Goal: Task Accomplishment & Management: Manage account settings

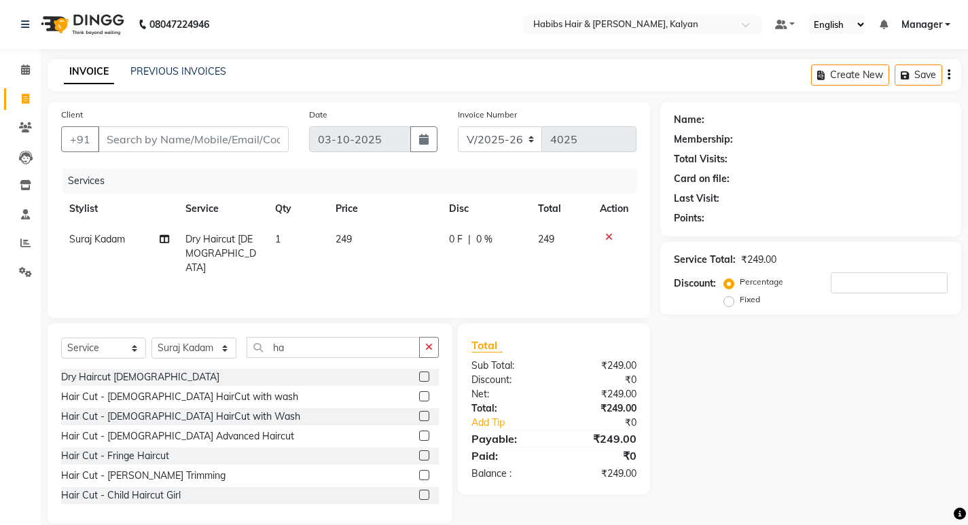
select select "8185"
select select "service"
select select "81200"
click at [173, 140] on input "Client" at bounding box center [193, 139] width 191 height 26
type input "9"
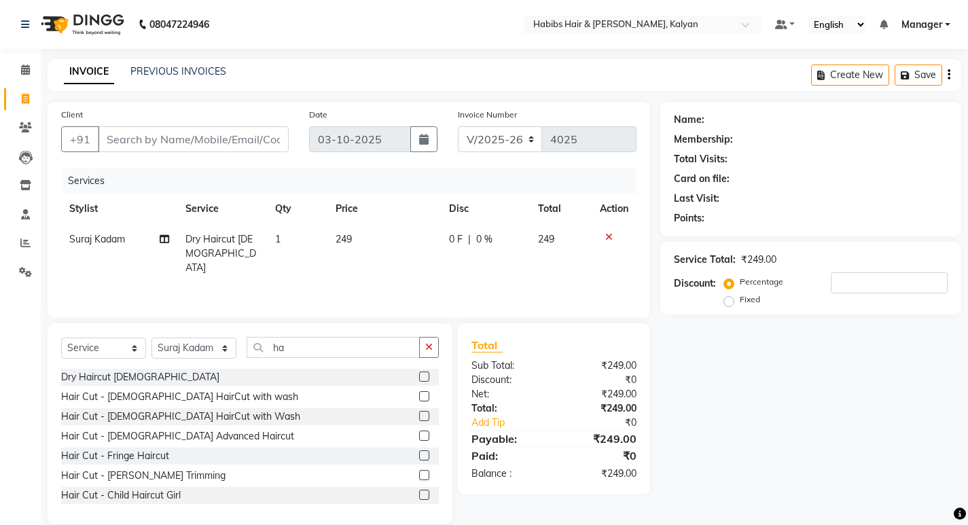
type input "0"
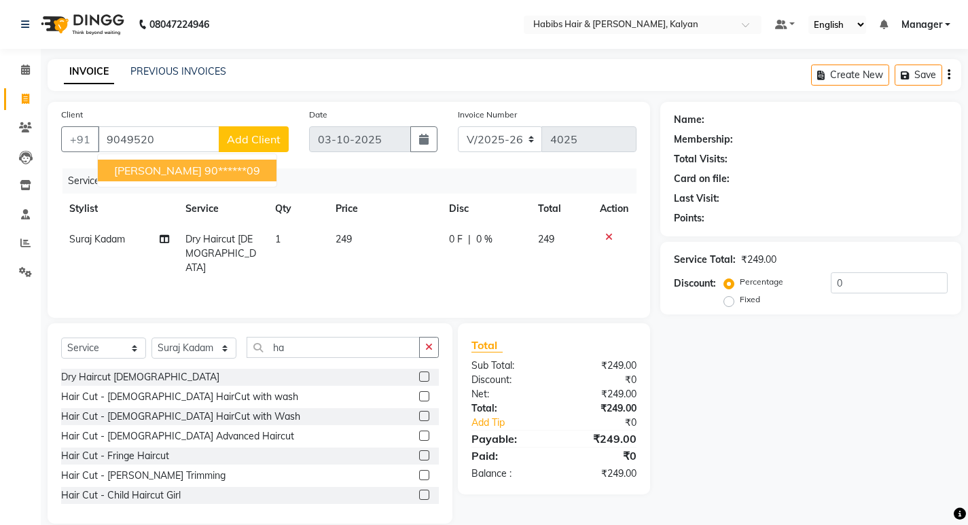
click at [204, 171] on ngb-highlight "90******09" at bounding box center [232, 171] width 56 height 14
type input "90******09"
select select "1: Object"
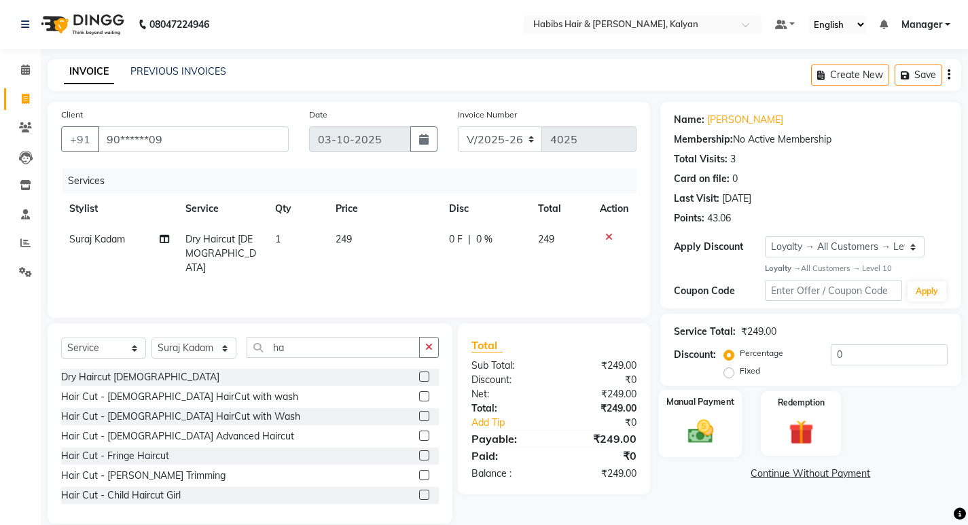
click at [686, 428] on img at bounding box center [699, 431] width 41 height 29
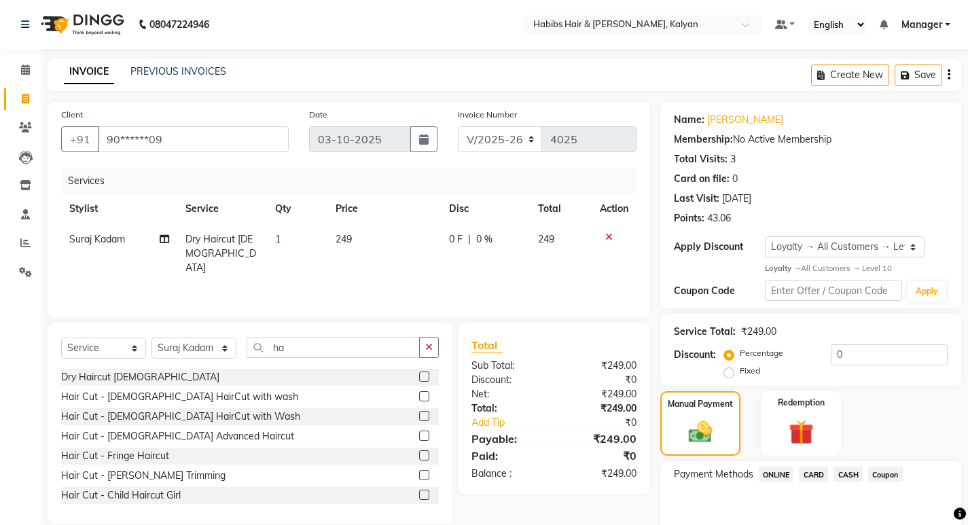
click at [774, 477] on span "ONLINE" at bounding box center [776, 475] width 35 height 16
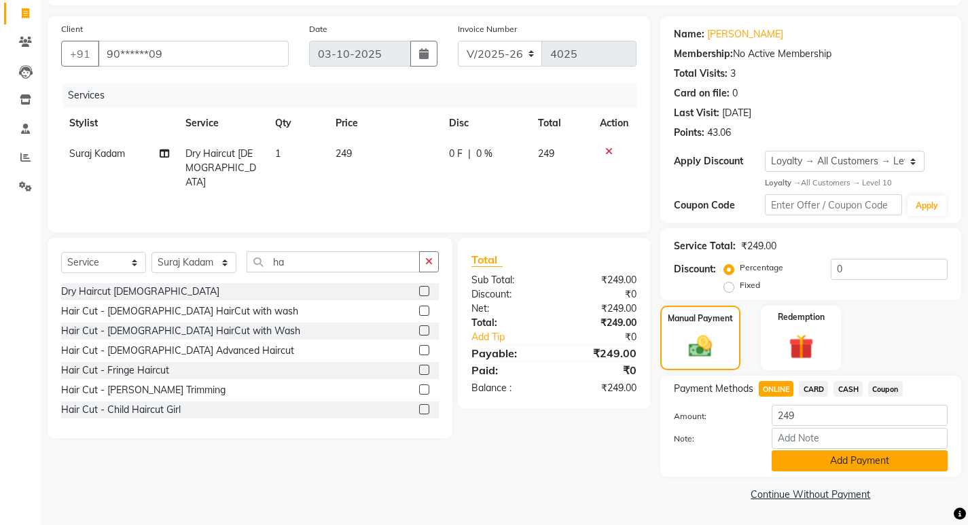
click at [810, 463] on button "Add Payment" at bounding box center [860, 460] width 176 height 21
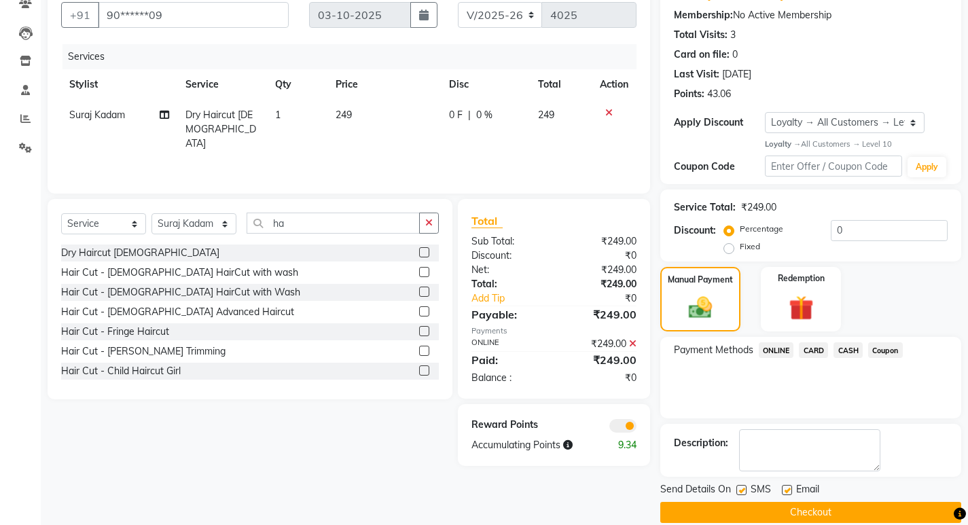
scroll to position [143, 0]
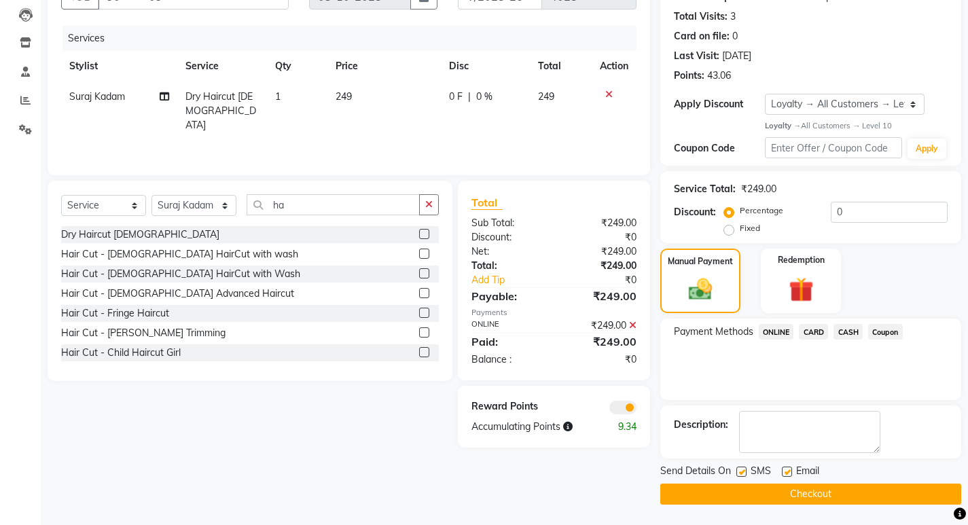
click at [781, 487] on button "Checkout" at bounding box center [810, 494] width 301 height 21
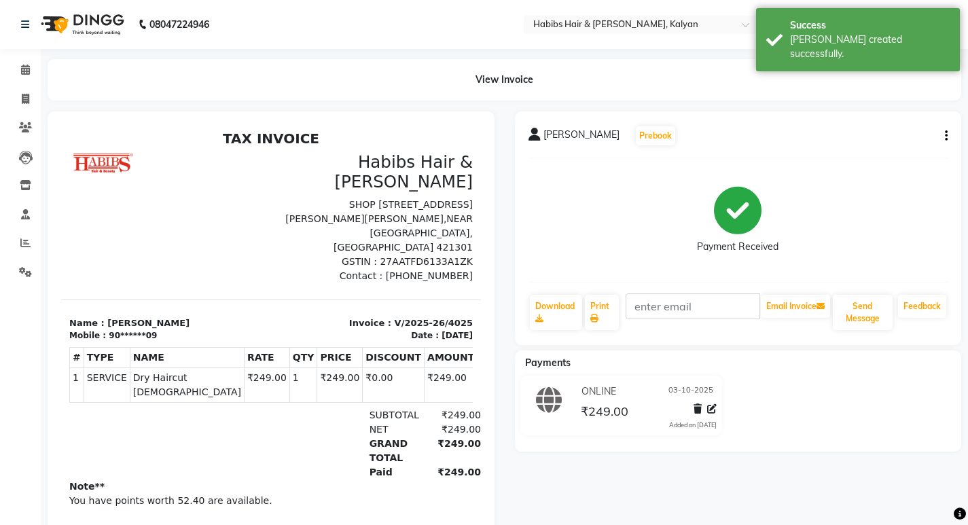
select select "8185"
select select "service"
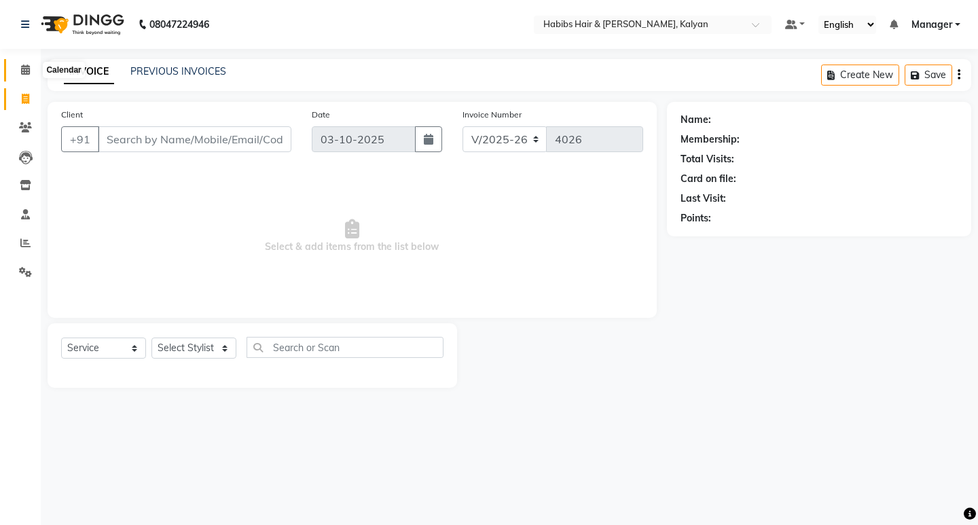
click at [23, 73] on icon at bounding box center [25, 70] width 9 height 10
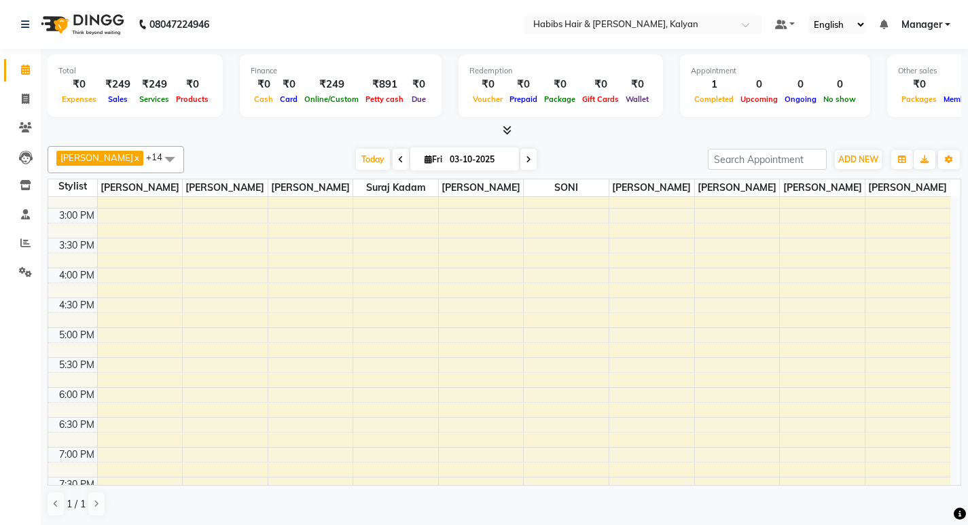
scroll to position [408, 0]
click at [300, 385] on div "8:00 AM 8:30 AM 9:00 AM 9:30 AM 10:00 AM 10:30 AM 11:00 AM 11:30 AM 12:00 PM 12…" at bounding box center [499, 237] width 902 height 896
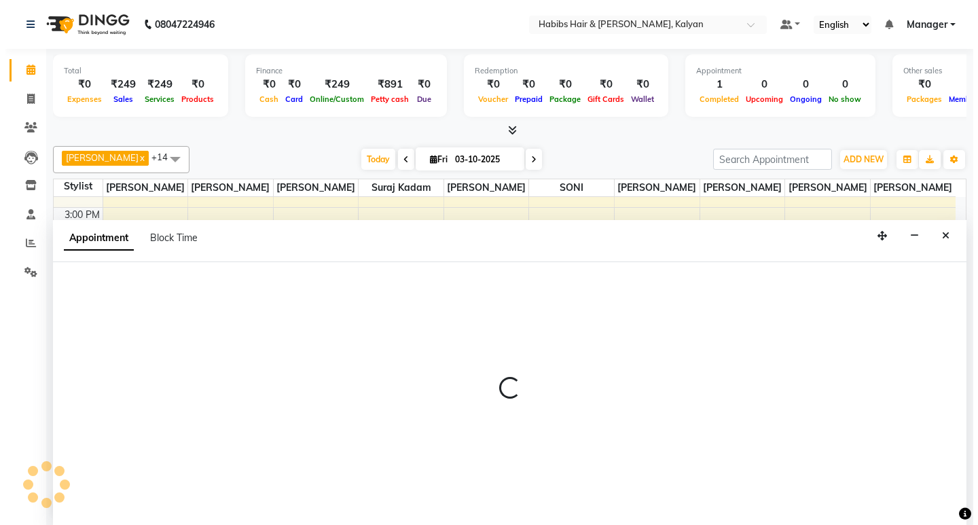
scroll to position [1, 0]
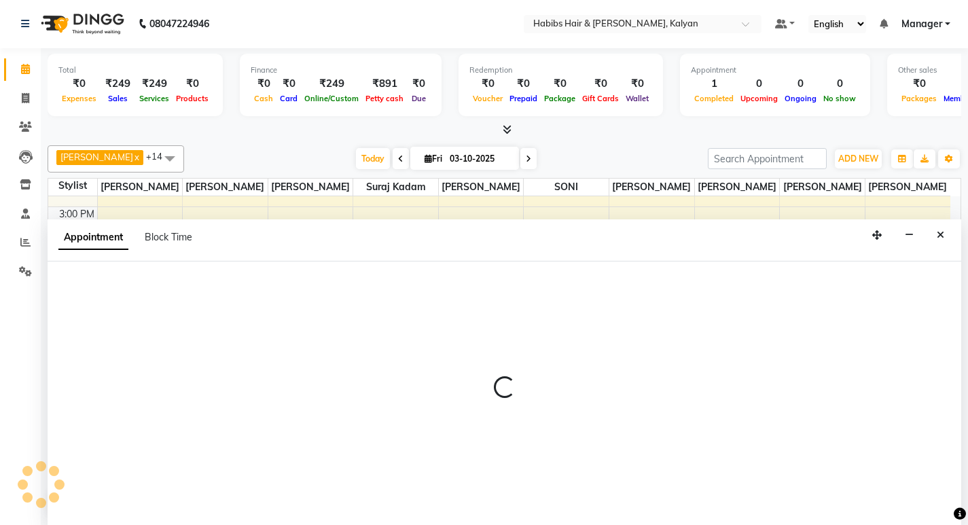
select select "80296"
select select "tentative"
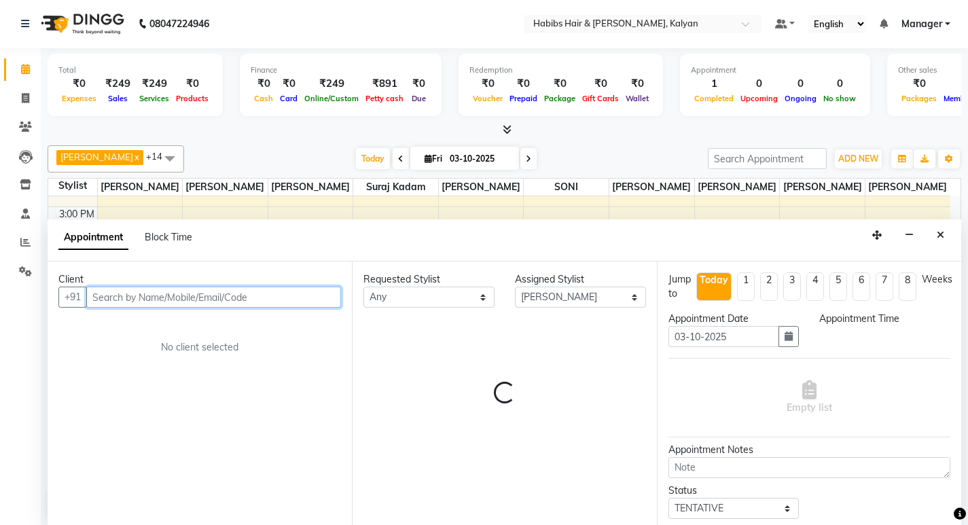
select select "1065"
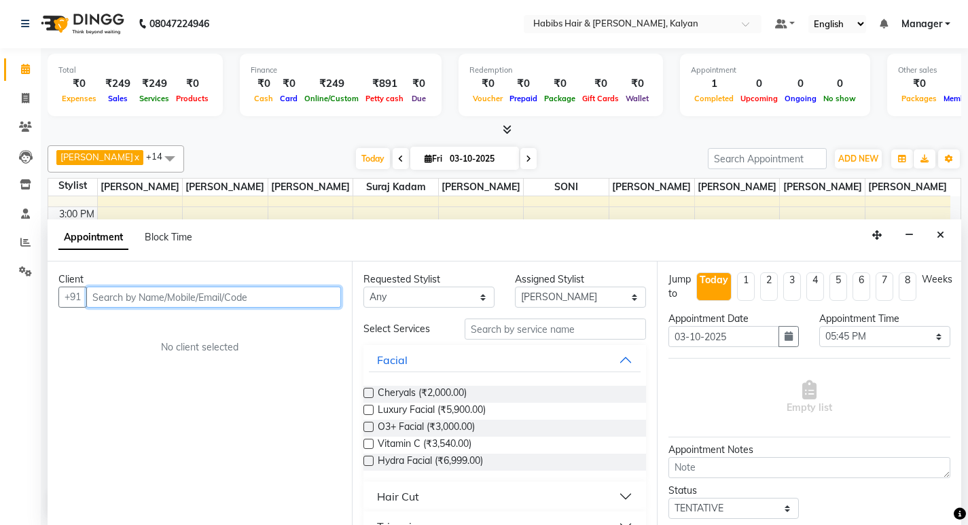
click at [173, 302] on input "text" at bounding box center [213, 297] width 255 height 21
type input "7798960504"
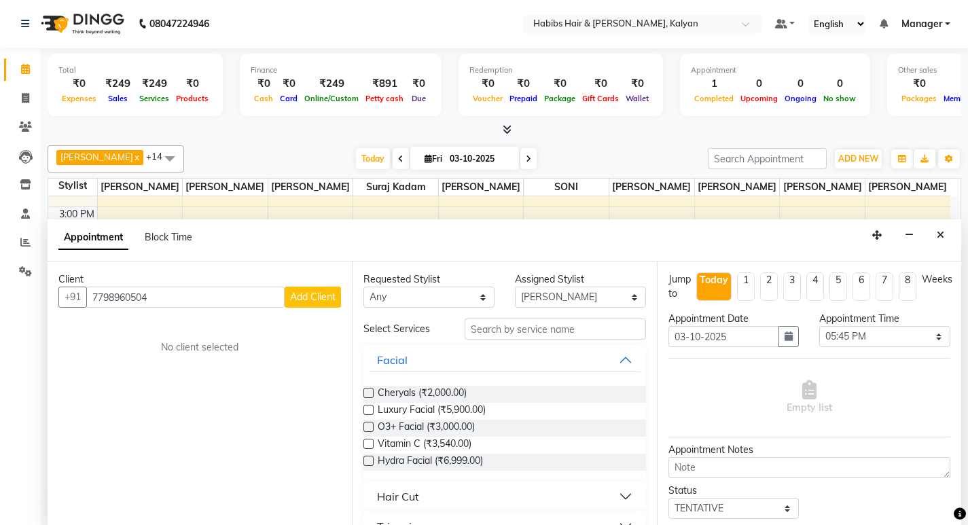
click at [306, 294] on span "Add Client" at bounding box center [313, 297] width 46 height 12
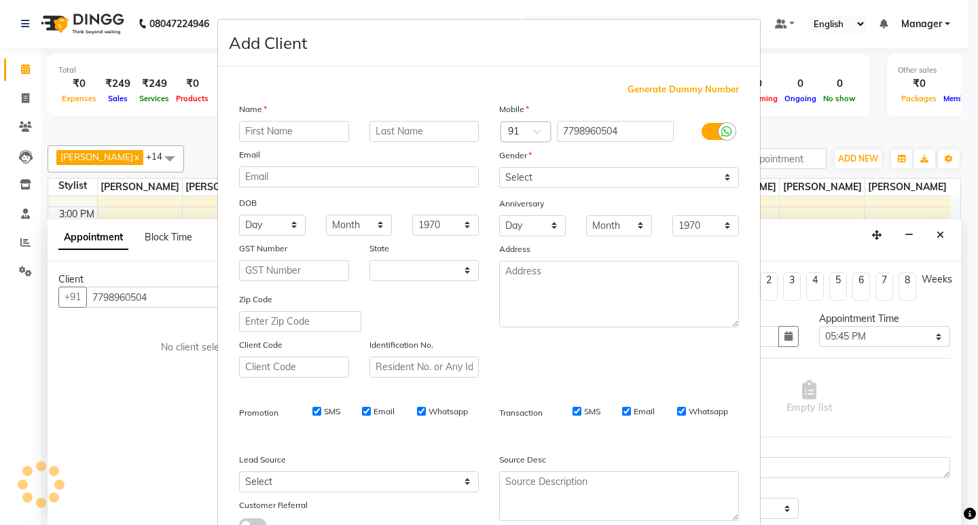
select select "22"
type input "suchita"
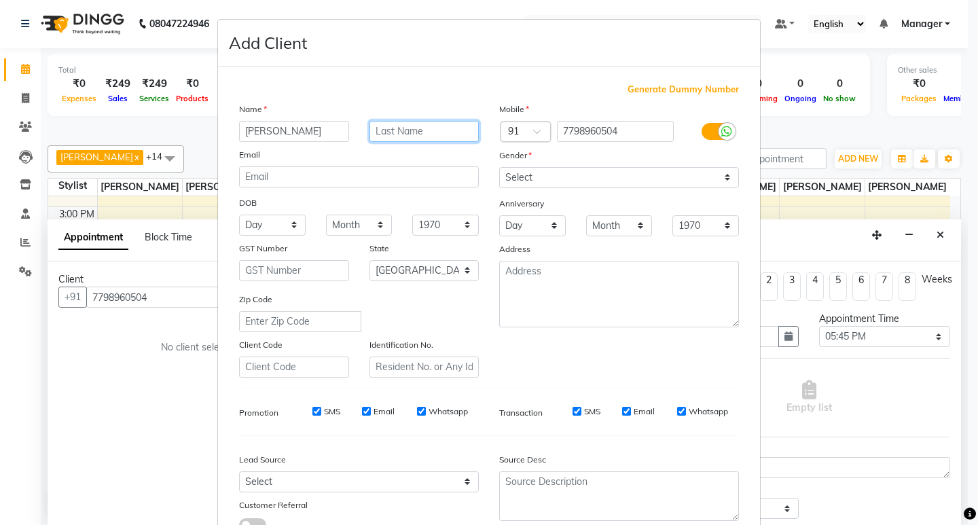
click at [408, 131] on input "text" at bounding box center [425, 131] width 110 height 21
type input "gaikwad"
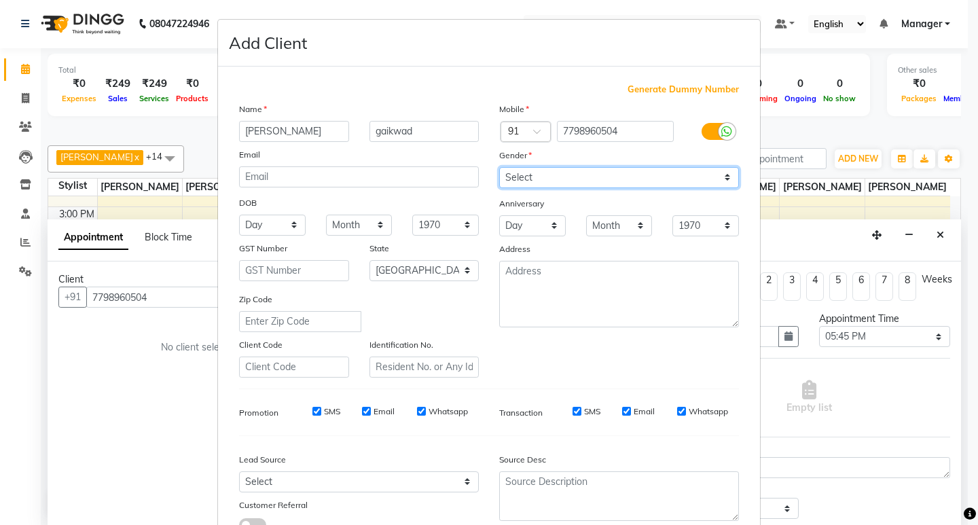
click at [725, 175] on select "Select Male Female Other Prefer Not To Say" at bounding box center [619, 177] width 240 height 21
select select "female"
click at [499, 167] on select "Select Male Female Other Prefer Not To Say" at bounding box center [619, 177] width 240 height 21
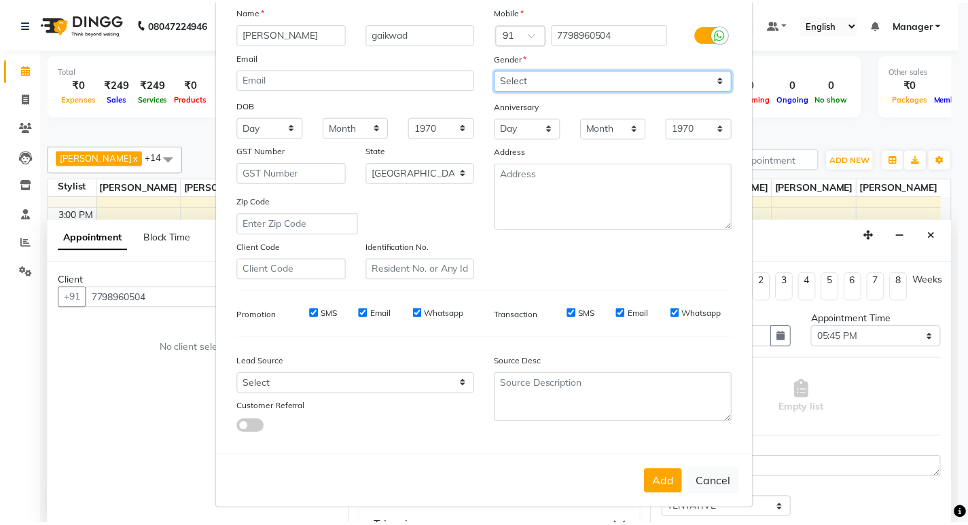
scroll to position [102, 0]
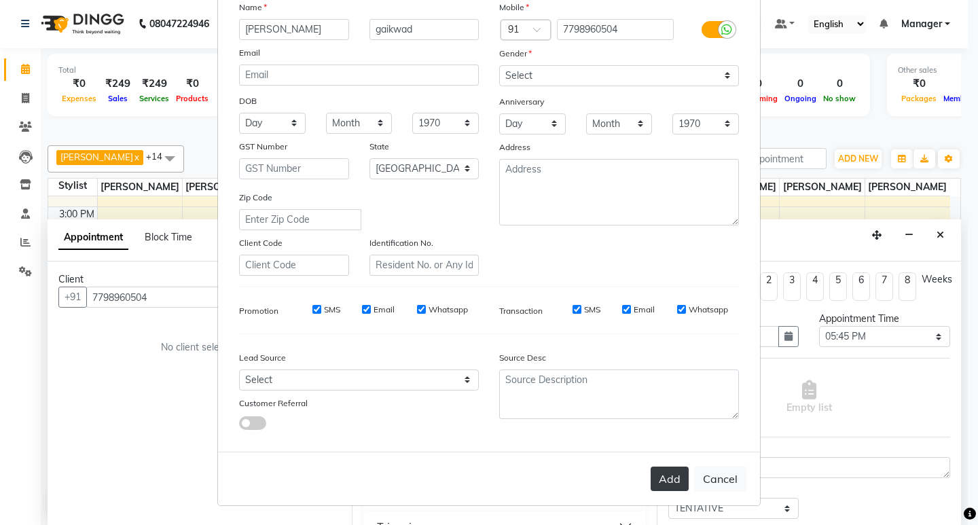
click at [666, 481] on button "Add" at bounding box center [670, 479] width 38 height 24
type input "77******04"
select select
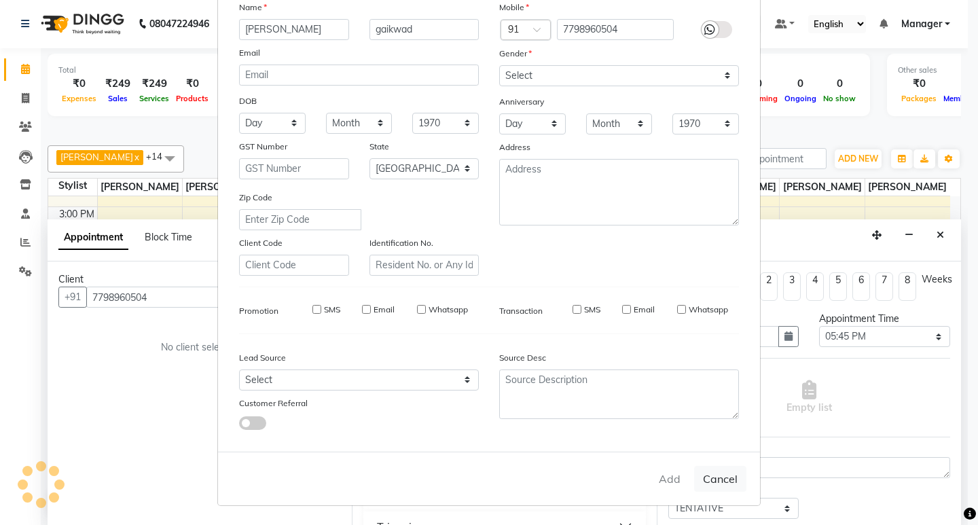
select select "null"
select select
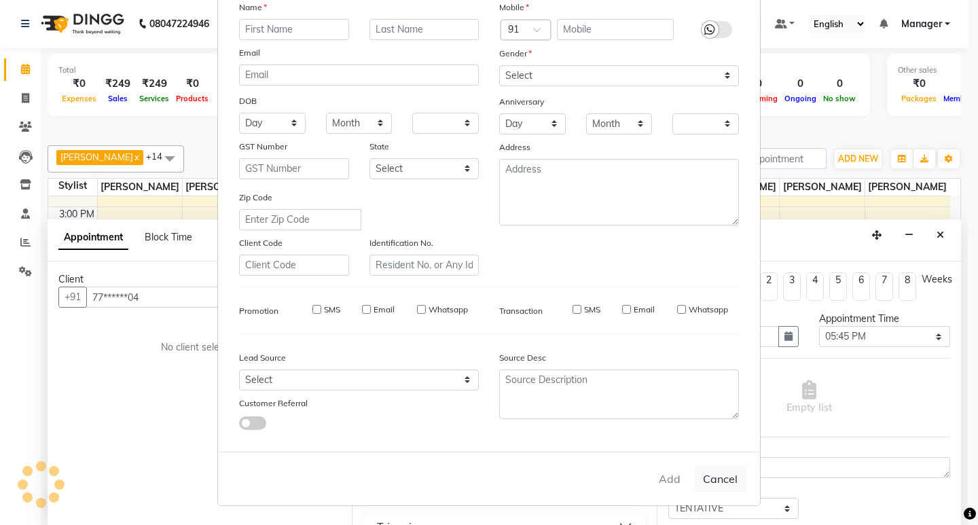
checkbox input "false"
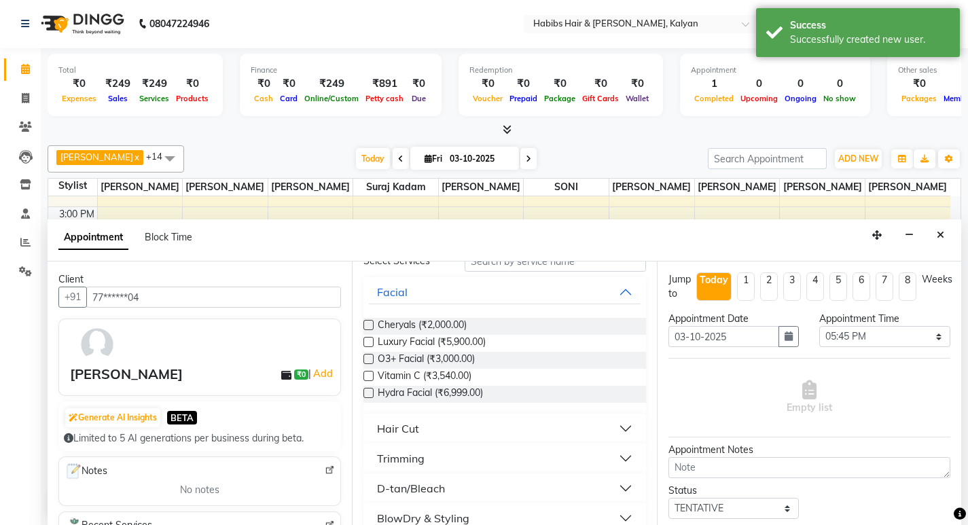
scroll to position [0, 0]
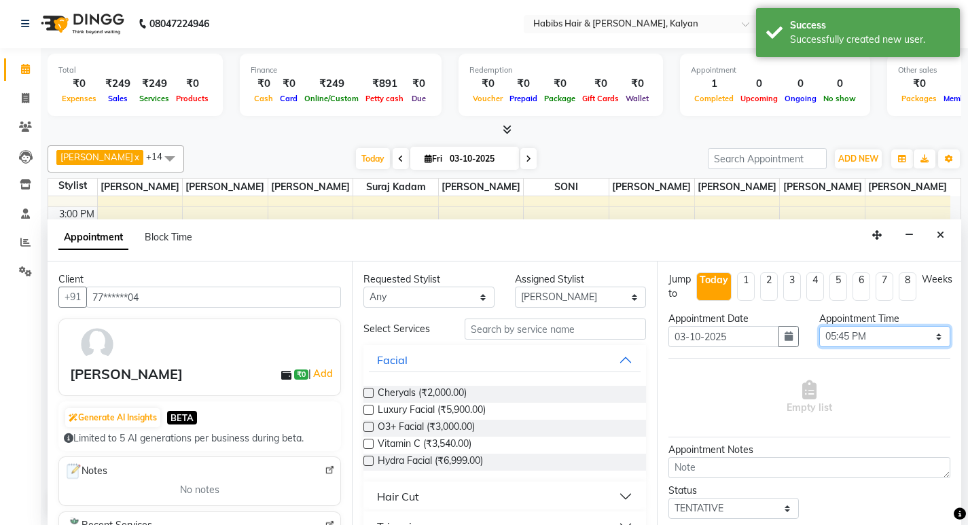
click at [929, 338] on select "Select 09:00 AM 09:15 AM 09:30 AM 09:45 AM 10:00 AM 10:15 AM 10:30 AM 10:45 AM …" at bounding box center [884, 336] width 131 height 21
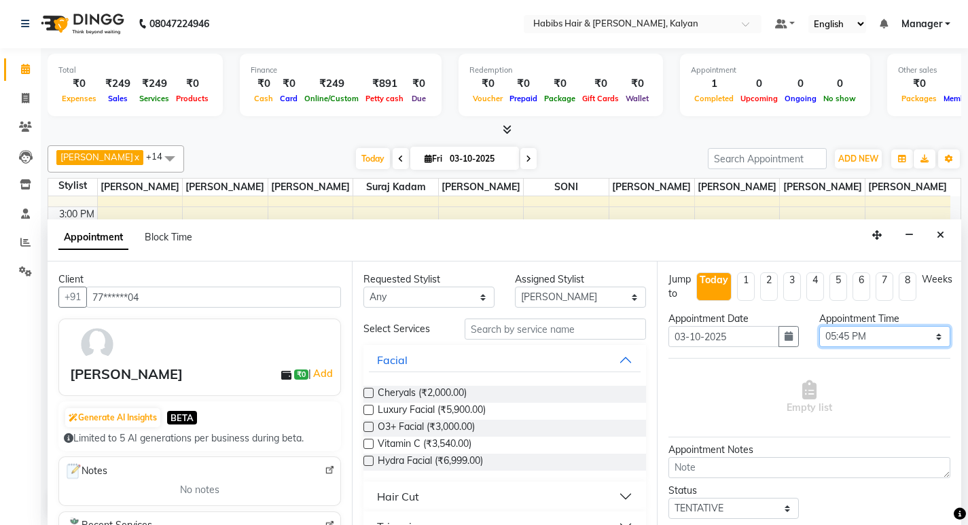
select select "1080"
click at [819, 326] on select "Select 09:00 AM 09:15 AM 09:30 AM 09:45 AM 10:00 AM 10:15 AM 10:30 AM 10:45 AM …" at bounding box center [884, 336] width 131 height 21
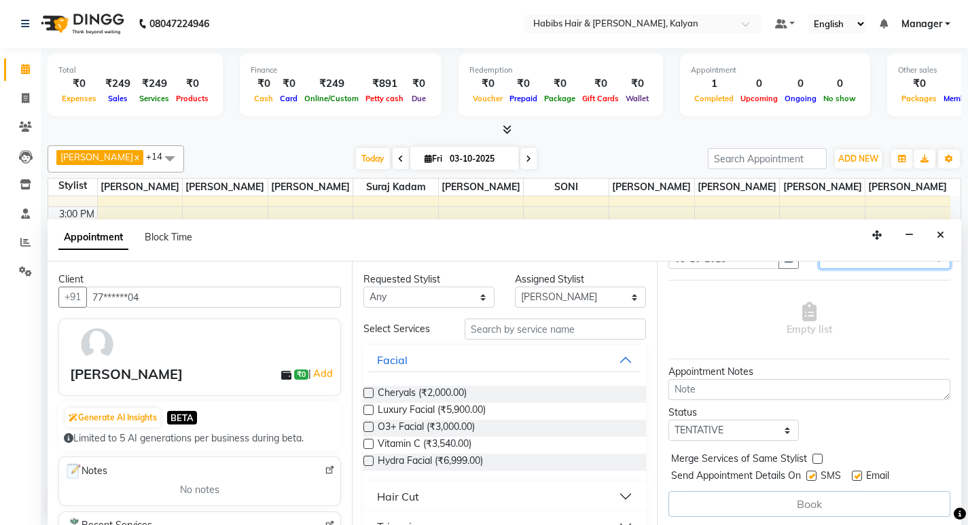
scroll to position [81, 0]
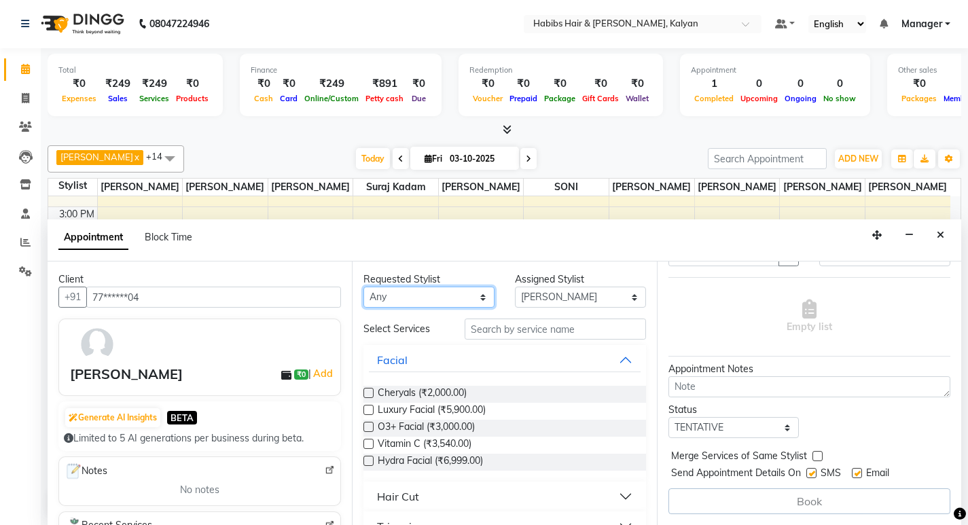
click at [474, 298] on select "Any Kumudini Minakshi Omkar Patil Pankaj Jadhav Priyanka Sagar saindane SANTOSH…" at bounding box center [428, 297] width 131 height 21
select select "80296"
click at [363, 287] on select "Any Kumudini Minakshi Omkar Patil Pankaj Jadhav Priyanka Sagar saindane SANTOSH…" at bounding box center [428, 297] width 131 height 21
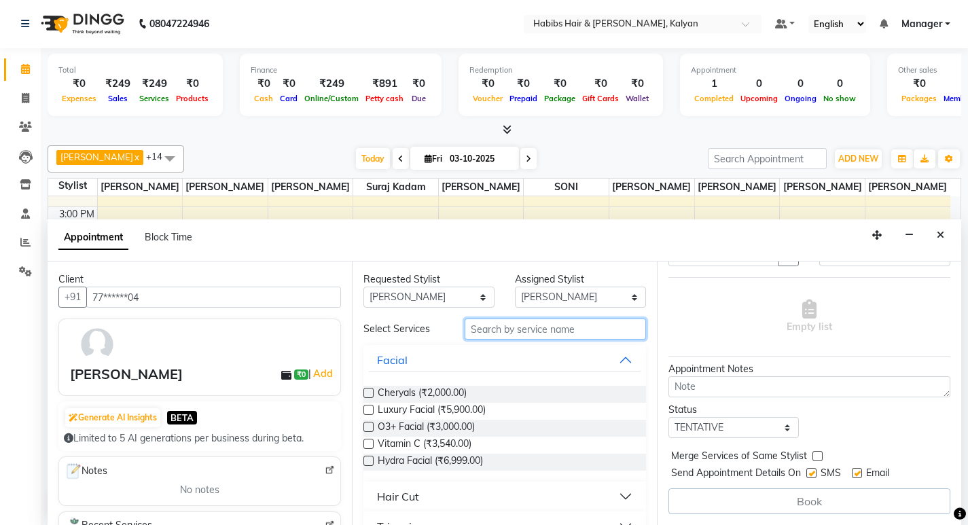
click at [524, 329] on input "text" at bounding box center [555, 329] width 181 height 21
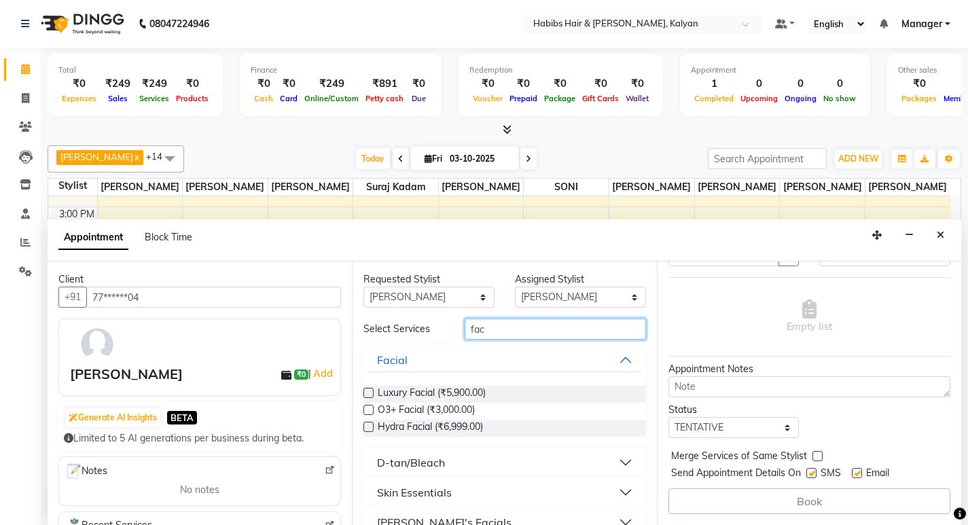
type input "fac"
click at [407, 292] on select "Any Kumudini Minakshi Omkar Patil Pankaj Jadhav Priyanka Sagar saindane SANTOSH…" at bounding box center [428, 297] width 131 height 21
select select "90440"
click at [363, 287] on select "Any Kumudini Minakshi Omkar Patil Pankaj Jadhav Priyanka Sagar saindane SANTOSH…" at bounding box center [428, 297] width 131 height 21
select select "90440"
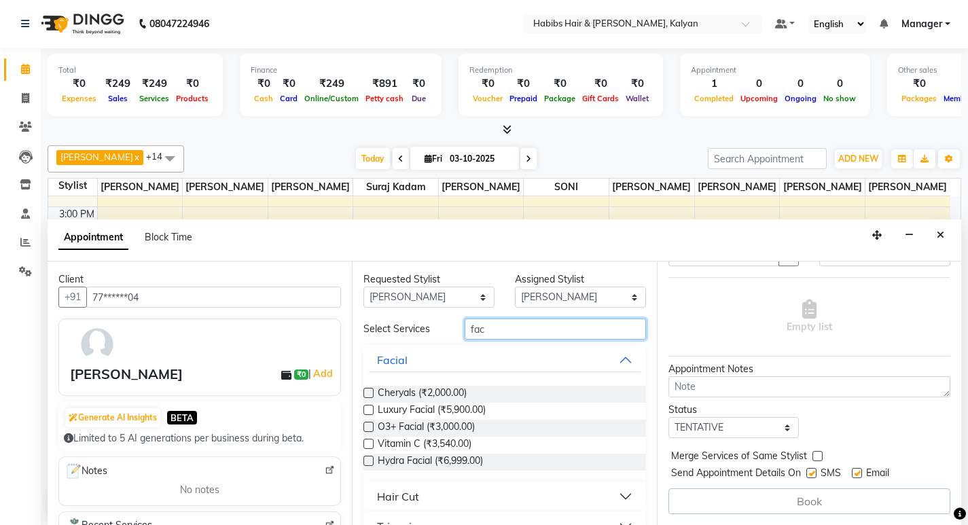
click at [495, 331] on input "fac" at bounding box center [555, 329] width 181 height 21
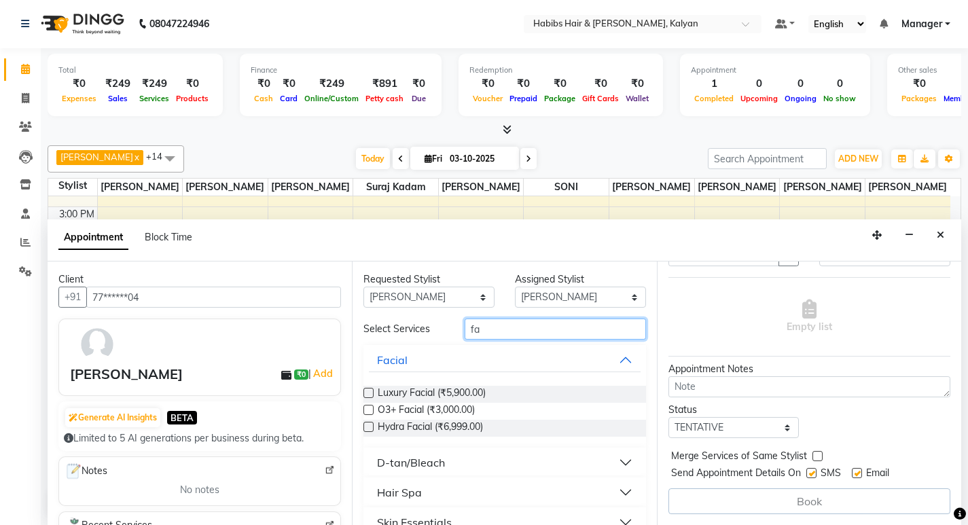
type input "f"
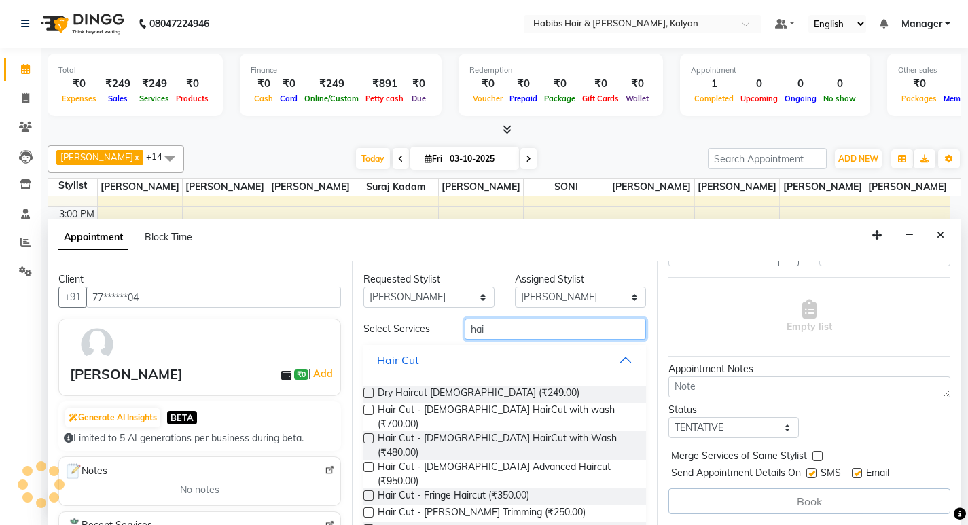
type input "hai"
click at [370, 391] on label at bounding box center [368, 393] width 10 height 10
click at [370, 391] on input "checkbox" at bounding box center [367, 394] width 9 height 9
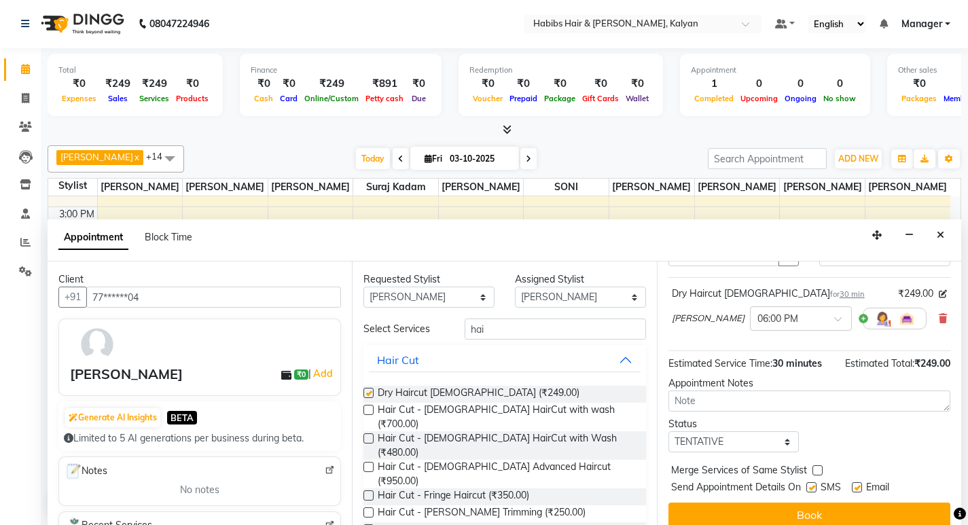
checkbox input "false"
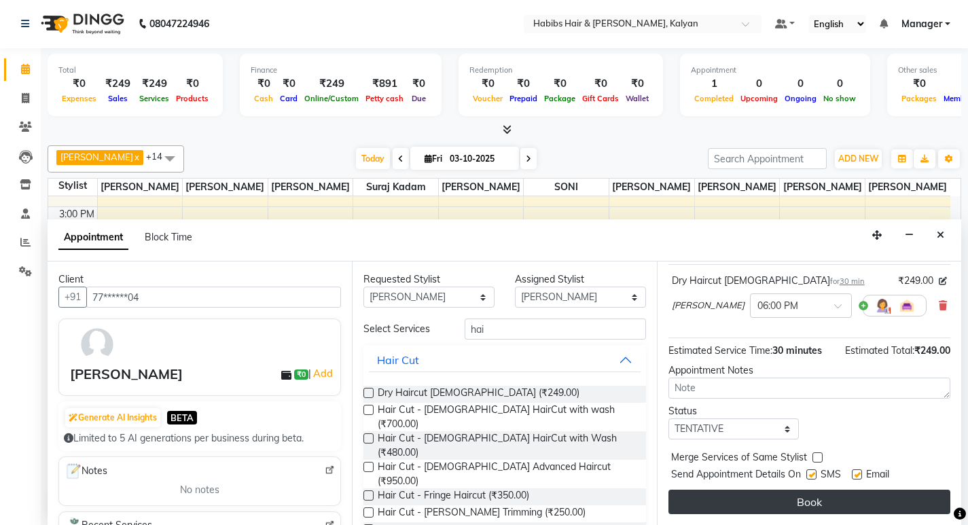
click at [768, 501] on button "Book" at bounding box center [809, 502] width 282 height 24
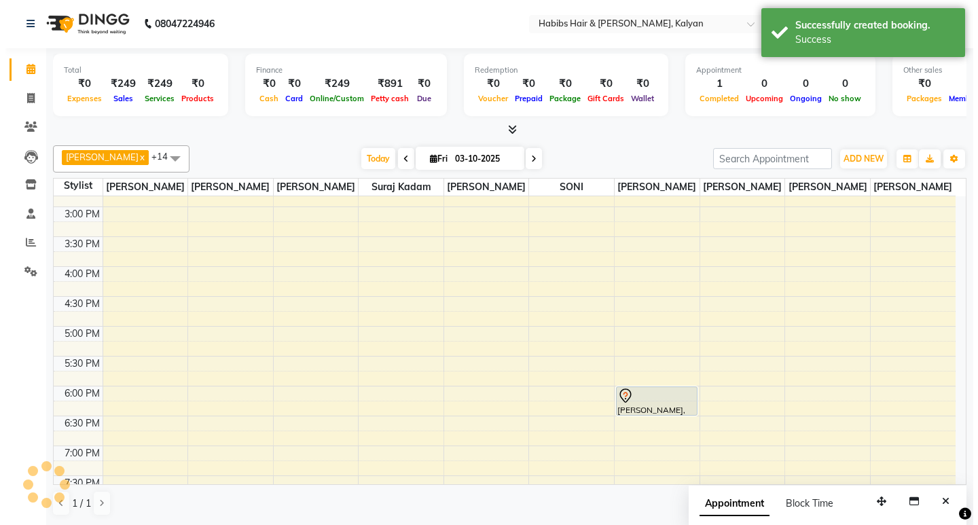
scroll to position [0, 0]
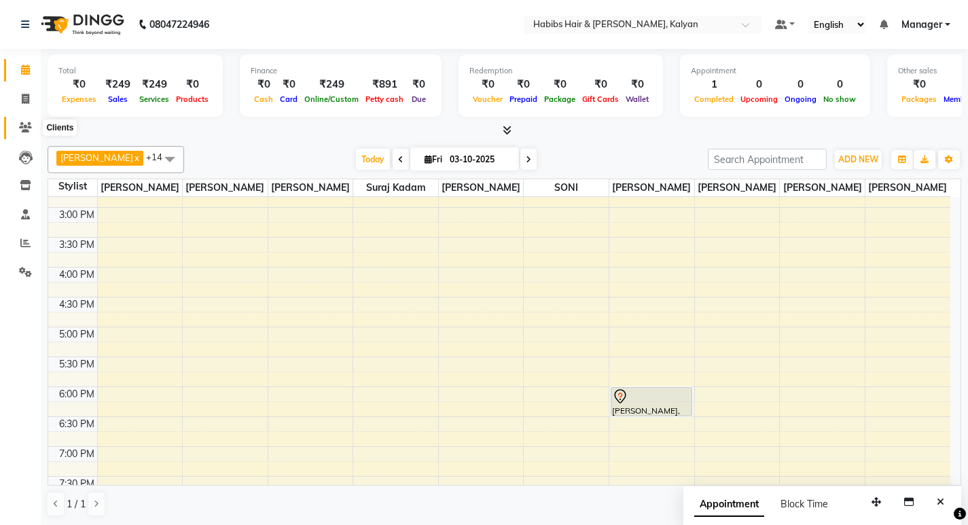
click at [21, 124] on icon at bounding box center [25, 127] width 13 height 10
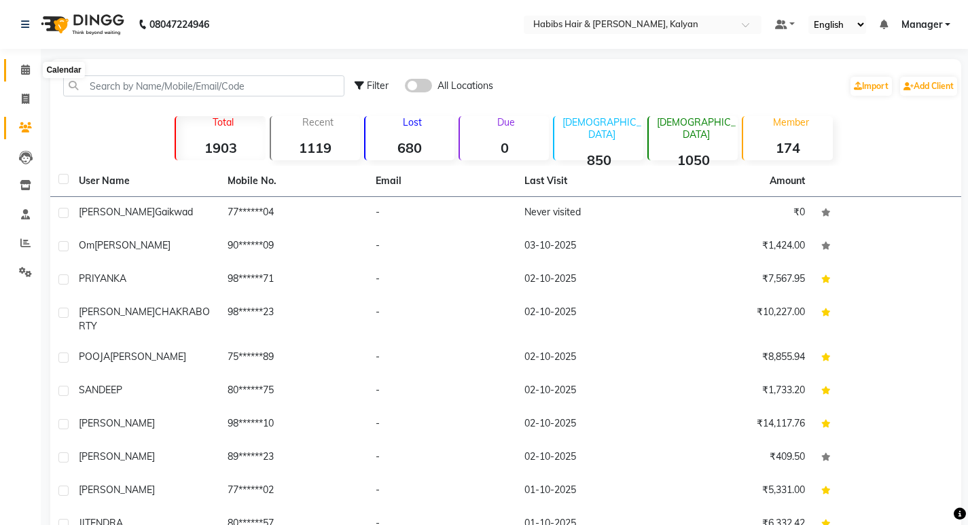
click at [25, 72] on icon at bounding box center [25, 70] width 9 height 10
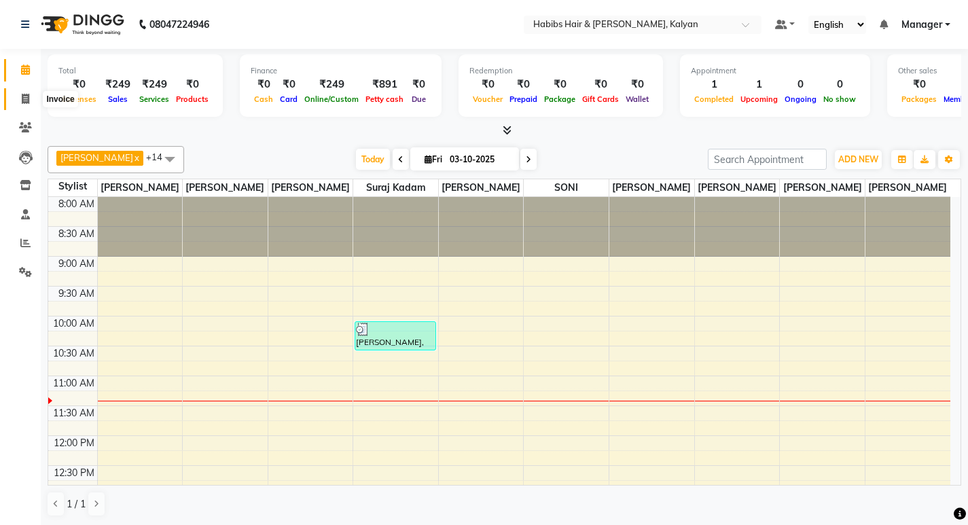
click at [23, 101] on icon at bounding box center [25, 99] width 7 height 10
select select "8185"
select select "service"
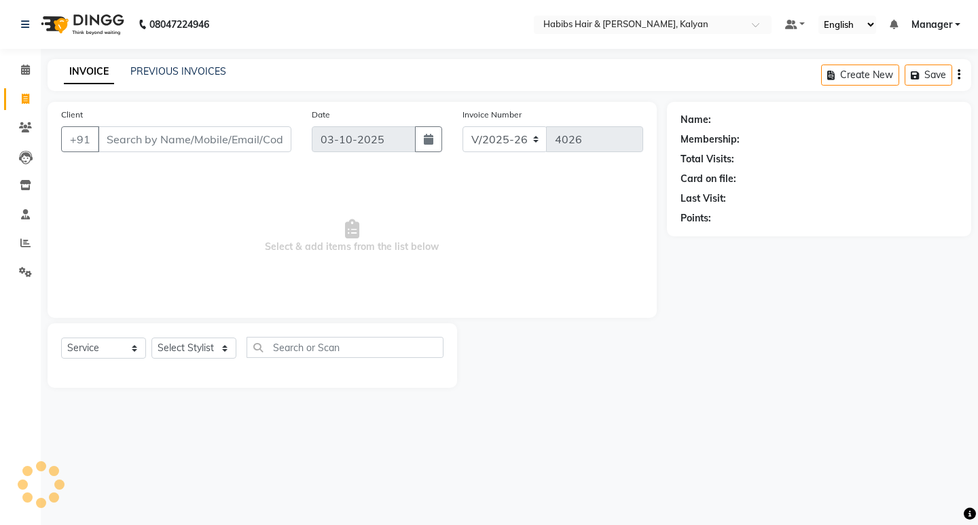
click at [156, 138] on input "Client" at bounding box center [195, 139] width 194 height 26
type input "9920530012"
click at [253, 139] on span "Add Client" at bounding box center [257, 139] width 54 height 14
select select "22"
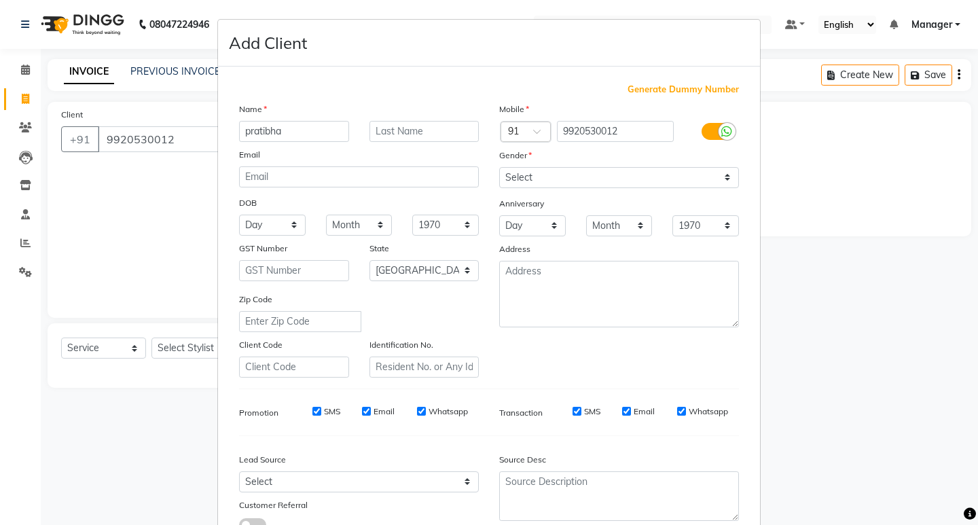
type input "pratibha"
click at [729, 176] on select "Select Male Female Other Prefer Not To Say" at bounding box center [619, 177] width 240 height 21
select select "female"
click at [499, 167] on select "Select Male Female Other Prefer Not To Say" at bounding box center [619, 177] width 240 height 21
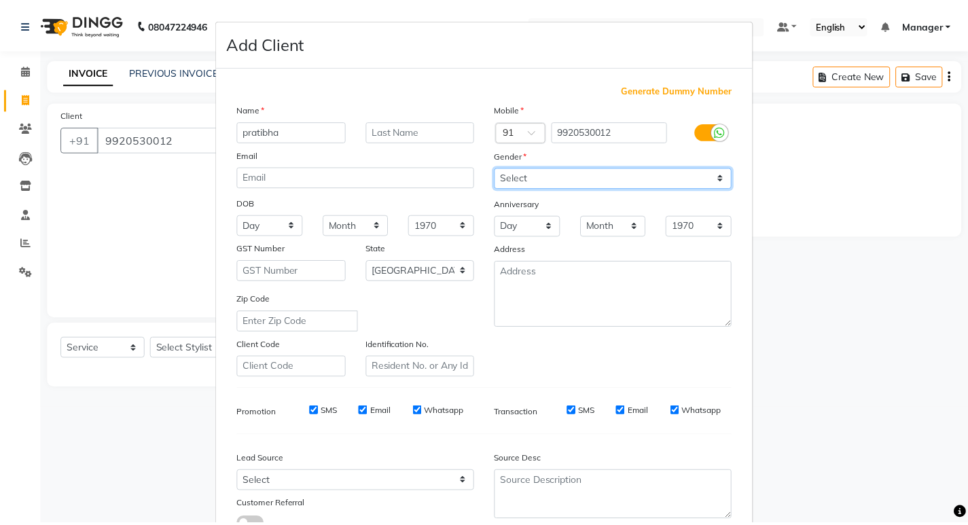
scroll to position [102, 0]
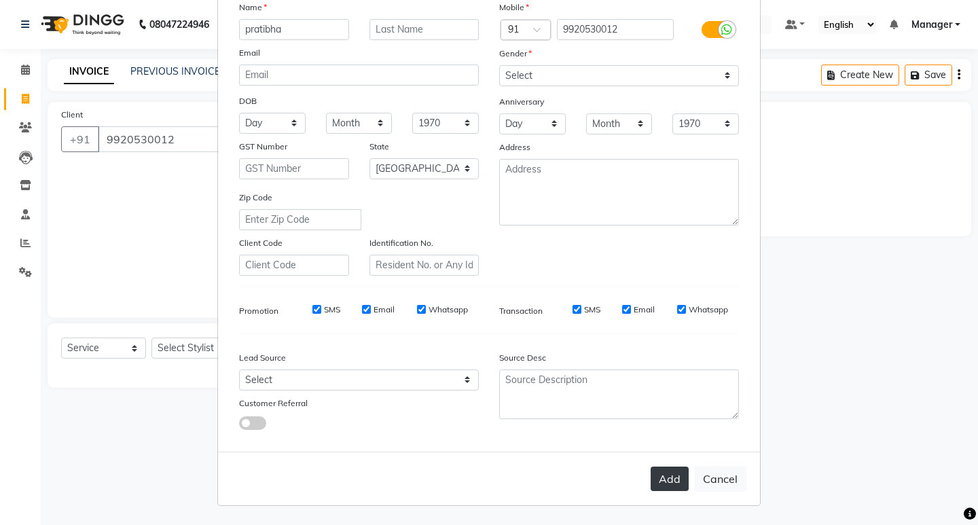
click at [664, 474] on button "Add" at bounding box center [670, 479] width 38 height 24
type input "99******12"
select select
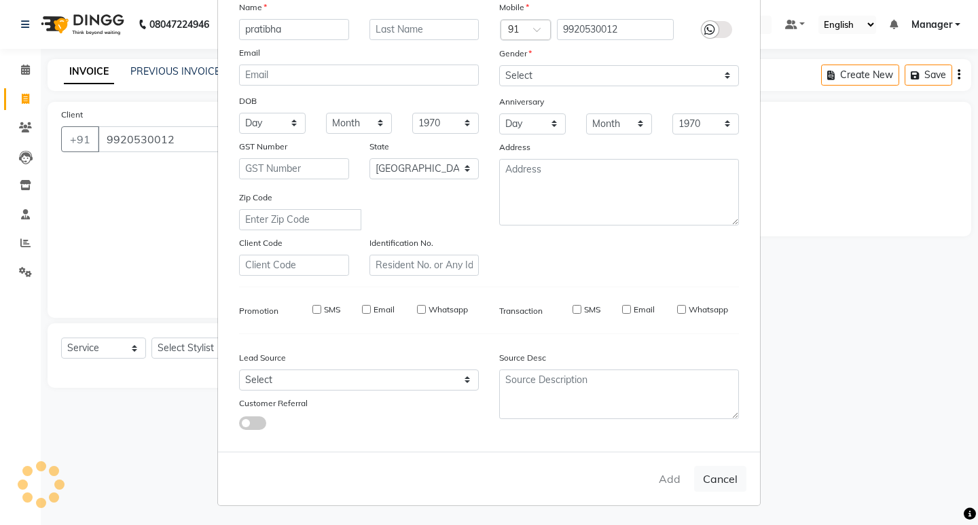
select select "null"
select select
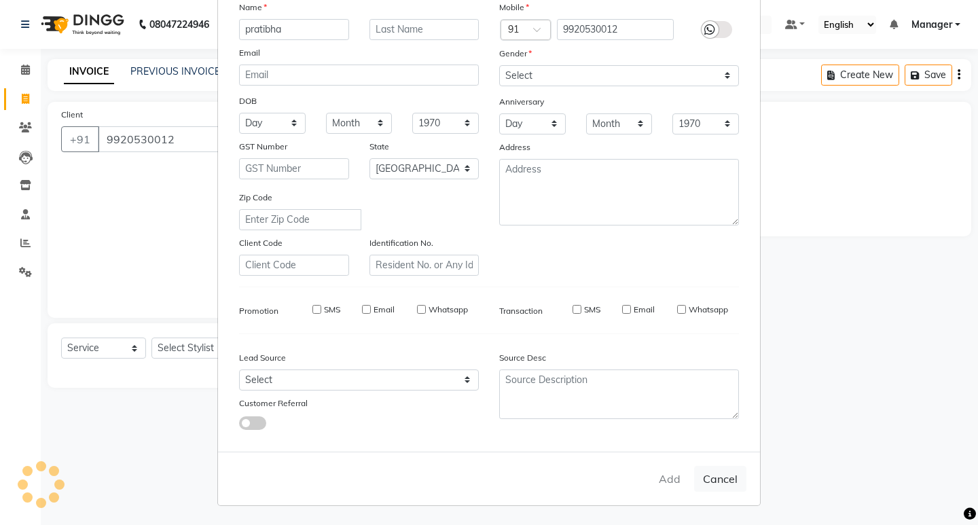
checkbox input "false"
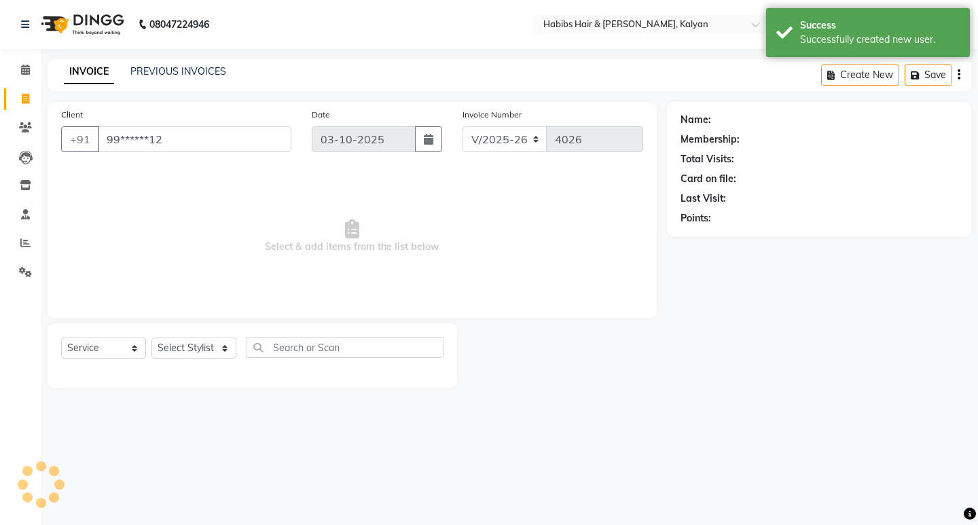
select select "1: Object"
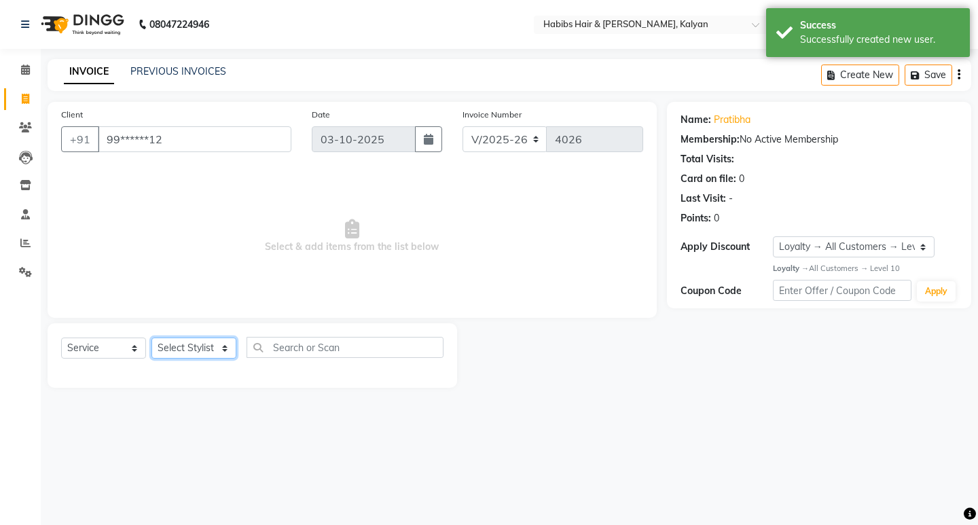
click at [221, 344] on select "Select Stylist [PERSON_NAME] Manager [PERSON_NAME] zipre [PERSON_NAME] [PERSON_…" at bounding box center [193, 348] width 85 height 21
select select "80296"
click at [151, 338] on select "Select Stylist [PERSON_NAME] Manager [PERSON_NAME] zipre [PERSON_NAME] [PERSON_…" at bounding box center [193, 348] width 85 height 21
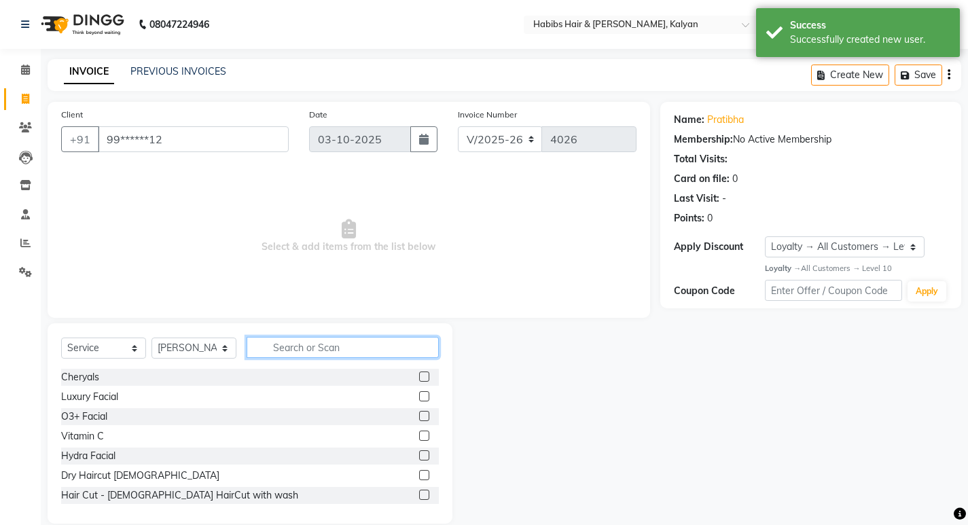
click at [293, 347] on input "text" at bounding box center [343, 347] width 192 height 21
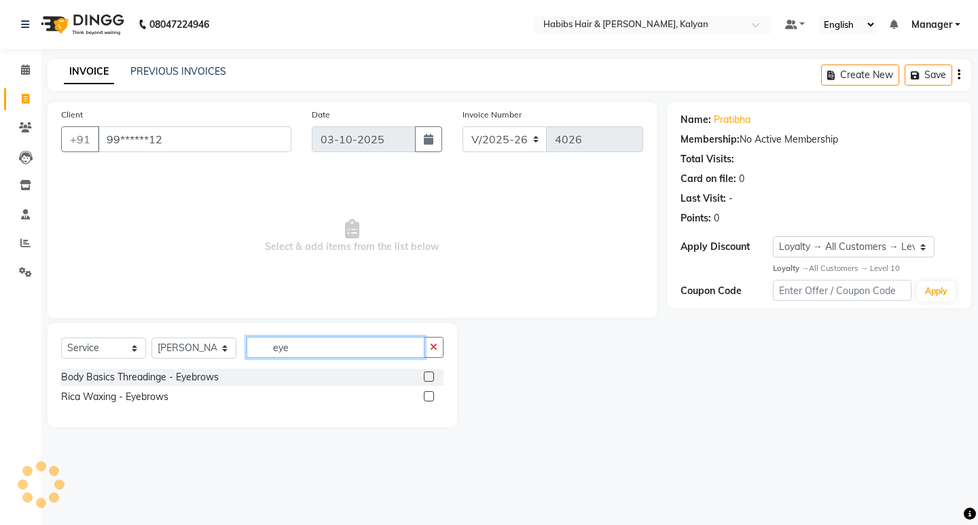
type input "eye"
click at [427, 378] on label at bounding box center [429, 377] width 10 height 10
click at [427, 378] on input "checkbox" at bounding box center [428, 377] width 9 height 9
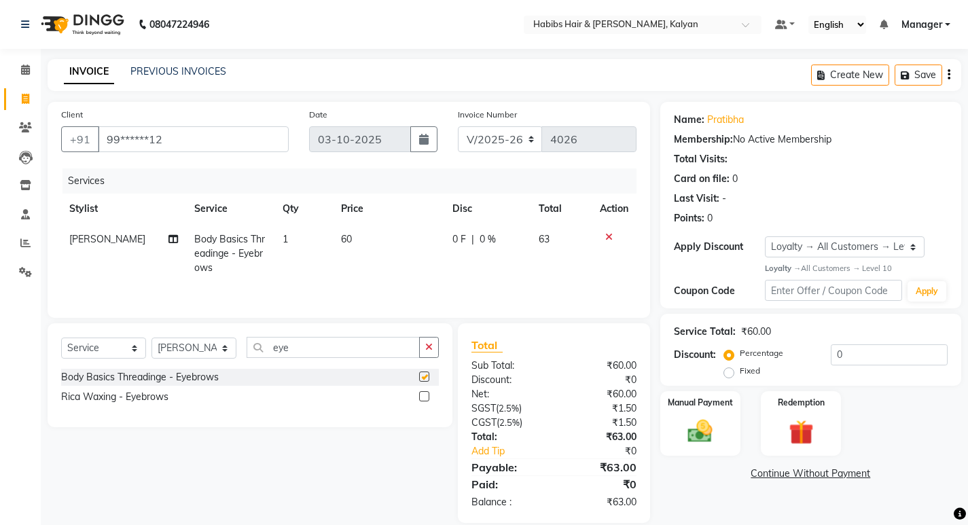
checkbox input "false"
click at [342, 348] on input "eye" at bounding box center [333, 347] width 173 height 21
type input "e"
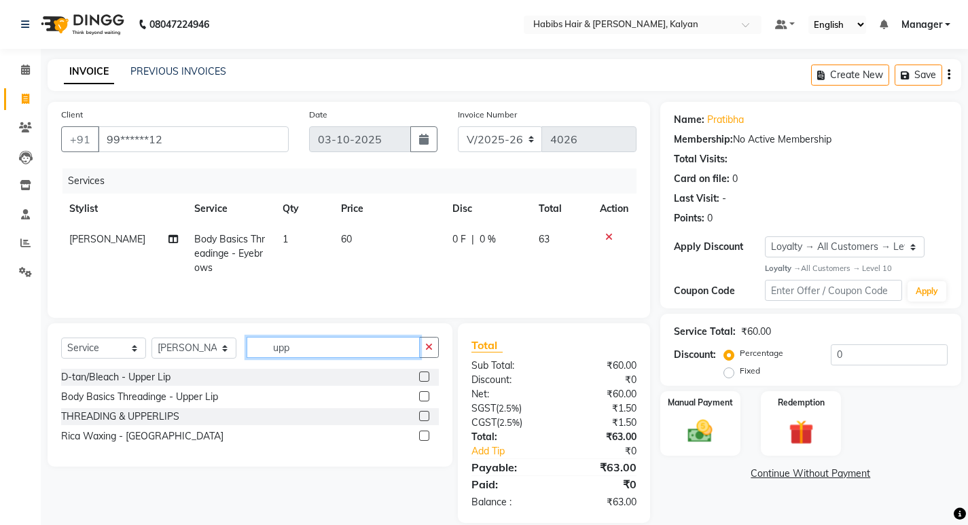
type input "upp"
click at [426, 415] on label at bounding box center [424, 416] width 10 height 10
click at [426, 415] on input "checkbox" at bounding box center [423, 416] width 9 height 9
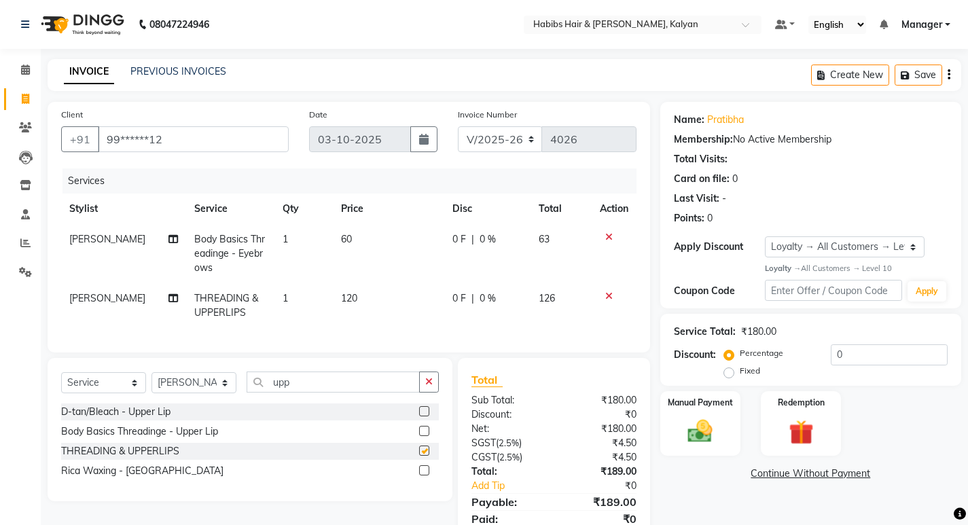
checkbox input "false"
click at [422, 436] on label at bounding box center [424, 431] width 10 height 10
click at [422, 436] on input "checkbox" at bounding box center [423, 431] width 9 height 9
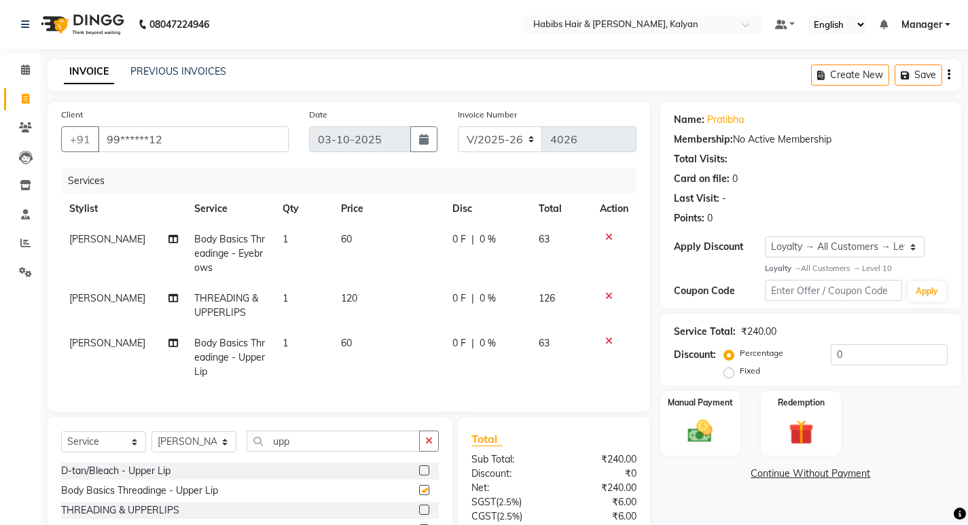
checkbox input "false"
click at [605, 290] on td at bounding box center [614, 305] width 45 height 45
click at [605, 293] on icon at bounding box center [608, 296] width 7 height 10
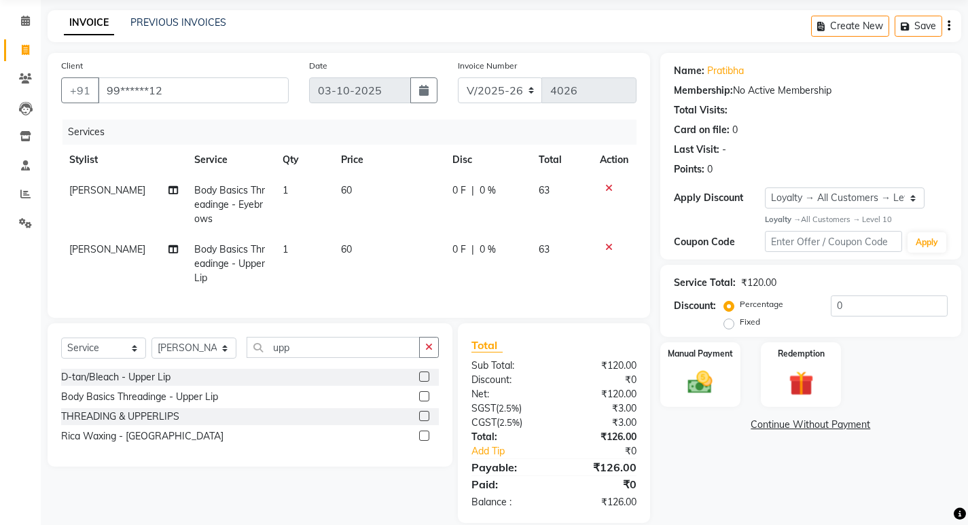
scroll to position [77, 0]
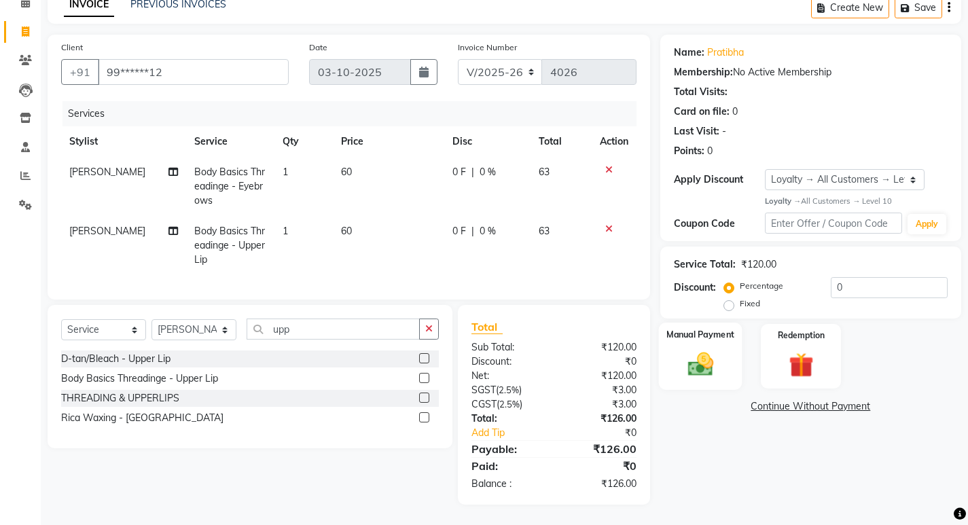
click at [695, 364] on img at bounding box center [699, 364] width 41 height 29
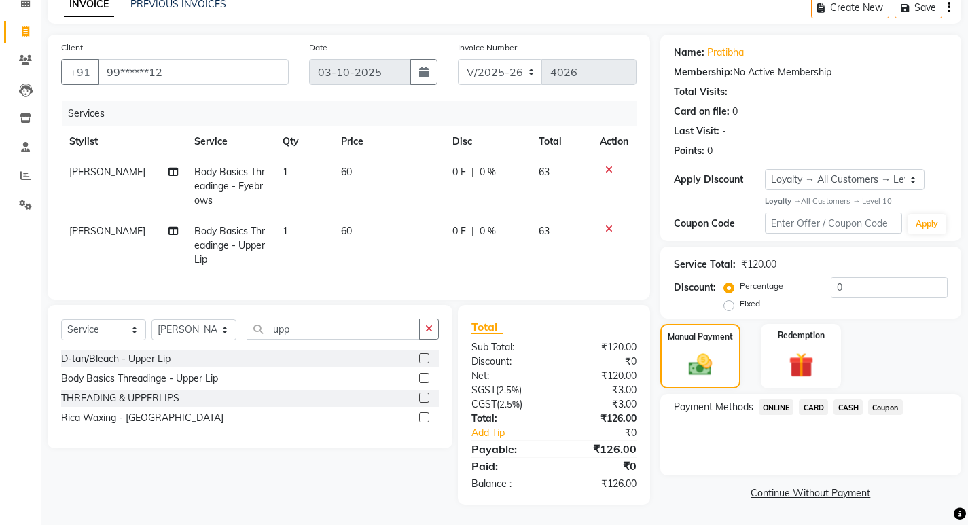
click at [770, 399] on span "ONLINE" at bounding box center [776, 407] width 35 height 16
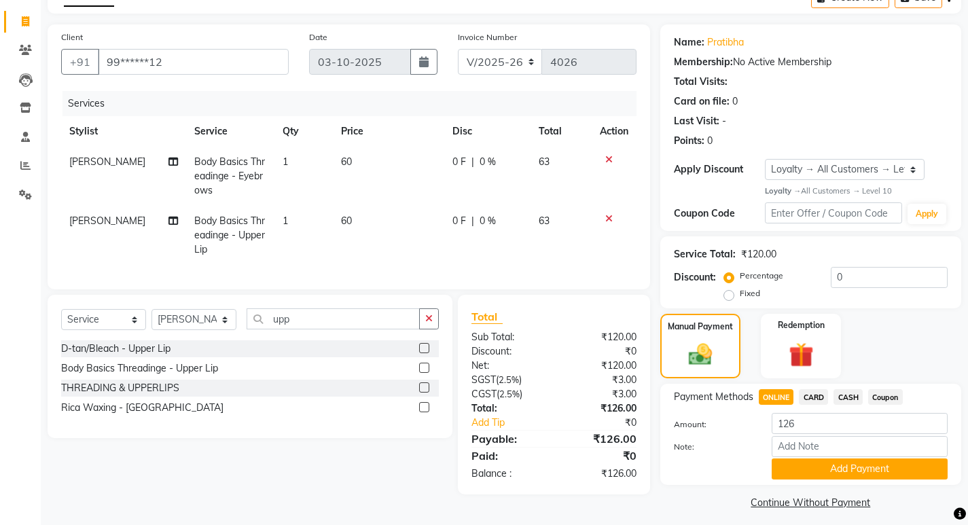
scroll to position [86, 0]
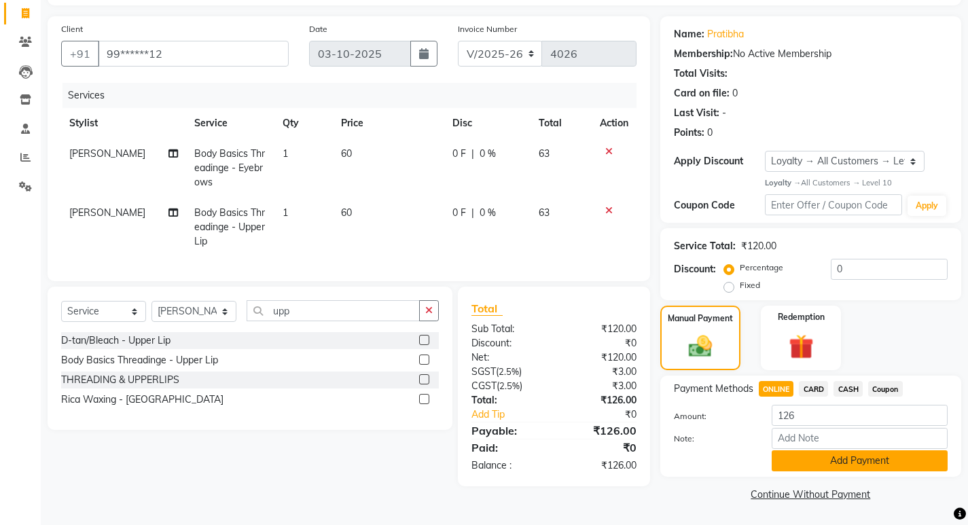
click at [817, 460] on button "Add Payment" at bounding box center [860, 460] width 176 height 21
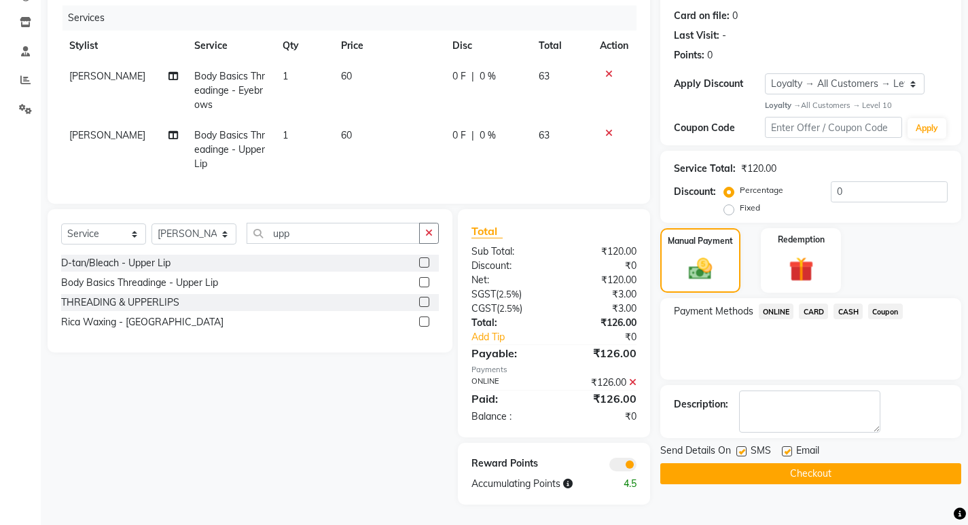
scroll to position [173, 0]
click at [633, 382] on icon at bounding box center [632, 383] width 7 height 10
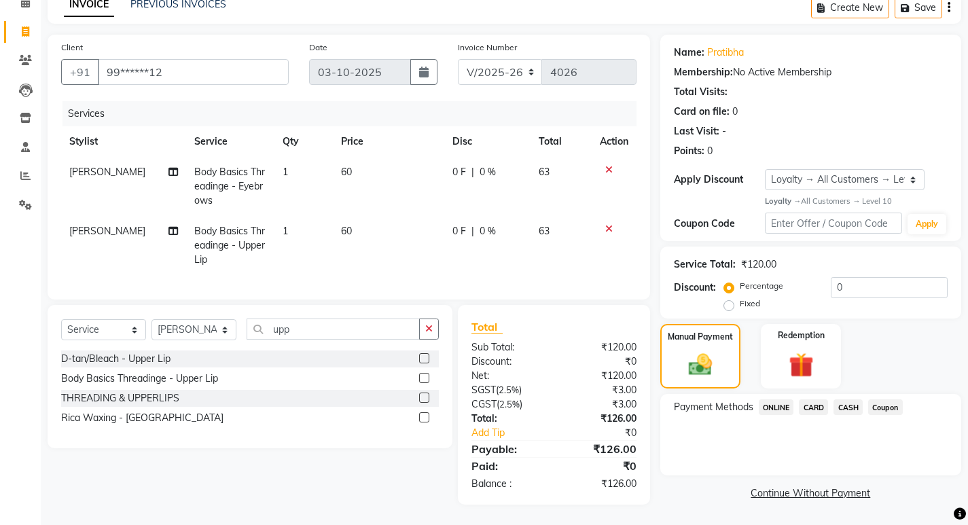
click at [778, 401] on span "ONLINE" at bounding box center [776, 407] width 35 height 16
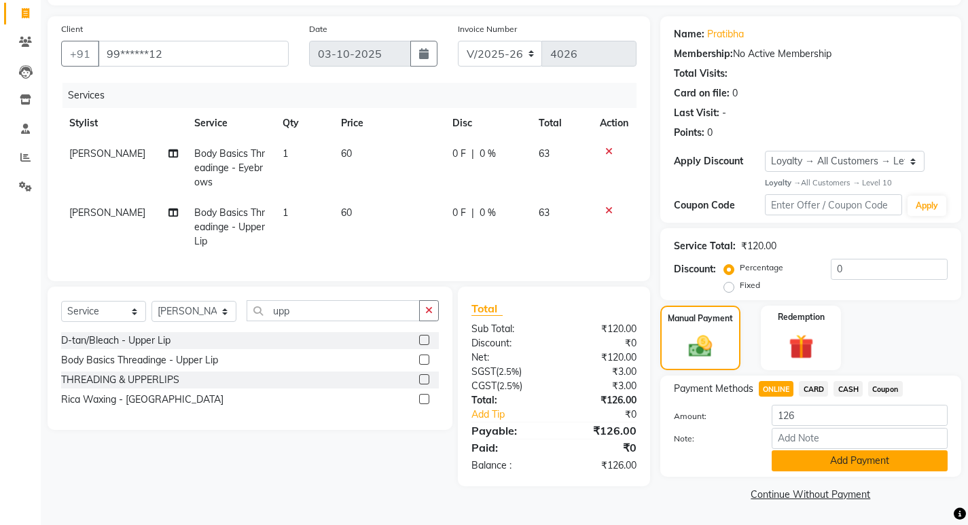
click at [819, 460] on button "Add Payment" at bounding box center [860, 460] width 176 height 21
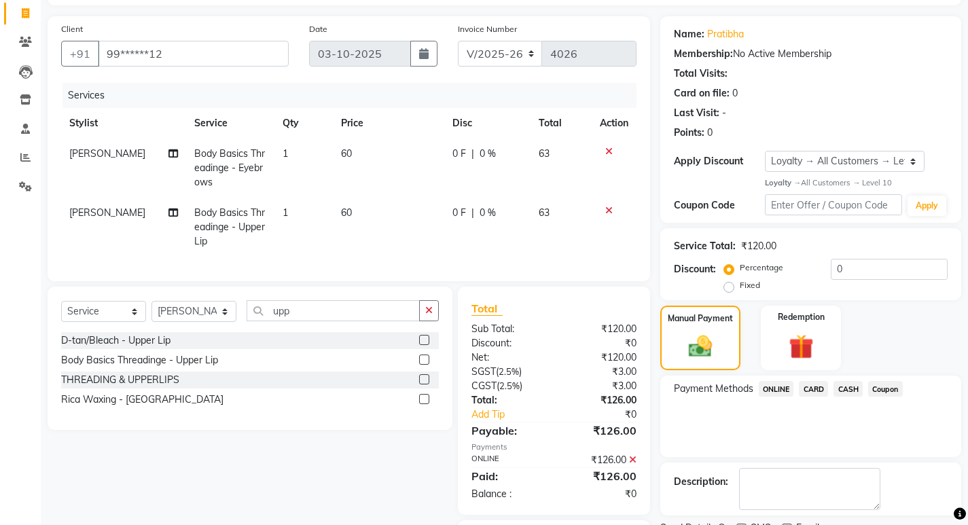
scroll to position [173, 0]
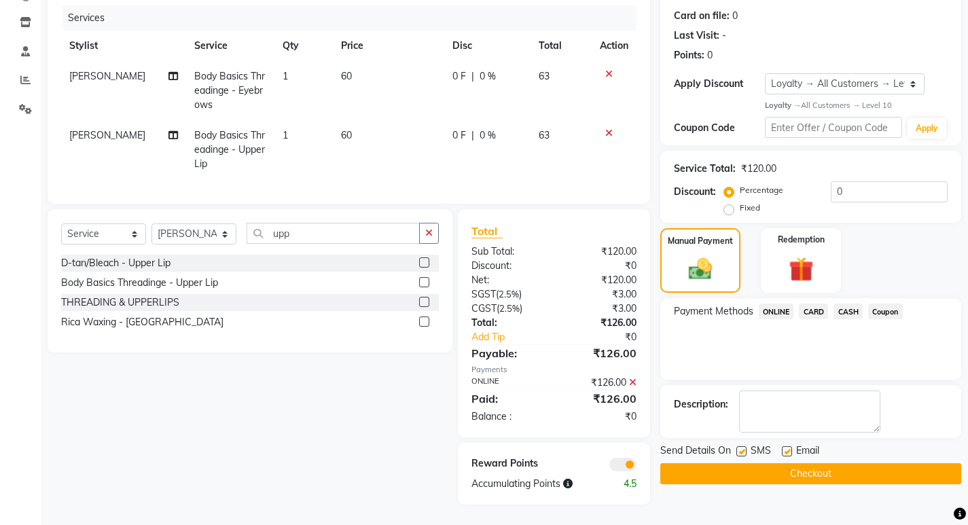
click at [807, 469] on button "Checkout" at bounding box center [810, 473] width 301 height 21
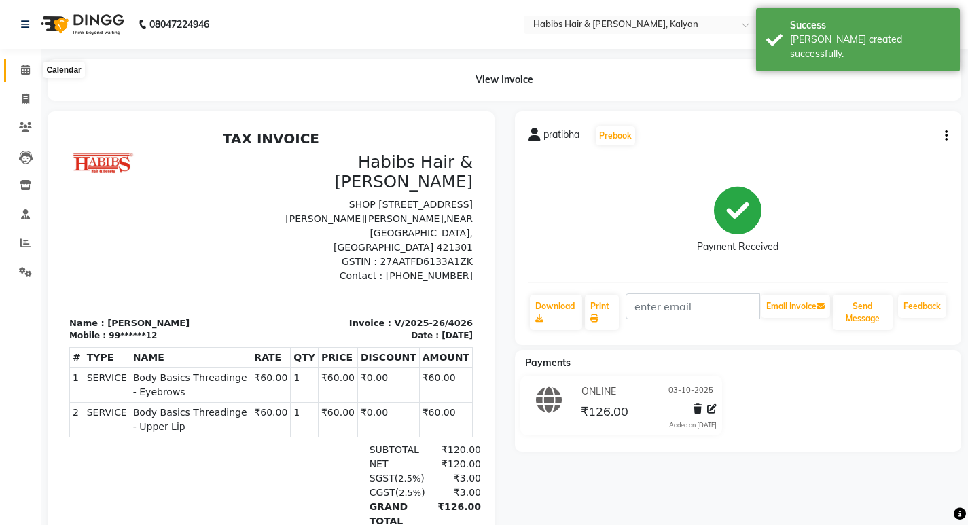
click at [24, 68] on icon at bounding box center [25, 70] width 9 height 10
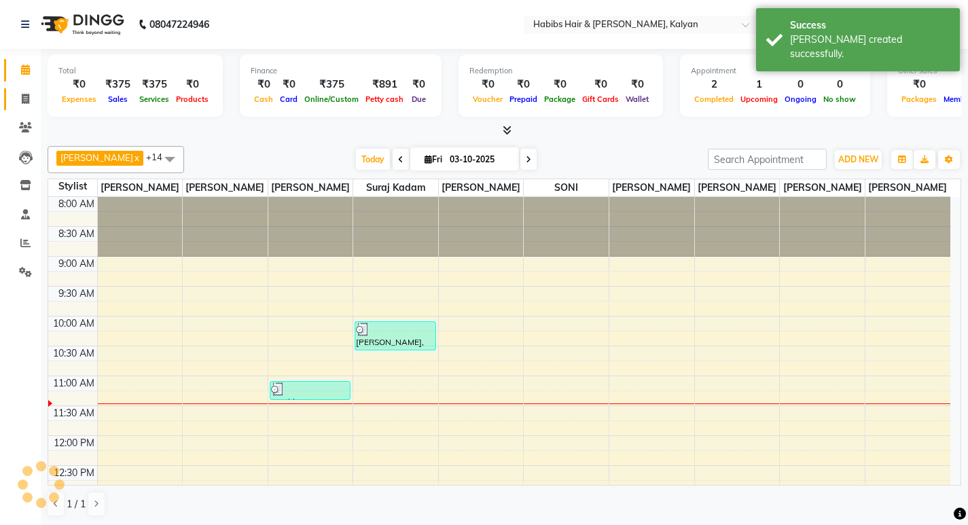
click at [22, 102] on icon at bounding box center [25, 99] width 7 height 10
select select "8185"
select select "service"
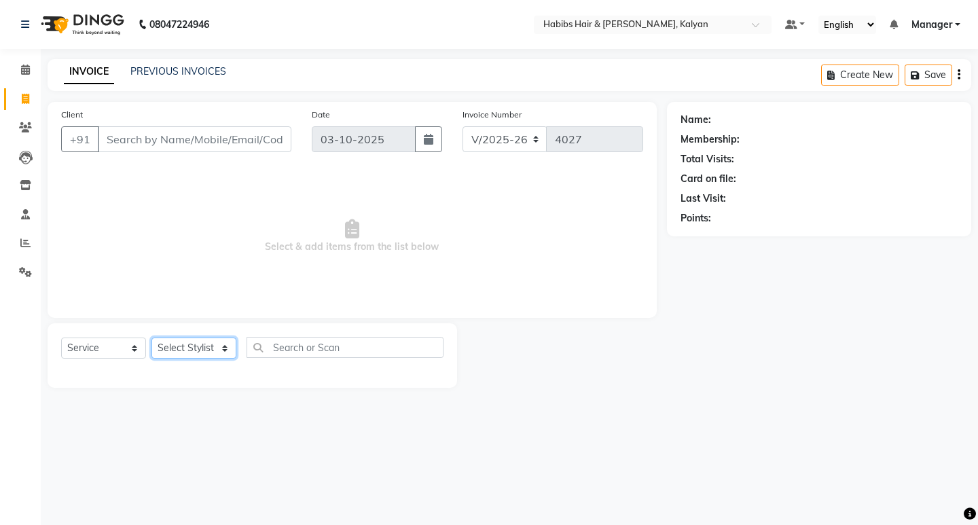
click at [224, 353] on select "Select Stylist [PERSON_NAME] Manager [PERSON_NAME] zipre [PERSON_NAME] [PERSON_…" at bounding box center [193, 348] width 85 height 21
select select "81200"
click at [151, 338] on select "Select Stylist [PERSON_NAME] Manager [PERSON_NAME] zipre [PERSON_NAME] [PERSON_…" at bounding box center [193, 348] width 85 height 21
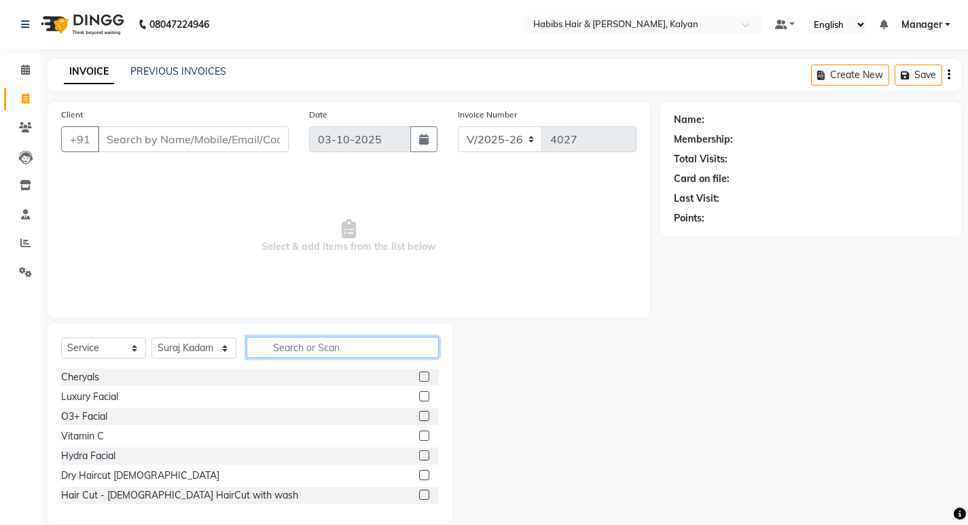
click at [302, 344] on input "text" at bounding box center [343, 347] width 192 height 21
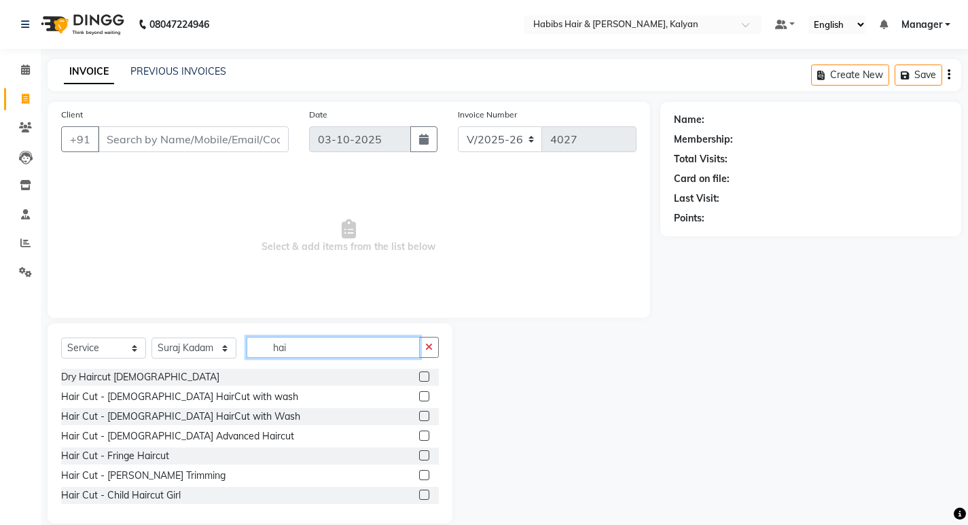
type input "hai"
click at [419, 374] on label at bounding box center [424, 377] width 10 height 10
click at [419, 374] on input "checkbox" at bounding box center [423, 377] width 9 height 9
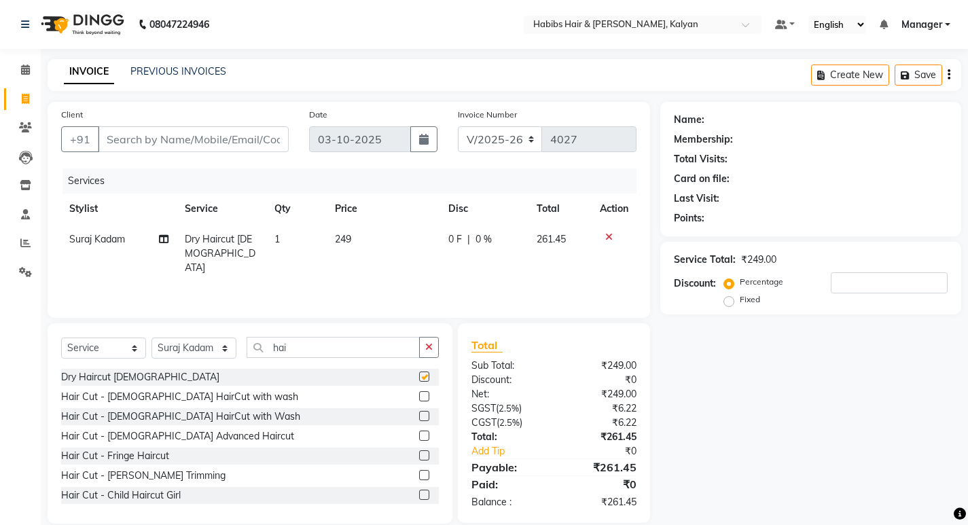
checkbox input "false"
drag, startPoint x: 951, startPoint y: 77, endPoint x: 930, endPoint y: 78, distance: 21.1
click at [950, 77] on div "Create New Save" at bounding box center [886, 75] width 150 height 32
click at [945, 77] on div "Create New Save" at bounding box center [886, 75] width 150 height 32
click at [948, 76] on button "button" at bounding box center [949, 75] width 3 height 32
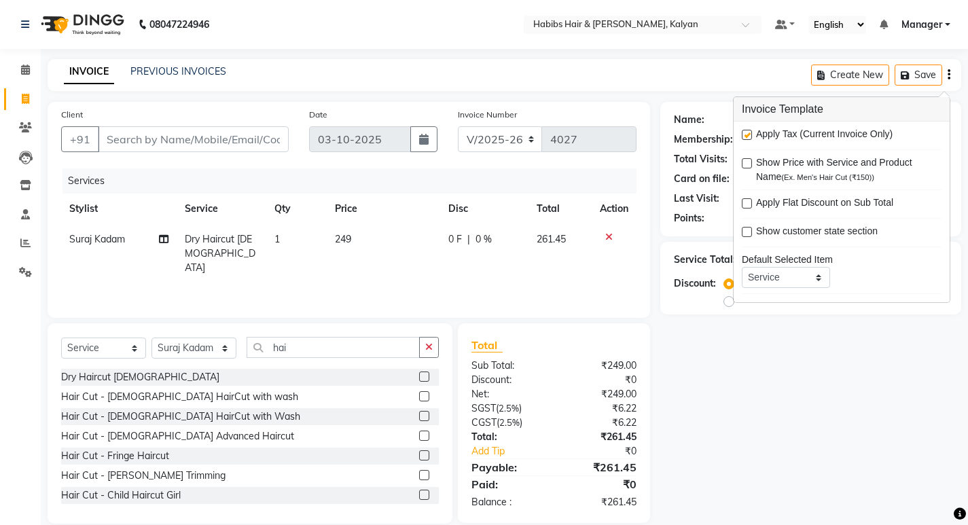
click at [751, 135] on label at bounding box center [747, 135] width 10 height 10
click at [751, 135] on input "checkbox" at bounding box center [746, 135] width 9 height 9
checkbox input "false"
click at [715, 332] on div "Name: Membership: Total Visits: Card on file: Last Visit: Points: Service Total…" at bounding box center [815, 313] width 311 height 422
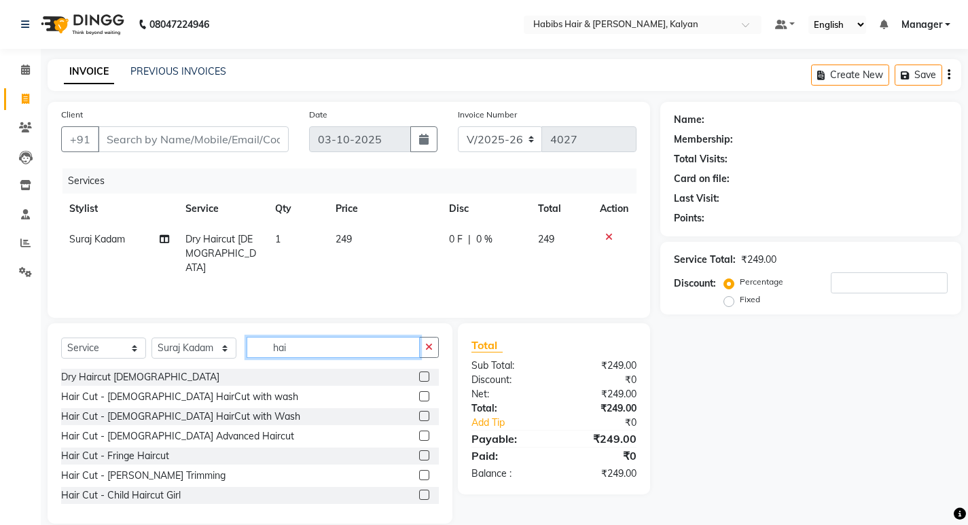
click at [329, 349] on input "hai" at bounding box center [333, 347] width 173 height 21
click at [611, 236] on icon at bounding box center [608, 237] width 7 height 10
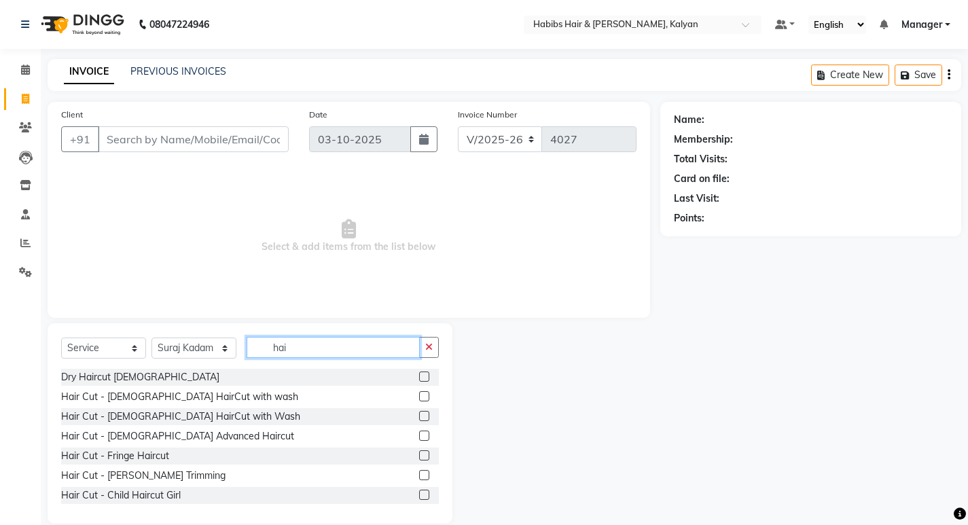
click at [326, 353] on input "hai" at bounding box center [333, 347] width 173 height 21
type input "h"
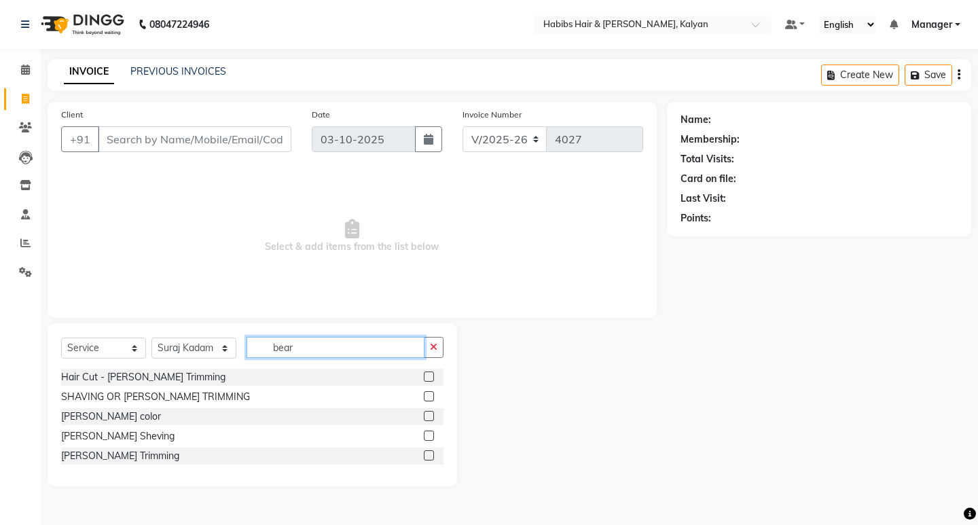
type input "bear"
click at [432, 436] on label at bounding box center [429, 436] width 10 height 10
click at [432, 436] on input "checkbox" at bounding box center [428, 436] width 9 height 9
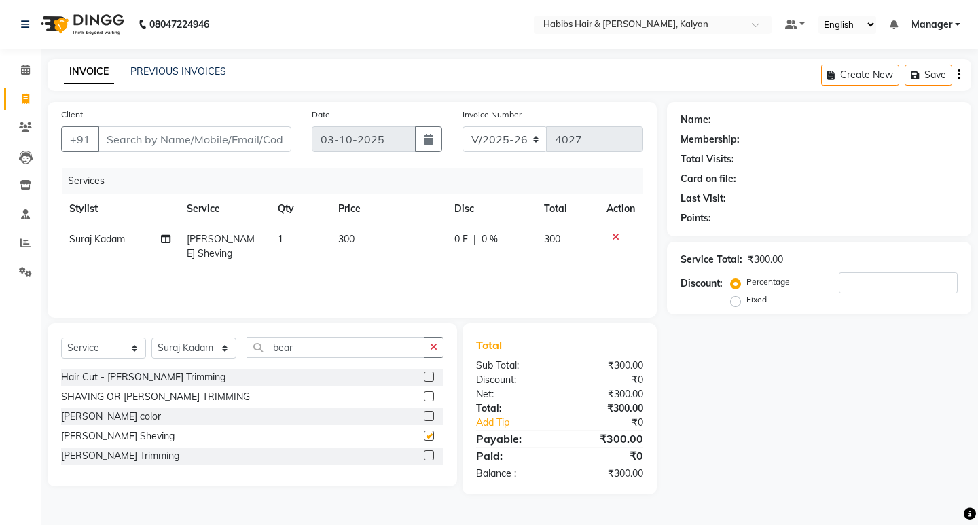
checkbox input "false"
click at [431, 456] on label at bounding box center [429, 455] width 10 height 10
click at [431, 456] on input "checkbox" at bounding box center [428, 456] width 9 height 9
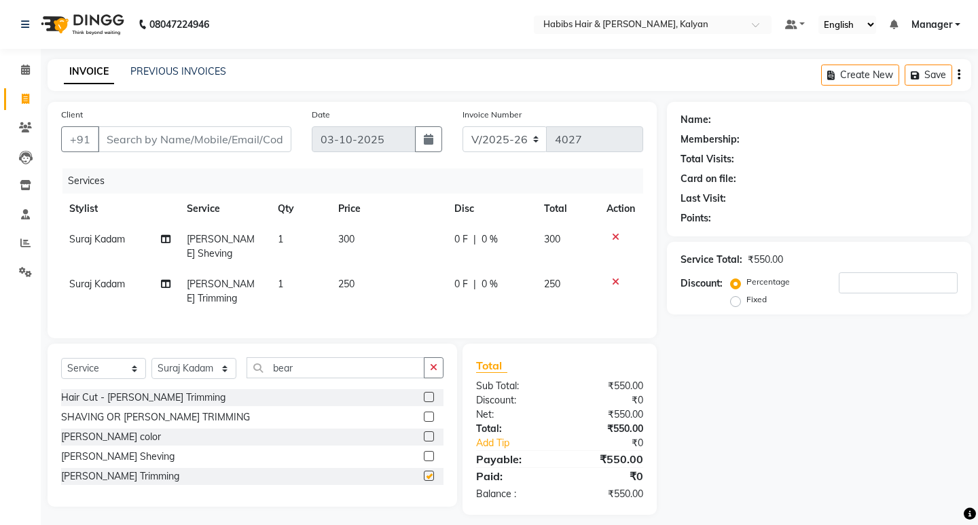
checkbox input "false"
click at [432, 409] on div at bounding box center [434, 417] width 20 height 17
click at [425, 412] on label at bounding box center [429, 417] width 10 height 10
click at [425, 413] on input "checkbox" at bounding box center [428, 417] width 9 height 9
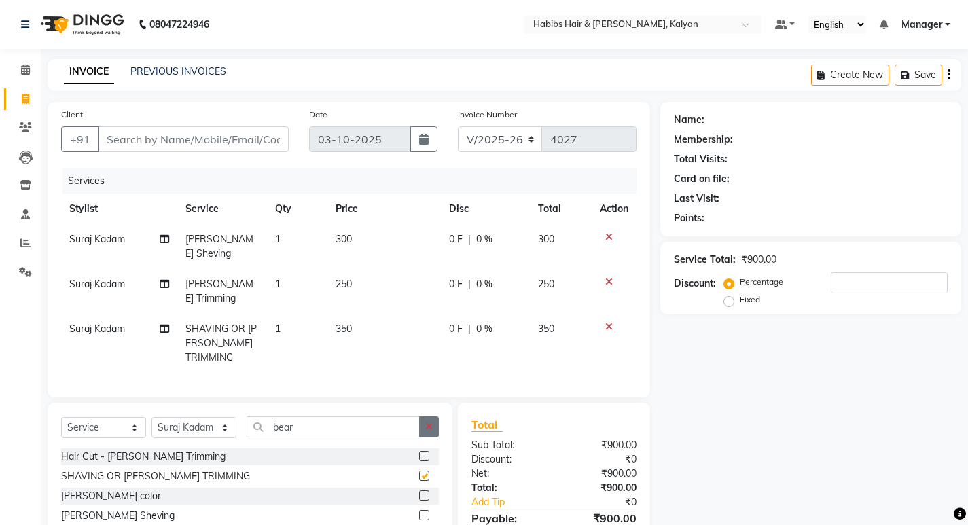
checkbox input "false"
click at [950, 75] on icon "button" at bounding box center [949, 75] width 3 height 1
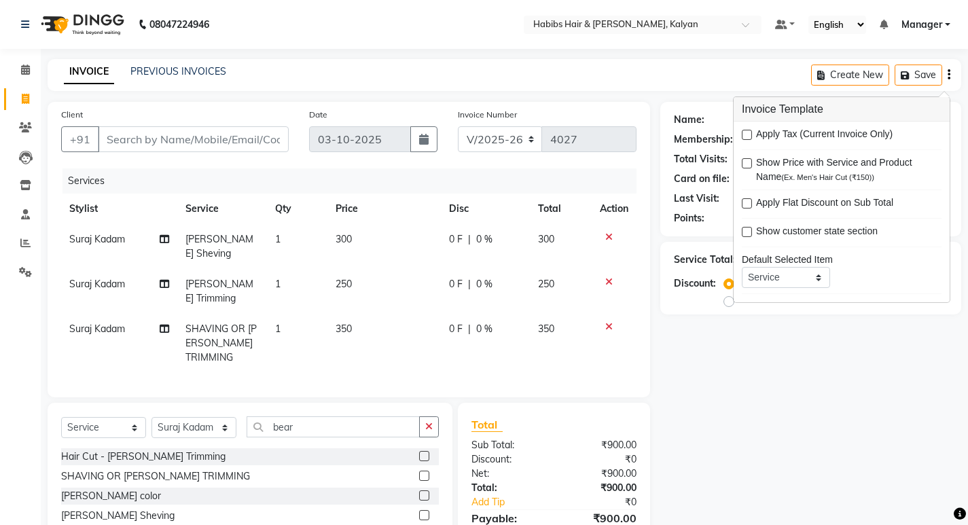
click at [745, 132] on label at bounding box center [747, 135] width 10 height 10
click at [745, 132] on input "checkbox" at bounding box center [746, 135] width 9 height 9
checkbox input "true"
click at [607, 235] on icon at bounding box center [608, 237] width 7 height 10
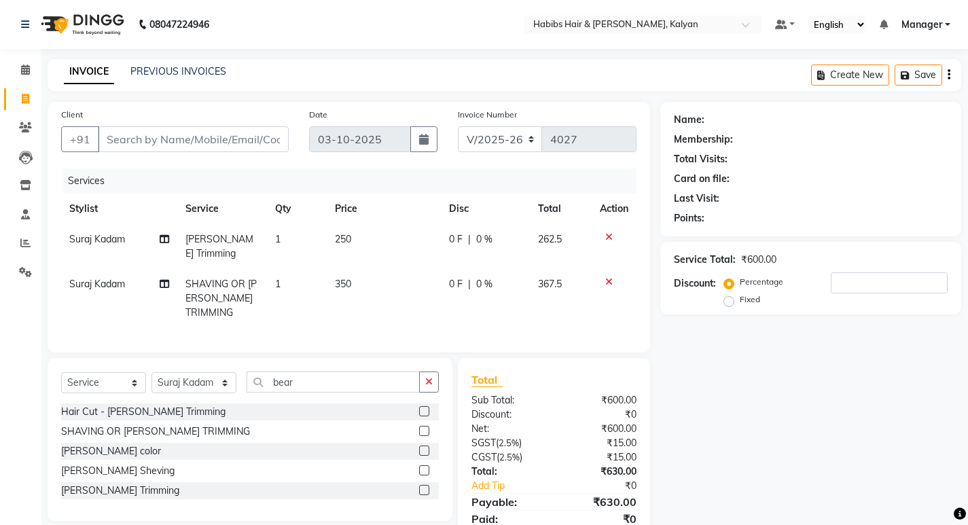
click at [607, 237] on icon at bounding box center [608, 237] width 7 height 10
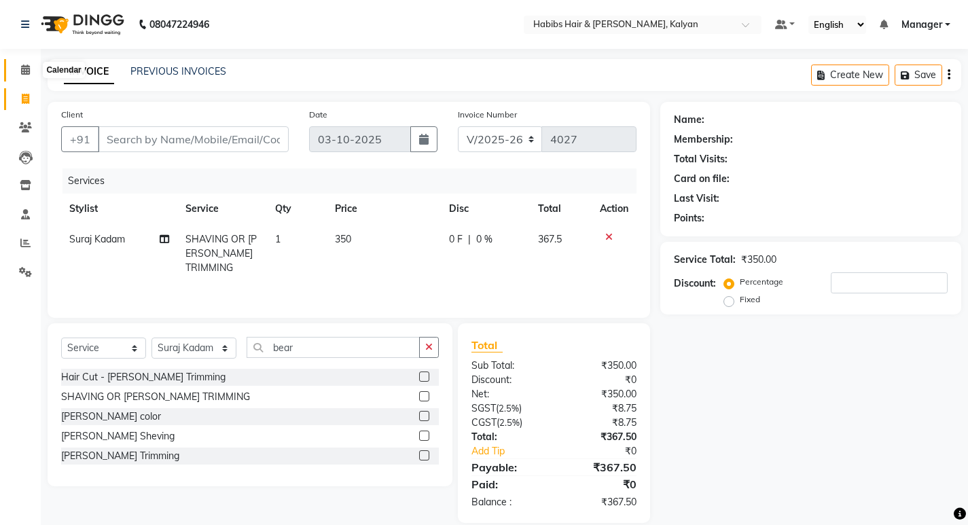
click at [24, 70] on icon at bounding box center [25, 70] width 9 height 10
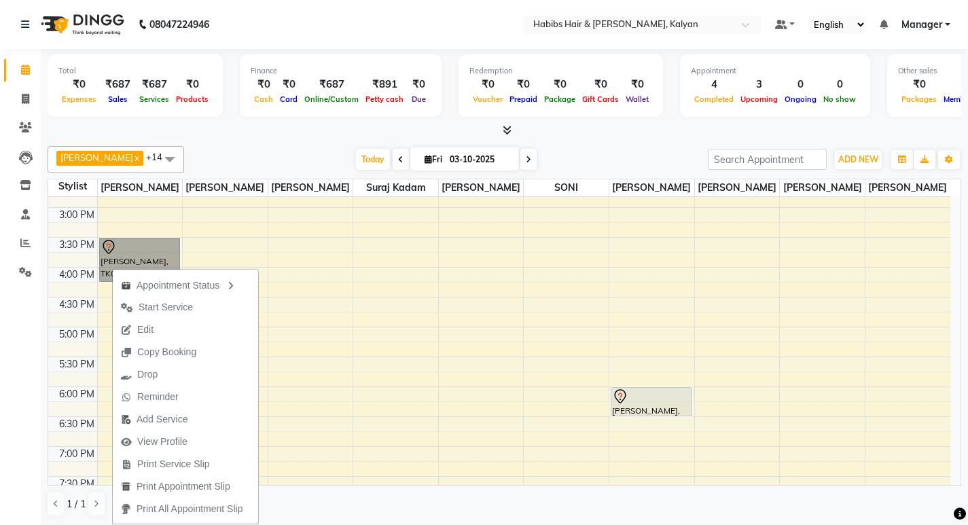
scroll to position [1, 0]
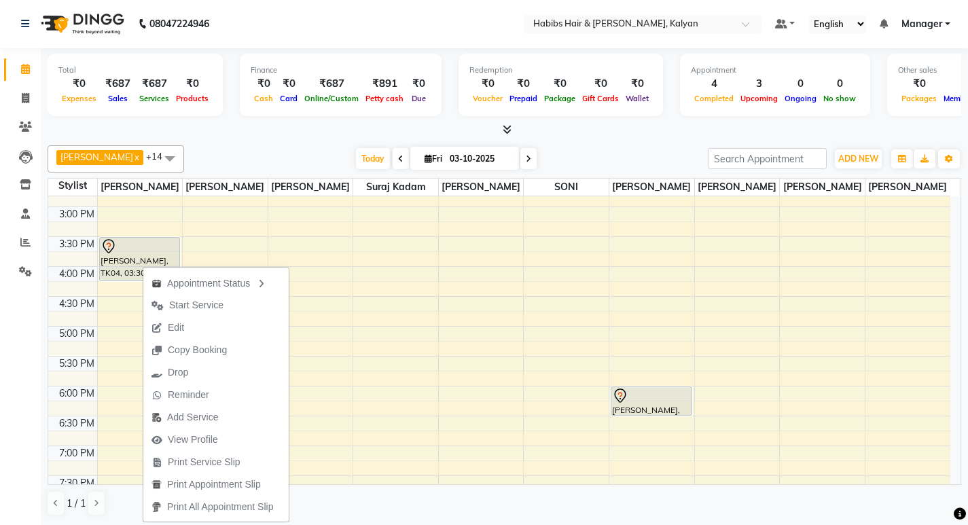
click at [12, 327] on div "Calendar Invoice Clients Leads Inventory Staff Reports Settings Completed InPro…" at bounding box center [91, 271] width 183 height 467
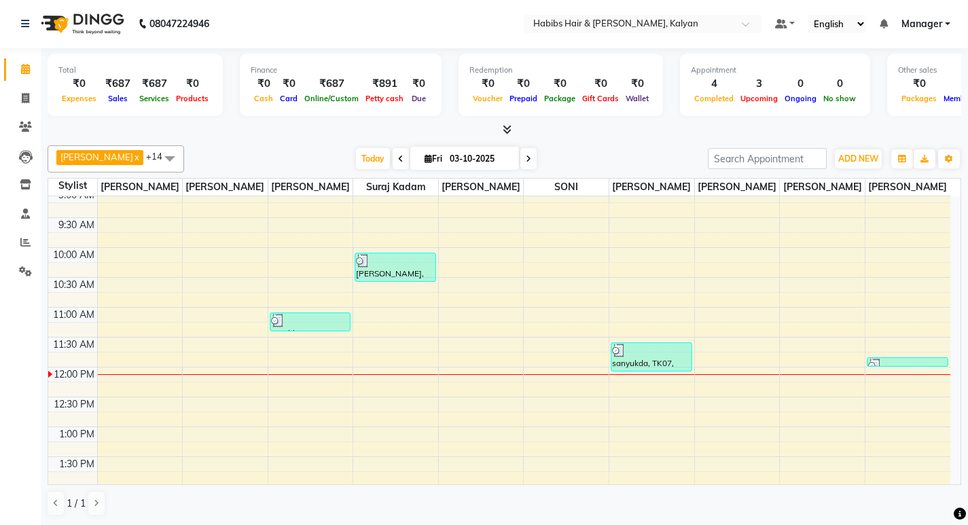
scroll to position [476, 0]
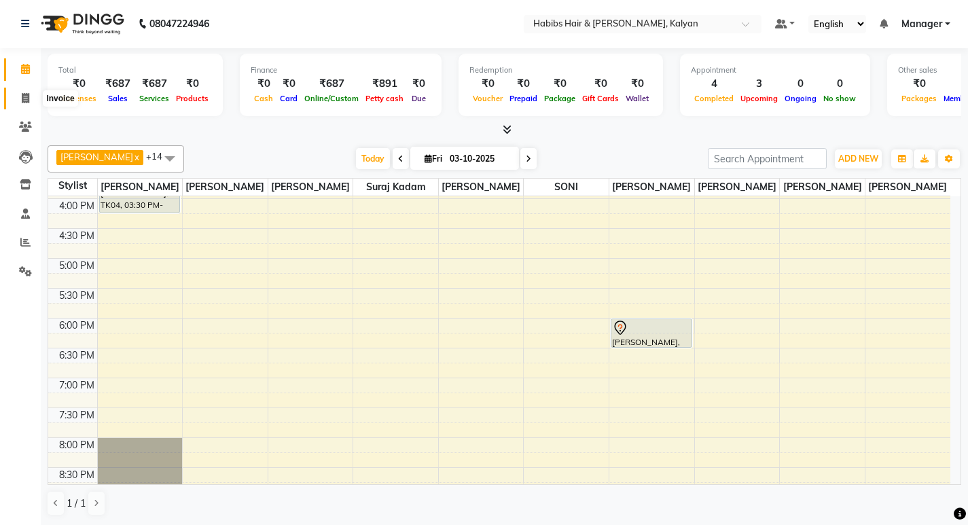
click at [24, 101] on icon at bounding box center [25, 98] width 7 height 10
select select "8185"
select select "service"
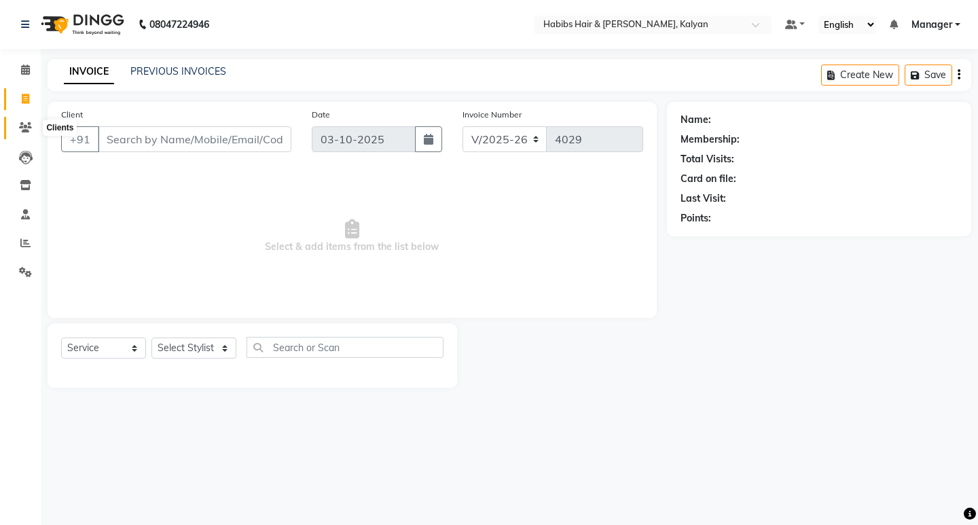
click at [22, 130] on icon at bounding box center [25, 127] width 13 height 10
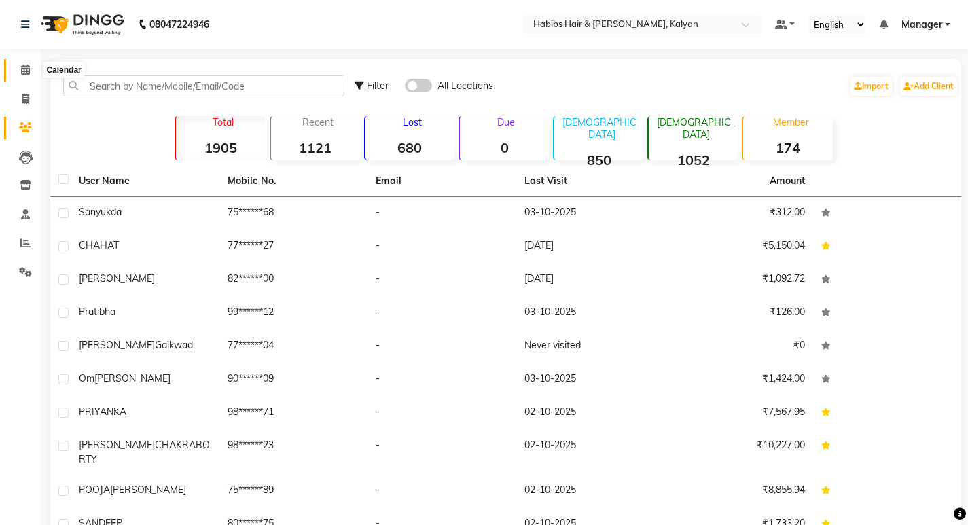
click at [26, 62] on span at bounding box center [26, 70] width 24 height 16
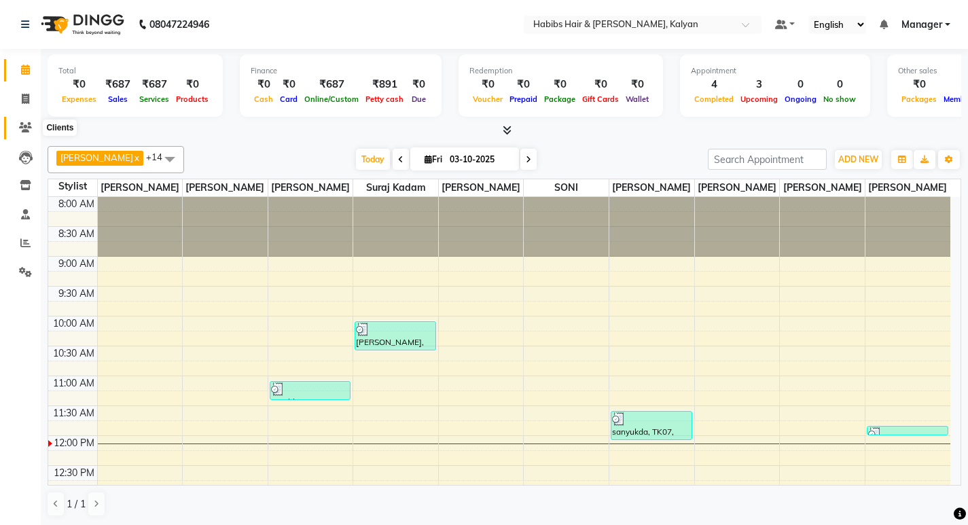
click at [27, 123] on icon at bounding box center [25, 127] width 13 height 10
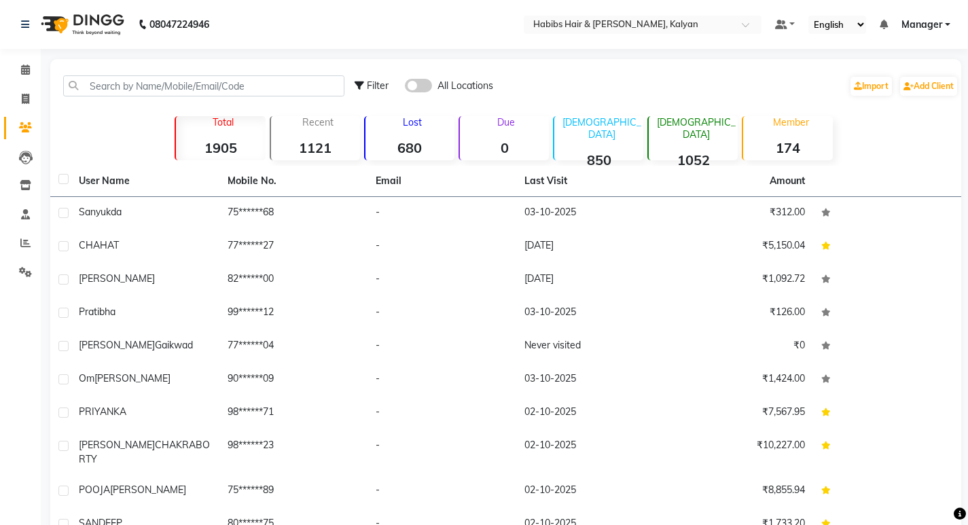
click at [26, 86] on li "Invoice" at bounding box center [20, 99] width 41 height 29
click at [31, 96] on span at bounding box center [26, 100] width 24 height 16
select select "8185"
select select "service"
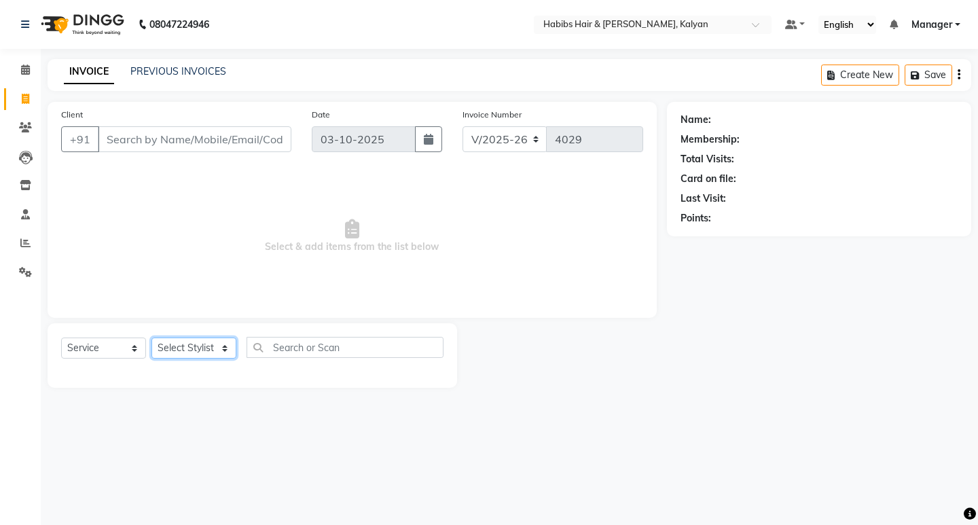
click at [226, 354] on select "Select Stylist [PERSON_NAME] Manager [PERSON_NAME] zipre [PERSON_NAME] [PERSON_…" at bounding box center [193, 348] width 85 height 21
select select "81200"
click at [151, 338] on select "Select Stylist [PERSON_NAME] Manager [PERSON_NAME] zipre [PERSON_NAME] [PERSON_…" at bounding box center [193, 348] width 85 height 21
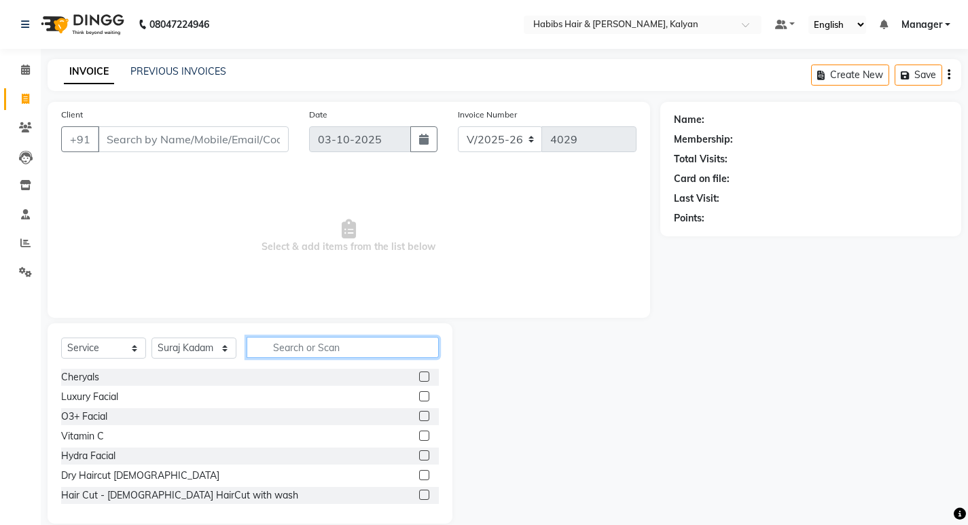
click at [311, 355] on input "text" at bounding box center [343, 347] width 192 height 21
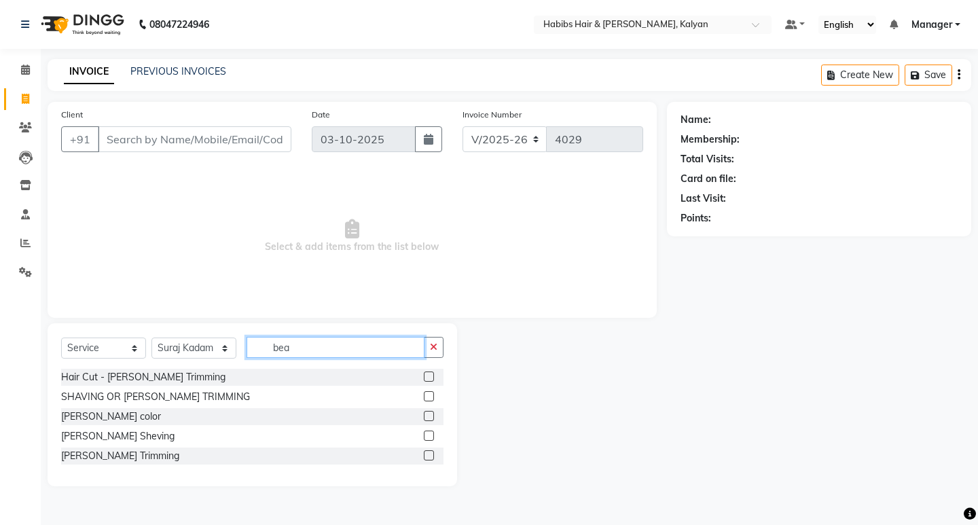
type input "bea"
click at [429, 432] on label at bounding box center [429, 436] width 10 height 10
click at [429, 432] on input "checkbox" at bounding box center [428, 436] width 9 height 9
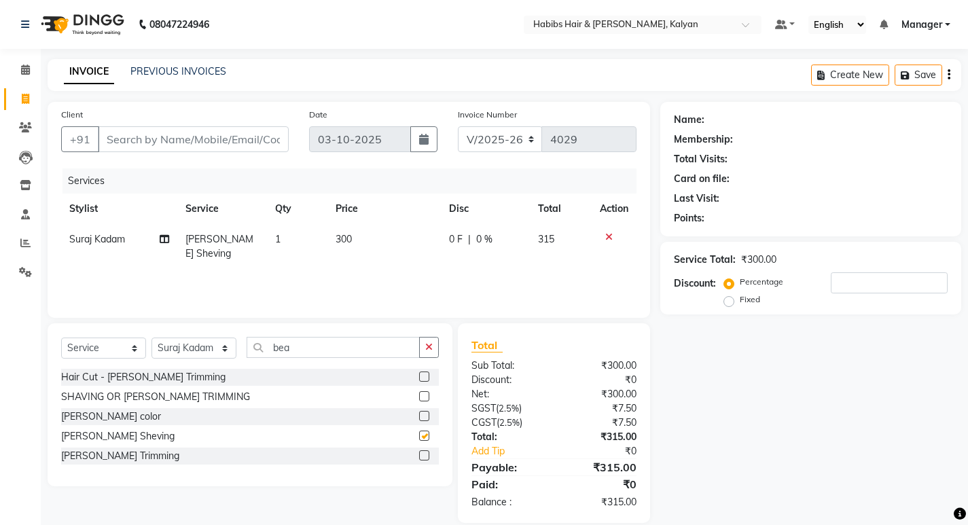
checkbox input "false"
click at [614, 235] on div at bounding box center [614, 237] width 29 height 10
click at [607, 234] on icon at bounding box center [608, 237] width 7 height 10
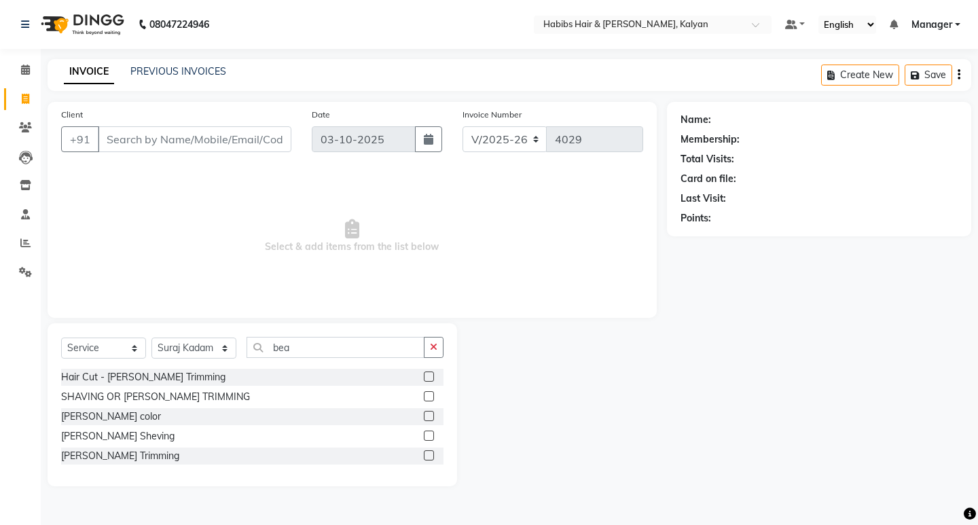
click at [429, 455] on label at bounding box center [429, 455] width 10 height 10
click at [429, 455] on input "checkbox" at bounding box center [428, 456] width 9 height 9
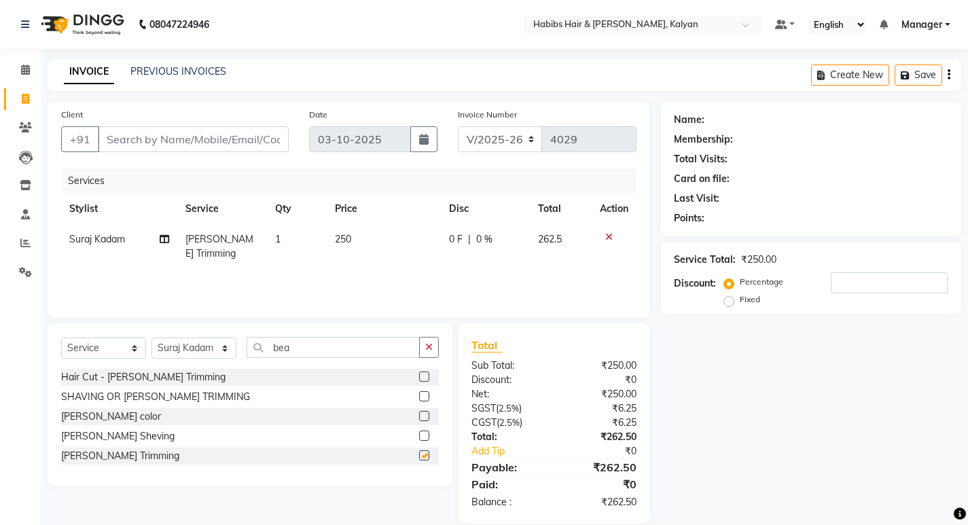
checkbox input "false"
click at [213, 144] on input "Client" at bounding box center [193, 139] width 191 height 26
type input "7"
type input "0"
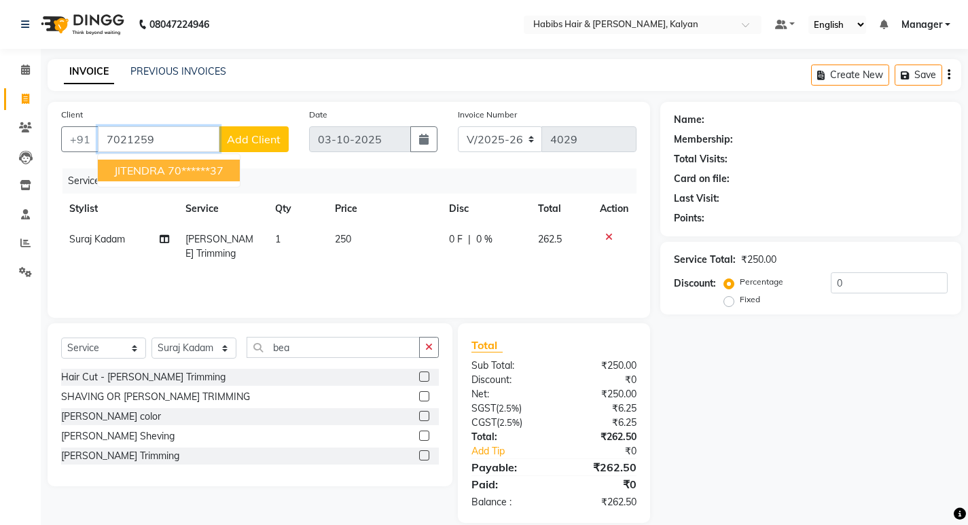
click at [213, 175] on ngb-highlight "70******37" at bounding box center [196, 171] width 56 height 14
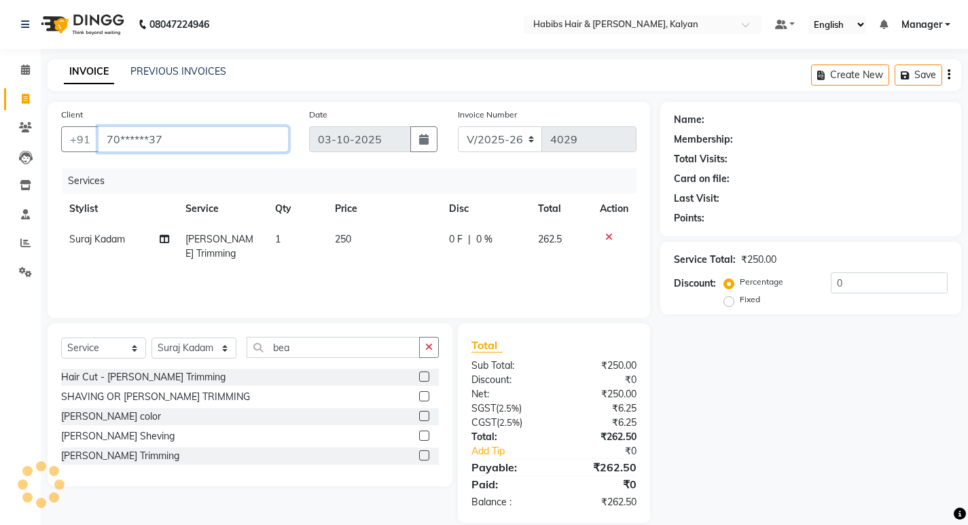
type input "70******37"
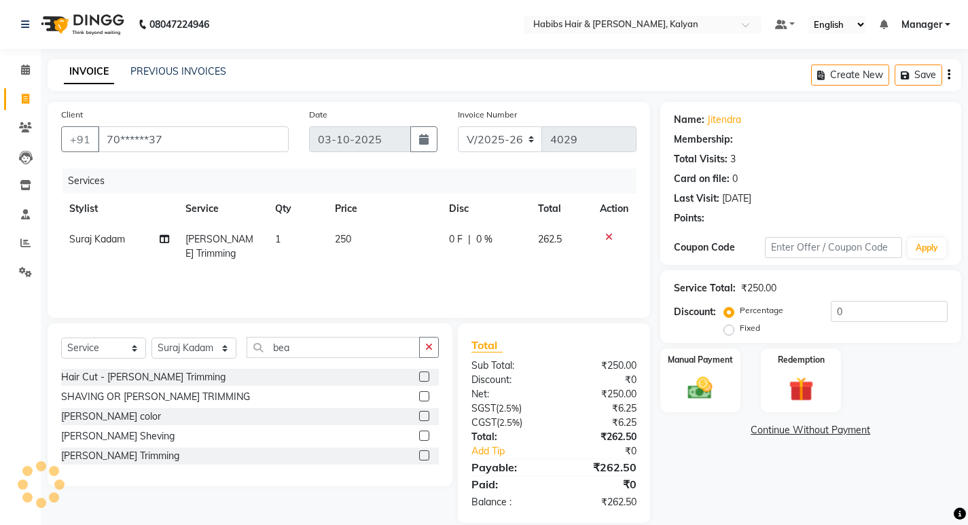
select select "1: Object"
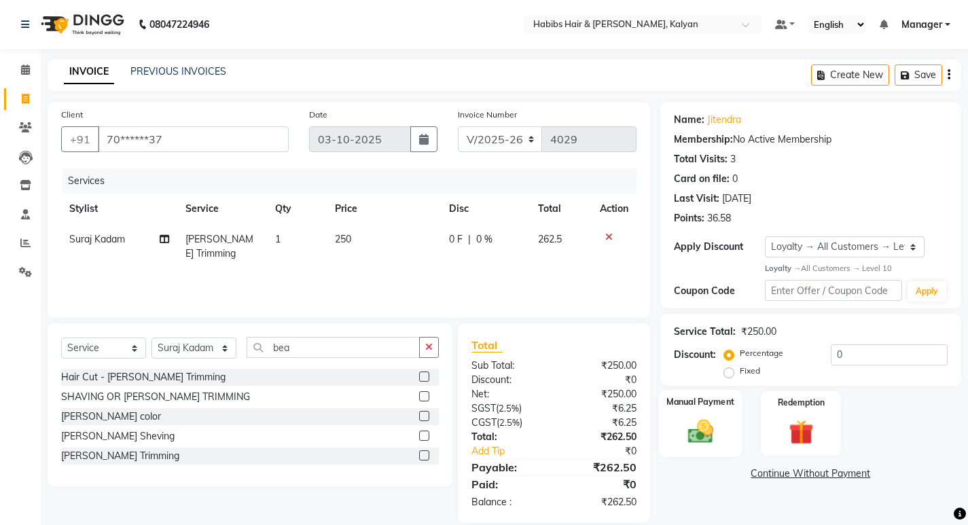
scroll to position [18, 0]
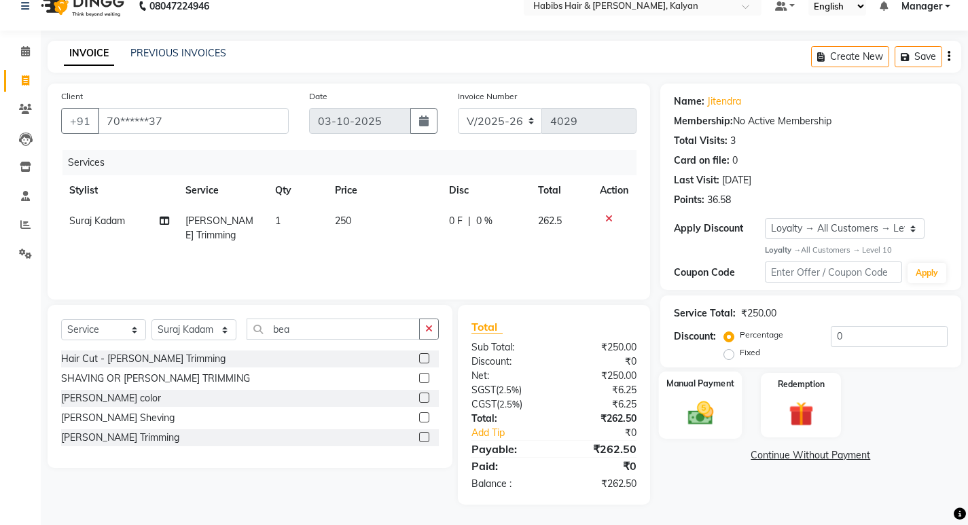
click at [693, 416] on img at bounding box center [699, 413] width 41 height 29
click at [775, 459] on span "ONLINE" at bounding box center [776, 456] width 35 height 16
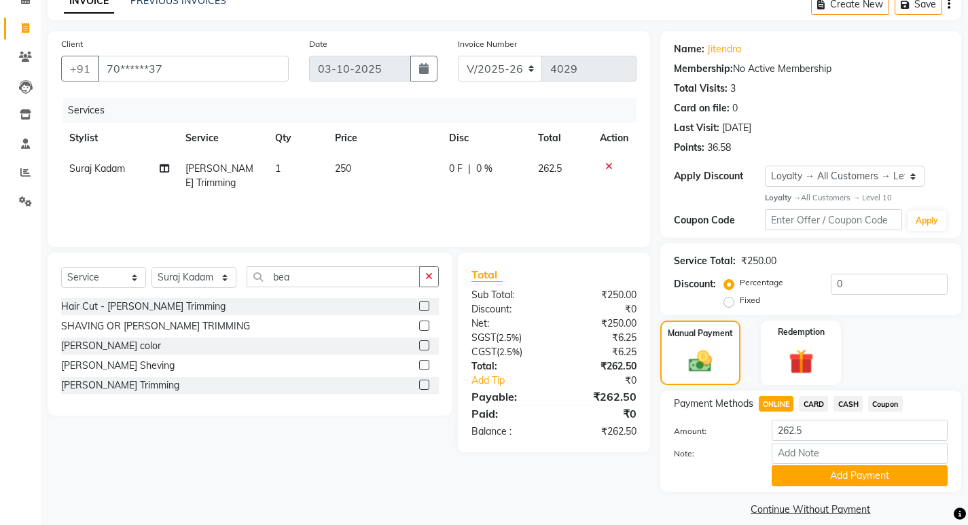
scroll to position [86, 0]
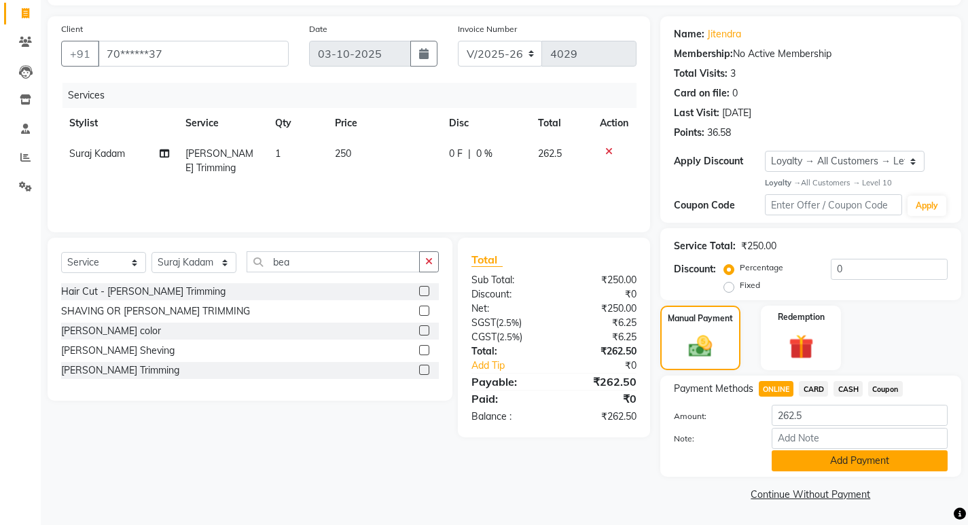
click at [816, 461] on button "Add Payment" at bounding box center [860, 460] width 176 height 21
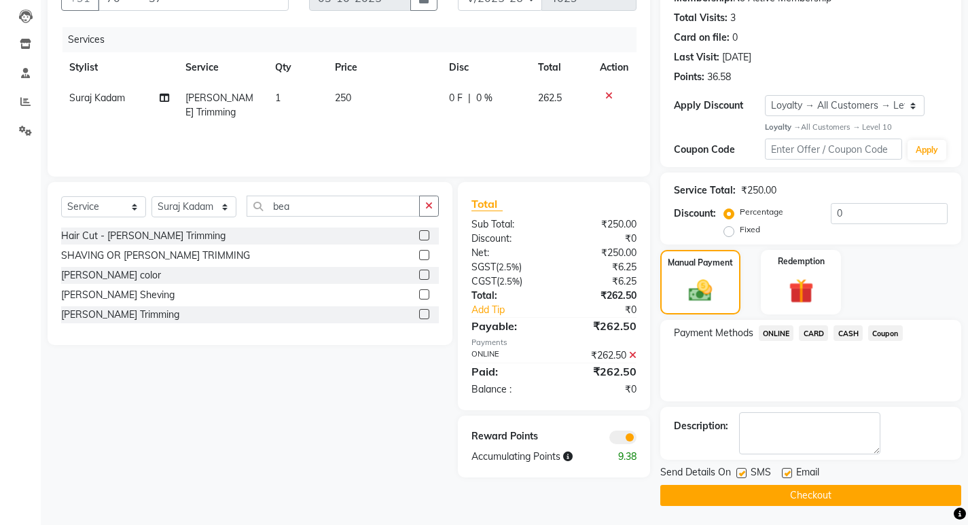
scroll to position [143, 0]
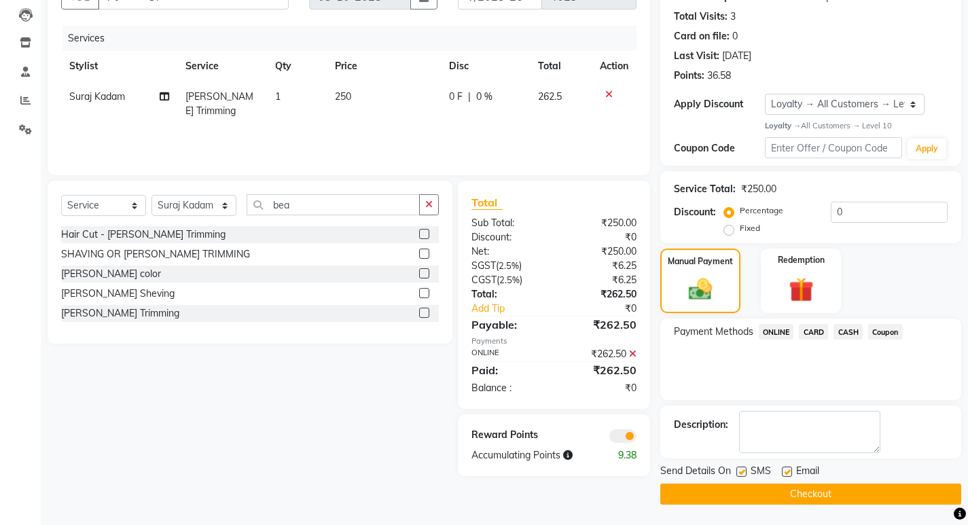
click at [757, 492] on button "Checkout" at bounding box center [810, 494] width 301 height 21
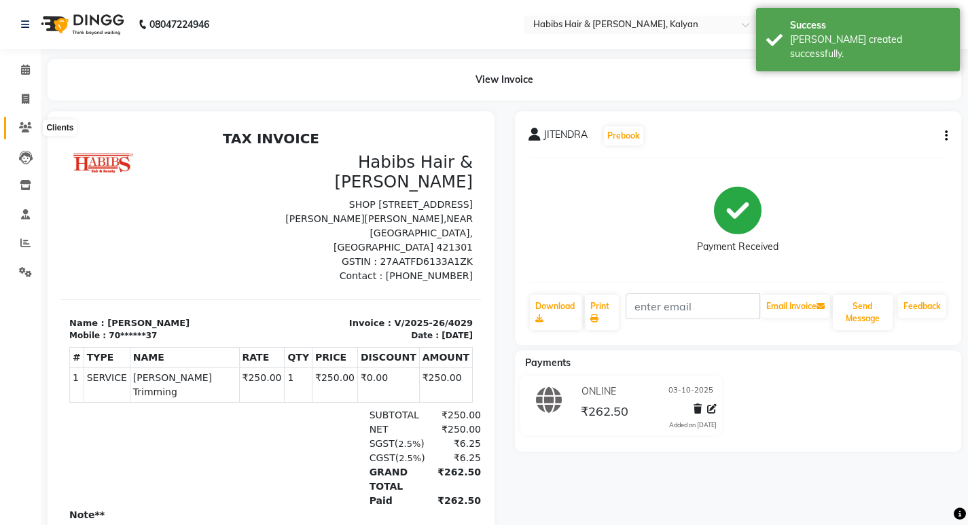
click at [27, 126] on icon at bounding box center [25, 127] width 13 height 10
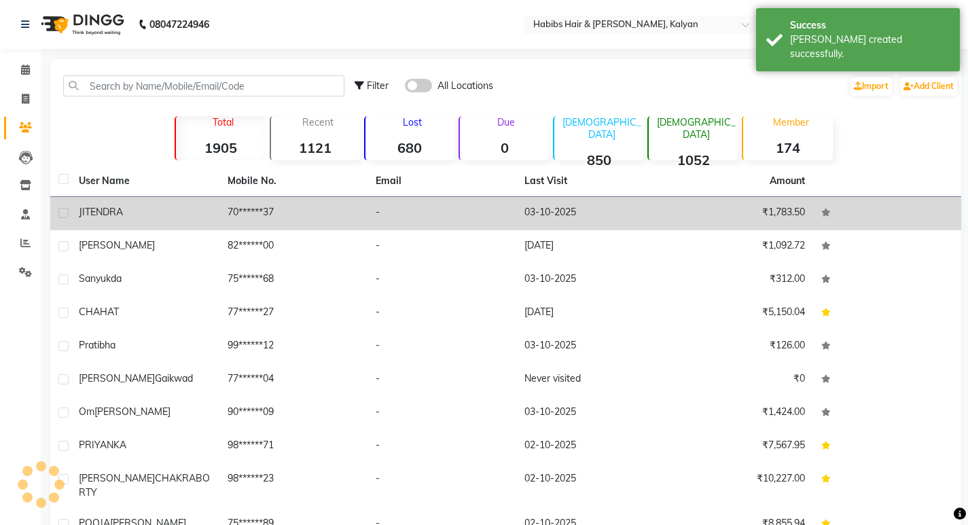
click at [168, 214] on div "JITENDRA" at bounding box center [145, 212] width 132 height 14
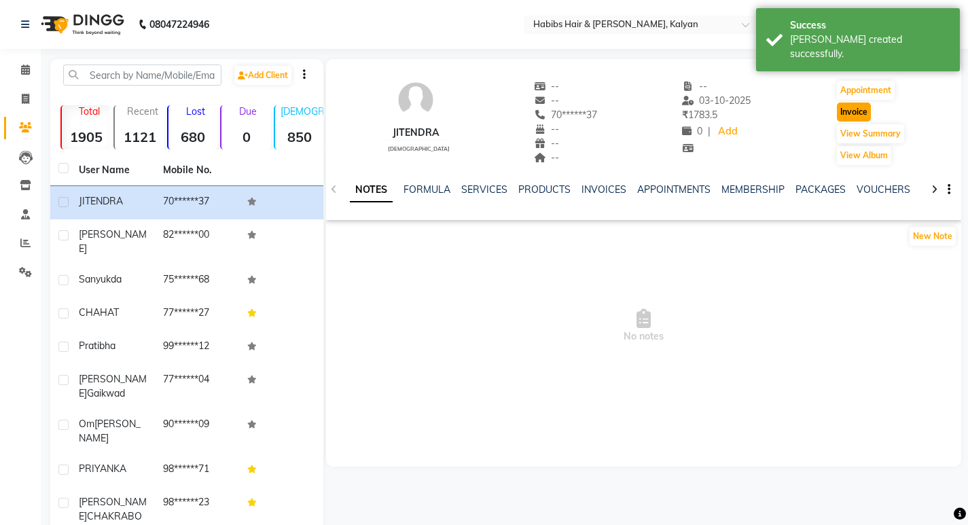
click at [852, 111] on button "Invoice" at bounding box center [854, 112] width 34 height 19
select select "service"
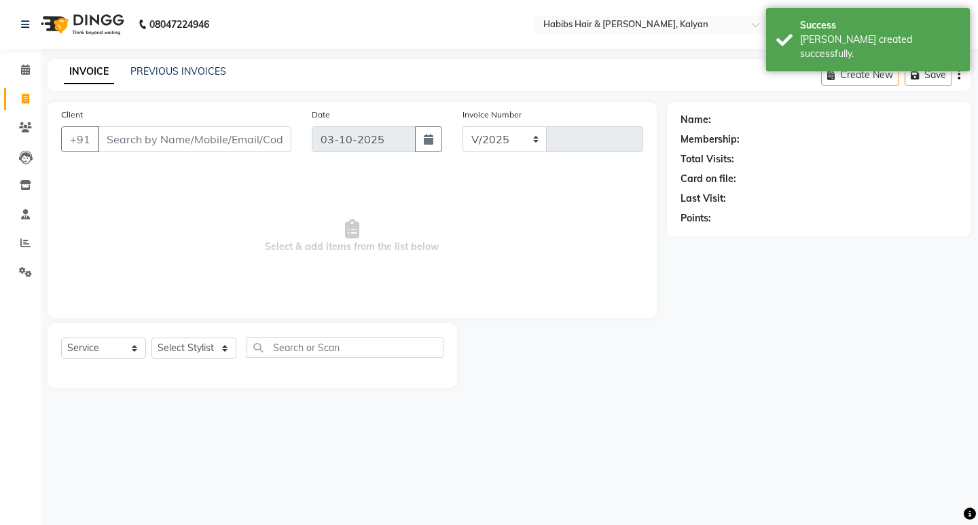
select select "8185"
type input "4030"
type input "70******37"
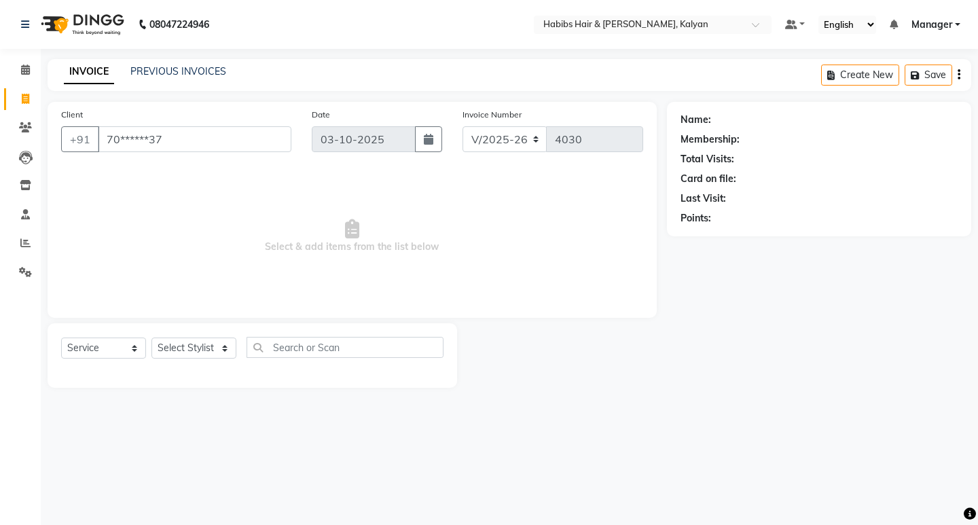
select select "1: Object"
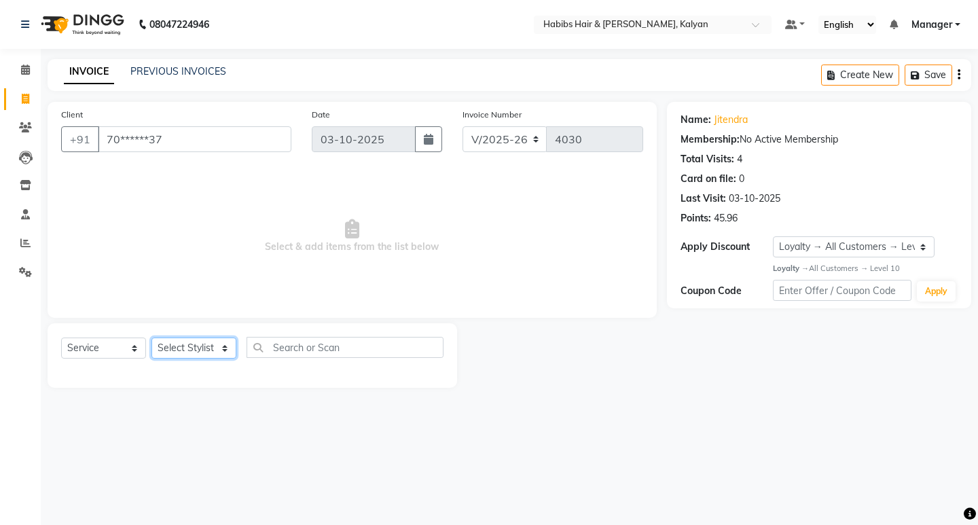
click at [222, 351] on select "Select Stylist [PERSON_NAME] Manager [PERSON_NAME] zipre [PERSON_NAME] [PERSON_…" at bounding box center [193, 348] width 85 height 21
select select "81200"
click at [151, 338] on select "Select Stylist [PERSON_NAME] Manager [PERSON_NAME] zipre [PERSON_NAME] [PERSON_…" at bounding box center [193, 348] width 85 height 21
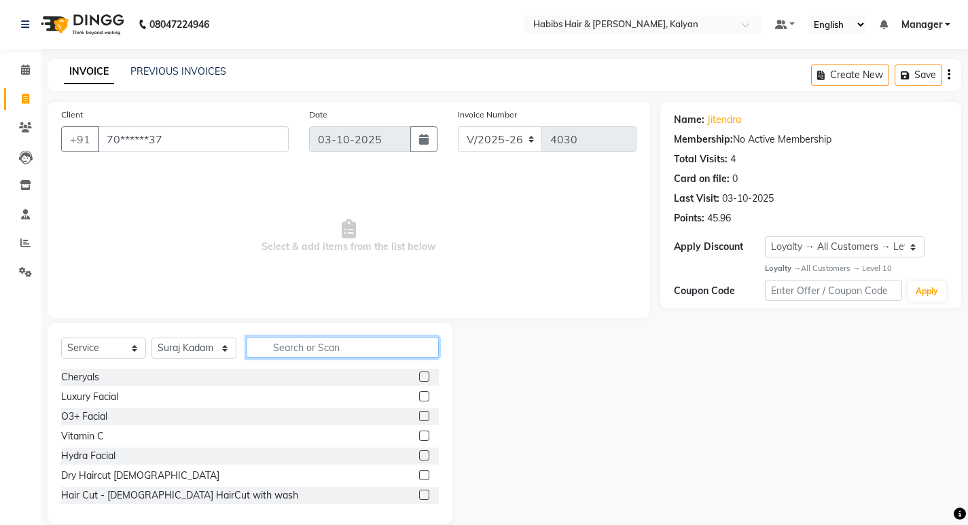
click at [300, 353] on input "text" at bounding box center [343, 347] width 192 height 21
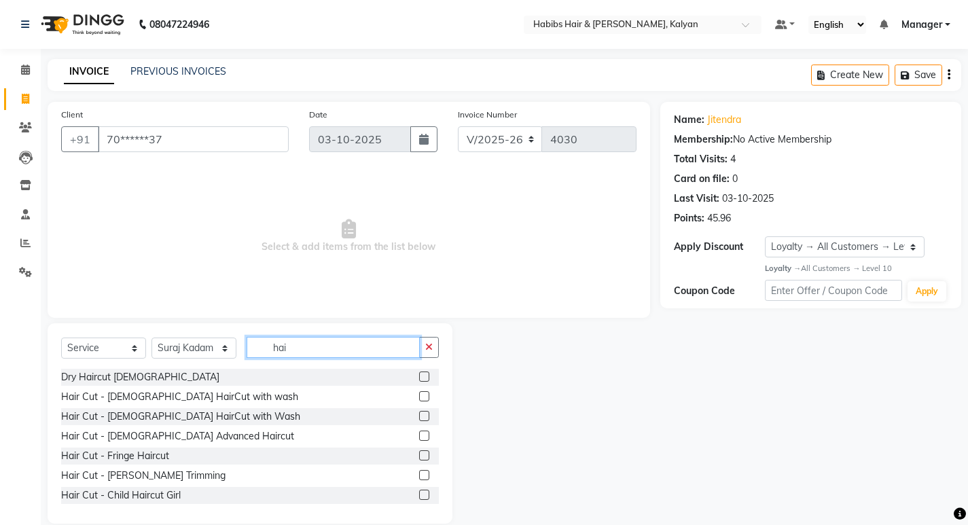
type input "hai"
click at [419, 376] on label at bounding box center [424, 377] width 10 height 10
click at [419, 376] on input "checkbox" at bounding box center [423, 377] width 9 height 9
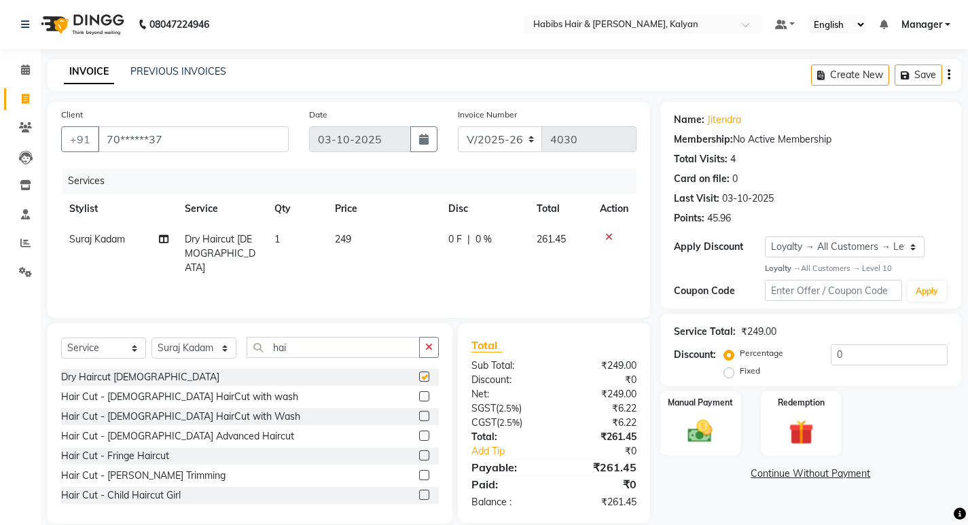
checkbox input "false"
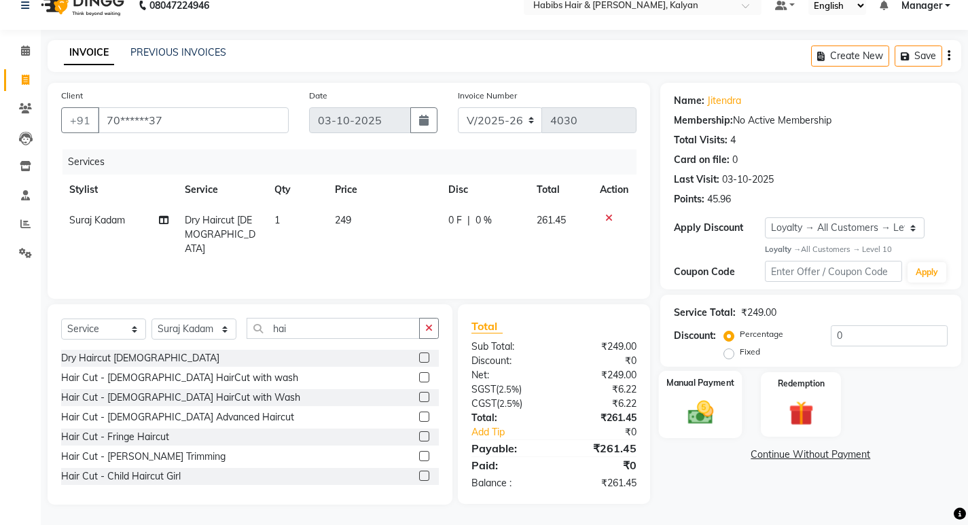
click at [697, 415] on img at bounding box center [699, 412] width 41 height 29
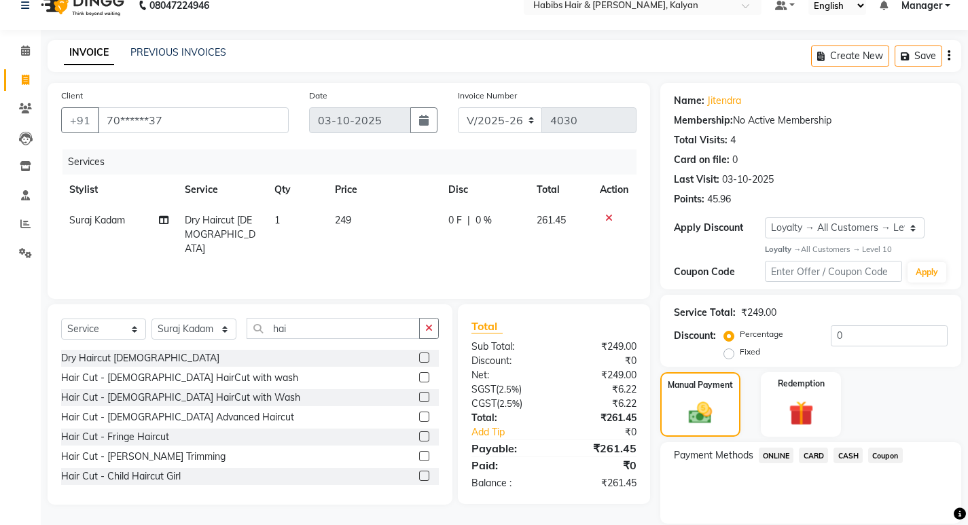
click at [766, 448] on span "ONLINE" at bounding box center [776, 456] width 35 height 16
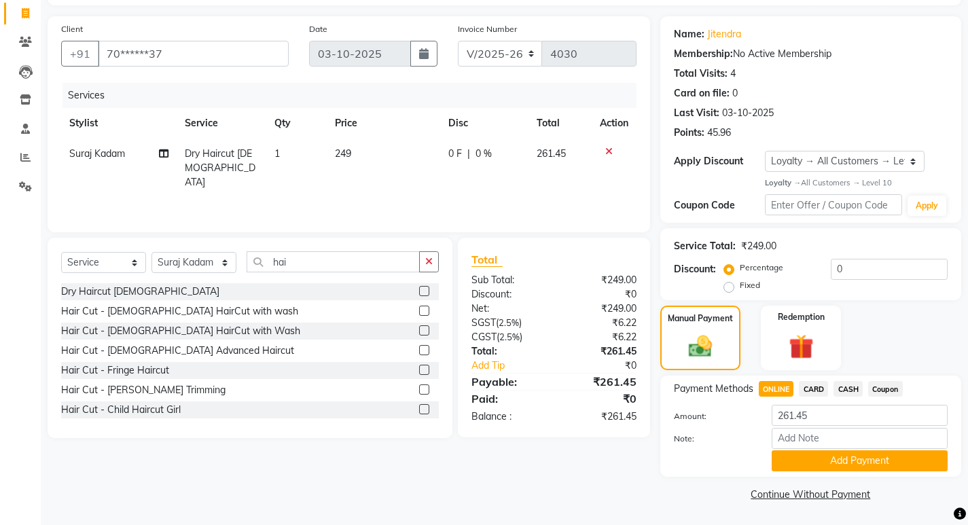
scroll to position [0, 0]
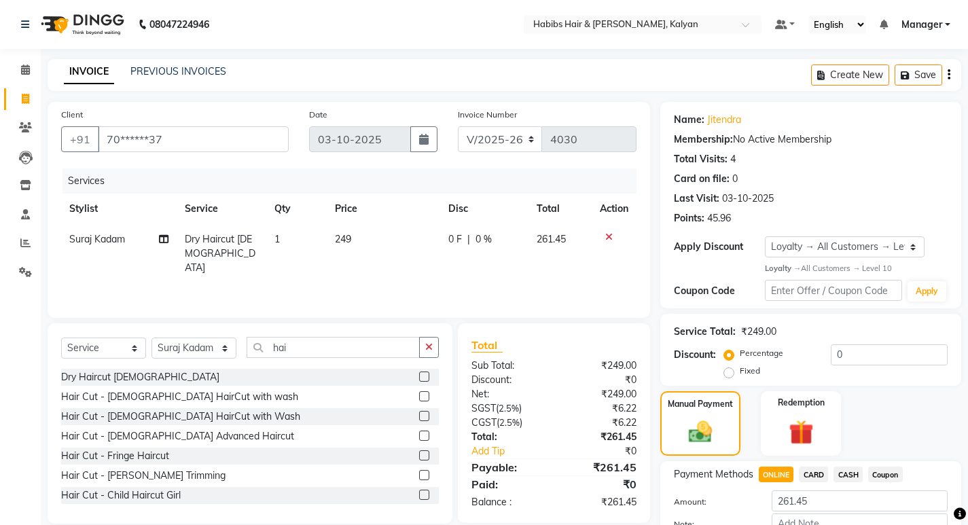
click at [946, 74] on div "Create New Save" at bounding box center [886, 75] width 150 height 32
click at [948, 75] on icon "button" at bounding box center [949, 75] width 3 height 1
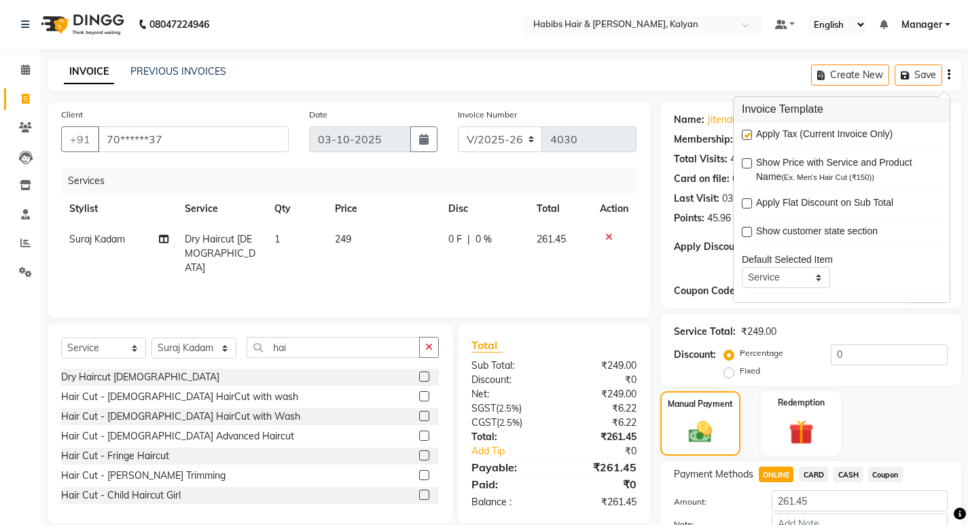
click at [749, 134] on label at bounding box center [747, 135] width 10 height 10
click at [749, 134] on input "checkbox" at bounding box center [746, 135] width 9 height 9
checkbox input "false"
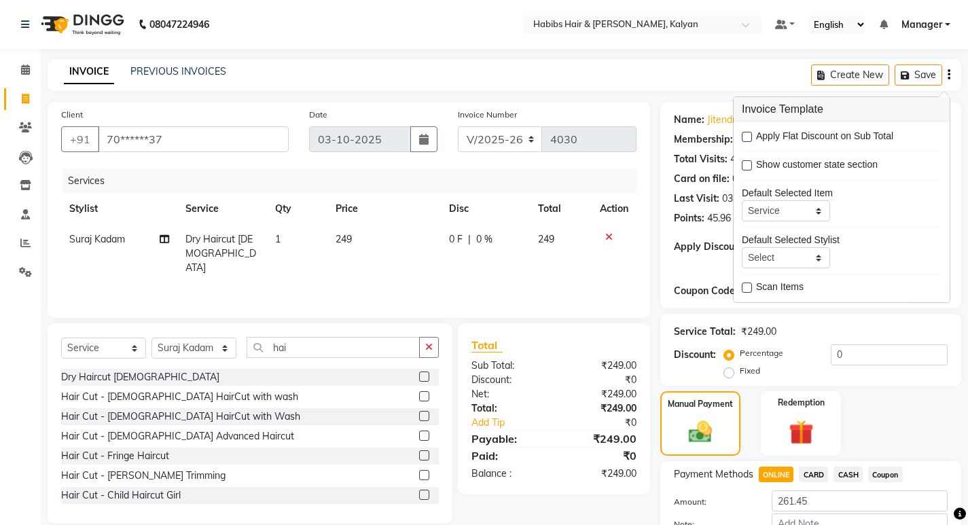
scroll to position [86, 0]
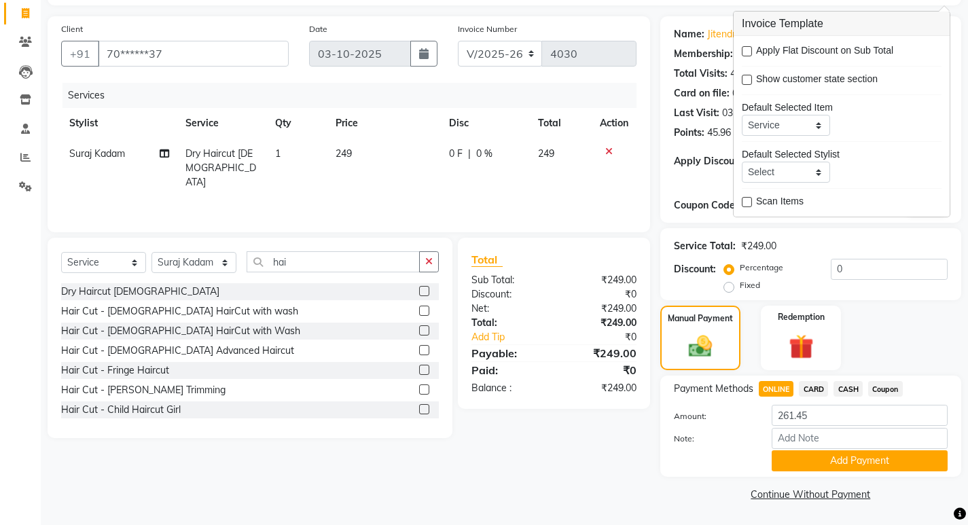
click at [811, 382] on span "CARD" at bounding box center [813, 389] width 29 height 16
type input "249"
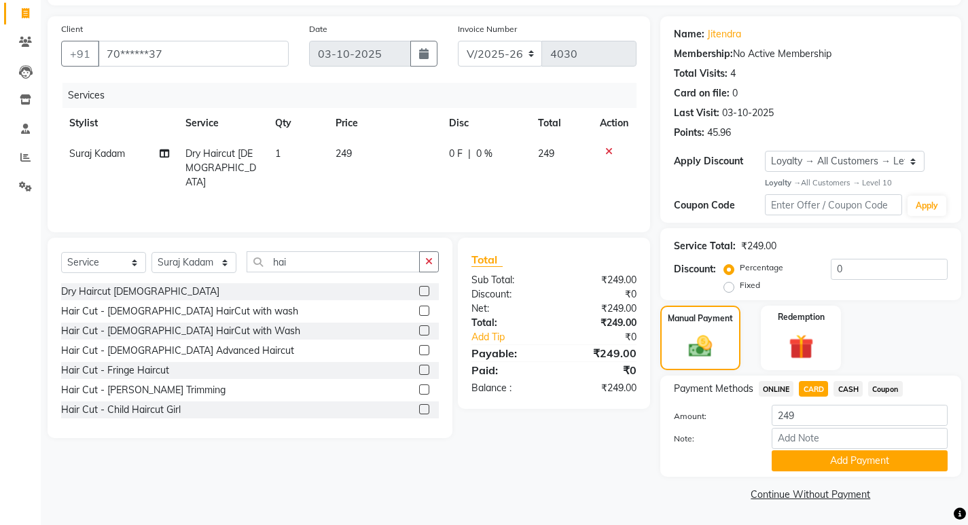
click at [781, 384] on span "ONLINE" at bounding box center [776, 389] width 35 height 16
click at [816, 465] on button "Add Payment" at bounding box center [860, 460] width 176 height 21
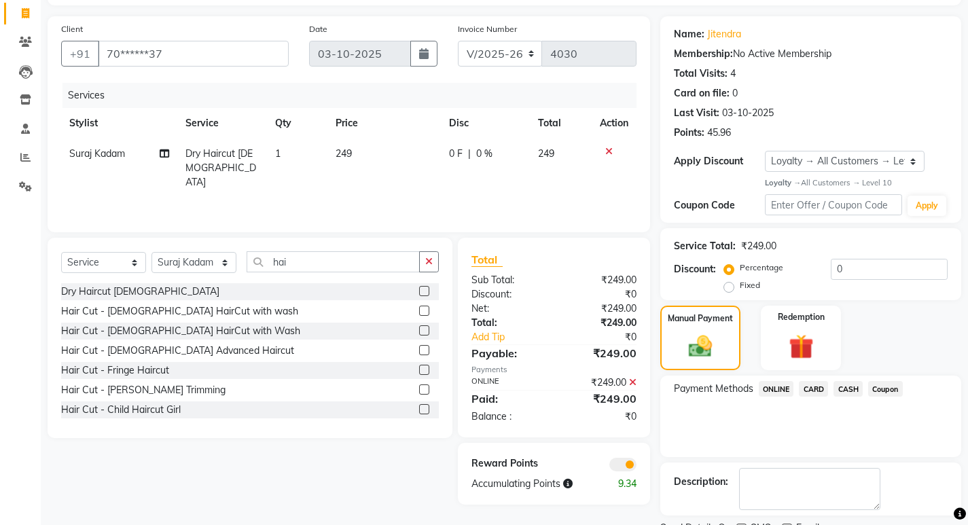
scroll to position [143, 0]
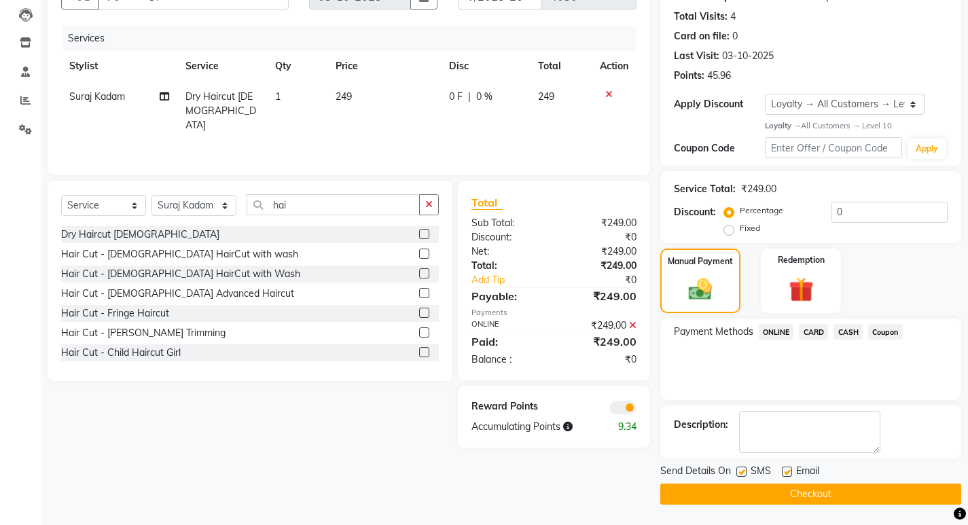
click at [721, 492] on button "Checkout" at bounding box center [810, 494] width 301 height 21
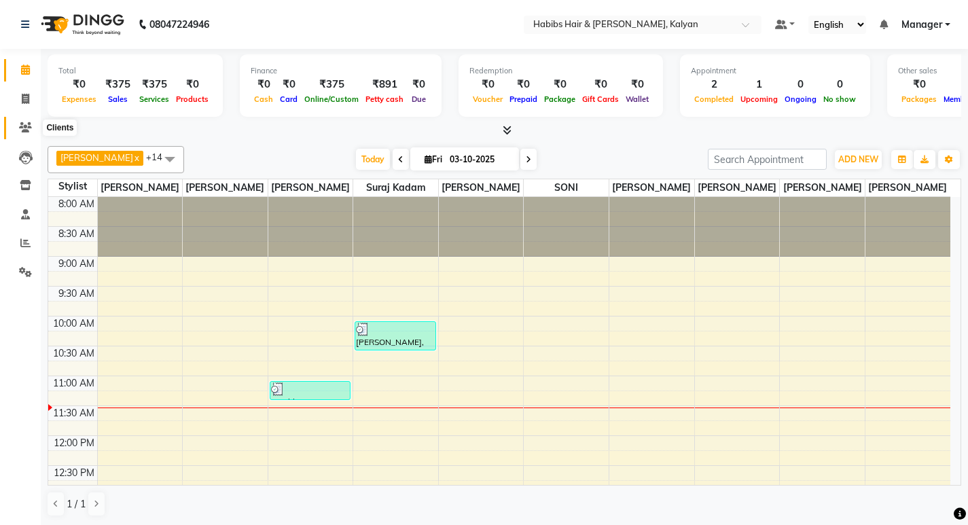
click at [27, 122] on span at bounding box center [26, 128] width 24 height 16
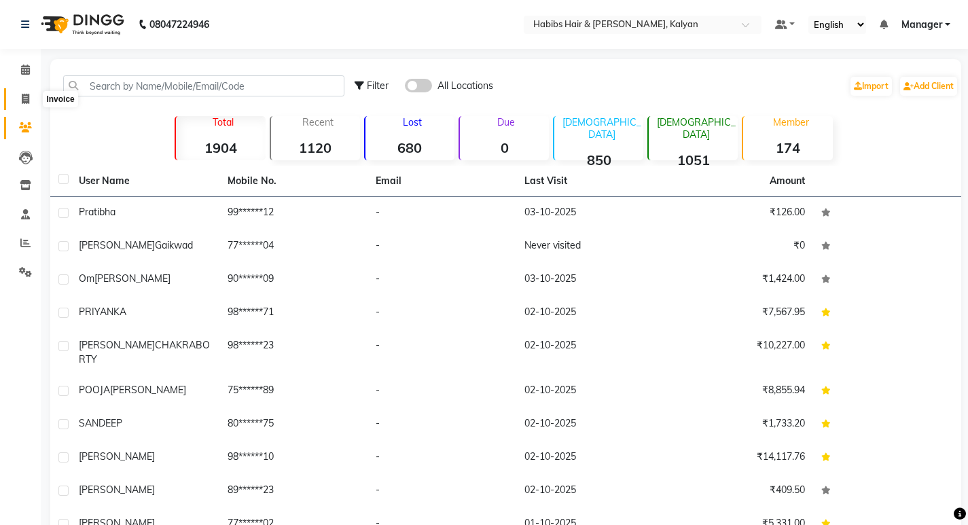
click at [18, 92] on span at bounding box center [26, 100] width 24 height 16
select select "service"
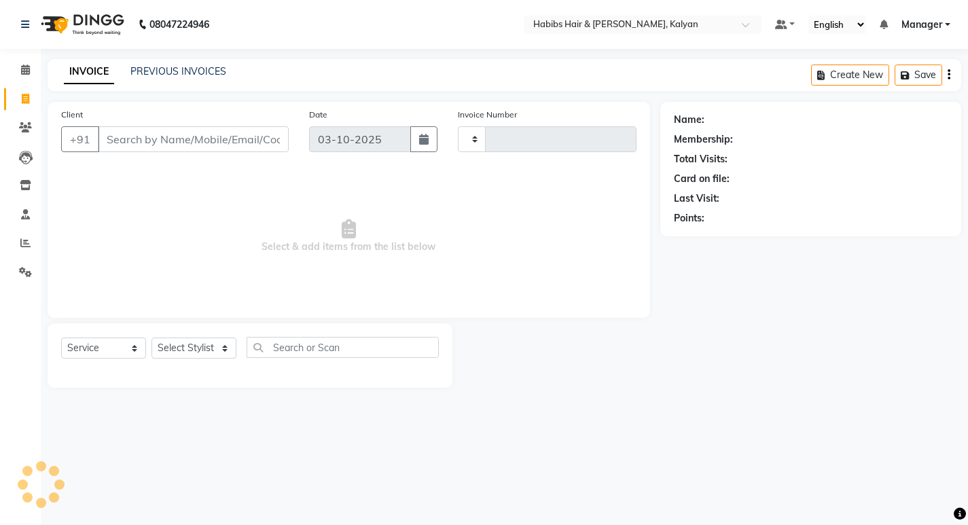
type input "4027"
select select "8185"
click at [226, 351] on select "Select Stylist [PERSON_NAME] Manager [PERSON_NAME] zipre [PERSON_NAME] [PERSON_…" at bounding box center [193, 348] width 85 height 21
select select "93333"
click at [151, 338] on select "Select Stylist [PERSON_NAME] Manager [PERSON_NAME] zipre [PERSON_NAME] [PERSON_…" at bounding box center [193, 348] width 85 height 21
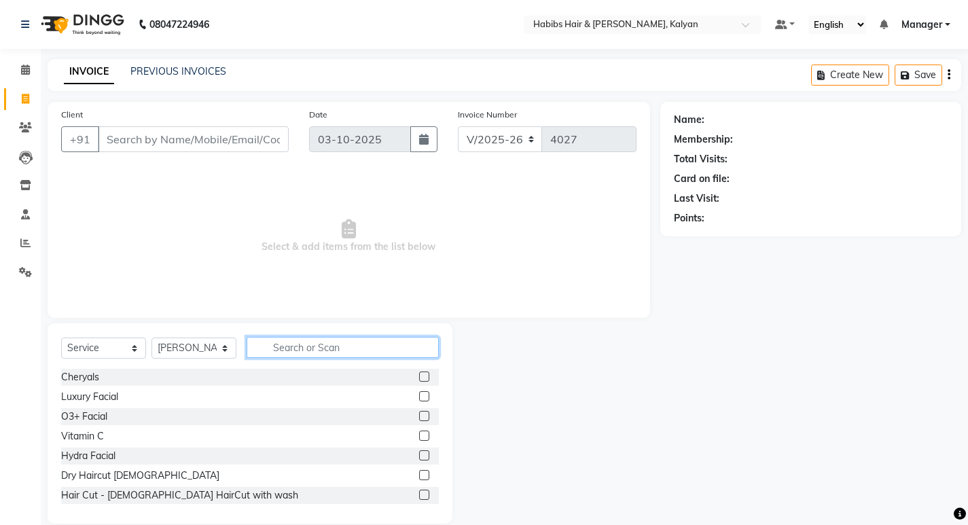
click at [290, 352] on input "text" at bounding box center [343, 347] width 192 height 21
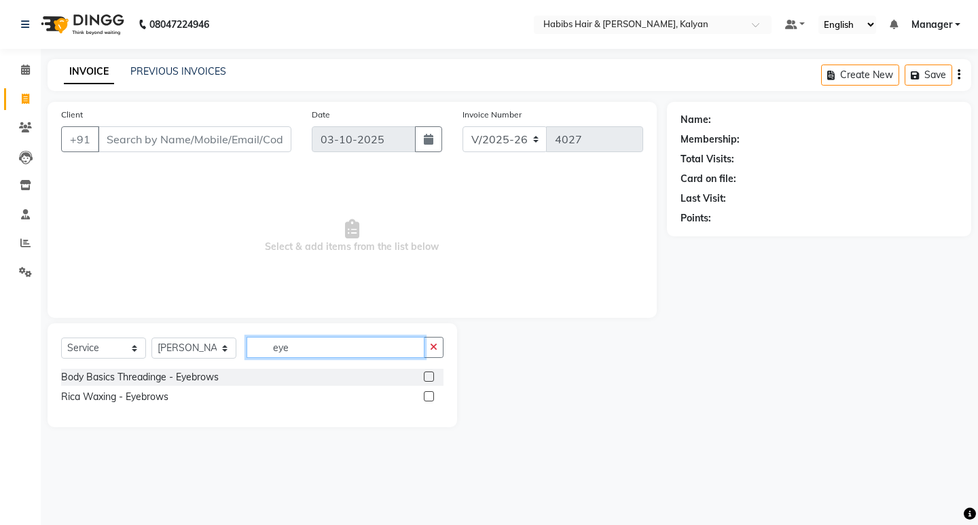
type input "eye"
click at [427, 372] on label at bounding box center [429, 377] width 10 height 10
click at [427, 373] on input "checkbox" at bounding box center [428, 377] width 9 height 9
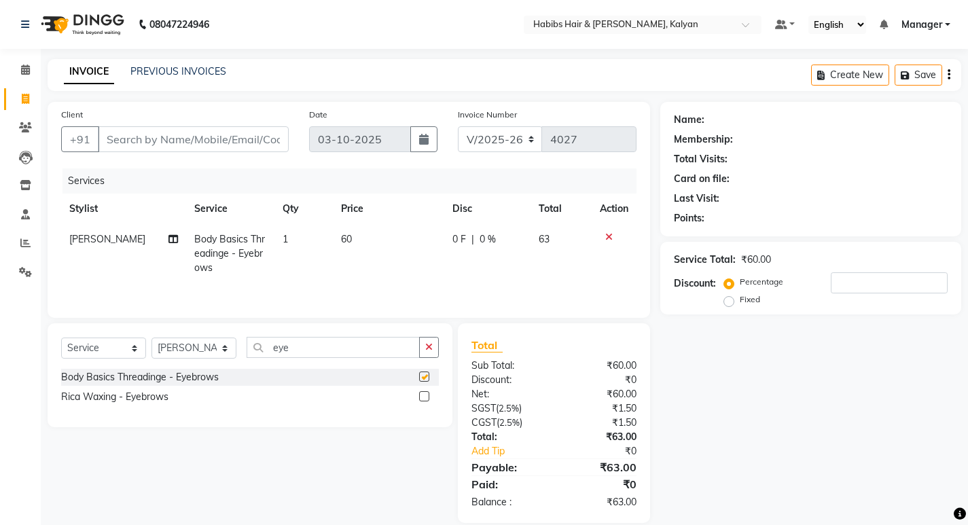
checkbox input "false"
click at [306, 352] on input "eye" at bounding box center [333, 347] width 173 height 21
type input "e"
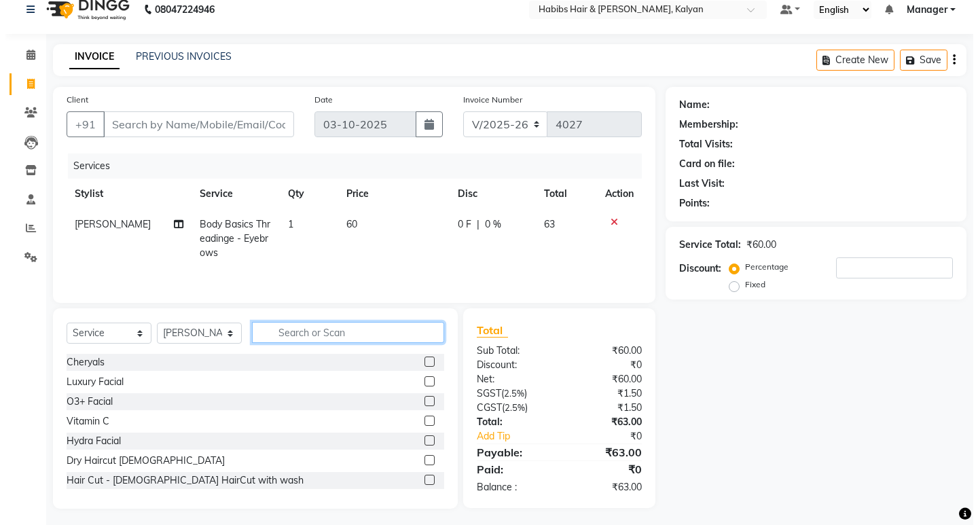
scroll to position [19, 0]
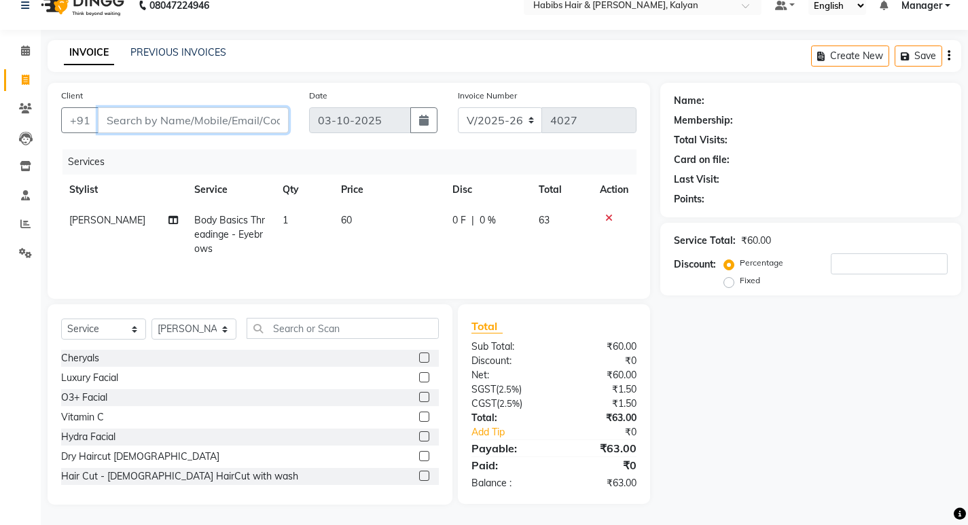
click at [226, 119] on input "Client" at bounding box center [193, 120] width 191 height 26
click at [226, 122] on input "Client" at bounding box center [193, 120] width 191 height 26
click at [147, 115] on input "Client" at bounding box center [193, 120] width 191 height 26
click at [149, 124] on input "Client" at bounding box center [193, 120] width 191 height 26
click at [179, 123] on input "Client" at bounding box center [193, 120] width 191 height 26
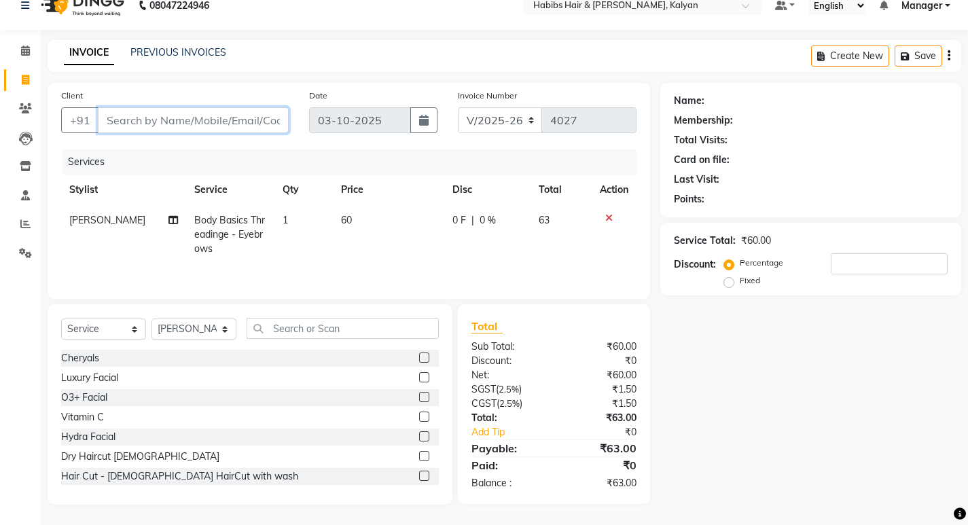
click at [200, 120] on input "Client" at bounding box center [193, 120] width 191 height 26
type input "7"
type input "0"
type input "7507067868"
click at [273, 123] on span "Add Client" at bounding box center [254, 120] width 54 height 14
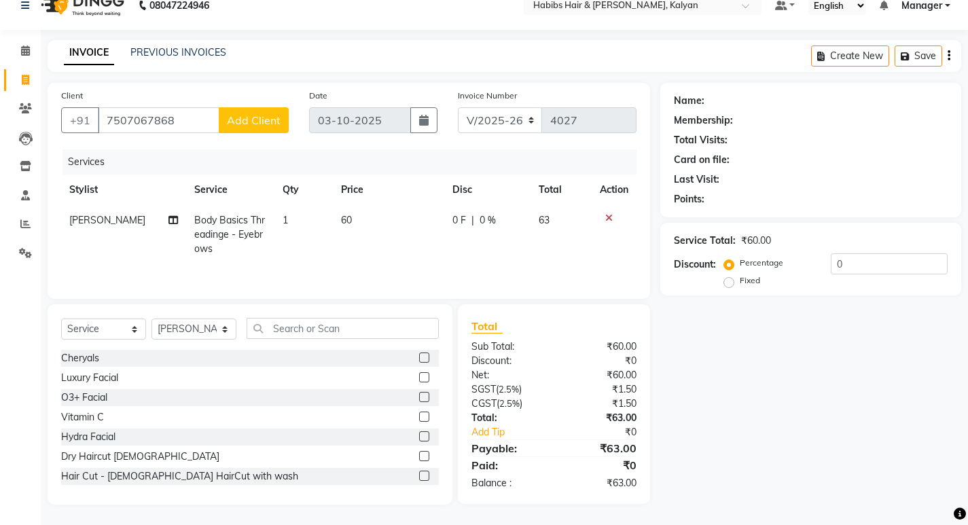
select select "22"
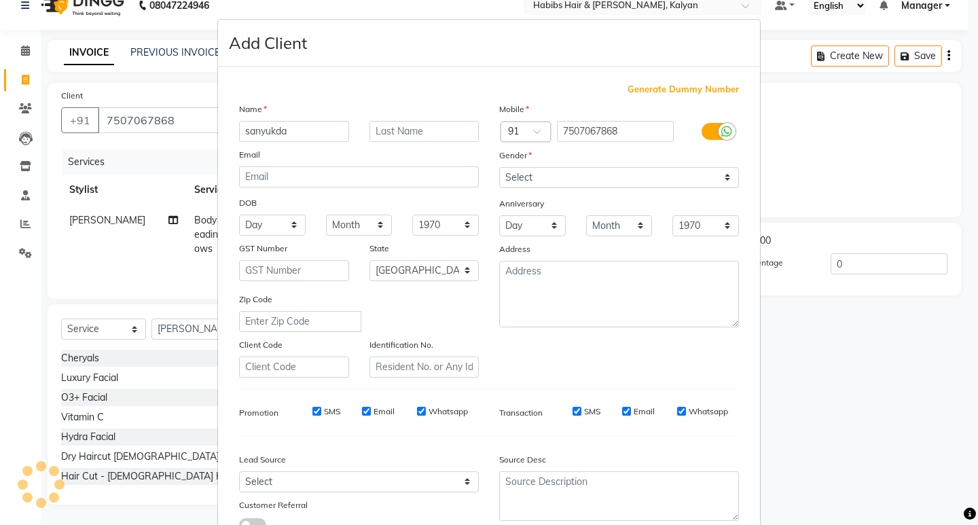
type input "sanyukda"
click at [723, 181] on select "Select [DEMOGRAPHIC_DATA] [DEMOGRAPHIC_DATA] Other Prefer Not To Say" at bounding box center [619, 177] width 240 height 21
select select "[DEMOGRAPHIC_DATA]"
click at [499, 167] on select "Select [DEMOGRAPHIC_DATA] [DEMOGRAPHIC_DATA] Other Prefer Not To Say" at bounding box center [619, 177] width 240 height 21
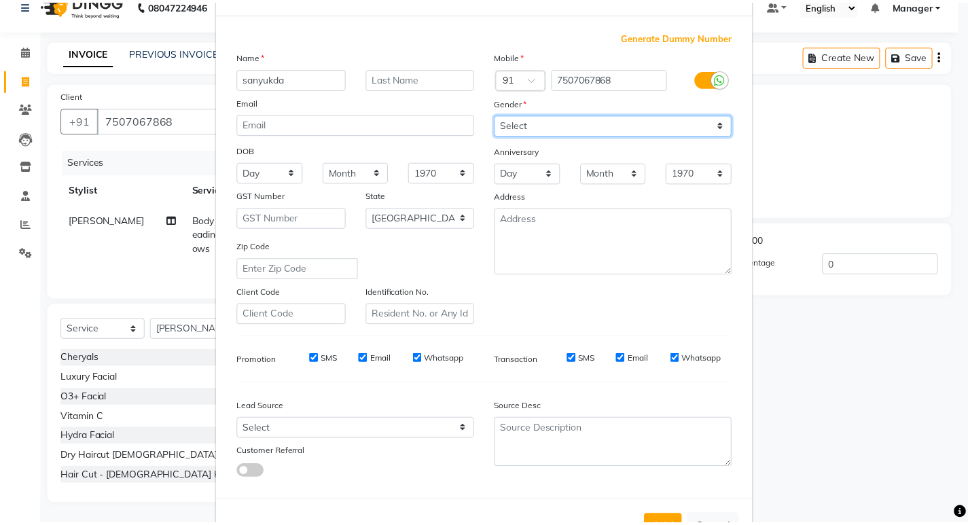
scroll to position [102, 0]
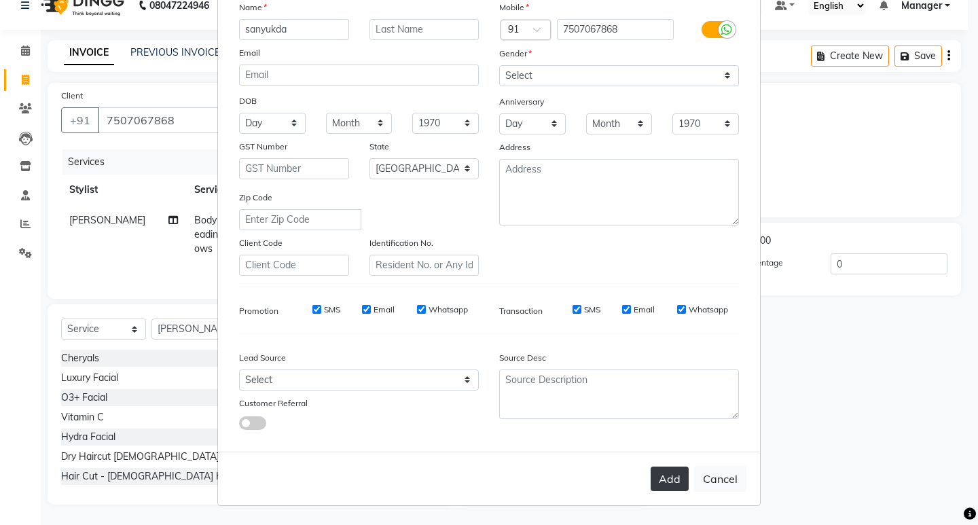
click at [653, 478] on button "Add" at bounding box center [670, 479] width 38 height 24
type input "75******68"
select select
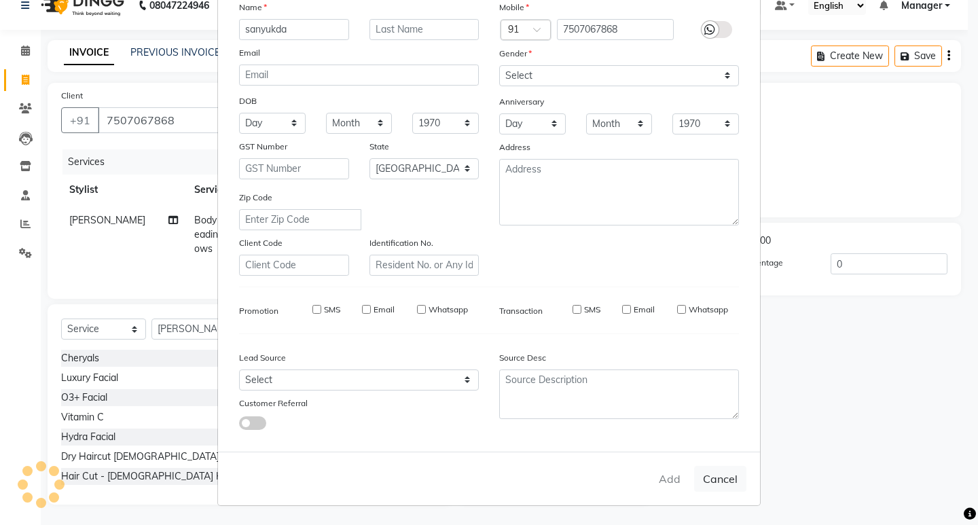
select select "null"
select select
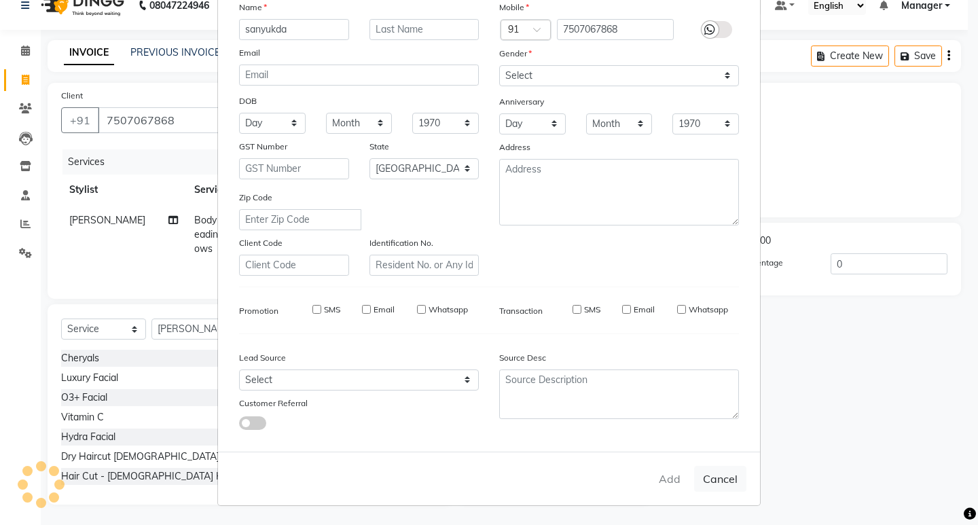
checkbox input "false"
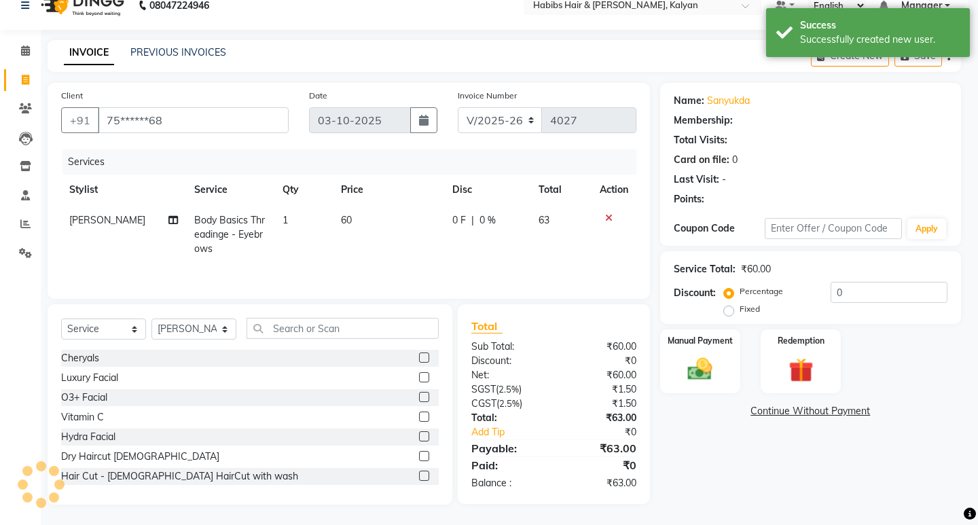
select select "1: Object"
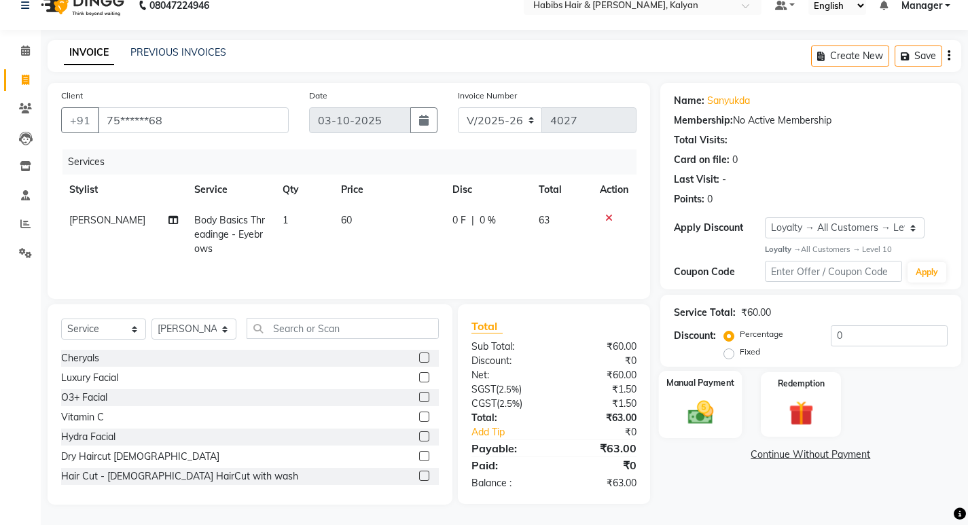
click at [706, 412] on img at bounding box center [699, 412] width 41 height 29
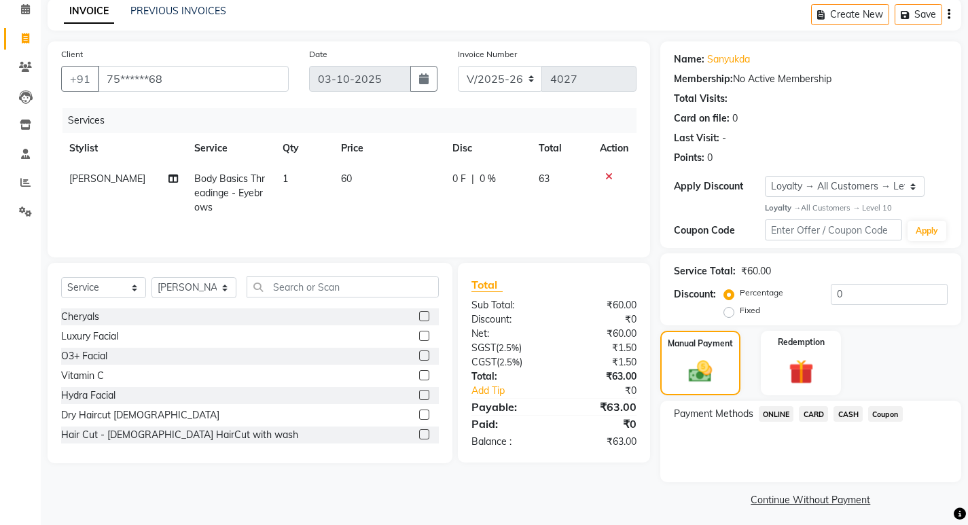
scroll to position [66, 0]
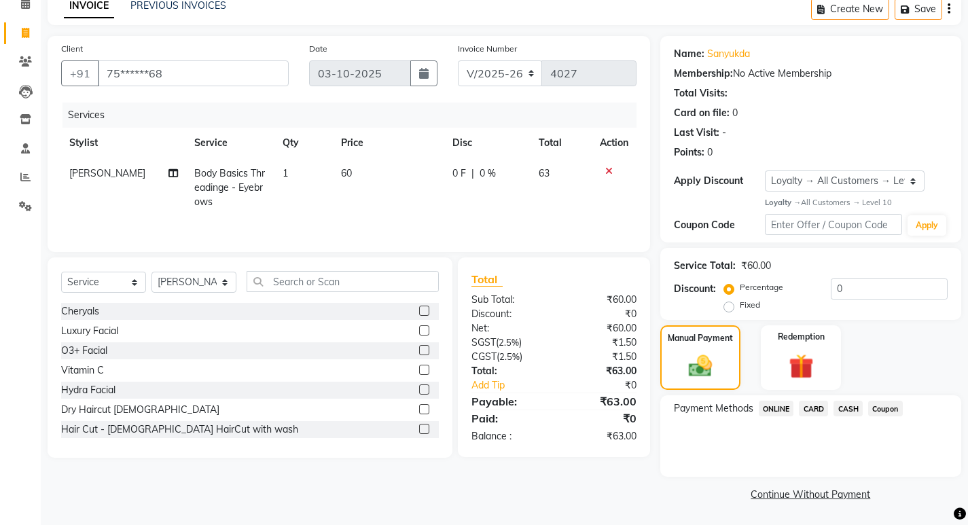
click at [775, 406] on span "ONLINE" at bounding box center [776, 409] width 35 height 16
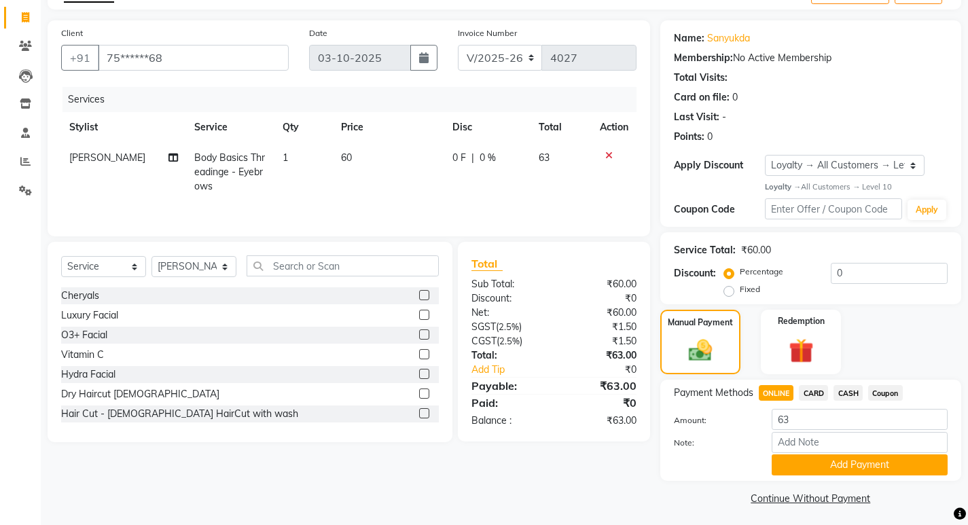
scroll to position [86, 0]
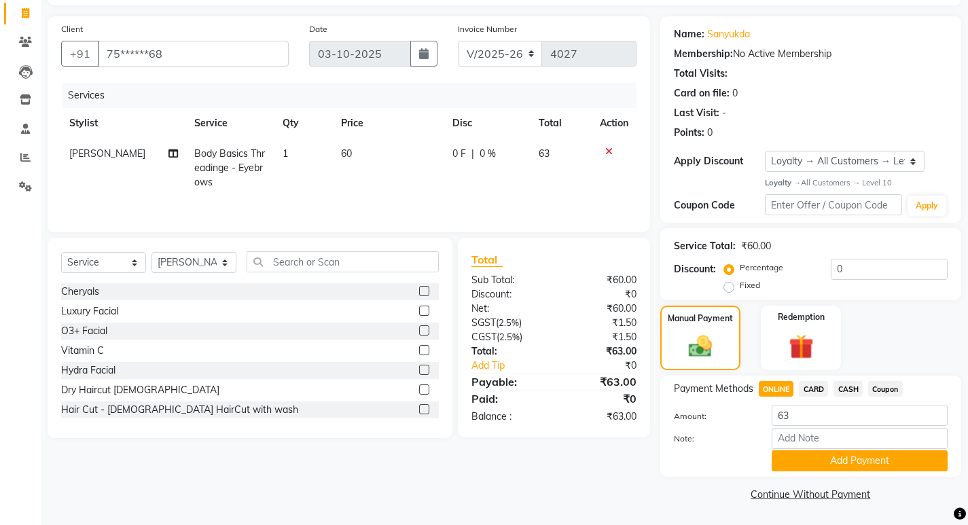
click at [794, 450] on div "Note:" at bounding box center [811, 439] width 294 height 23
click at [794, 450] on button "Add Payment" at bounding box center [860, 460] width 176 height 21
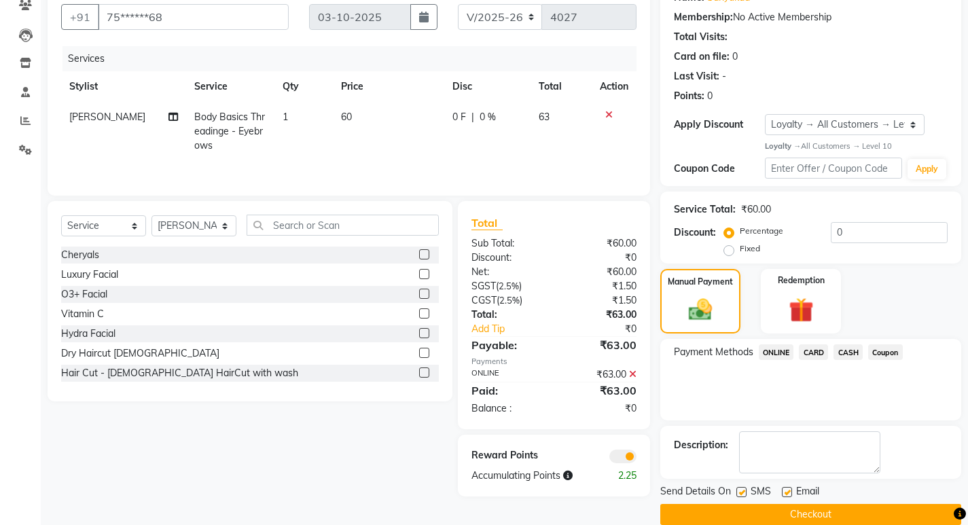
scroll to position [143, 0]
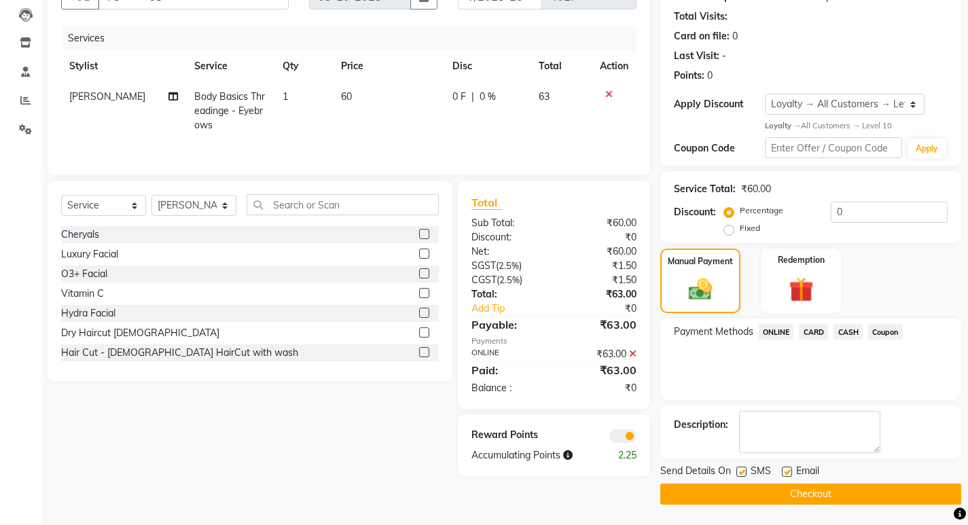
click at [777, 497] on button "Checkout" at bounding box center [810, 494] width 301 height 21
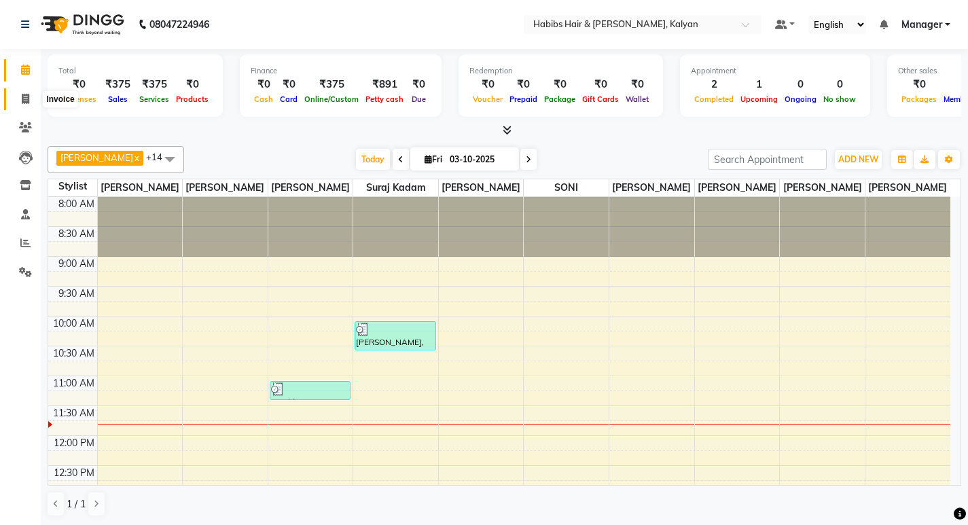
click at [20, 100] on span at bounding box center [26, 100] width 24 height 16
select select "8185"
select select "service"
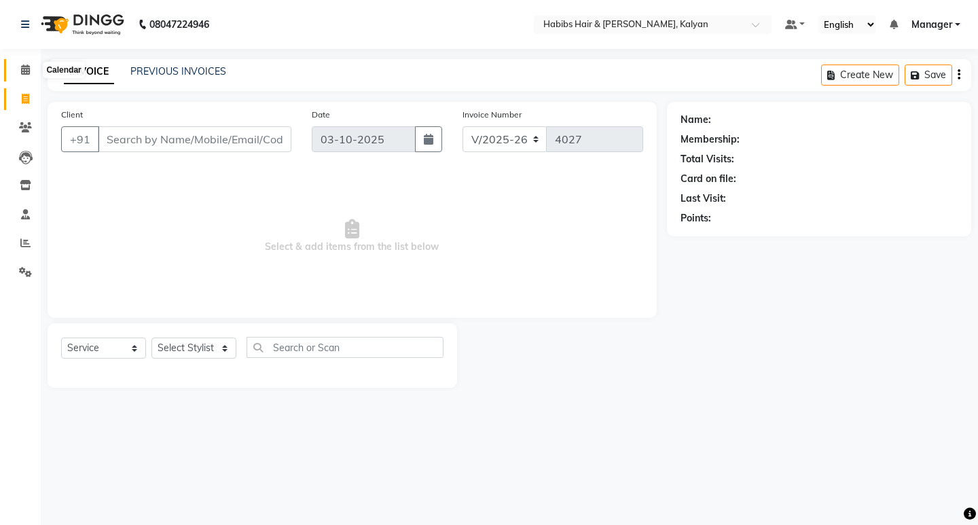
click at [26, 67] on icon at bounding box center [25, 70] width 9 height 10
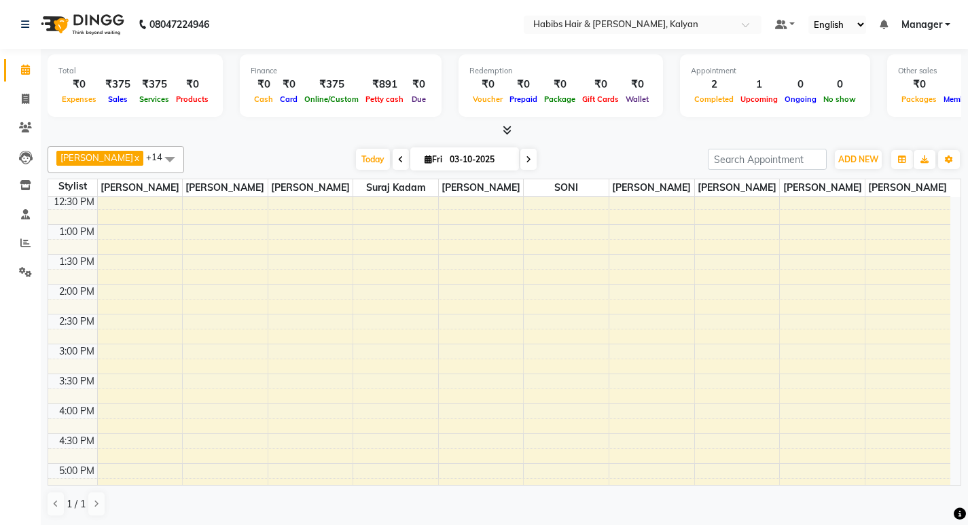
scroll to position [272, 0]
click at [149, 374] on div "8:00 AM 8:30 AM 9:00 AM 9:30 AM 10:00 AM 10:30 AM 11:00 AM 11:30 AM 12:00 PM 12…" at bounding box center [499, 373] width 902 height 896
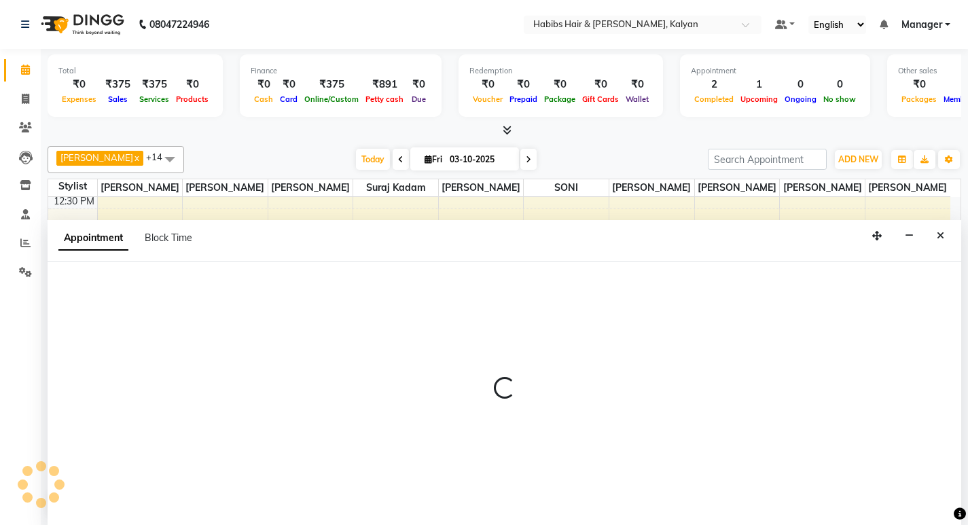
scroll to position [1, 0]
select select "77419"
select select "930"
select select "tentative"
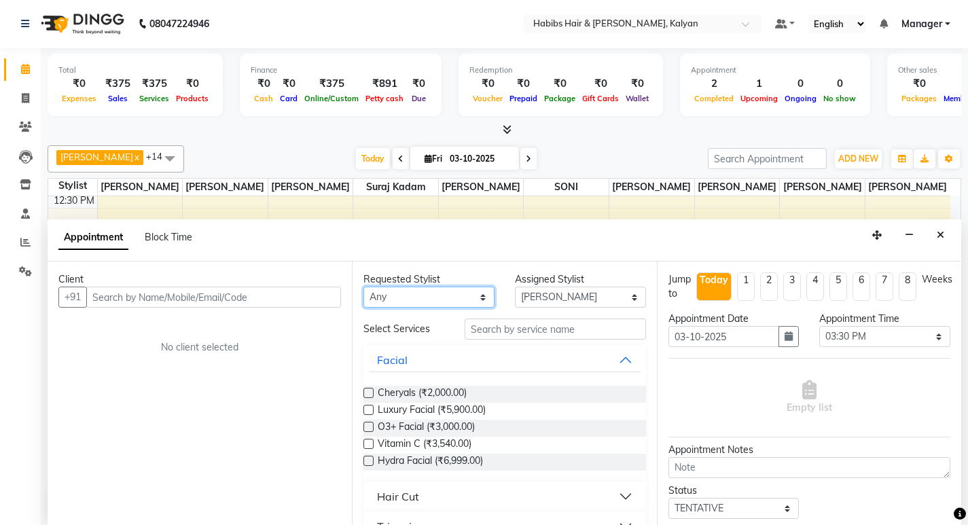
click at [479, 296] on select "Any [PERSON_NAME] [PERSON_NAME] [PERSON_NAME] Priyanka [PERSON_NAME] [PERSON_NA…" at bounding box center [428, 297] width 131 height 21
select select "77419"
click at [363, 287] on select "Any [PERSON_NAME] [PERSON_NAME] [PERSON_NAME] Priyanka [PERSON_NAME] [PERSON_NA…" at bounding box center [428, 297] width 131 height 21
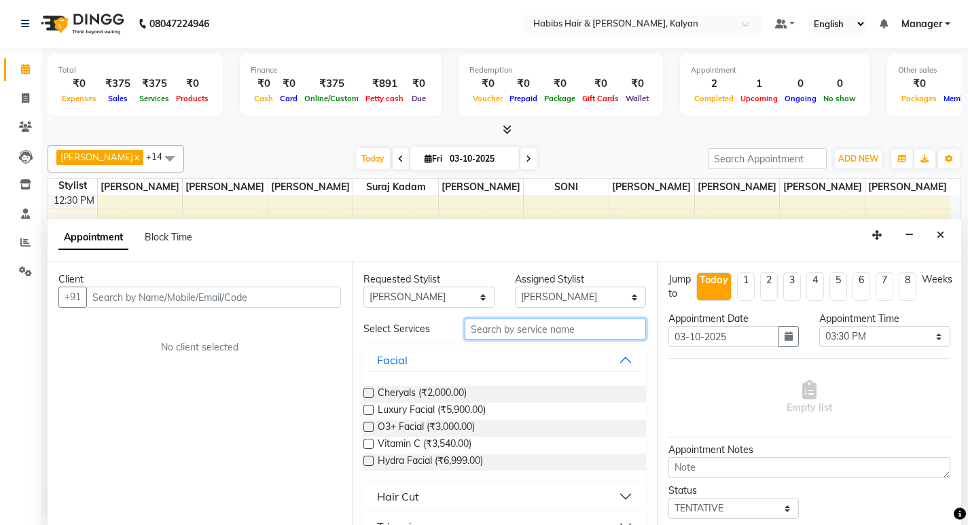
click at [526, 327] on input "text" at bounding box center [555, 329] width 181 height 21
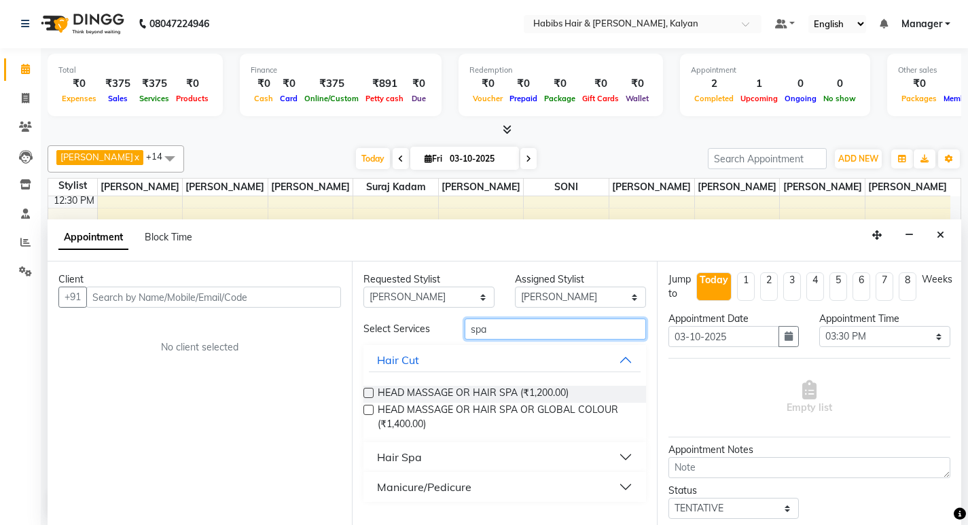
type input "spa"
click at [408, 457] on div "Hair Spa" at bounding box center [399, 457] width 45 height 16
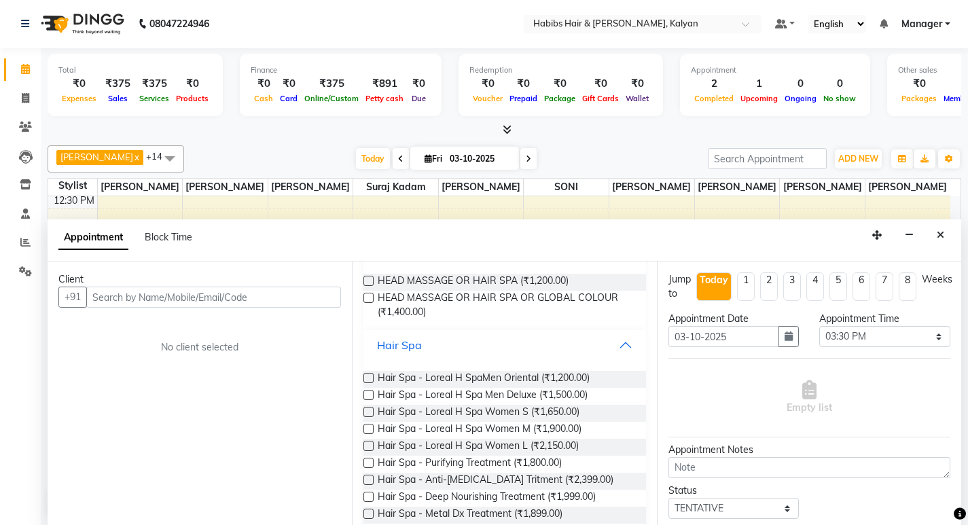
scroll to position [136, 0]
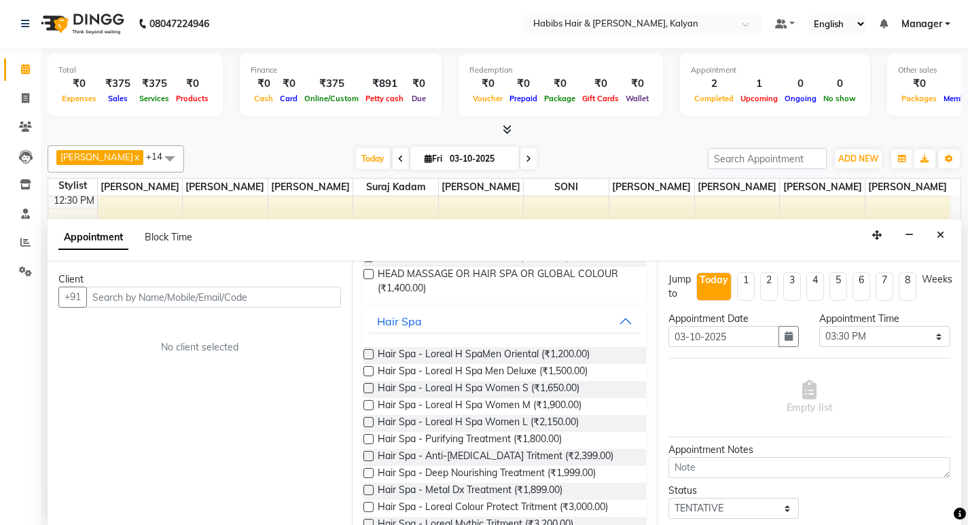
click at [371, 408] on label at bounding box center [368, 405] width 10 height 10
click at [371, 408] on input "checkbox" at bounding box center [367, 406] width 9 height 9
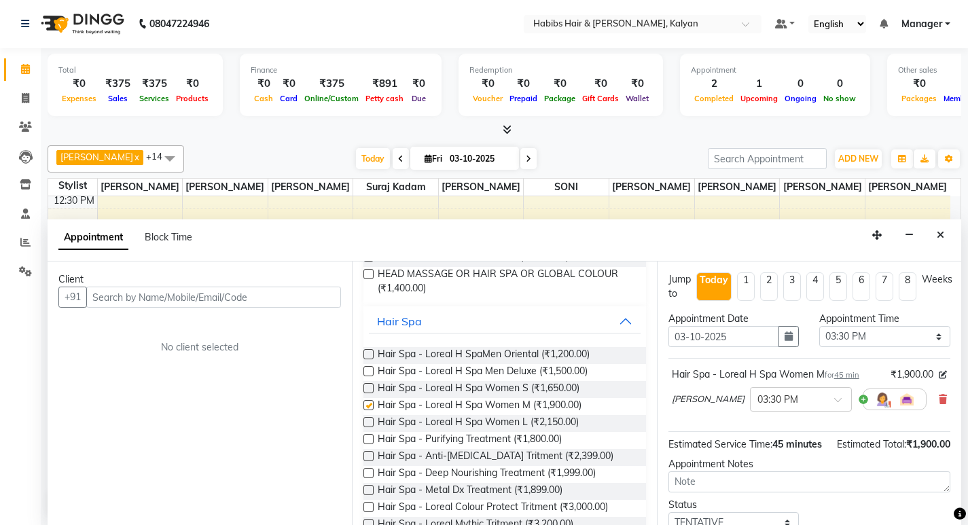
checkbox input "false"
click at [190, 300] on input "text" at bounding box center [213, 297] width 255 height 21
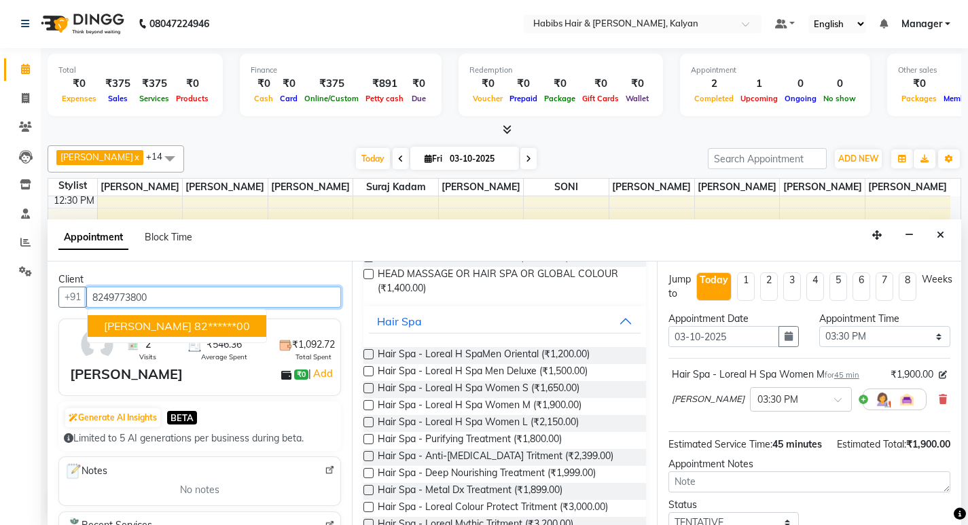
click at [194, 329] on ngb-highlight "82******00" at bounding box center [222, 326] width 56 height 14
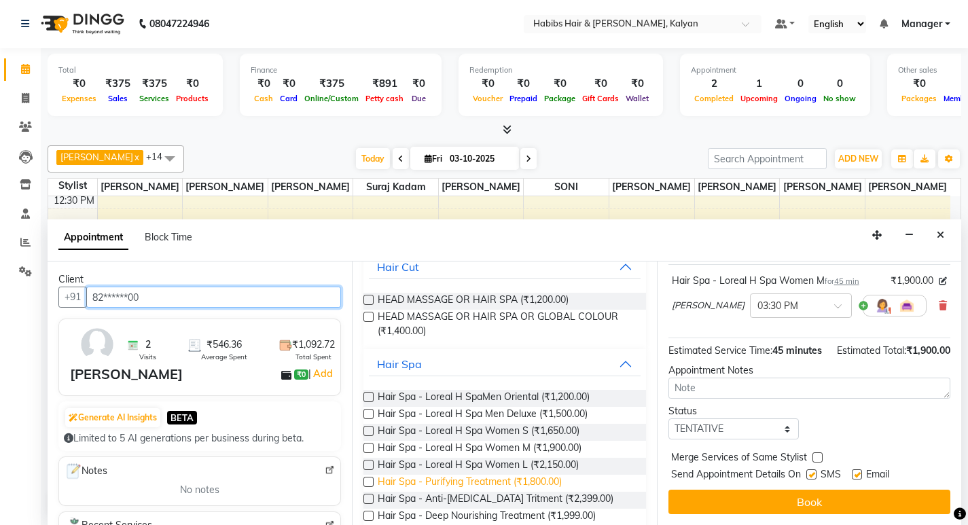
scroll to position [0, 0]
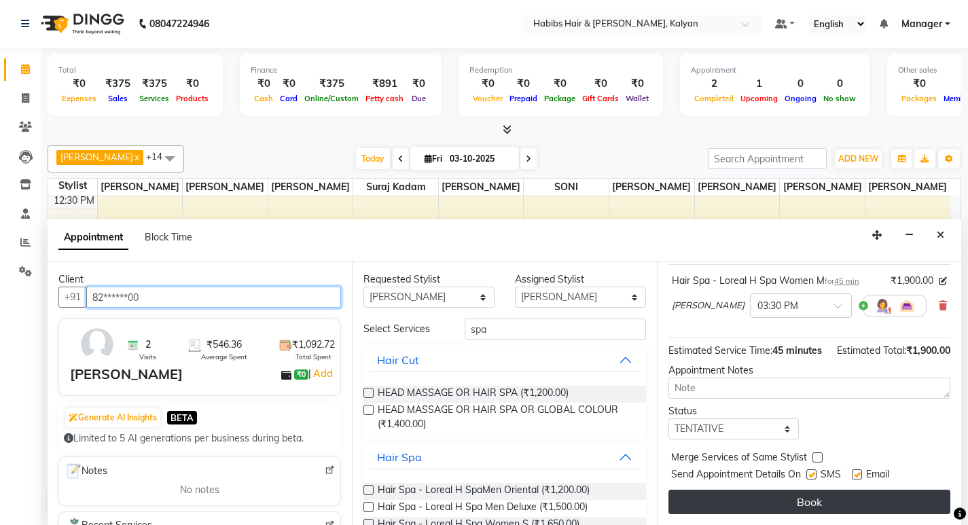
type input "82******00"
click at [786, 507] on button "Book" at bounding box center [809, 502] width 282 height 24
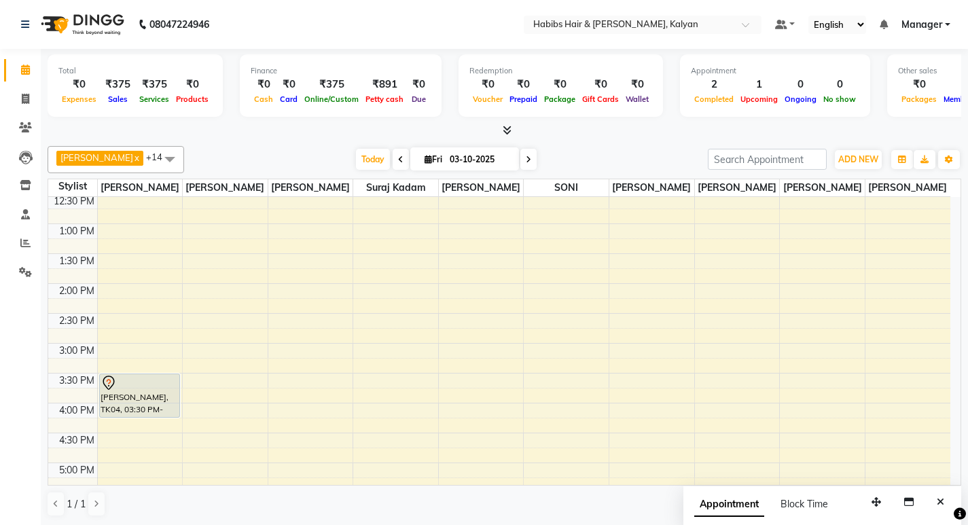
scroll to position [204, 0]
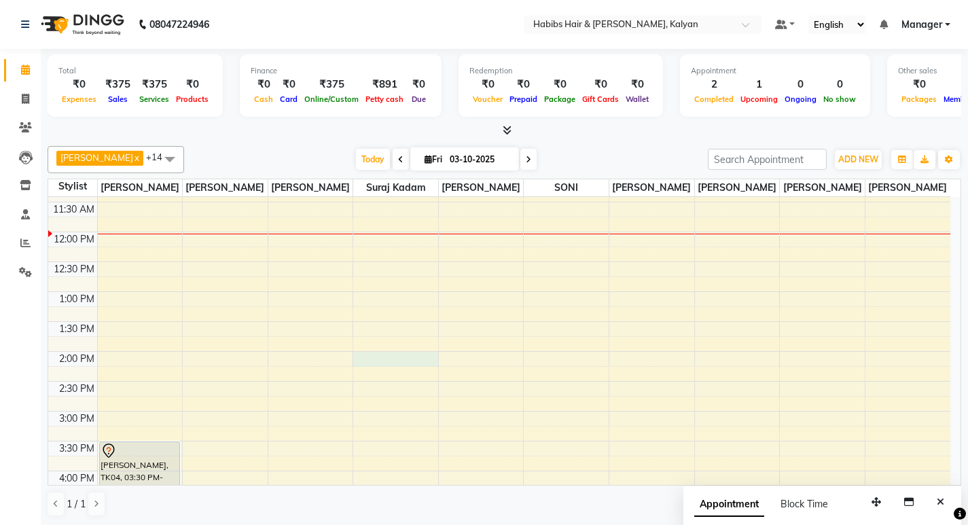
click at [389, 362] on div "8:00 AM 8:30 AM 9:00 AM 9:30 AM 10:00 AM 10:30 AM 11:00 AM 11:30 AM 12:00 PM 12…" at bounding box center [499, 441] width 902 height 896
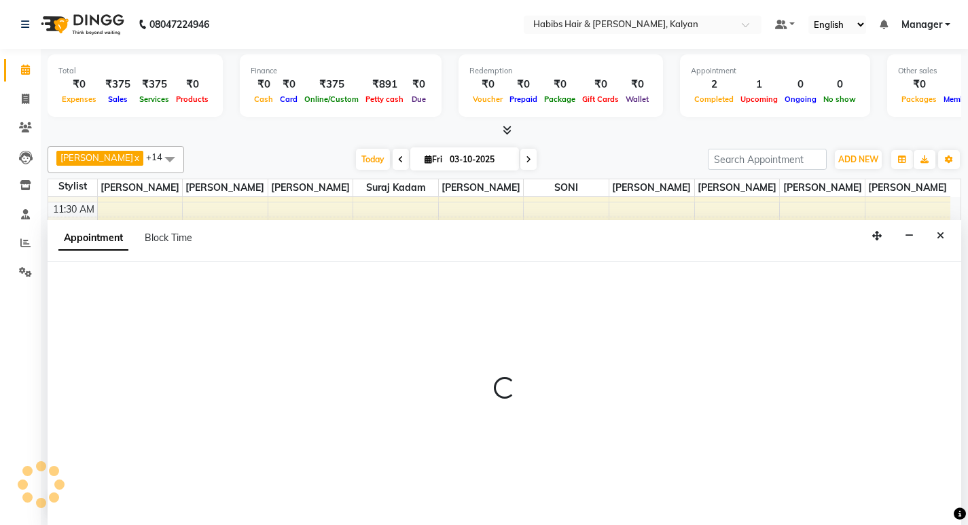
scroll to position [1, 0]
select select "81200"
select select "840"
select select "tentative"
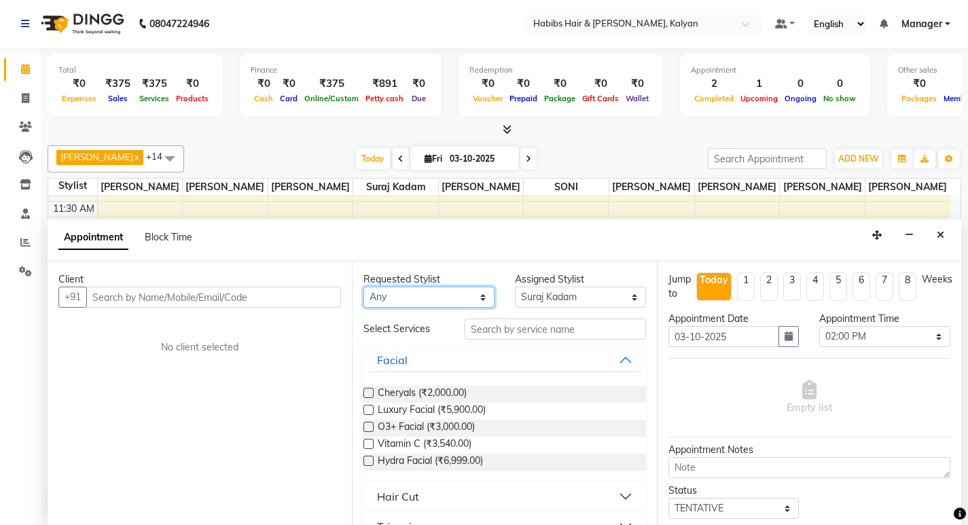
click at [467, 298] on select "Any Kumudini Minakshi Omkar Patil Pankaj Jadhav Priyanka Sagar saindane SANTOSH…" at bounding box center [428, 297] width 131 height 21
select select "81200"
click at [363, 287] on select "Any Kumudini Minakshi Omkar Patil Pankaj Jadhav Priyanka Sagar saindane SANTOSH…" at bounding box center [428, 297] width 131 height 21
click at [547, 334] on input "text" at bounding box center [555, 329] width 181 height 21
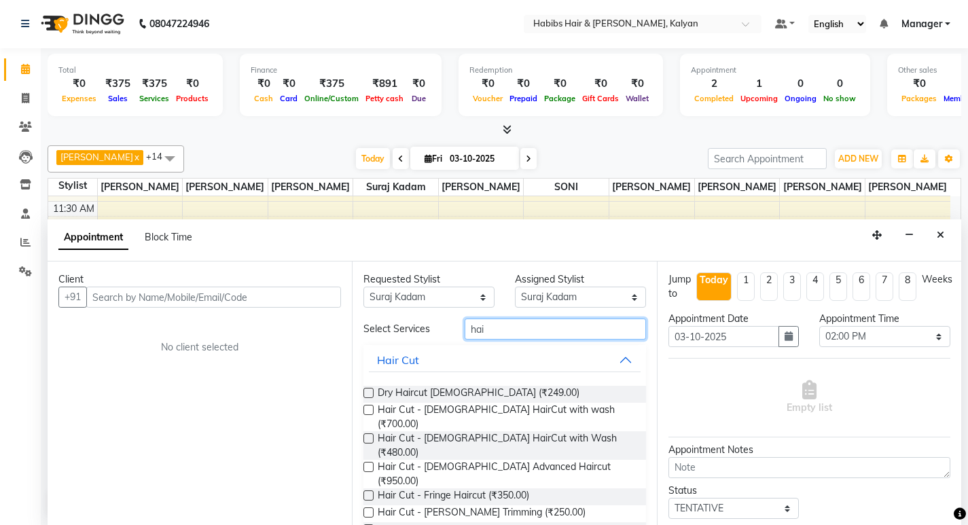
type input "hai"
click at [369, 393] on label at bounding box center [368, 393] width 10 height 10
click at [369, 393] on input "checkbox" at bounding box center [367, 394] width 9 height 9
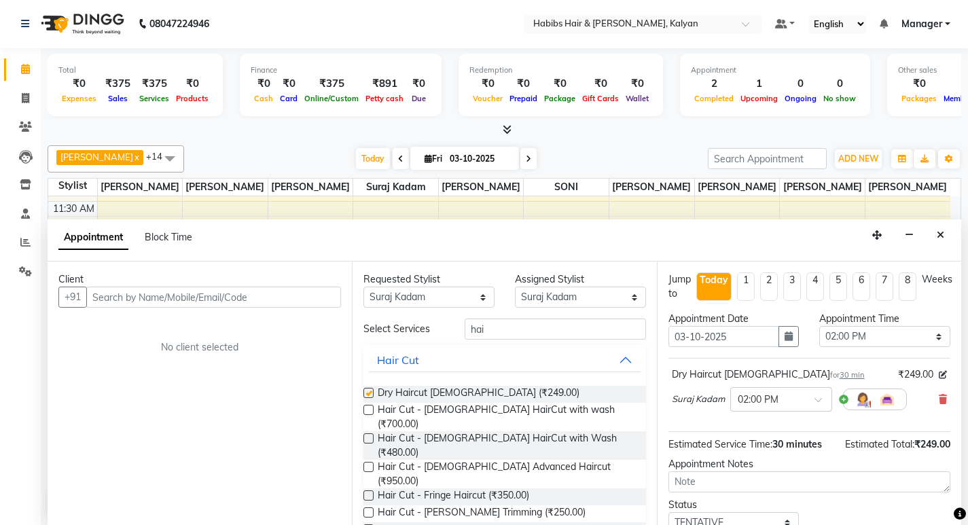
checkbox input "false"
click at [139, 300] on input "text" at bounding box center [213, 297] width 255 height 21
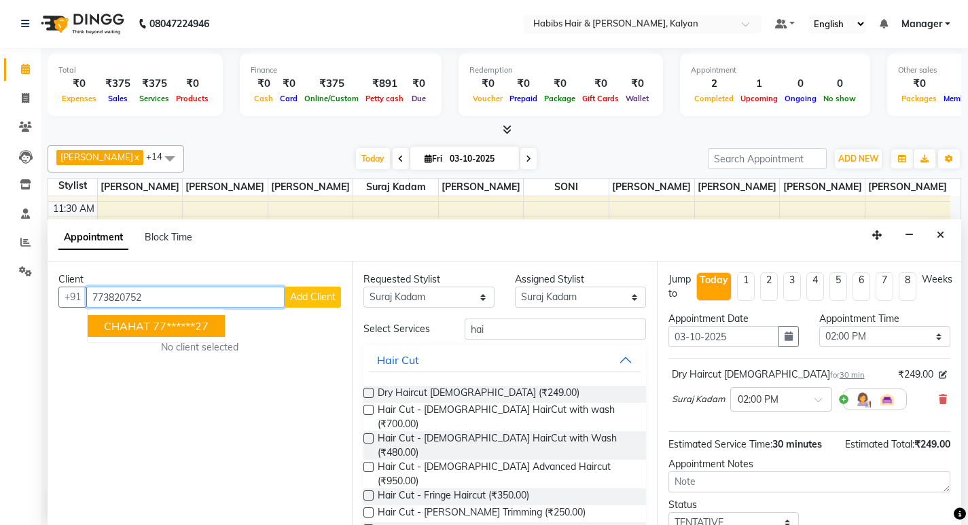
click at [156, 327] on ngb-highlight "77******27" at bounding box center [181, 326] width 56 height 14
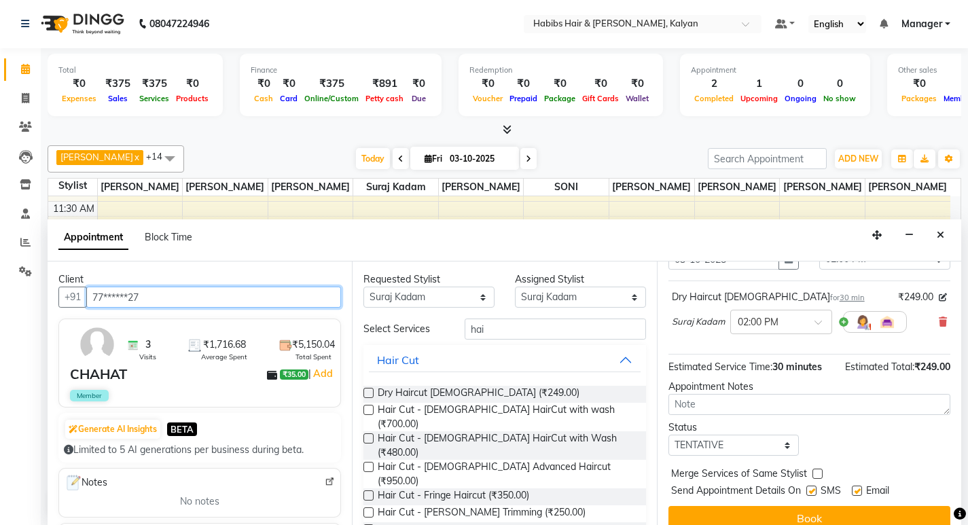
scroll to position [94, 0]
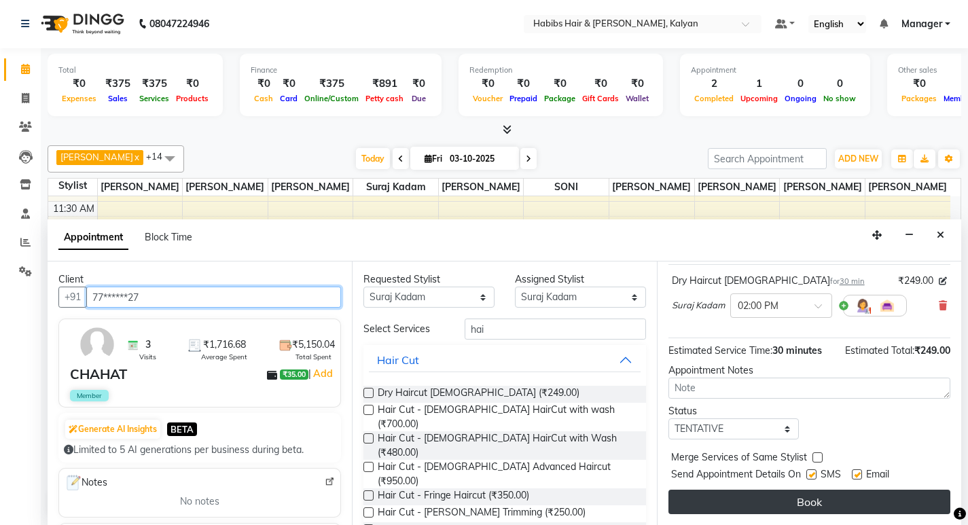
type input "77******27"
click at [734, 497] on button "Book" at bounding box center [809, 502] width 282 height 24
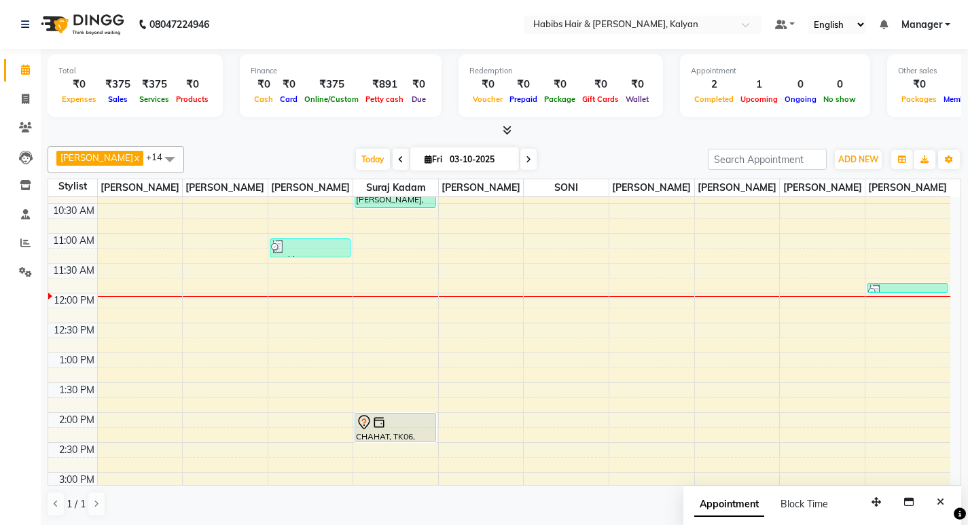
scroll to position [204, 0]
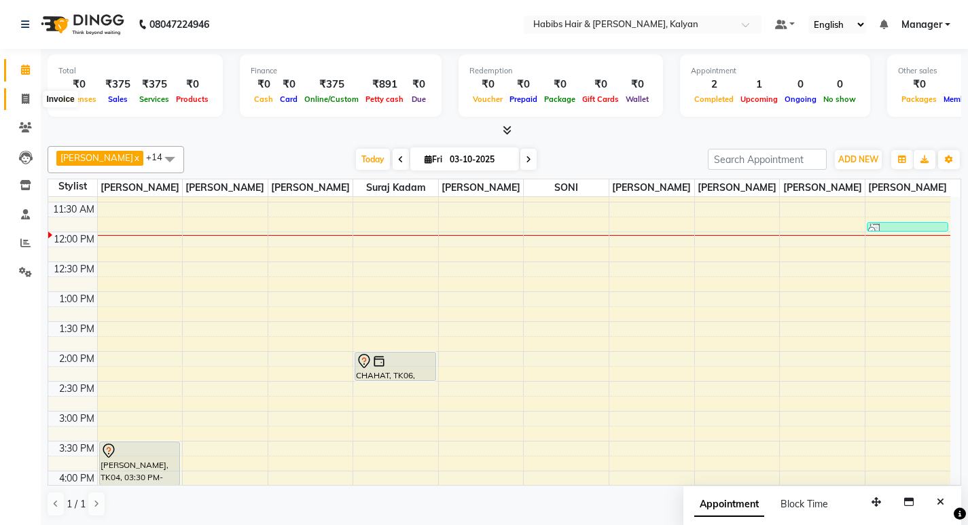
click at [29, 101] on icon at bounding box center [25, 99] width 7 height 10
select select "service"
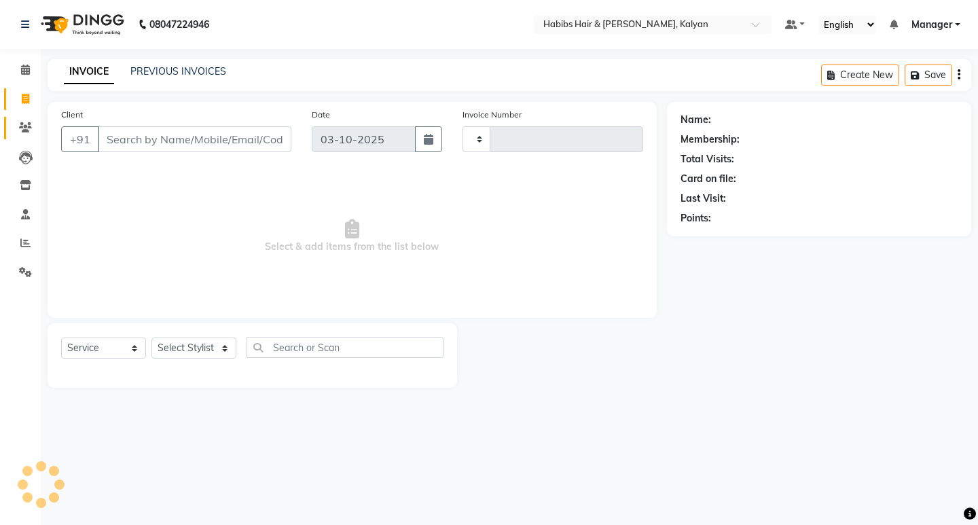
type input "4028"
select select "8185"
click at [21, 124] on icon at bounding box center [25, 127] width 13 height 10
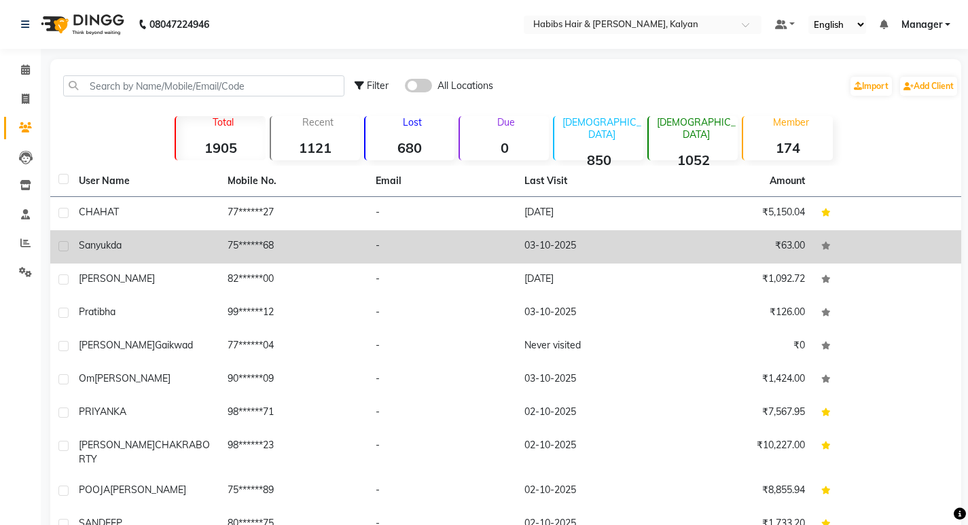
click at [137, 234] on td "sanyukda" at bounding box center [145, 246] width 149 height 33
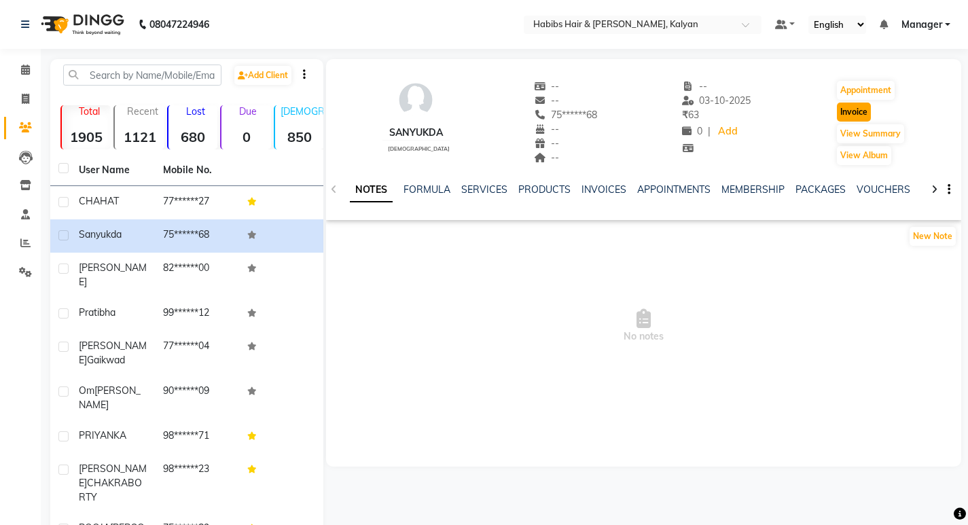
click at [854, 118] on button "Invoice" at bounding box center [854, 112] width 34 height 19
select select "8185"
select select "service"
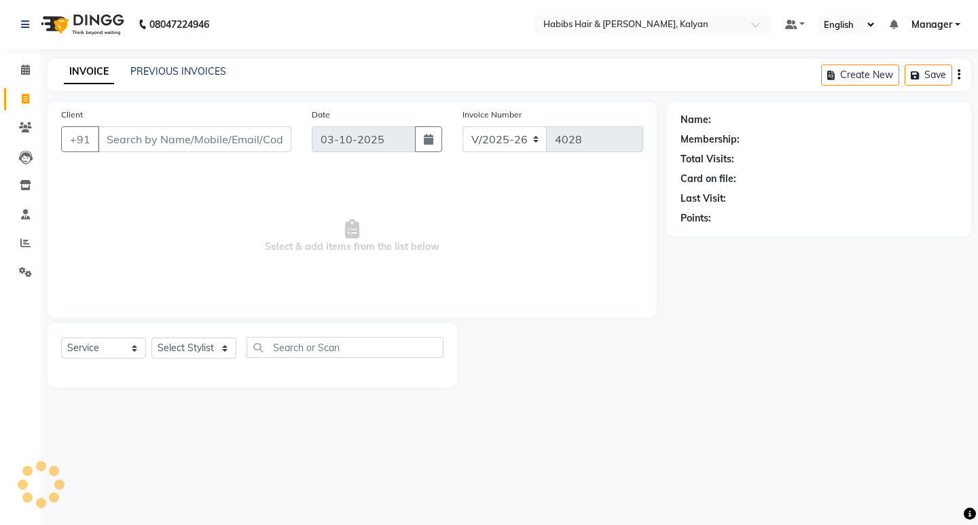
type input "75******68"
select select "1: Object"
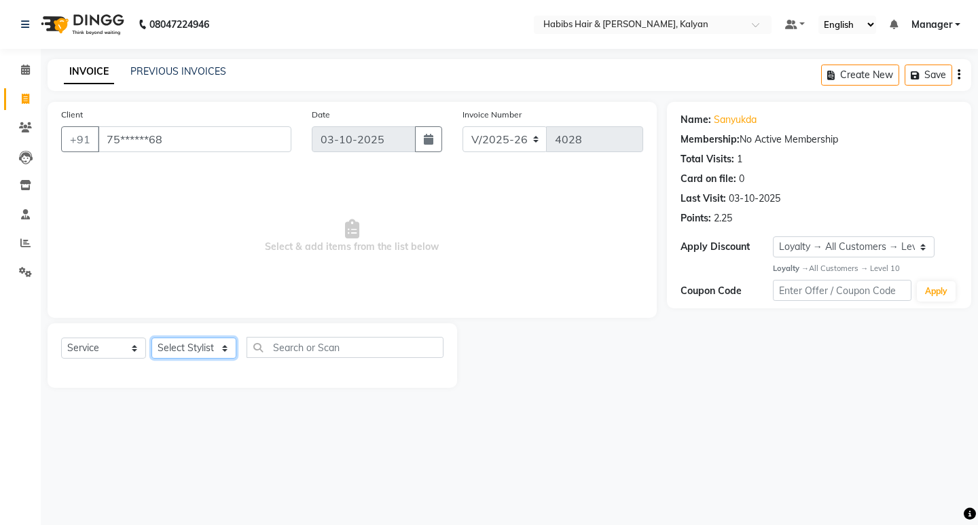
click at [219, 349] on select "Select Stylist Kumudini Manager Minakshi Namrata zipre Omkar Patil Pankaj Jadha…" at bounding box center [193, 348] width 85 height 21
select select "90440"
click at [151, 338] on select "Select Stylist Kumudini Manager Minakshi Namrata zipre Omkar Patil Pankaj Jadha…" at bounding box center [193, 348] width 85 height 21
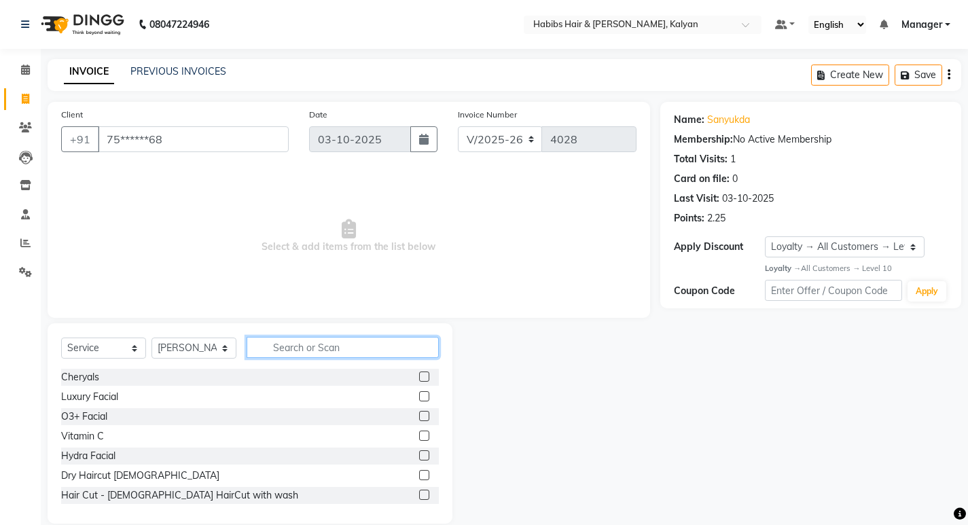
click at [306, 355] on input "text" at bounding box center [343, 347] width 192 height 21
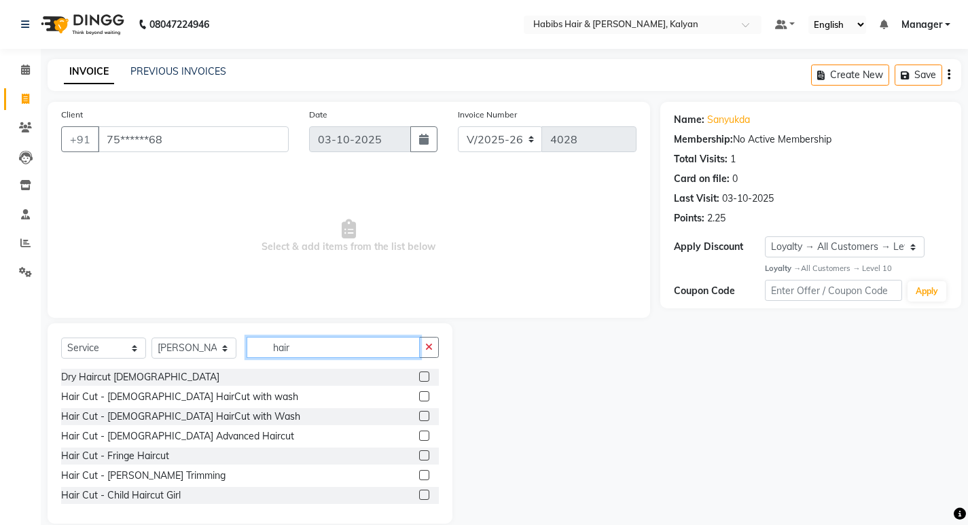
type input "hair"
click at [419, 372] on label at bounding box center [424, 377] width 10 height 10
click at [419, 373] on input "checkbox" at bounding box center [423, 377] width 9 height 9
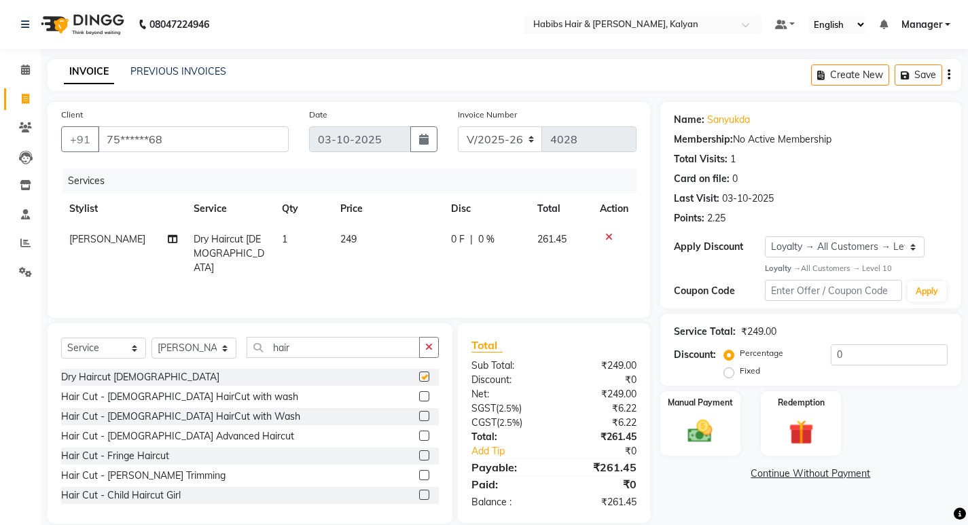
checkbox input "false"
click at [948, 75] on icon "button" at bounding box center [949, 75] width 3 height 1
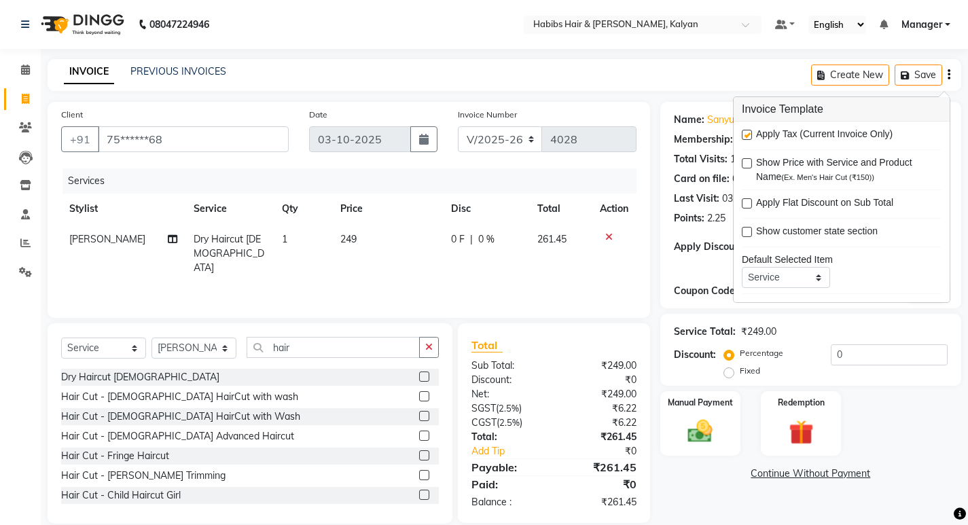
click at [740, 137] on div "Apply Tax (Current Invoice Only) Show Price with Service and Product Name (Ex. …" at bounding box center [842, 212] width 216 height 181
click at [749, 137] on label at bounding box center [747, 135] width 10 height 10
click at [749, 137] on input "checkbox" at bounding box center [746, 135] width 9 height 9
checkbox input "false"
click at [706, 406] on label "Manual Payment" at bounding box center [700, 402] width 68 height 13
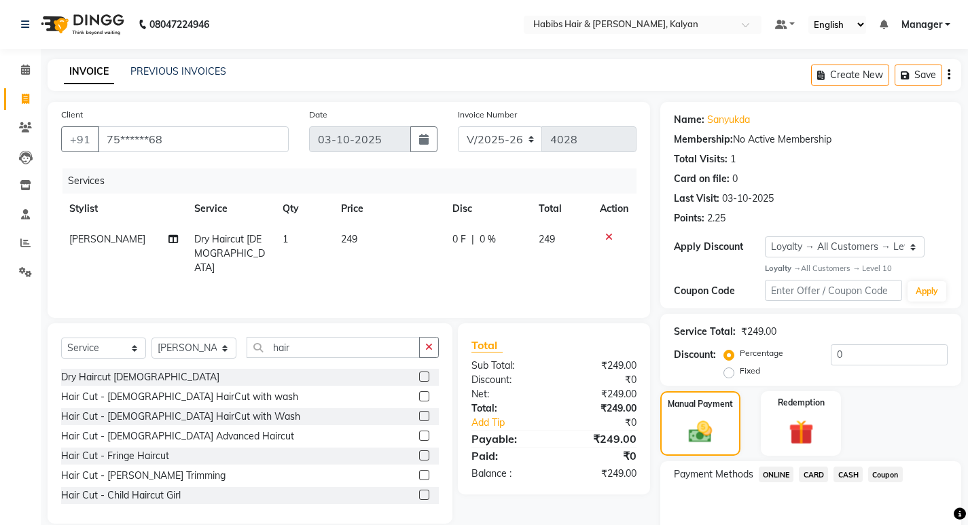
click at [773, 471] on span "ONLINE" at bounding box center [776, 475] width 35 height 16
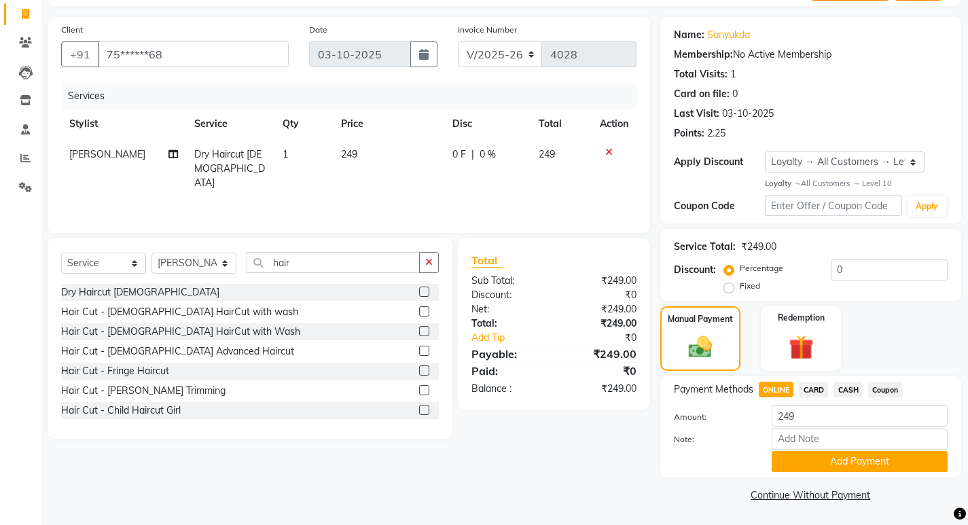
scroll to position [86, 0]
click at [807, 463] on button "Add Payment" at bounding box center [860, 460] width 176 height 21
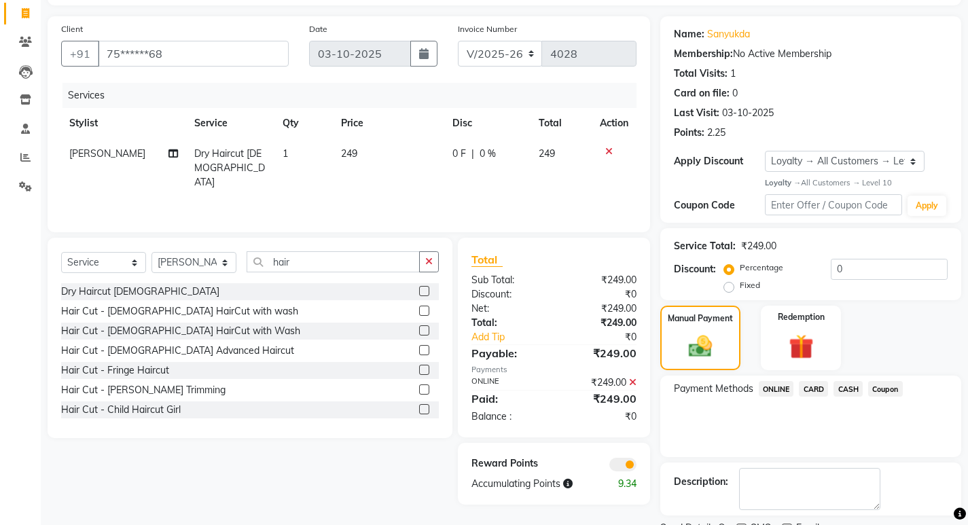
scroll to position [143, 0]
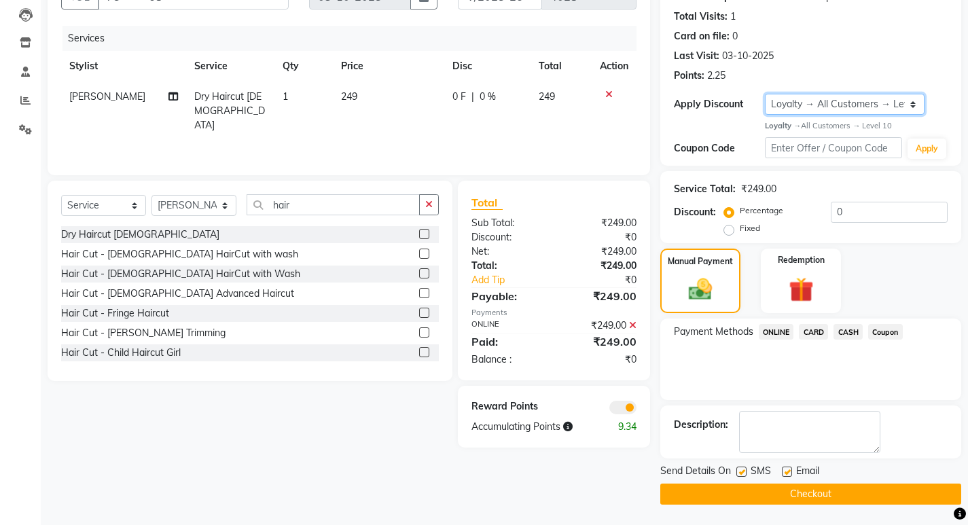
click at [915, 104] on select "Select Loyalty → All Customers → Level 10" at bounding box center [845, 104] width 160 height 21
click at [734, 490] on button "Checkout" at bounding box center [810, 494] width 301 height 21
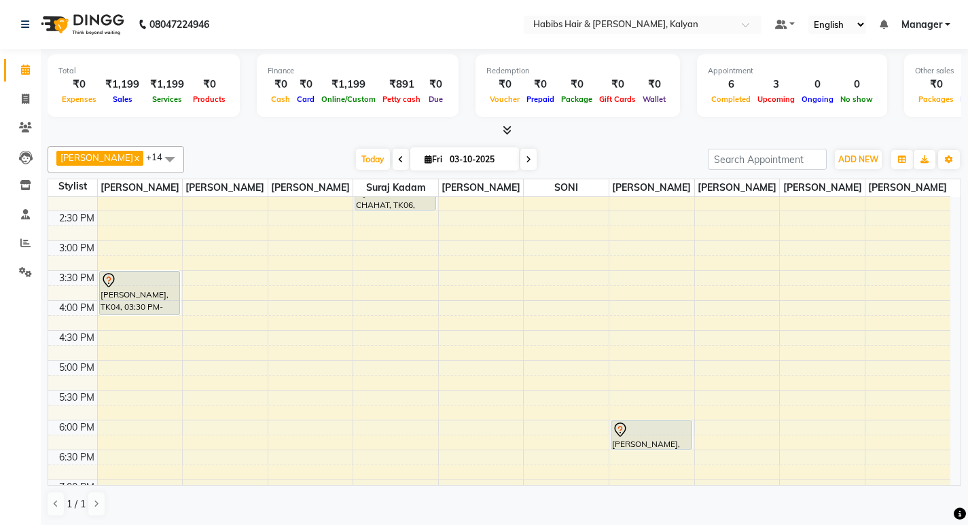
scroll to position [268, 0]
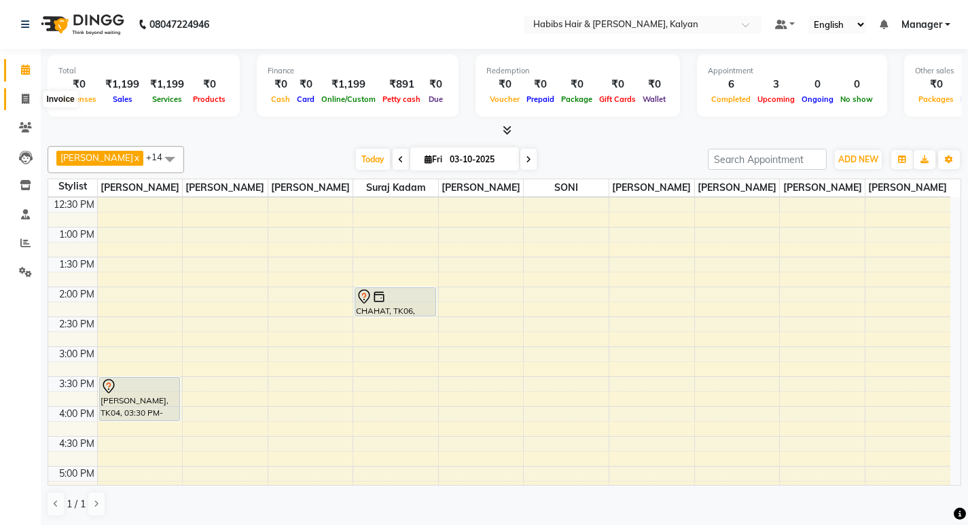
click at [18, 94] on span at bounding box center [26, 100] width 24 height 16
select select "8185"
select select "service"
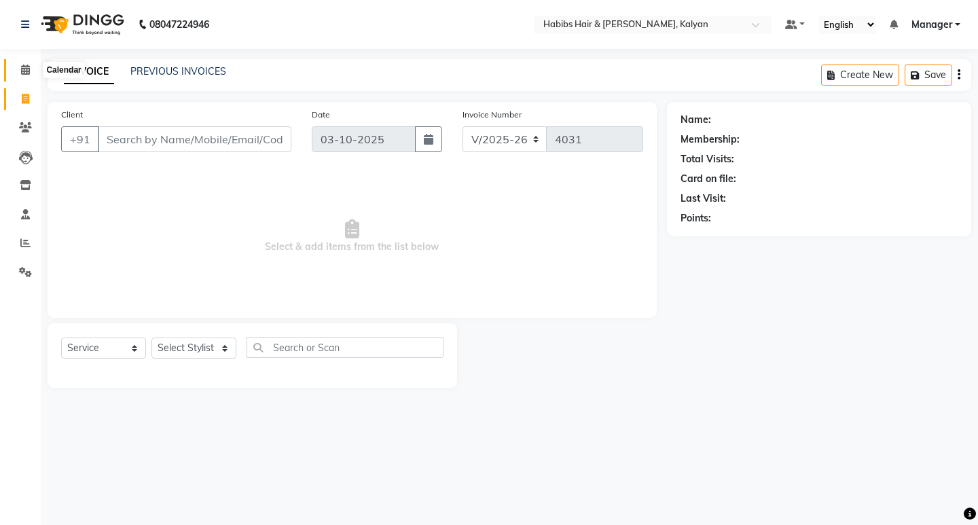
click at [24, 76] on span at bounding box center [26, 70] width 24 height 16
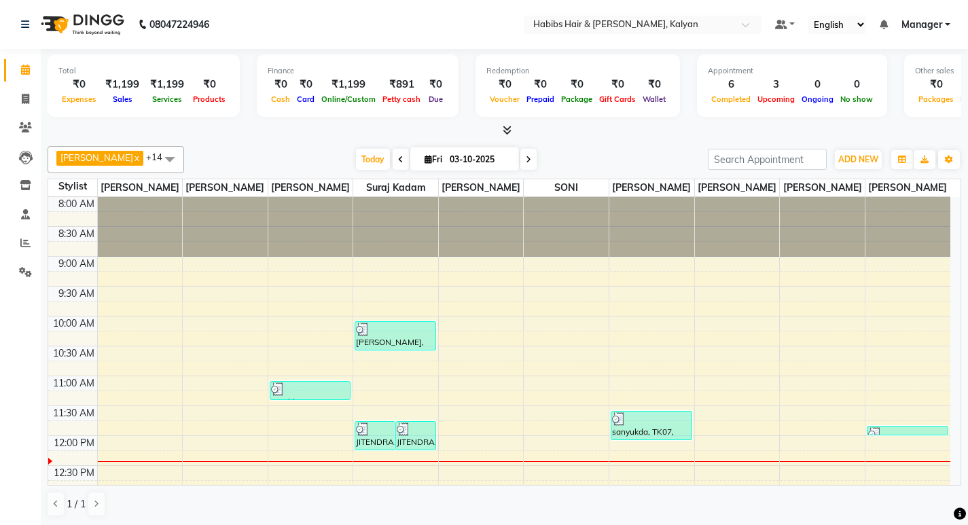
click at [562, 101] on span "Package" at bounding box center [577, 99] width 38 height 10
click at [560, 127] on div at bounding box center [505, 131] width 914 height 14
click at [609, 101] on span "Gift Cards" at bounding box center [617, 99] width 43 height 10
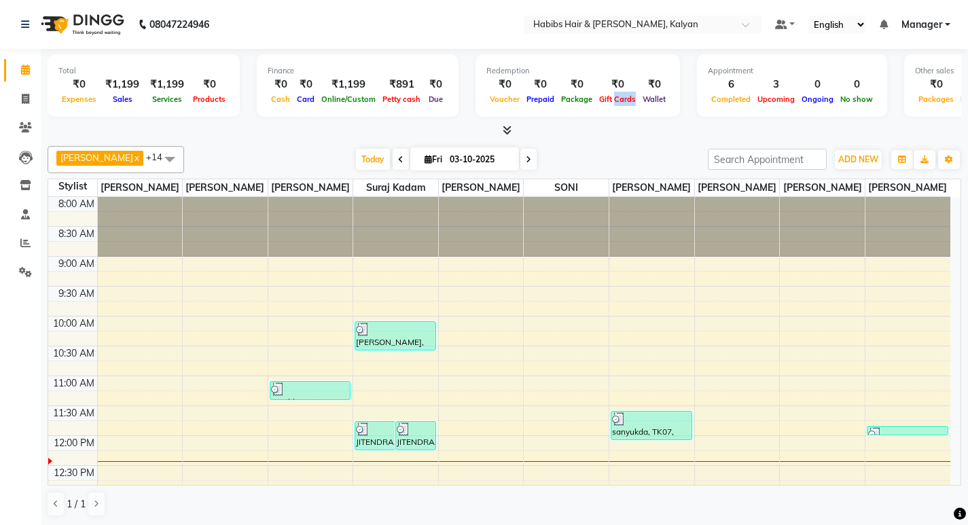
click at [609, 101] on span "Gift Cards" at bounding box center [617, 99] width 43 height 10
click at [607, 124] on div at bounding box center [505, 131] width 914 height 14
click at [20, 98] on span at bounding box center [26, 99] width 24 height 16
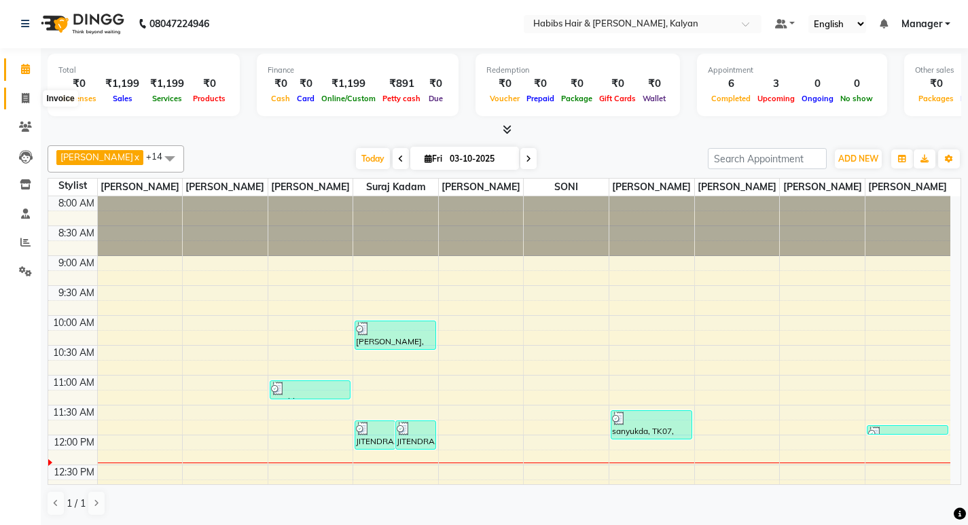
select select "8185"
select select "service"
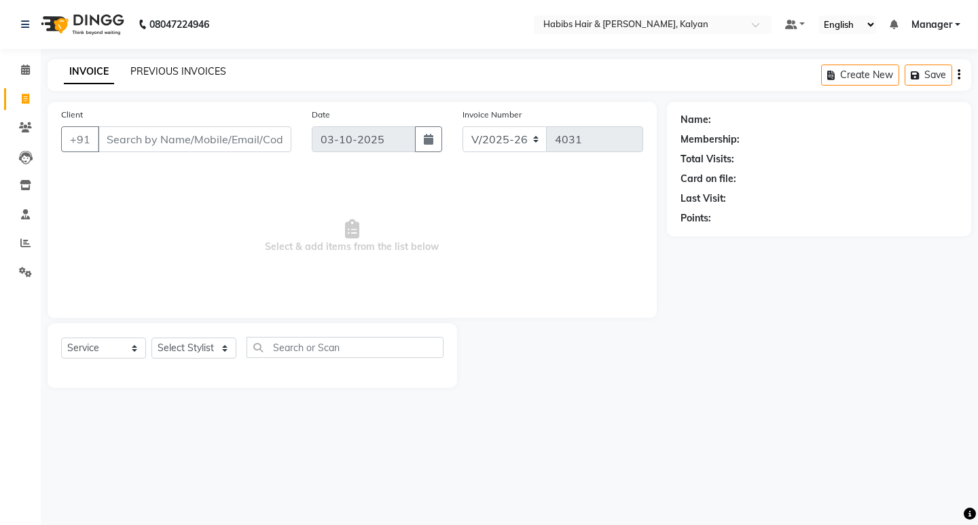
click at [171, 67] on link "PREVIOUS INVOICES" at bounding box center [178, 71] width 96 height 12
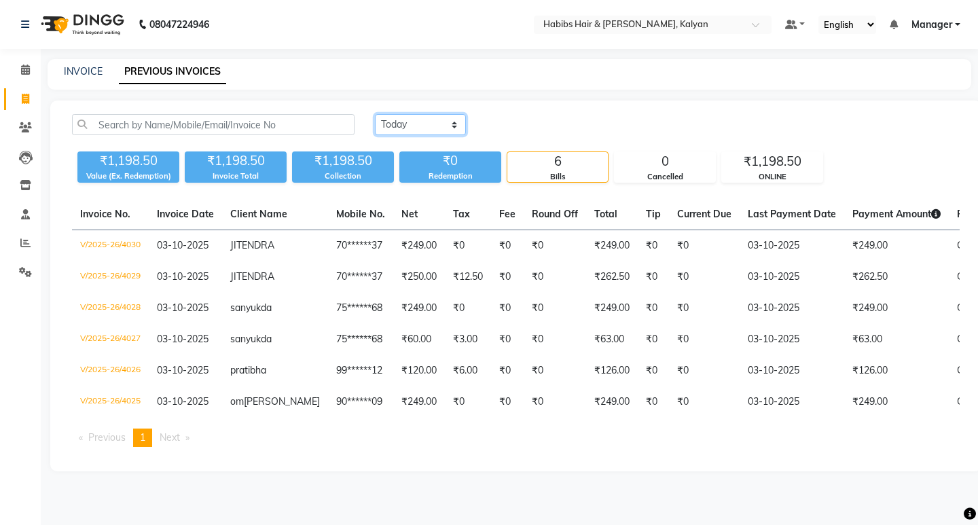
click at [402, 131] on select "Today Yesterday Custom Range" at bounding box center [420, 124] width 91 height 21
select select "yesterday"
click at [375, 114] on select "Today Yesterday Custom Range" at bounding box center [420, 124] width 91 height 21
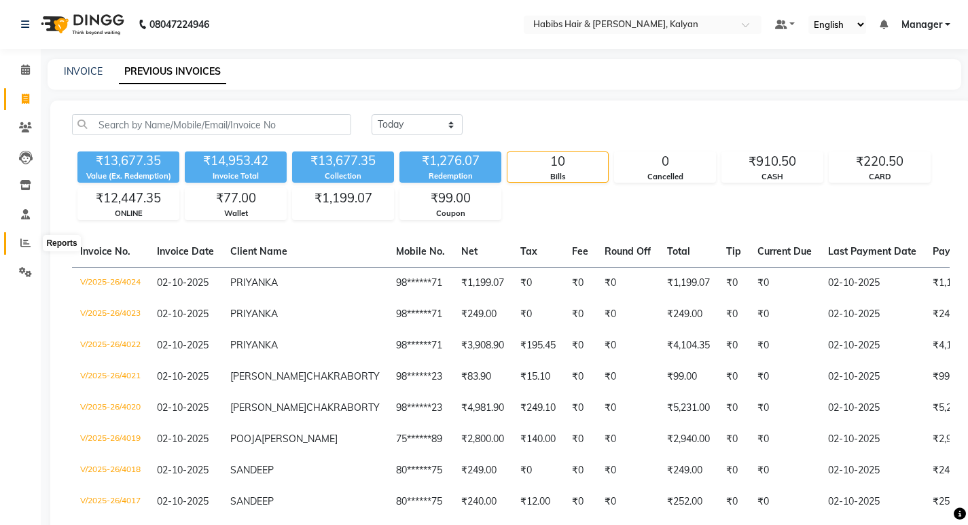
click at [28, 240] on icon at bounding box center [25, 243] width 10 height 10
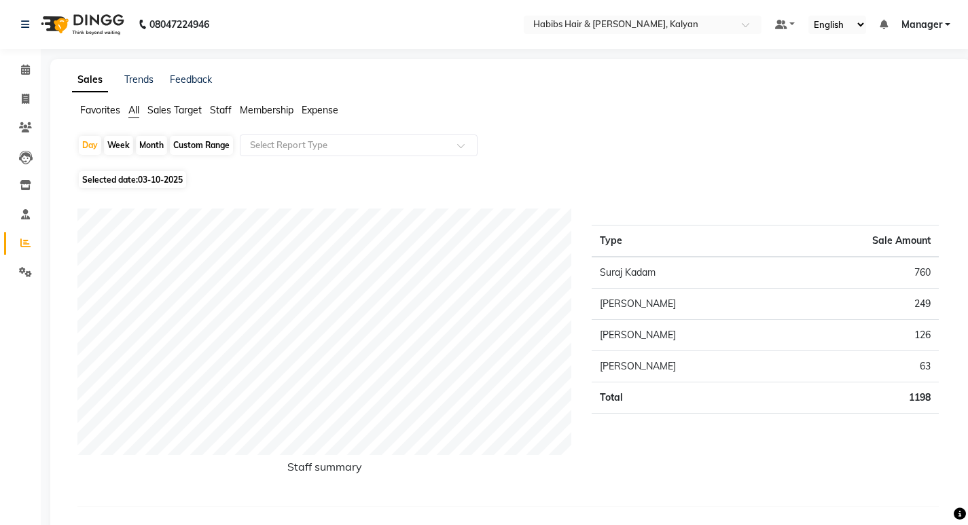
click at [145, 180] on span "03-10-2025" at bounding box center [160, 180] width 45 height 10
select select "10"
select select "2025"
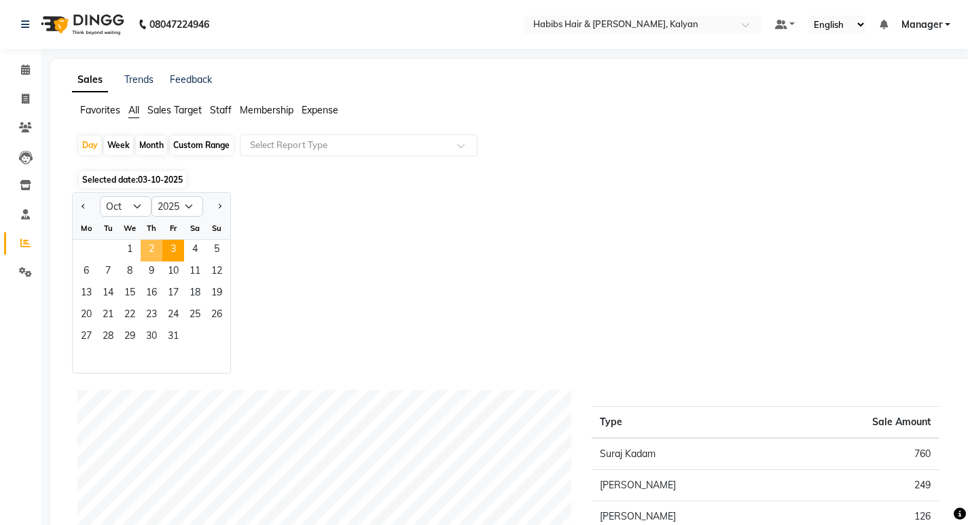
click at [151, 248] on span "2" at bounding box center [152, 251] width 22 height 22
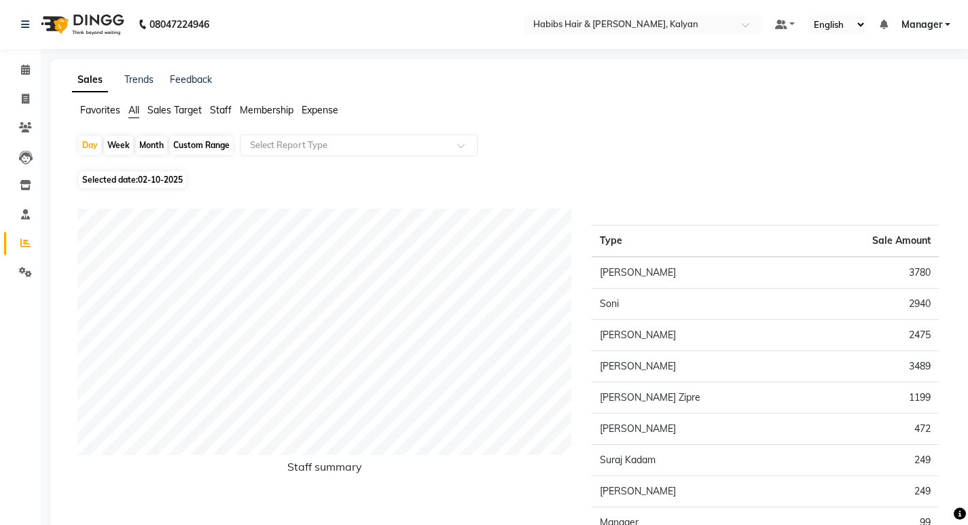
click at [329, 112] on span "Expense" at bounding box center [320, 110] width 37 height 12
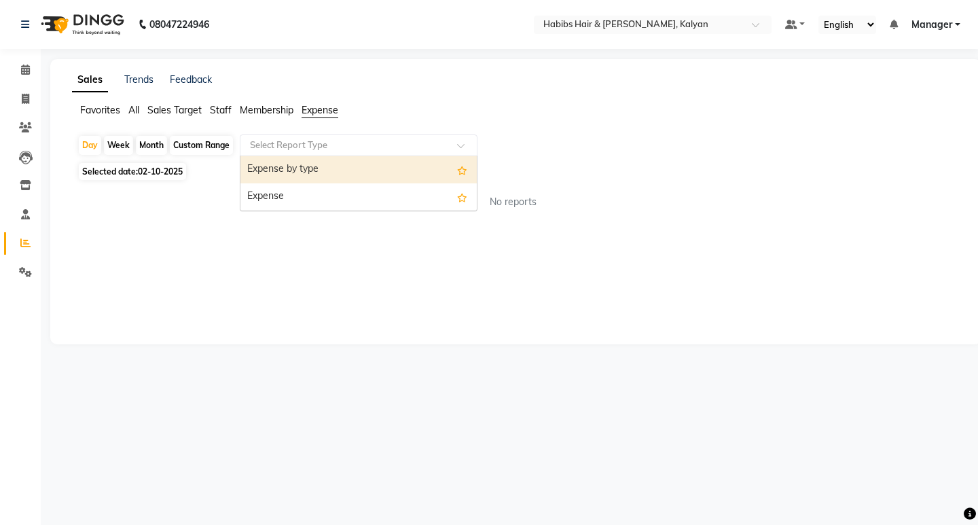
click at [325, 151] on input "text" at bounding box center [345, 146] width 196 height 14
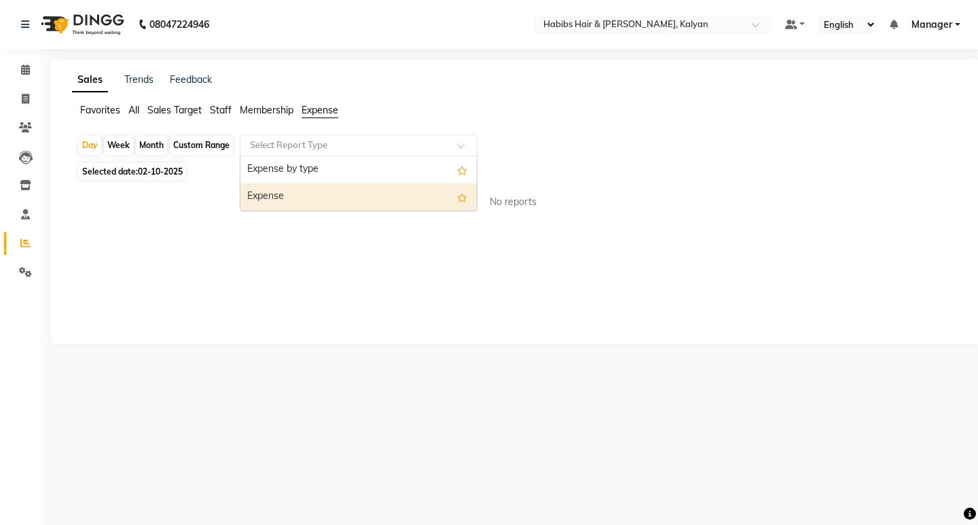
click at [338, 196] on div "Expense" at bounding box center [358, 196] width 236 height 27
select select "csv"
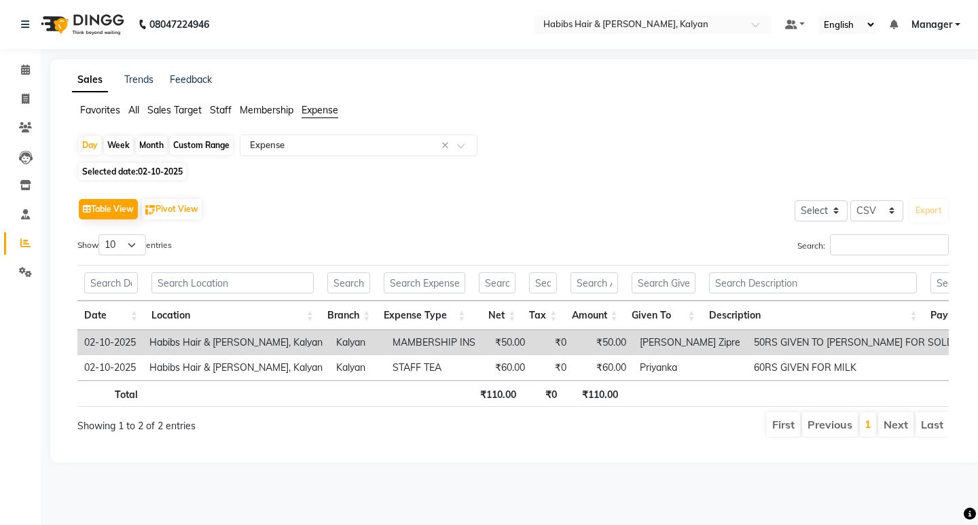
click at [221, 105] on span "Staff" at bounding box center [221, 110] width 22 height 12
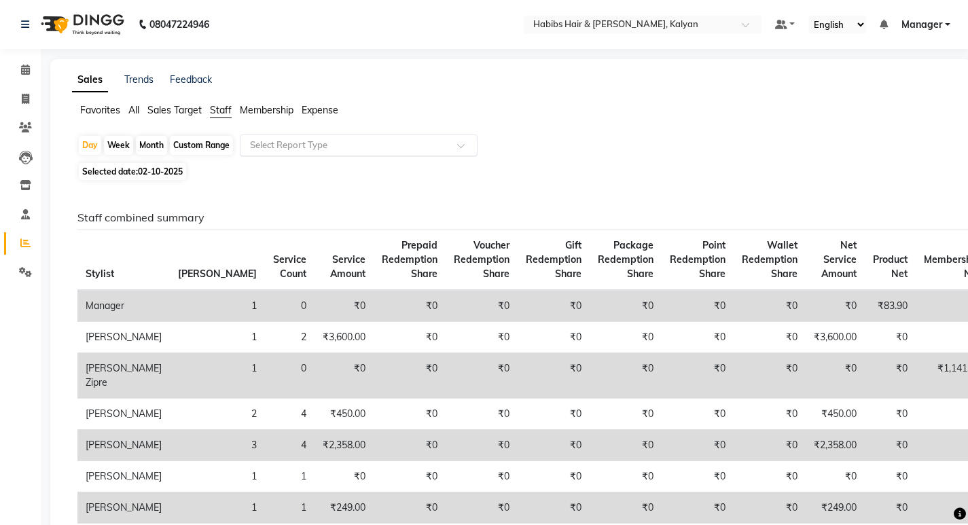
click at [388, 137] on div "Select Report Type" at bounding box center [359, 146] width 238 height 22
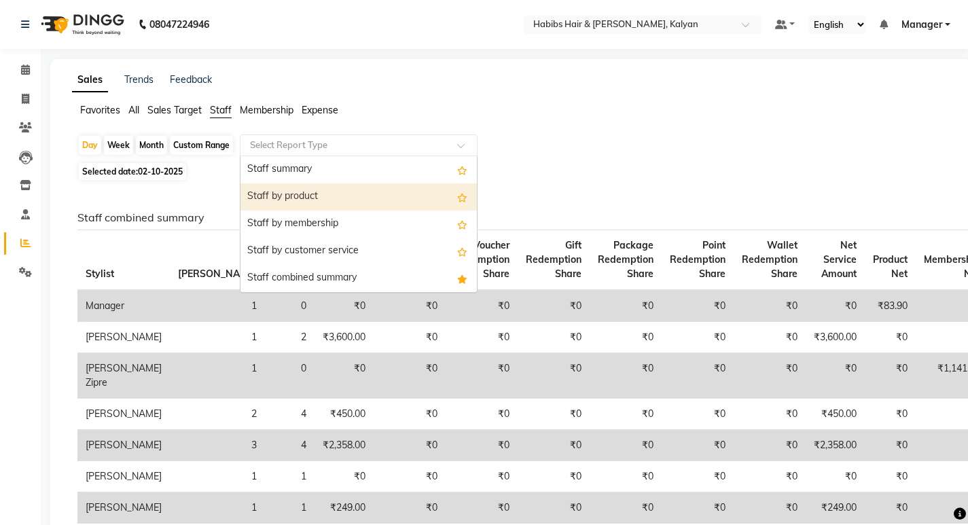
click at [386, 204] on div "Staff by product" at bounding box center [358, 196] width 236 height 27
select select "csv"
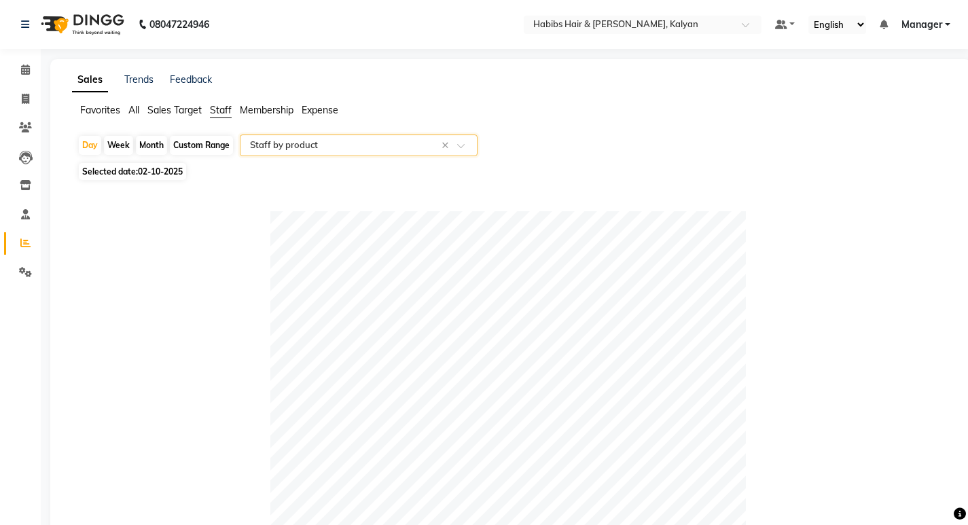
click at [372, 145] on input "text" at bounding box center [345, 146] width 196 height 14
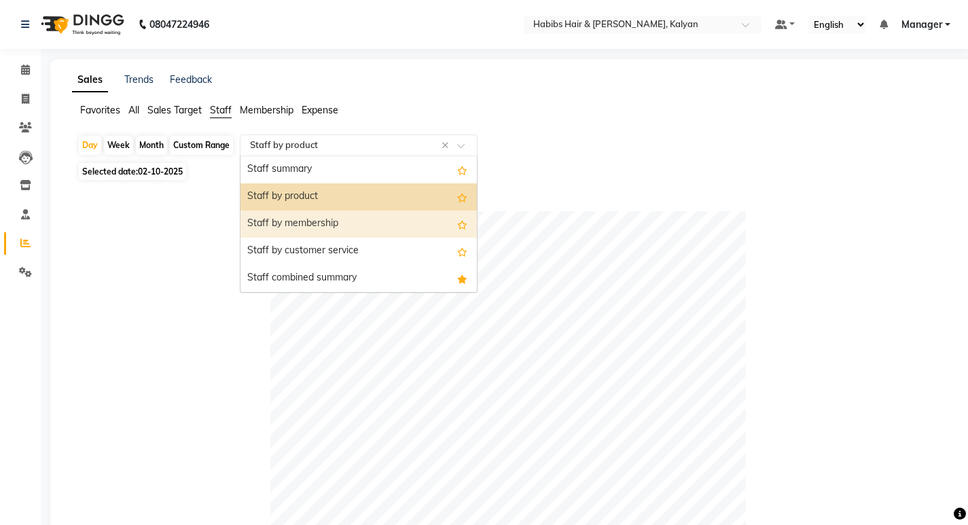
click at [332, 235] on div "Staff by membership" at bounding box center [358, 224] width 236 height 27
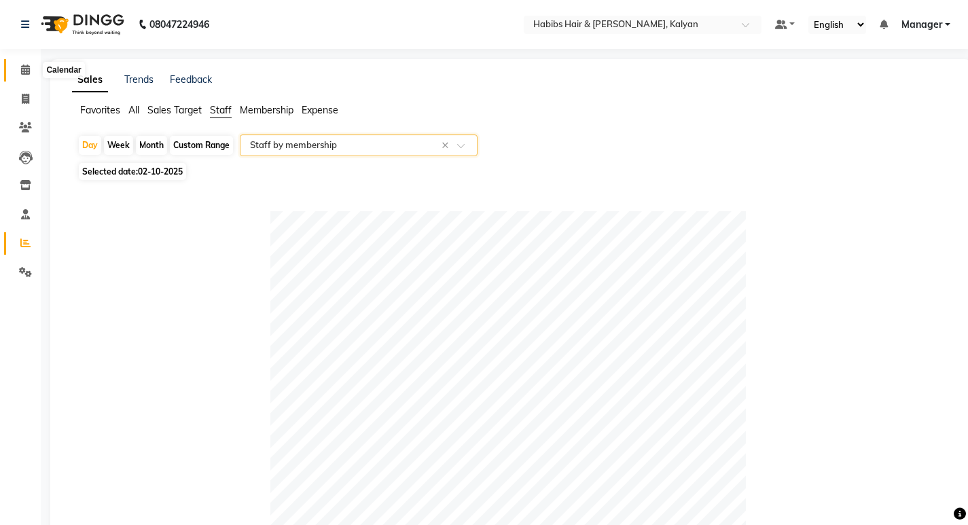
click at [22, 71] on icon at bounding box center [25, 70] width 9 height 10
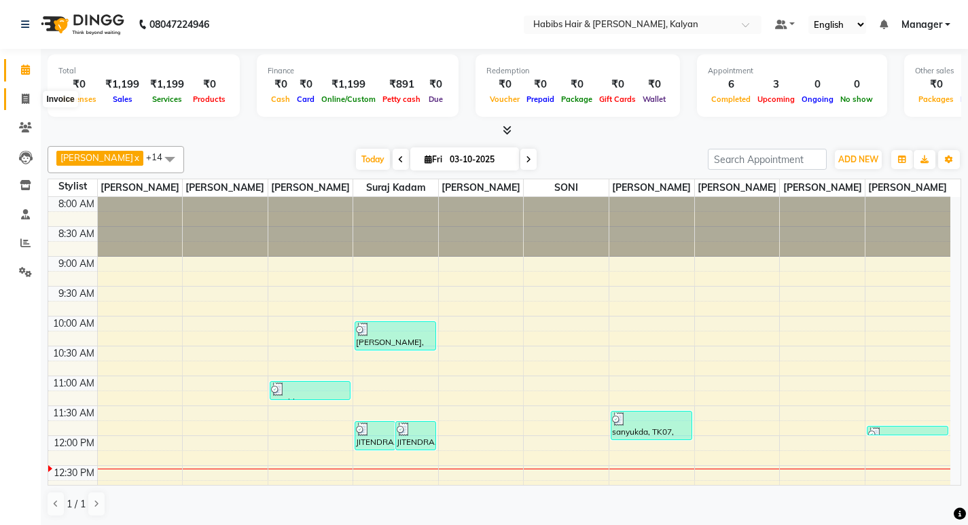
click at [20, 96] on span at bounding box center [26, 100] width 24 height 16
select select "8185"
select select "service"
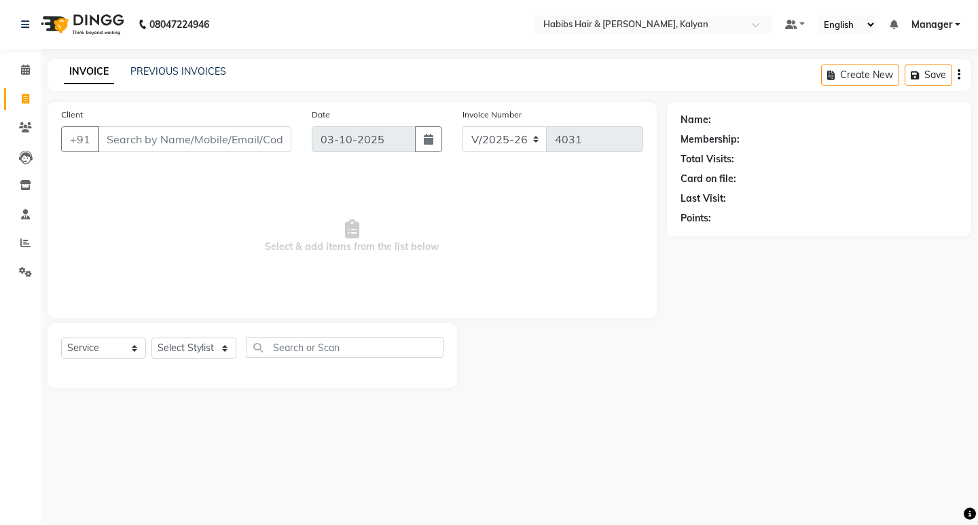
click at [853, 374] on div "Name: Membership: Total Visits: Card on file: Last Visit: Points:" at bounding box center [824, 245] width 315 height 286
click at [27, 122] on span at bounding box center [26, 128] width 24 height 16
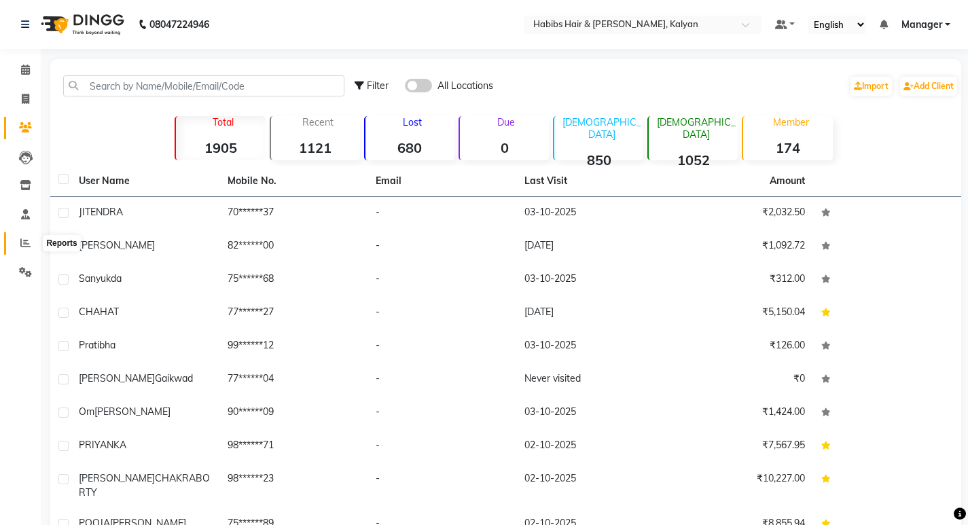
click at [20, 243] on icon at bounding box center [25, 243] width 10 height 10
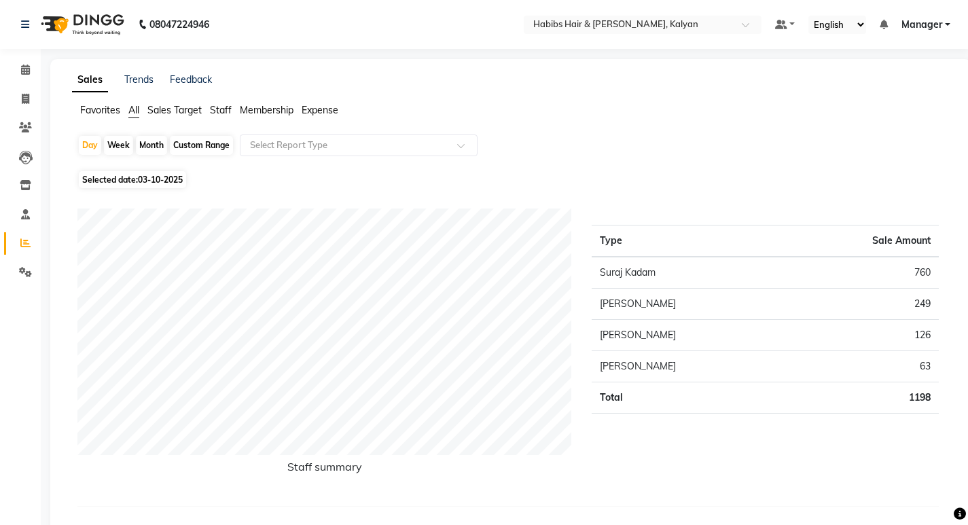
click at [151, 176] on span "03-10-2025" at bounding box center [160, 180] width 45 height 10
select select "10"
select select "2025"
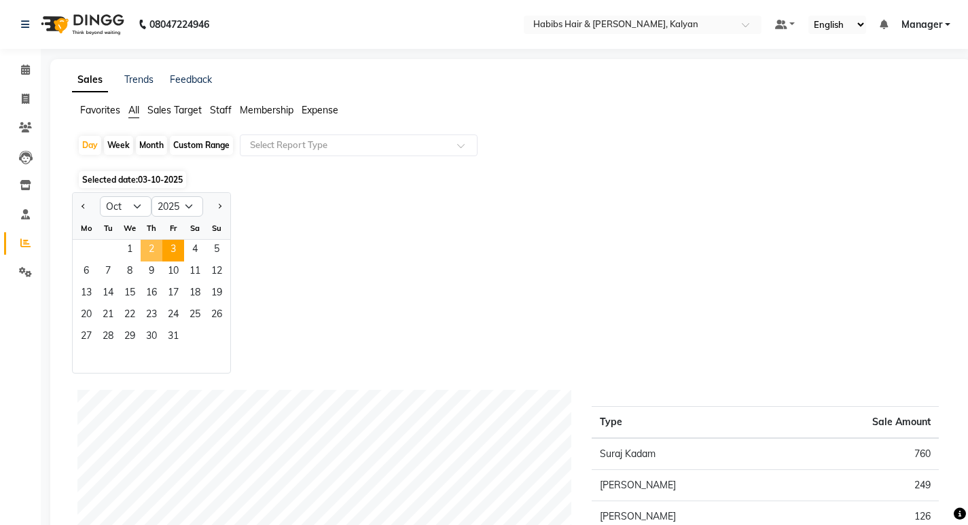
click at [151, 251] on span "2" at bounding box center [152, 251] width 22 height 22
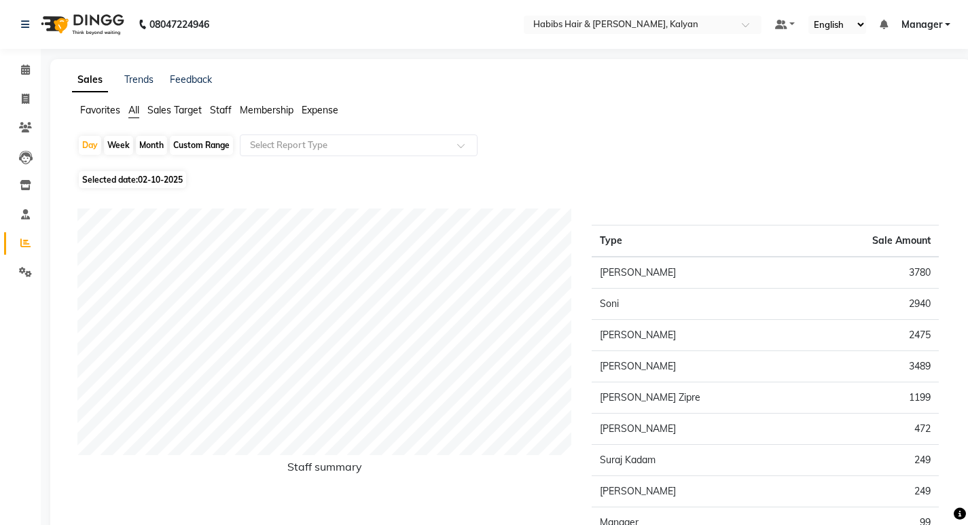
click at [225, 112] on span "Staff" at bounding box center [221, 110] width 22 height 12
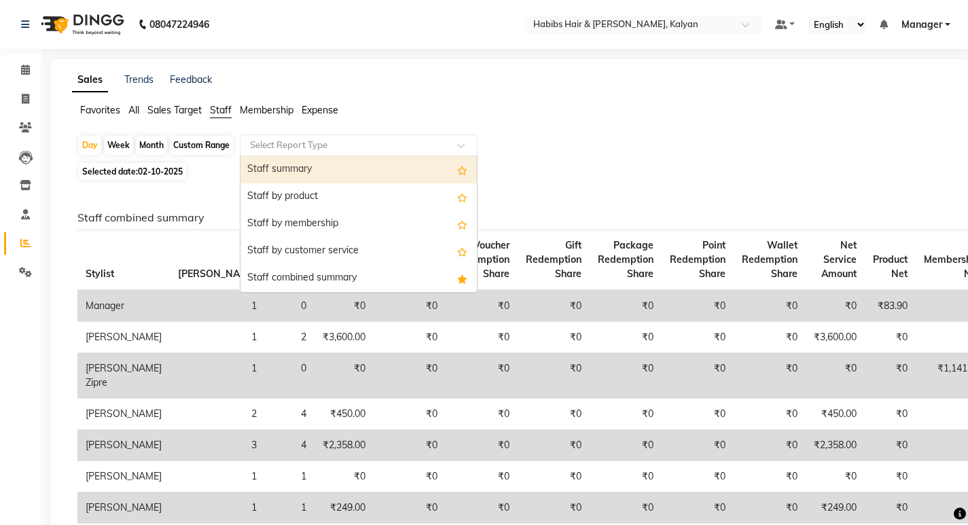
click at [328, 154] on div "Select Report Type" at bounding box center [359, 146] width 238 height 22
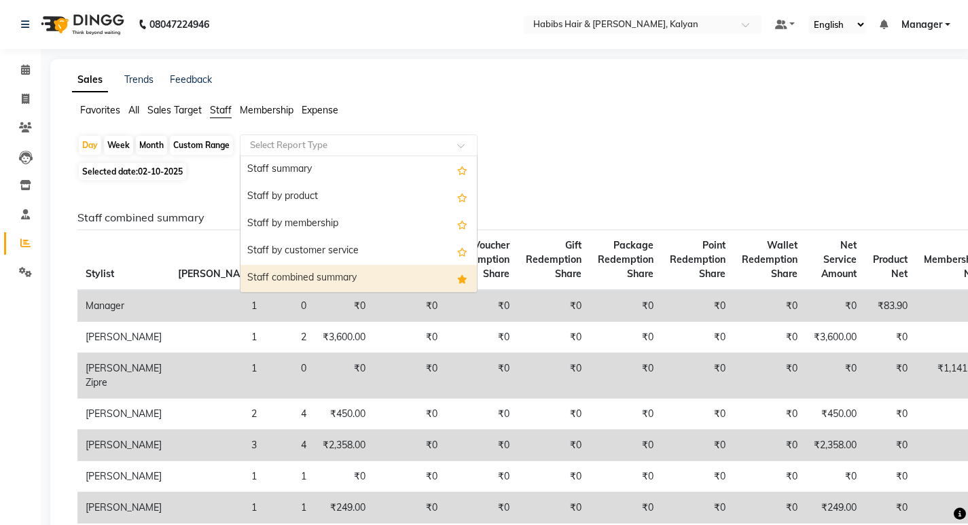
click at [343, 273] on div "Staff combined summary" at bounding box center [358, 278] width 236 height 27
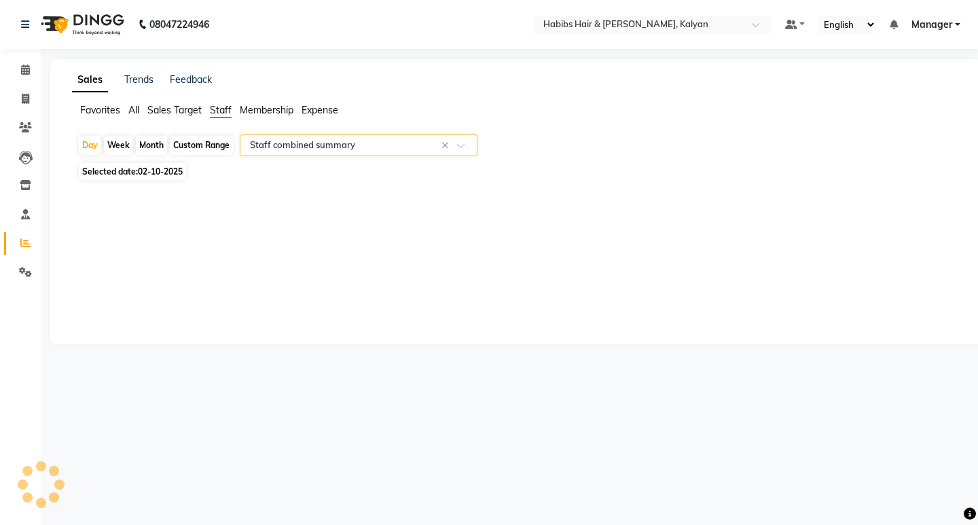
select select "csv"
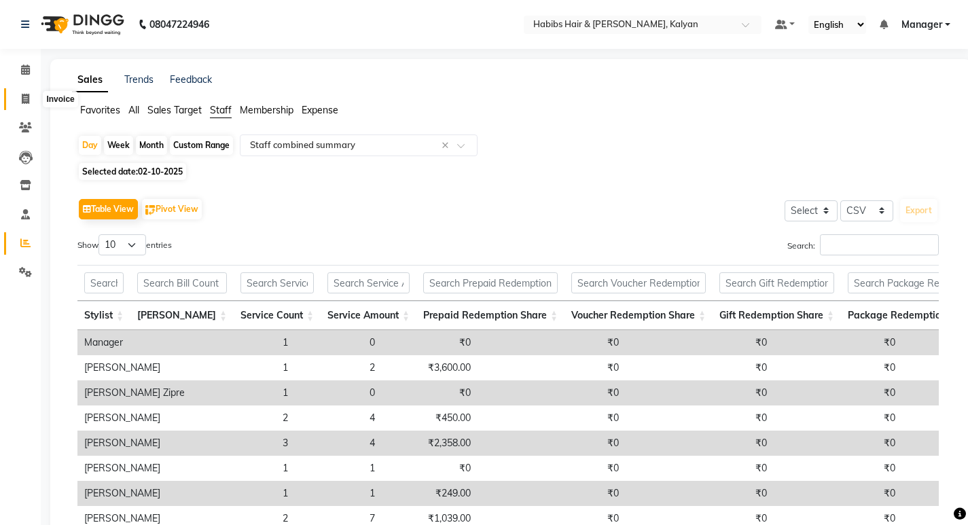
click at [28, 101] on icon at bounding box center [25, 99] width 7 height 10
select select "8185"
select select "service"
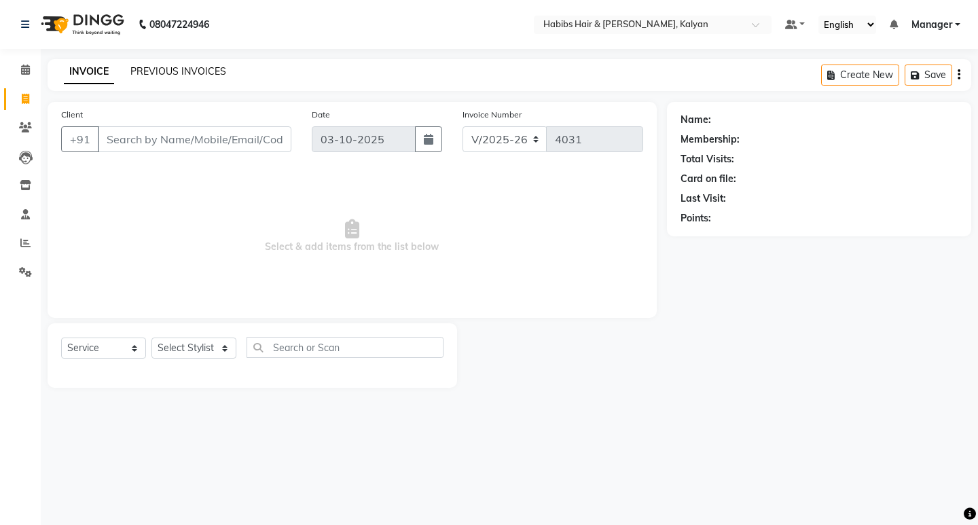
click at [203, 67] on link "PREVIOUS INVOICES" at bounding box center [178, 71] width 96 height 12
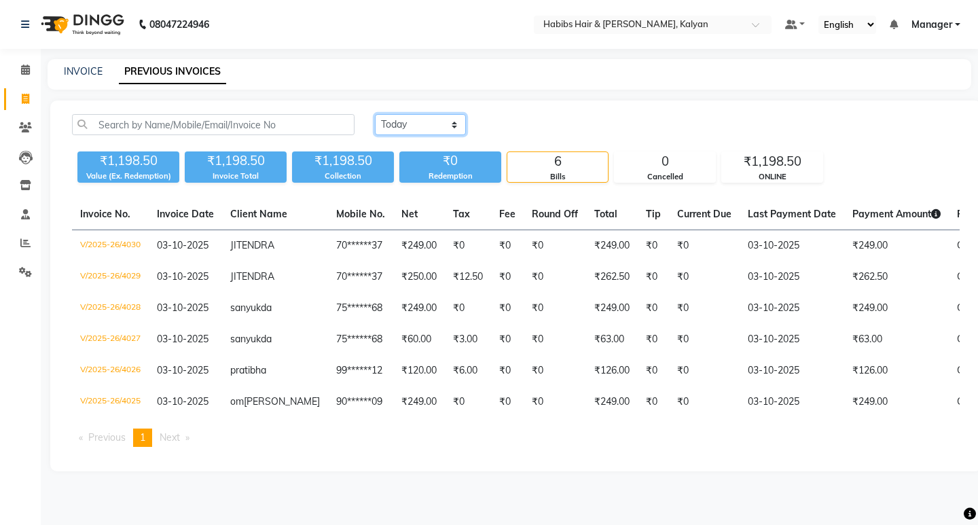
click at [409, 130] on select "Today Yesterday Custom Range" at bounding box center [420, 124] width 91 height 21
select select "yesterday"
click at [375, 114] on select "Today Yesterday Custom Range" at bounding box center [420, 124] width 91 height 21
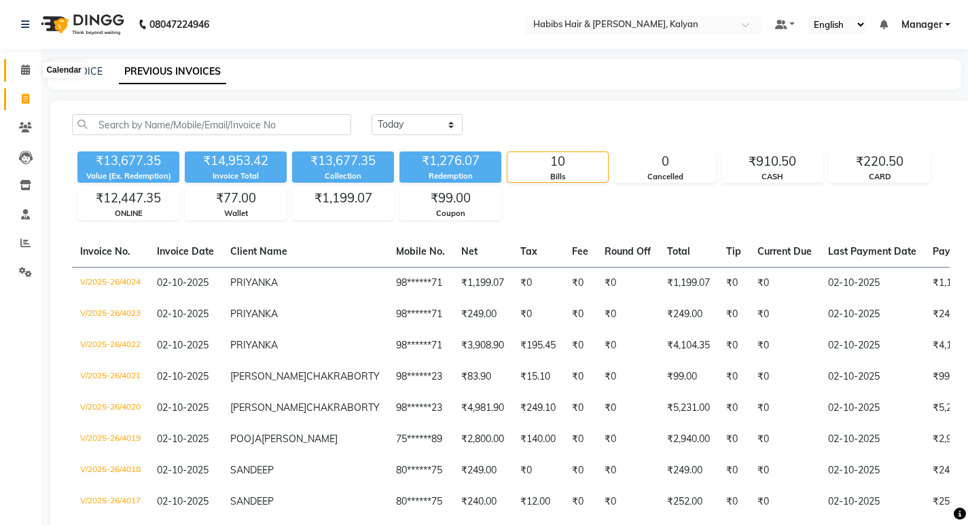
click at [29, 68] on icon at bounding box center [25, 70] width 9 height 10
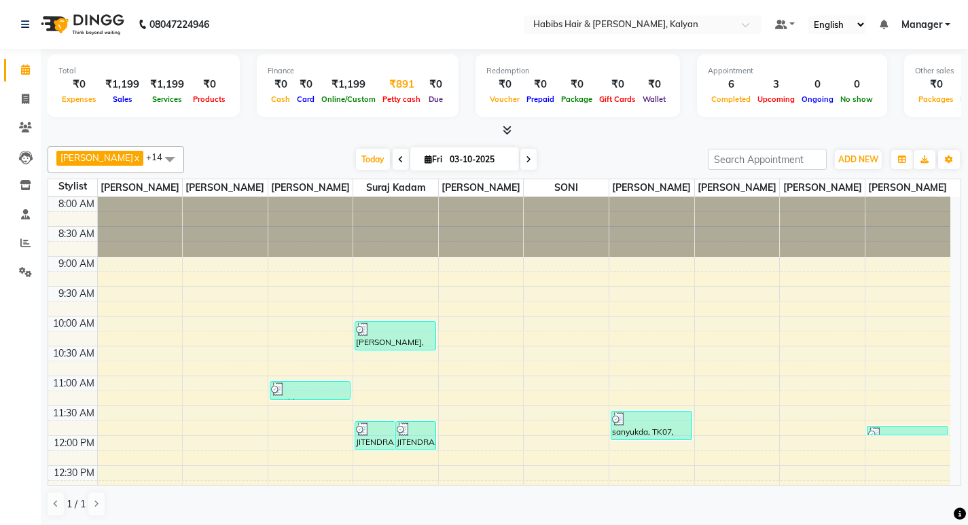
click at [402, 95] on span "Petty cash" at bounding box center [401, 99] width 45 height 10
select select "7313"
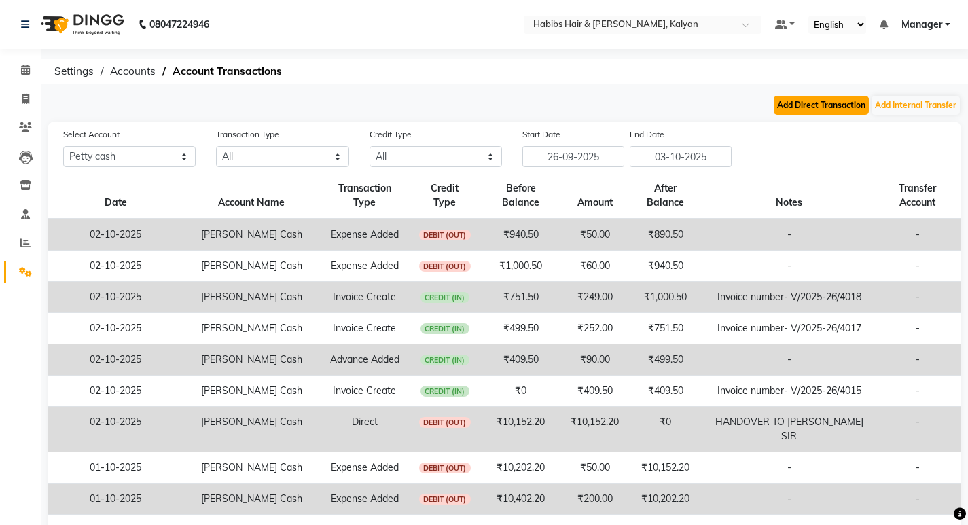
click at [810, 101] on button "Add Direct Transaction" at bounding box center [821, 105] width 95 height 19
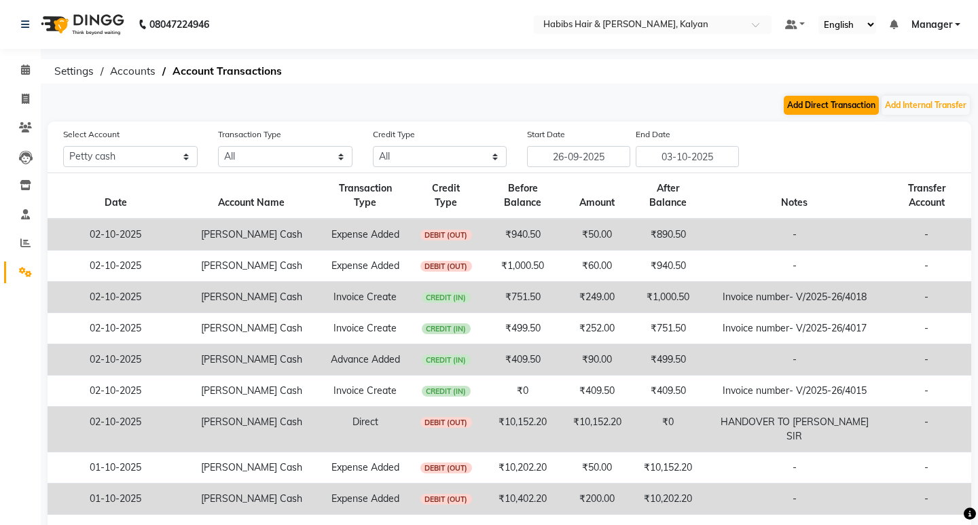
select select "direct"
select select "7313"
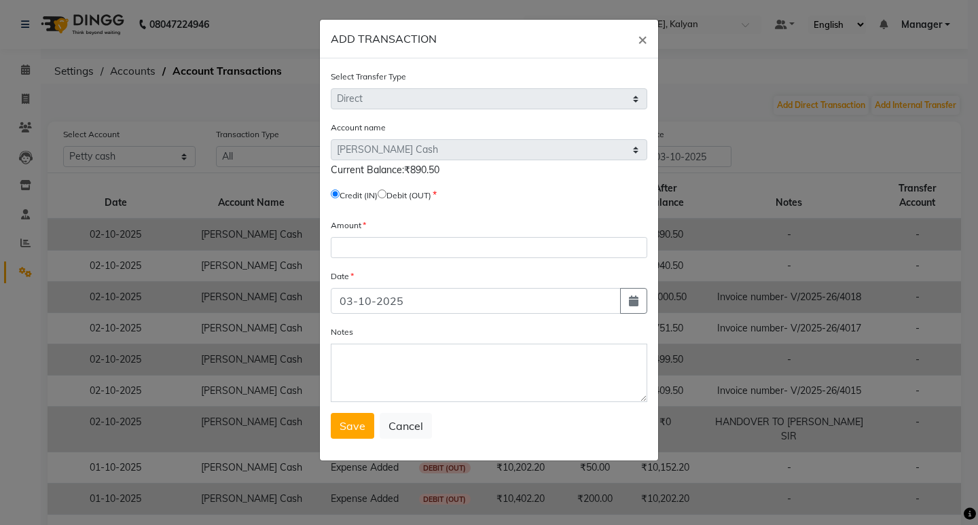
click at [387, 192] on input "radio" at bounding box center [382, 194] width 9 height 9
radio input "true"
click at [380, 239] on input "number" at bounding box center [489, 247] width 317 height 21
type input "9"
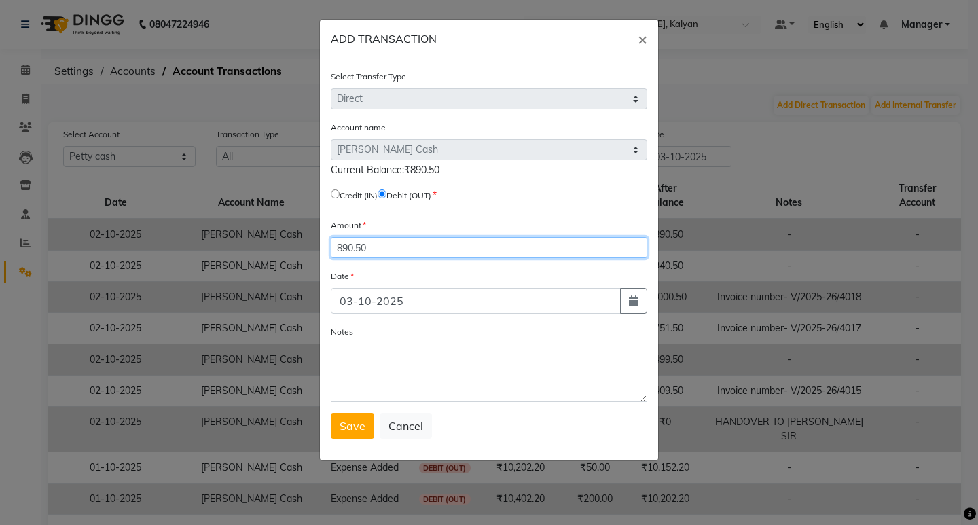
type input "890.50"
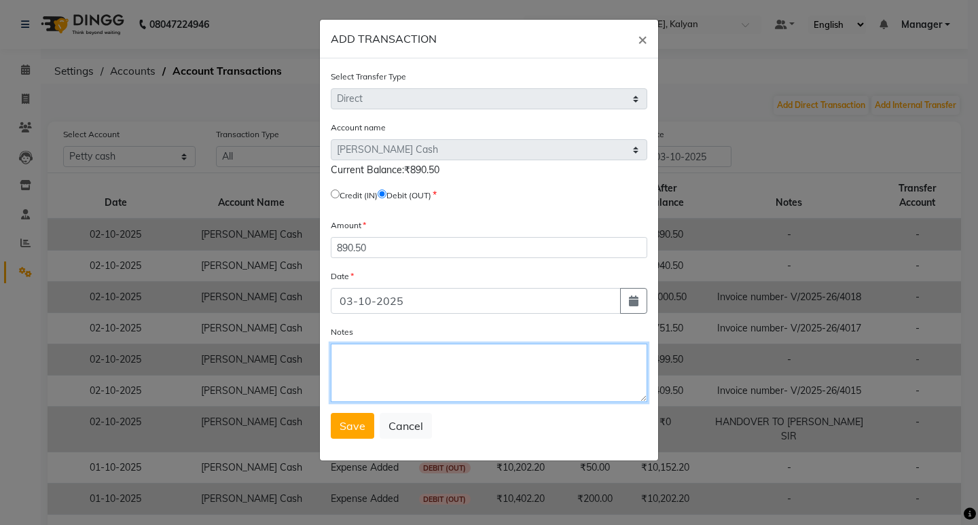
click at [426, 363] on textarea "Notes" at bounding box center [489, 373] width 317 height 58
type textarea "HANDOVER TO SHUBHAM SIR"
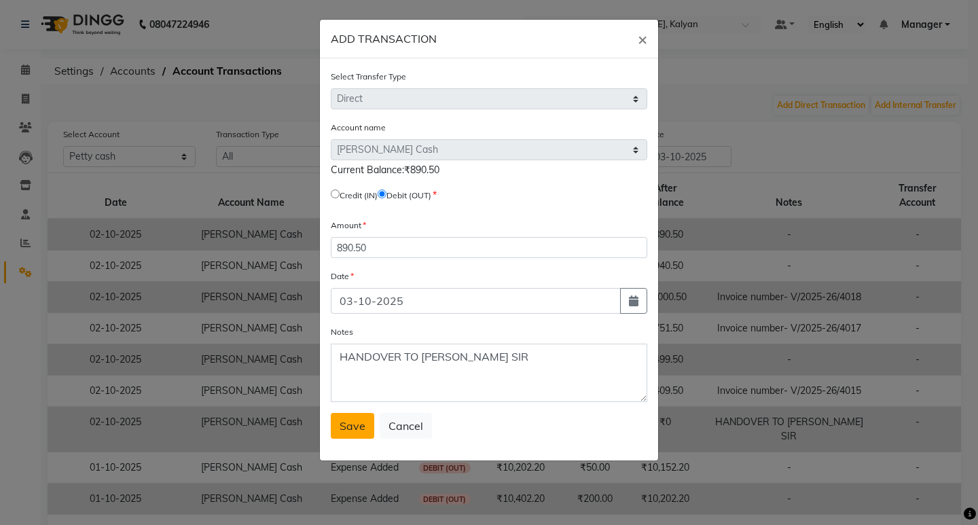
click at [359, 417] on button "Save" at bounding box center [352, 426] width 43 height 26
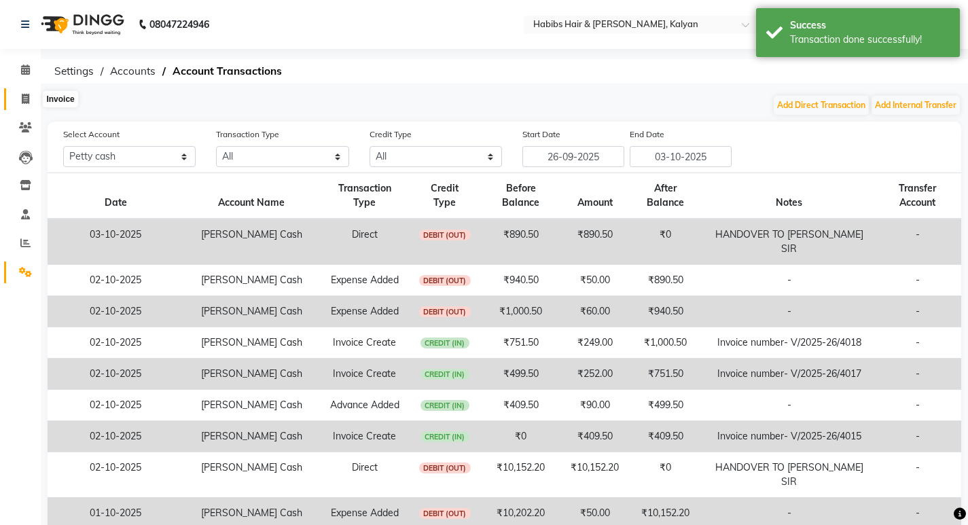
click at [31, 94] on span at bounding box center [26, 100] width 24 height 16
select select "8185"
select select "service"
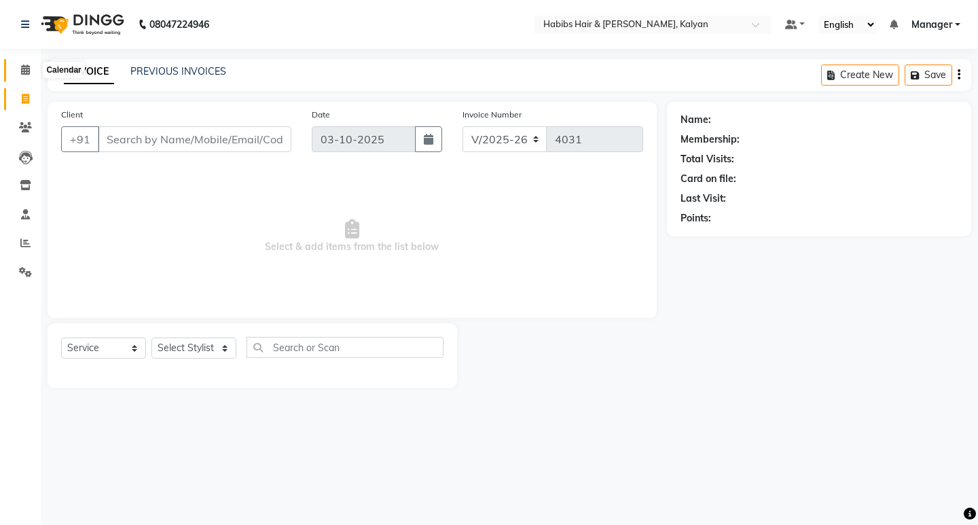
click at [18, 68] on span at bounding box center [26, 70] width 24 height 16
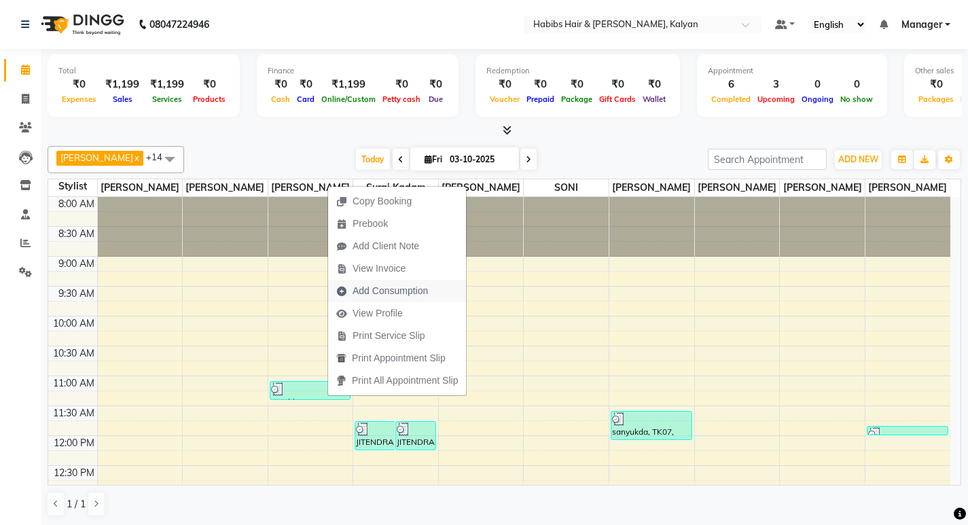
click at [412, 295] on span "Add Consumption" at bounding box center [390, 291] width 75 height 14
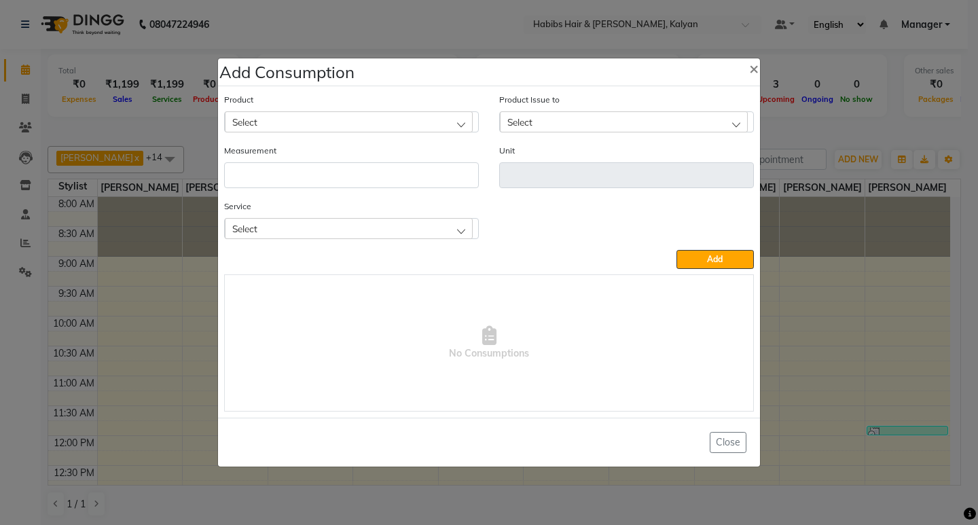
click at [370, 232] on div "Select" at bounding box center [349, 228] width 248 height 20
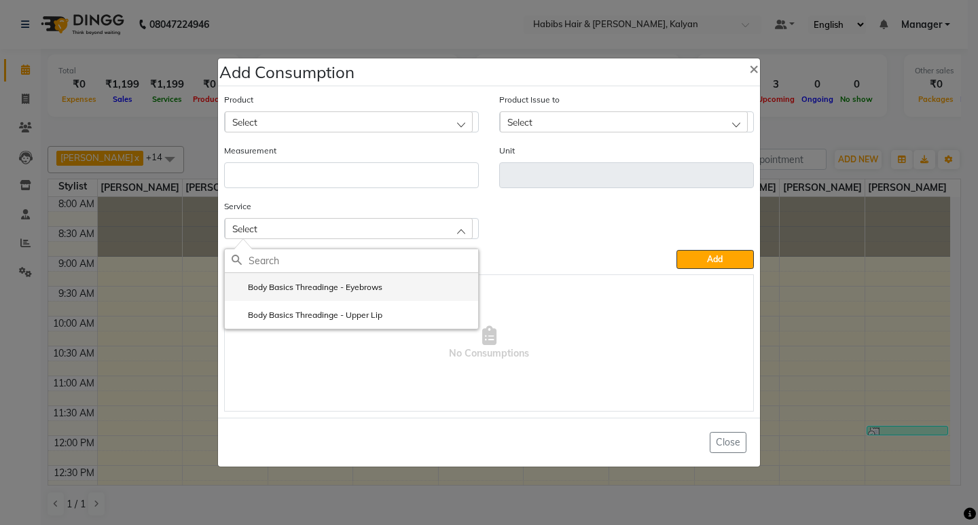
click at [364, 292] on label "Body Basics Threadinge - Eyebrows" at bounding box center [307, 287] width 151 height 12
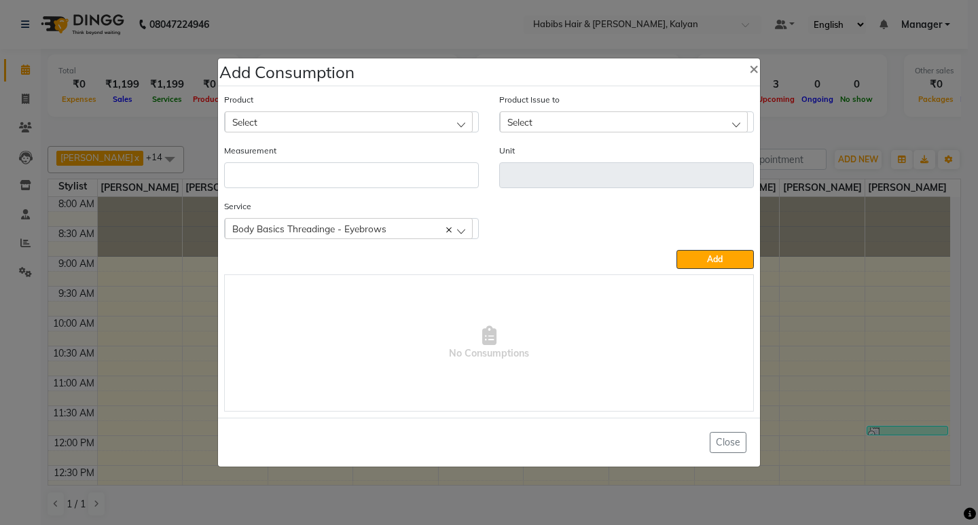
click at [368, 118] on div "Select" at bounding box center [349, 121] width 248 height 20
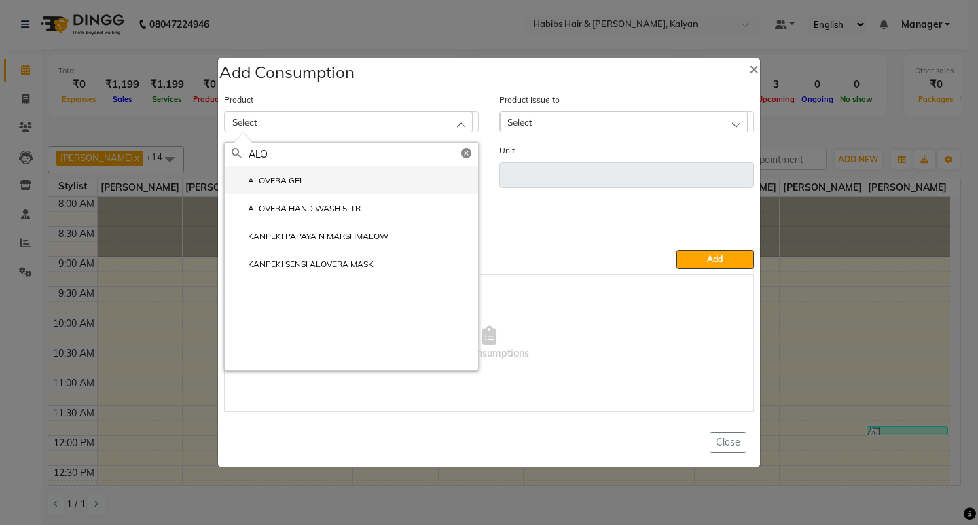
type input "ALO"
click at [297, 190] on li "ALOVERA GEL" at bounding box center [351, 180] width 253 height 28
type input "ml"
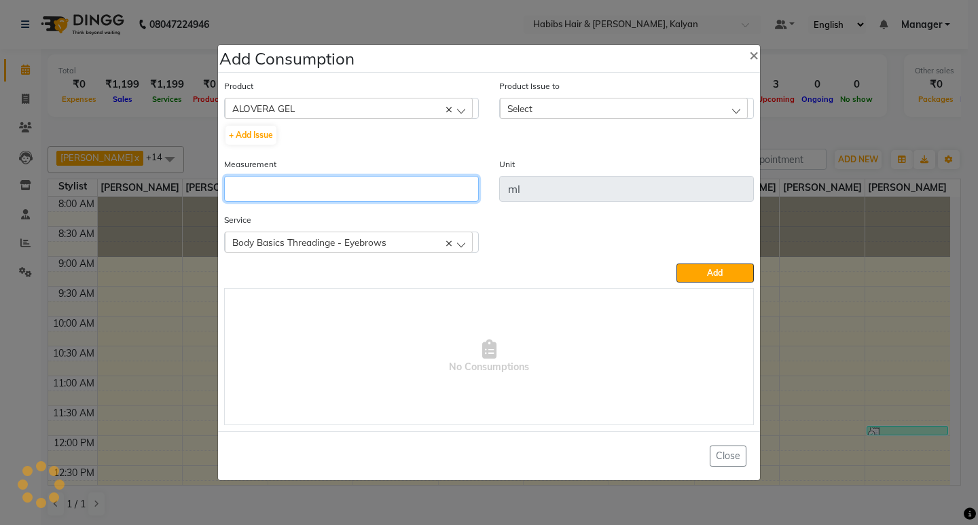
click at [297, 190] on input "number" at bounding box center [351, 189] width 255 height 26
type input "1"
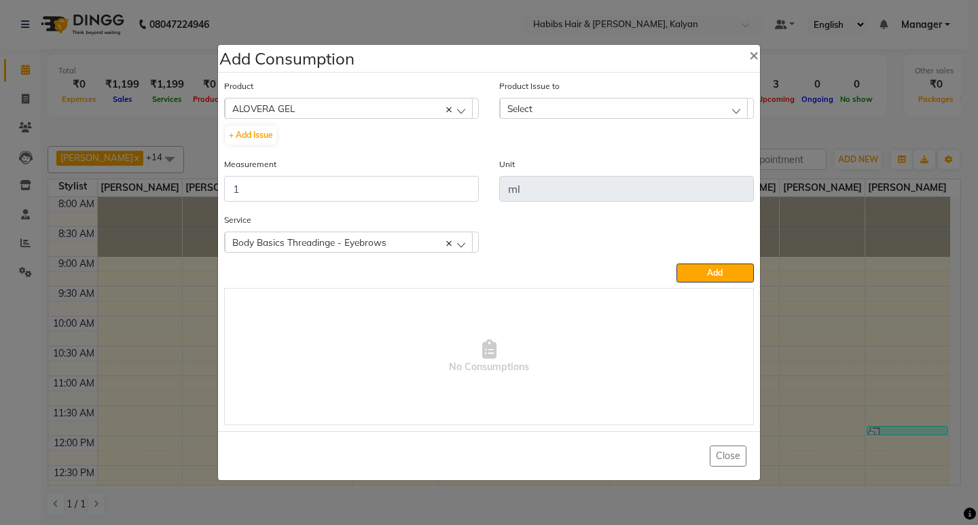
drag, startPoint x: 637, startPoint y: 95, endPoint x: 650, endPoint y: 98, distance: 13.3
click at [646, 97] on div "Product Issue to Select 2025-05-14, Issued to: SANTOSHI, Balance: 70" at bounding box center [626, 99] width 255 height 40
click at [650, 98] on div "Select" at bounding box center [624, 108] width 248 height 20
click at [676, 147] on input "text" at bounding box center [639, 140] width 230 height 23
click at [682, 165] on label "2025-05-14, Issued to: SANTOSHI, Balance: 70" at bounding box center [606, 167] width 199 height 12
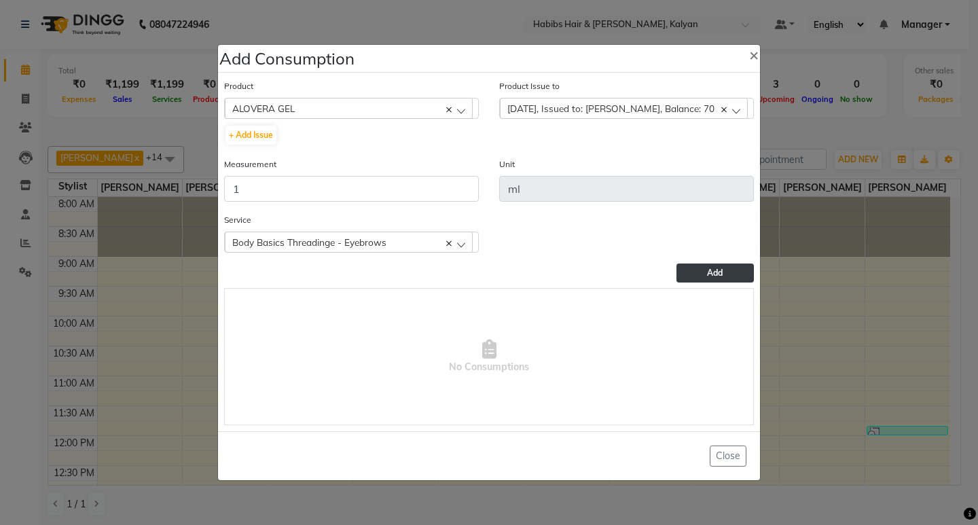
click at [687, 275] on button "Add" at bounding box center [715, 273] width 77 height 19
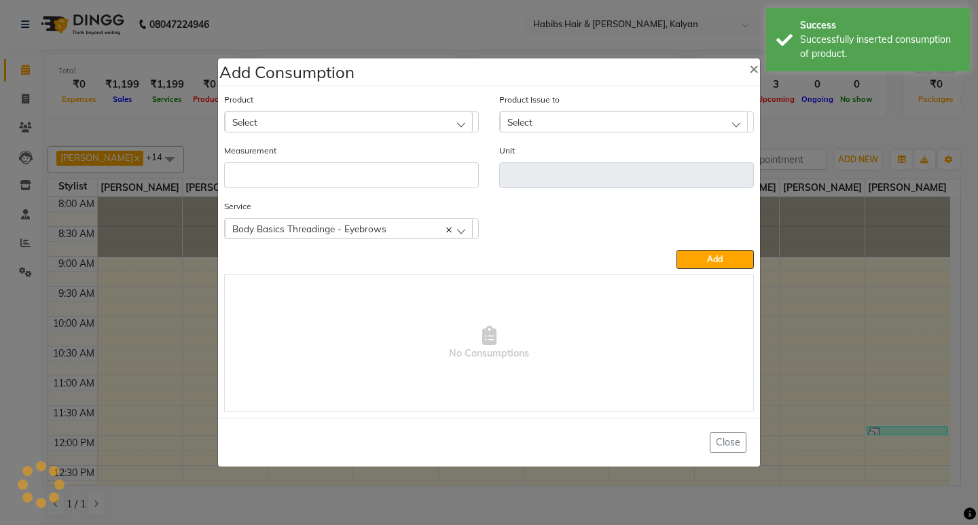
click at [833, 123] on ngb-modal-window "Add Consumption × Product Select 001 BANANA POWDER 10GM Product Issue to Select…" at bounding box center [489, 262] width 978 height 525
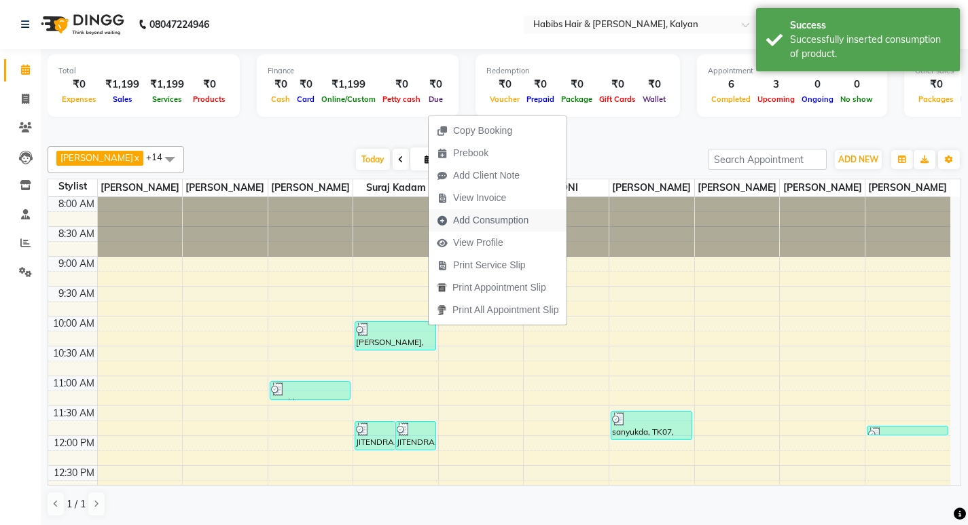
click at [503, 215] on span "Add Consumption" at bounding box center [490, 220] width 75 height 14
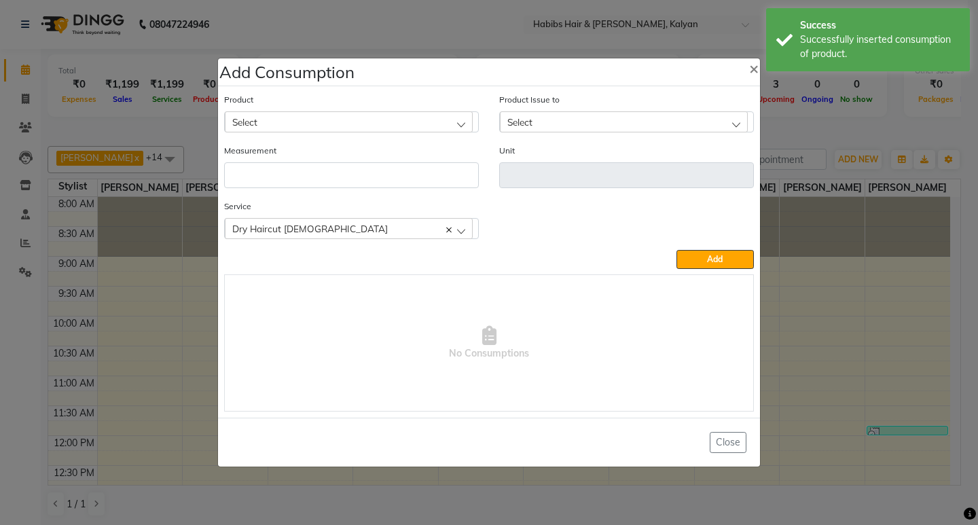
click at [368, 113] on div "Select" at bounding box center [349, 121] width 248 height 20
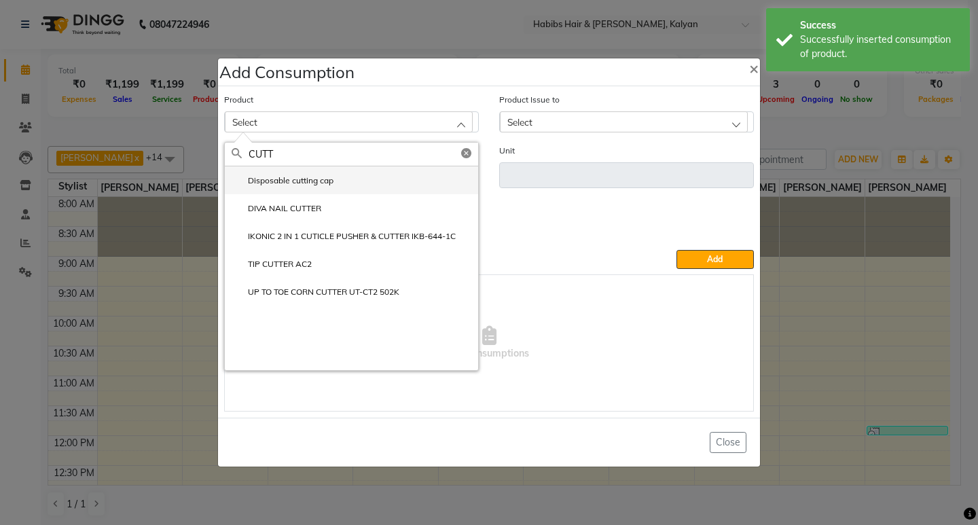
type input "CUTT"
click at [302, 191] on li "Disposable cutting cap" at bounding box center [351, 180] width 253 height 28
type input "pc"
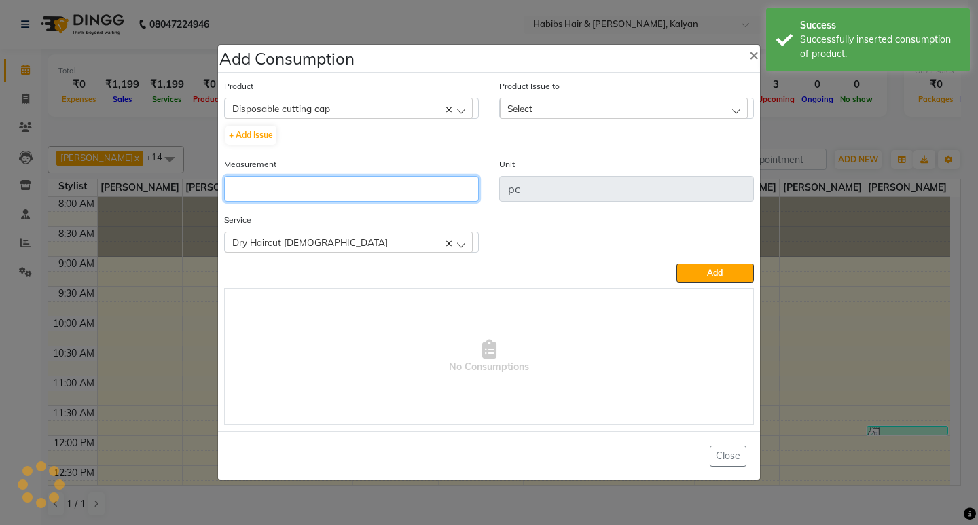
click at [302, 191] on input "number" at bounding box center [351, 189] width 255 height 26
type input "1"
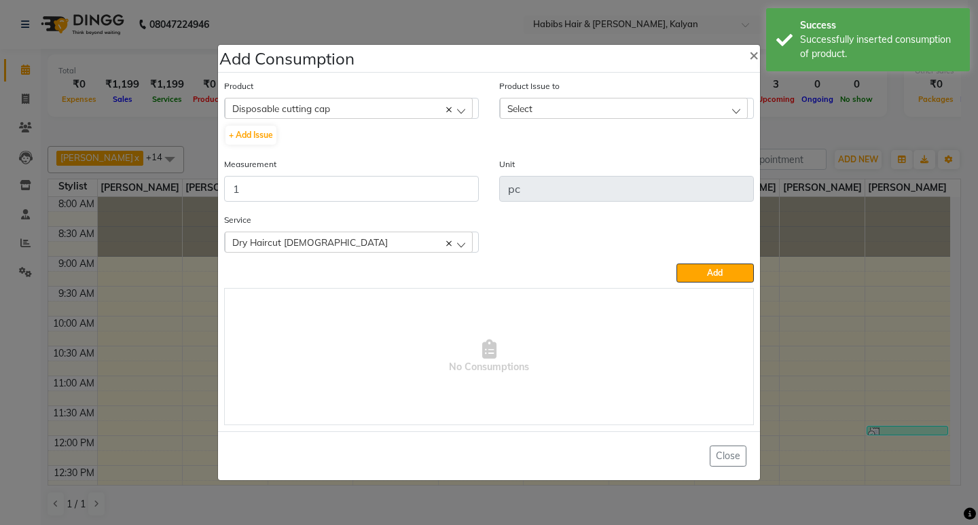
click at [630, 114] on div "Select" at bounding box center [624, 108] width 248 height 20
click at [691, 163] on label "2025-09-27, Issued to: Sagar saindane, Balance: 3" at bounding box center [604, 167] width 194 height 12
click at [694, 275] on button "Add" at bounding box center [715, 273] width 77 height 19
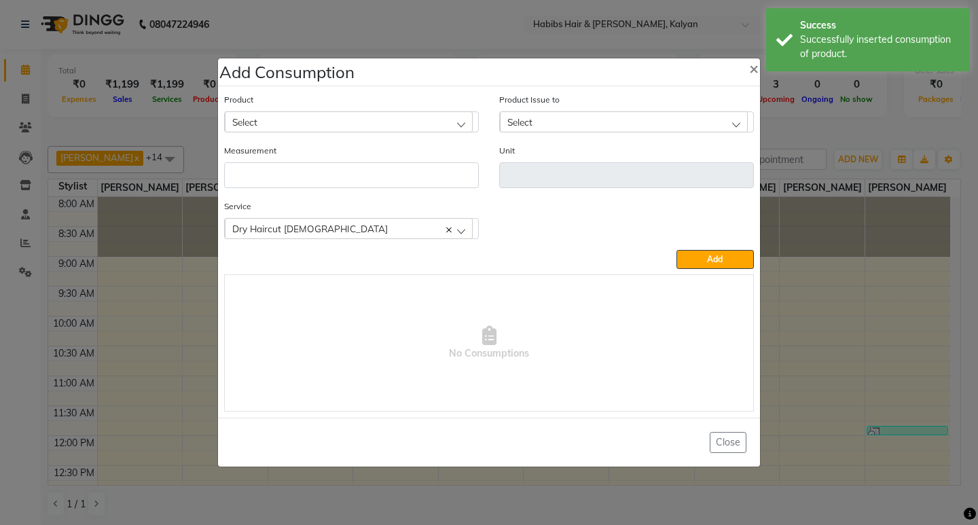
click at [847, 134] on ngb-modal-window "Add Consumption × Product Select 001 BANANA POWDER 10GM Product Issue to Select…" at bounding box center [489, 262] width 978 height 525
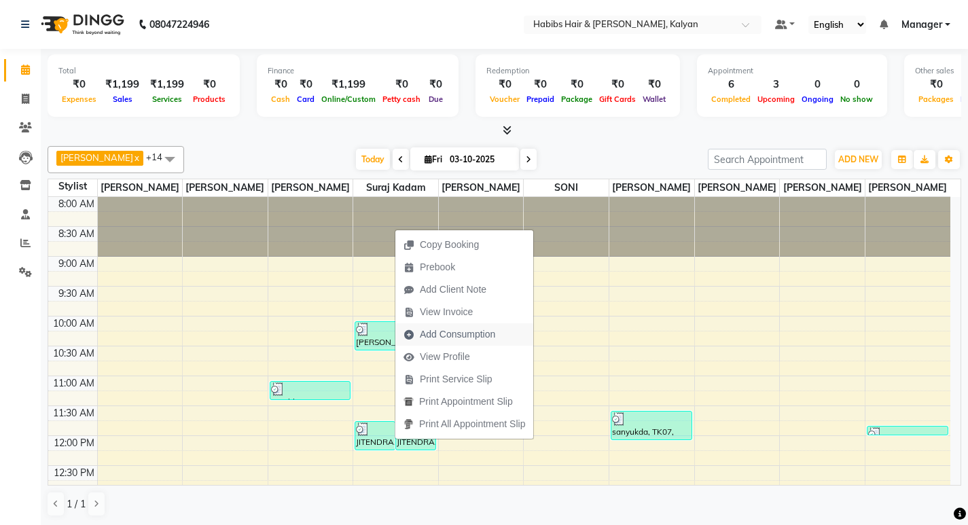
click at [460, 336] on span "Add Consumption" at bounding box center [457, 334] width 75 height 14
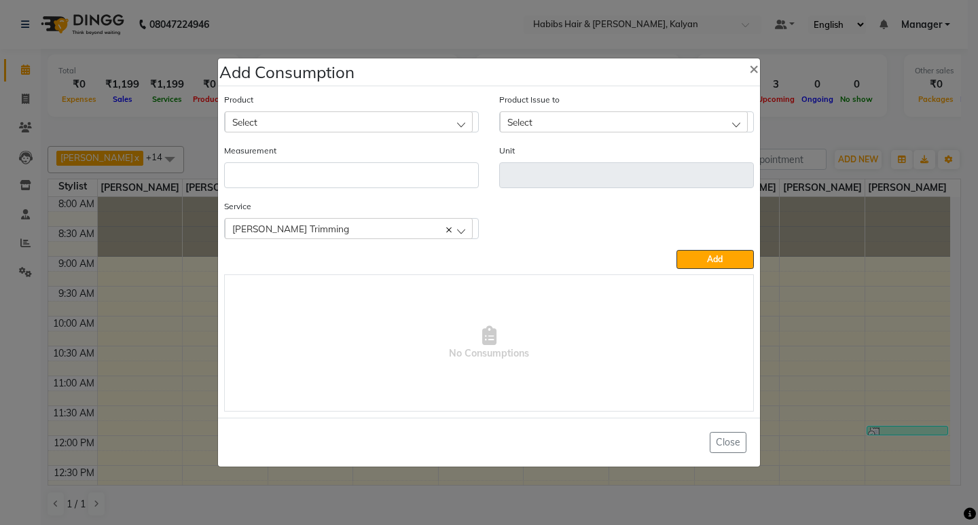
click at [423, 119] on div "Select" at bounding box center [349, 121] width 248 height 20
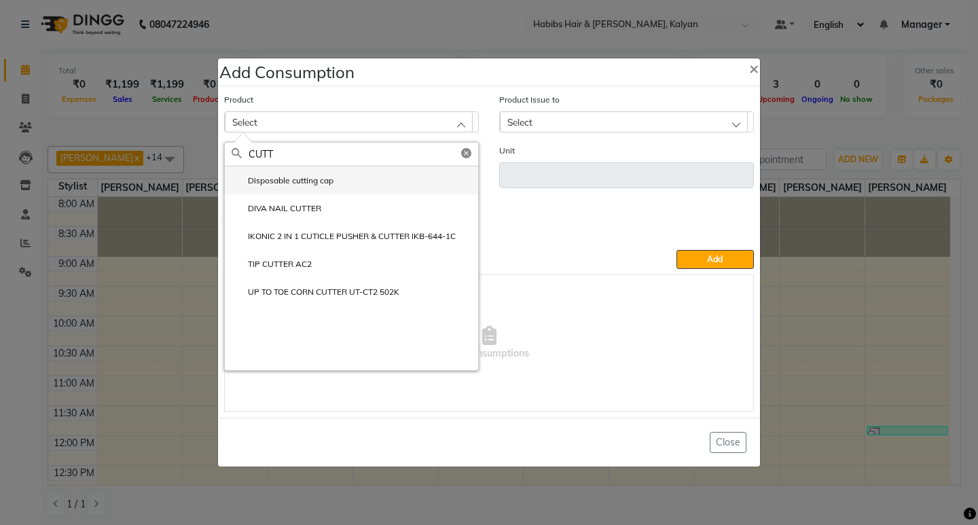
type input "CUTT"
click at [315, 187] on label "Disposable cutting cap" at bounding box center [283, 181] width 102 height 12
type input "pc"
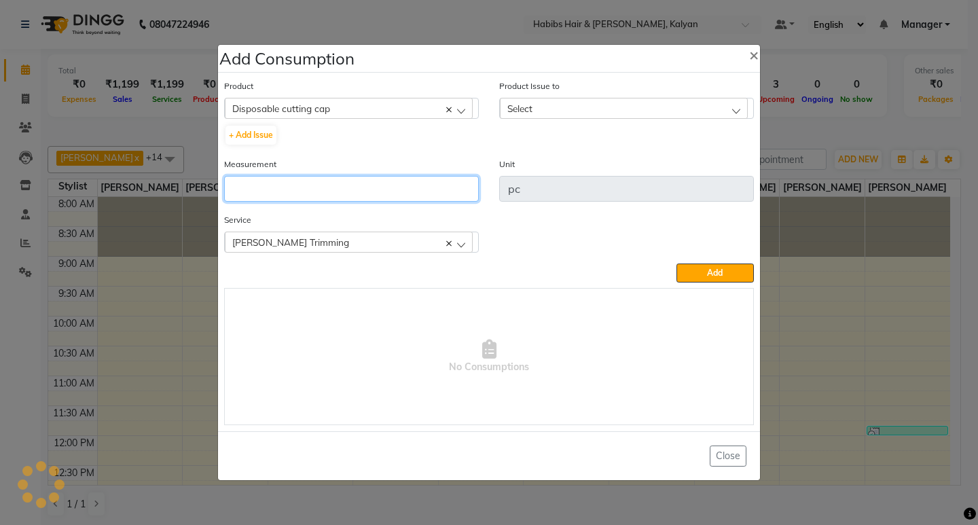
click at [315, 187] on input "number" at bounding box center [351, 189] width 255 height 26
type input "1"
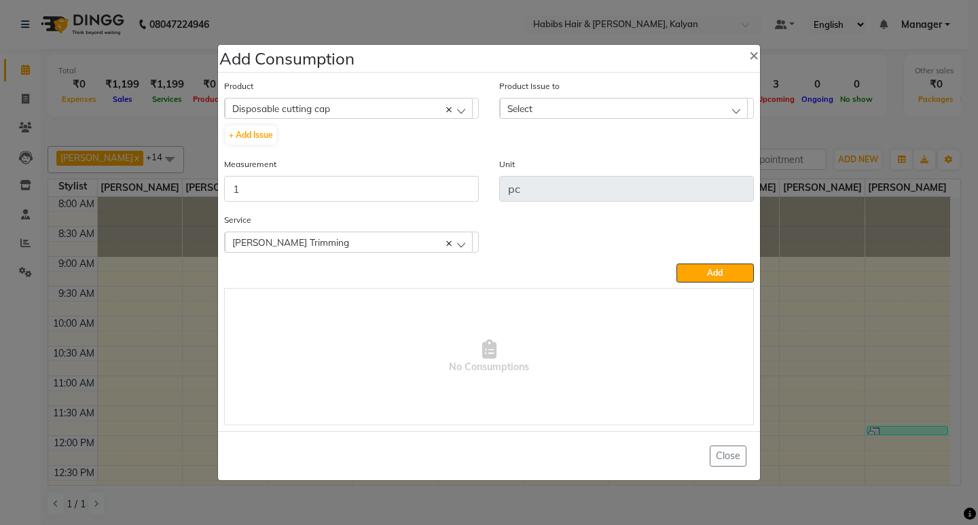
click at [685, 102] on div "Select" at bounding box center [624, 108] width 248 height 20
click at [694, 166] on label "2025-09-27, Issued to: Sagar saindane, Balance: 2" at bounding box center [604, 167] width 194 height 12
click at [719, 262] on div "Service Beard Trimming Beard Trimming" at bounding box center [489, 238] width 550 height 51
click at [723, 270] on span "Add" at bounding box center [715, 273] width 16 height 10
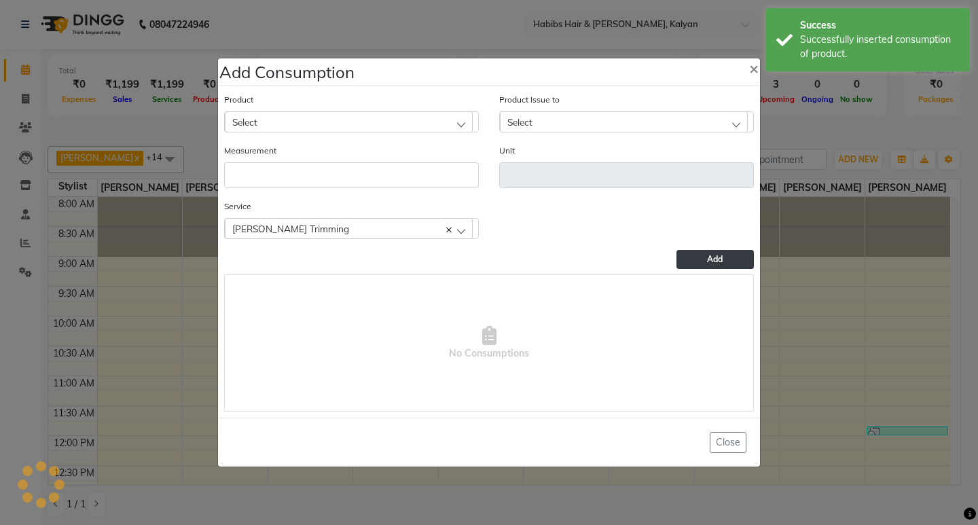
click at [809, 129] on ngb-modal-window "Add Consumption × Product Select 001 BANANA POWDER 10GM Product Issue to Select…" at bounding box center [489, 262] width 978 height 525
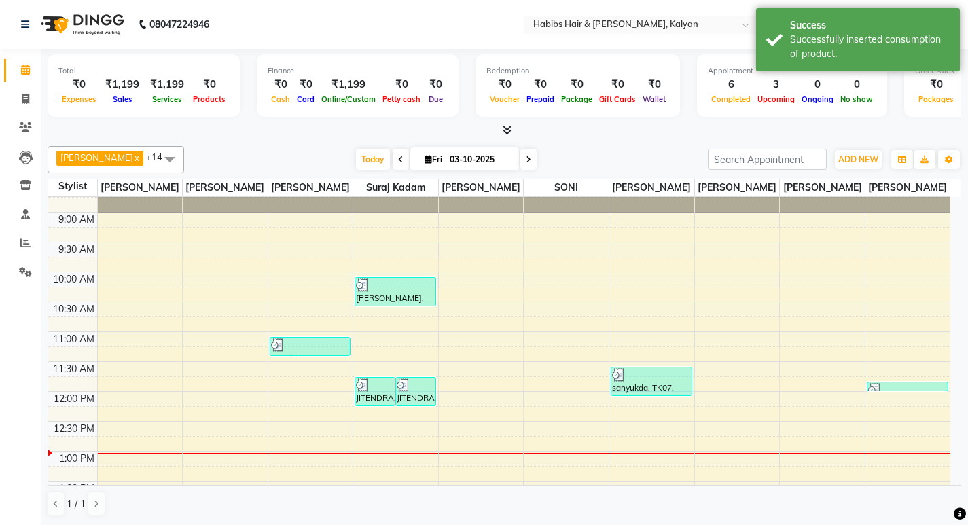
scroll to position [68, 0]
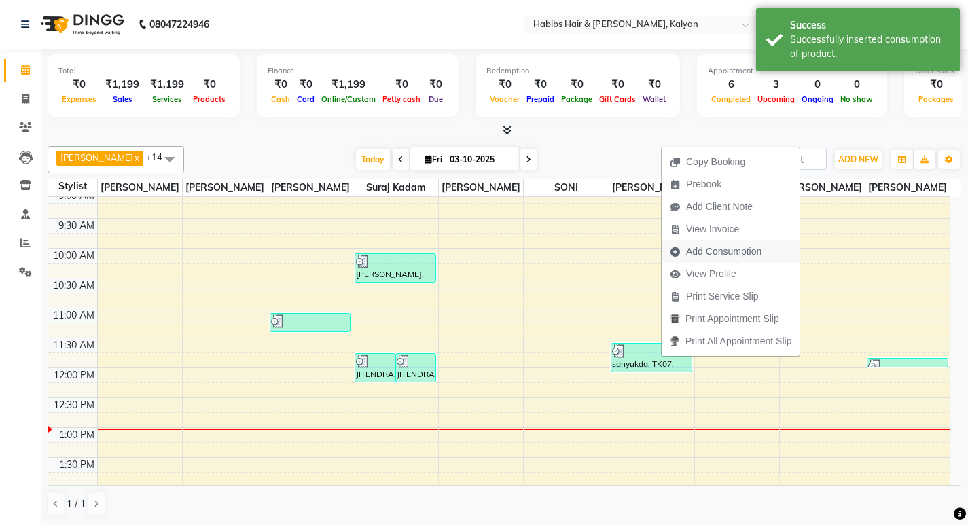
click at [763, 247] on span "Add Consumption" at bounding box center [716, 251] width 108 height 22
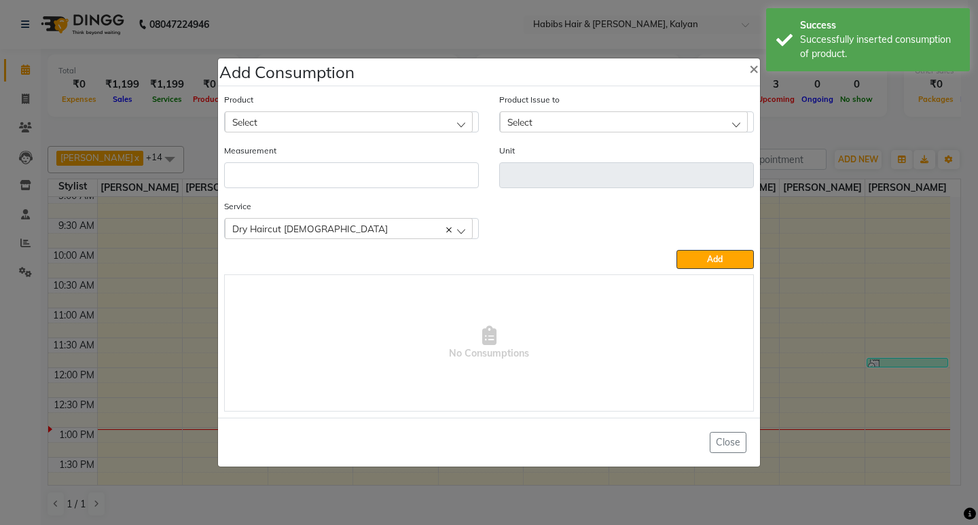
click at [378, 128] on div "Select" at bounding box center [349, 121] width 248 height 20
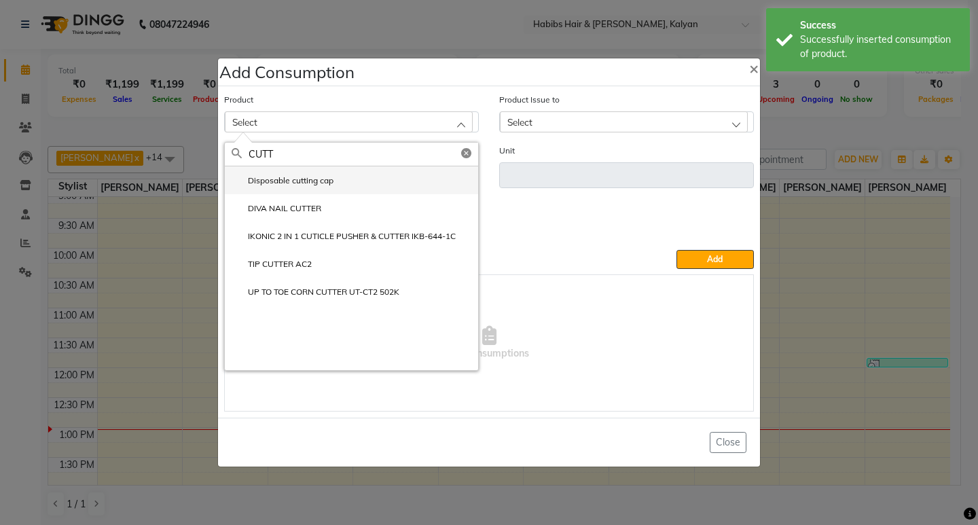
type input "CUTT"
click at [346, 186] on li "Disposable cutting cap" at bounding box center [351, 180] width 253 height 28
type input "pc"
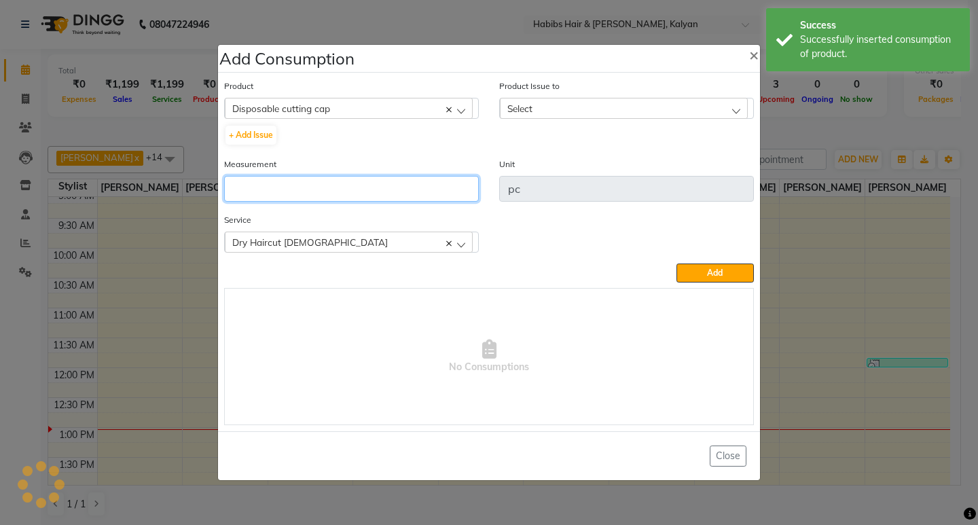
click at [346, 186] on input "number" at bounding box center [351, 189] width 255 height 26
type input "1"
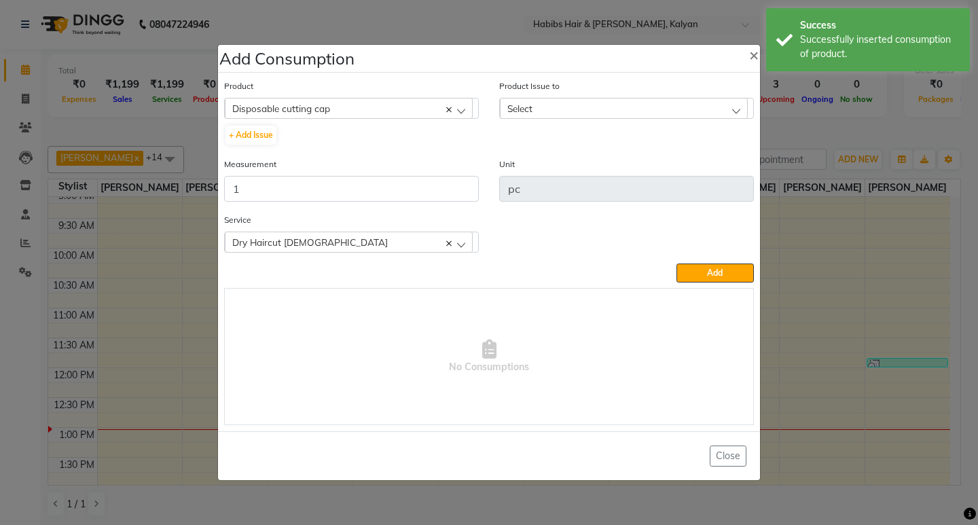
click at [642, 108] on div "Select" at bounding box center [624, 108] width 248 height 20
click at [676, 177] on li "2025-09-27, Issued to: Sagar saindane, Balance: 1" at bounding box center [626, 167] width 253 height 28
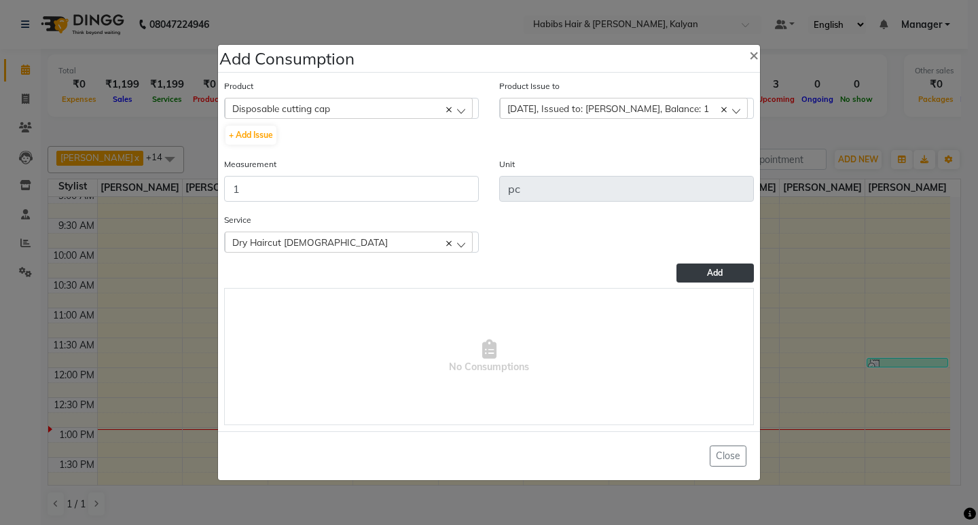
click at [705, 273] on button "Add" at bounding box center [715, 273] width 77 height 19
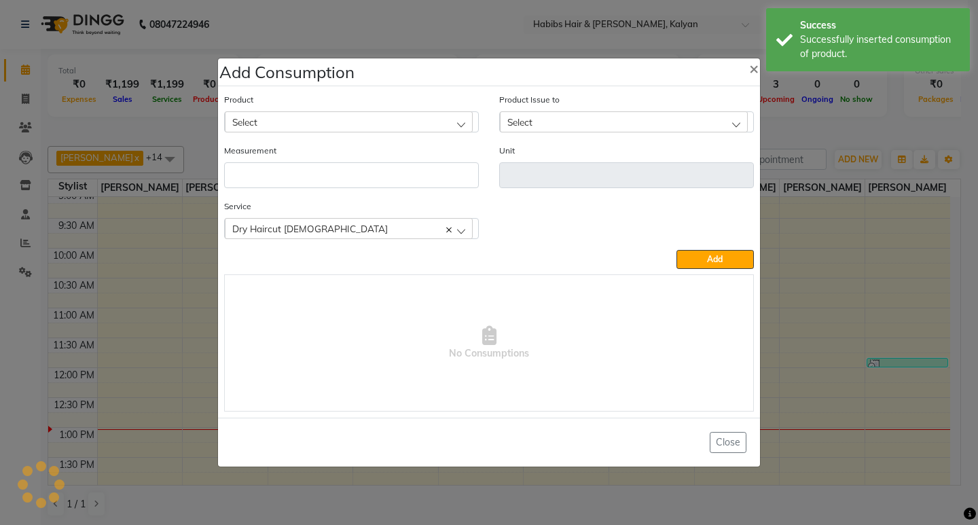
click at [850, 126] on ngb-modal-window "Add Consumption × Product Select 001 BANANA POWDER 10GM Product Issue to Select…" at bounding box center [489, 262] width 978 height 525
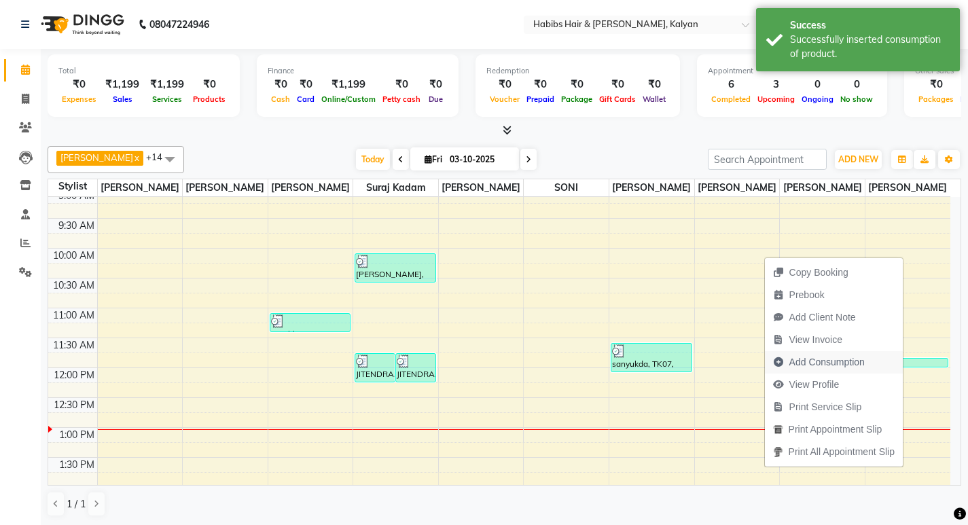
click at [850, 361] on span "Add Consumption" at bounding box center [826, 362] width 75 height 14
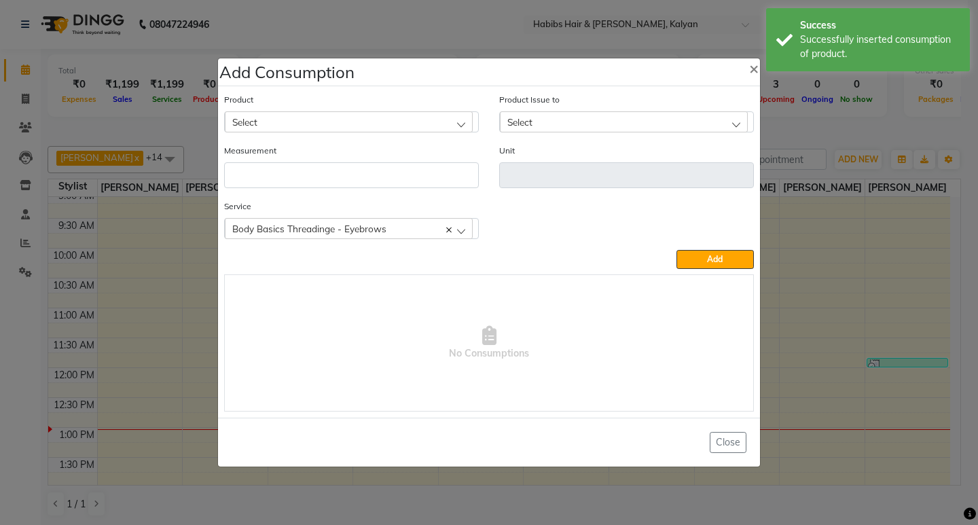
click at [367, 121] on div "Select" at bounding box center [349, 121] width 248 height 20
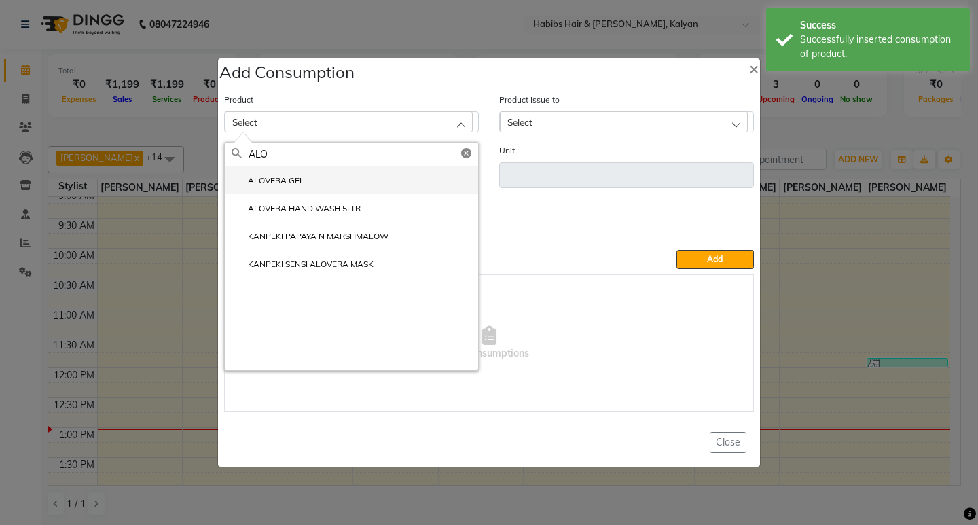
type input "ALO"
click at [316, 179] on li "ALOVERA GEL" at bounding box center [351, 180] width 253 height 28
type input "ml"
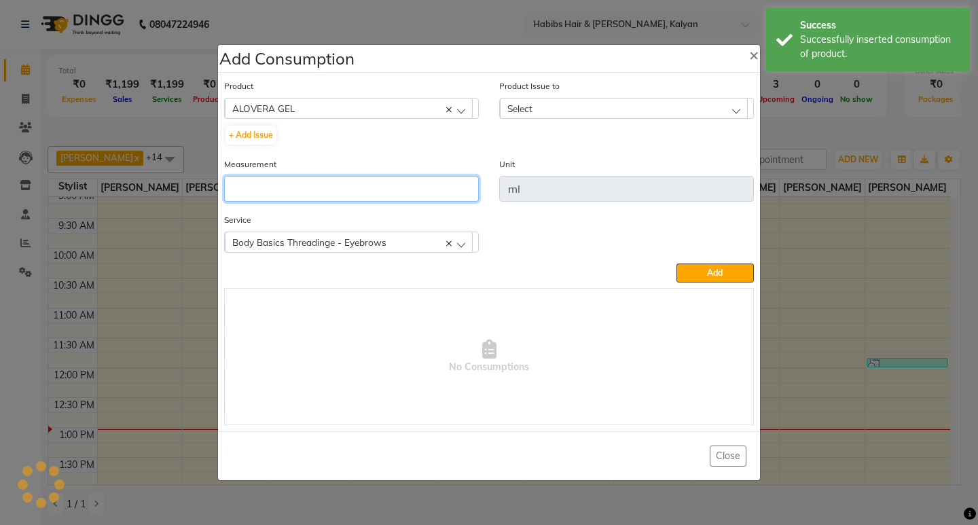
click at [316, 179] on input "number" at bounding box center [351, 189] width 255 height 26
type input "1"
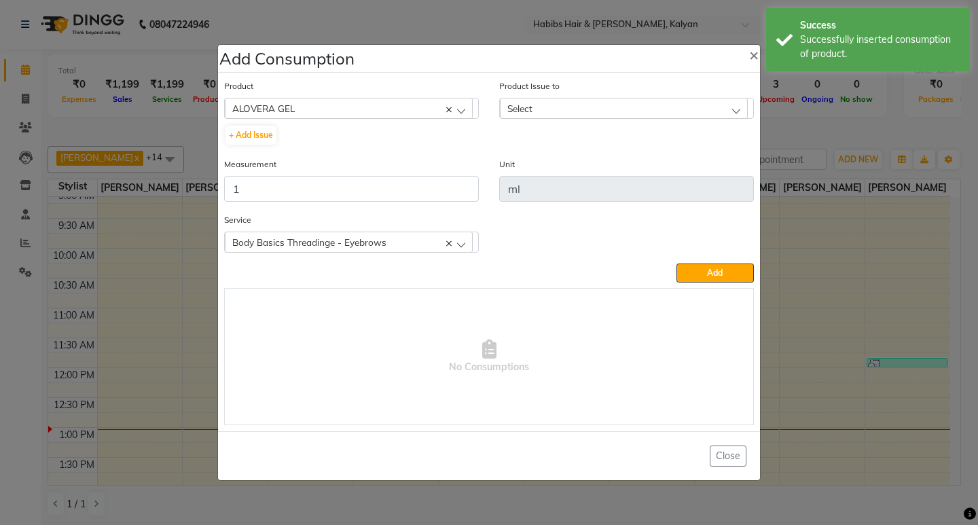
click at [686, 105] on div "Select" at bounding box center [624, 108] width 248 height 20
click at [699, 163] on label "2025-05-14, Issued to: SANTOSHI, Balance: 69" at bounding box center [606, 167] width 199 height 12
click at [715, 272] on span "Add" at bounding box center [715, 273] width 16 height 10
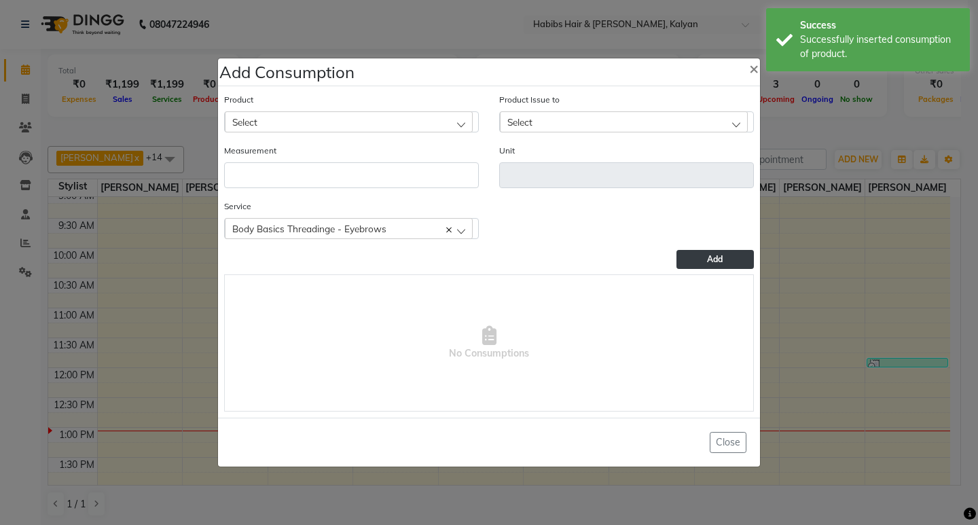
click at [852, 116] on ngb-modal-window "Add Consumption × Product Select 001 BANANA POWDER 10GM Product Issue to Select…" at bounding box center [489, 262] width 978 height 525
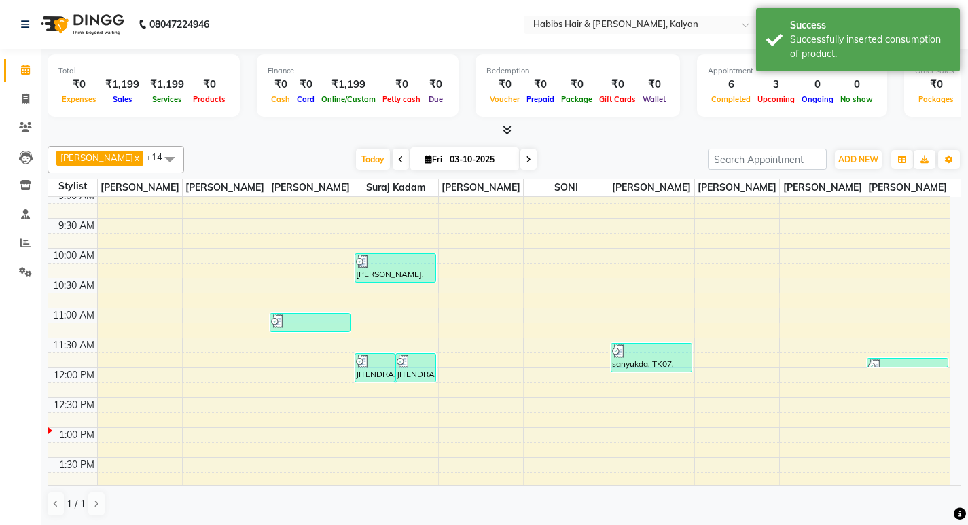
click at [398, 160] on icon at bounding box center [400, 160] width 5 height 8
type input "02-10-2025"
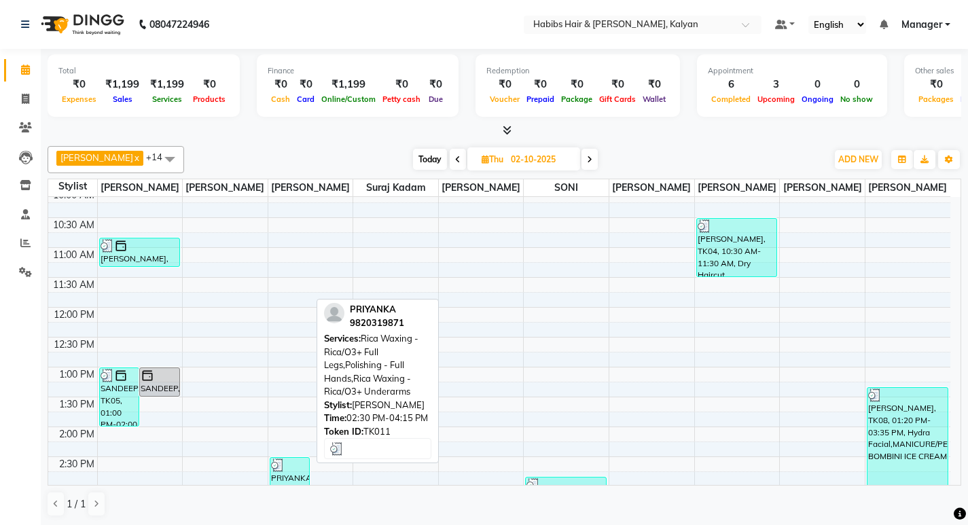
scroll to position [65, 0]
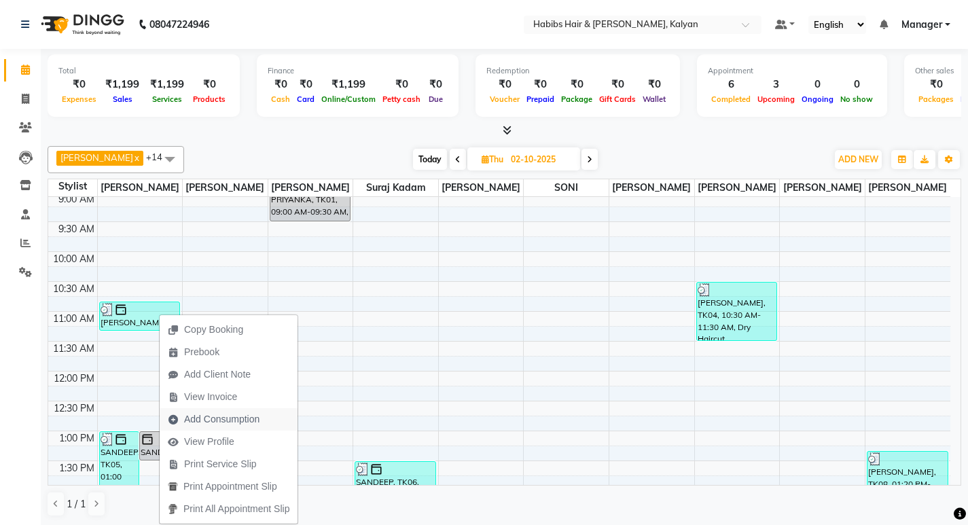
click at [230, 418] on span "Add Consumption" at bounding box center [221, 419] width 75 height 14
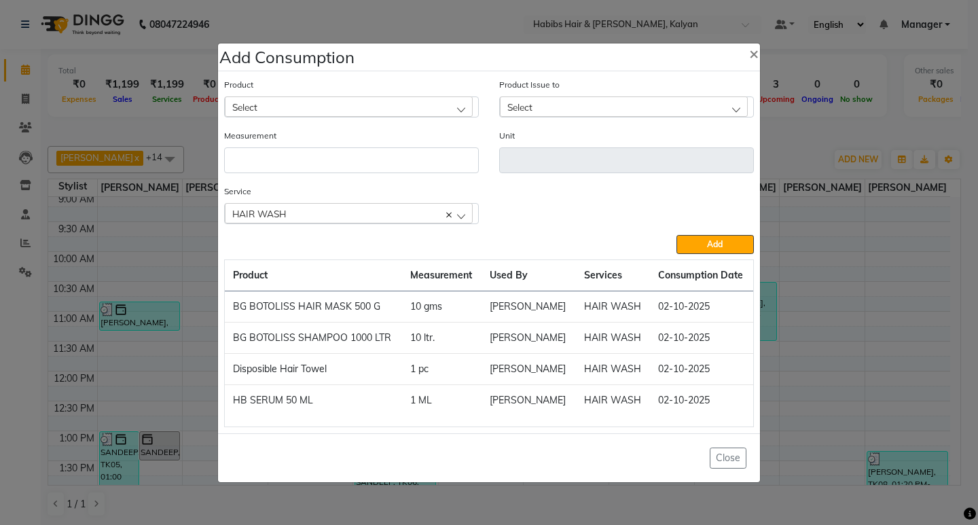
click at [795, 156] on ngb-modal-window "Add Consumption × Product Select Product Issue to Select Measurement Unit Servi…" at bounding box center [489, 262] width 978 height 525
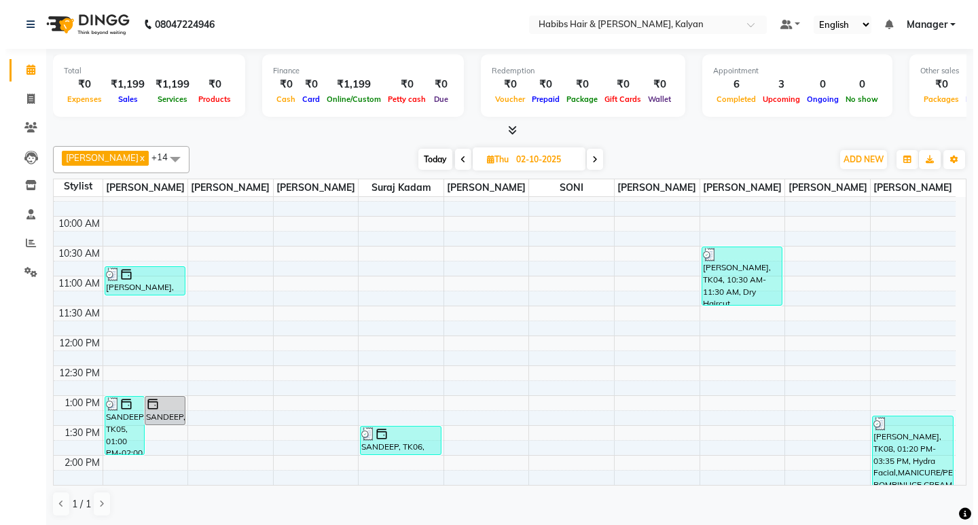
scroll to position [132, 0]
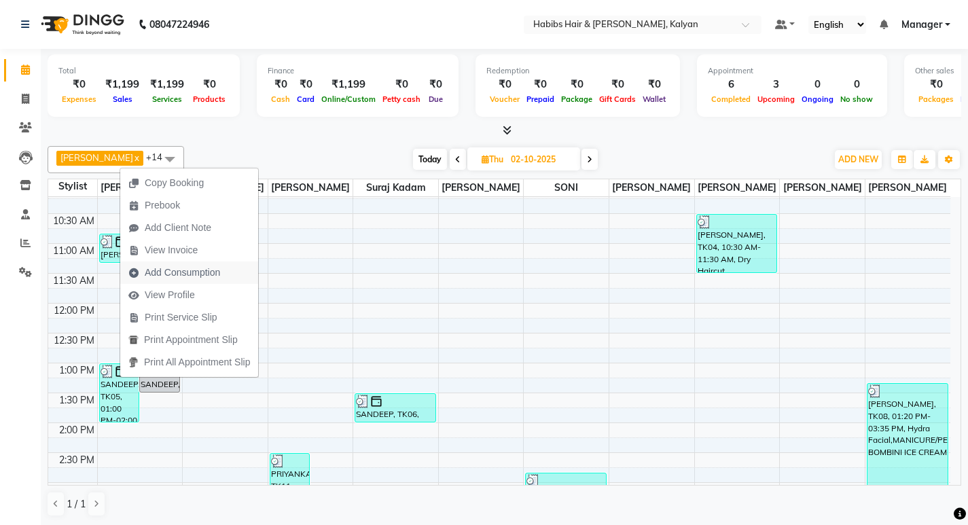
click at [196, 268] on span "Add Consumption" at bounding box center [182, 273] width 75 height 14
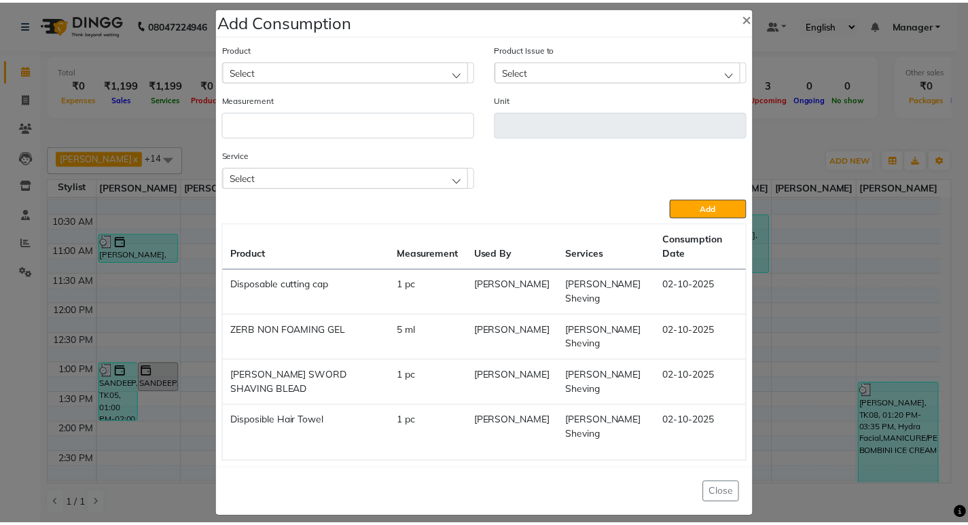
scroll to position [24, 0]
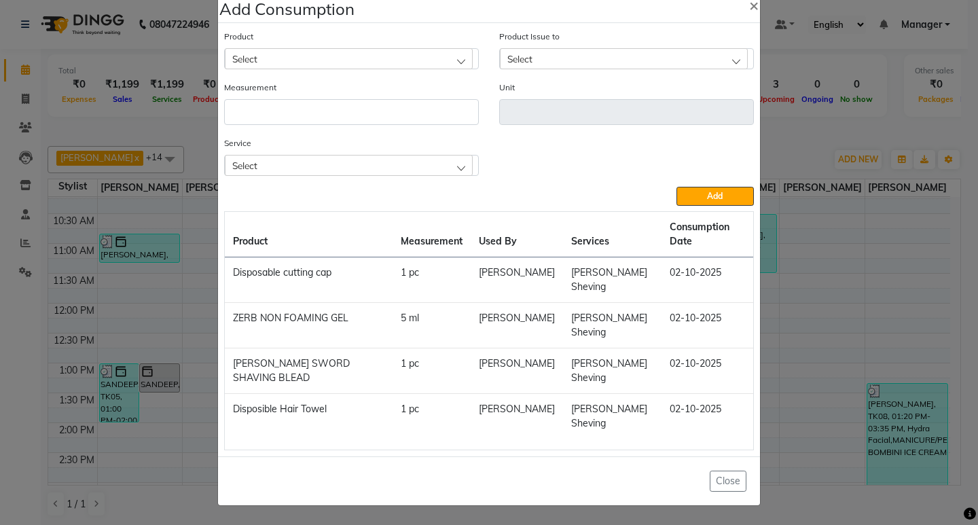
click at [856, 122] on ngb-modal-window "Add Consumption × Product Select Product Issue to Select Measurement Unit Servi…" at bounding box center [489, 262] width 978 height 525
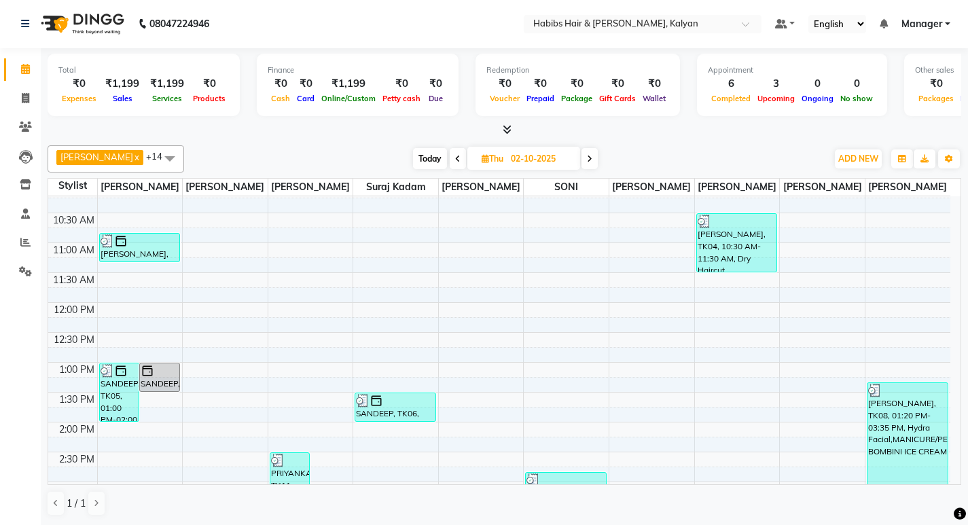
scroll to position [336, 0]
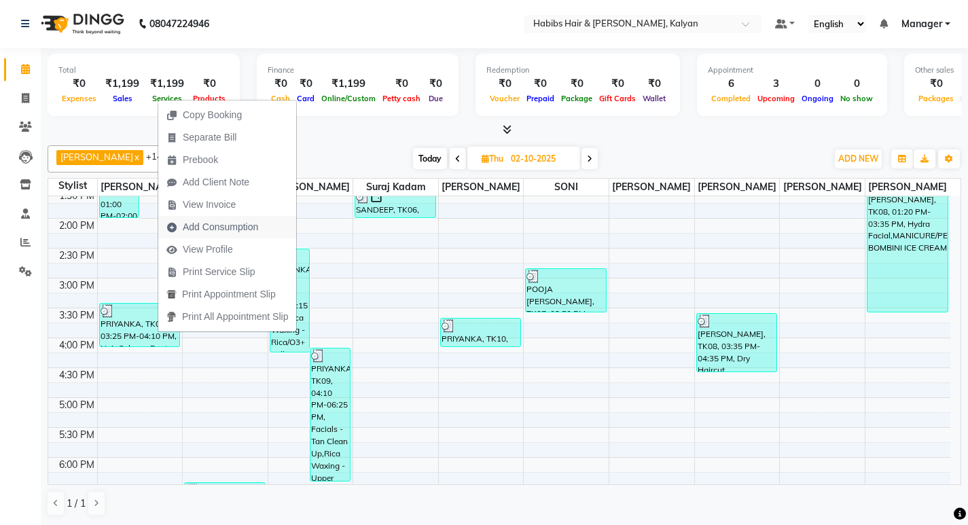
click at [219, 229] on span "Add Consumption" at bounding box center [220, 227] width 75 height 14
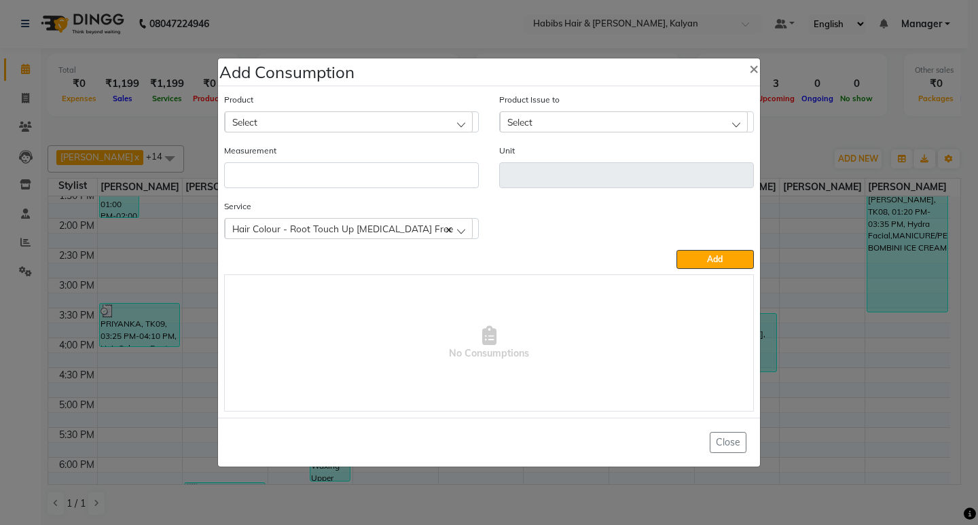
click at [391, 120] on div "Select" at bounding box center [349, 121] width 248 height 20
type input "COLO"
click at [465, 150] on icon at bounding box center [466, 153] width 10 height 10
drag, startPoint x: 487, startPoint y: 28, endPoint x: 450, endPoint y: 18, distance: 38.1
click at [486, 28] on ngb-modal-window "Add Consumption × Product Select Product Issue to Select Measurement Unit Servi…" at bounding box center [489, 262] width 978 height 525
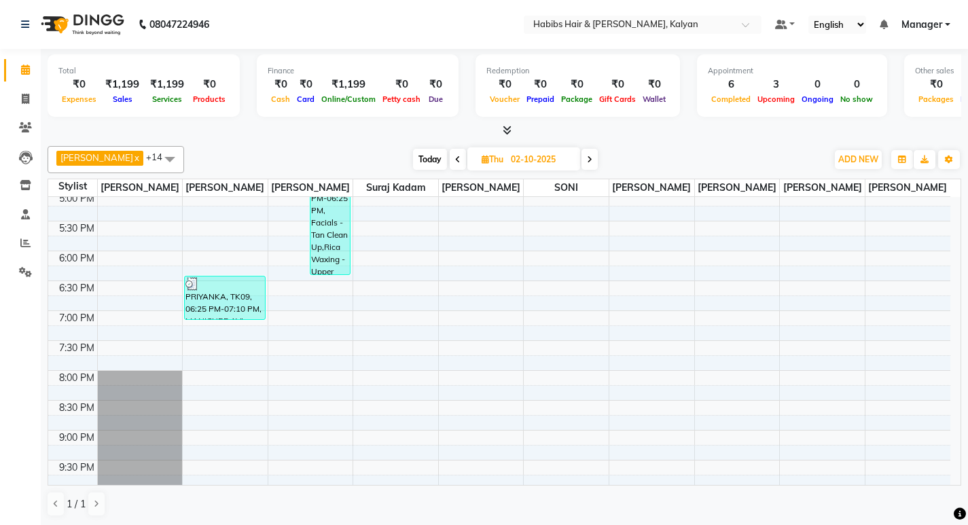
scroll to position [340, 0]
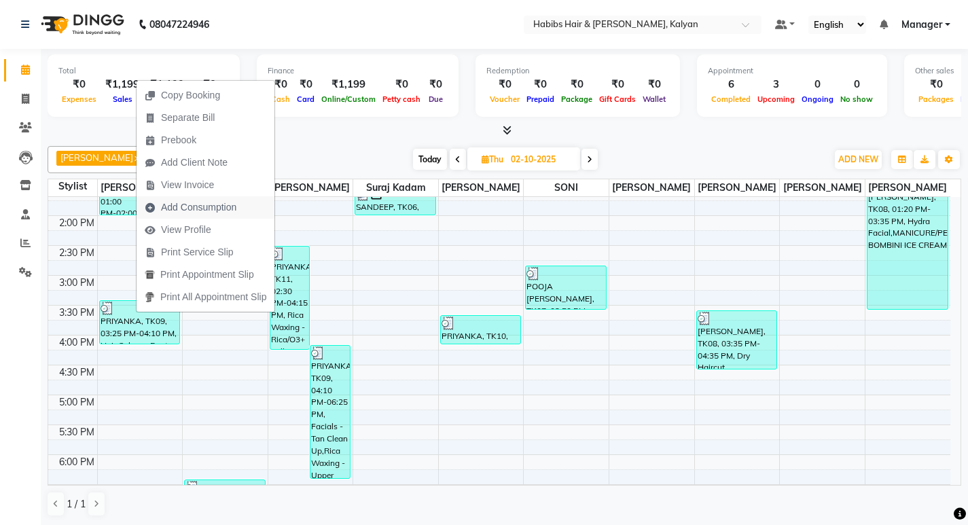
click at [179, 207] on span "Add Consumption" at bounding box center [198, 207] width 75 height 14
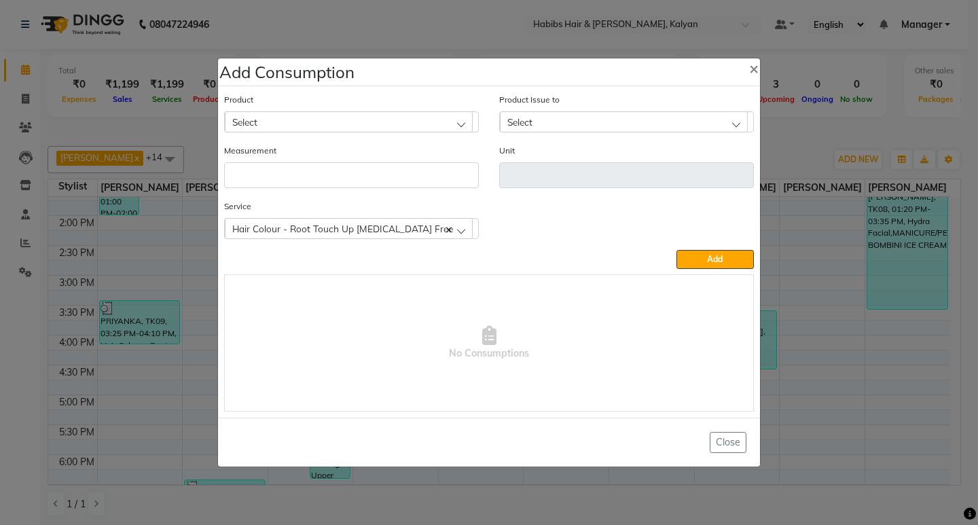
click at [291, 130] on div "Select" at bounding box center [349, 121] width 248 height 20
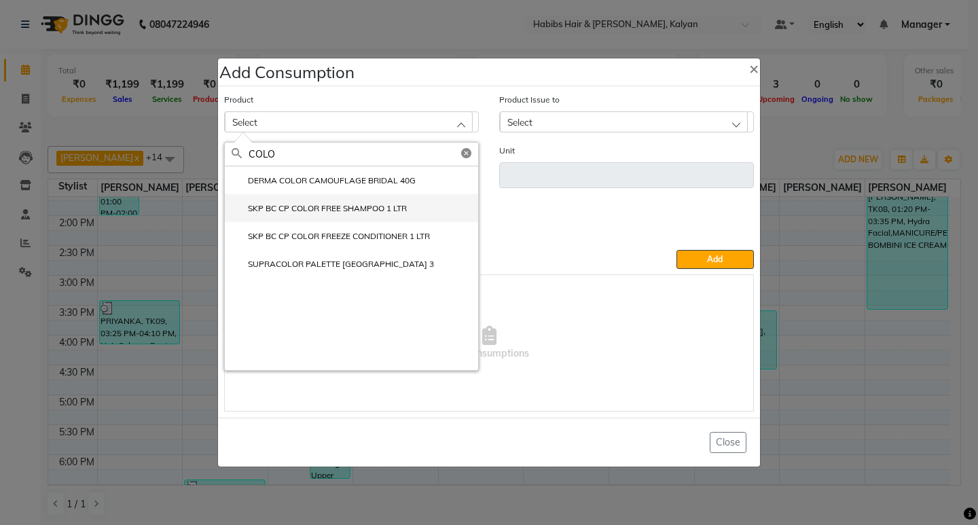
type input "COLO"
click at [372, 211] on label "SKP BC CP COLOR FREE SHAMPOO 1 LTR" at bounding box center [319, 208] width 175 height 12
type input "ml"
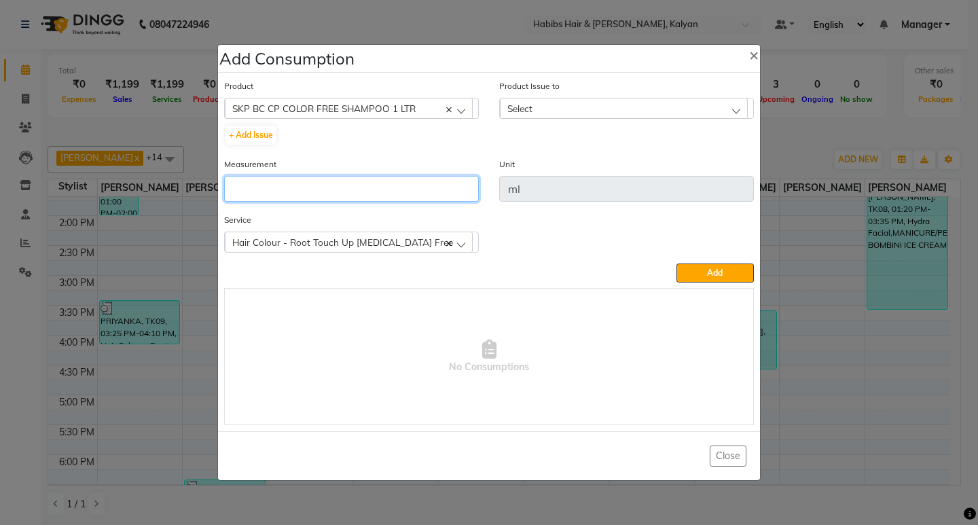
click at [374, 181] on input "number" at bounding box center [351, 189] width 255 height 26
type input "10"
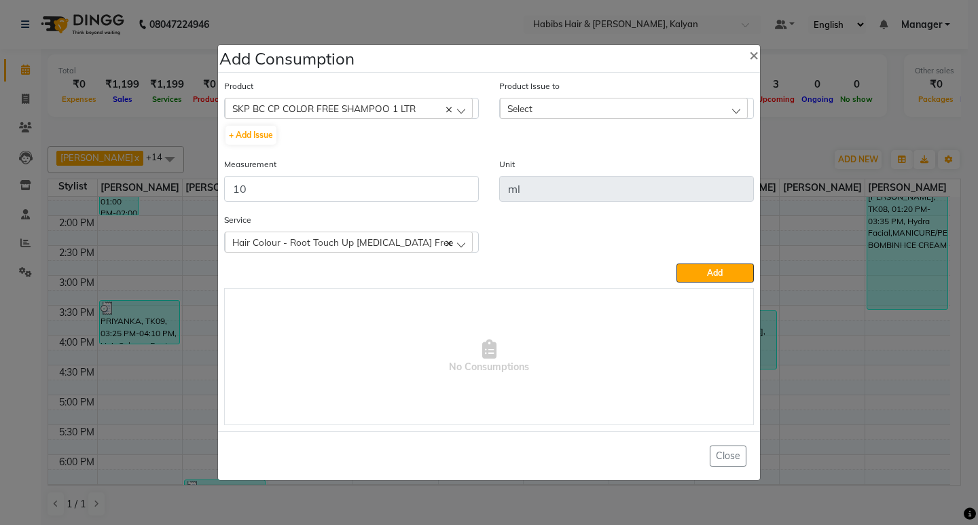
click at [637, 101] on div "Select" at bounding box center [624, 108] width 248 height 20
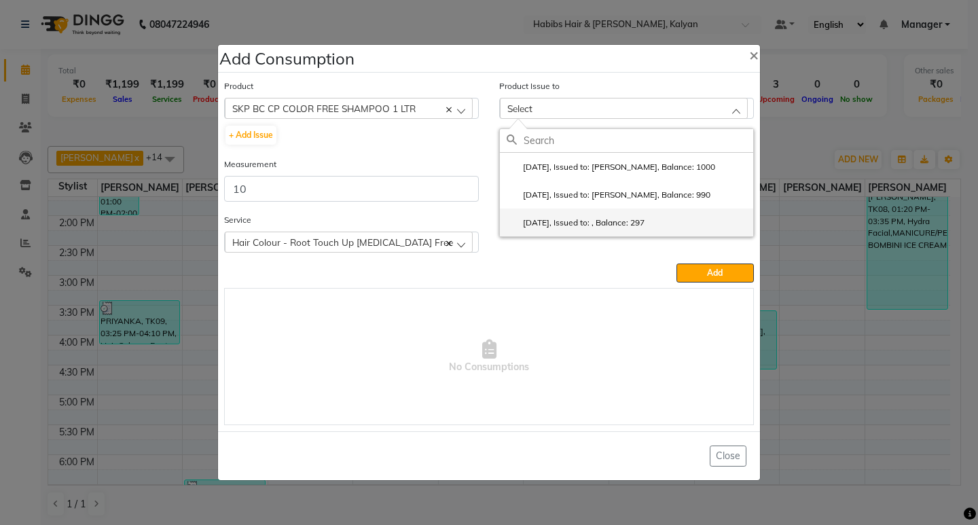
click at [645, 220] on label "[DATE], Issued to: , Balance: 297" at bounding box center [576, 223] width 138 height 12
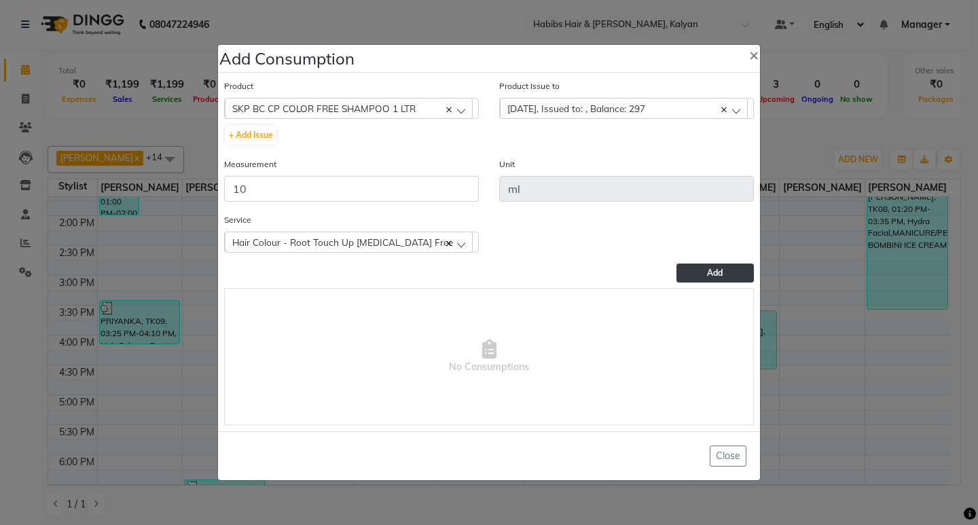
click at [705, 279] on button "Add" at bounding box center [715, 273] width 77 height 19
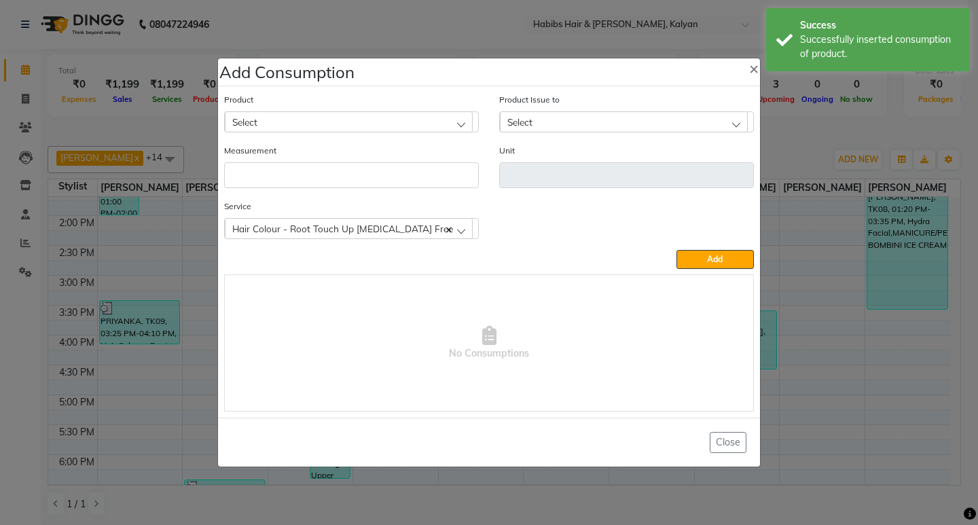
click at [423, 116] on div "Select" at bounding box center [349, 121] width 248 height 20
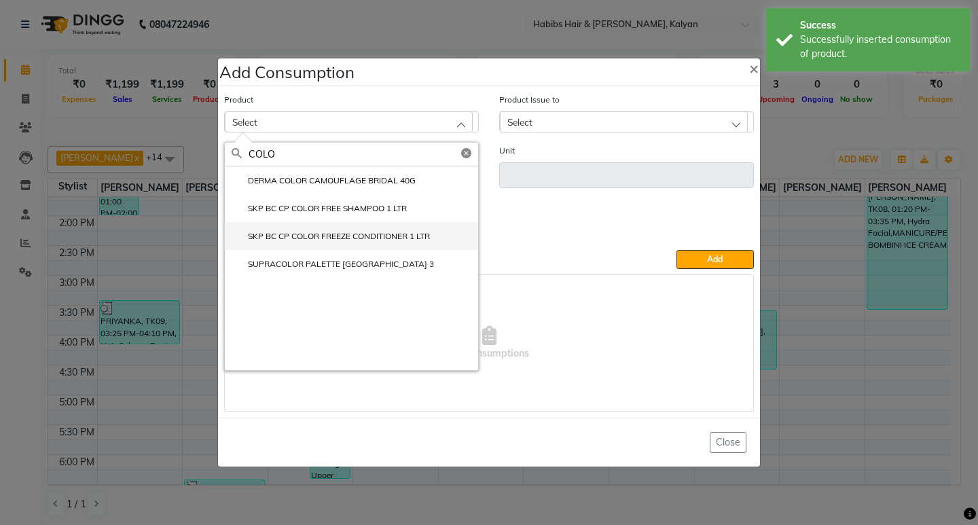
type input "COLO"
click at [378, 238] on label "SKP BC CP COLOR FREEZE CONDITIONER 1 LTR" at bounding box center [331, 236] width 198 height 12
type input "ml"
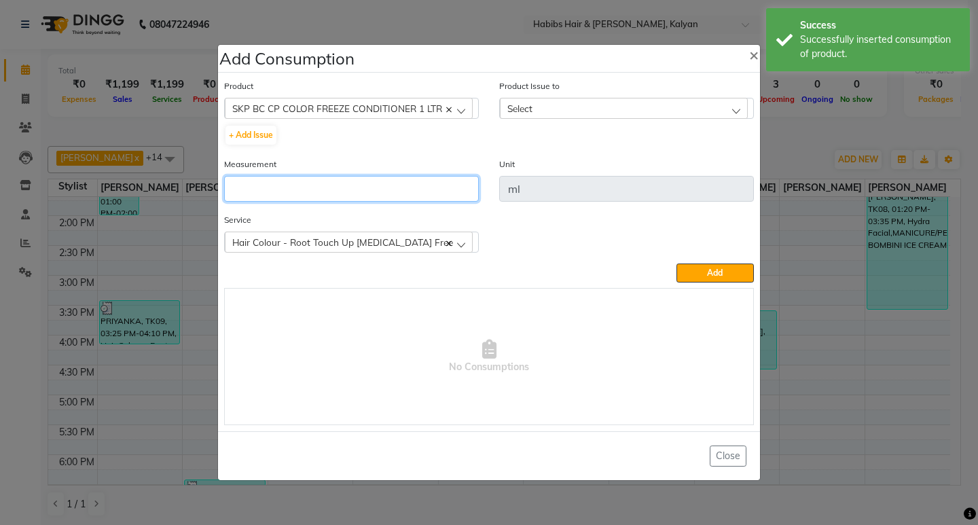
click at [382, 181] on input "number" at bounding box center [351, 189] width 255 height 26
type input "5"
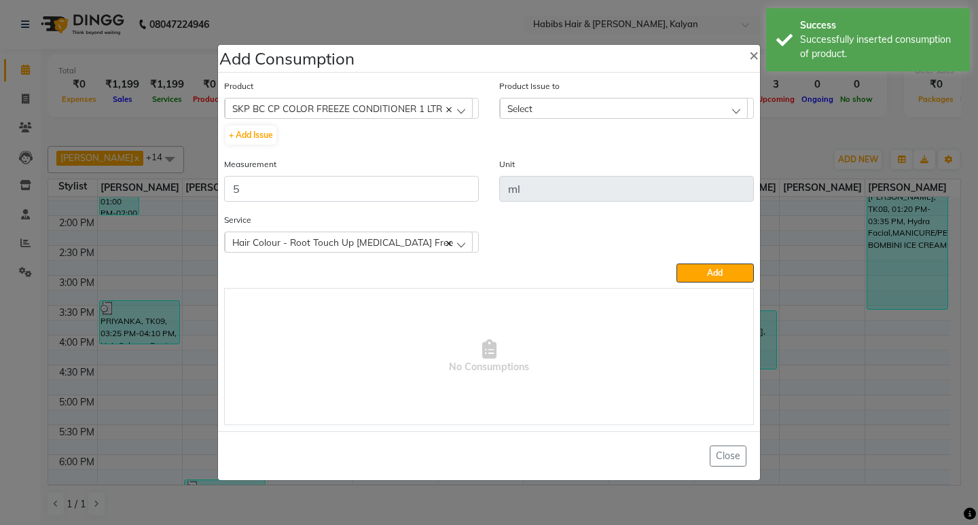
click at [617, 112] on div "Select" at bounding box center [624, 108] width 248 height 20
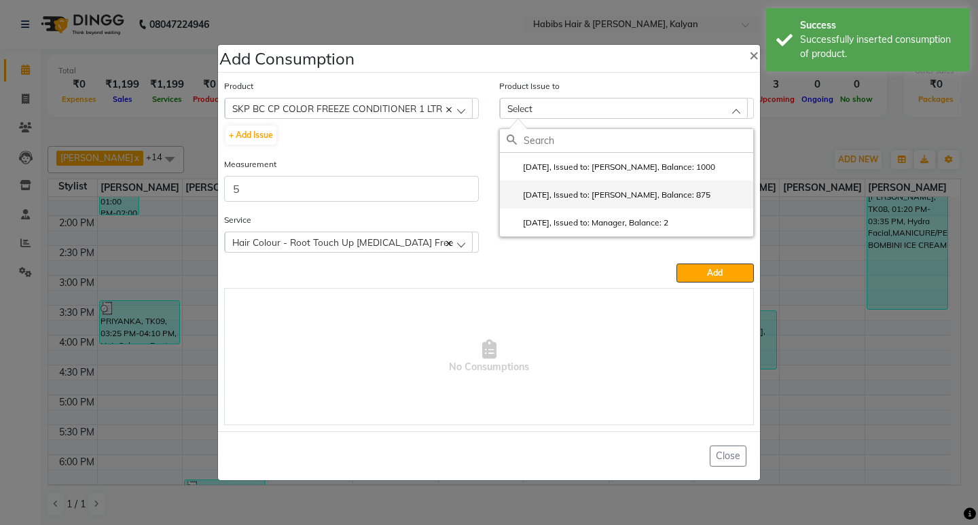
click at [686, 192] on label "[DATE], Issued to: [PERSON_NAME], Balance: 875" at bounding box center [609, 195] width 204 height 12
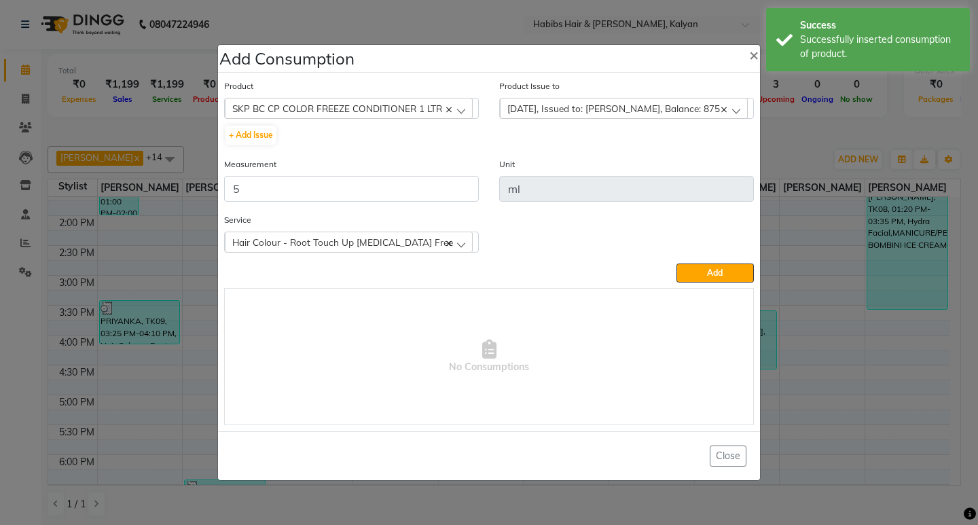
click at [692, 262] on div "Service Hair Colour - Root Touch Up [MEDICAL_DATA] Free Hair Colour - Root Touc…" at bounding box center [489, 238] width 550 height 51
click at [705, 285] on div "Product SKP BC CP COLOR FREEZE CONDITIONER 1 LTR 001 BANANA POWDER 10GM + Add I…" at bounding box center [489, 251] width 537 height 353
click at [705, 272] on button "Add" at bounding box center [715, 273] width 77 height 19
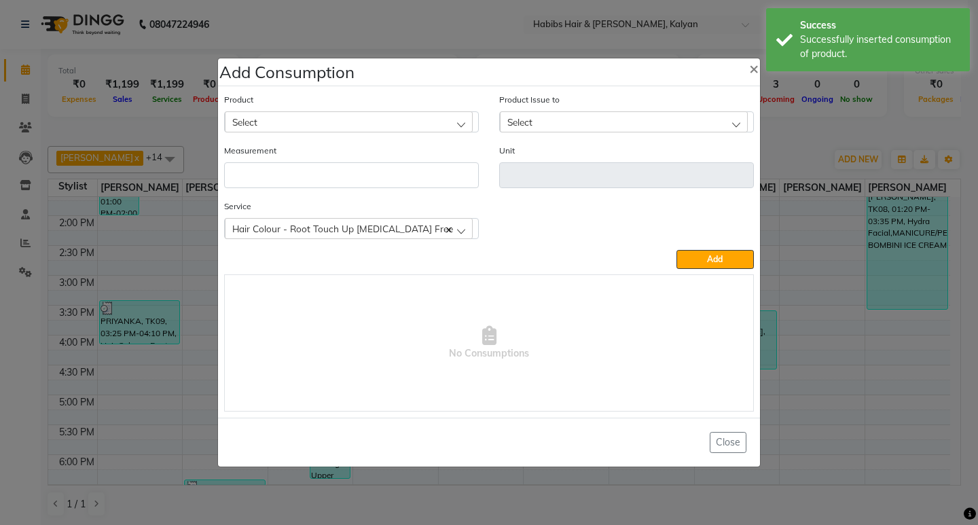
click at [372, 117] on div "Select" at bounding box center [349, 121] width 248 height 20
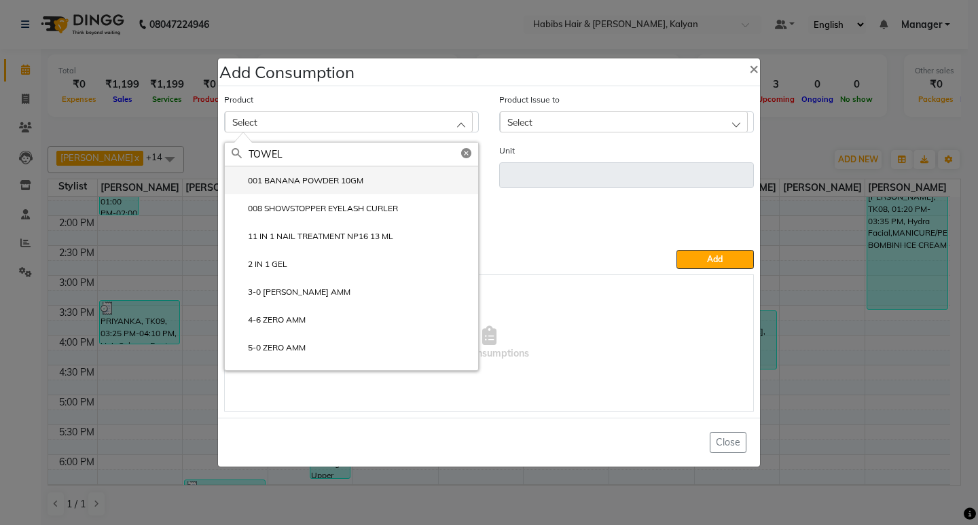
type input "TOWEL"
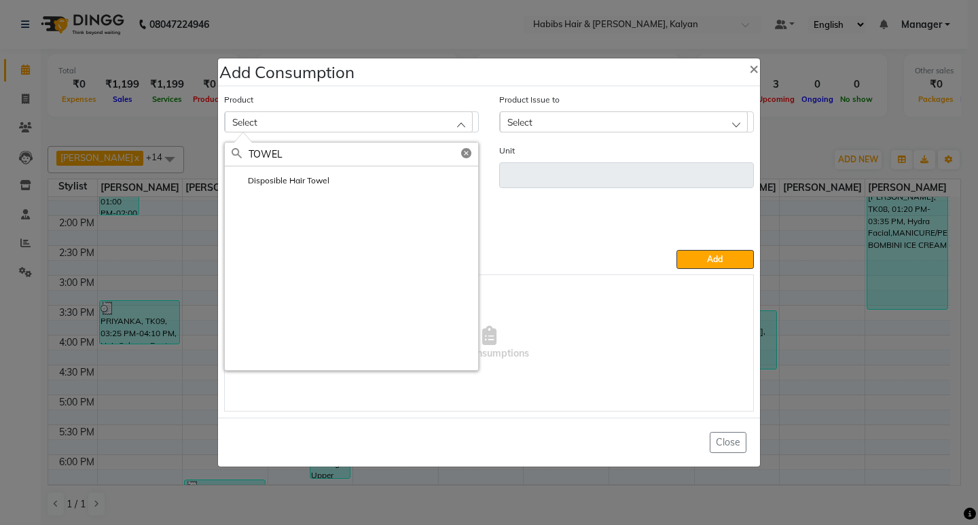
click at [306, 181] on label "Disposible Hair Towel" at bounding box center [281, 181] width 98 height 12
type input "pc"
click at [306, 181] on input "number" at bounding box center [351, 175] width 255 height 26
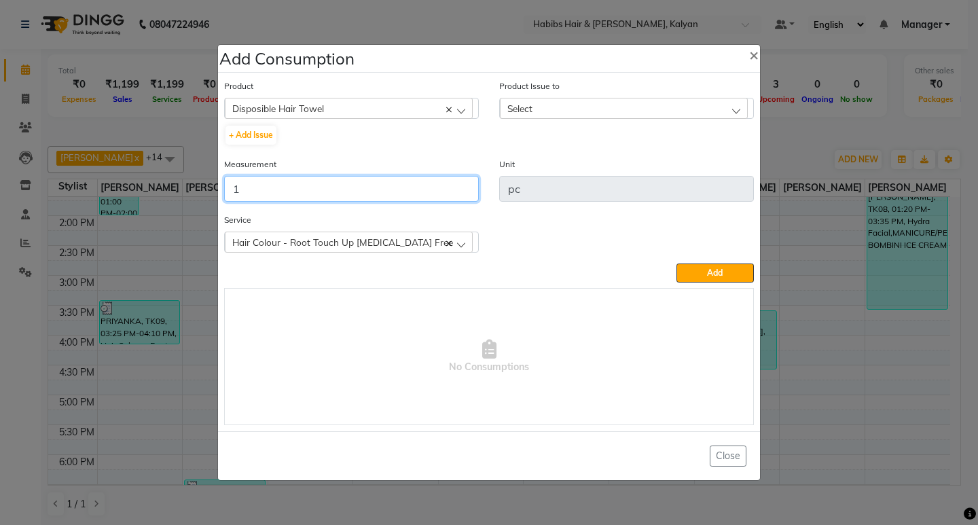
type input "1"
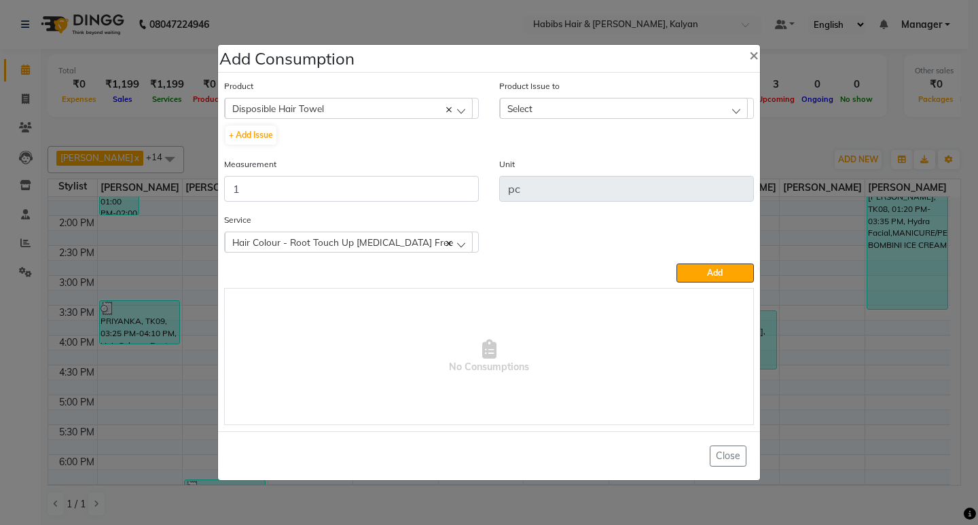
click at [725, 112] on div "Select" at bounding box center [624, 108] width 248 height 20
click at [730, 160] on li "[DATE], Issued to: [PERSON_NAME], Balance: 43" at bounding box center [626, 167] width 253 height 28
click at [699, 281] on button "Add" at bounding box center [715, 273] width 77 height 19
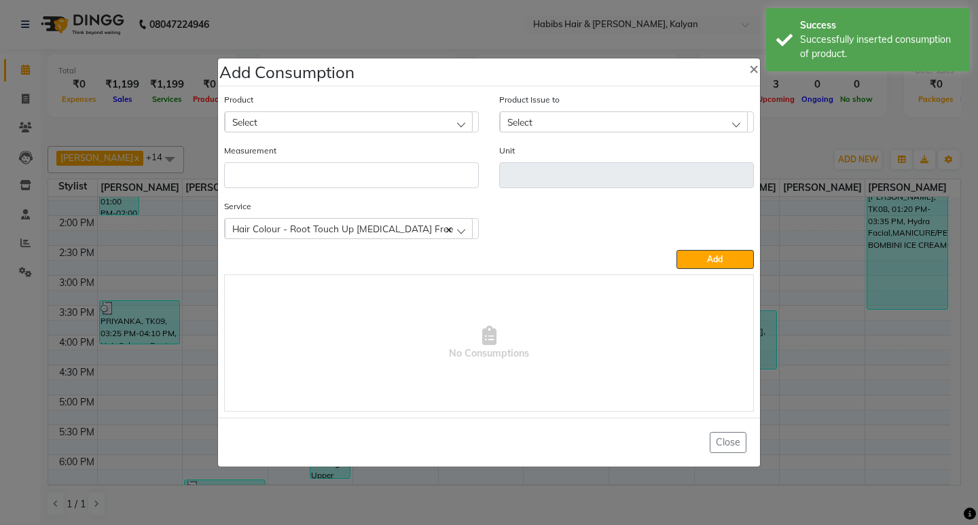
click at [370, 111] on div "Select" at bounding box center [349, 121] width 248 height 20
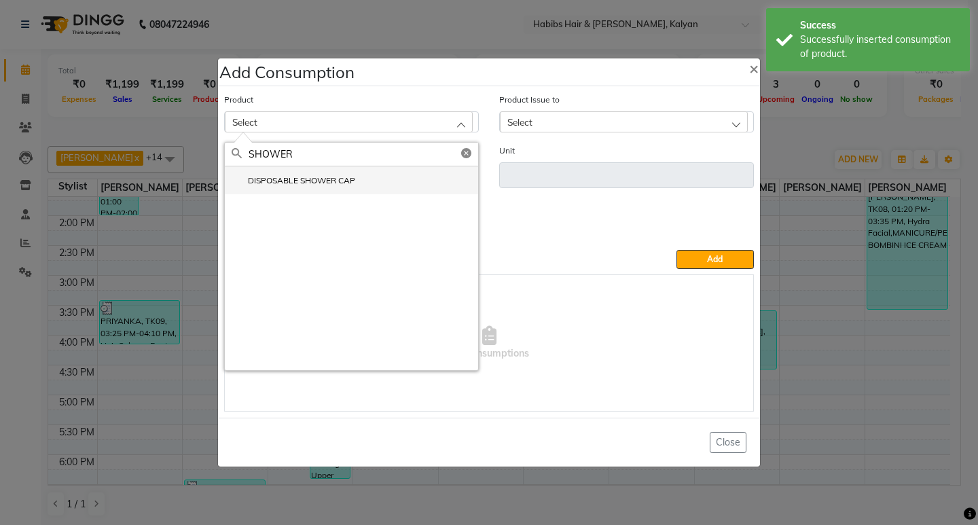
type input "SHOWER"
click at [339, 180] on label "DISPOSABLE SHOWER CAP" at bounding box center [294, 181] width 124 height 12
type input "pc"
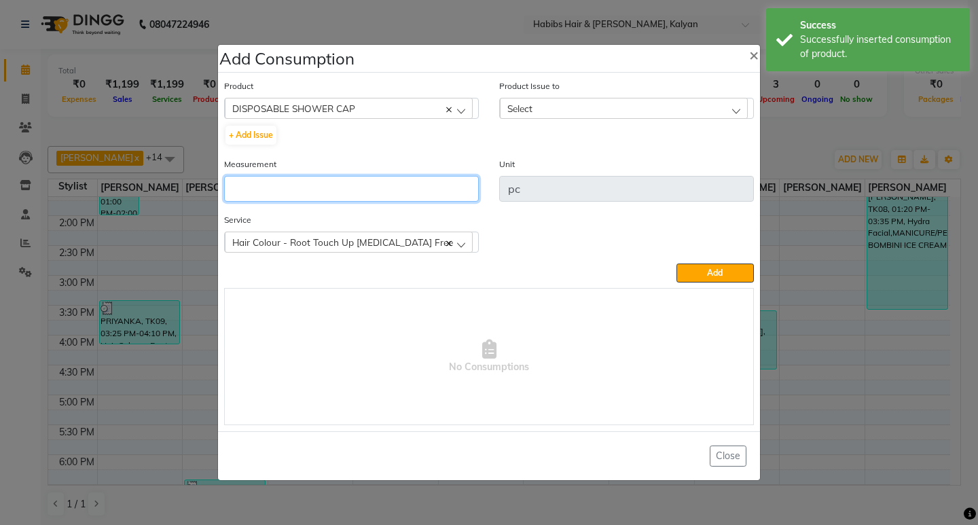
click at [339, 180] on input "number" at bounding box center [351, 189] width 255 height 26
type input "1"
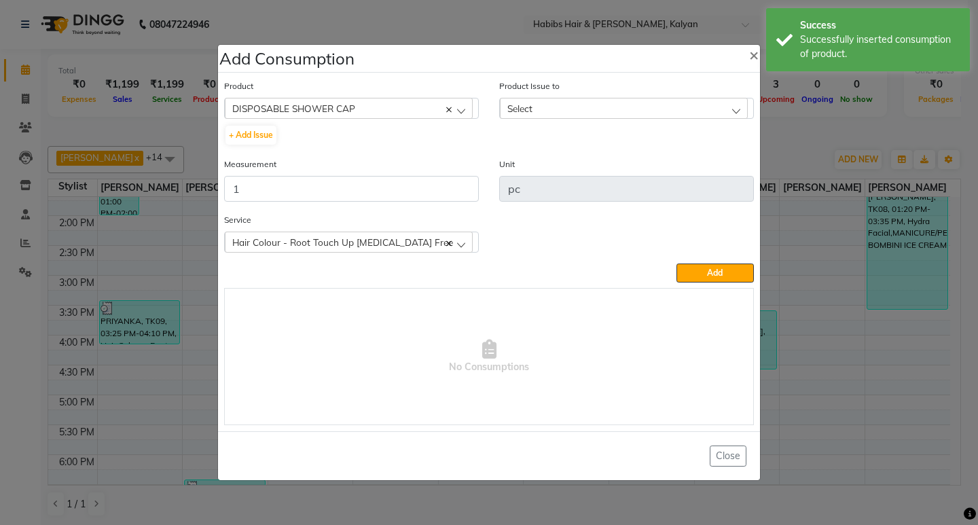
click at [649, 109] on div "Select" at bounding box center [624, 108] width 248 height 20
click at [677, 164] on label "[DATE], Issued to: [PERSON_NAME], Balance: 29" at bounding box center [606, 167] width 199 height 12
click at [709, 269] on span "Add" at bounding box center [715, 273] width 16 height 10
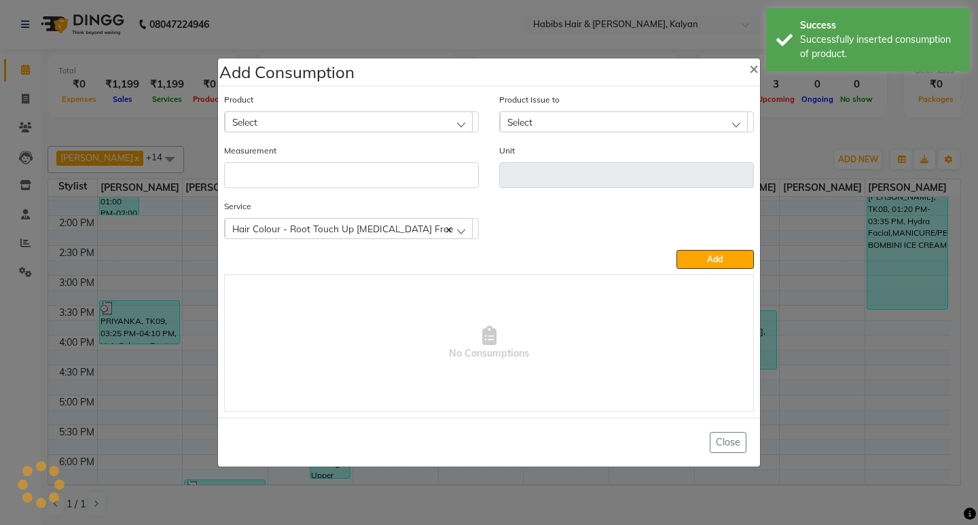
click at [351, 105] on div "Product Select 001 BANANA POWDER 10GM" at bounding box center [351, 112] width 255 height 40
click at [352, 124] on div "Select" at bounding box center [349, 121] width 248 height 20
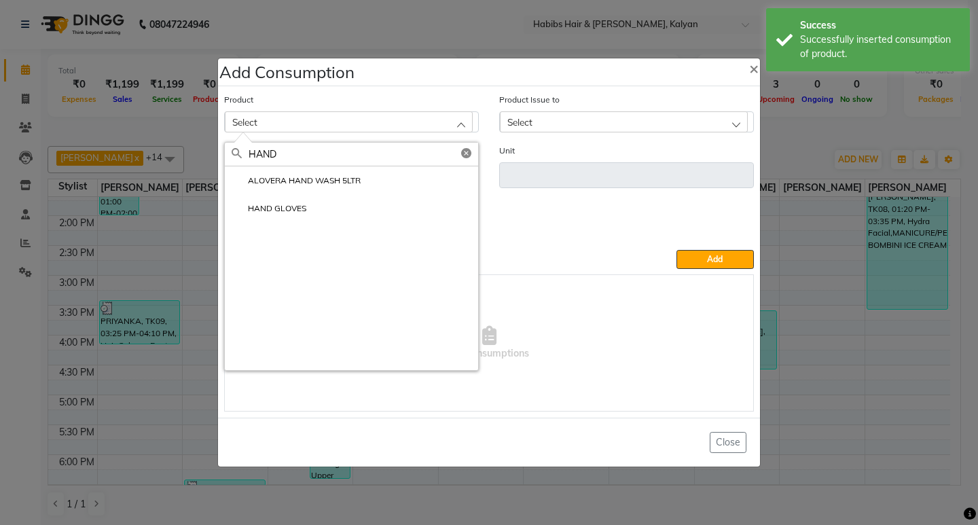
type input "HAND"
click at [327, 187] on li "ALOVERA HAND WASH 5LTR" at bounding box center [351, 180] width 253 height 28
type input "ltr."
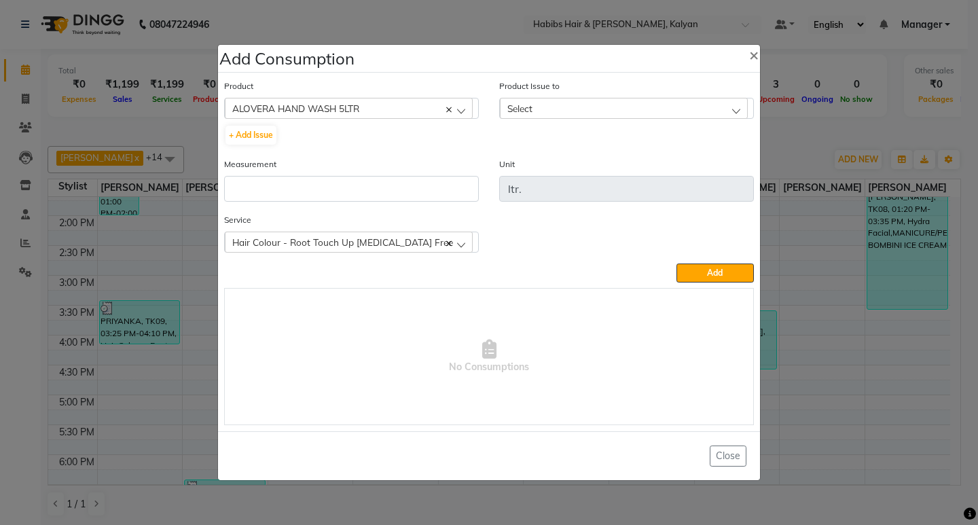
click at [447, 109] on icon at bounding box center [448, 109] width 5 height 5
click at [414, 109] on div "Select" at bounding box center [349, 108] width 248 height 20
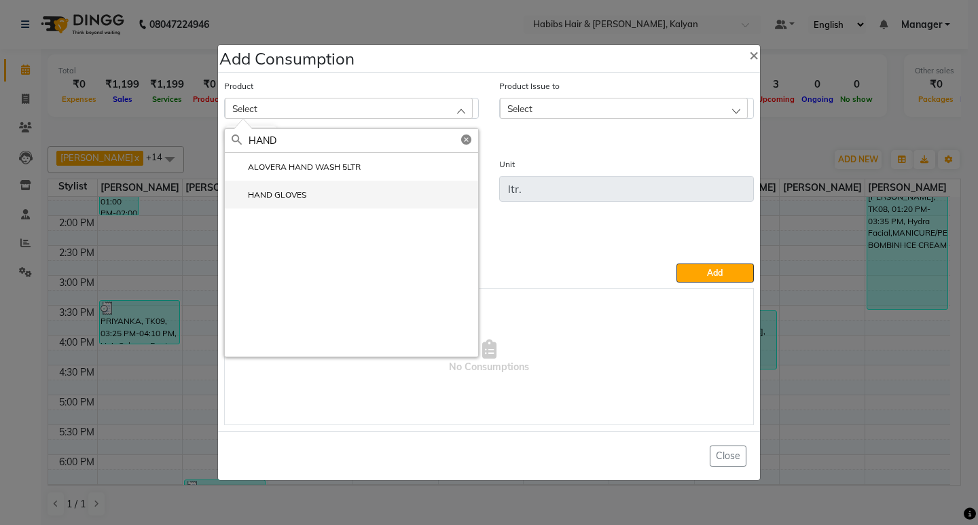
type input "HAND"
click at [317, 197] on li "HAND GLOVES" at bounding box center [351, 195] width 253 height 28
type input "PAIR"
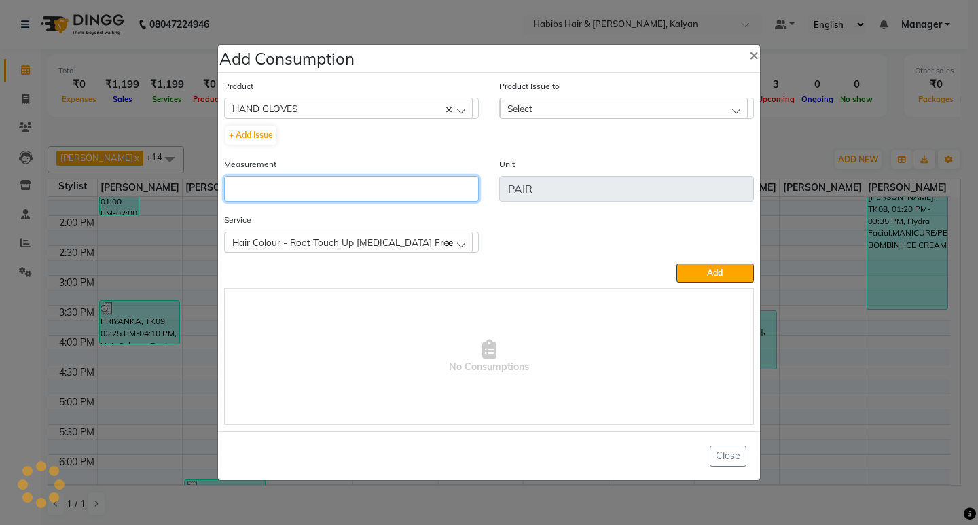
click at [317, 197] on input "number" at bounding box center [351, 189] width 255 height 26
type input "1"
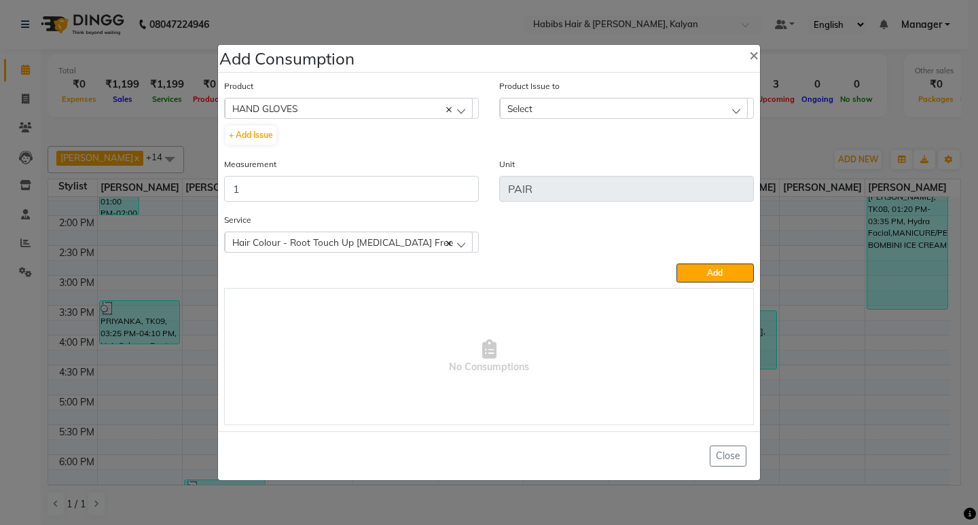
drag, startPoint x: 624, startPoint y: 101, endPoint x: 635, endPoint y: 102, distance: 11.6
click at [630, 101] on div "Select" at bounding box center [624, 108] width 248 height 20
drag, startPoint x: 675, startPoint y: 155, endPoint x: 684, endPoint y: 165, distance: 13.5
click at [684, 165] on li "[DATE], Issued to: [PERSON_NAME], Balance: 15" at bounding box center [626, 167] width 253 height 28
click at [715, 270] on span "Add" at bounding box center [715, 273] width 16 height 10
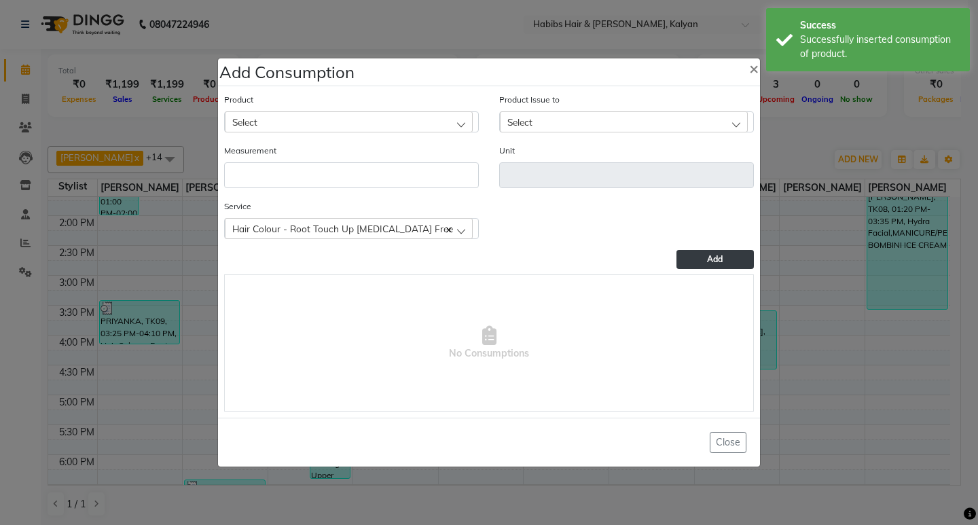
click at [337, 111] on div "Product Select 001 BANANA POWDER 10GM" at bounding box center [351, 112] width 255 height 40
click at [338, 112] on div "Select" at bounding box center [349, 121] width 248 height 20
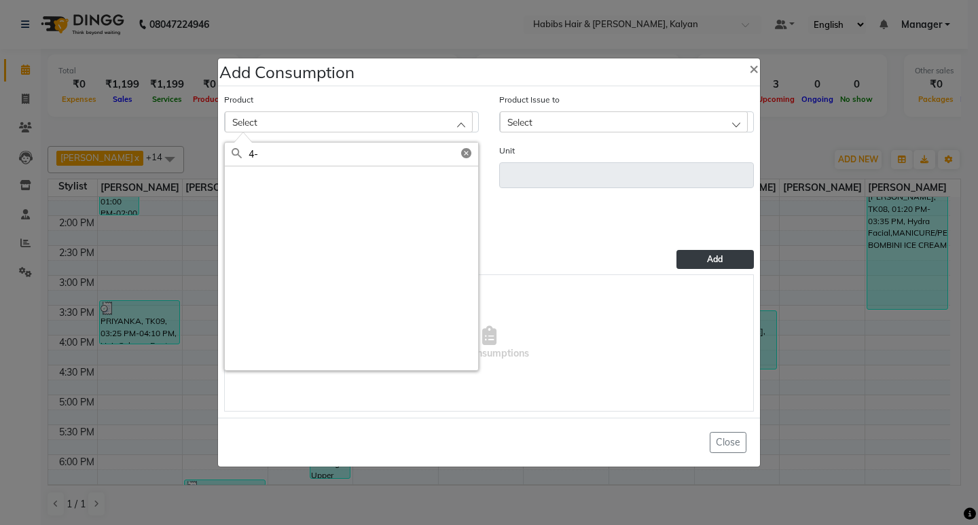
type input "4"
type input "4-5"
click at [750, 65] on span "×" at bounding box center [754, 68] width 10 height 20
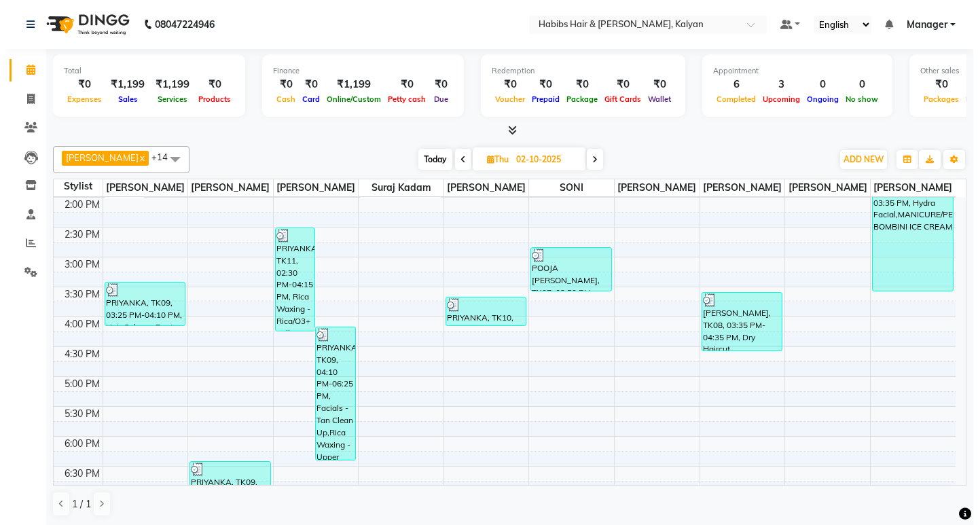
scroll to position [435, 0]
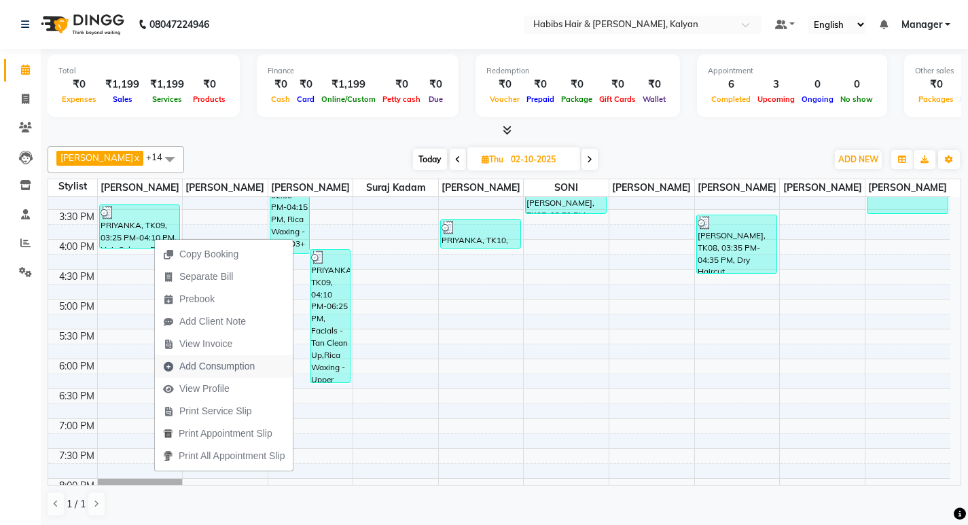
click at [231, 367] on span "Add Consumption" at bounding box center [216, 366] width 75 height 14
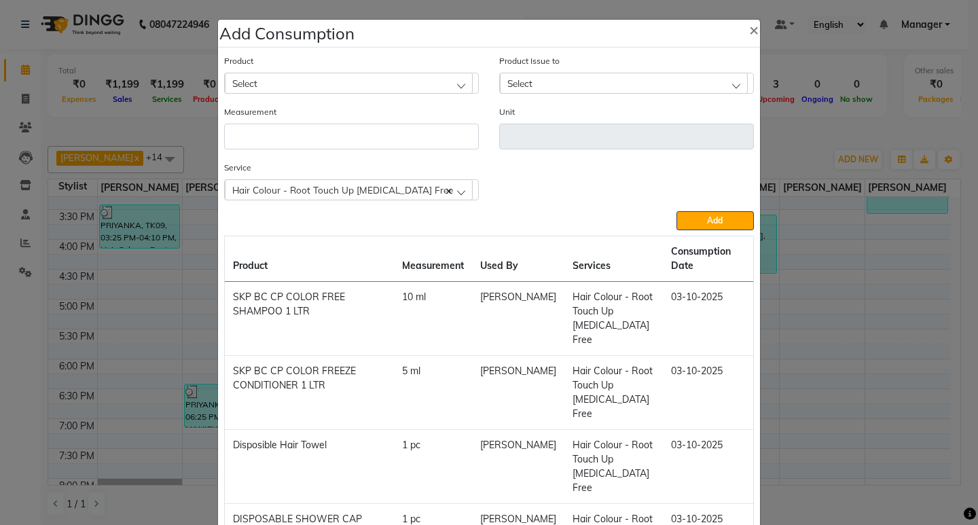
click at [357, 79] on div "Select" at bounding box center [349, 83] width 248 height 20
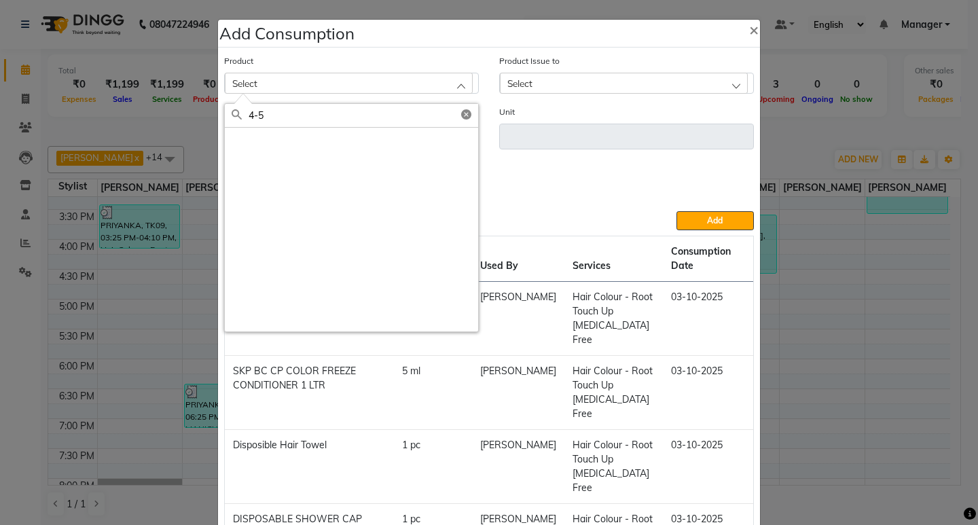
type input "4-5"
click at [461, 116] on icon at bounding box center [466, 114] width 10 height 10
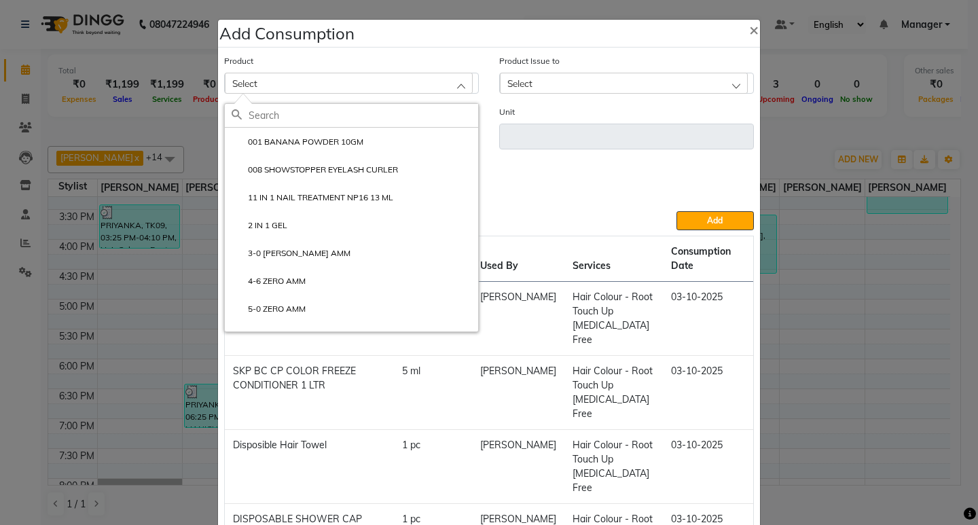
click at [313, 124] on input "text" at bounding box center [364, 115] width 230 height 23
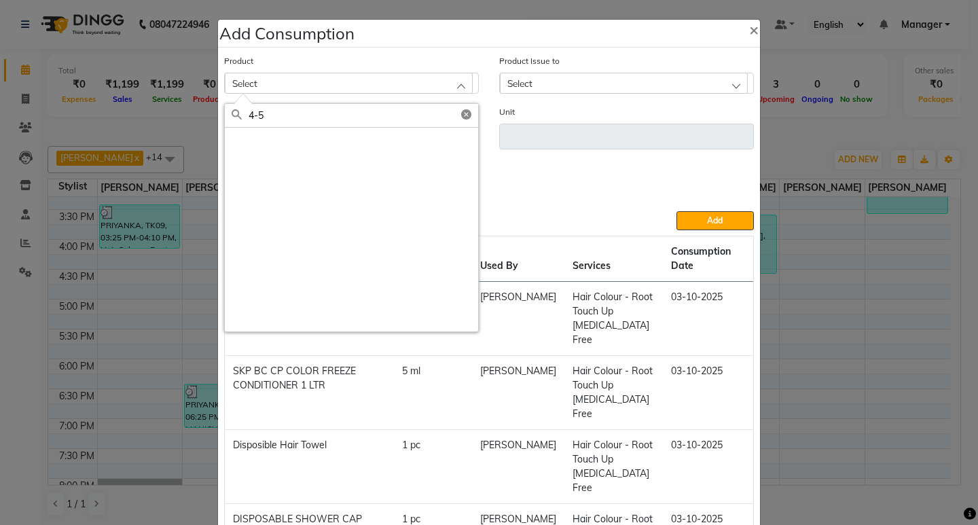
type input "4-5"
click at [462, 115] on icon at bounding box center [466, 114] width 10 height 10
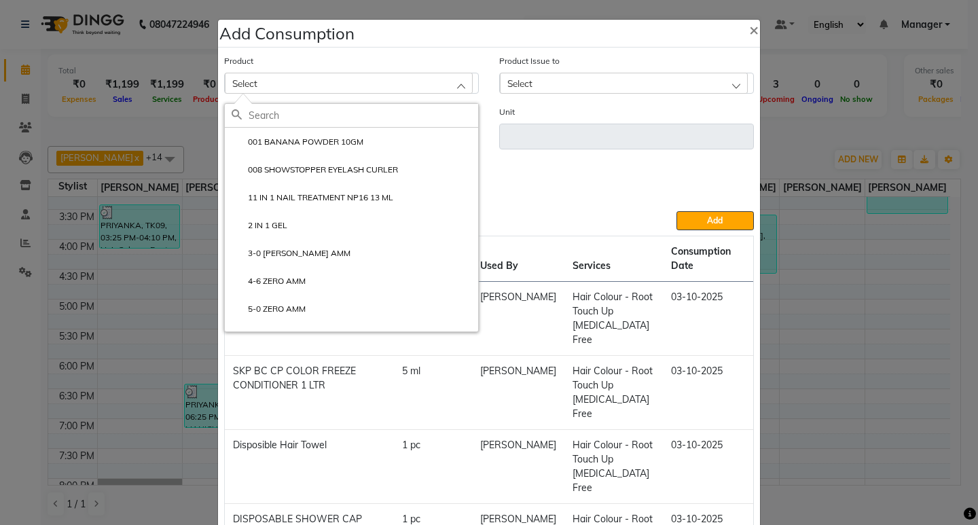
click at [306, 120] on input "text" at bounding box center [364, 115] width 230 height 23
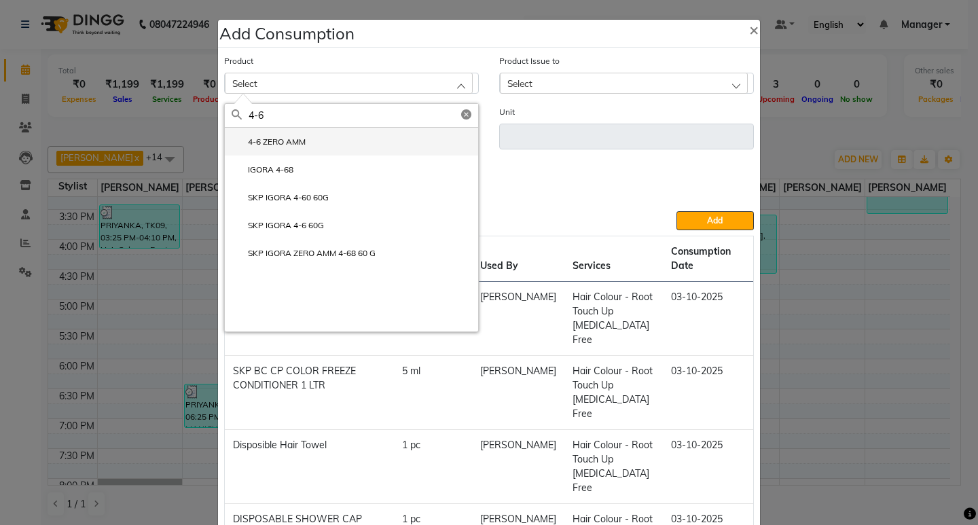
type input "4-6"
click at [288, 150] on li "4-6 ZERO AMM" at bounding box center [351, 142] width 253 height 28
type input "ml"
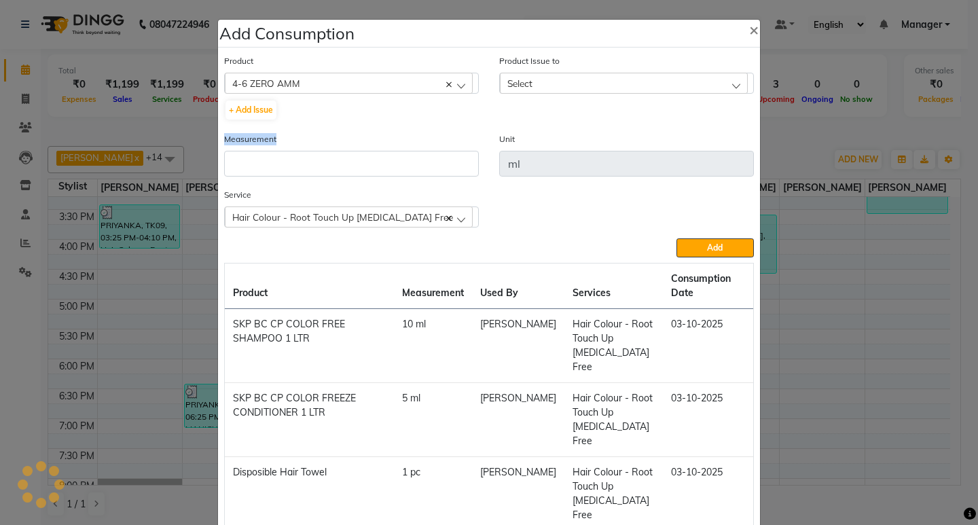
click at [288, 150] on div "Measurement" at bounding box center [351, 154] width 255 height 45
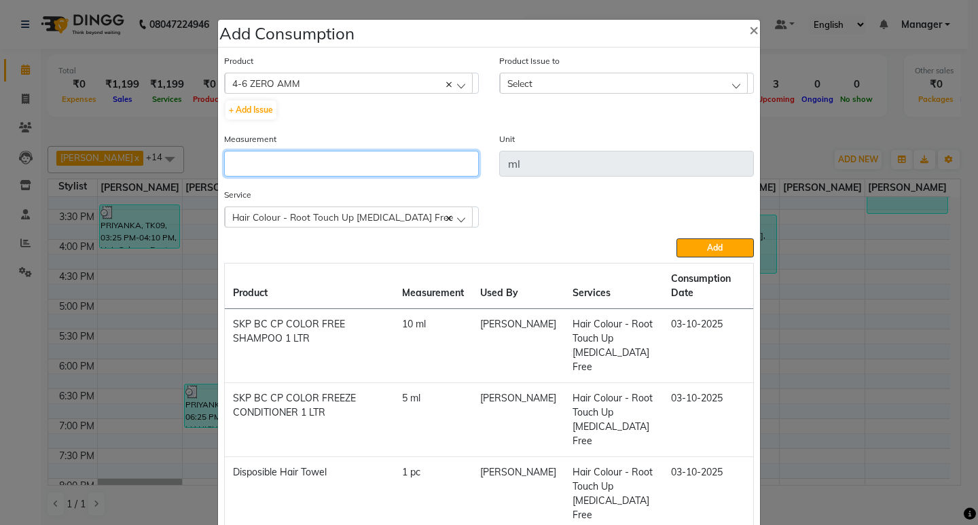
click at [294, 155] on input "number" at bounding box center [351, 164] width 255 height 26
type input "20"
click at [554, 82] on div "Select" at bounding box center [624, 83] width 248 height 20
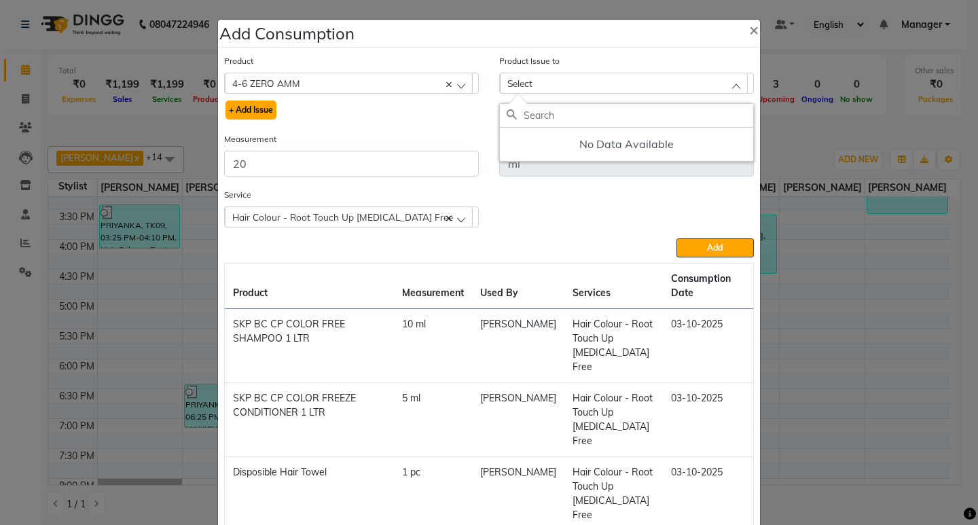
click at [251, 105] on button "+ Add Issue" at bounding box center [251, 110] width 51 height 19
select select
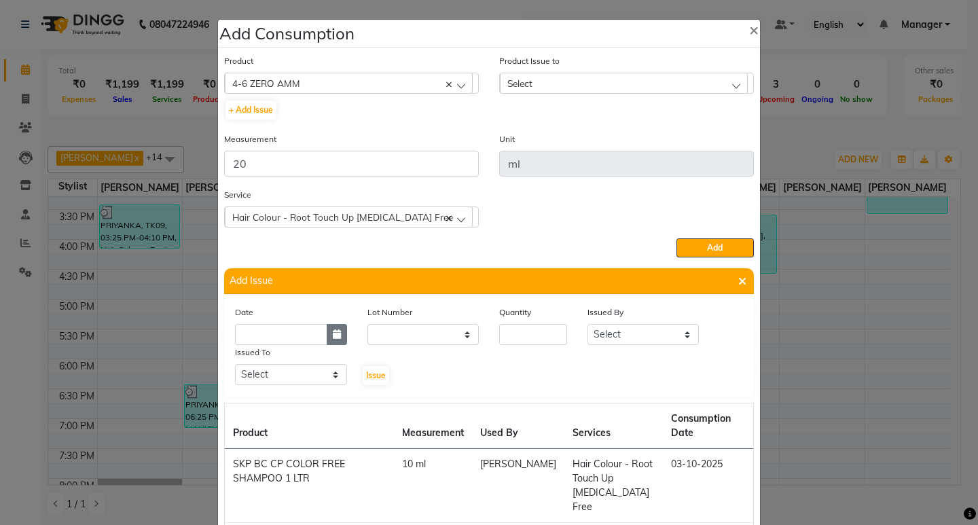
click at [333, 333] on icon "button" at bounding box center [337, 334] width 8 height 10
select select "10"
select select "2025"
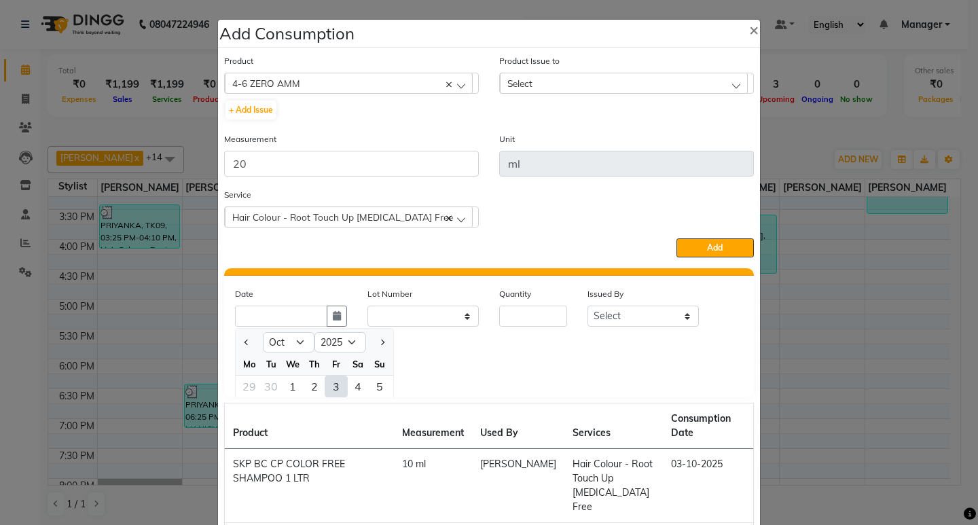
click at [331, 385] on div "3" at bounding box center [336, 387] width 22 height 22
type input "03-10-2025"
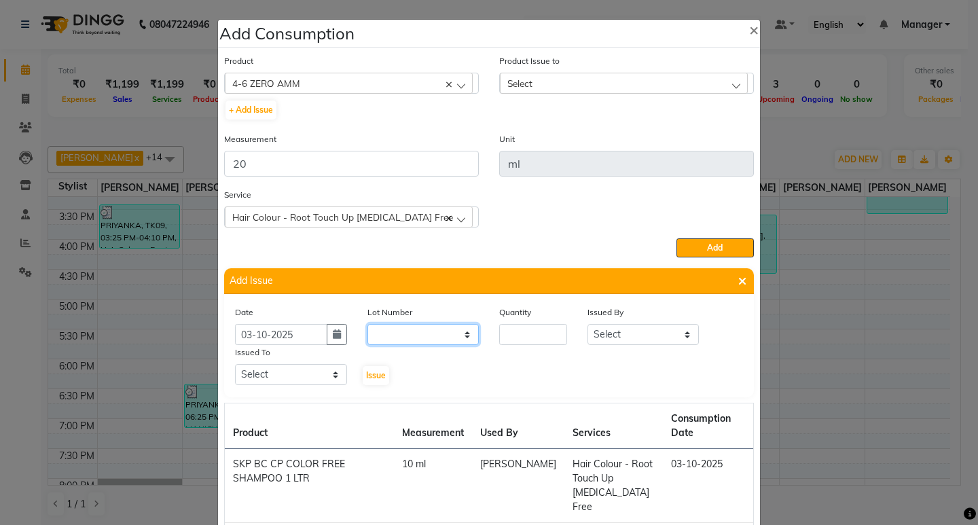
click at [396, 337] on select "None" at bounding box center [423, 334] width 112 height 21
select select "0: null"
click at [367, 324] on select "None" at bounding box center [423, 334] width 112 height 21
click at [517, 334] on input "number" at bounding box center [533, 334] width 68 height 21
type input "1"
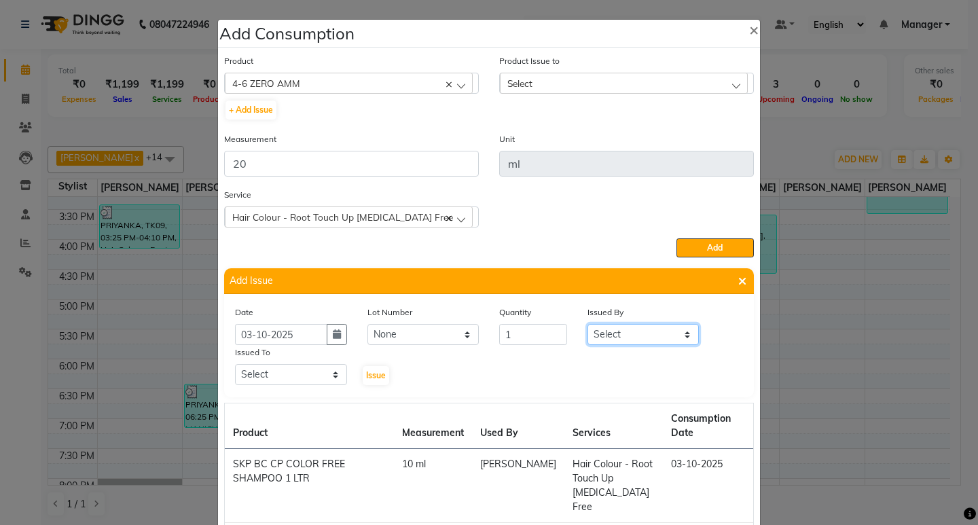
click at [635, 331] on select "Select Kumudini Minakshi Omkar Patil Pankaj Jadhav Priyanka Sagar saindane SANT…" at bounding box center [644, 334] width 112 height 21
select select "77419"
click at [588, 324] on select "Select Kumudini Minakshi Omkar Patil Pankaj Jadhav Priyanka Sagar saindane SANT…" at bounding box center [644, 334] width 112 height 21
click at [268, 382] on select "Select Kumudini Minakshi Omkar Patil Pankaj Jadhav Priyanka Sagar saindane SANT…" at bounding box center [291, 374] width 112 height 21
select select "77419"
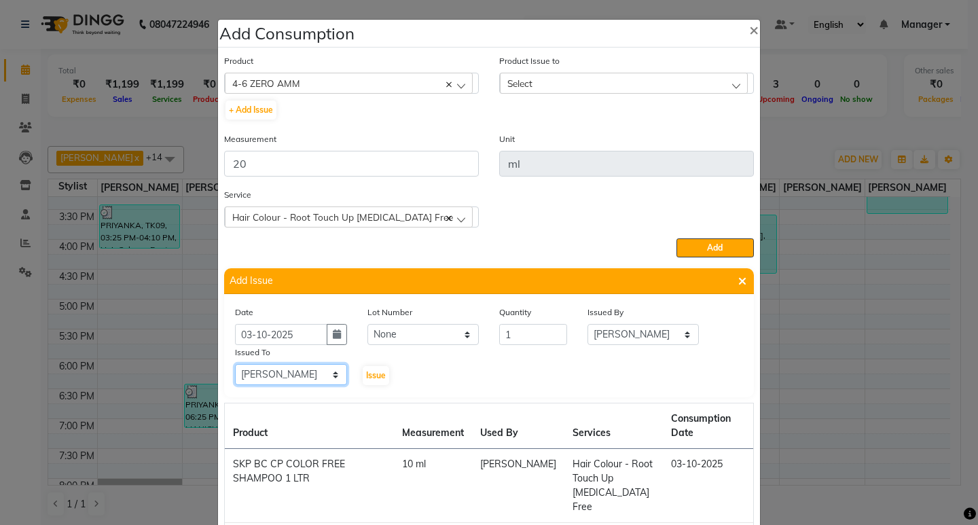
click at [235, 364] on select "Select Kumudini Minakshi Omkar Patil Pankaj Jadhav Priyanka Sagar saindane SANT…" at bounding box center [291, 374] width 112 height 21
click at [366, 374] on span "Issue" at bounding box center [376, 375] width 20 height 10
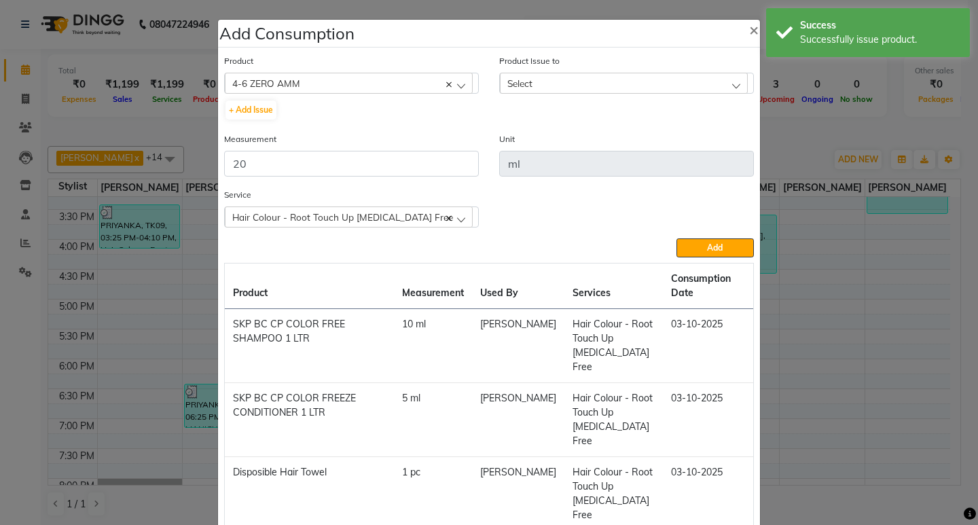
click at [668, 79] on div "Select" at bounding box center [624, 83] width 248 height 20
click at [689, 137] on label "2025-10-03, Issued to: Sagar saindane, Balance: 60" at bounding box center [606, 142] width 199 height 12
click at [708, 243] on span "Add" at bounding box center [715, 248] width 16 height 10
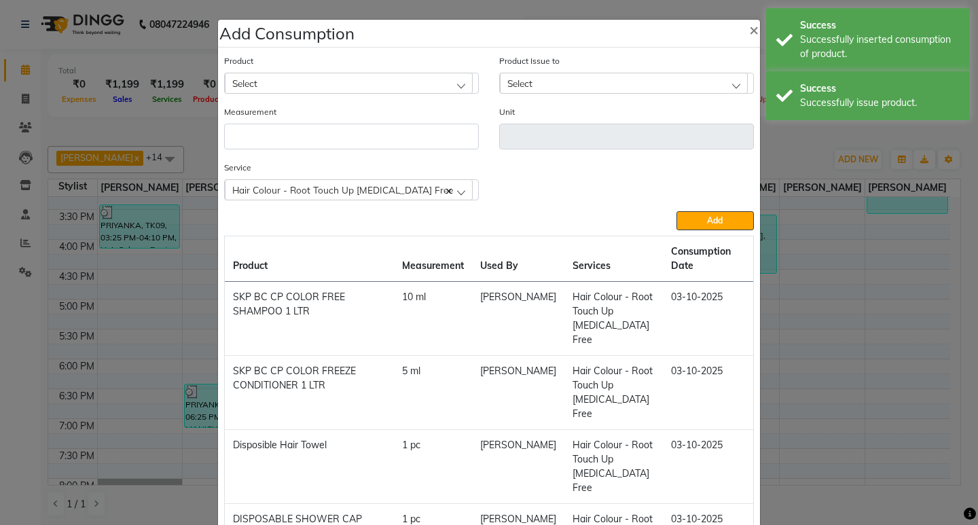
click at [394, 84] on div "Select" at bounding box center [349, 83] width 248 height 20
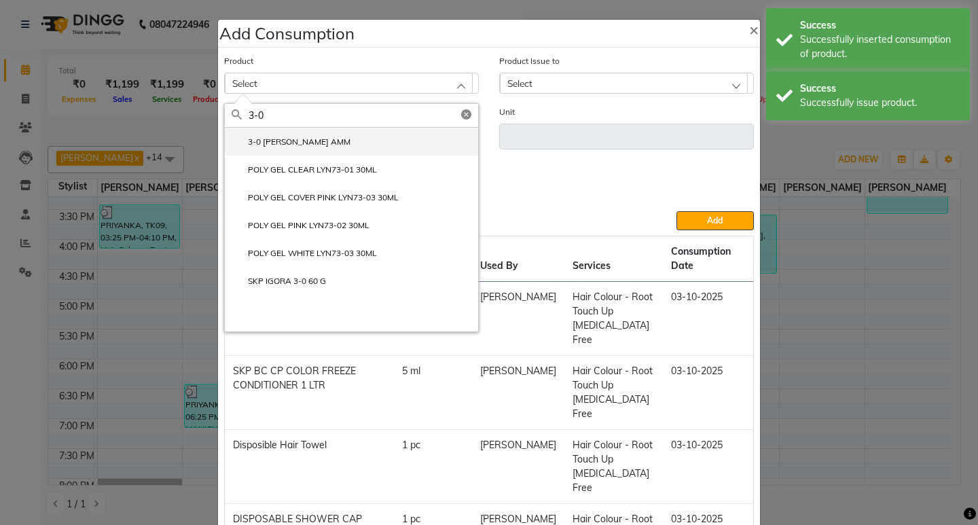
type input "3-0"
click at [321, 137] on label "3-0 IGORA ZERO AMM" at bounding box center [291, 142] width 119 height 12
type input "ml"
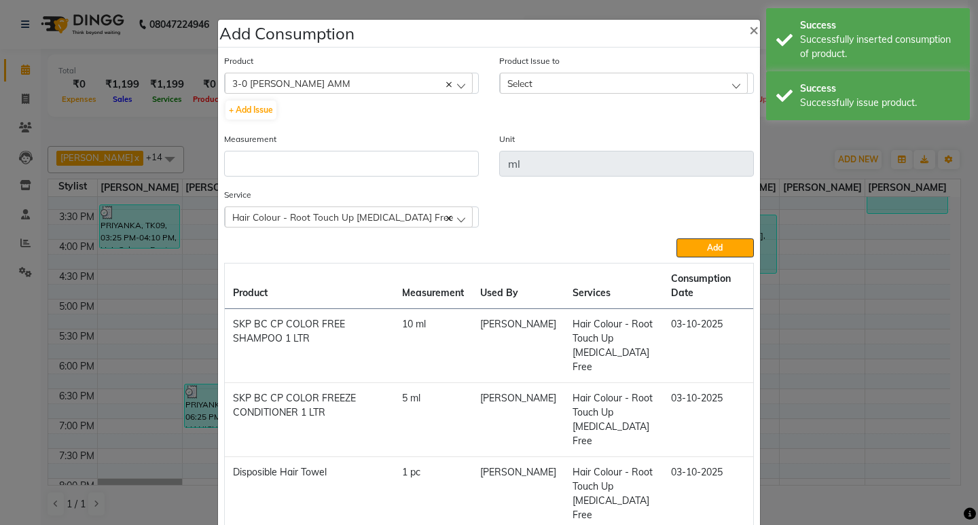
click at [337, 150] on div "Measurement" at bounding box center [351, 154] width 255 height 45
click at [364, 168] on input "number" at bounding box center [351, 164] width 255 height 26
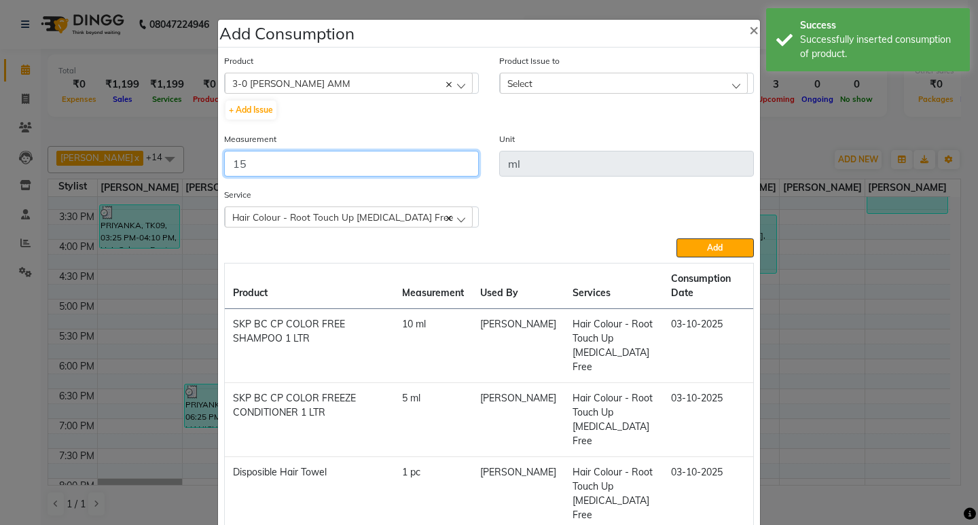
type input "15"
click at [632, 84] on div "Select" at bounding box center [624, 83] width 248 height 20
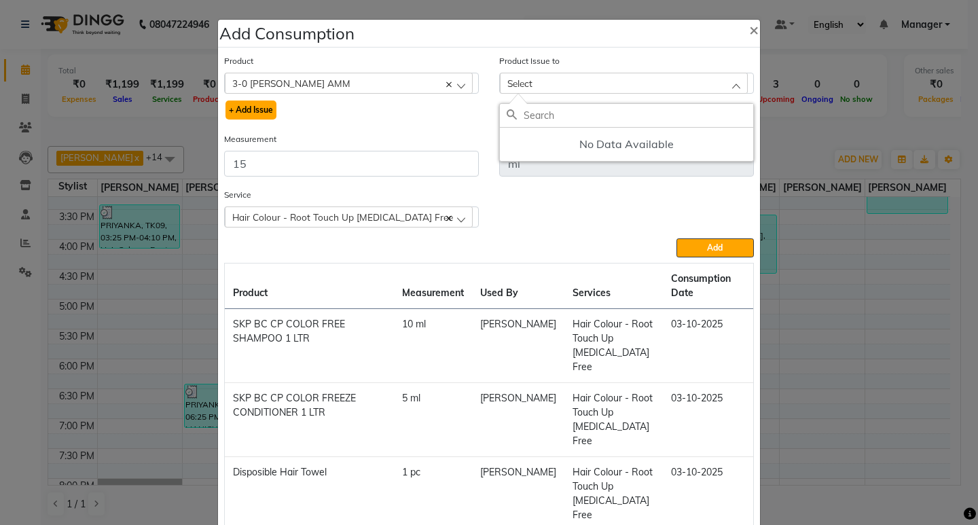
click at [268, 105] on button "+ Add Issue" at bounding box center [251, 110] width 51 height 19
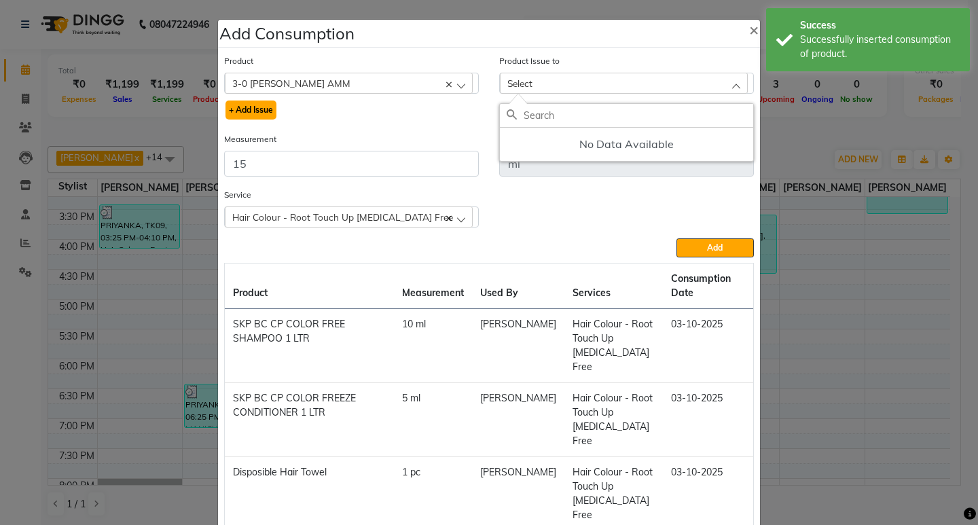
select select
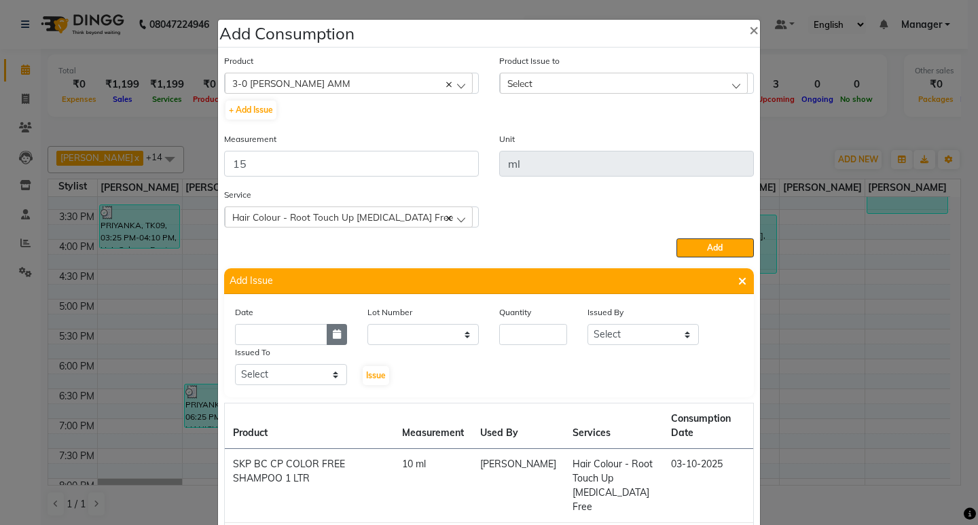
click at [327, 329] on button "button" at bounding box center [337, 334] width 20 height 21
select select "10"
select select "2025"
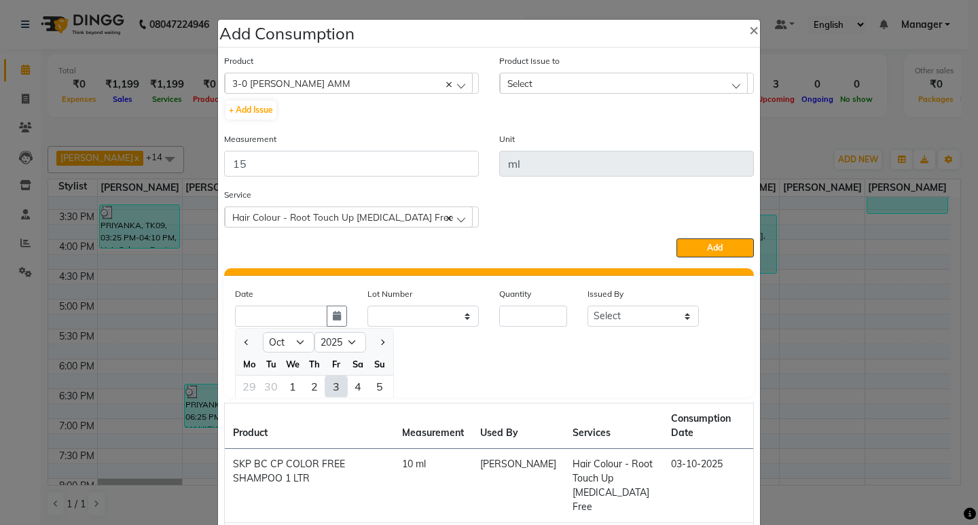
click at [328, 381] on div "3" at bounding box center [336, 387] width 22 height 22
type input "03-10-2025"
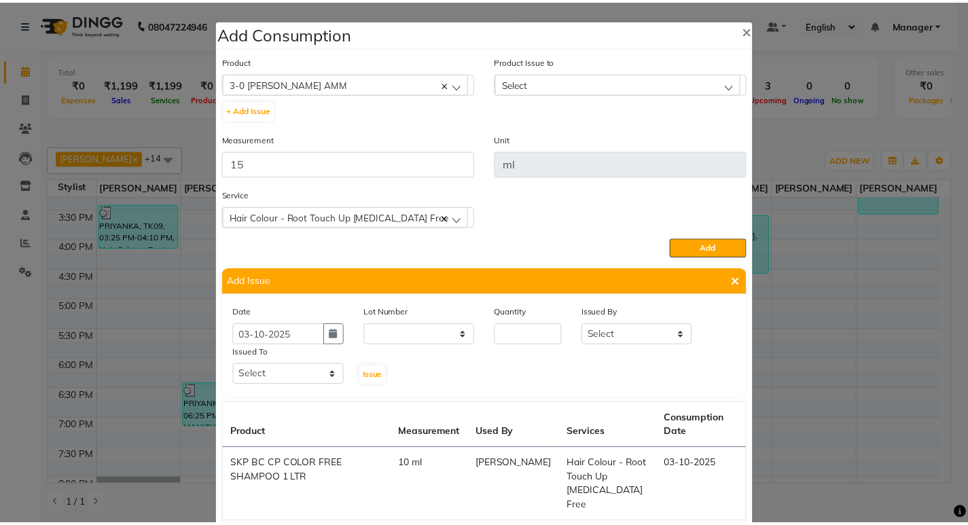
scroll to position [0, 0]
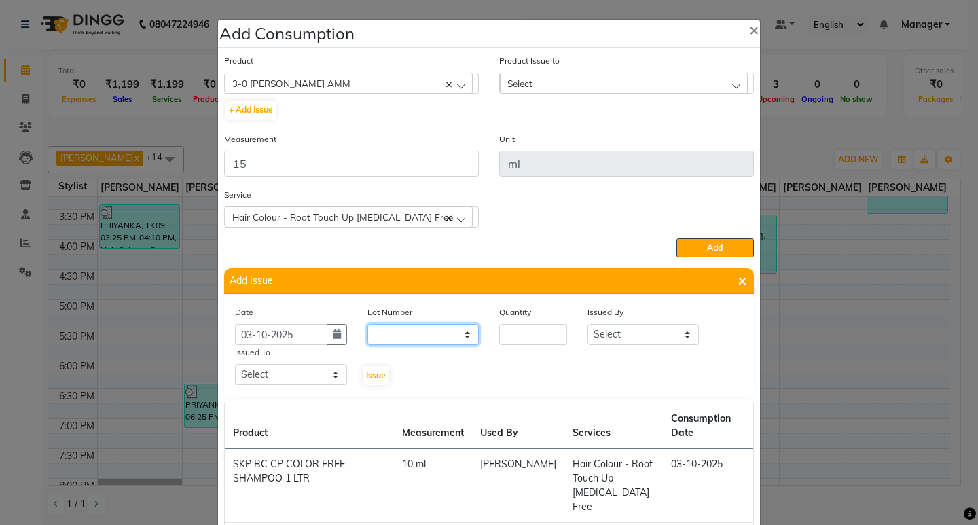
click at [378, 342] on select "None" at bounding box center [423, 334] width 112 height 21
click at [403, 365] on div "Date 03-10-2025 Lot Number None Quantity Issued By Select Kumudini Minakshi Omk…" at bounding box center [489, 346] width 528 height 82
click at [427, 338] on select "None" at bounding box center [423, 334] width 112 height 21
select select "0: null"
click at [367, 324] on select "None" at bounding box center [423, 334] width 112 height 21
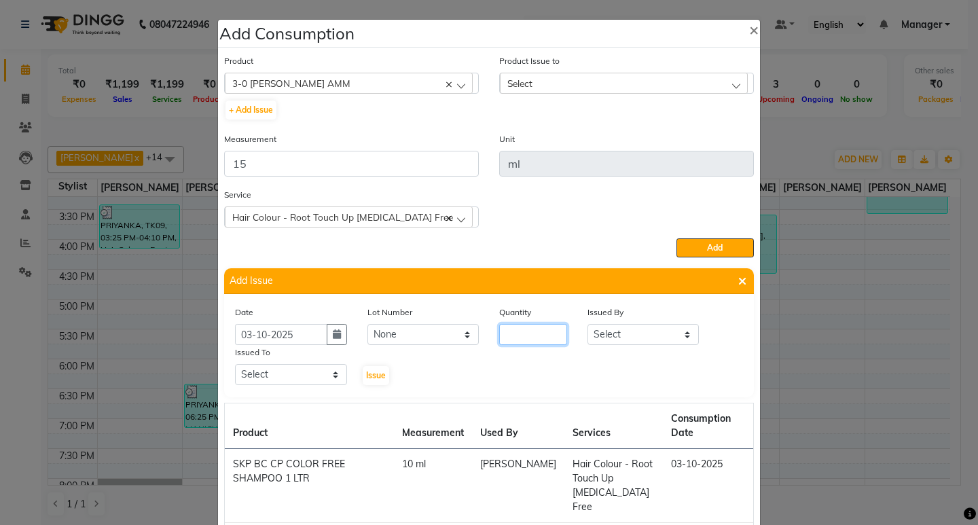
click at [511, 334] on input "number" at bounding box center [533, 334] width 68 height 21
type input "1"
click at [621, 327] on select "Select Kumudini Minakshi Omkar Patil Pankaj Jadhav Priyanka Sagar saindane SANT…" at bounding box center [644, 334] width 112 height 21
select select "77419"
click at [588, 324] on select "Select Kumudini Minakshi Omkar Patil Pankaj Jadhav Priyanka Sagar saindane SANT…" at bounding box center [644, 334] width 112 height 21
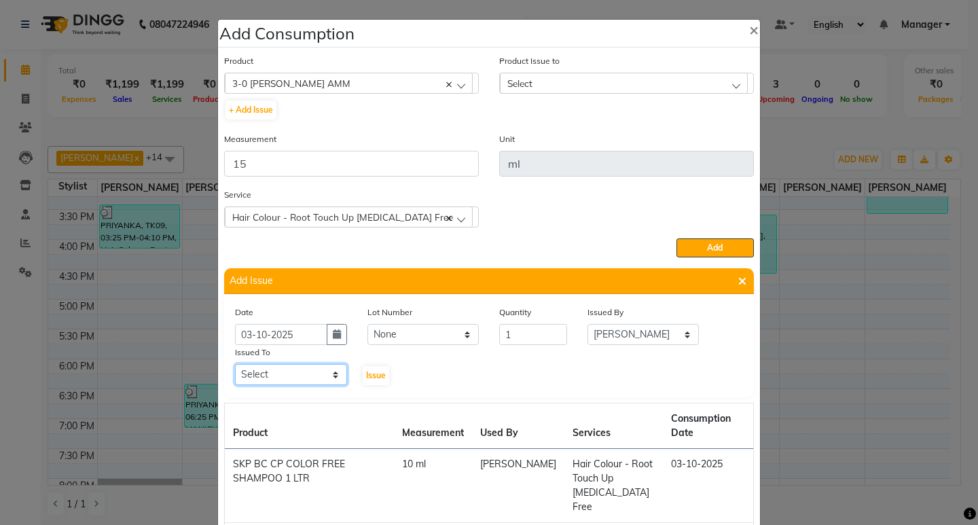
click at [303, 364] on select "Select Kumudini Minakshi Omkar Patil Pankaj Jadhav Priyanka Sagar saindane SANT…" at bounding box center [291, 374] width 112 height 21
select select "77419"
click at [235, 364] on select "Select Kumudini Minakshi Omkar Patil Pankaj Jadhav Priyanka Sagar saindane SANT…" at bounding box center [291, 374] width 112 height 21
click at [370, 378] on span "Issue" at bounding box center [376, 375] width 20 height 10
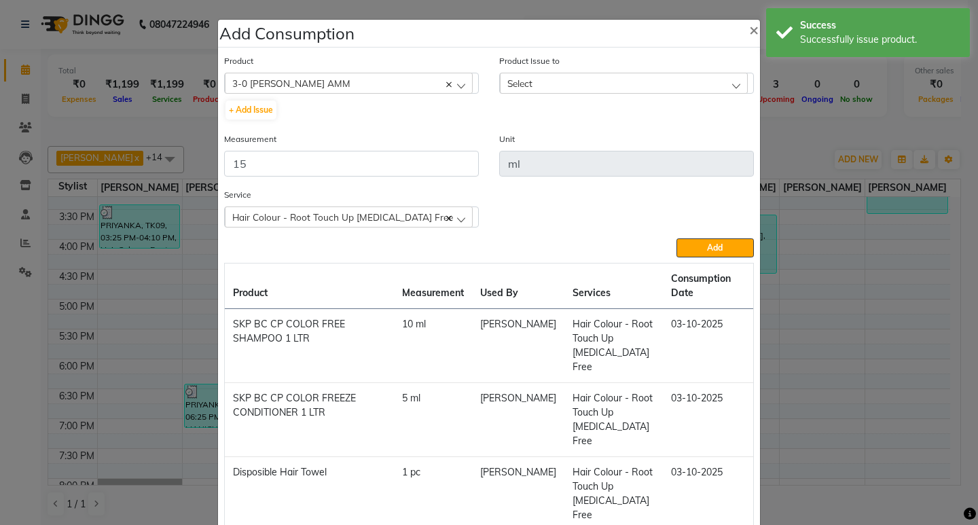
click at [698, 75] on div "Select" at bounding box center [624, 83] width 248 height 20
click at [704, 135] on li "2025-10-03, Issued to: Sagar saindane, Balance: 60" at bounding box center [626, 142] width 253 height 28
click at [724, 249] on button "Add" at bounding box center [715, 247] width 77 height 19
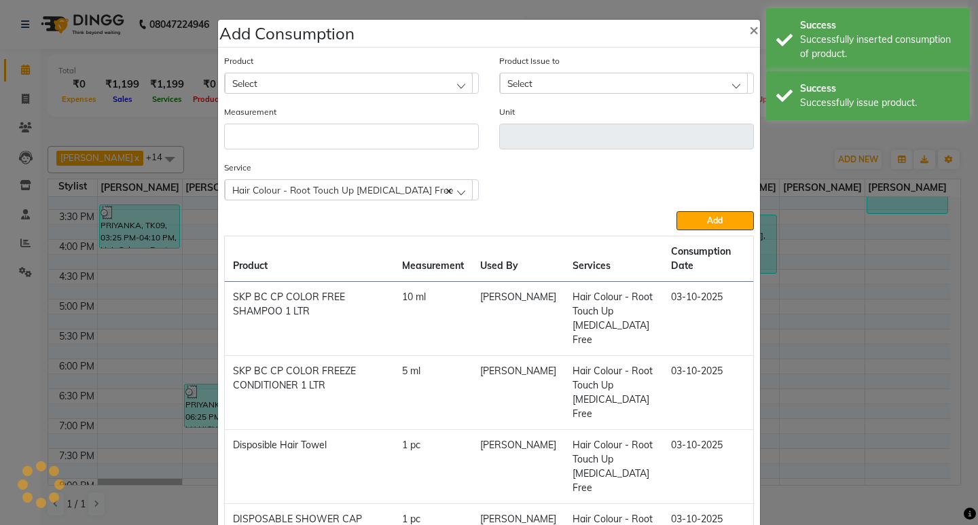
click at [385, 80] on div "Select" at bounding box center [349, 83] width 248 height 20
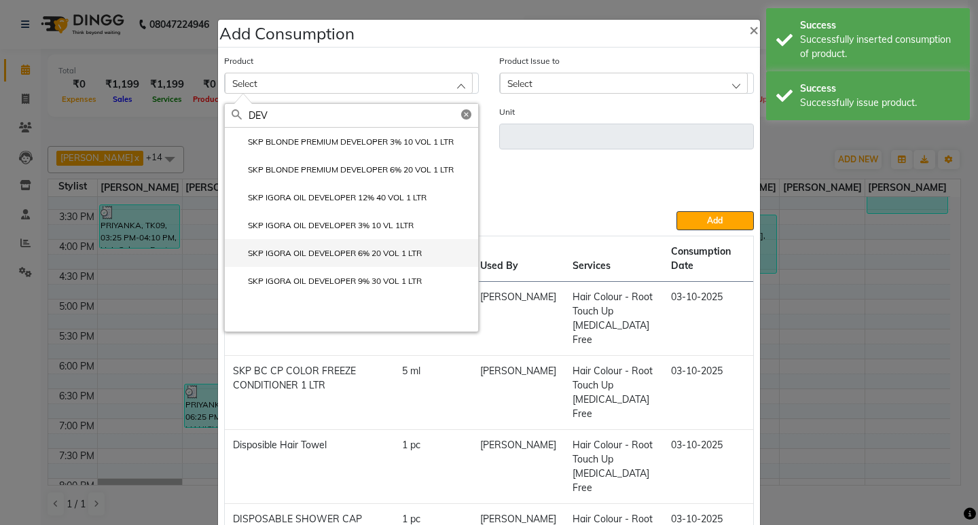
type input "DEV"
click at [344, 254] on label "SKP IGORA OIL DEVELOPER 6% 20 VOL 1 LTR" at bounding box center [327, 253] width 190 height 12
type input "ml"
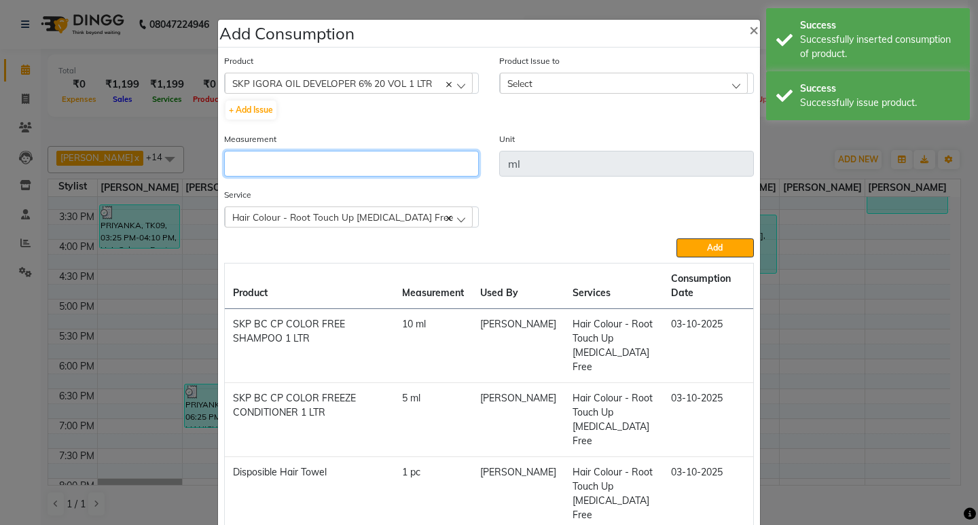
click at [335, 162] on input "number" at bounding box center [351, 164] width 255 height 26
type input "35"
click at [655, 79] on div "Select" at bounding box center [624, 83] width 248 height 20
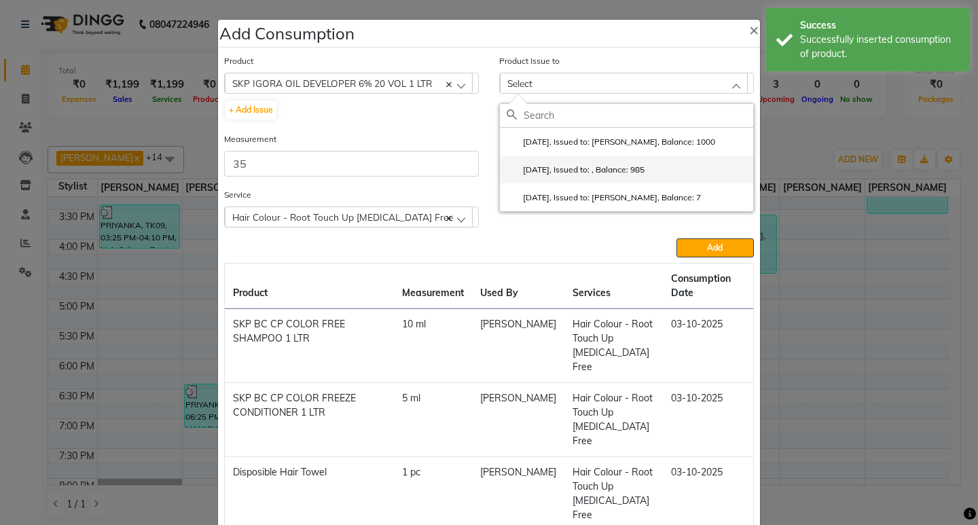
click at [645, 164] on label "2025-08-04, Issued to: , Balance: 985" at bounding box center [576, 170] width 138 height 12
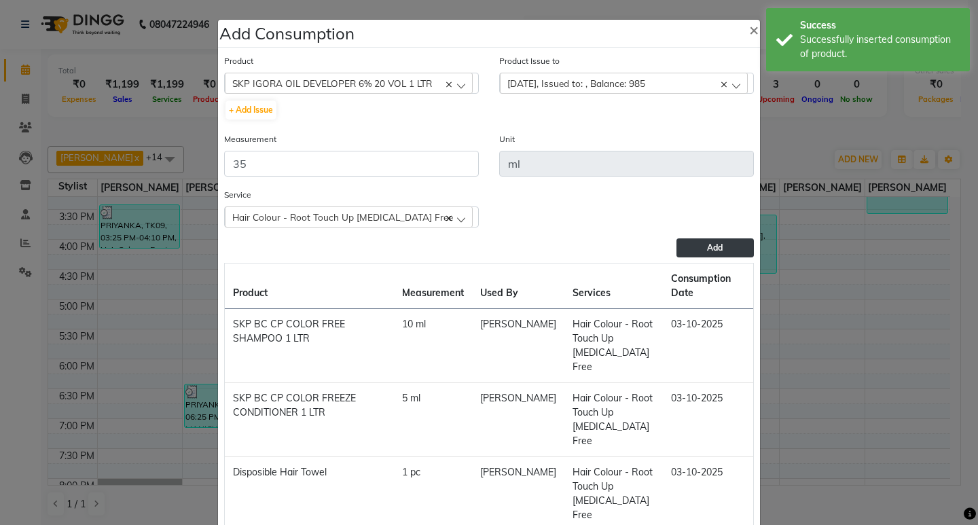
click at [711, 251] on span "Add" at bounding box center [715, 248] width 16 height 10
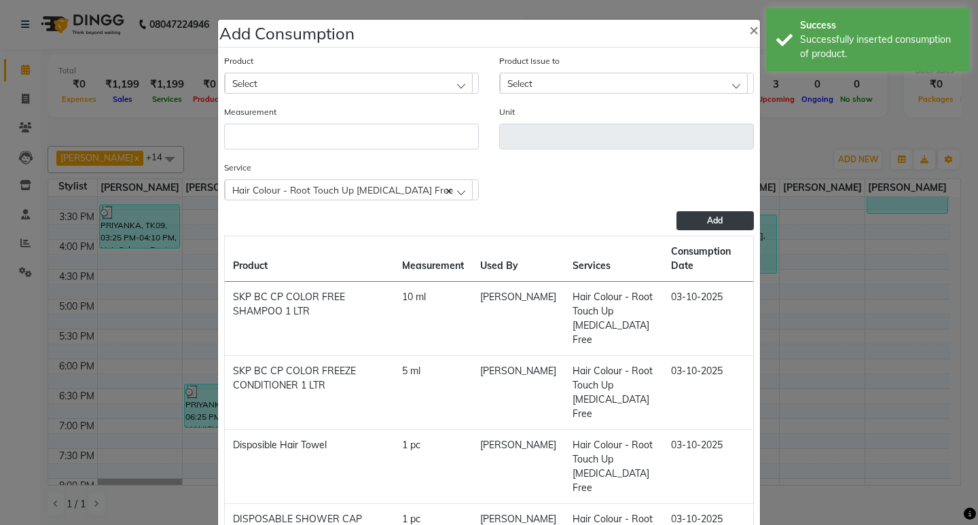
click at [850, 137] on ngb-modal-window "Add Consumption × Product Select 001 BANANA POWDER 10GM Product Issue to Select…" at bounding box center [489, 262] width 978 height 525
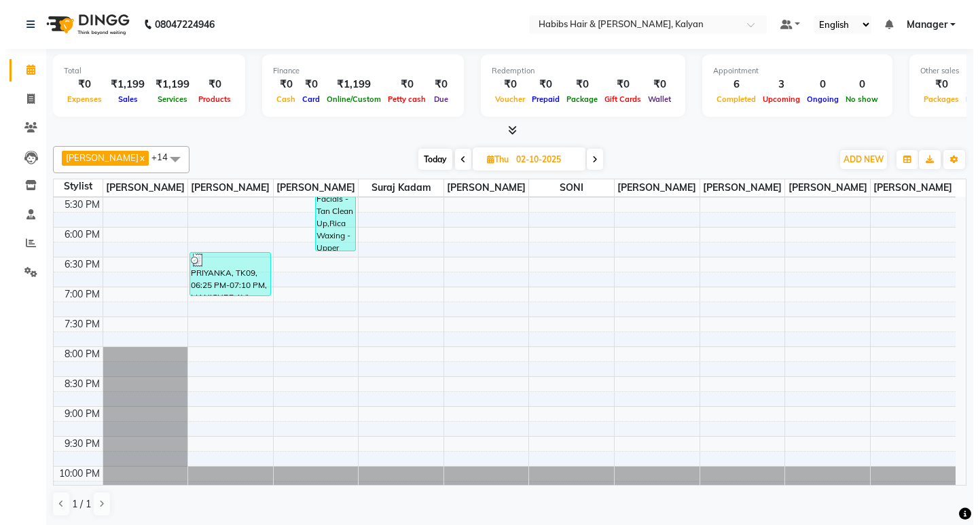
scroll to position [571, 0]
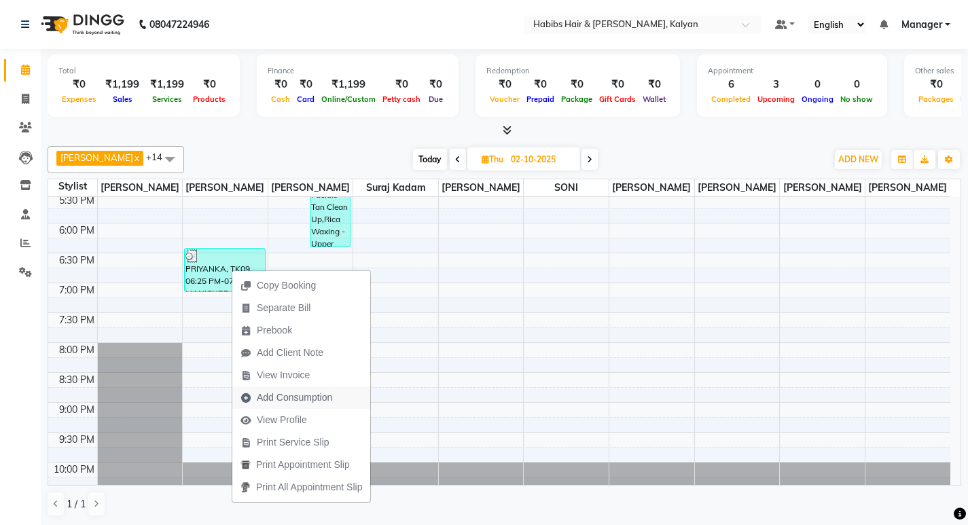
click at [300, 400] on span "Add Consumption" at bounding box center [294, 398] width 75 height 14
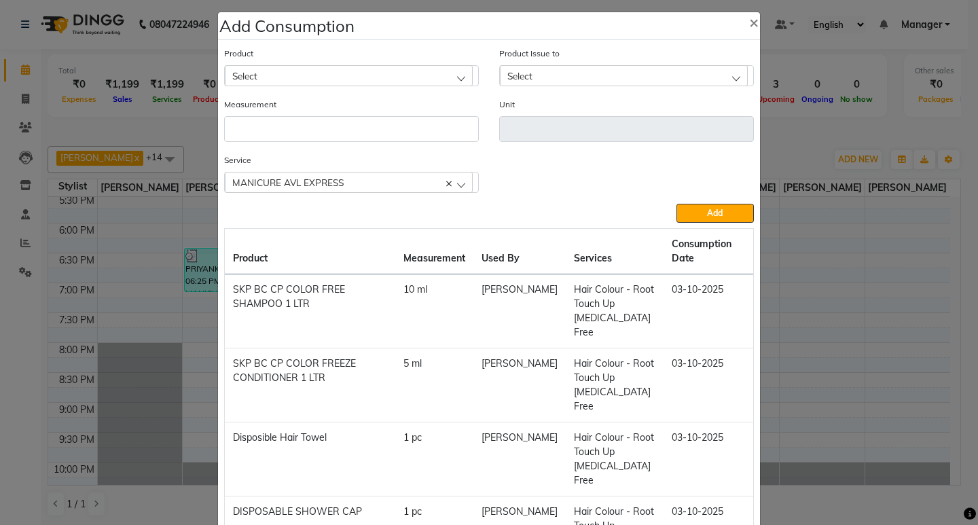
scroll to position [0, 0]
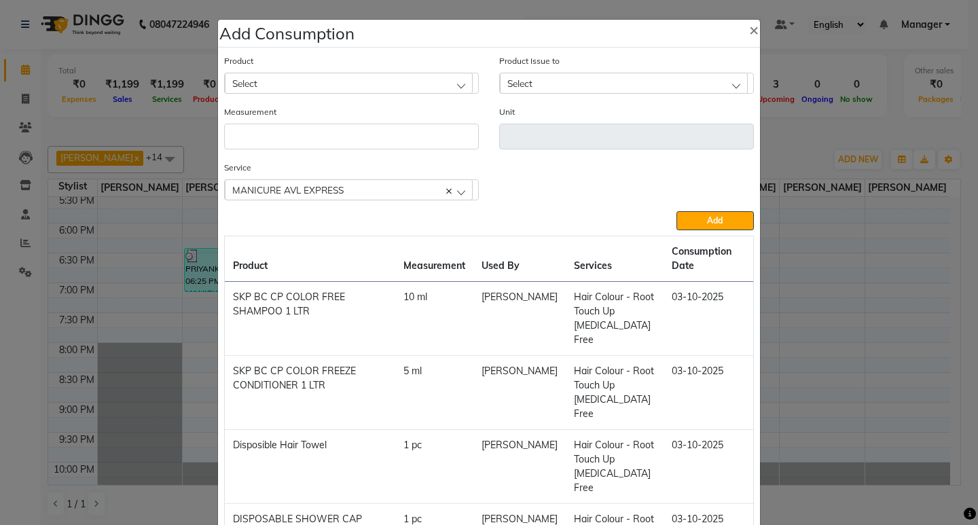
click at [355, 77] on div "Select" at bounding box center [349, 83] width 248 height 20
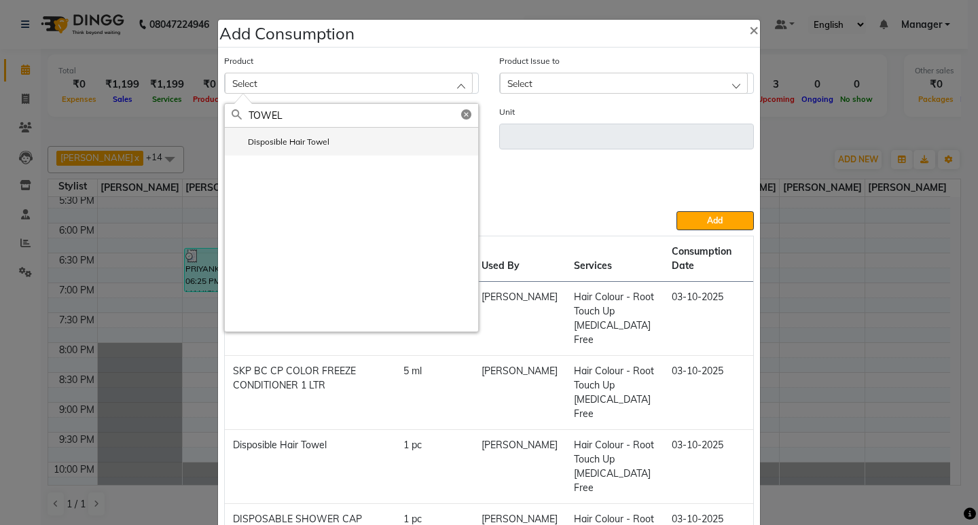
type input "TOWEL"
drag, startPoint x: 317, startPoint y: 142, endPoint x: 317, endPoint y: 151, distance: 8.8
click at [317, 151] on li "Disposible Hair Towel" at bounding box center [351, 142] width 253 height 28
type input "pc"
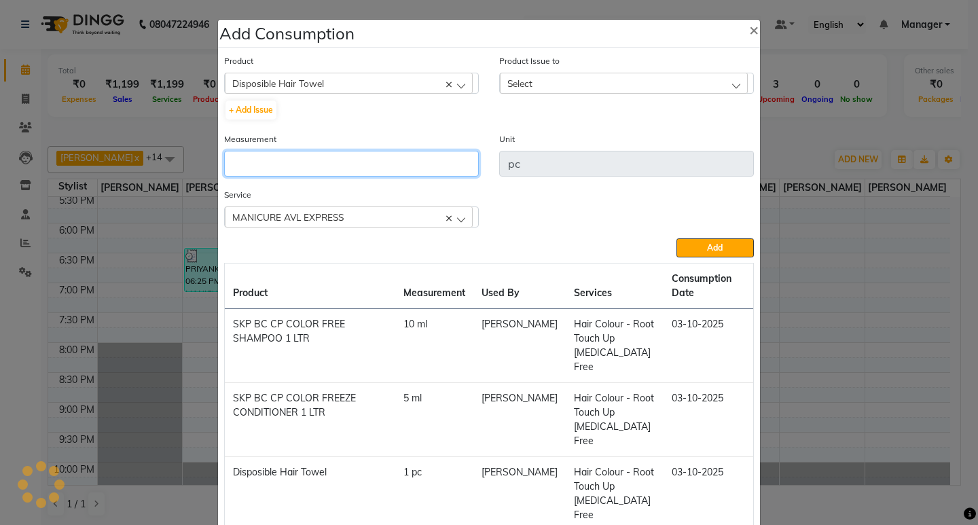
click at [317, 151] on input "number" at bounding box center [351, 164] width 255 height 26
type input "1"
click at [649, 90] on div "Select" at bounding box center [624, 83] width 248 height 20
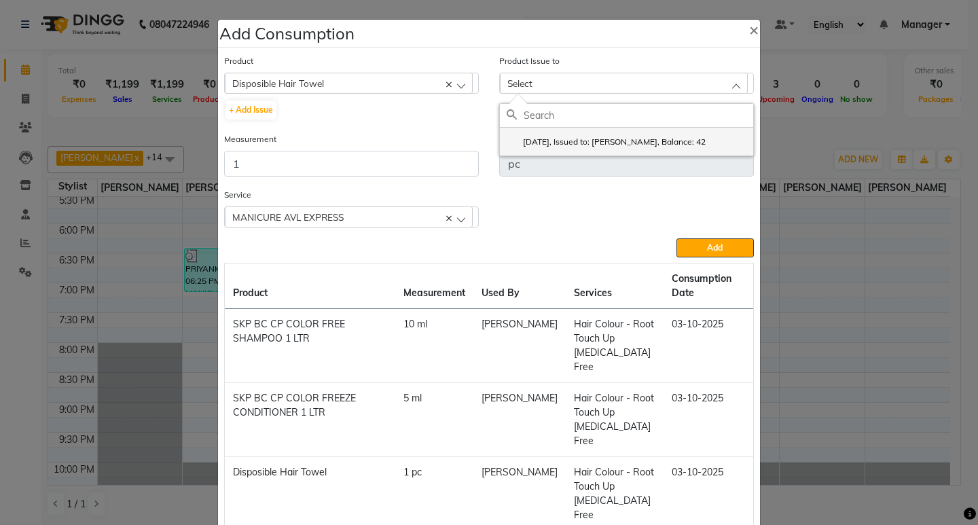
click at [702, 139] on label "2025-10-01, Issued to: Sagar saindane, Balance: 42" at bounding box center [606, 142] width 199 height 12
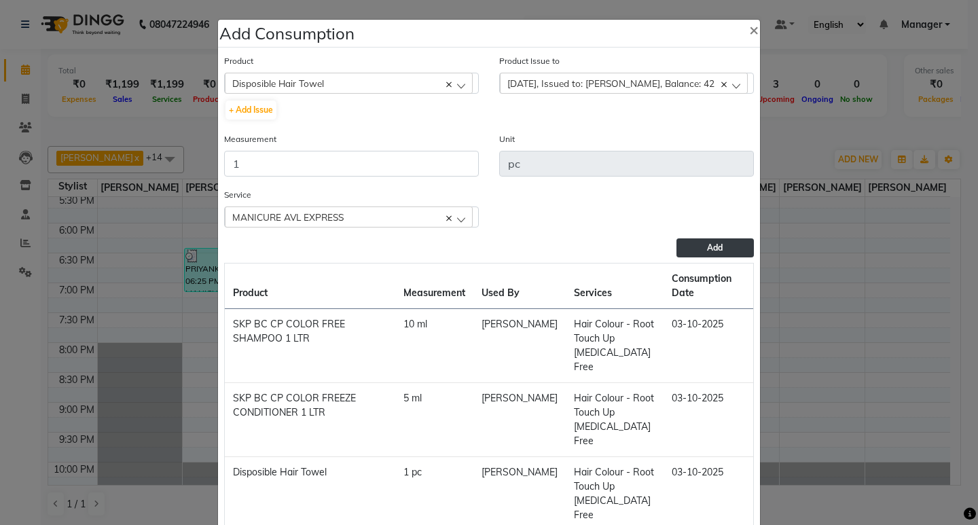
click at [715, 240] on button "Add" at bounding box center [715, 247] width 77 height 19
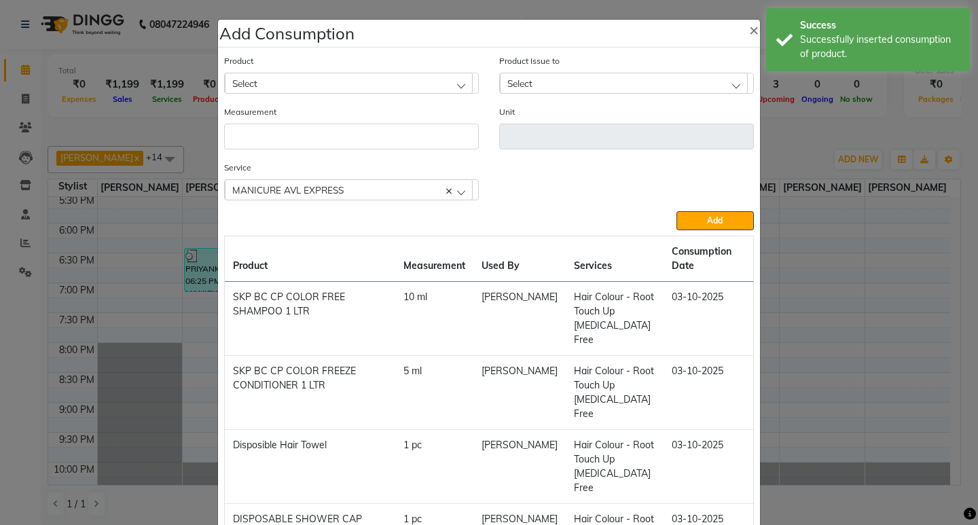
click at [353, 76] on div "Select" at bounding box center [349, 83] width 248 height 20
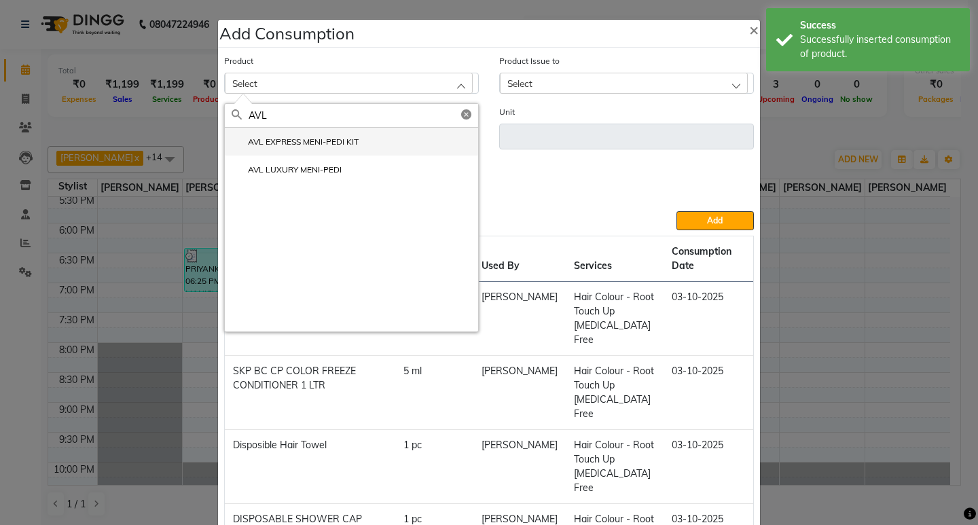
type input "AVL"
click at [326, 136] on label "AVL EXPRESS MENI-PEDI KIT" at bounding box center [295, 142] width 127 height 12
type input "pc"
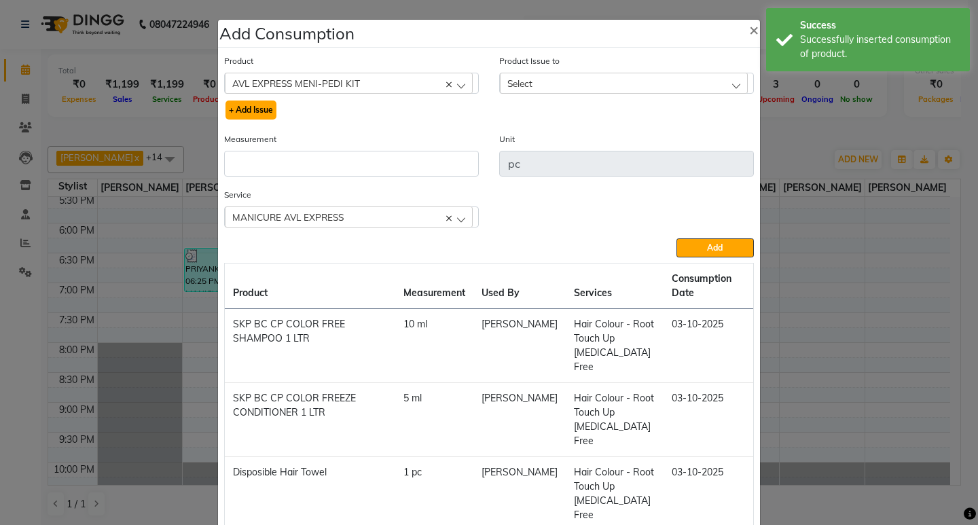
click at [236, 106] on button "+ Add Issue" at bounding box center [251, 110] width 51 height 19
select select
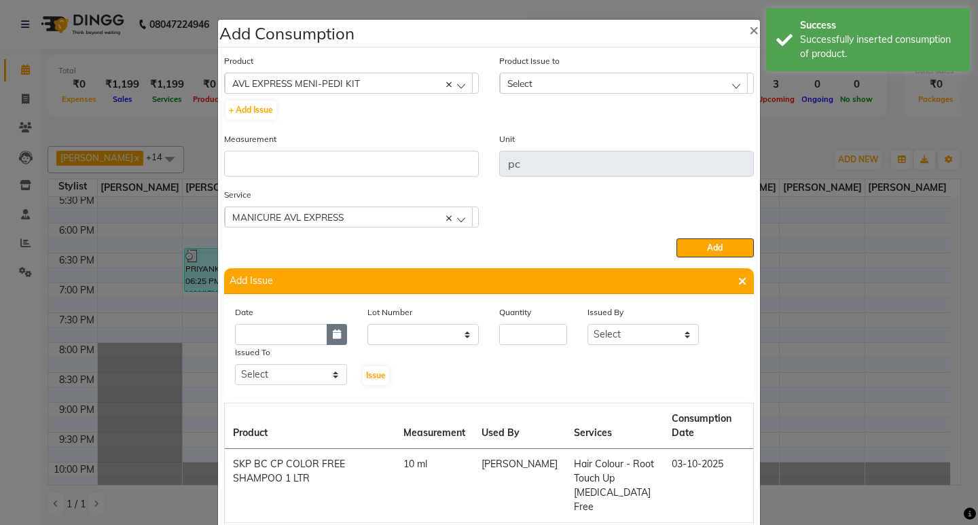
click at [333, 338] on icon "button" at bounding box center [337, 334] width 8 height 10
select select "10"
select select "2025"
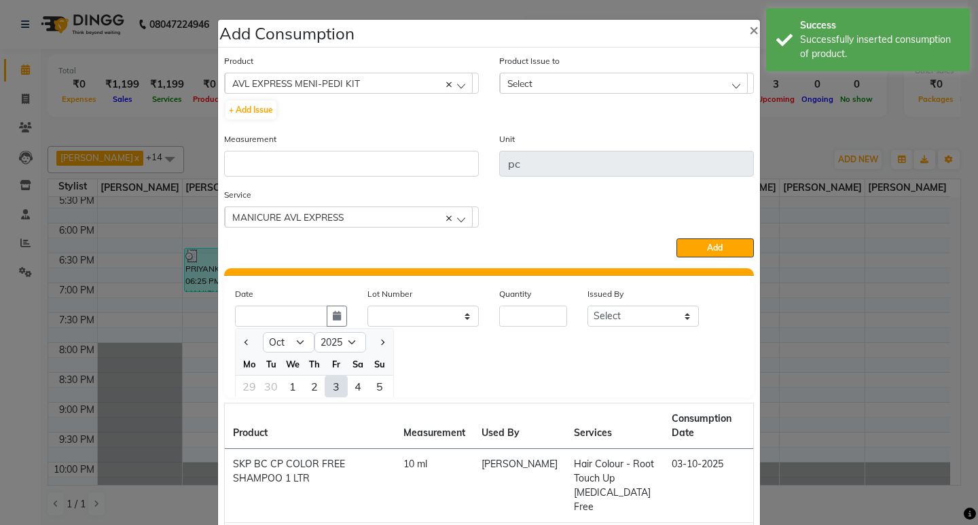
click at [326, 384] on div "3" at bounding box center [336, 387] width 22 height 22
type input "03-10-2025"
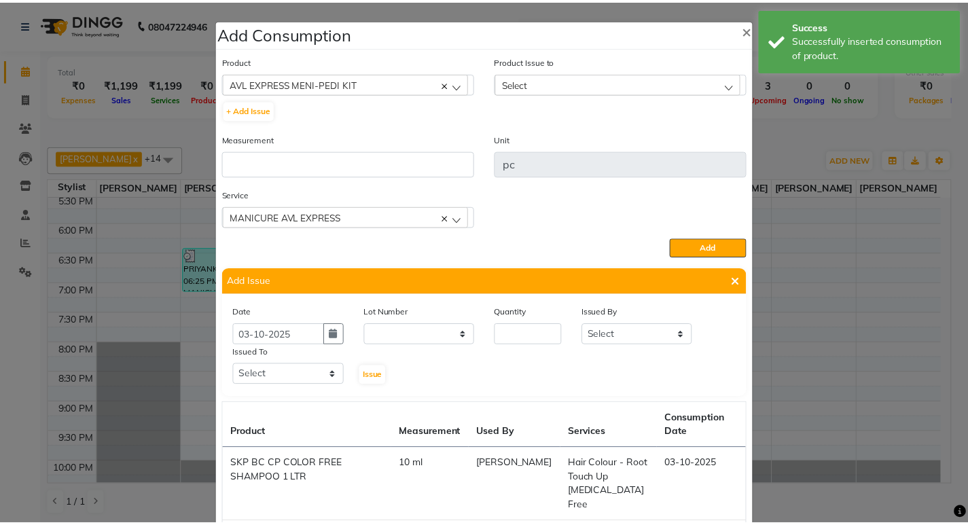
scroll to position [0, 0]
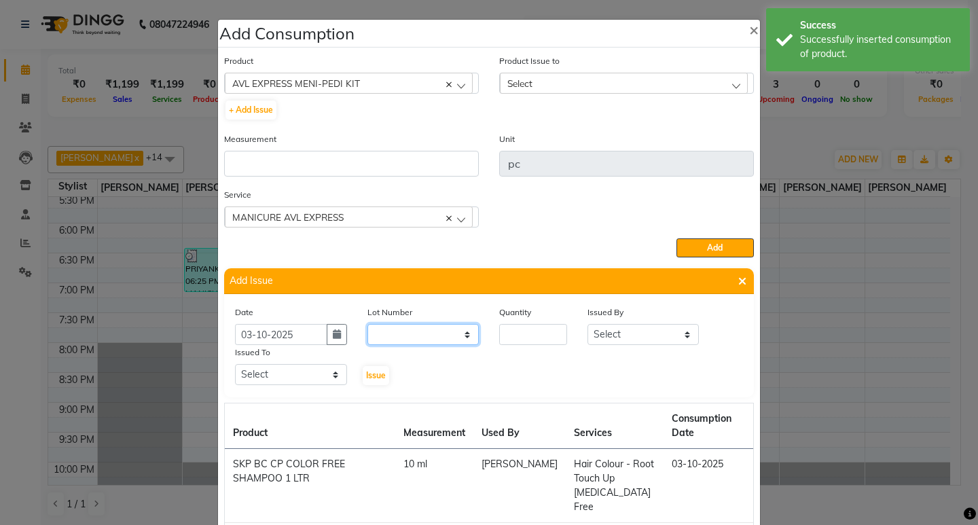
drag, startPoint x: 419, startPoint y: 329, endPoint x: 420, endPoint y: 340, distance: 11.6
click at [419, 329] on select "None" at bounding box center [423, 334] width 112 height 21
select select "0: null"
click at [367, 324] on select "None" at bounding box center [423, 334] width 112 height 21
click at [554, 330] on input "number" at bounding box center [533, 334] width 68 height 21
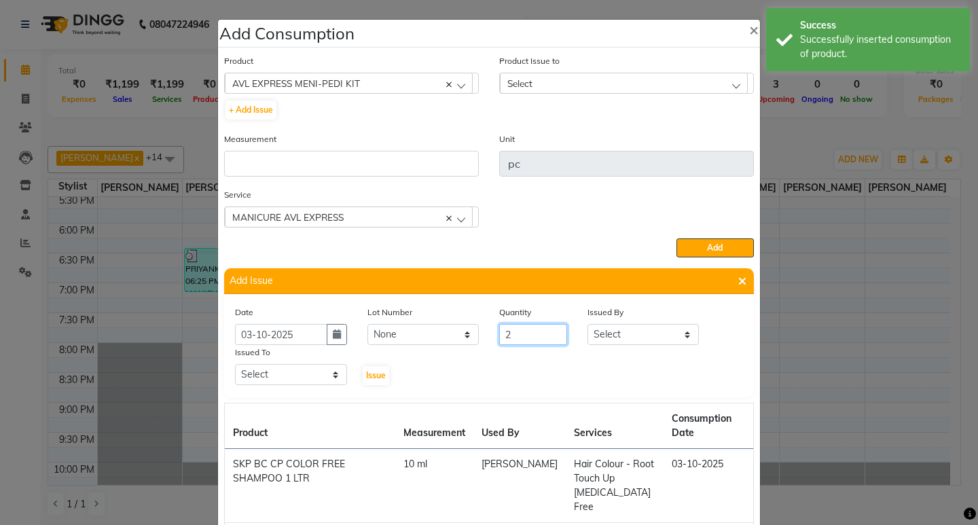
type input "2"
click at [597, 330] on select "Select Kumudini Minakshi Omkar Patil Pankaj Jadhav Priyanka Sagar saindane SANT…" at bounding box center [644, 334] width 112 height 21
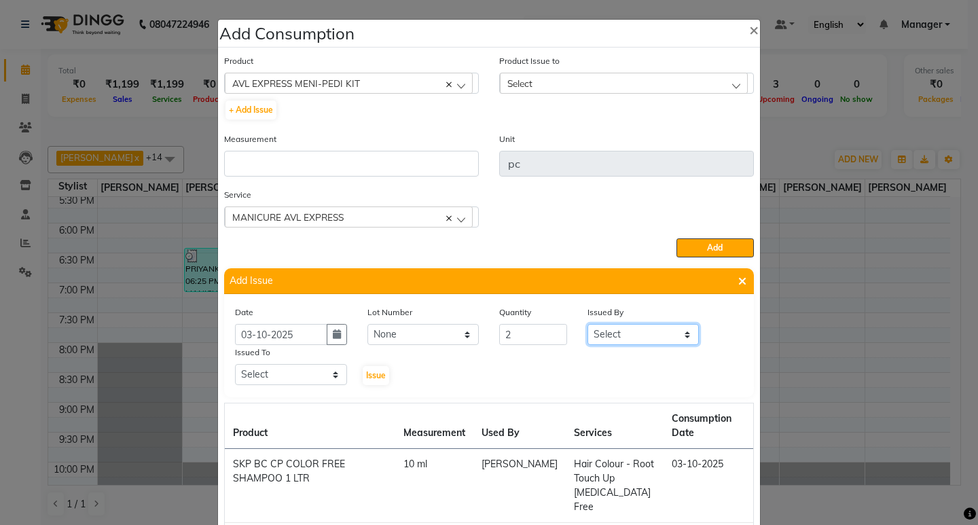
select select "79306"
click at [588, 324] on select "Select Kumudini Minakshi Omkar Patil Pankaj Jadhav Priyanka Sagar saindane SANT…" at bounding box center [644, 334] width 112 height 21
click at [302, 381] on select "Select Kumudini Minakshi Omkar Patil Pankaj Jadhav Priyanka Sagar saindane SANT…" at bounding box center [291, 374] width 112 height 21
select select "79306"
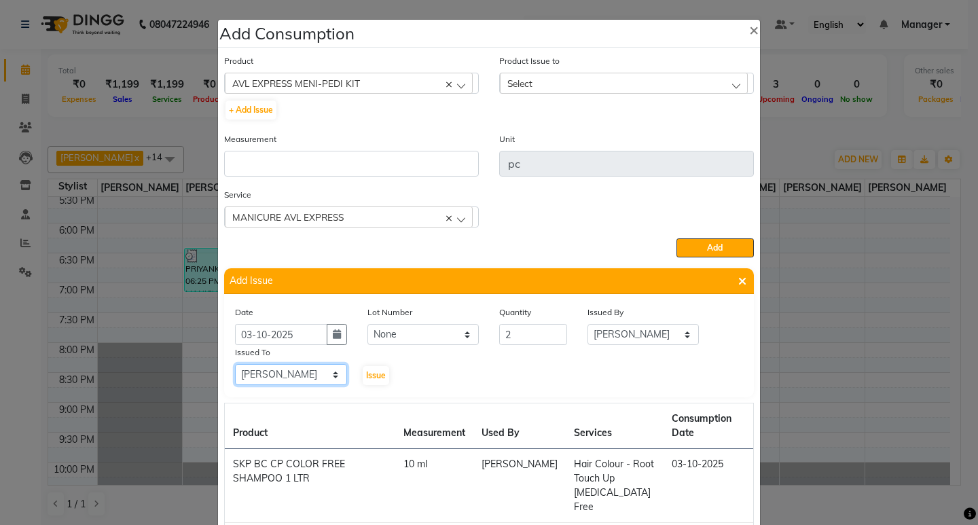
click at [235, 364] on select "Select Kumudini Minakshi Omkar Patil Pankaj Jadhav Priyanka Sagar saindane SANT…" at bounding box center [291, 374] width 112 height 21
click at [378, 371] on span "Issue" at bounding box center [376, 375] width 20 height 10
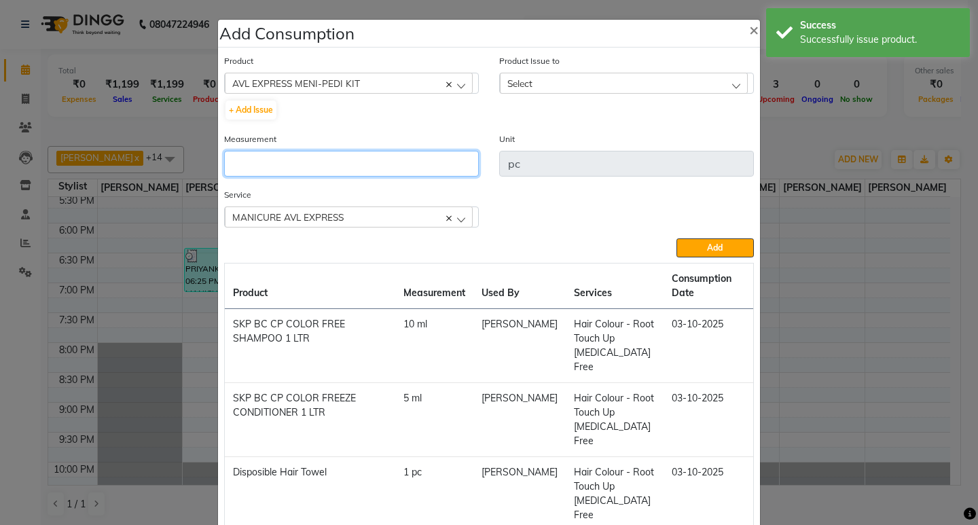
click at [374, 158] on input "number" at bounding box center [351, 164] width 255 height 26
type input "1"
click at [642, 80] on div "Select" at bounding box center [624, 83] width 248 height 20
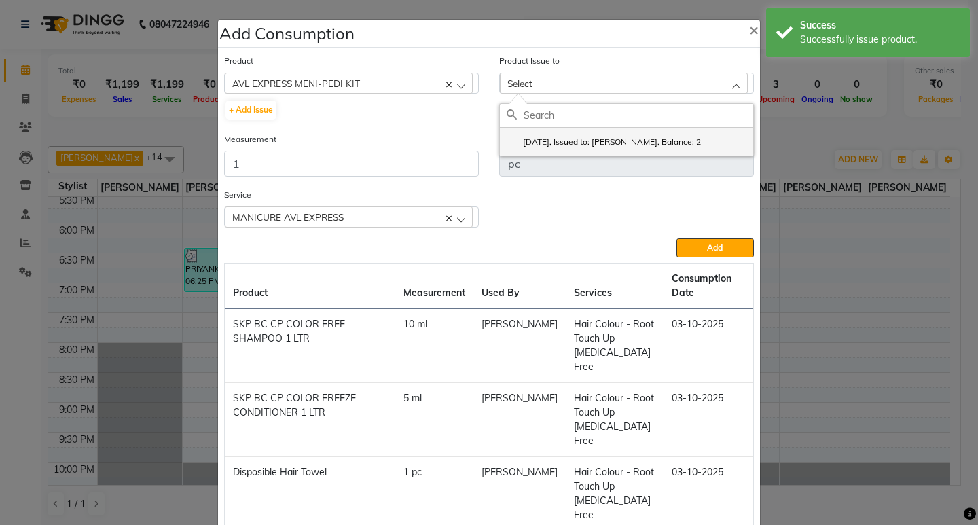
click at [666, 144] on label "2025-10-03, Issued to: SANTOSHI, Balance: 2" at bounding box center [604, 142] width 194 height 12
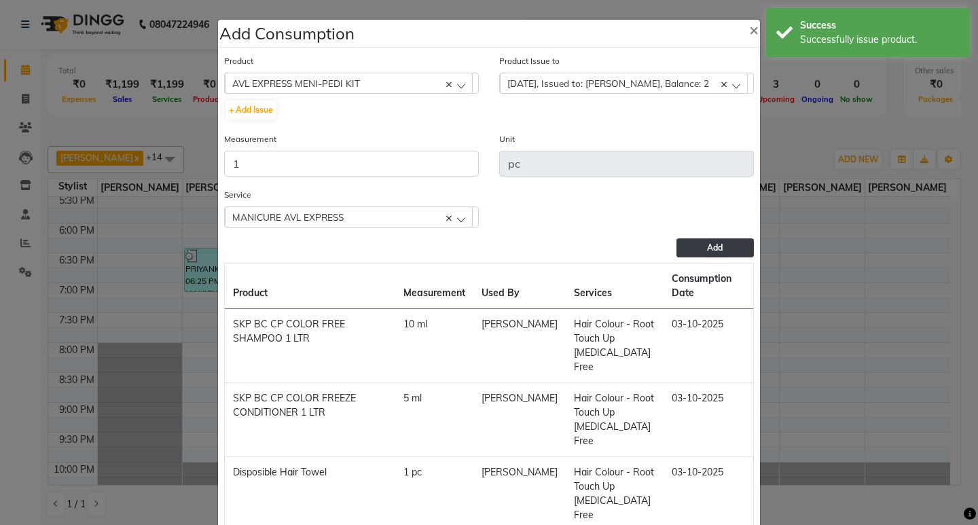
click at [719, 239] on button "Add" at bounding box center [715, 247] width 77 height 19
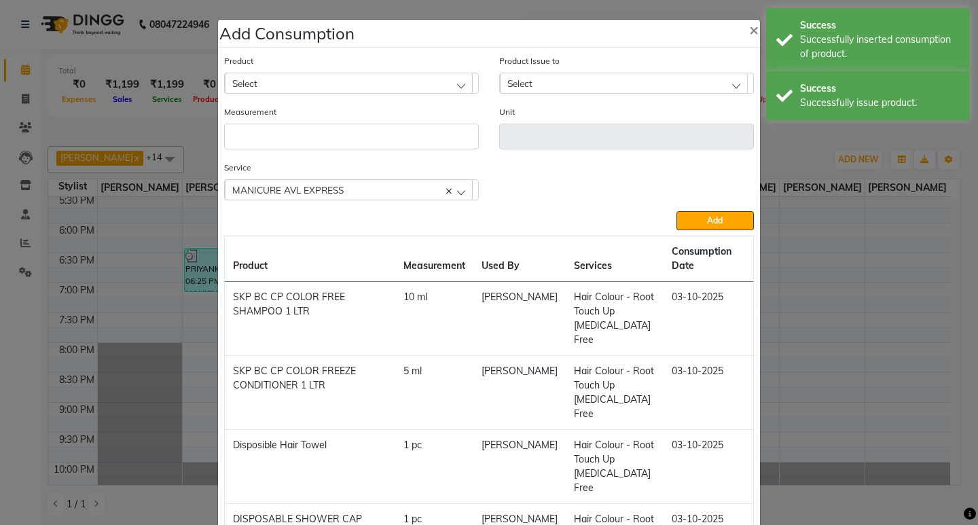
click at [791, 138] on ngb-modal-window "Add Consumption × Product Select 001 BANANA POWDER 10GM Product Issue to Select…" at bounding box center [489, 262] width 978 height 525
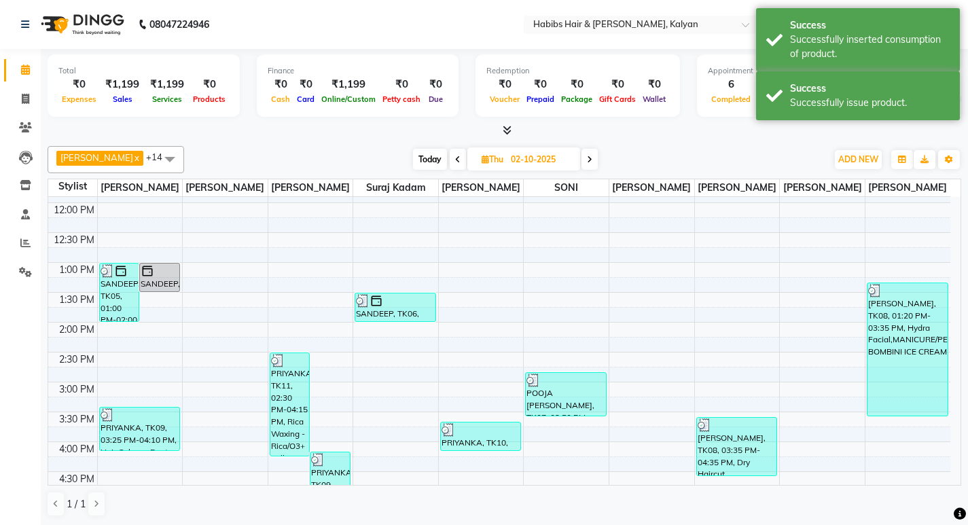
scroll to position [232, 0]
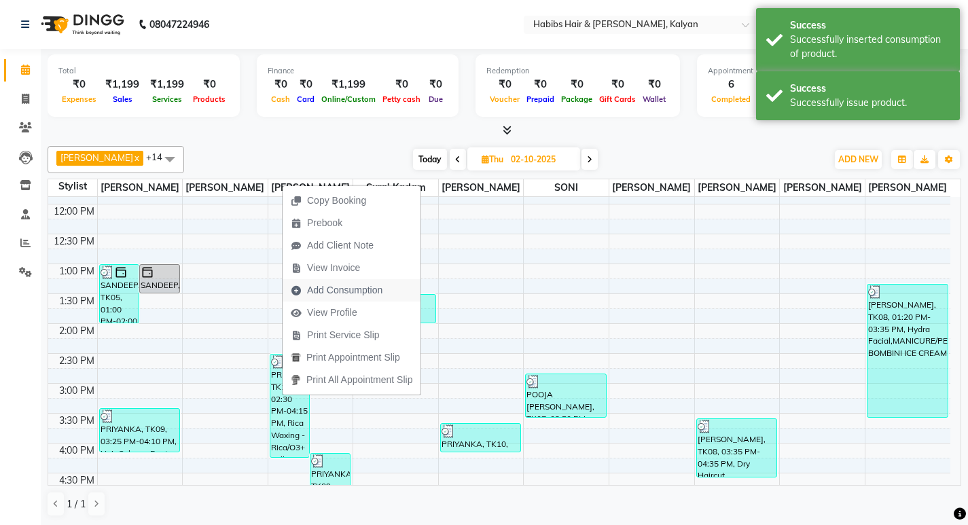
click at [366, 289] on span "Add Consumption" at bounding box center [344, 290] width 75 height 14
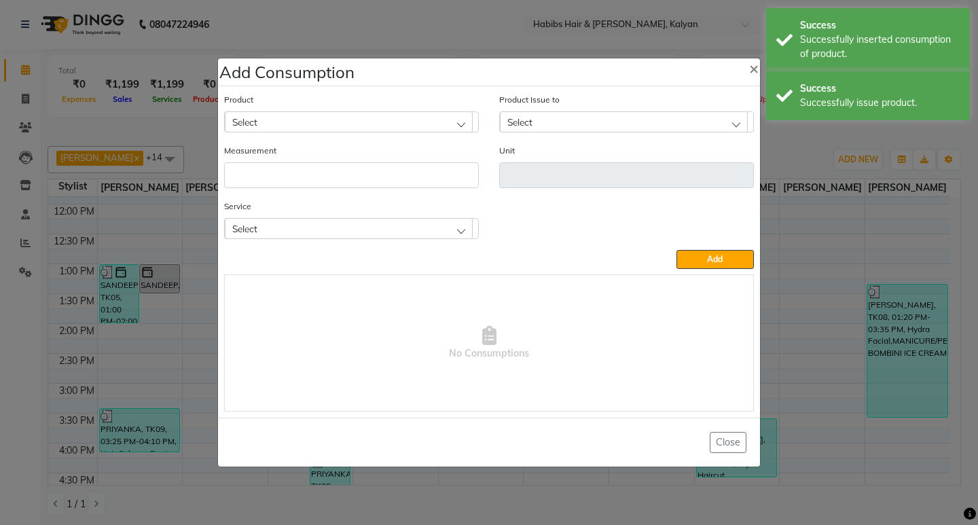
click at [340, 236] on div "Select" at bounding box center [349, 228] width 248 height 20
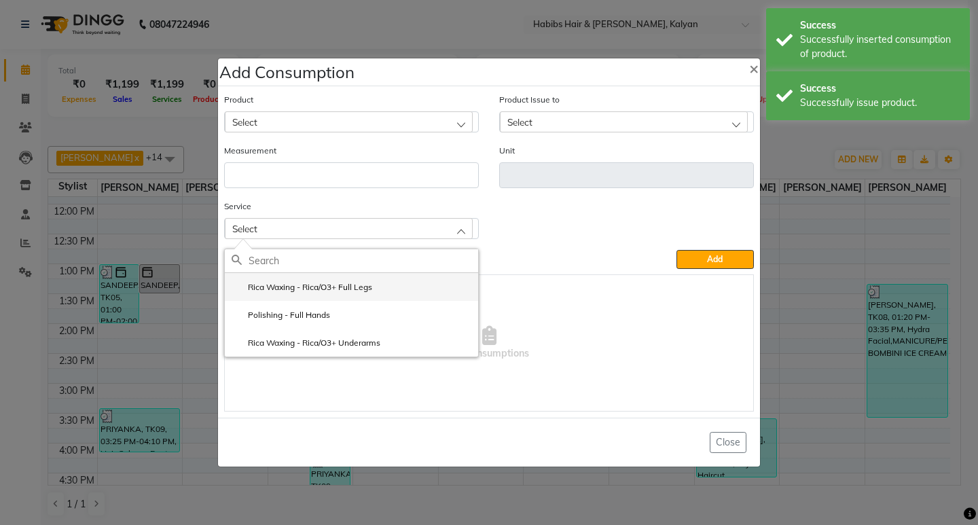
click at [340, 283] on label "Rica Waxing - Rica/O3+ Full Legs" at bounding box center [302, 287] width 141 height 12
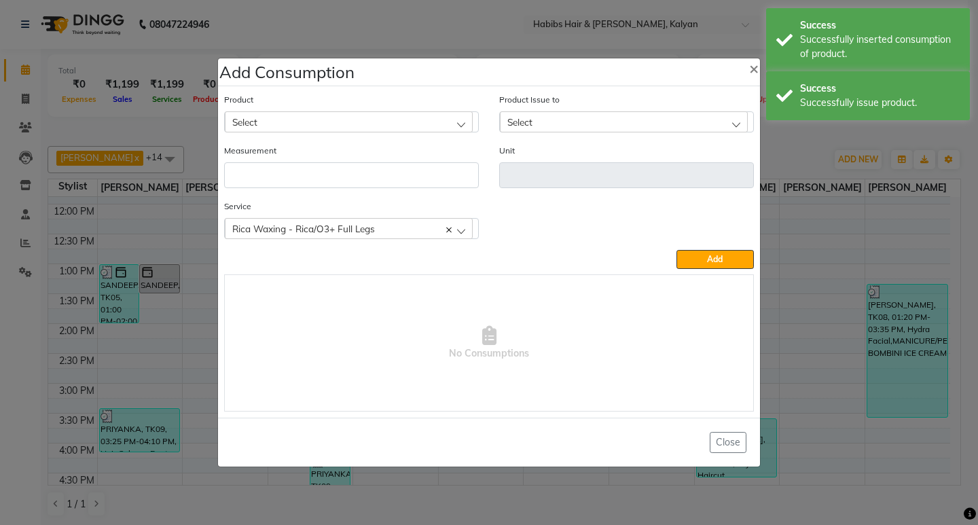
click at [388, 122] on div "Select" at bounding box center [349, 121] width 248 height 20
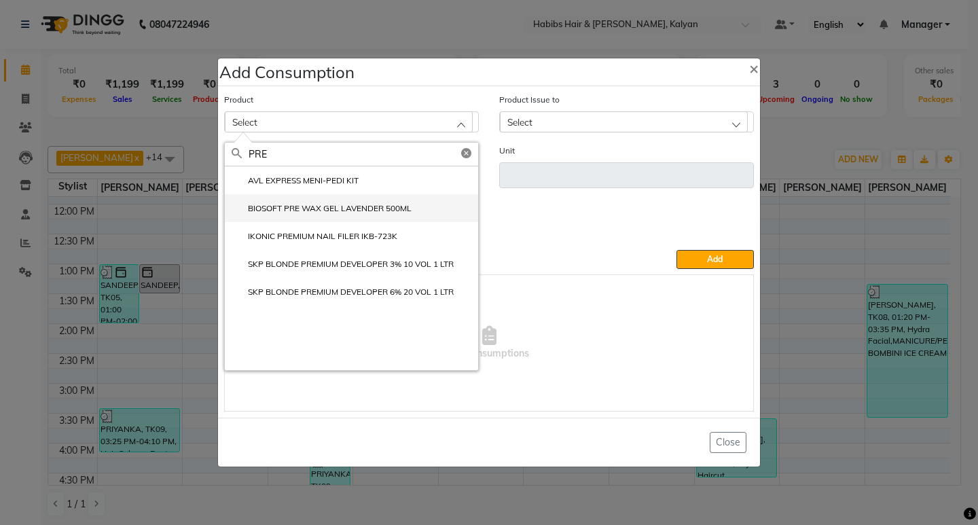
type input "PRE"
click at [369, 209] on label "BIOSOFT PRE WAX GEL LAVENDER 500ML" at bounding box center [322, 208] width 180 height 12
type input "GRM"
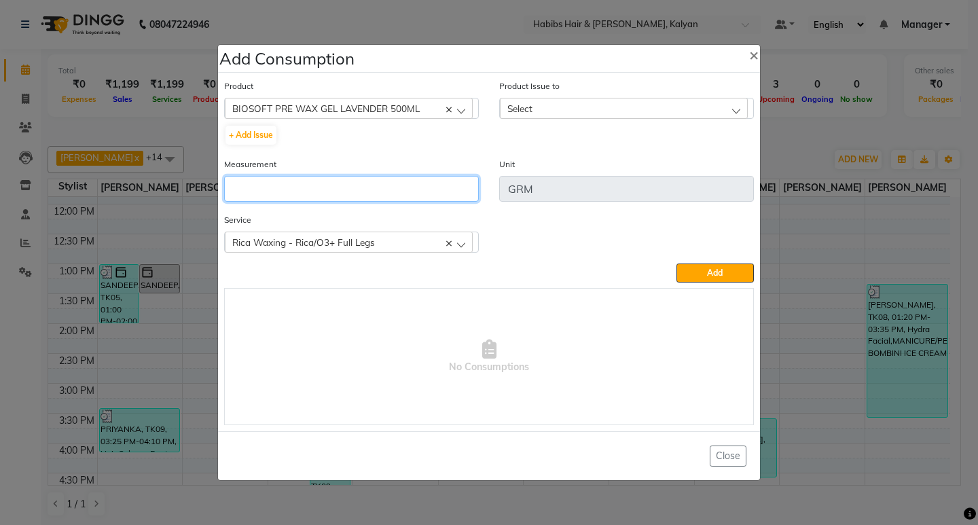
click at [366, 196] on input "number" at bounding box center [351, 189] width 255 height 26
type input "10"
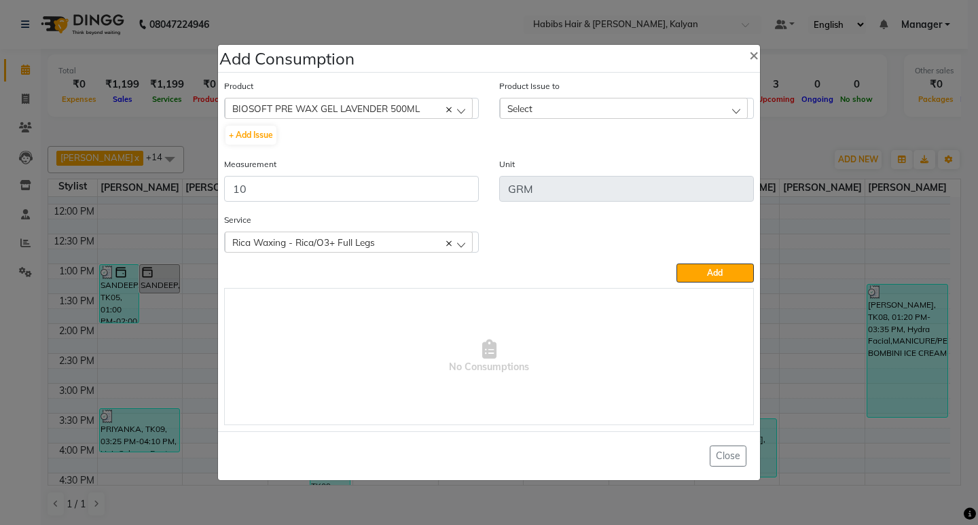
click at [618, 113] on div "Select" at bounding box center [624, 108] width 248 height 20
click at [659, 169] on label "2025-05-19, Issued to: SANTOSHI, Balance: 589" at bounding box center [609, 167] width 204 height 12
click at [711, 274] on span "Add" at bounding box center [715, 273] width 16 height 10
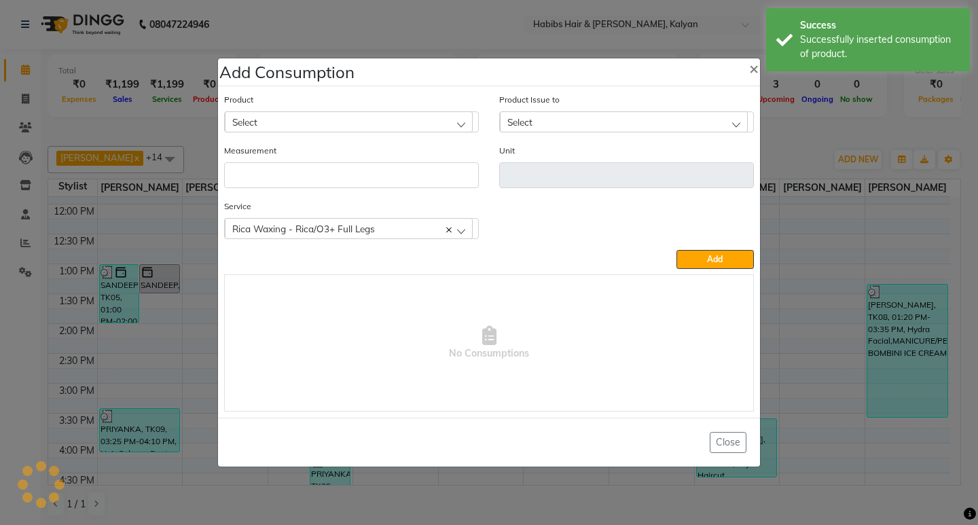
click at [406, 118] on div "Select" at bounding box center [349, 121] width 248 height 20
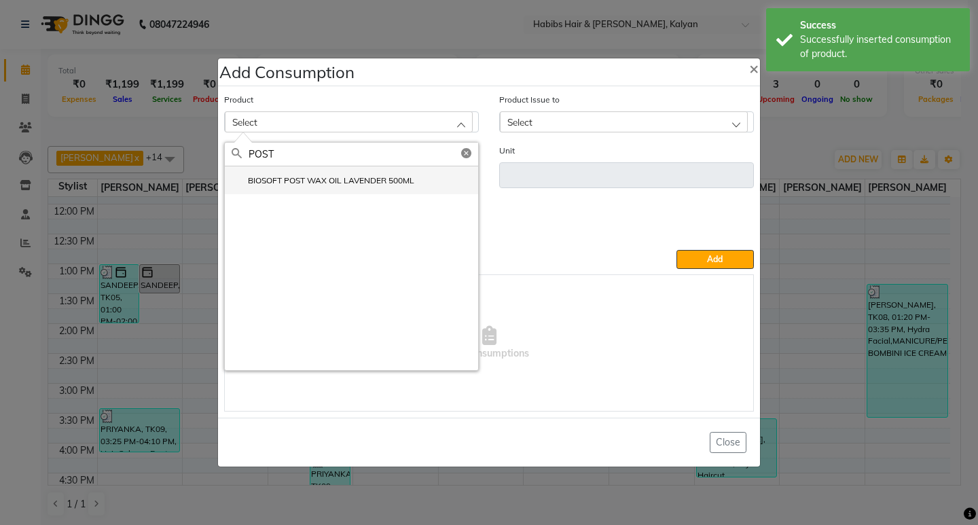
type input "POST"
click at [381, 190] on li "BIOSOFT POST WAX OIL LAVENDER 500ML" at bounding box center [351, 180] width 253 height 28
type input "ML"
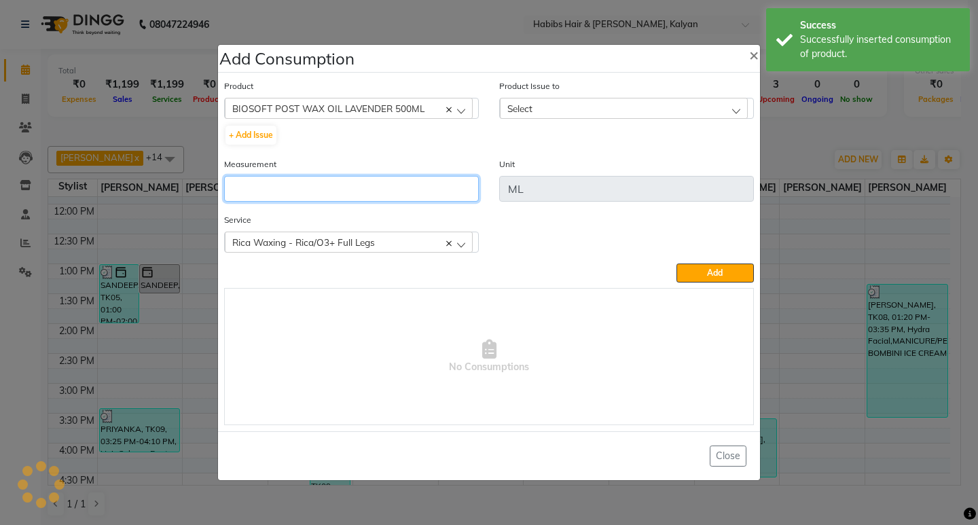
click at [381, 190] on input "number" at bounding box center [351, 189] width 255 height 26
type input "10"
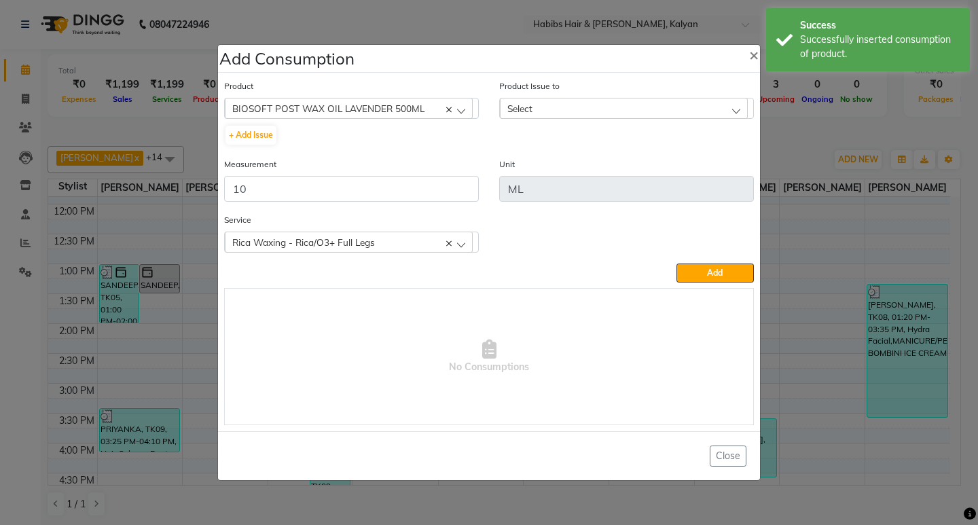
click at [657, 105] on div "Select" at bounding box center [624, 108] width 248 height 20
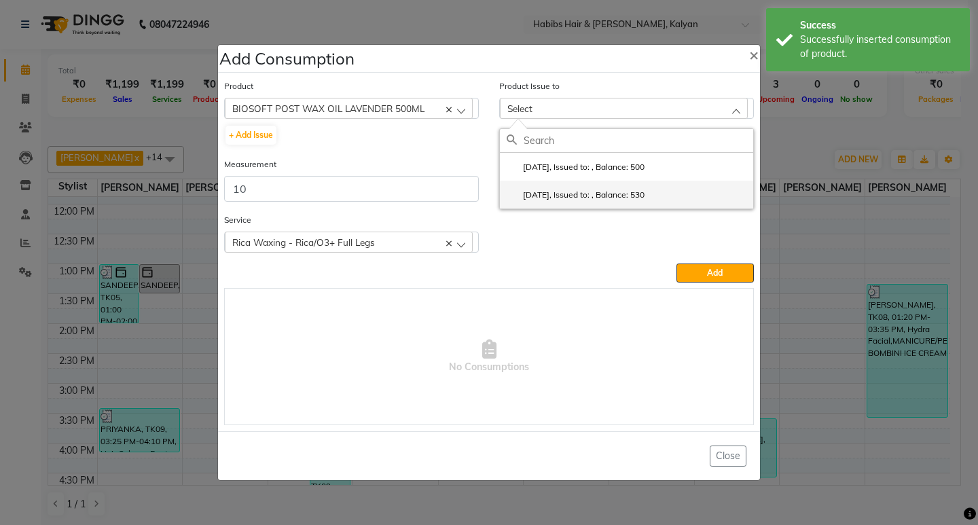
click at [708, 204] on li "2025-05-19, Issued to: , Balance: 530" at bounding box center [626, 195] width 253 height 28
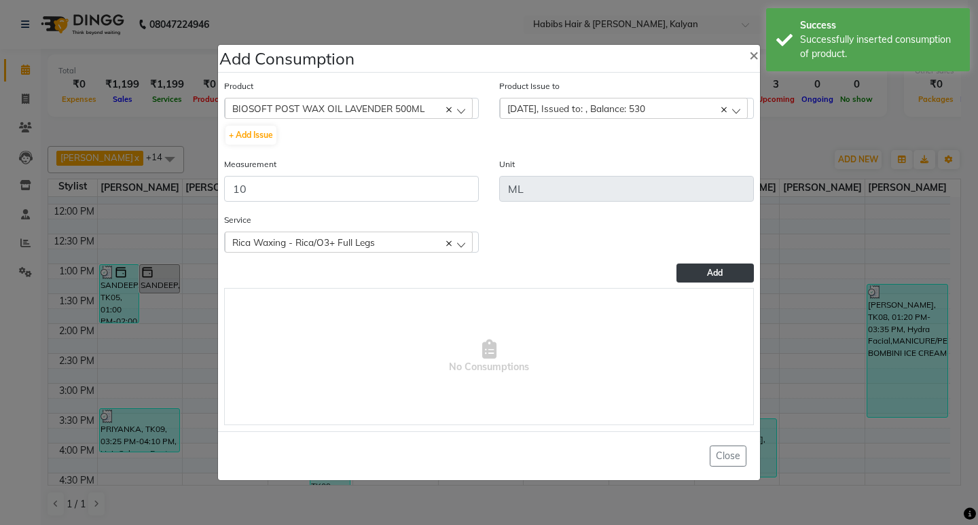
click at [734, 276] on button "Add" at bounding box center [715, 273] width 77 height 19
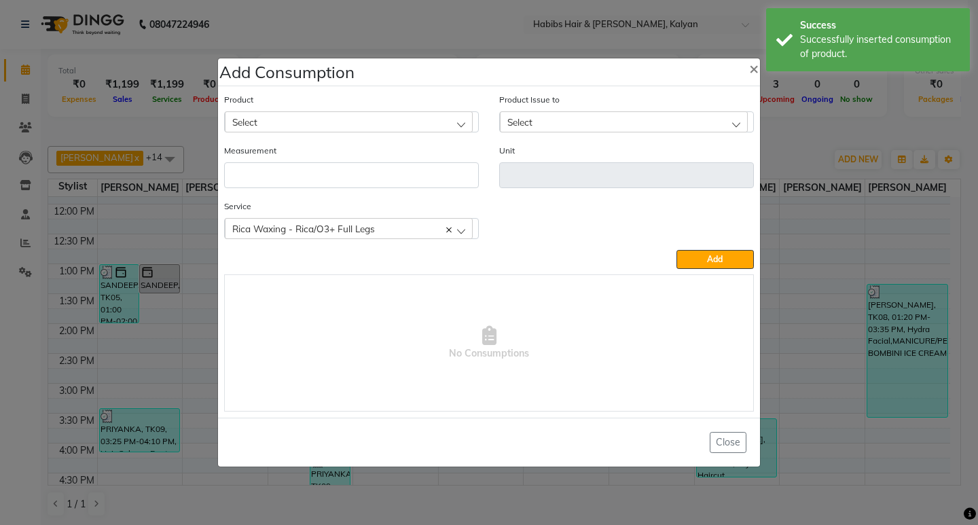
click at [352, 128] on div "Select" at bounding box center [349, 121] width 248 height 20
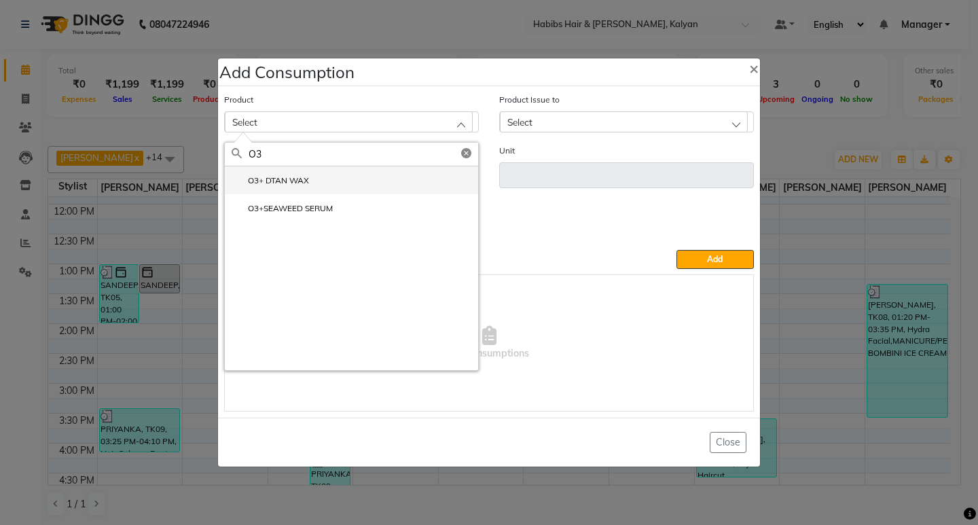
type input "O3"
click at [326, 183] on li "O3+ DTAN WAX" at bounding box center [351, 180] width 253 height 28
type input "ml"
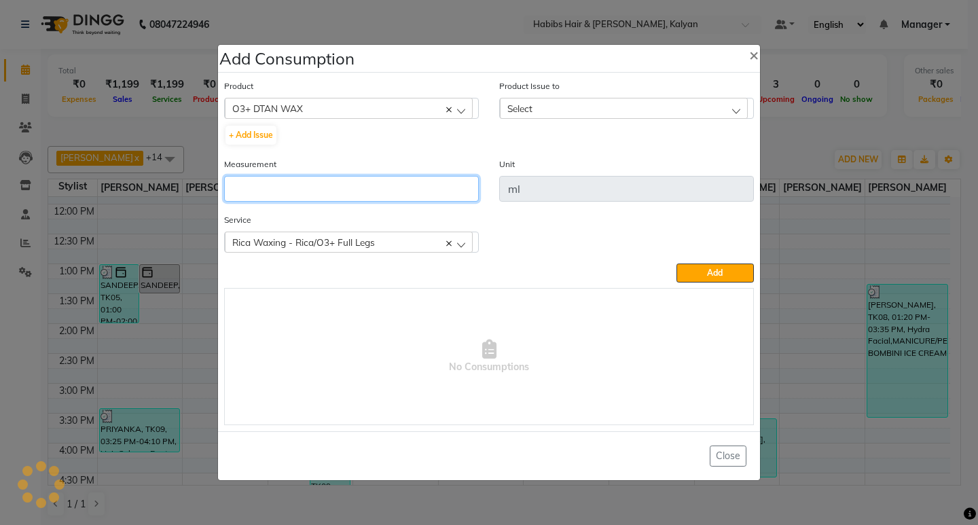
click at [326, 183] on input "number" at bounding box center [351, 189] width 255 height 26
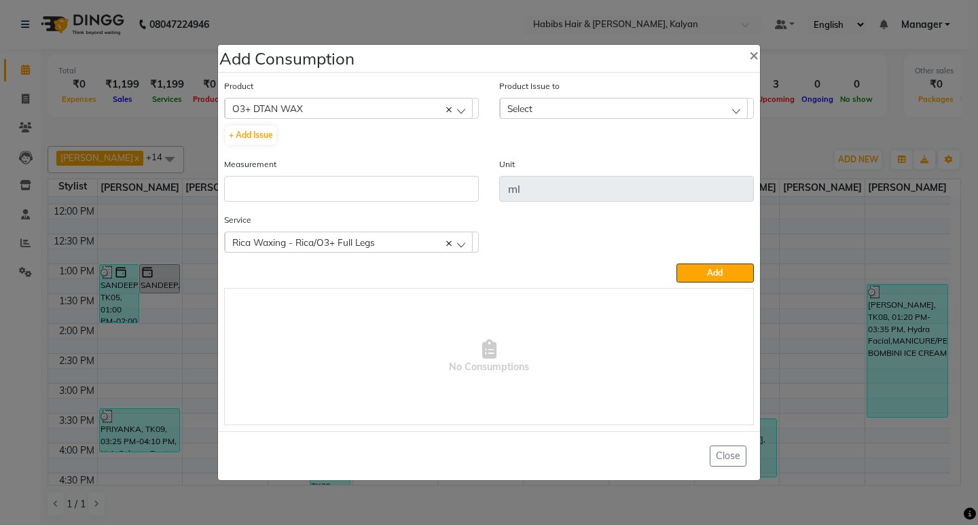
click at [685, 101] on div "Select" at bounding box center [624, 108] width 248 height 20
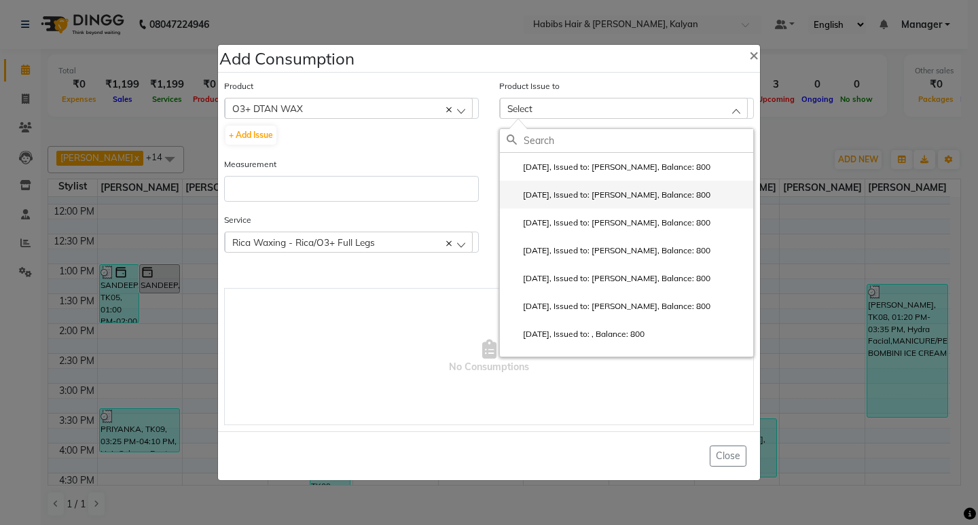
click at [653, 204] on li "2025-09-29, Issued to: Smruti, Balance: 800" at bounding box center [626, 195] width 253 height 28
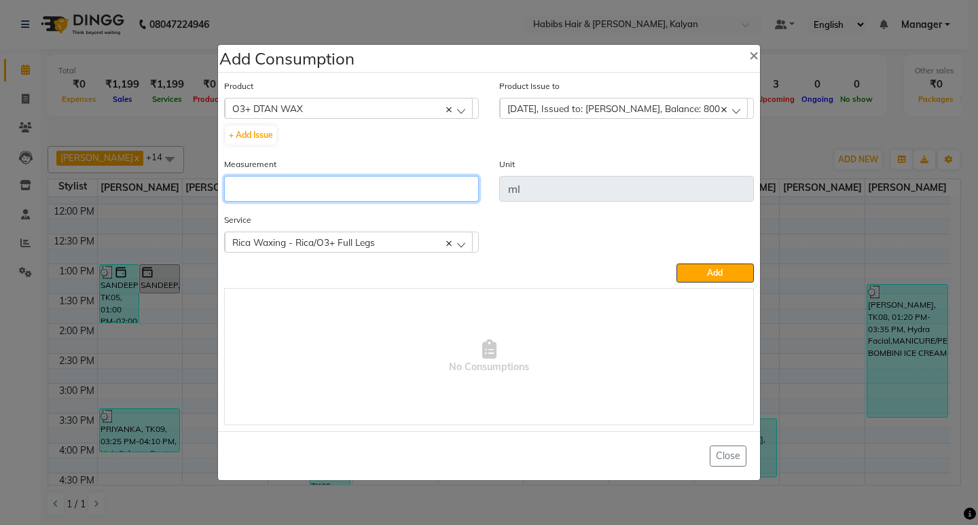
click at [340, 199] on input "number" at bounding box center [351, 189] width 255 height 26
type input "200"
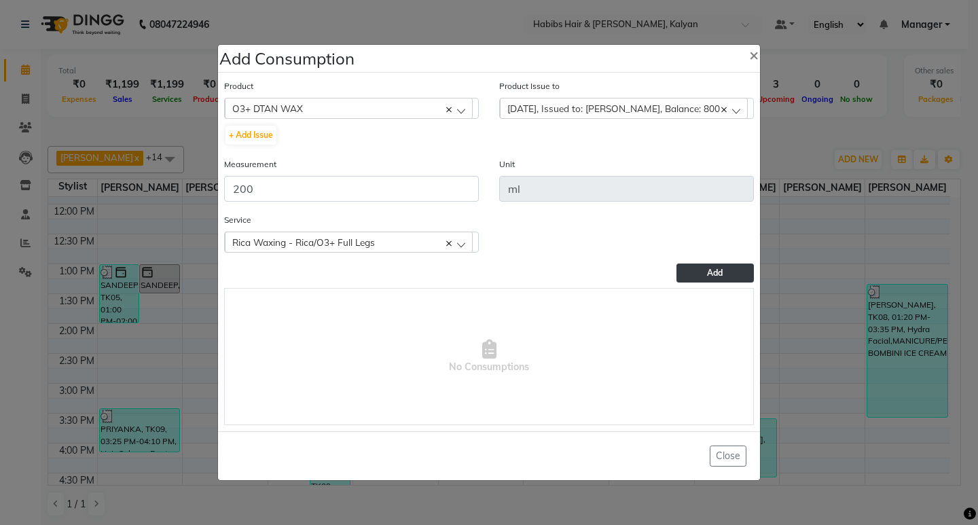
click at [716, 275] on span "Add" at bounding box center [715, 273] width 16 height 10
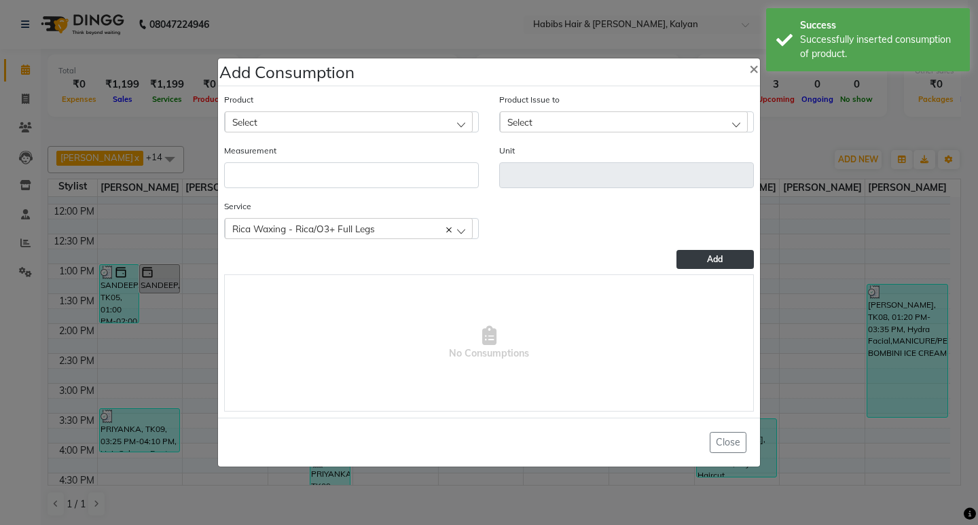
click at [363, 41] on ngb-modal-window "Add Consumption × Product Select 001 BANANA POWDER 10GM Product Issue to Select…" at bounding box center [489, 262] width 978 height 525
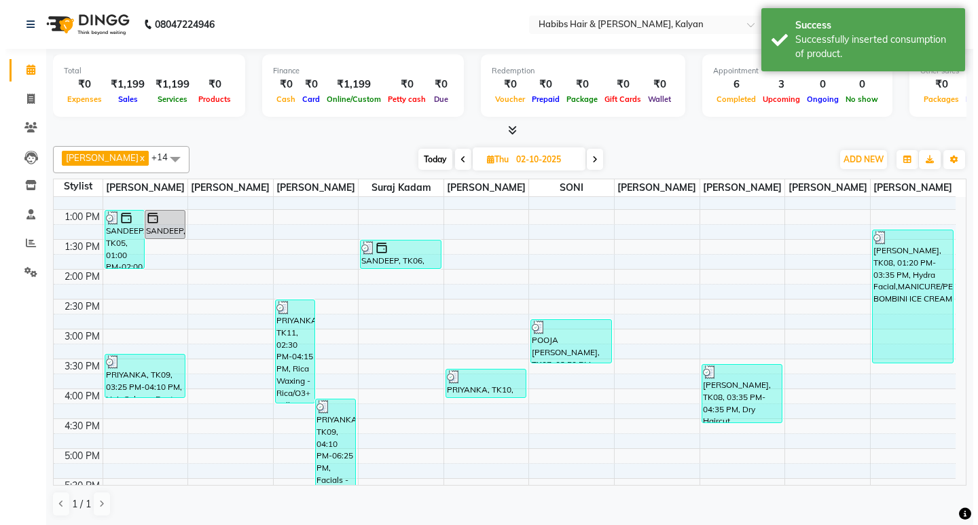
scroll to position [367, 0]
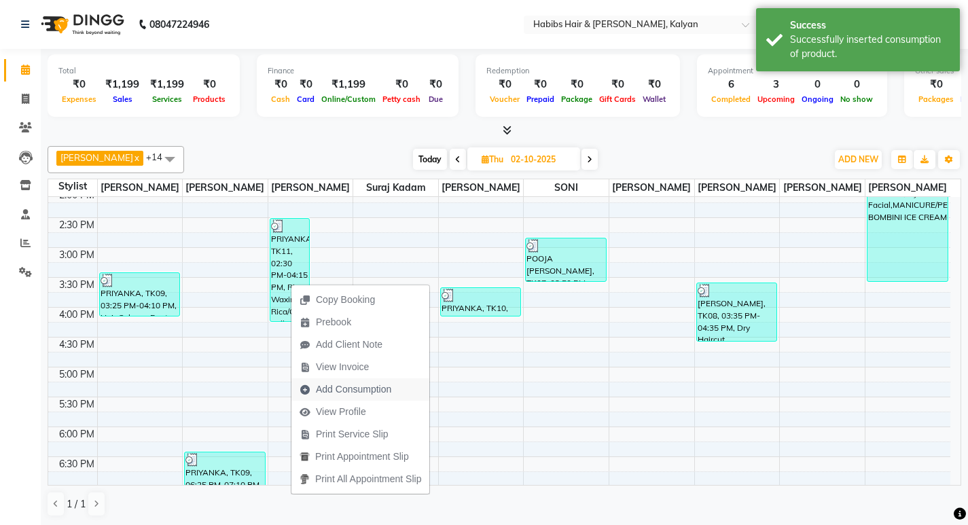
click at [353, 381] on span "Add Consumption" at bounding box center [345, 389] width 108 height 22
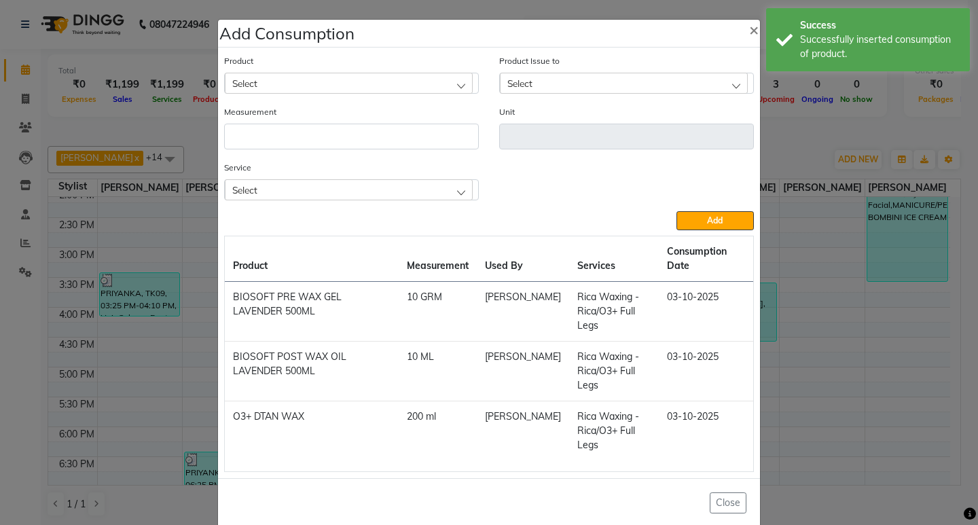
click at [337, 195] on div "Select" at bounding box center [349, 189] width 248 height 20
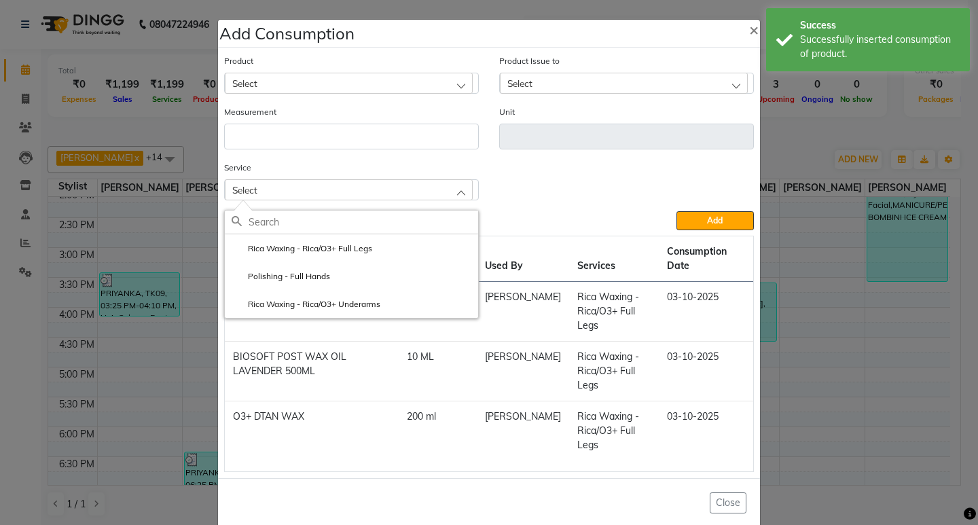
click at [802, 160] on ngb-modal-window "Add Consumption × Product Select Product Issue to Select Measurement Unit Servi…" at bounding box center [489, 262] width 978 height 525
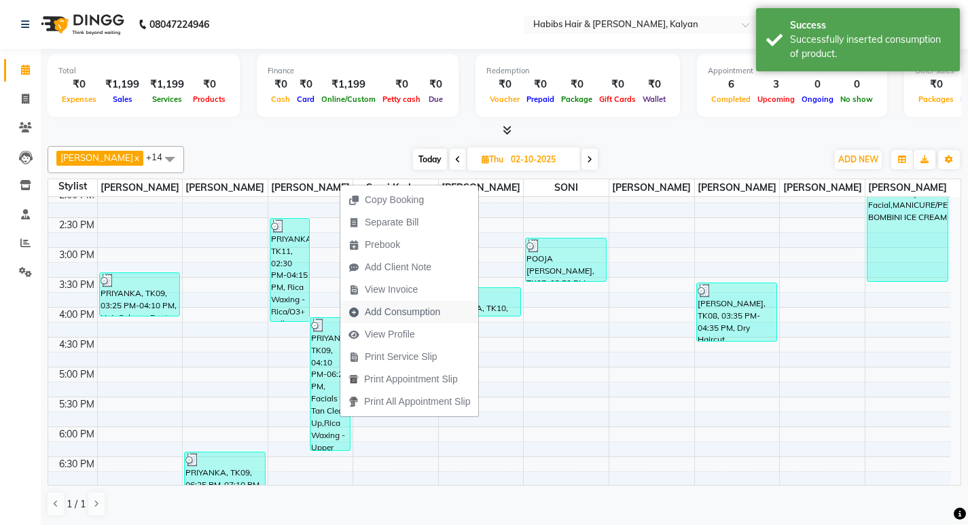
click at [404, 310] on span "Add Consumption" at bounding box center [402, 312] width 75 height 14
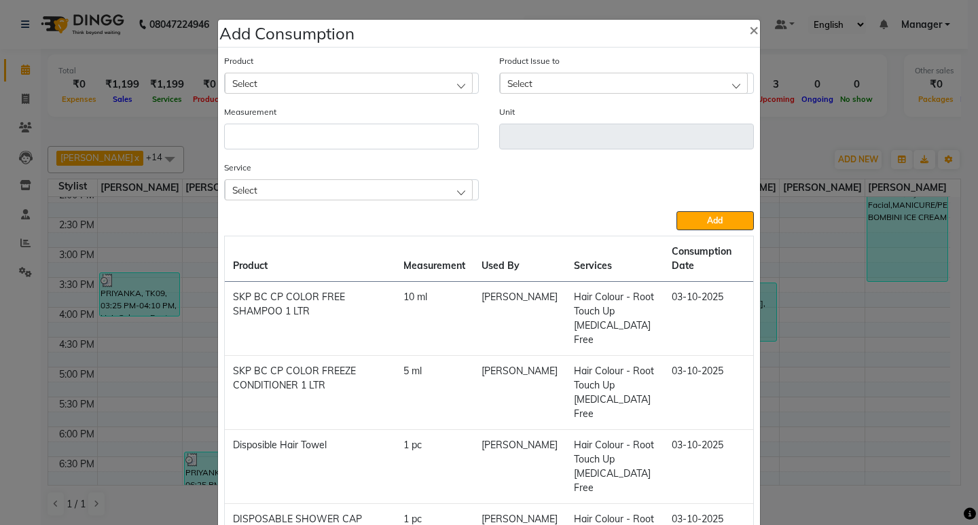
click at [384, 197] on div "Select" at bounding box center [349, 189] width 248 height 20
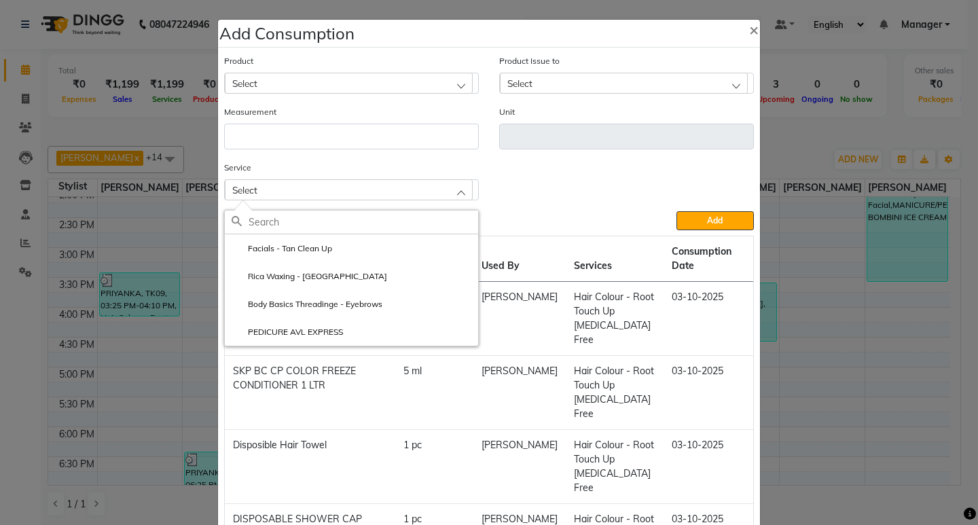
click at [589, 236] on th "Services" at bounding box center [615, 259] width 98 height 46
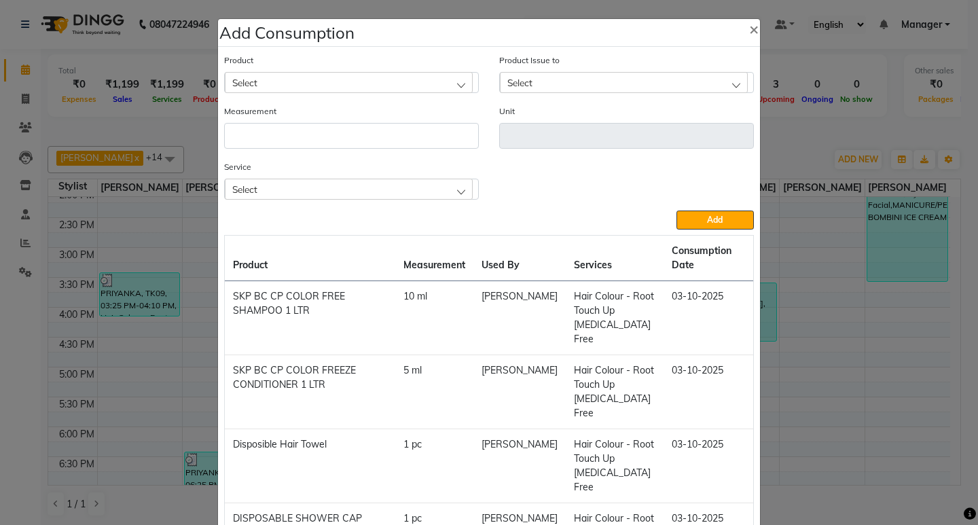
scroll to position [0, 0]
drag, startPoint x: 376, startPoint y: 186, endPoint x: 374, endPoint y: 200, distance: 13.7
click at [376, 188] on div "Select" at bounding box center [349, 189] width 248 height 20
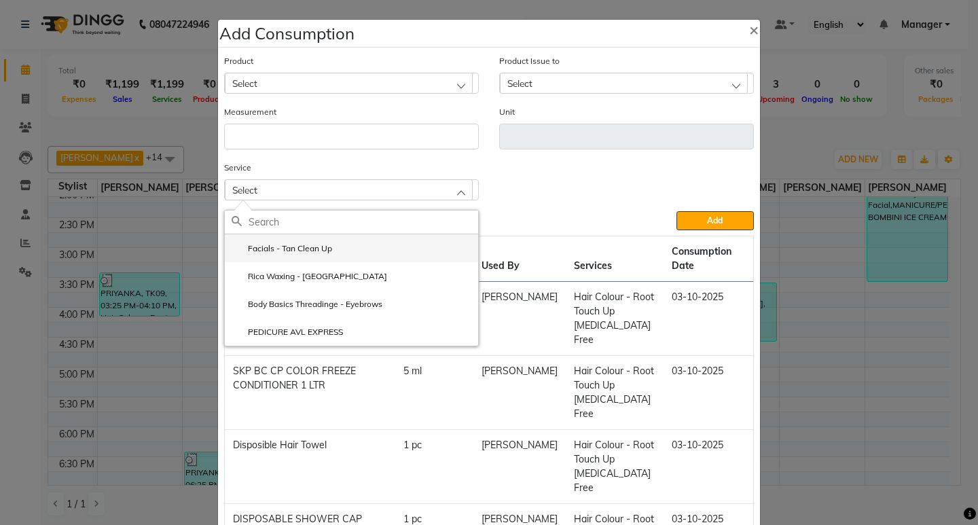
click at [378, 251] on li "Facials - Tan Clean Up" at bounding box center [351, 248] width 253 height 28
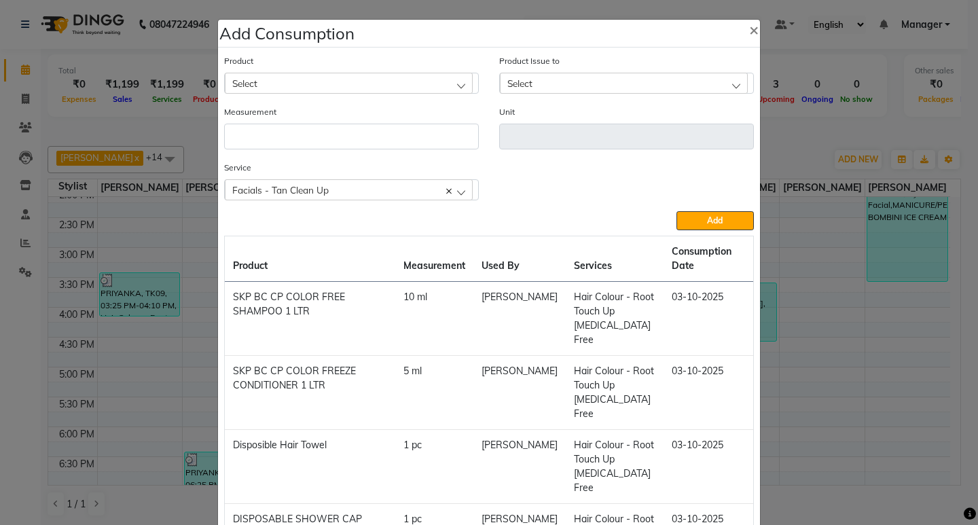
click at [384, 84] on div "Select" at bounding box center [349, 83] width 248 height 20
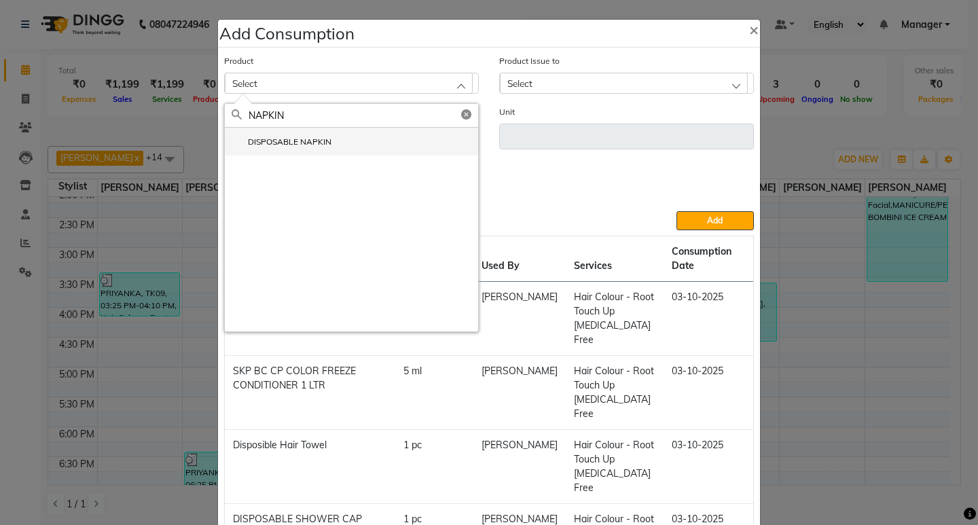
type input "NAPKIN"
click at [324, 144] on label "DISPOSABLE NAPKIN" at bounding box center [282, 142] width 100 height 12
type input "pc"
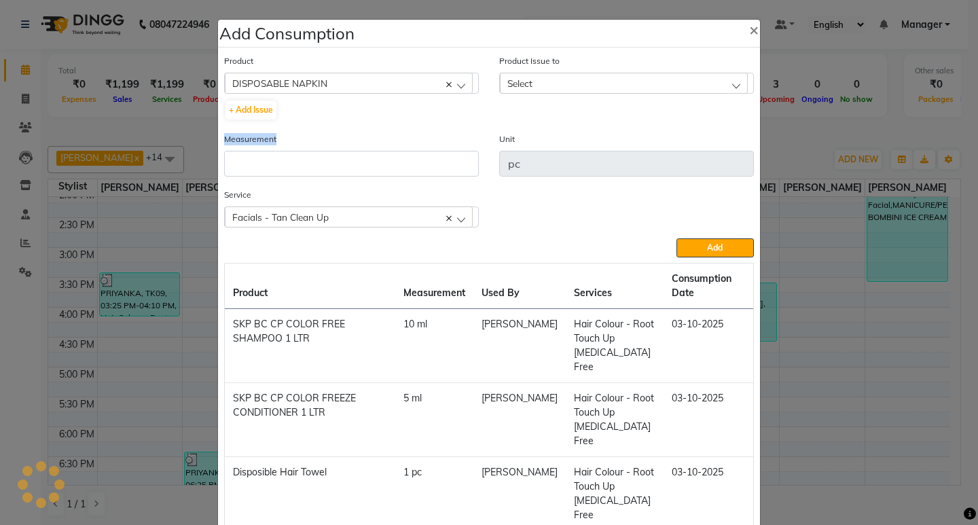
click at [324, 144] on div "Measurement" at bounding box center [351, 154] width 255 height 45
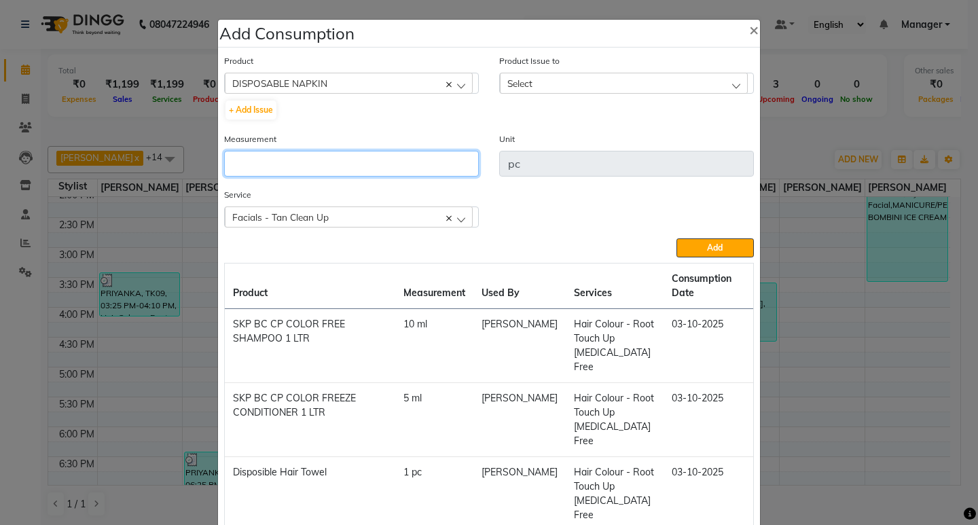
click at [362, 174] on input "number" at bounding box center [351, 164] width 255 height 26
type input "2"
click at [624, 94] on div "Product Issue to Select No Data Available" at bounding box center [626, 93] width 275 height 78
click at [623, 78] on div "Select" at bounding box center [624, 83] width 248 height 20
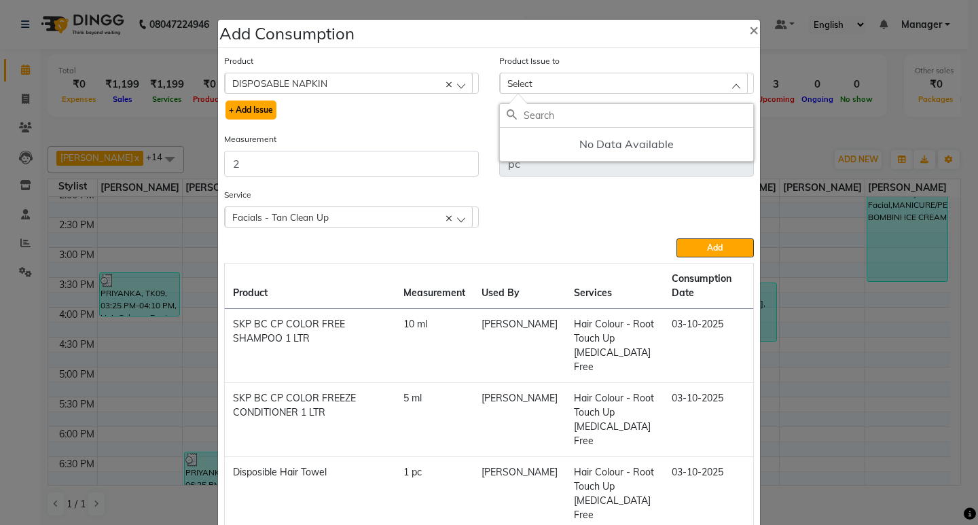
click at [235, 107] on button "+ Add Issue" at bounding box center [251, 110] width 51 height 19
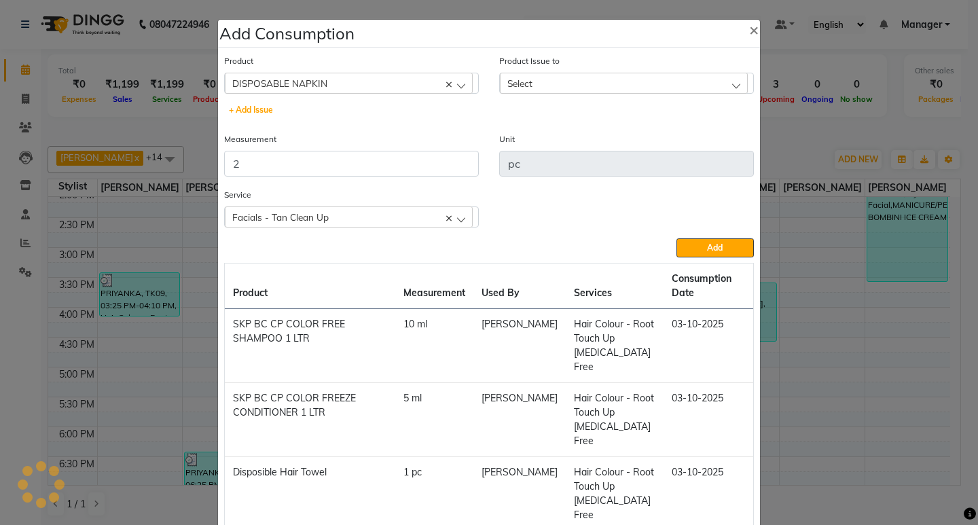
select select
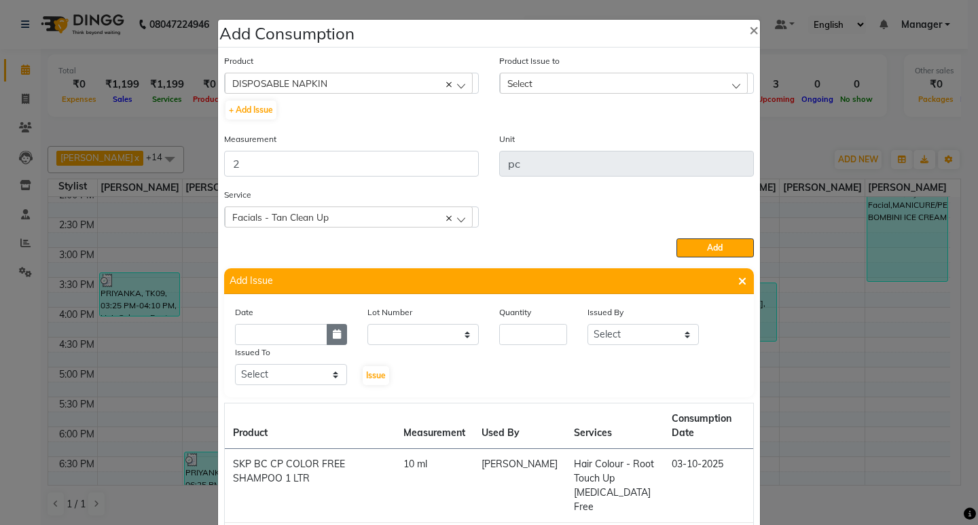
click at [327, 329] on button "button" at bounding box center [337, 334] width 20 height 21
select select "10"
select select "2025"
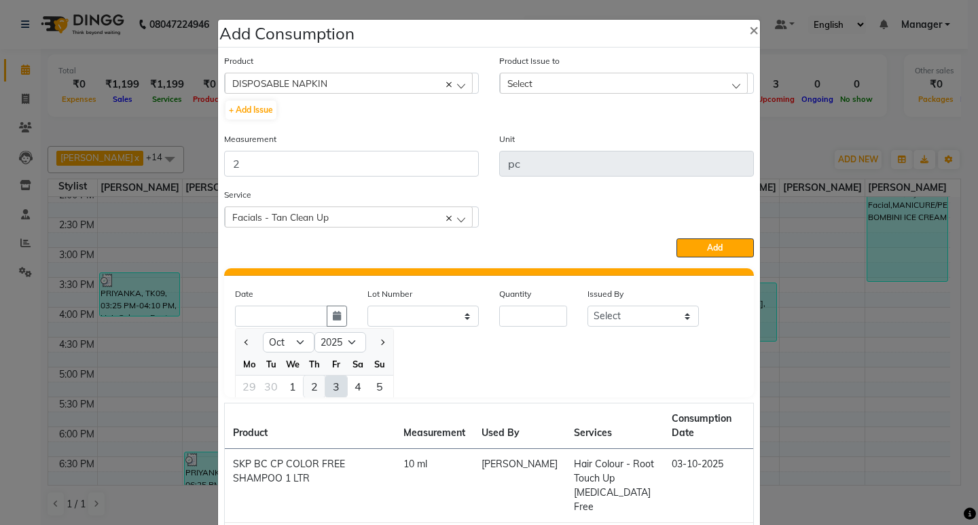
click at [315, 381] on div "2" at bounding box center [315, 387] width 22 height 22
type input "02-10-2025"
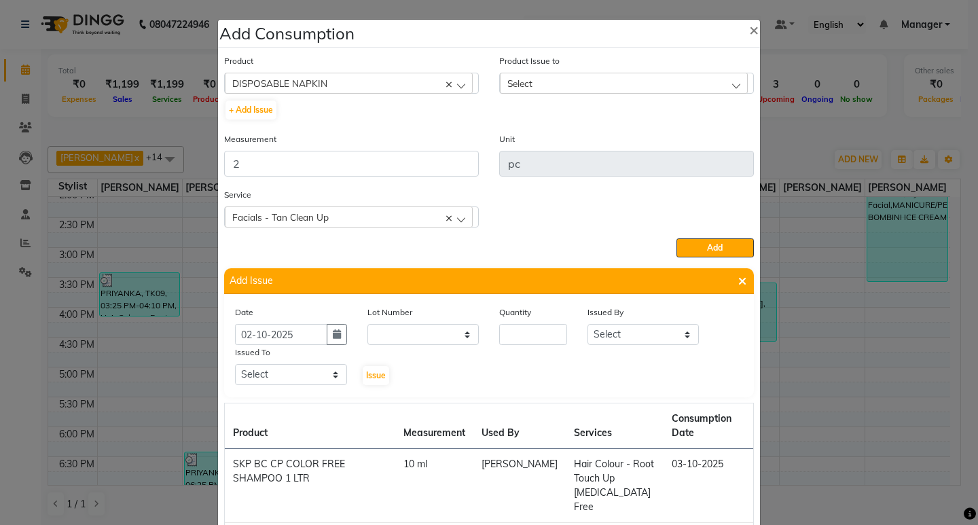
click at [331, 323] on div "Date" at bounding box center [291, 314] width 112 height 19
click at [327, 331] on button "button" at bounding box center [337, 334] width 20 height 21
select select "10"
select select "2025"
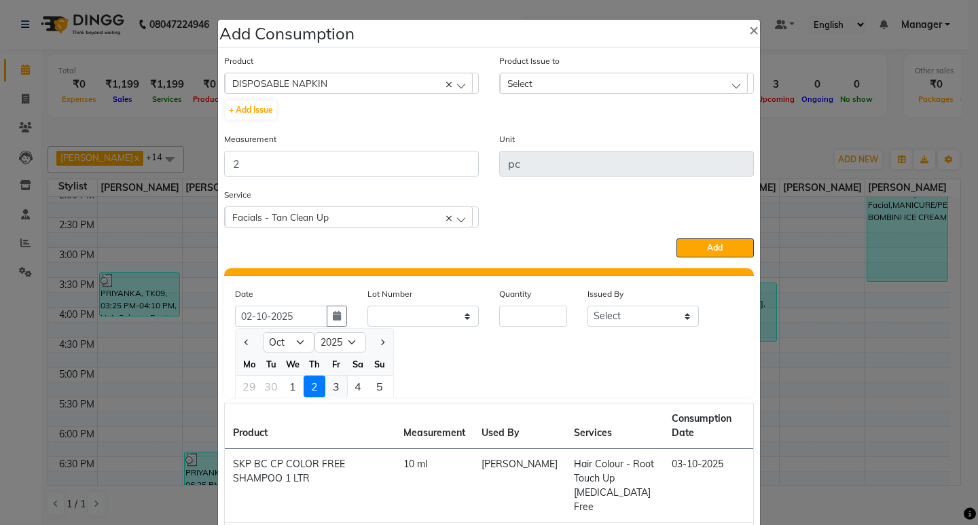
click at [338, 382] on div "3" at bounding box center [336, 387] width 22 height 22
type input "03-10-2025"
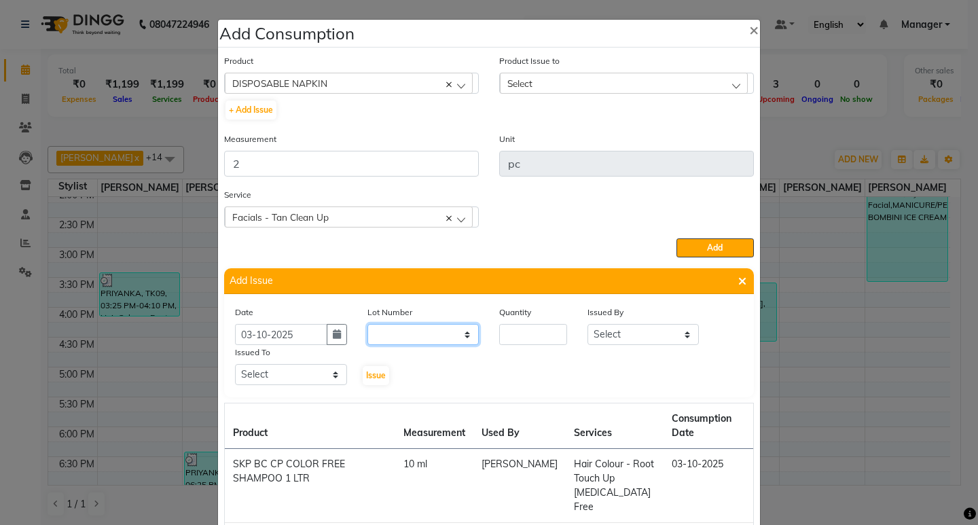
click at [401, 334] on select "None" at bounding box center [423, 334] width 112 height 21
select select "0: null"
click at [367, 324] on select "None" at bounding box center [423, 334] width 112 height 21
click at [535, 324] on input "number" at bounding box center [533, 334] width 68 height 21
type input "50"
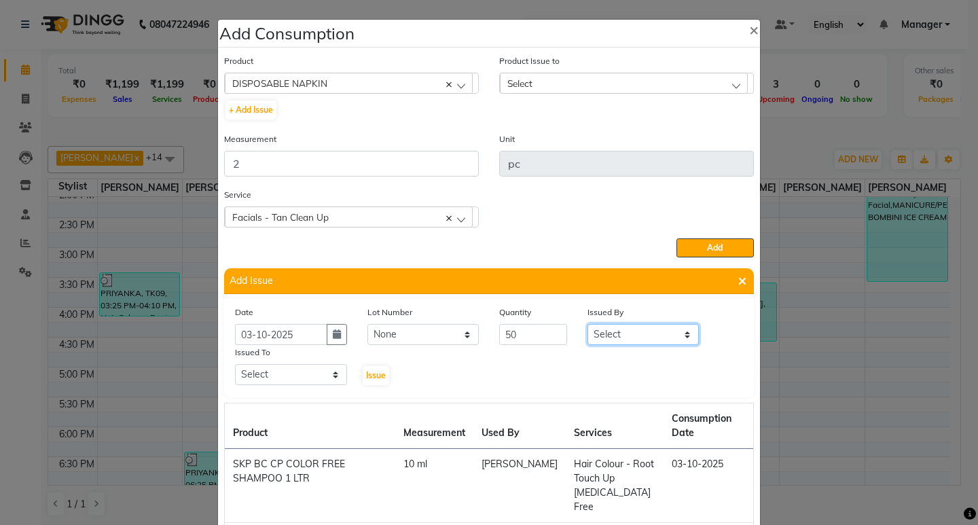
click at [649, 335] on select "Select Kumudini Minakshi Omkar Patil Pankaj Jadhav Priyanka Sagar saindane SANT…" at bounding box center [644, 334] width 112 height 21
select select "80296"
click at [588, 324] on select "Select Kumudini Minakshi Omkar Patil Pankaj Jadhav Priyanka Sagar saindane SANT…" at bounding box center [644, 334] width 112 height 21
click at [243, 363] on div "Issued To" at bounding box center [291, 354] width 112 height 19
click at [252, 379] on select "Select Kumudini Minakshi Omkar Patil Pankaj Jadhav Priyanka Sagar saindane SANT…" at bounding box center [291, 374] width 112 height 21
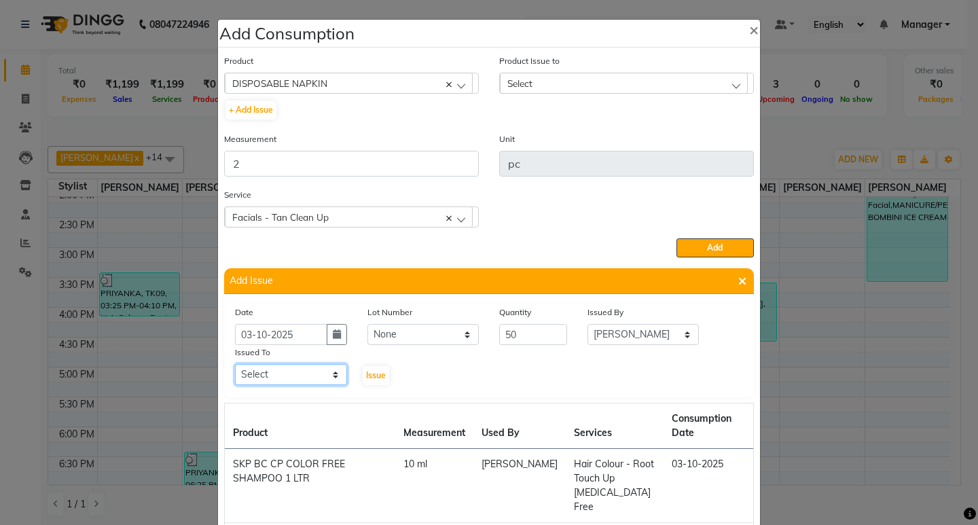
select select "80296"
click at [235, 364] on select "Select Kumudini Minakshi Omkar Patil Pankaj Jadhav Priyanka Sagar saindane SANT…" at bounding box center [291, 374] width 112 height 21
click at [367, 368] on button "Issue" at bounding box center [376, 375] width 26 height 19
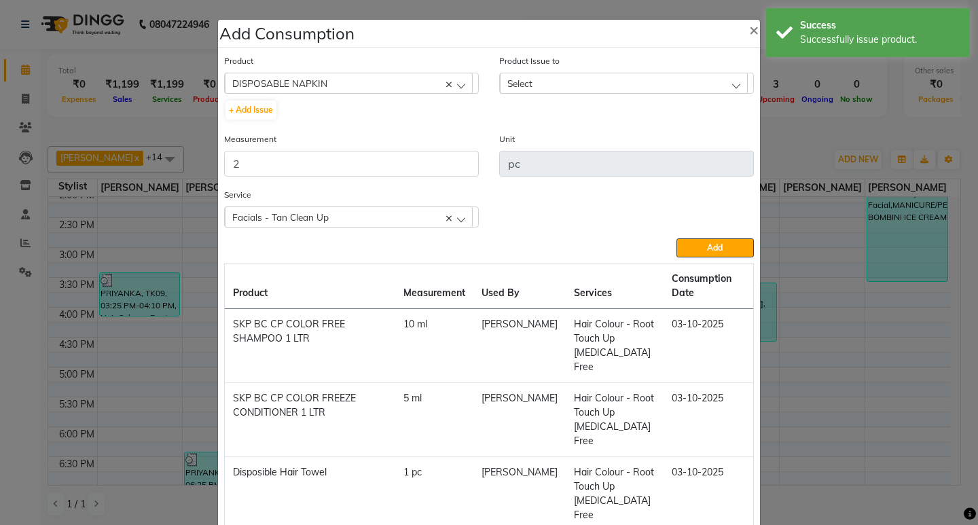
click at [631, 85] on div "Select" at bounding box center [624, 83] width 248 height 20
click at [649, 127] on div at bounding box center [626, 116] width 253 height 24
click at [663, 147] on label "2025-10-03, Issued to: Smruti, Balance: 50" at bounding box center [606, 142] width 199 height 12
click at [701, 240] on button "Add" at bounding box center [715, 247] width 77 height 19
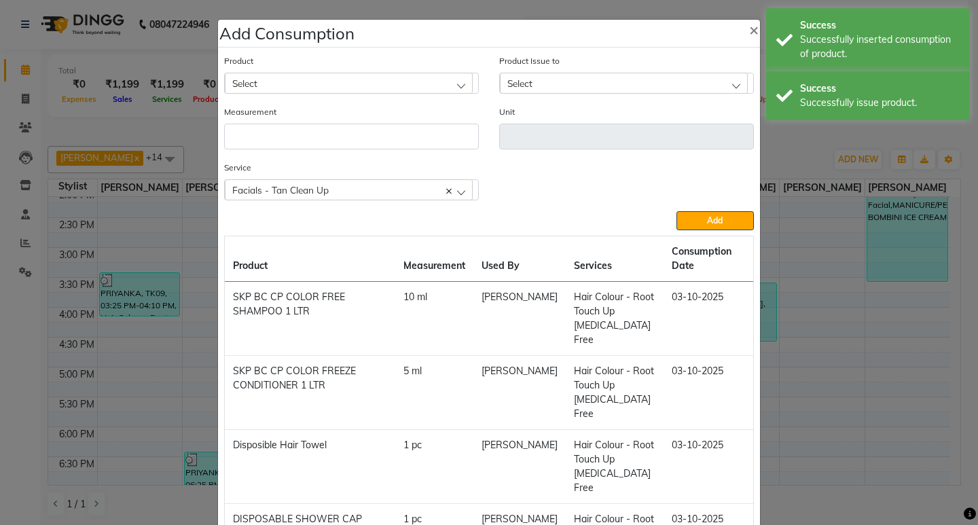
click at [328, 195] on div "Facials - Tan Clean Up" at bounding box center [349, 189] width 248 height 20
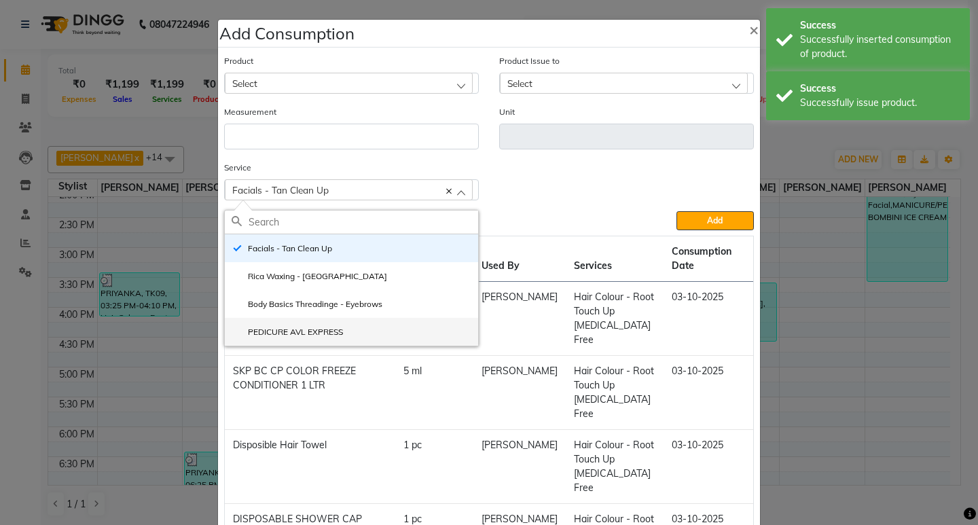
click at [335, 325] on li "PEDICURE AVL EXPRESS" at bounding box center [351, 332] width 253 height 28
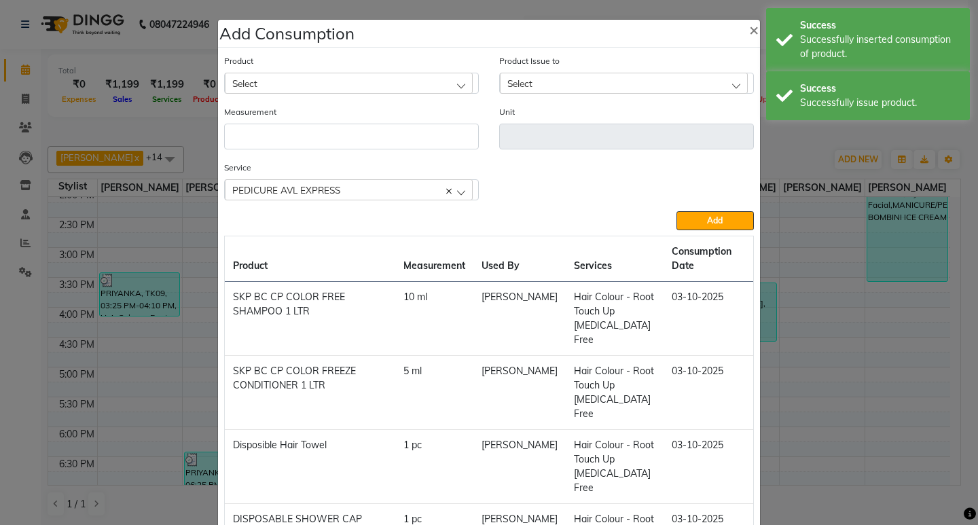
click at [351, 73] on div "Select" at bounding box center [349, 83] width 248 height 20
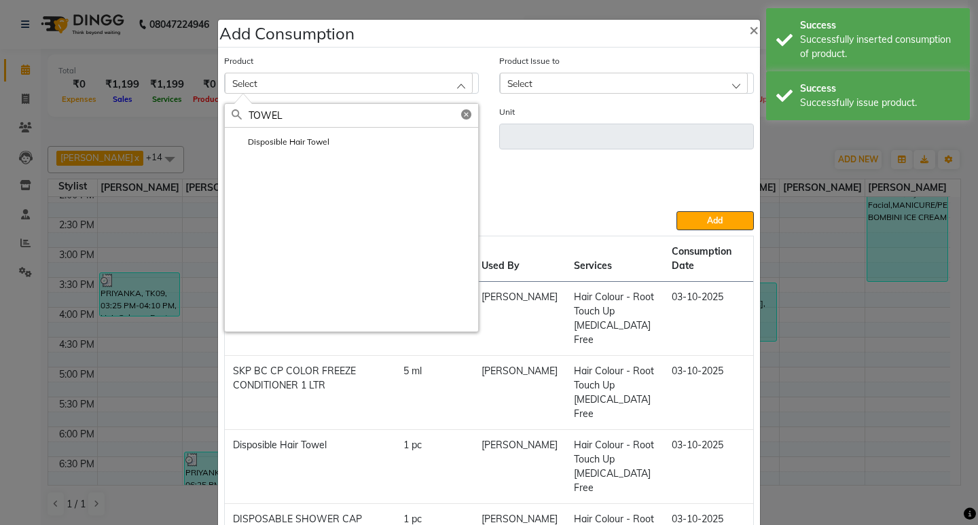
type input "TOWEL"
click at [307, 142] on label "Disposible Hair Towel" at bounding box center [281, 142] width 98 height 12
type input "pc"
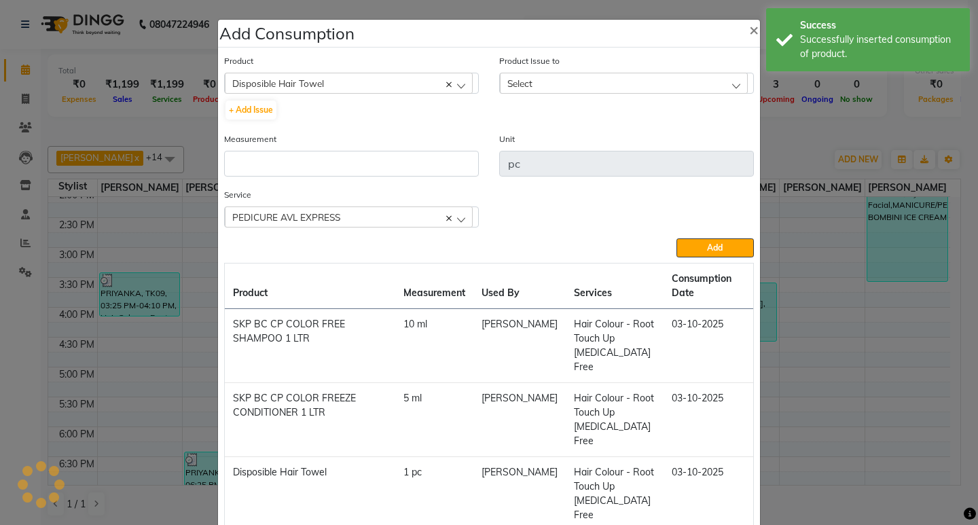
click at [312, 149] on div "Measurement" at bounding box center [351, 154] width 255 height 45
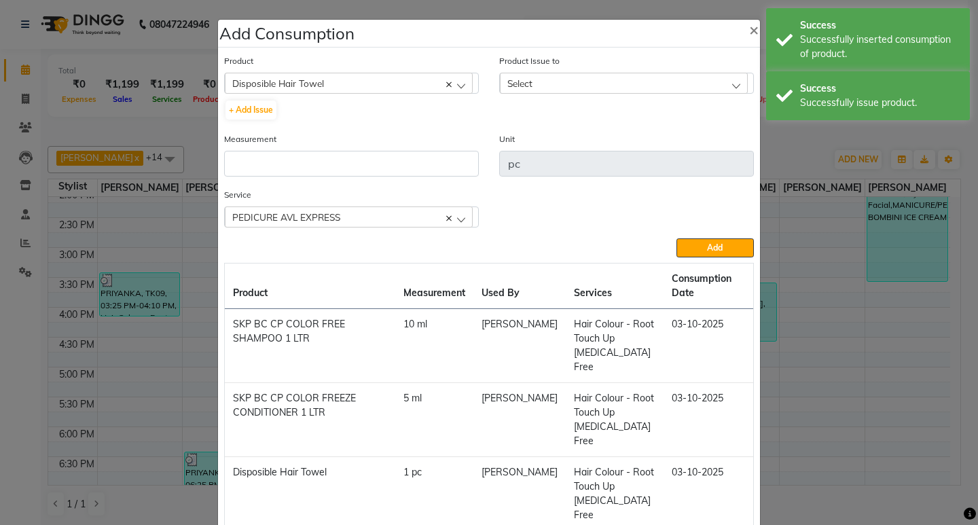
click at [334, 183] on div "Measurement" at bounding box center [351, 160] width 275 height 56
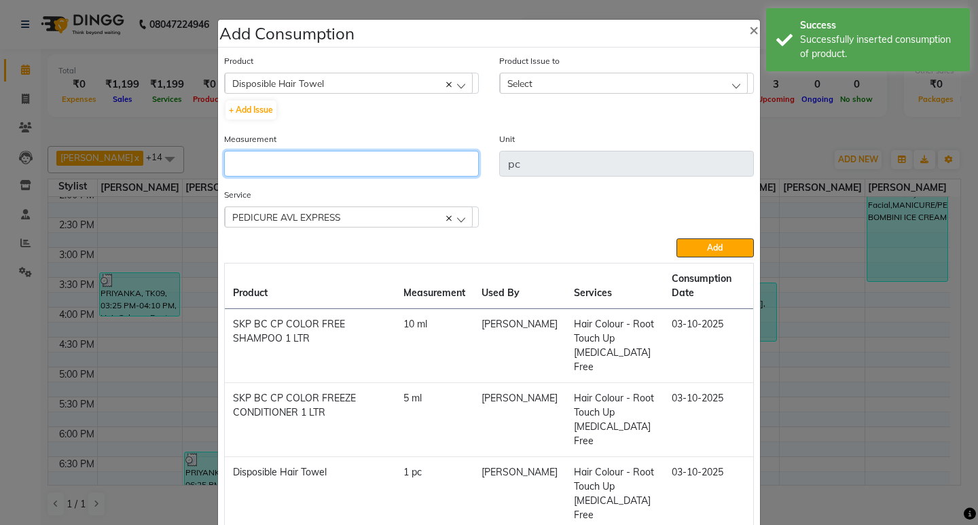
click at [330, 171] on input "number" at bounding box center [351, 164] width 255 height 26
type input "1"
click at [668, 93] on div "Select" at bounding box center [624, 83] width 248 height 20
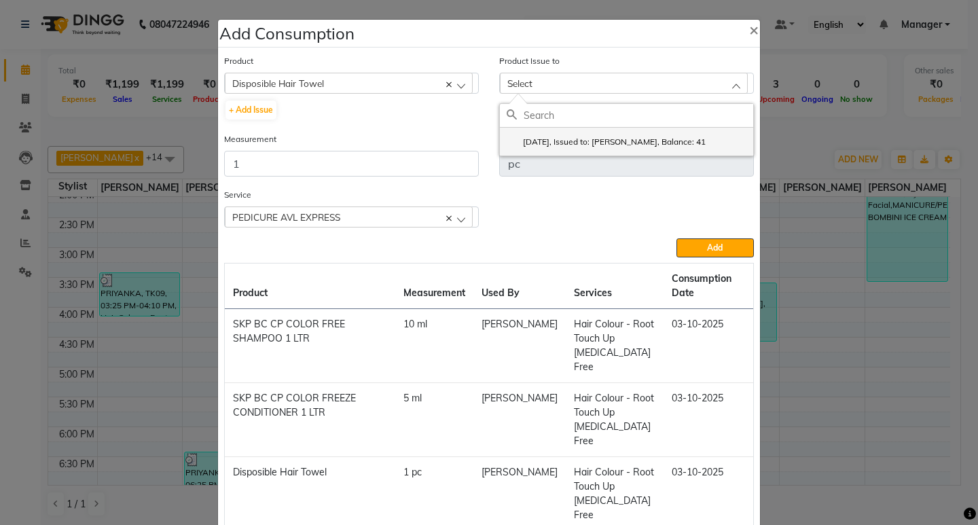
click at [687, 151] on li "2025-10-01, Issued to: Sagar saindane, Balance: 41" at bounding box center [626, 142] width 253 height 28
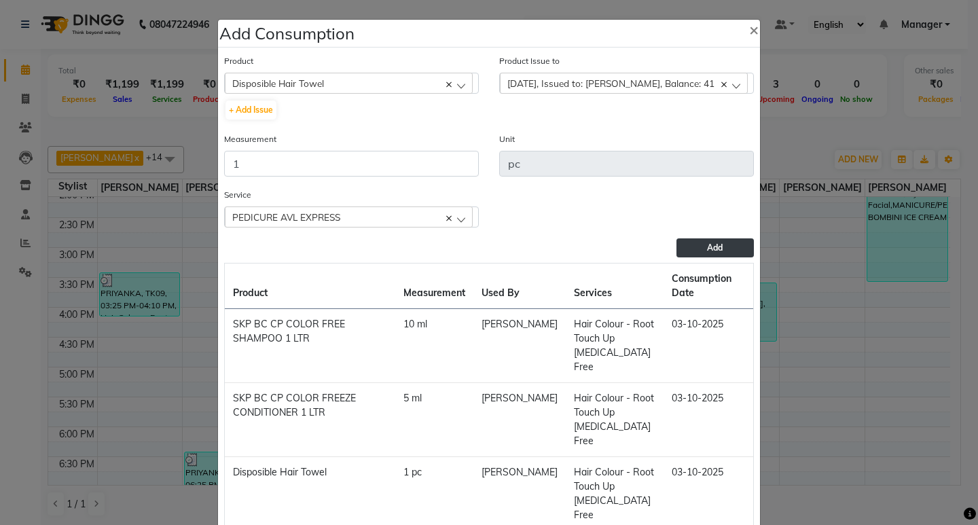
click at [699, 246] on button "Add" at bounding box center [715, 247] width 77 height 19
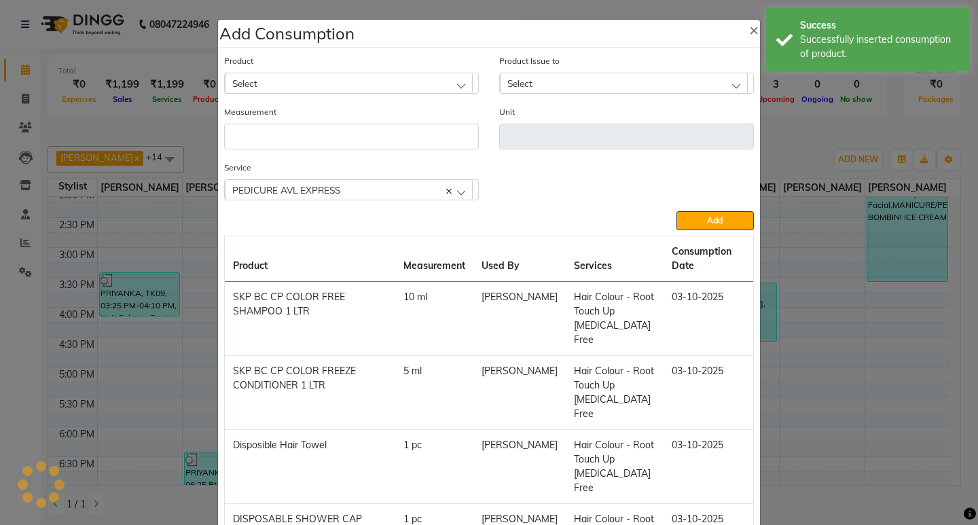
click at [338, 77] on div "Select" at bounding box center [349, 83] width 248 height 20
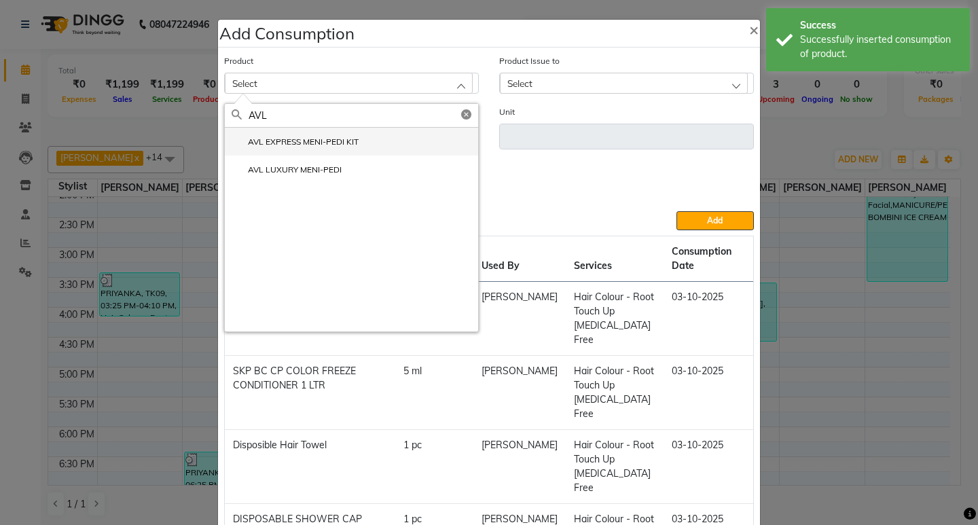
type input "AVL"
click at [331, 144] on label "AVL EXPRESS MENI-PEDI KIT" at bounding box center [295, 142] width 127 height 12
type input "pc"
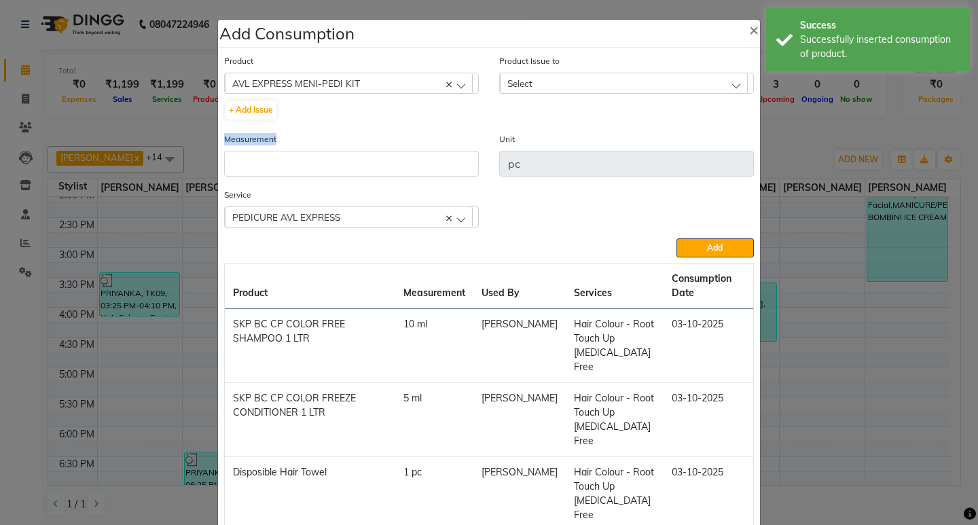
click at [331, 144] on div "Measurement" at bounding box center [351, 154] width 255 height 45
click at [344, 164] on input "number" at bounding box center [351, 164] width 255 height 26
type input "1"
click at [672, 68] on div "Product Issue to Select 2025-10-03, Issued to: SANTOSHI, Balance: 1" at bounding box center [626, 74] width 255 height 40
click at [673, 82] on div "Select" at bounding box center [624, 83] width 248 height 20
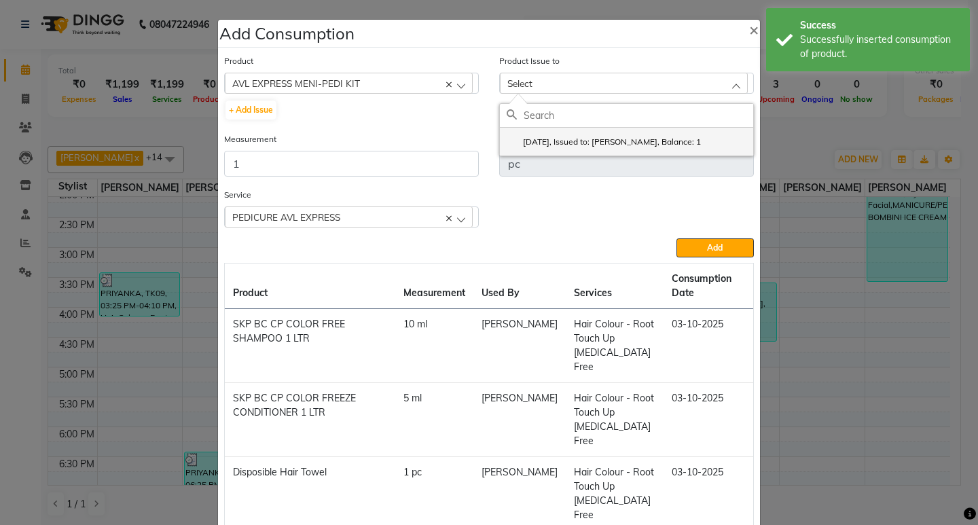
click at [687, 129] on li "2025-10-03, Issued to: SANTOSHI, Balance: 1" at bounding box center [626, 142] width 253 height 28
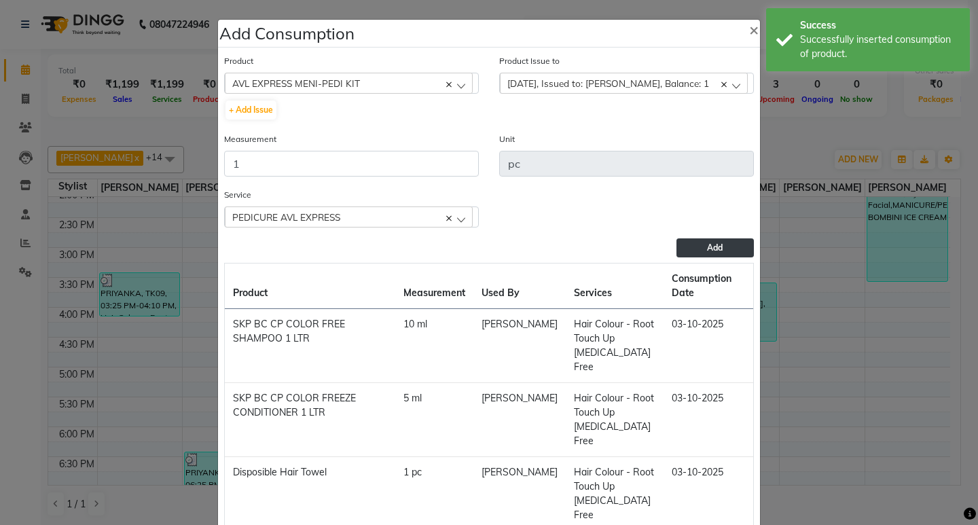
click at [719, 250] on button "Add" at bounding box center [715, 247] width 77 height 19
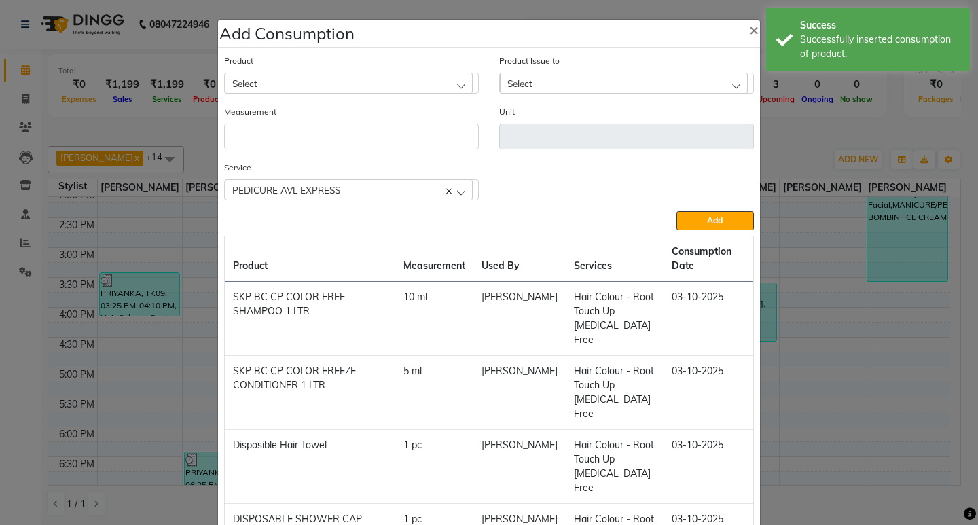
click at [880, 139] on ngb-modal-window "Add Consumption × Product Select 001 BANANA POWDER 10GM Product Issue to Select…" at bounding box center [489, 262] width 978 height 525
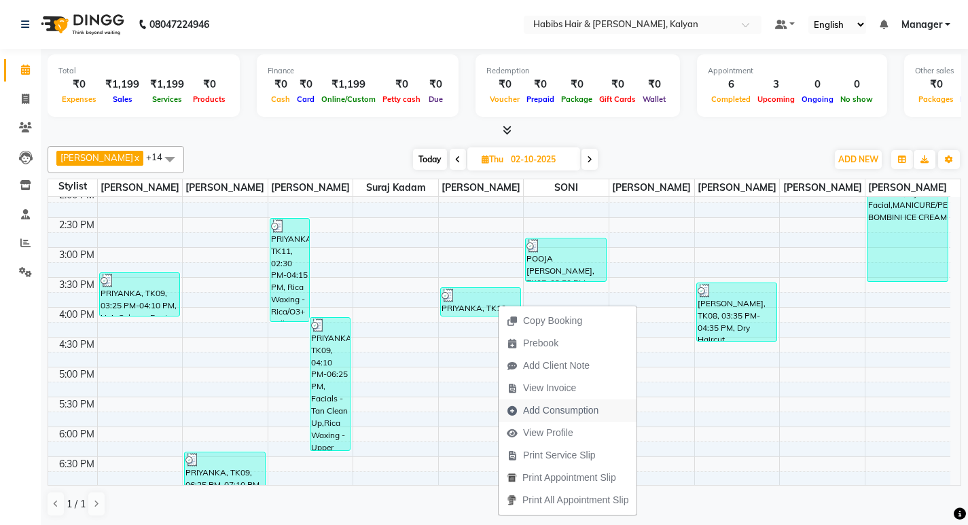
click at [552, 412] on span "Add Consumption" at bounding box center [560, 411] width 75 height 14
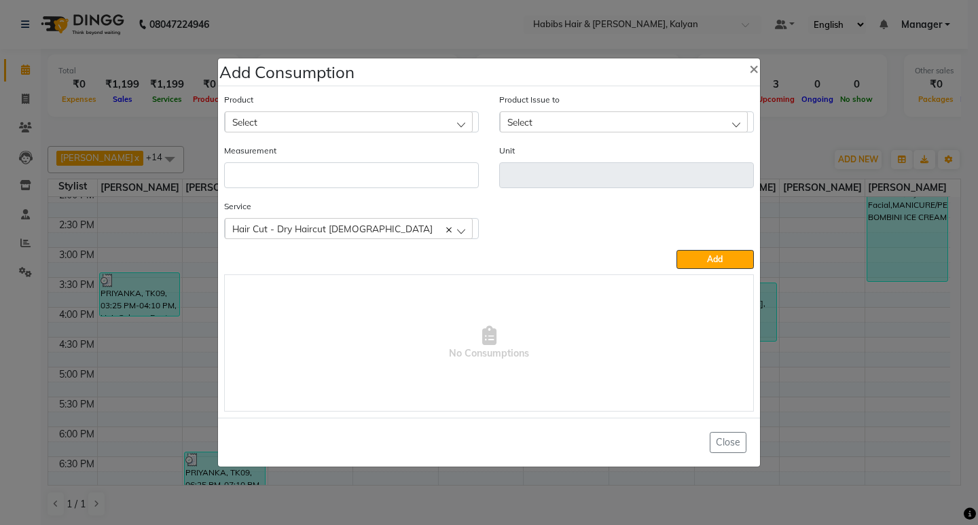
click at [392, 118] on div "Select" at bounding box center [349, 121] width 248 height 20
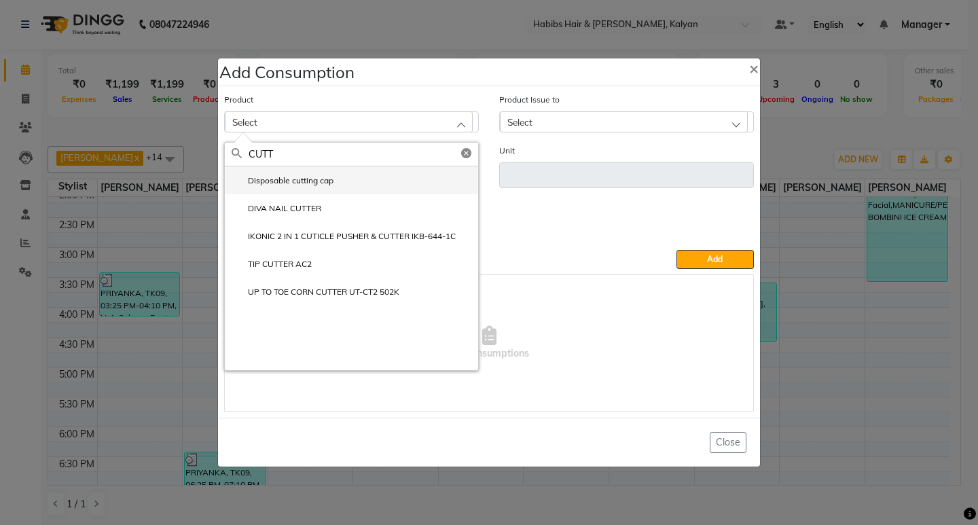
type input "CUTT"
click at [314, 183] on label "Disposable cutting cap" at bounding box center [283, 181] width 102 height 12
type input "pc"
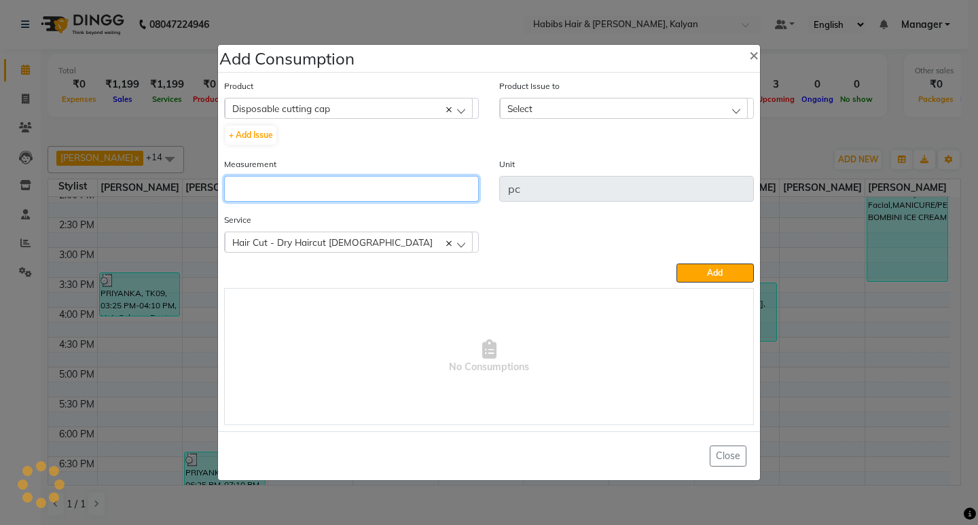
click at [314, 183] on input "number" at bounding box center [351, 189] width 255 height 26
type input "1"
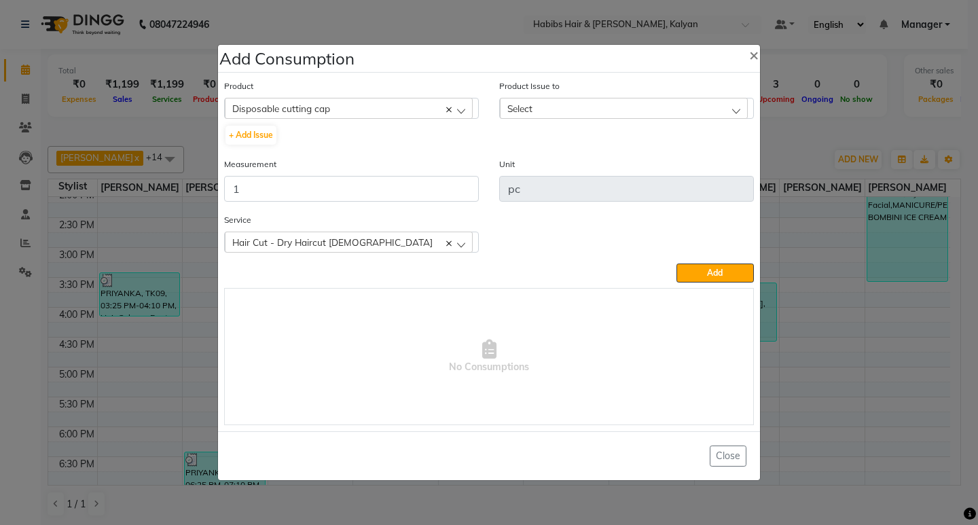
click at [672, 100] on div "Select" at bounding box center [624, 108] width 248 height 20
click at [702, 179] on h5 "No Data Available" at bounding box center [626, 169] width 253 height 33
click at [260, 135] on button "+ Add Issue" at bounding box center [251, 135] width 51 height 19
select select
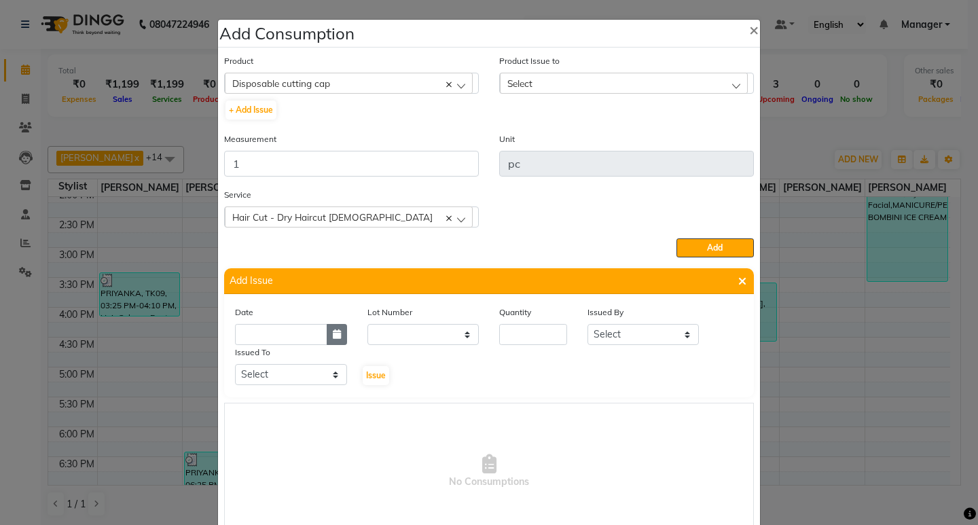
click at [333, 336] on icon "button" at bounding box center [337, 334] width 8 height 10
select select "10"
select select "2025"
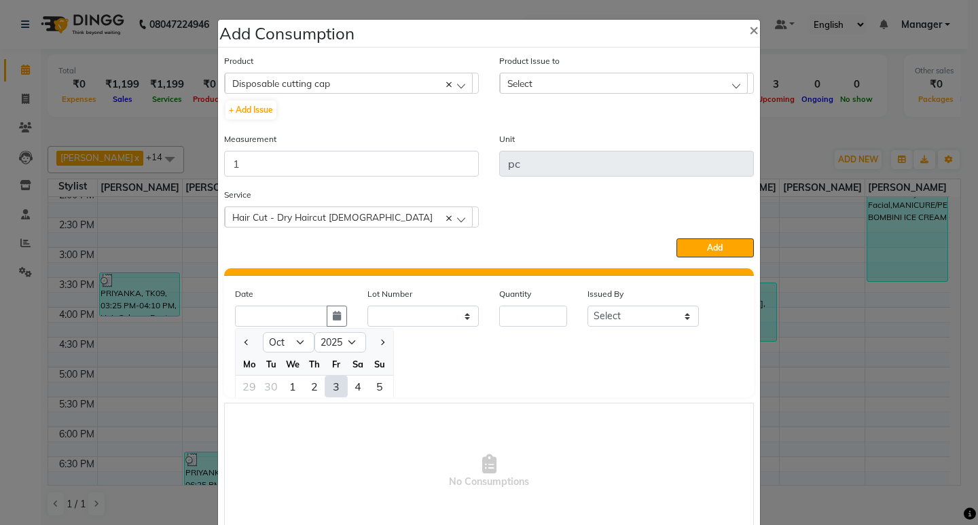
click at [334, 379] on div "3" at bounding box center [336, 387] width 22 height 22
type input "03-10-2025"
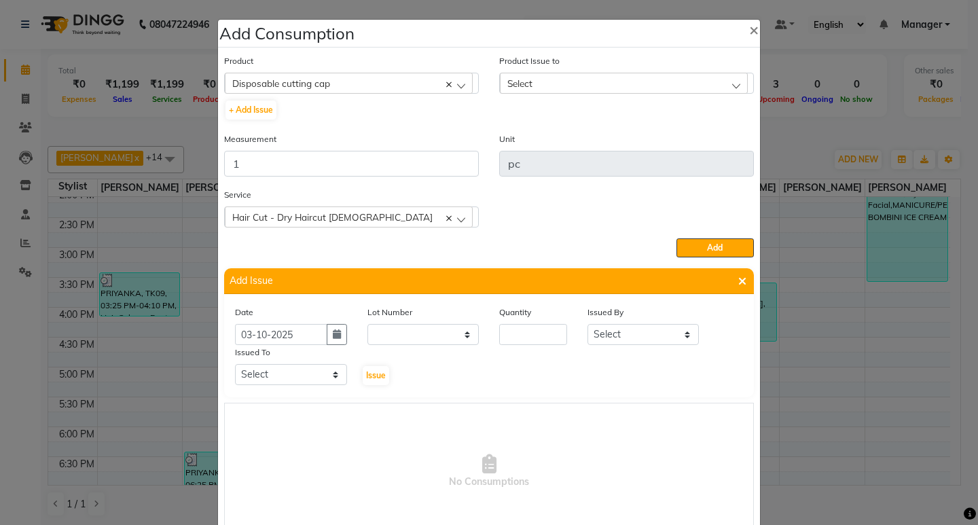
scroll to position [0, 0]
click at [398, 340] on select "None" at bounding box center [423, 334] width 112 height 21
select select "0: null"
click at [367, 324] on select "None" at bounding box center [423, 334] width 112 height 21
click at [526, 334] on input "number" at bounding box center [533, 334] width 68 height 21
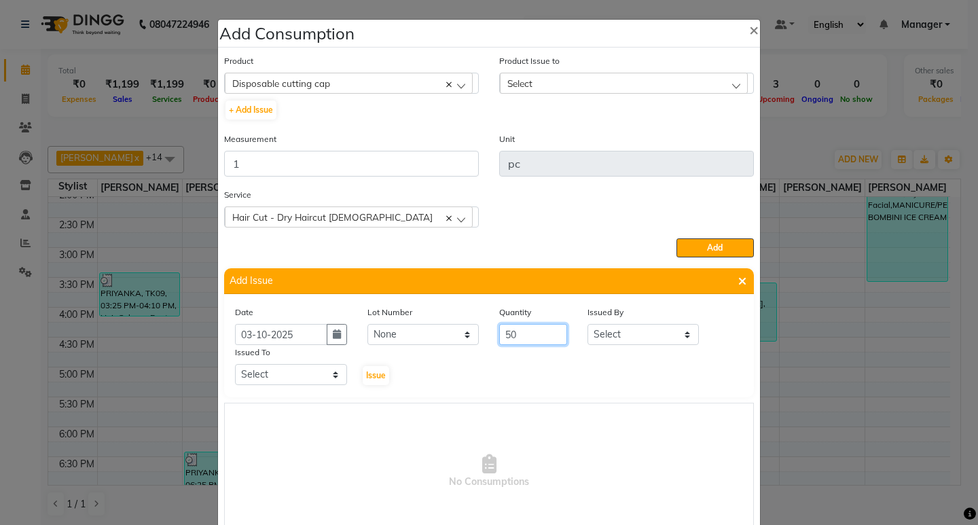
type input "50"
click at [610, 340] on select "Select Kumudini Minakshi Omkar Patil Pankaj Jadhav Priyanka Sagar saindane SANT…" at bounding box center [644, 334] width 112 height 21
select select "81824"
click at [588, 324] on select "Select Kumudini Minakshi Omkar Patil Pankaj Jadhav Priyanka Sagar saindane SANT…" at bounding box center [644, 334] width 112 height 21
click at [278, 375] on select "Select Kumudini Minakshi Omkar Patil Pankaj Jadhav Priyanka Sagar saindane SANT…" at bounding box center [291, 374] width 112 height 21
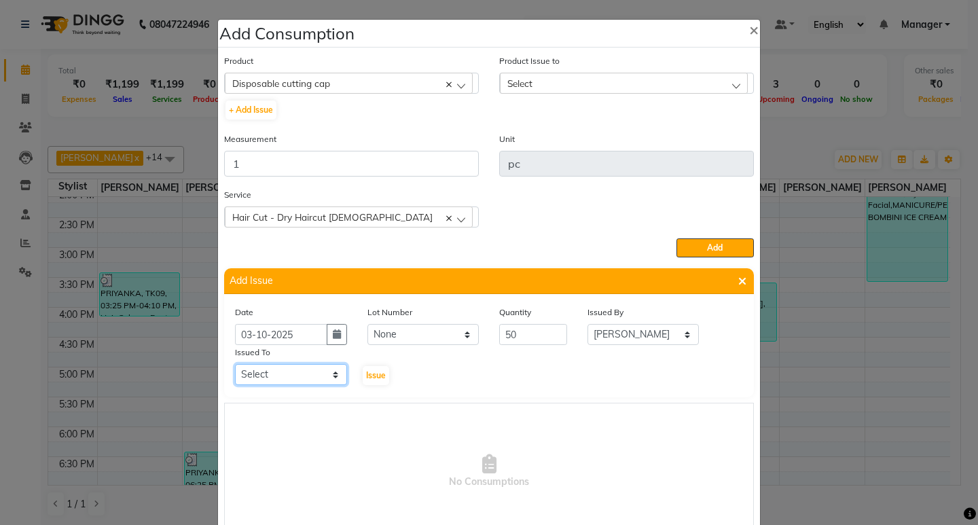
select select "81824"
click at [235, 364] on select "Select Kumudini Minakshi Omkar Patil Pankaj Jadhav Priyanka Sagar saindane SANT…" at bounding box center [291, 374] width 112 height 21
click at [374, 374] on span "Issue" at bounding box center [376, 375] width 20 height 10
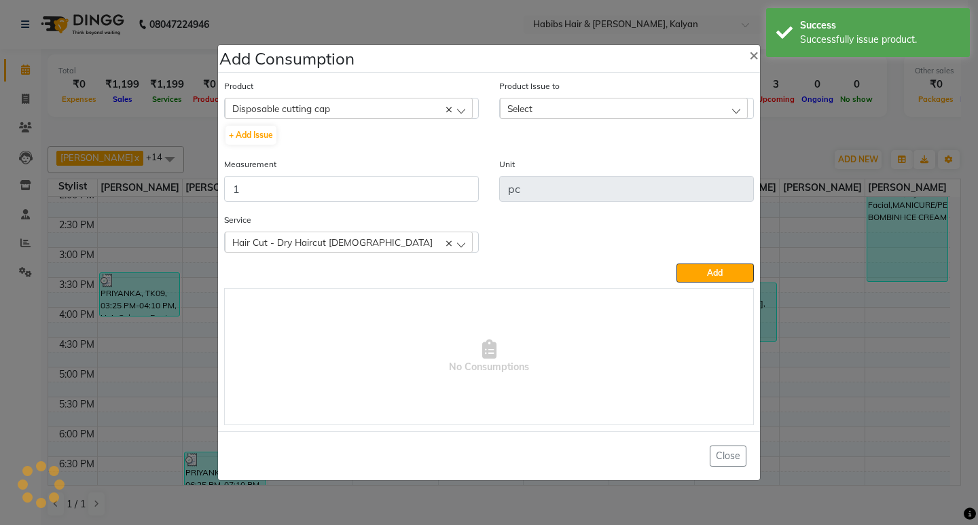
click at [639, 103] on div "Select" at bounding box center [624, 108] width 248 height 20
click at [671, 165] on label "2025-10-03, Issued to: SHALINI, Balance: 50" at bounding box center [606, 167] width 199 height 12
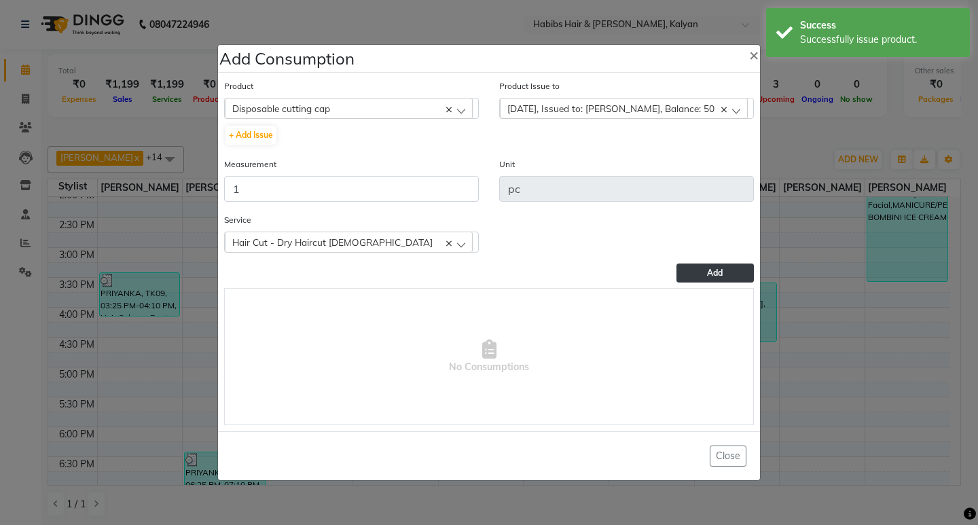
click at [709, 270] on span "Add" at bounding box center [715, 273] width 16 height 10
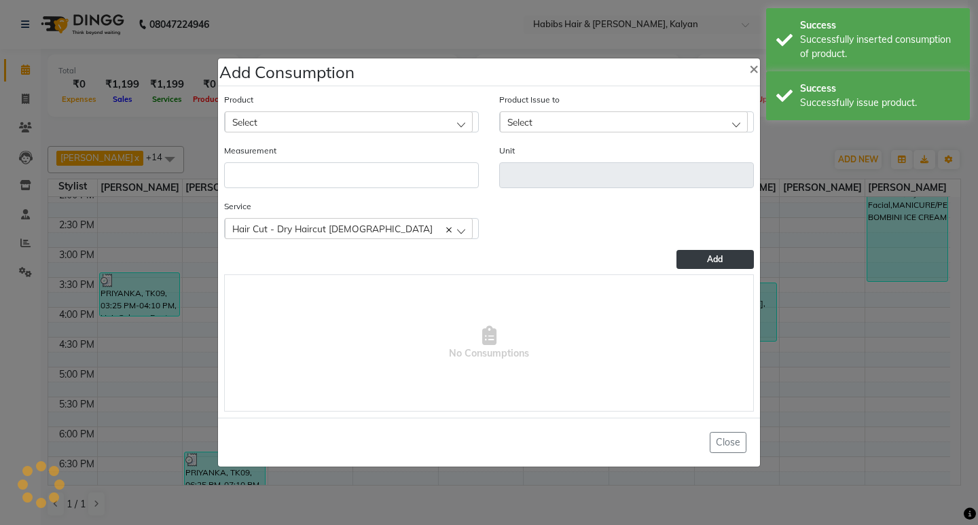
click at [834, 115] on div "Success Successfully issue product." at bounding box center [868, 95] width 204 height 49
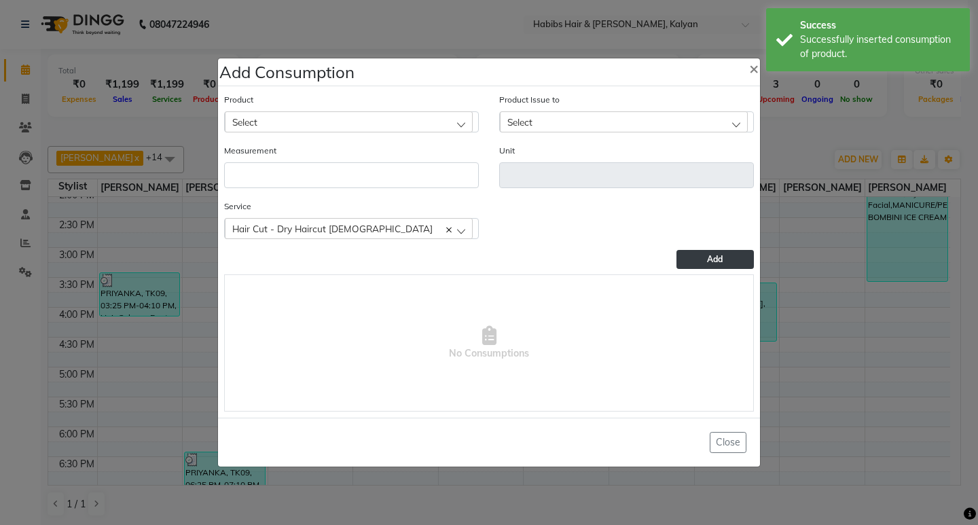
click at [825, 150] on ngb-modal-window "Add Consumption × Product Select 001 BANANA POWDER 10GM Product Issue to Select…" at bounding box center [489, 262] width 978 height 525
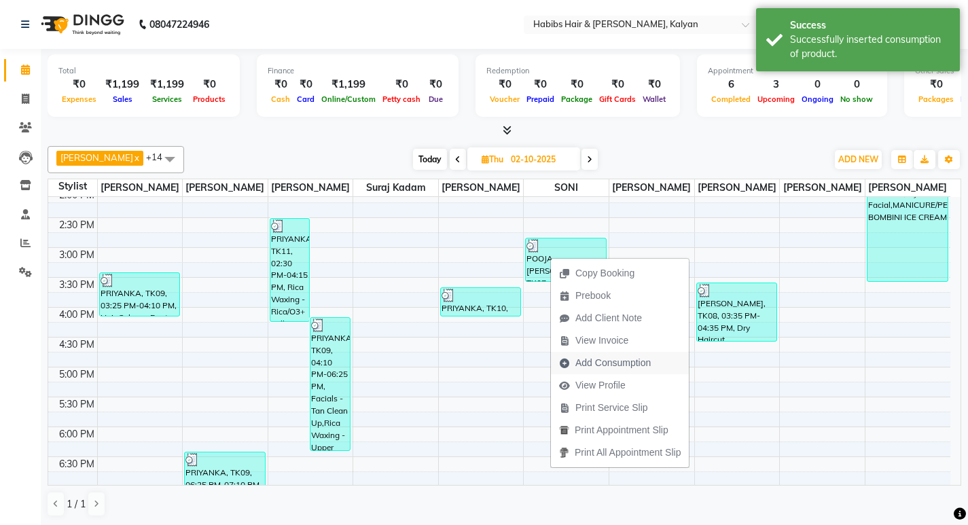
click at [600, 359] on span "Add Consumption" at bounding box center [612, 363] width 75 height 14
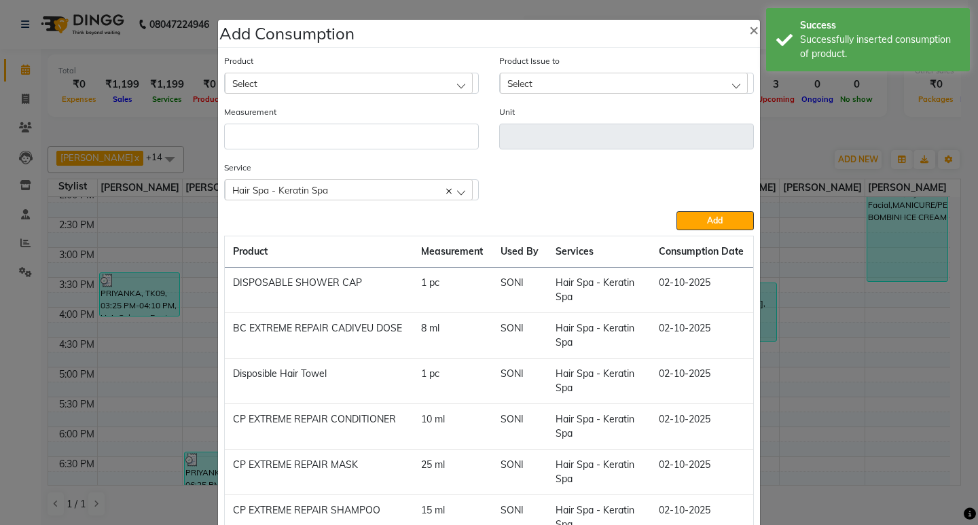
click at [838, 146] on ngb-modal-window "Add Consumption × Product Select Product Issue to Select Measurement Unit Servi…" at bounding box center [489, 262] width 978 height 525
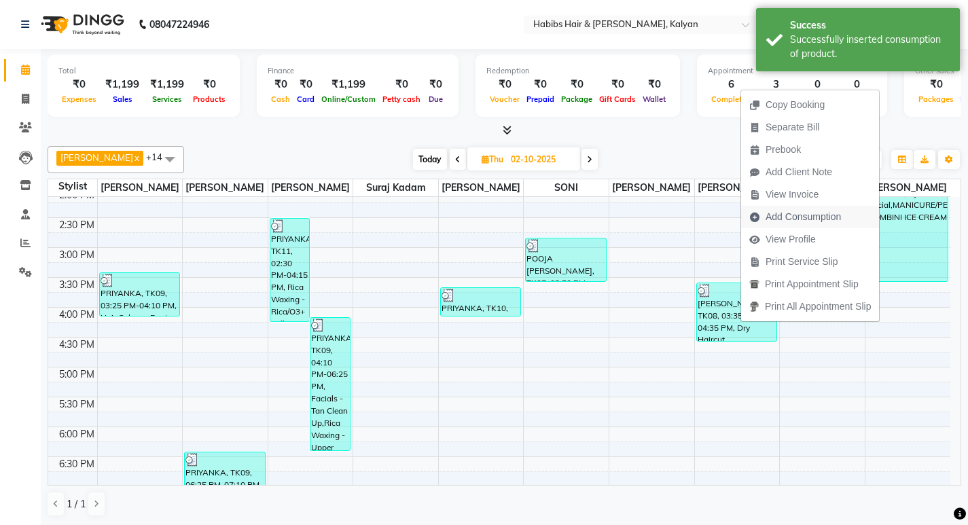
click at [804, 212] on span "Add Consumption" at bounding box center [803, 217] width 75 height 14
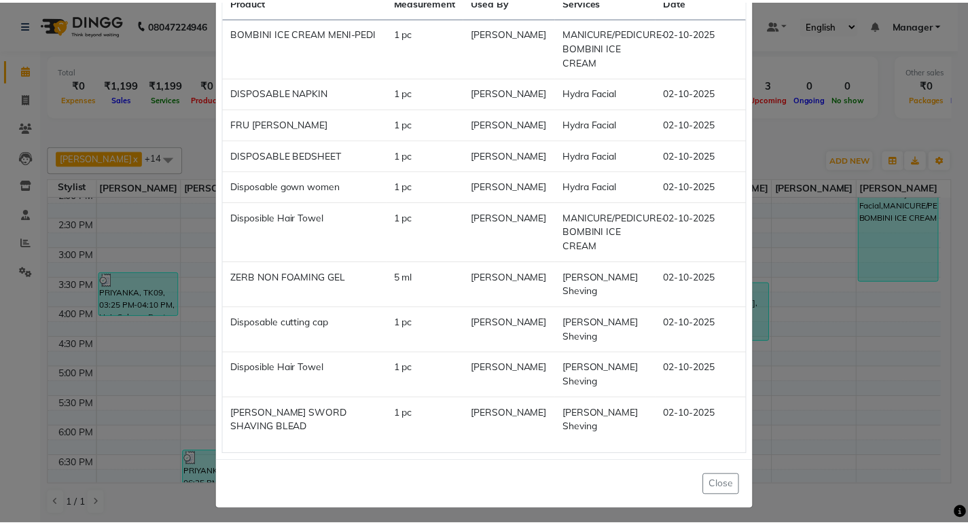
scroll to position [269, 0]
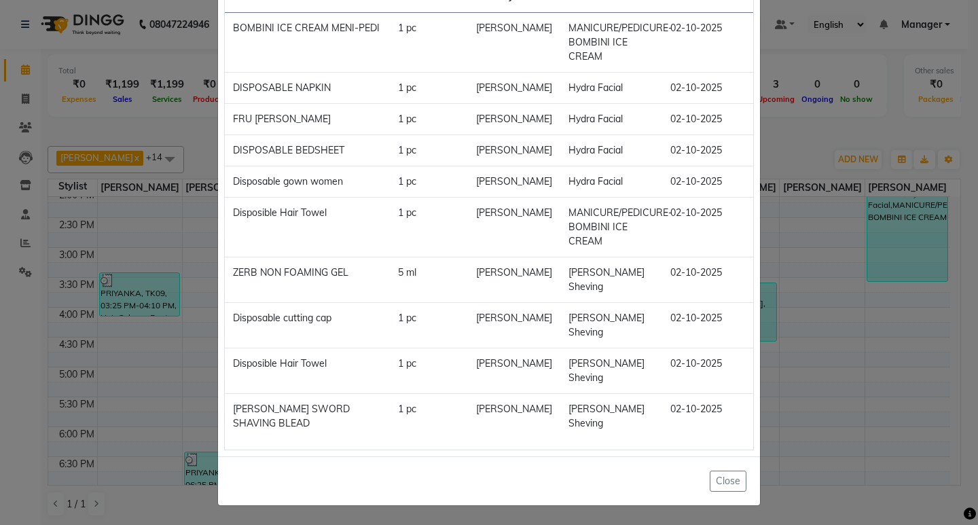
click at [840, 111] on ngb-modal-window "Add Consumption × Product Select Product Issue to Select Measurement Unit Servi…" at bounding box center [489, 262] width 978 height 525
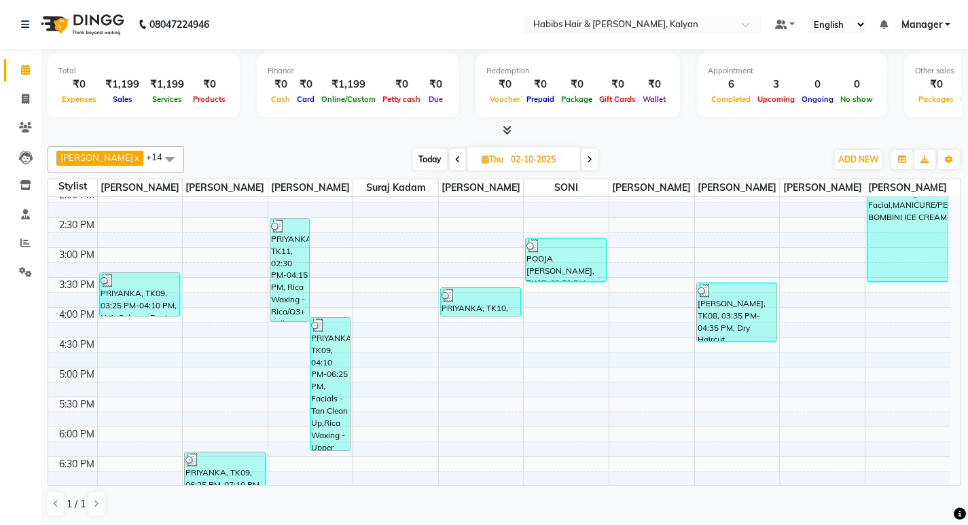
click at [581, 156] on span at bounding box center [589, 159] width 16 height 21
type input "03-10-2025"
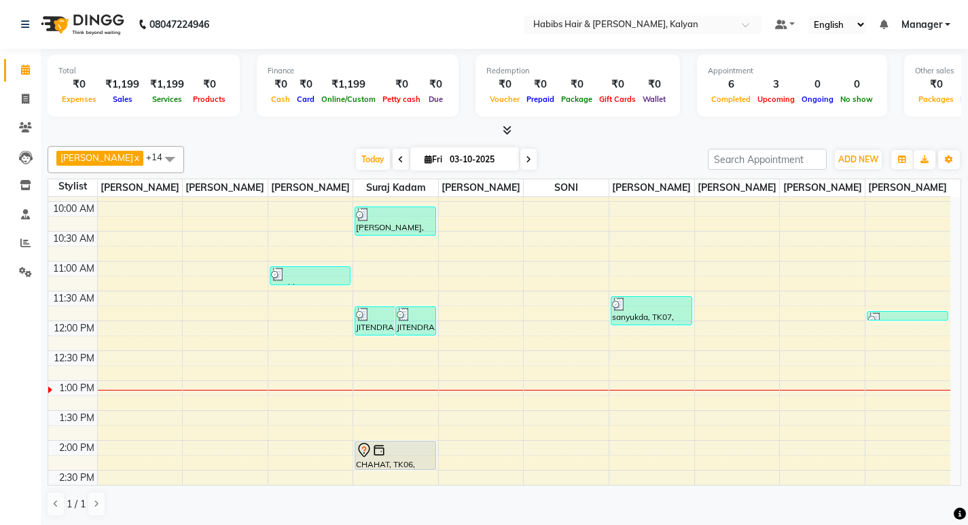
scroll to position [164, 0]
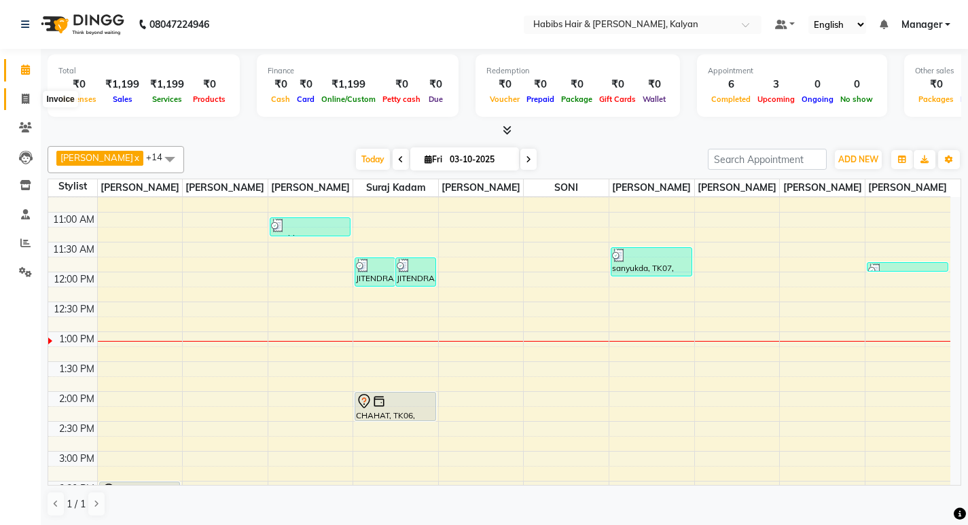
click at [24, 101] on icon at bounding box center [25, 99] width 7 height 10
select select "service"
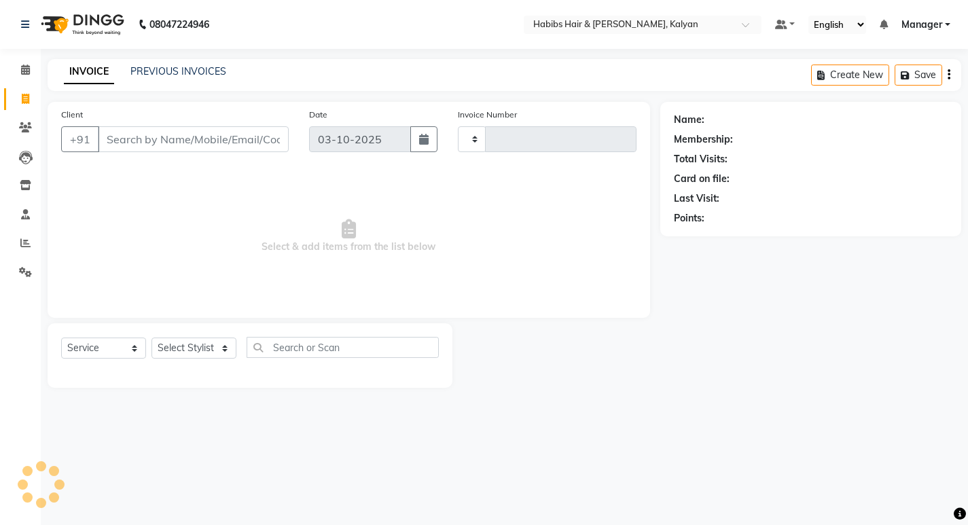
type input "4031"
select select "8185"
click at [186, 357] on select "Select Stylist [PERSON_NAME] Manager [PERSON_NAME] zipre [PERSON_NAME] [PERSON_…" at bounding box center [193, 348] width 85 height 21
select select "81824"
click at [151, 338] on select "Select Stylist [PERSON_NAME] Manager [PERSON_NAME] zipre [PERSON_NAME] [PERSON_…" at bounding box center [193, 348] width 85 height 21
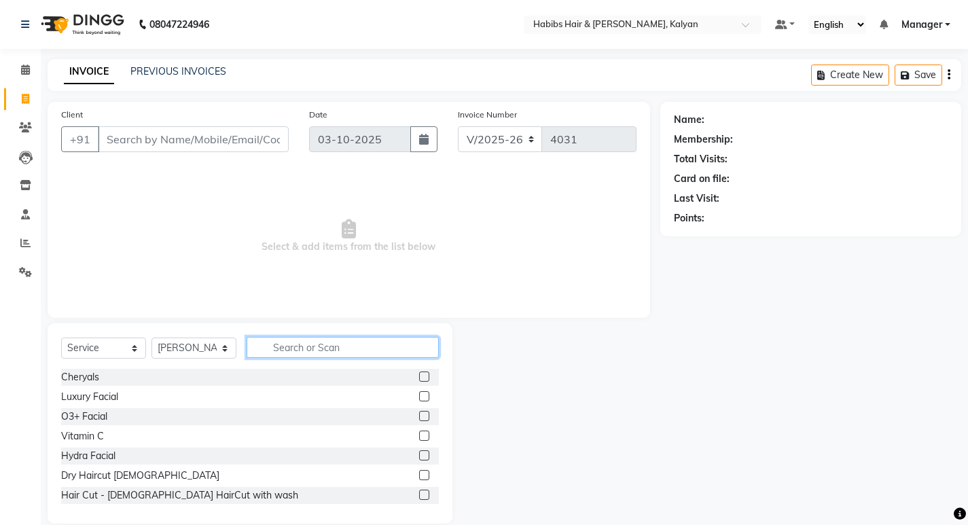
click at [291, 344] on input "text" at bounding box center [343, 347] width 192 height 21
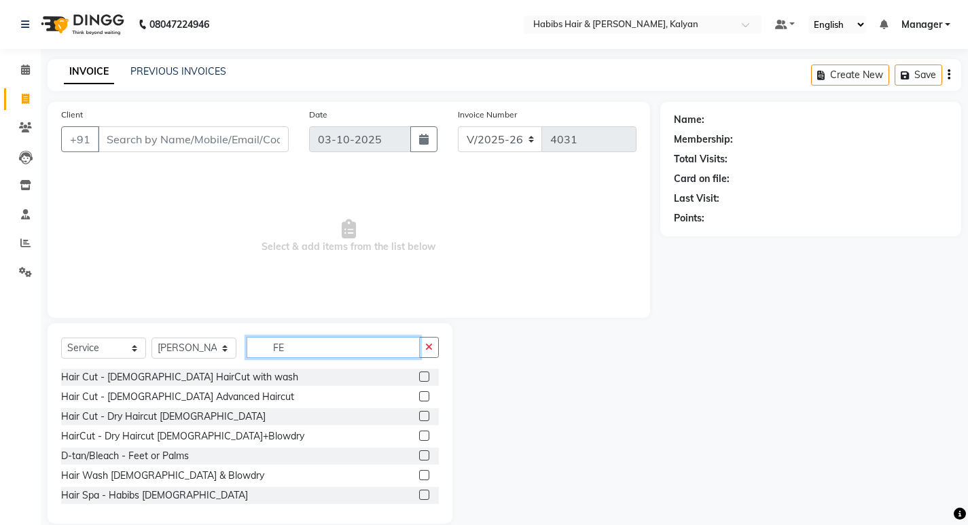
type input "FE"
click at [419, 374] on label at bounding box center [424, 377] width 10 height 10
click at [419, 374] on input "checkbox" at bounding box center [423, 377] width 9 height 9
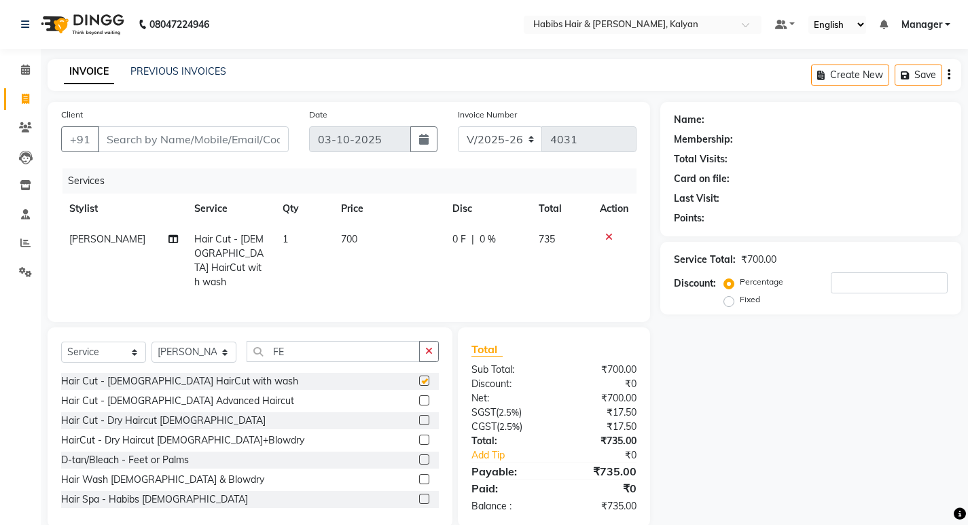
checkbox input "false"
click at [200, 345] on select "Select Stylist [PERSON_NAME] Manager [PERSON_NAME] zipre [PERSON_NAME] [PERSON_…" at bounding box center [193, 352] width 85 height 21
select select "89442"
click at [151, 342] on select "Select Stylist [PERSON_NAME] Manager [PERSON_NAME] zipre [PERSON_NAME] [PERSON_…" at bounding box center [193, 352] width 85 height 21
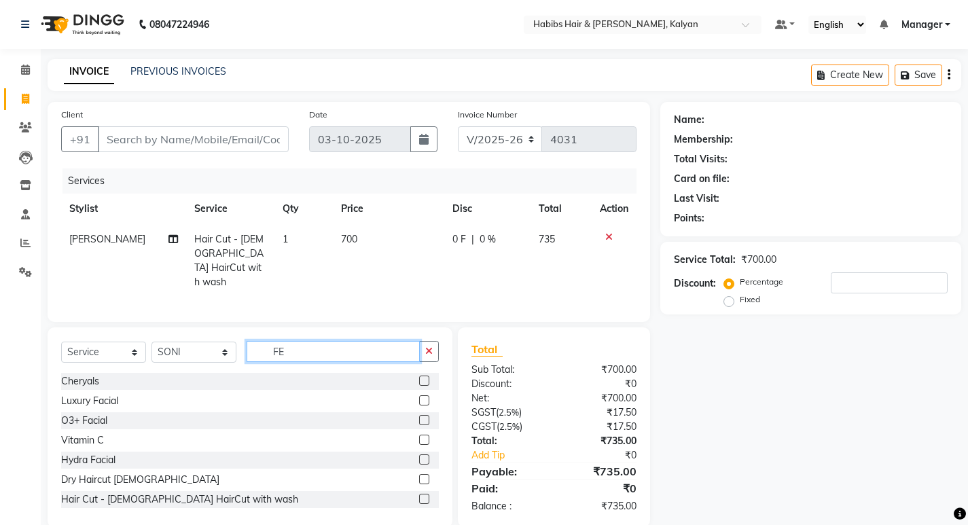
click at [379, 345] on input "FE" at bounding box center [333, 351] width 173 height 21
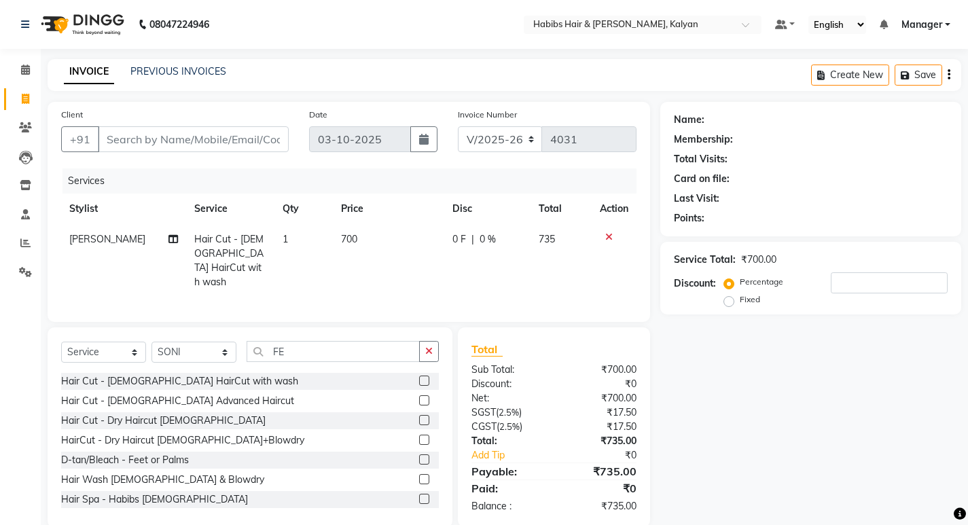
click at [419, 377] on label at bounding box center [424, 381] width 10 height 10
click at [419, 377] on input "checkbox" at bounding box center [423, 381] width 9 height 9
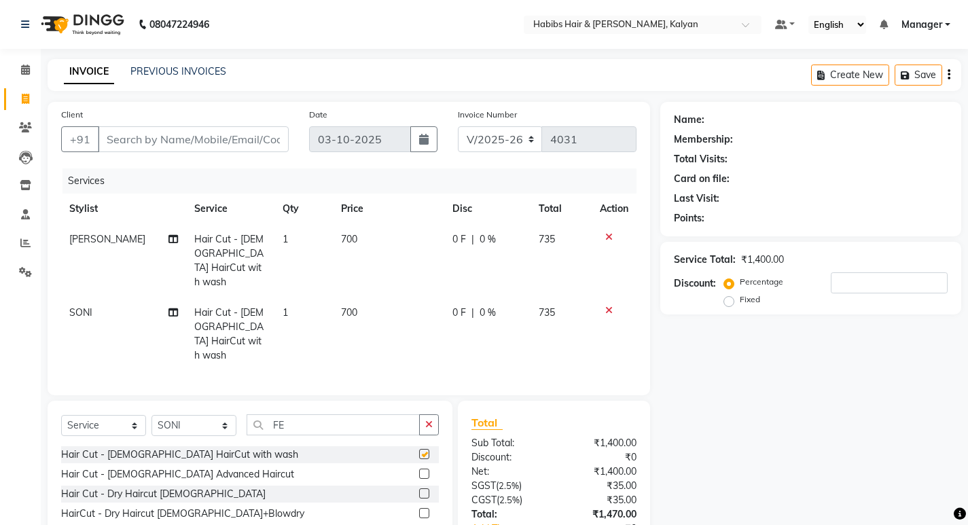
checkbox input "false"
click at [384, 245] on td "700" at bounding box center [388, 260] width 111 height 73
select select "81824"
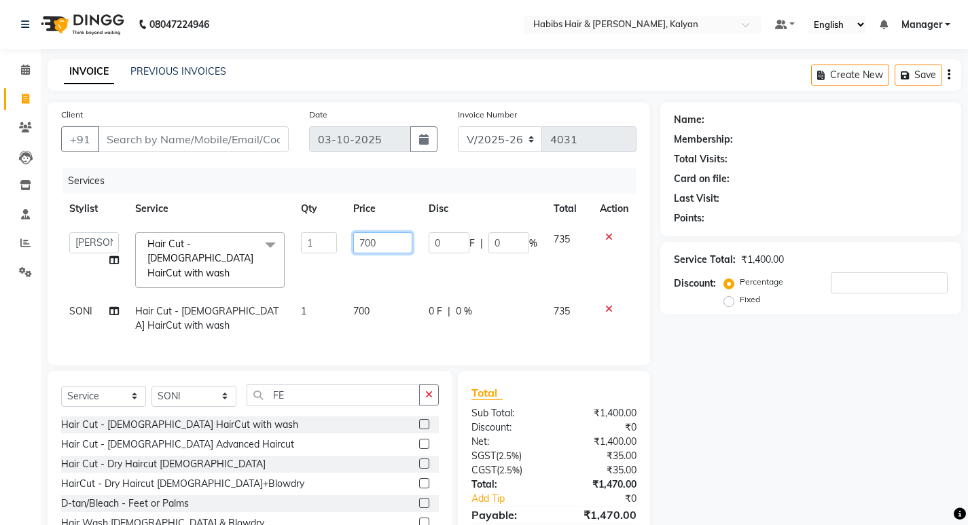
click at [384, 245] on input "700" at bounding box center [382, 242] width 59 height 21
type input "574"
click at [402, 309] on td "700" at bounding box center [382, 318] width 75 height 45
select select "89442"
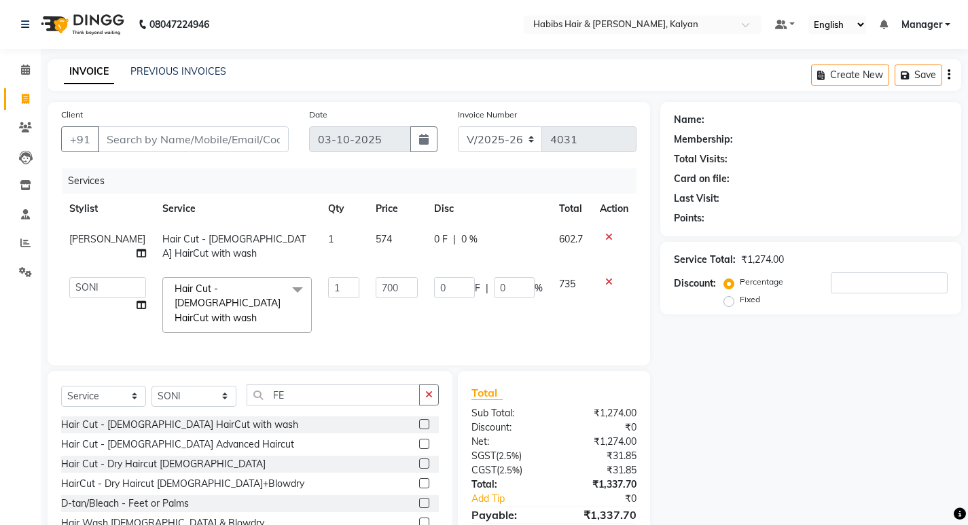
click at [402, 309] on td "700" at bounding box center [396, 305] width 58 height 72
click at [402, 293] on input "700" at bounding box center [397, 287] width 42 height 21
type input "494"
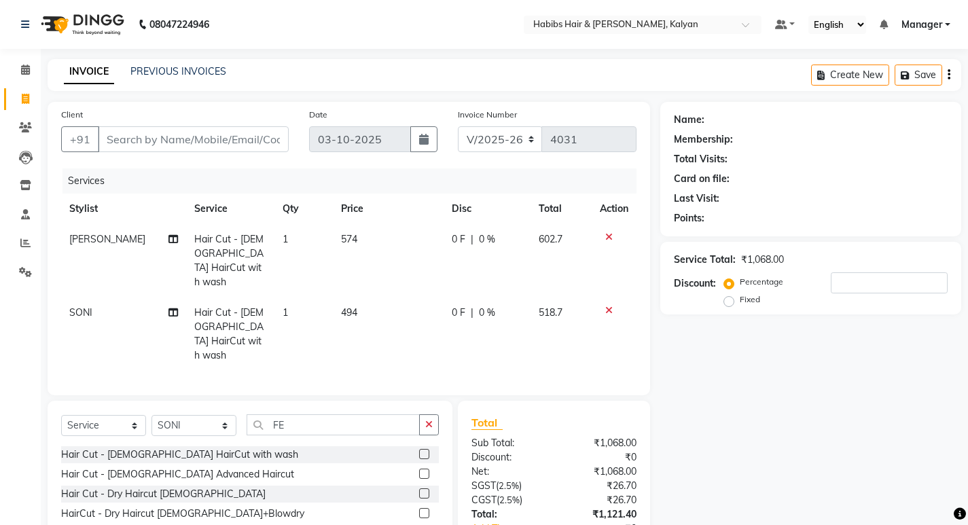
click at [404, 308] on td "494" at bounding box center [388, 334] width 111 height 73
select select "89442"
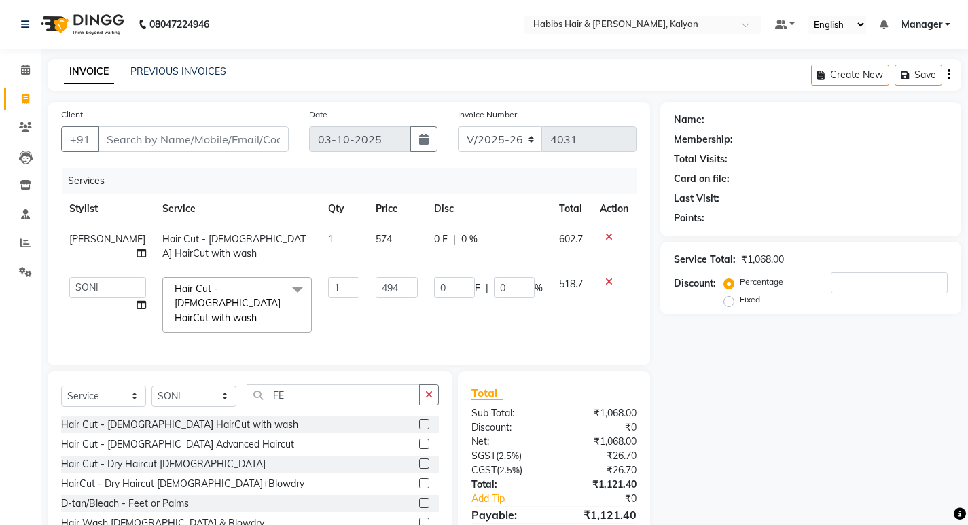
click at [367, 321] on td "494" at bounding box center [396, 305] width 58 height 72
click at [169, 393] on select "Select Stylist [PERSON_NAME] Manager [PERSON_NAME] zipre [PERSON_NAME] [PERSON_…" at bounding box center [193, 396] width 85 height 21
click at [126, 391] on select "Select Service Product Membership Package Voucher Prepaid Gift Card" at bounding box center [103, 396] width 85 height 21
click at [61, 386] on select "Select Service Product Membership Package Voucher Prepaid Gift Card" at bounding box center [103, 396] width 85 height 21
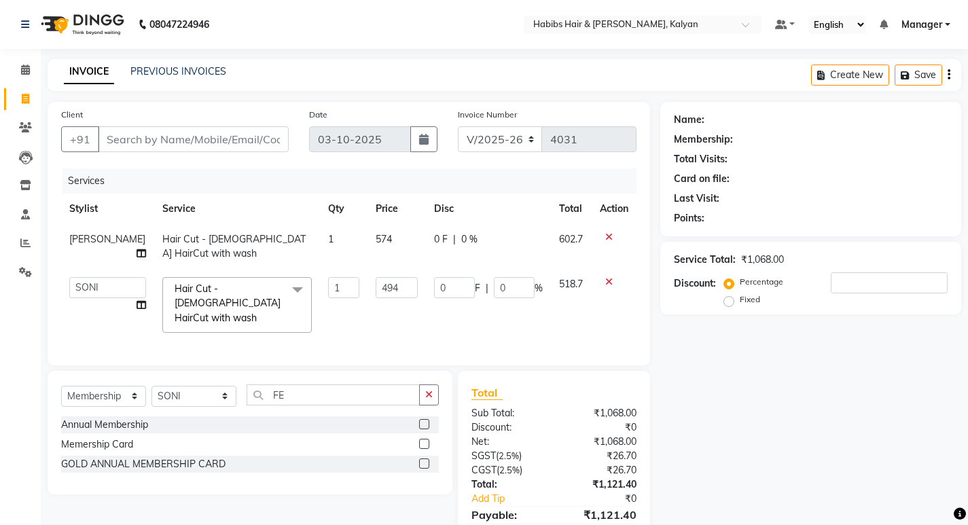
click at [425, 459] on label at bounding box center [424, 464] width 10 height 10
click at [425, 460] on input "checkbox" at bounding box center [423, 464] width 9 height 9
select select "select"
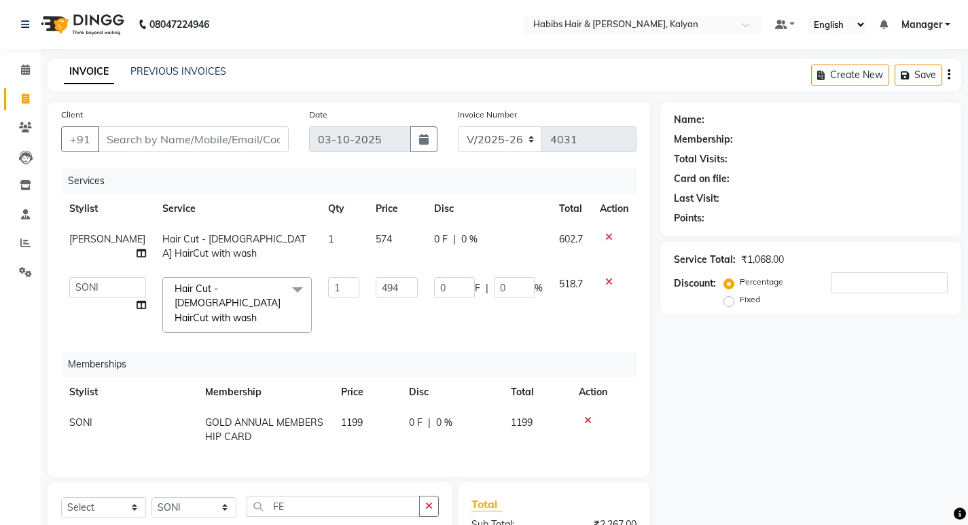
scroll to position [173, 0]
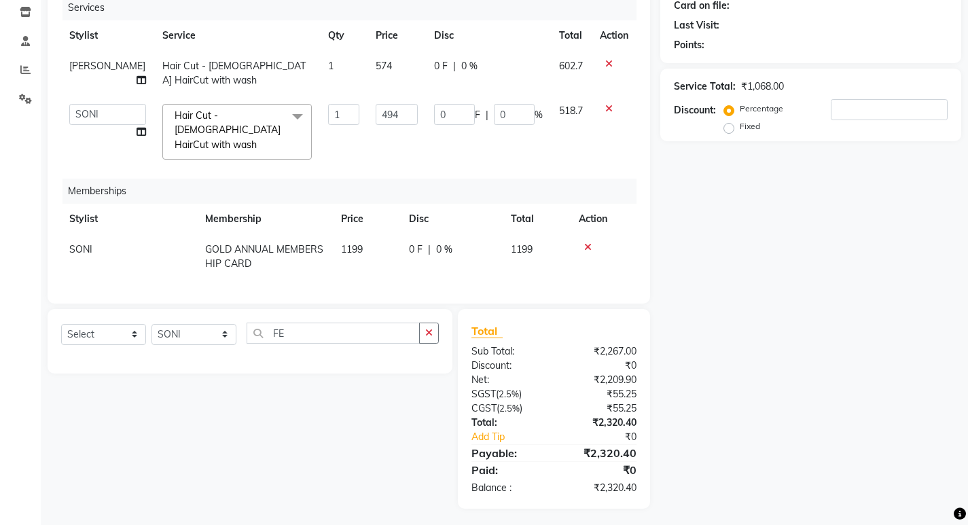
click at [681, 275] on div "Name: Membership: Total Visits: Card on file: Last Visit: Points: Service Total…" at bounding box center [815, 219] width 311 height 580
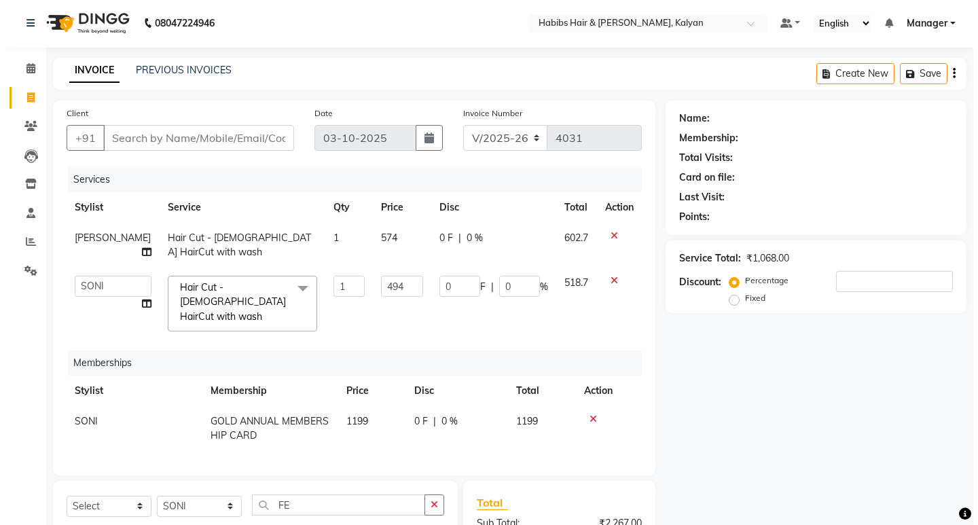
scroll to position [0, 0]
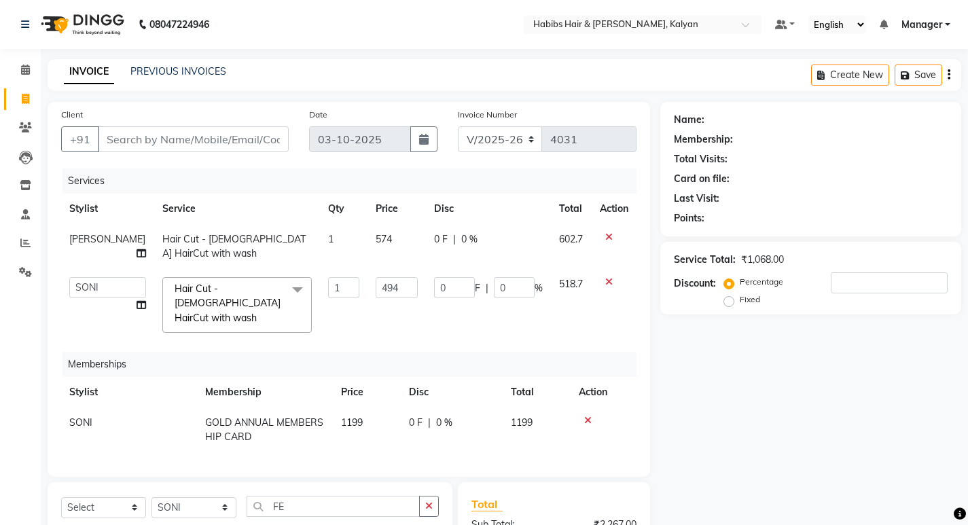
click at [236, 183] on div "Services" at bounding box center [354, 180] width 584 height 25
click at [207, 144] on input "Client" at bounding box center [193, 139] width 191 height 26
type input "8"
type input "0"
type input "8208253191"
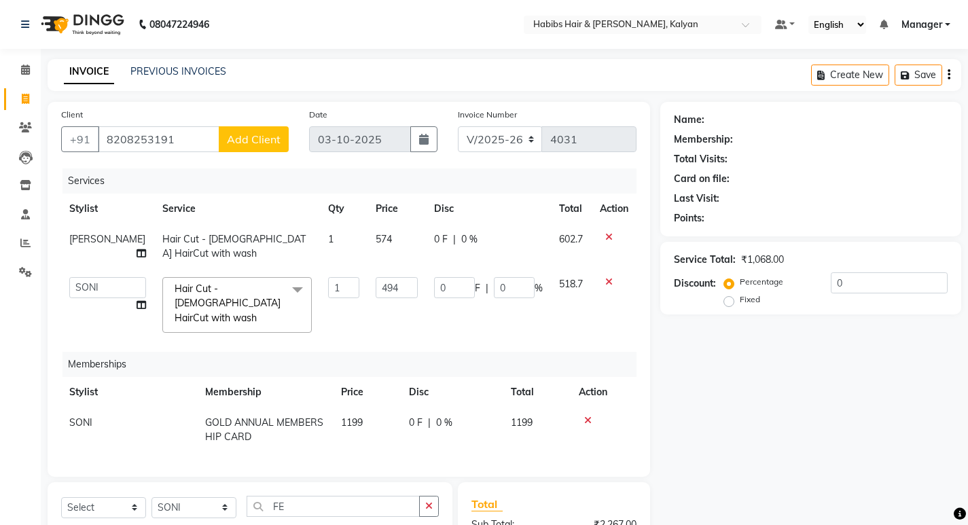
click at [269, 138] on span "Add Client" at bounding box center [254, 139] width 54 height 14
select select "22"
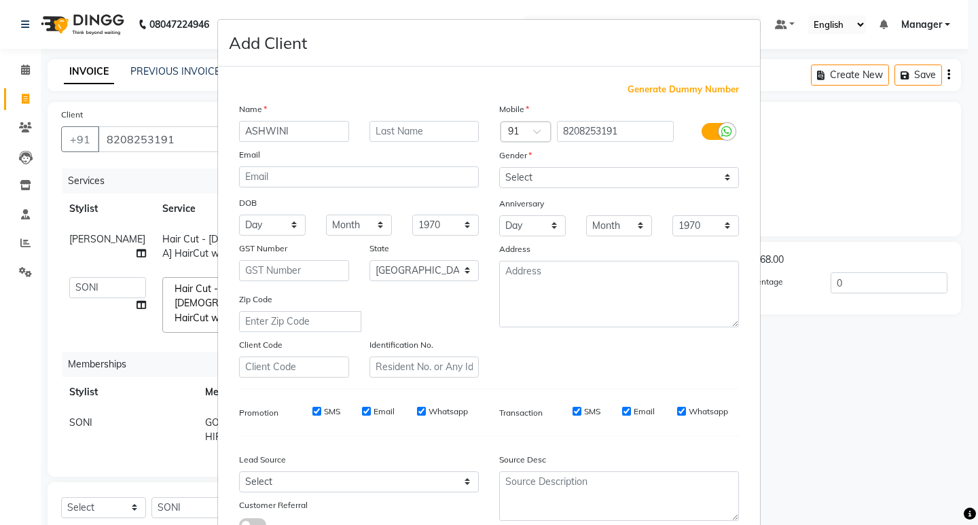
type input "ASHWINI"
click at [559, 167] on select "Select Male Female Other Prefer Not To Say" at bounding box center [619, 177] width 240 height 21
select select "female"
click at [499, 167] on select "Select Male Female Other Prefer Not To Say" at bounding box center [619, 177] width 240 height 21
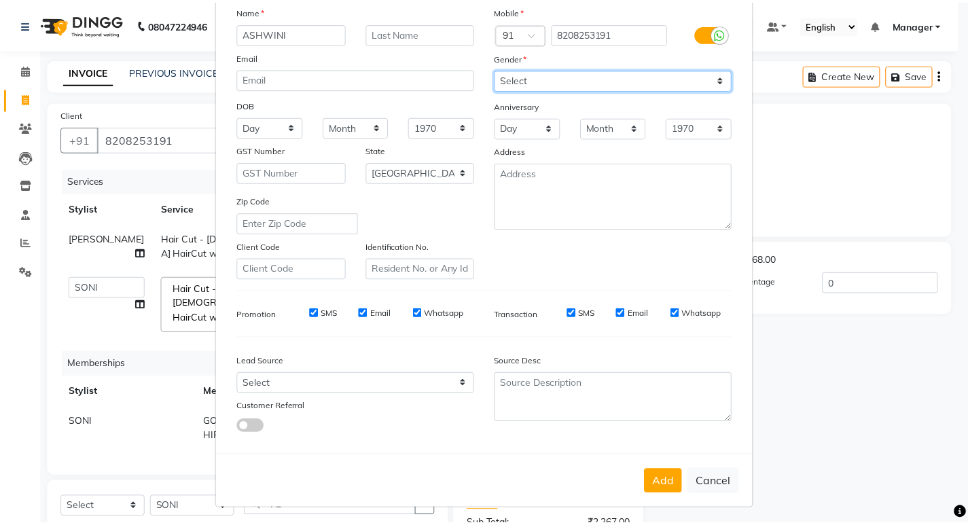
scroll to position [102, 0]
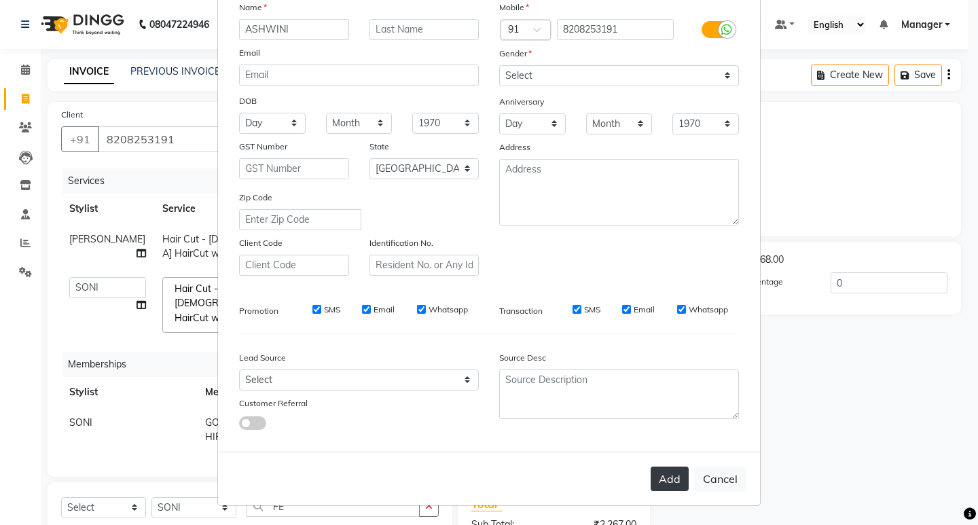
click at [653, 478] on button "Add" at bounding box center [670, 479] width 38 height 24
type input "82******91"
select select
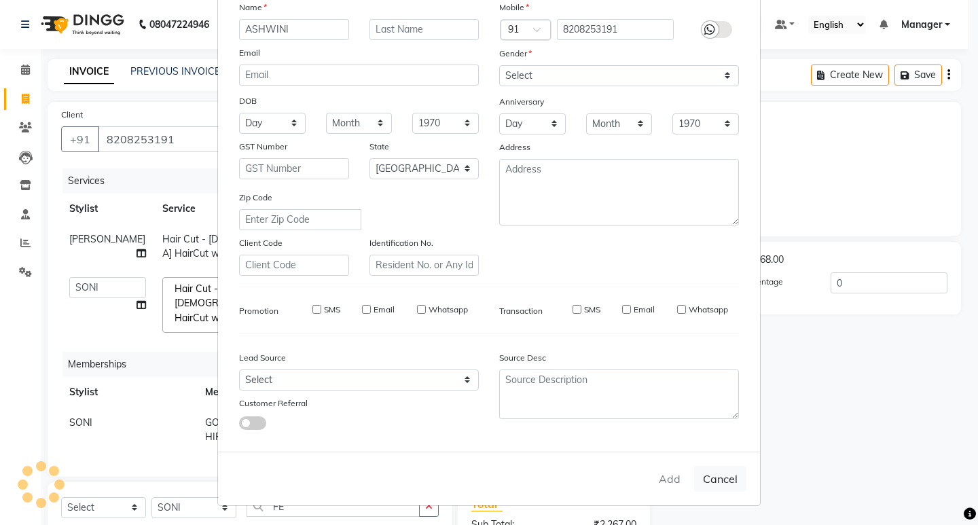
select select "null"
select select
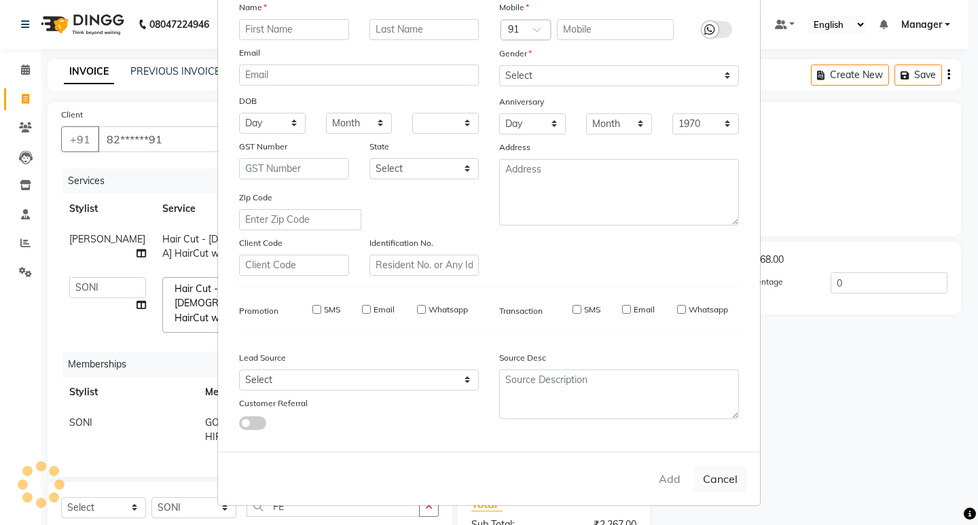
checkbox input "false"
select select "1: Object"
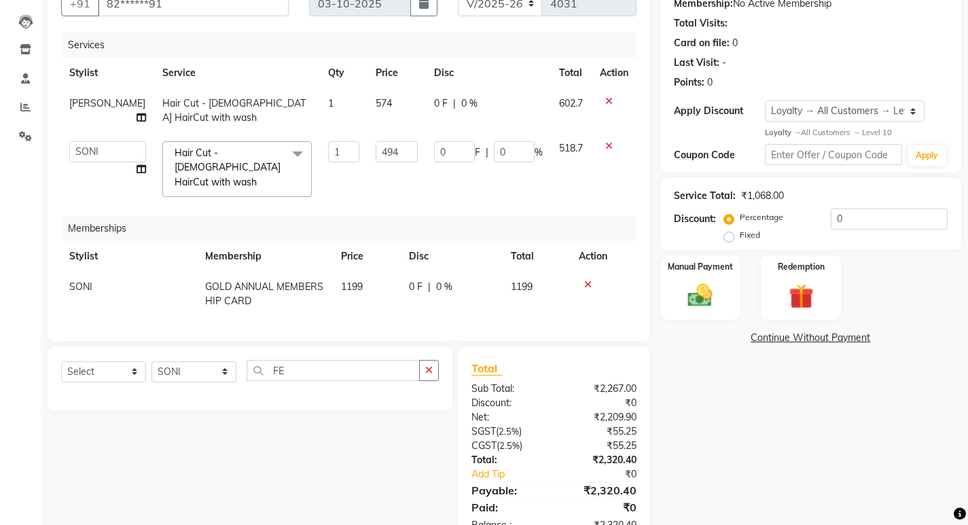
scroll to position [173, 0]
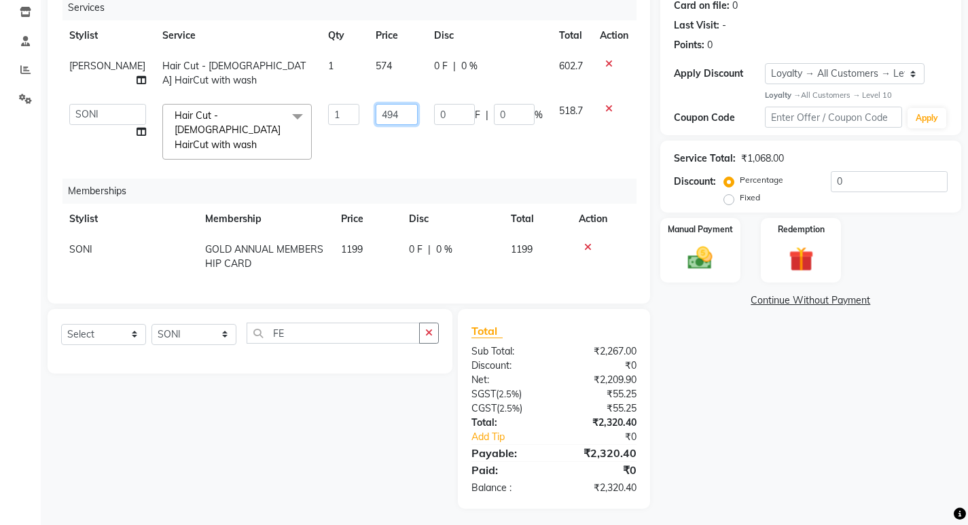
click at [397, 117] on input "494" at bounding box center [397, 114] width 42 height 21
type input "617"
click at [425, 165] on div "Services Stylist Service Qty Price Disc Total Action SHALINI Hair Cut - Female …" at bounding box center [348, 142] width 575 height 295
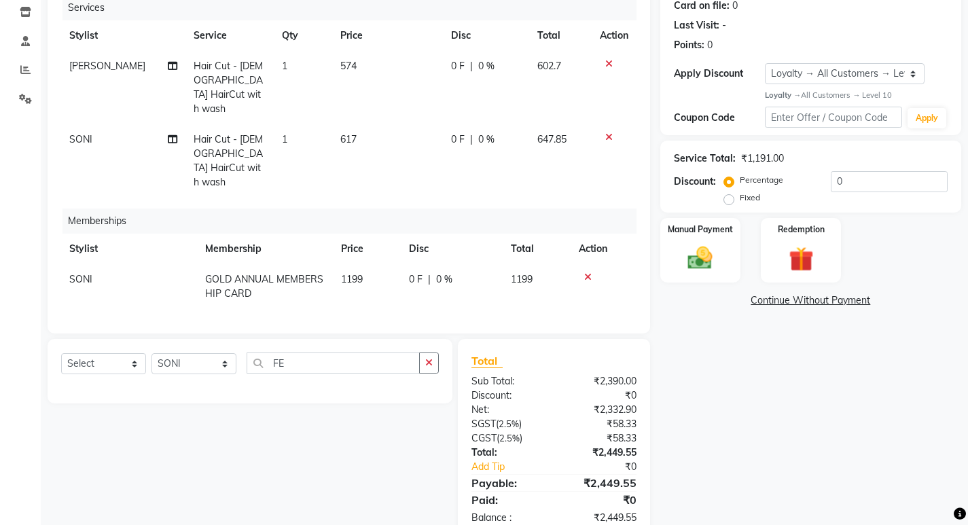
click at [520, 124] on td "0 F | 0 %" at bounding box center [486, 160] width 86 height 73
select select "89442"
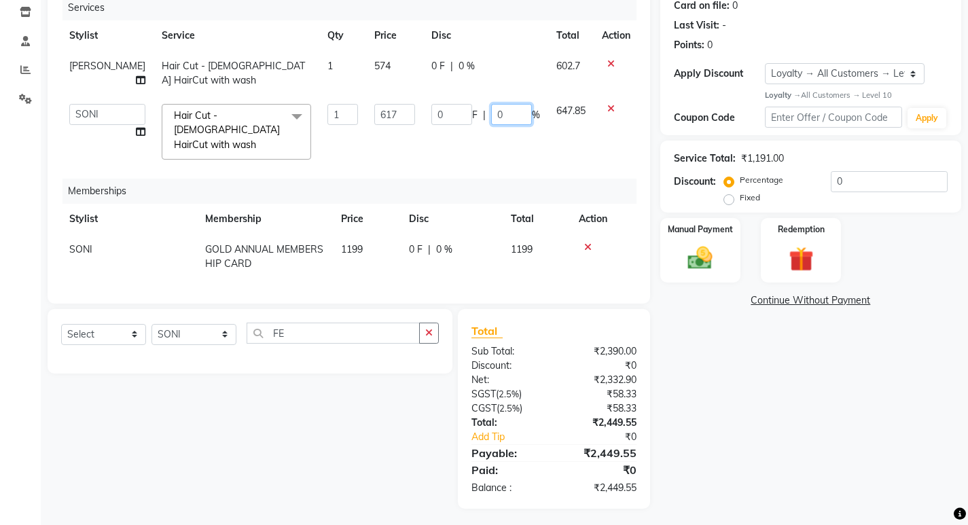
click at [520, 122] on input "0" at bounding box center [511, 114] width 41 height 21
type input "100"
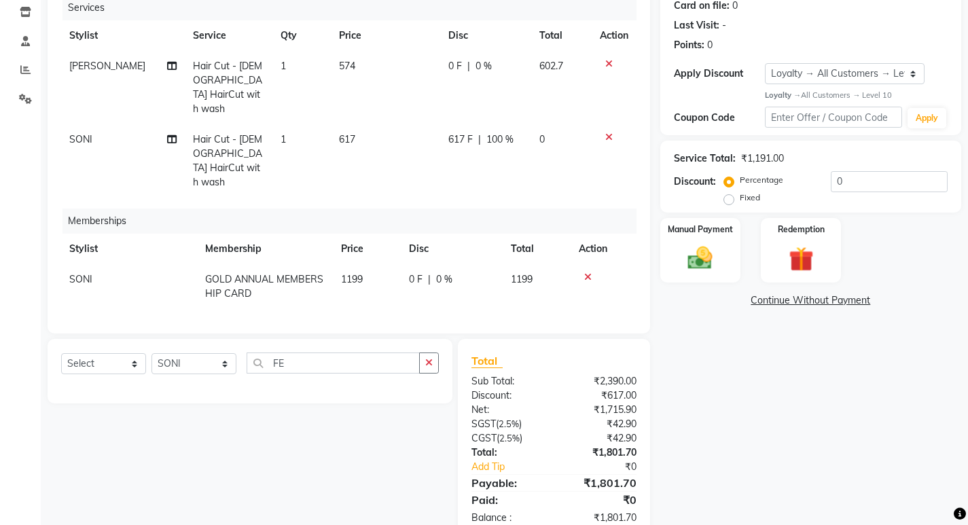
click at [558, 136] on td "0" at bounding box center [561, 160] width 60 height 73
select select "89442"
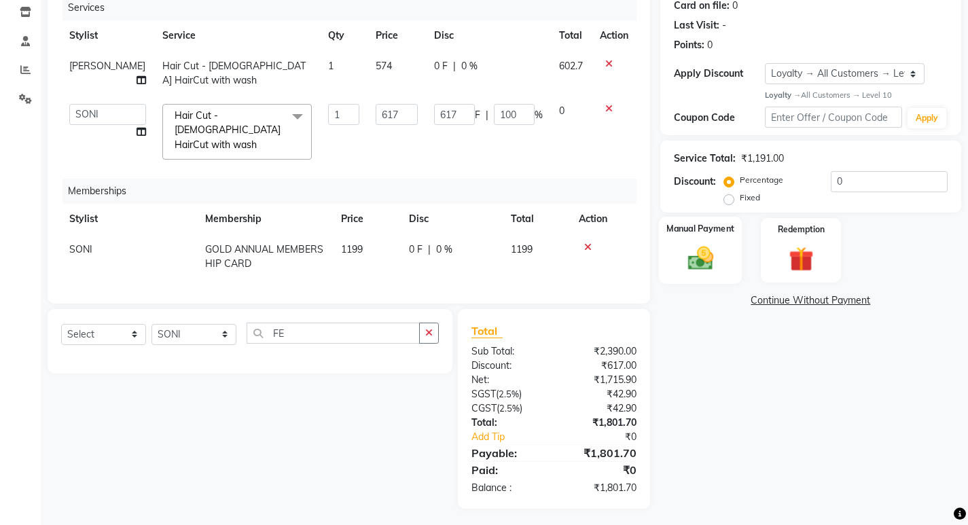
click at [730, 270] on div "Manual Payment" at bounding box center [700, 250] width 84 height 67
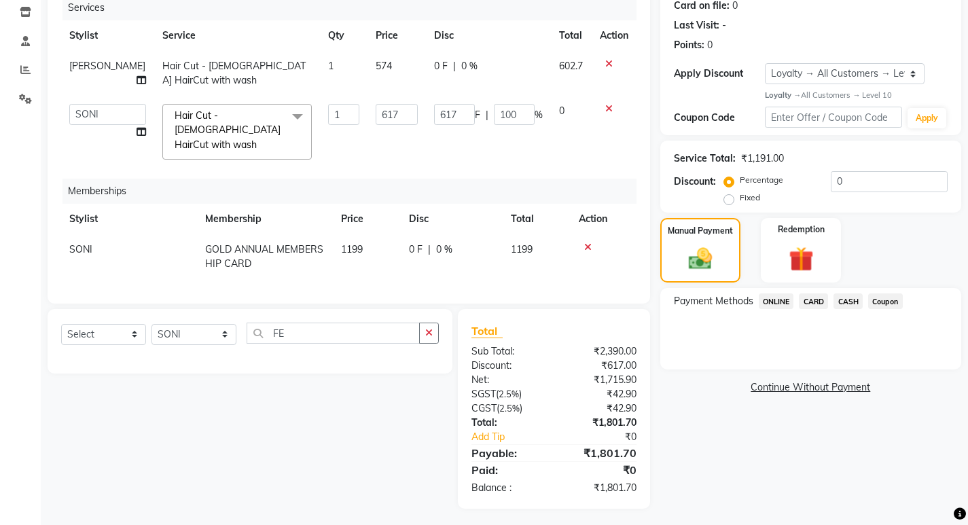
click at [767, 286] on div "Name: Ashwini Membership: No Active Membership Total Visits: Card on file: 0 La…" at bounding box center [815, 219] width 311 height 580
click at [776, 305] on span "ONLINE" at bounding box center [776, 301] width 35 height 16
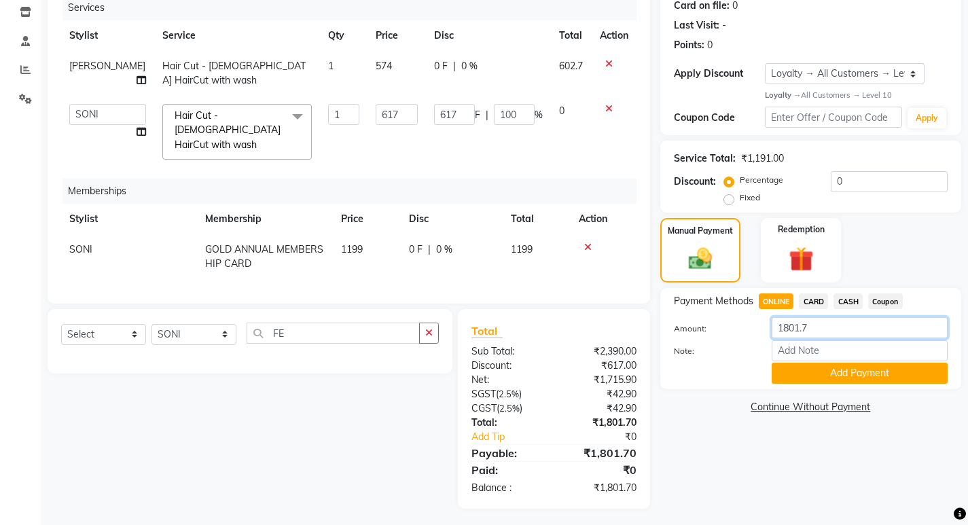
drag, startPoint x: 819, startPoint y: 331, endPoint x: 700, endPoint y: 340, distance: 119.2
click at [700, 340] on div "Amount: 1801.7 Note: Add Payment" at bounding box center [811, 350] width 274 height 67
type input "302"
click at [847, 375] on button "Add Payment" at bounding box center [860, 373] width 176 height 21
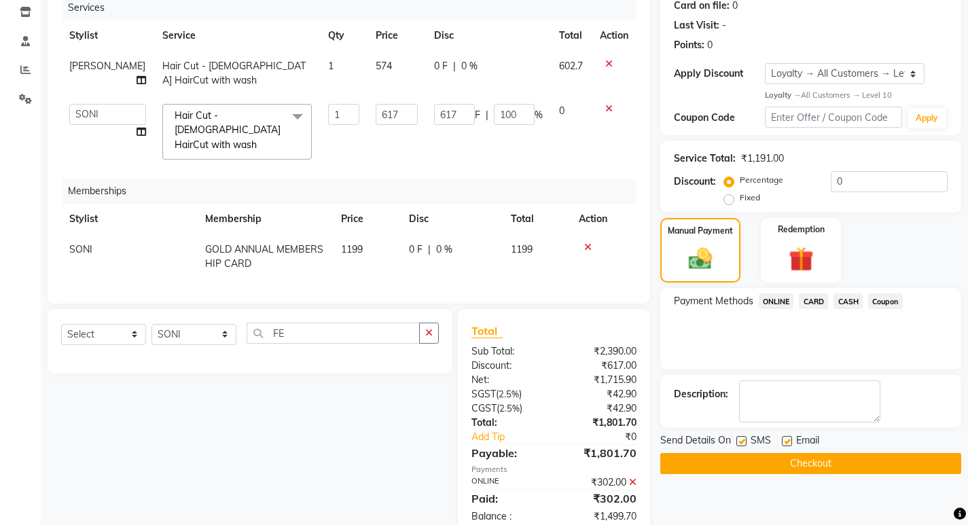
click at [850, 298] on span "CASH" at bounding box center [847, 301] width 29 height 16
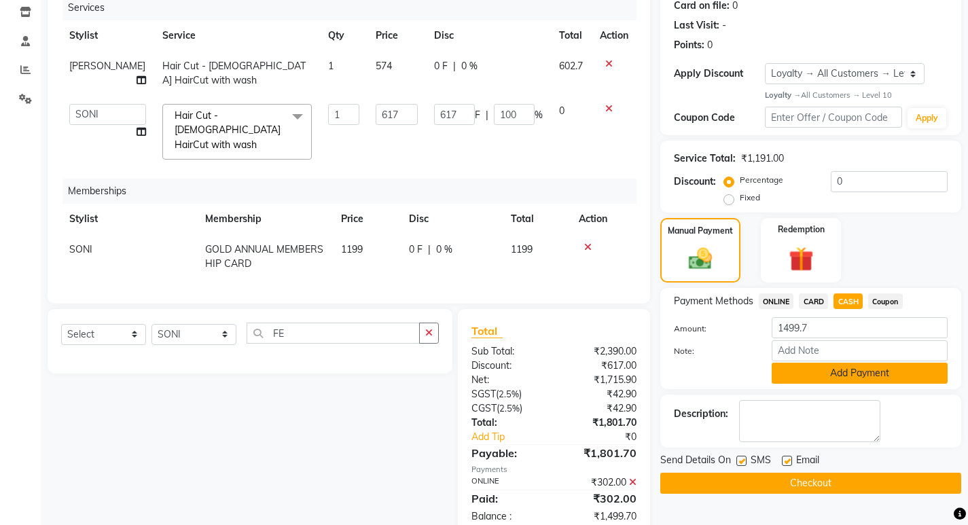
click at [854, 378] on button "Add Payment" at bounding box center [860, 373] width 176 height 21
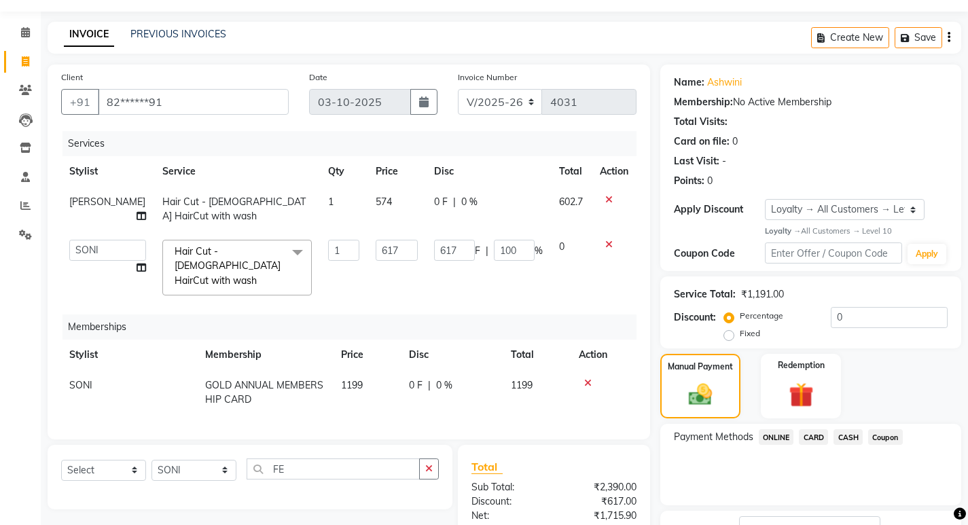
scroll to position [241, 0]
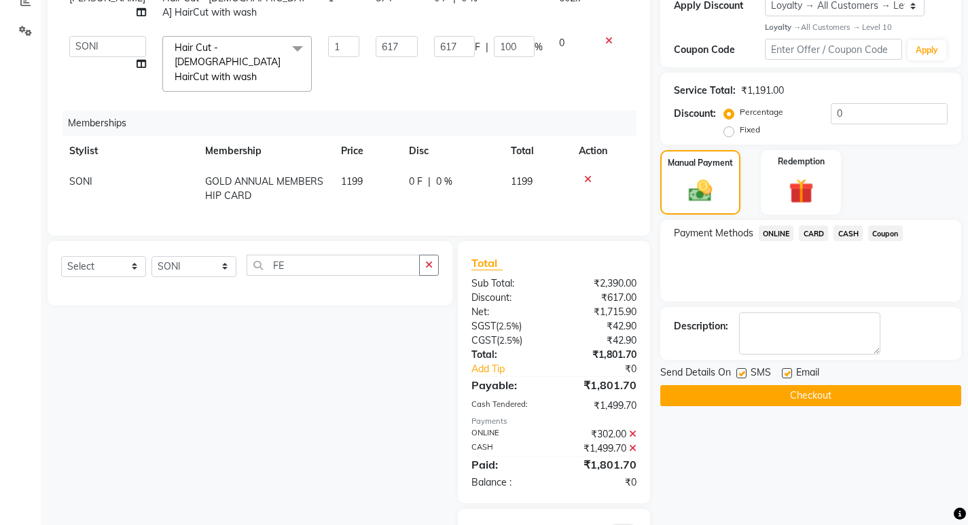
click at [835, 394] on button "Checkout" at bounding box center [810, 395] width 301 height 21
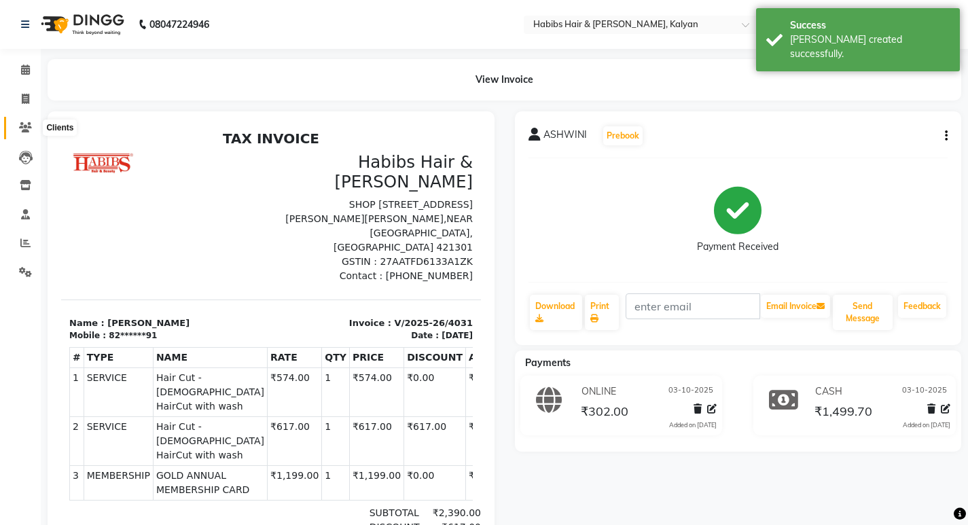
click at [22, 131] on icon at bounding box center [25, 127] width 13 height 10
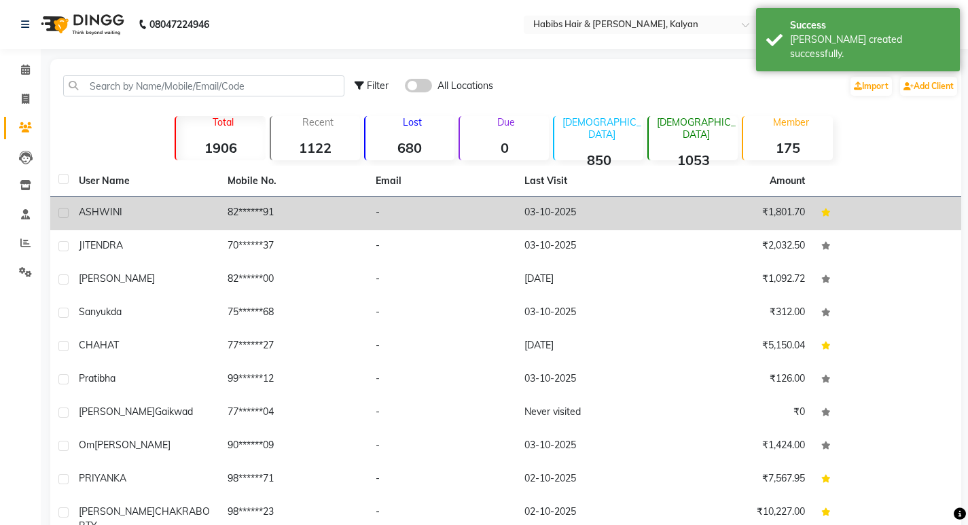
click at [408, 218] on td "-" at bounding box center [441, 213] width 149 height 33
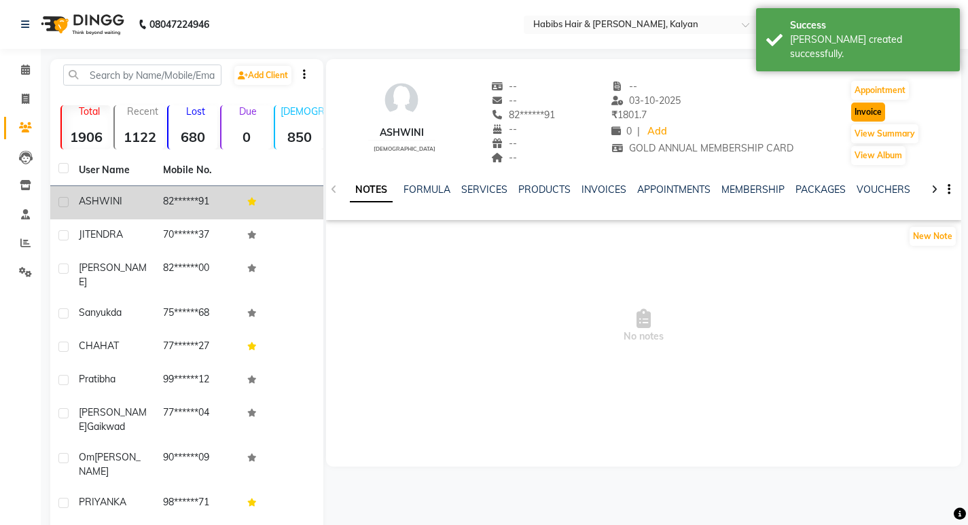
click at [851, 113] on button "Invoice" at bounding box center [868, 112] width 34 height 19
select select "8185"
select select "service"
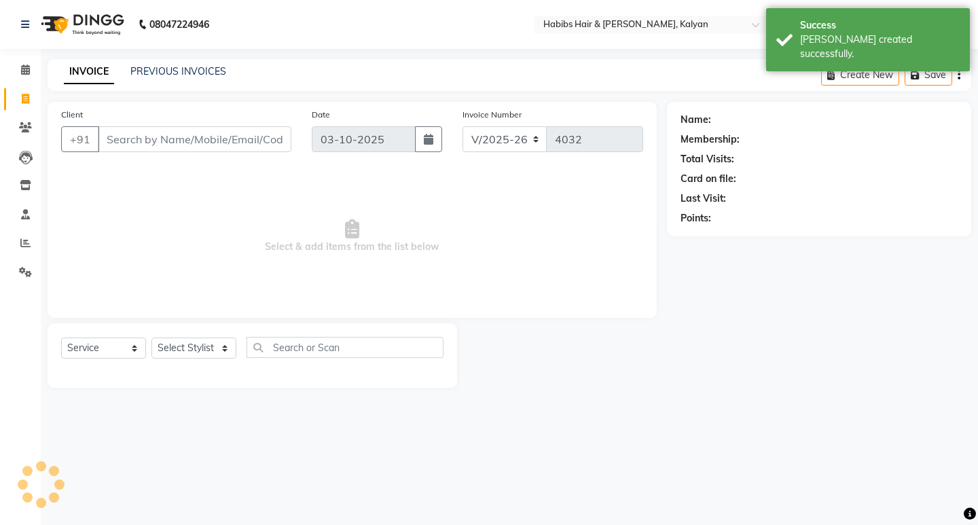
type input "82******91"
select select "2: Object"
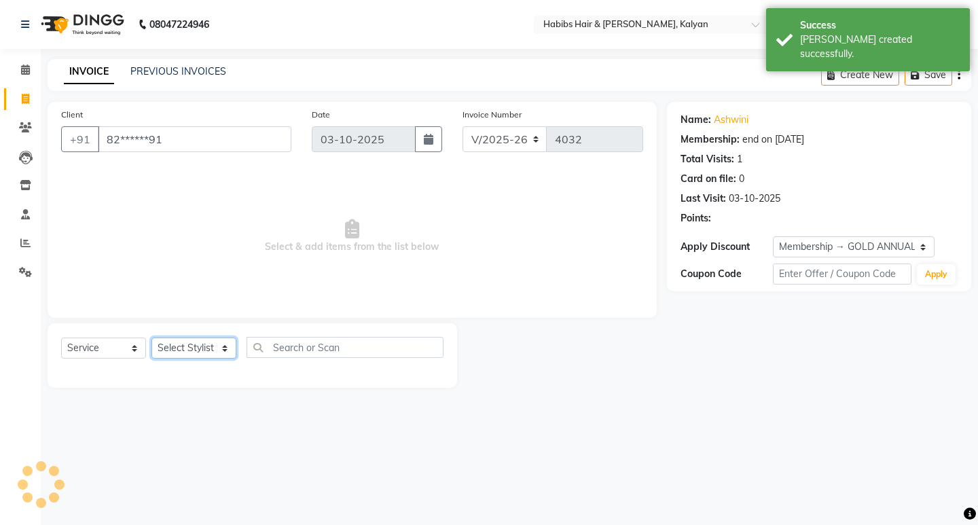
click at [201, 348] on select "Select Stylist [PERSON_NAME] Manager [PERSON_NAME] zipre [PERSON_NAME] [PERSON_…" at bounding box center [193, 348] width 85 height 21
select select "77015"
click at [151, 338] on select "Select Stylist [PERSON_NAME] Manager [PERSON_NAME] zipre [PERSON_NAME] [PERSON_…" at bounding box center [193, 348] width 85 height 21
click at [103, 350] on select "Select Service Product Membership Package Voucher Prepaid Gift Card" at bounding box center [103, 348] width 85 height 21
select select "product"
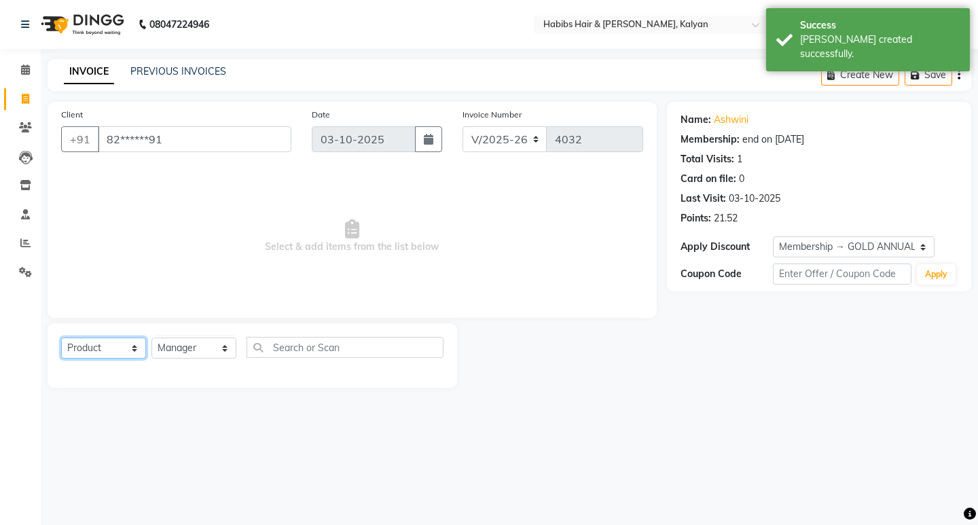
click at [61, 338] on select "Select Service Product Membership Package Voucher Prepaid Gift Card" at bounding box center [103, 348] width 85 height 21
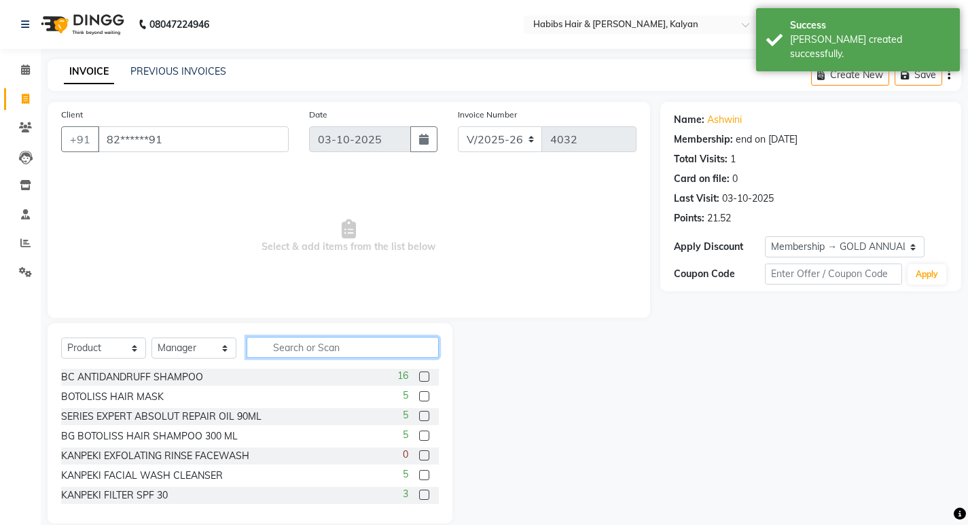
click at [283, 346] on input "text" at bounding box center [343, 347] width 192 height 21
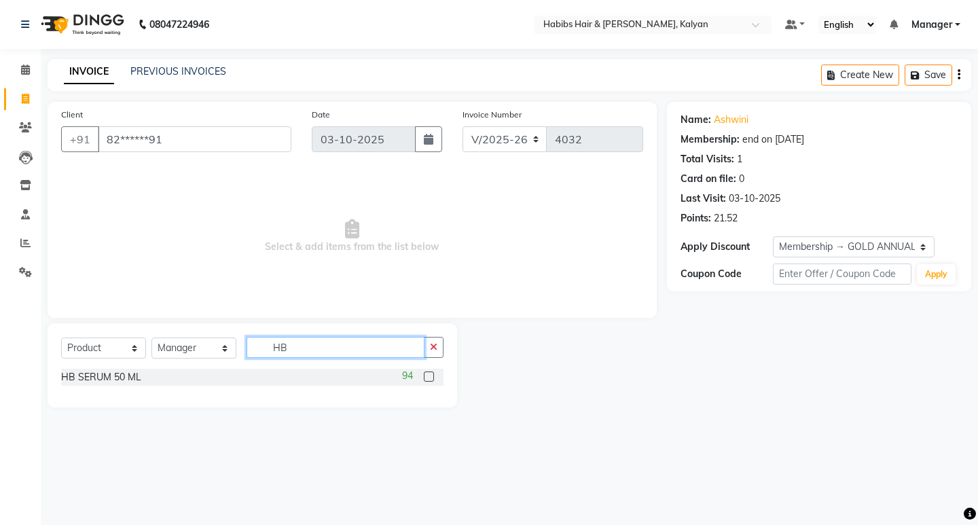
type input "HB"
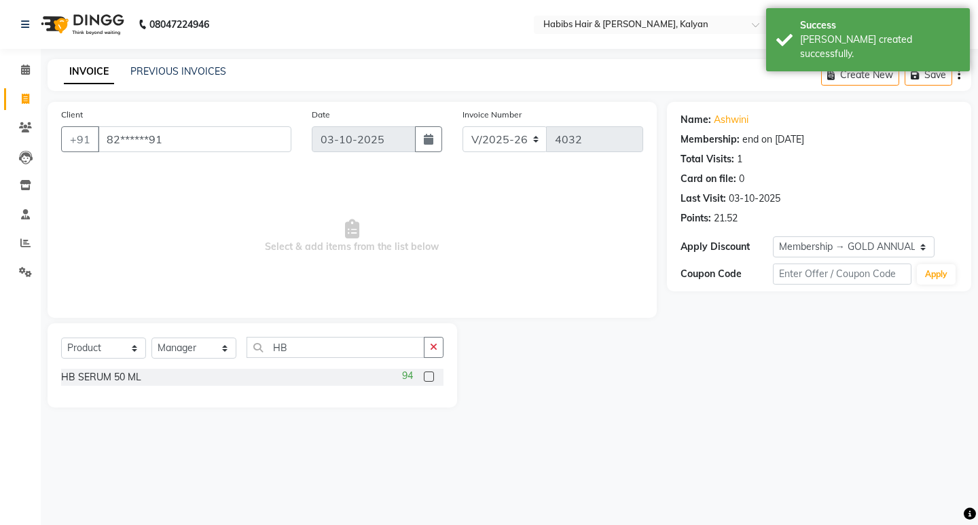
click at [425, 377] on label at bounding box center [429, 377] width 10 height 10
click at [425, 377] on input "checkbox" at bounding box center [428, 377] width 9 height 9
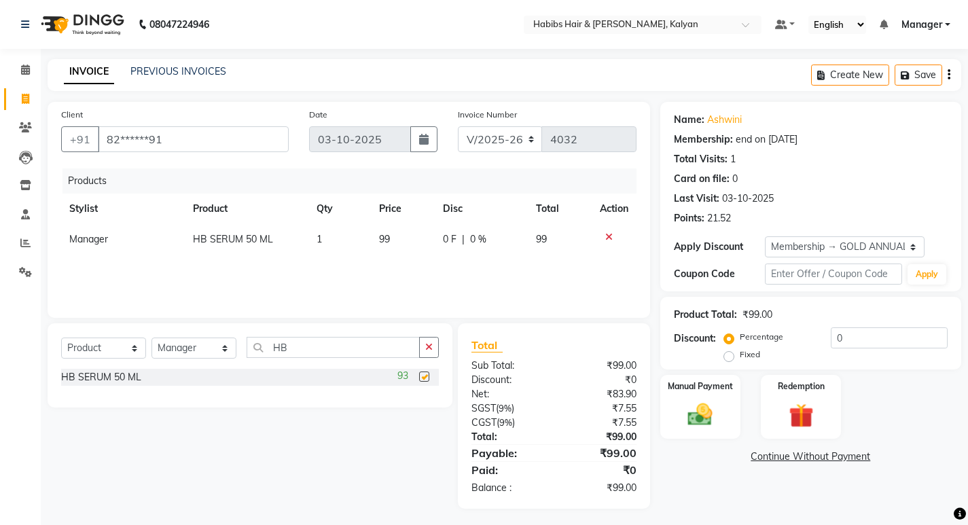
checkbox input "false"
click at [655, 426] on div "Manual Payment Redemption" at bounding box center [810, 407] width 321 height 65
click at [719, 423] on img at bounding box center [699, 414] width 41 height 29
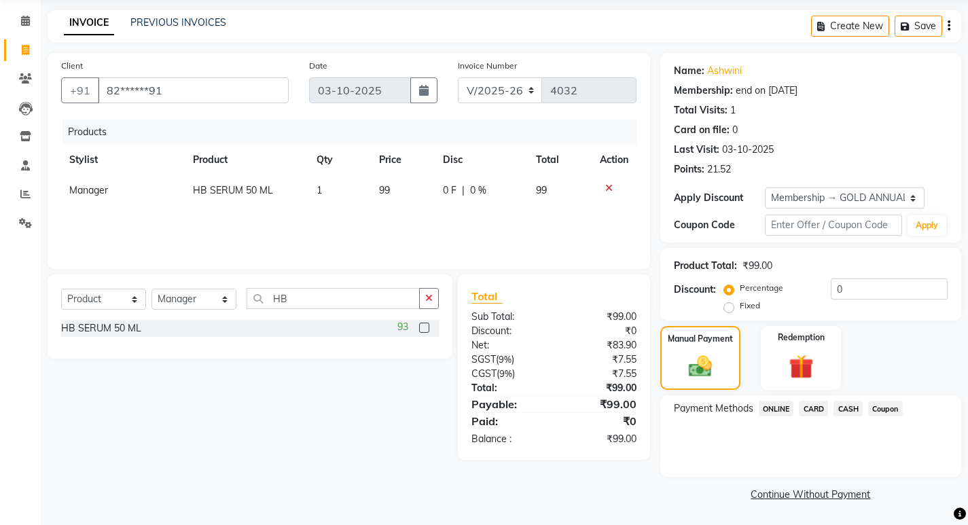
click at [880, 401] on span "Coupon" at bounding box center [885, 409] width 35 height 16
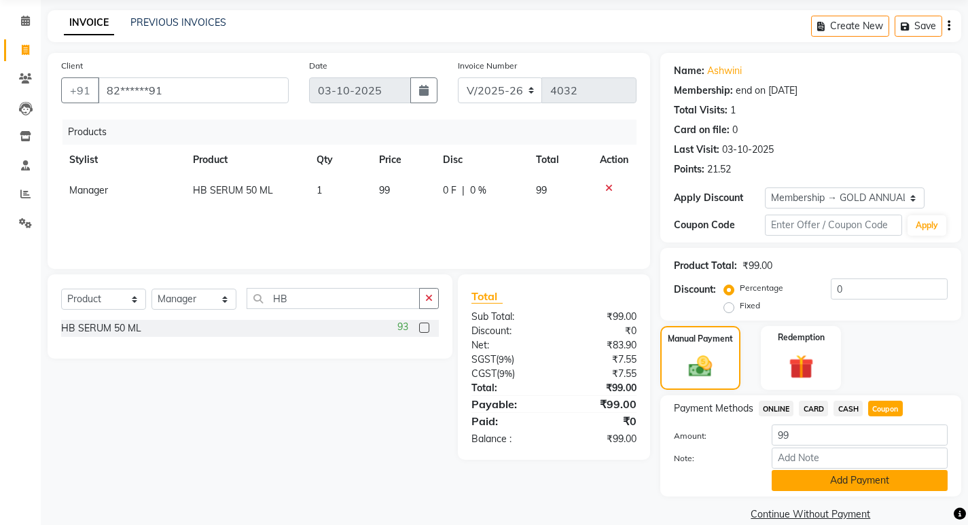
click at [889, 482] on button "Add Payment" at bounding box center [860, 480] width 176 height 21
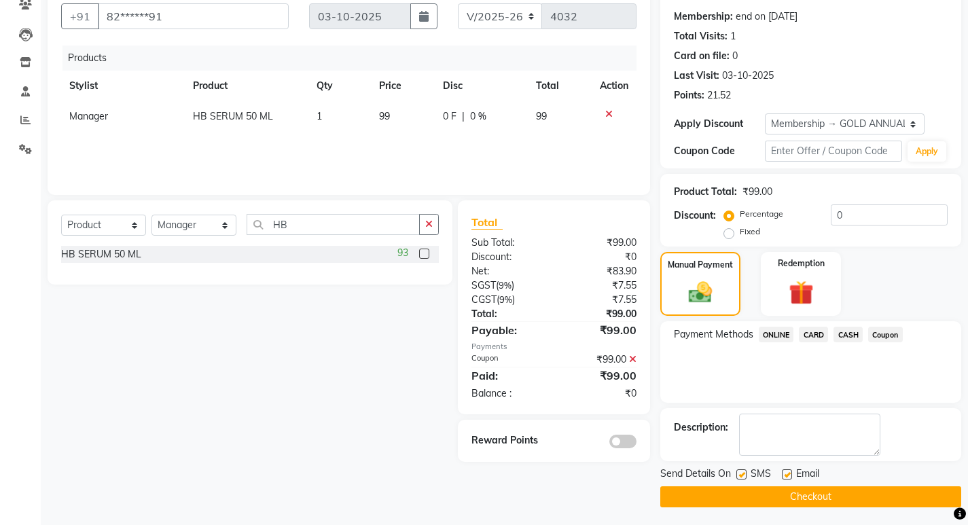
scroll to position [126, 0]
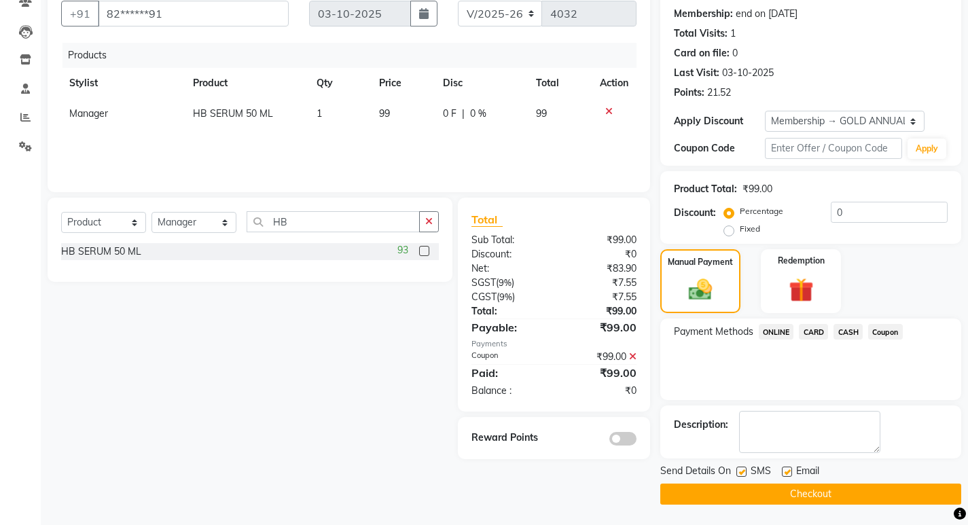
click at [868, 495] on button "Checkout" at bounding box center [810, 494] width 301 height 21
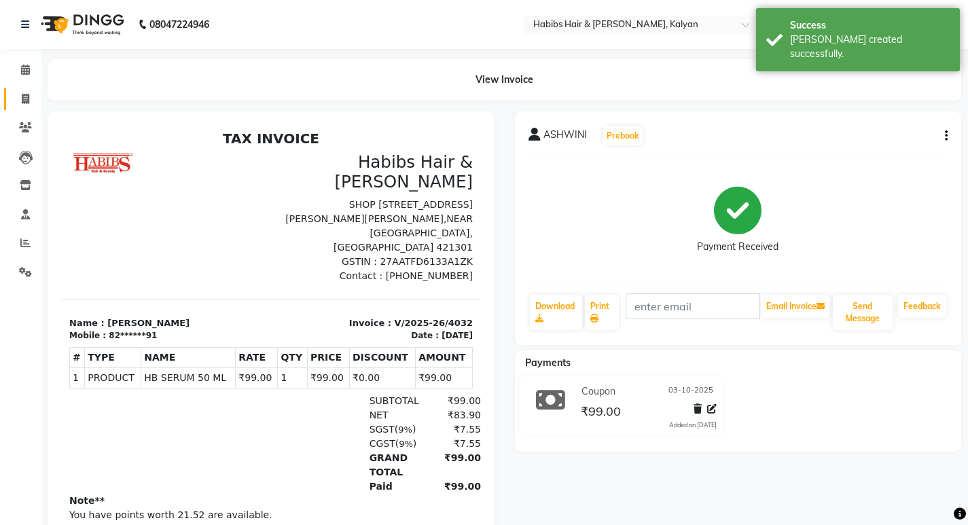
click at [13, 89] on link "Invoice" at bounding box center [20, 99] width 33 height 22
select select "8185"
select select "service"
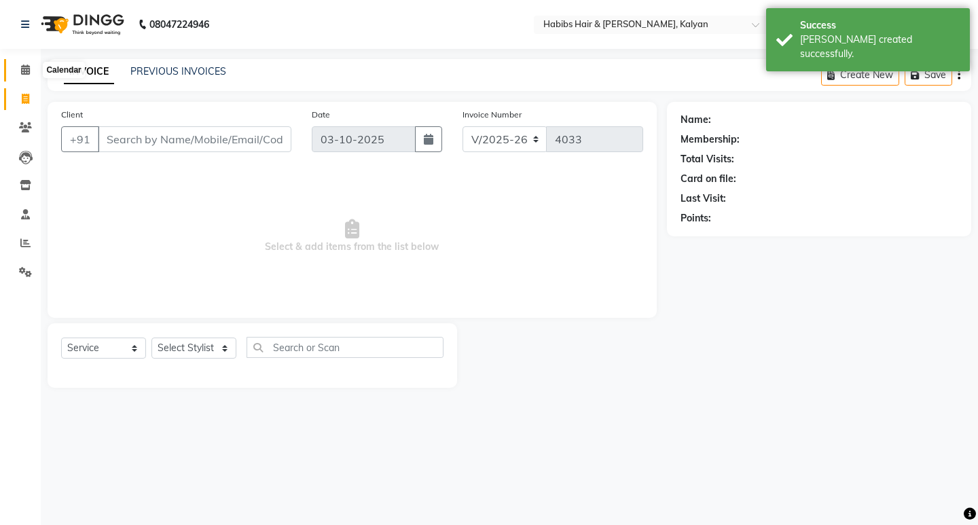
click at [25, 66] on icon at bounding box center [25, 70] width 9 height 10
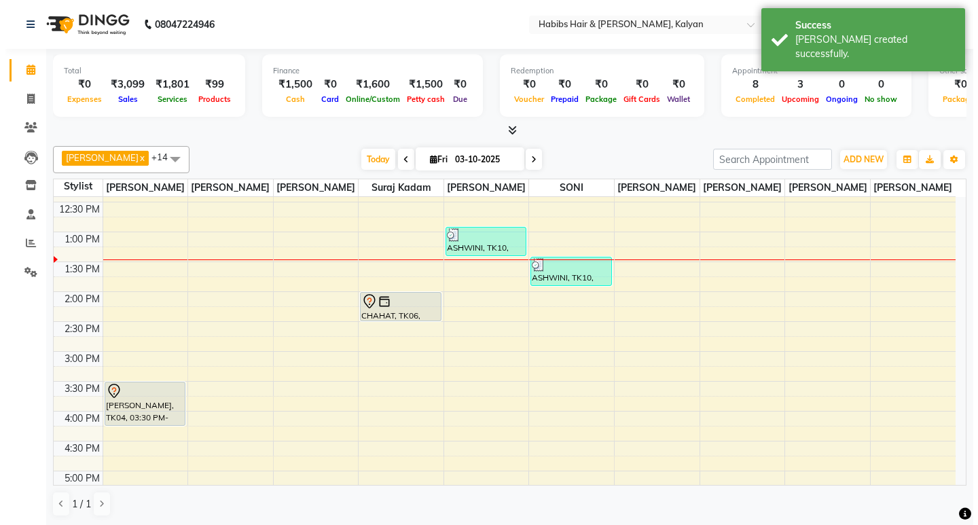
scroll to position [272, 0]
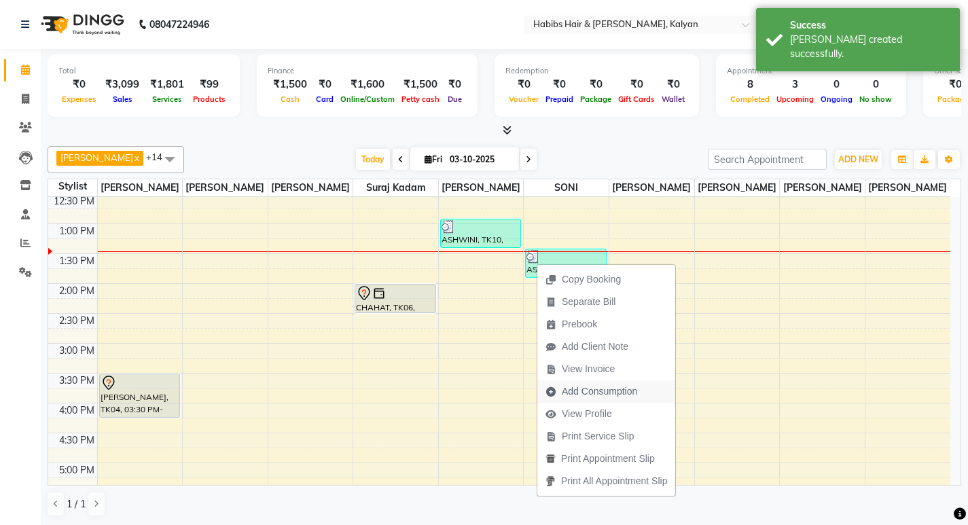
click at [588, 399] on span "Add Consumption" at bounding box center [591, 391] width 108 height 22
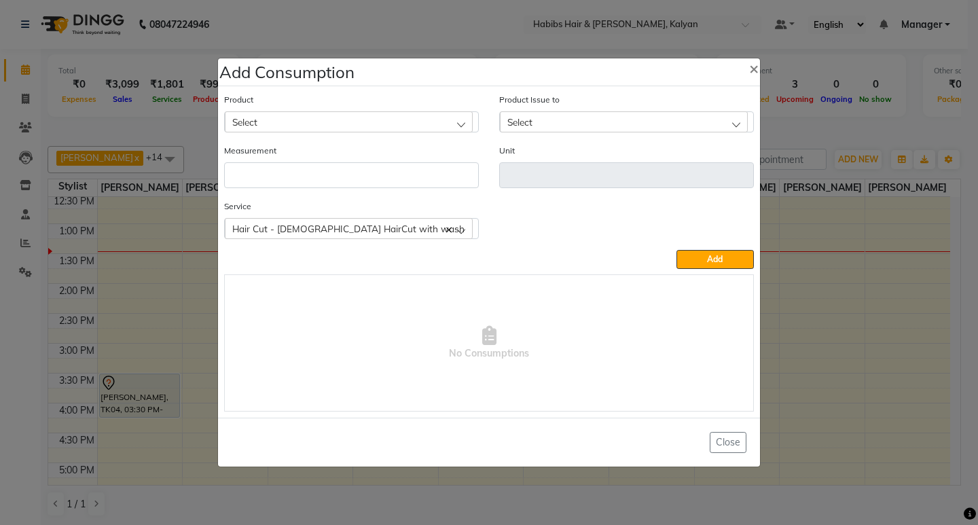
click at [421, 115] on div "Select" at bounding box center [349, 121] width 248 height 20
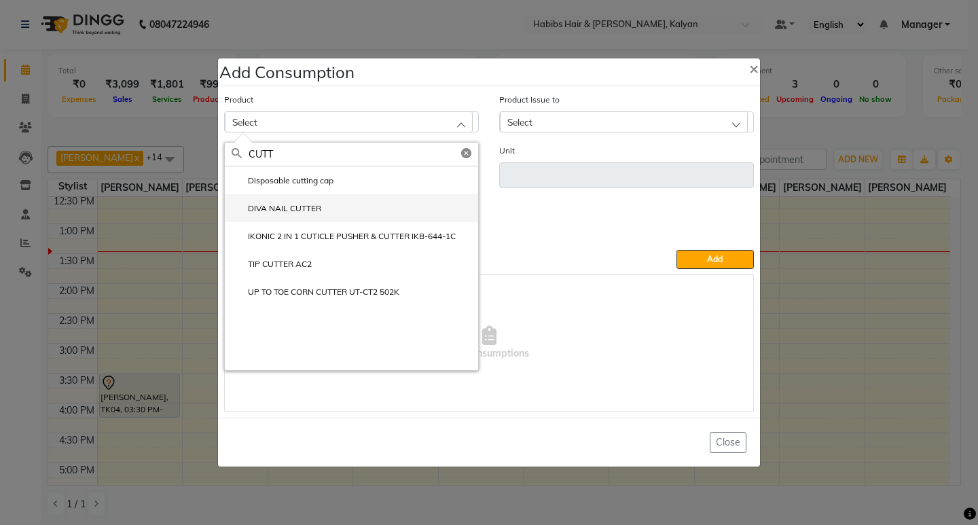
type input "CUTT"
click at [324, 199] on li "DIVA NAIL CUTTER" at bounding box center [351, 208] width 253 height 28
type input "pc"
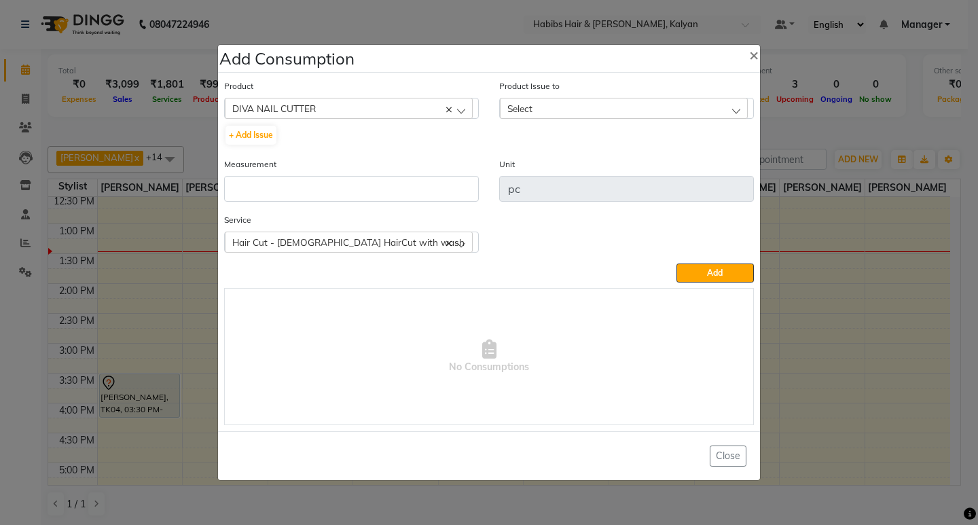
click at [449, 107] on icon at bounding box center [448, 109] width 5 height 5
click at [397, 107] on div "Select" at bounding box center [349, 108] width 248 height 20
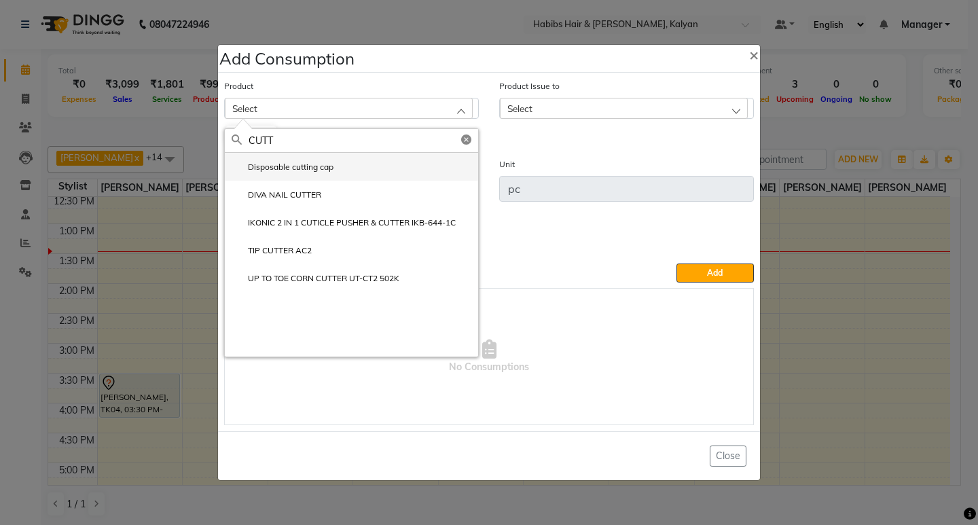
type input "CUTT"
click at [324, 166] on label "Disposable cutting cap" at bounding box center [283, 167] width 102 height 12
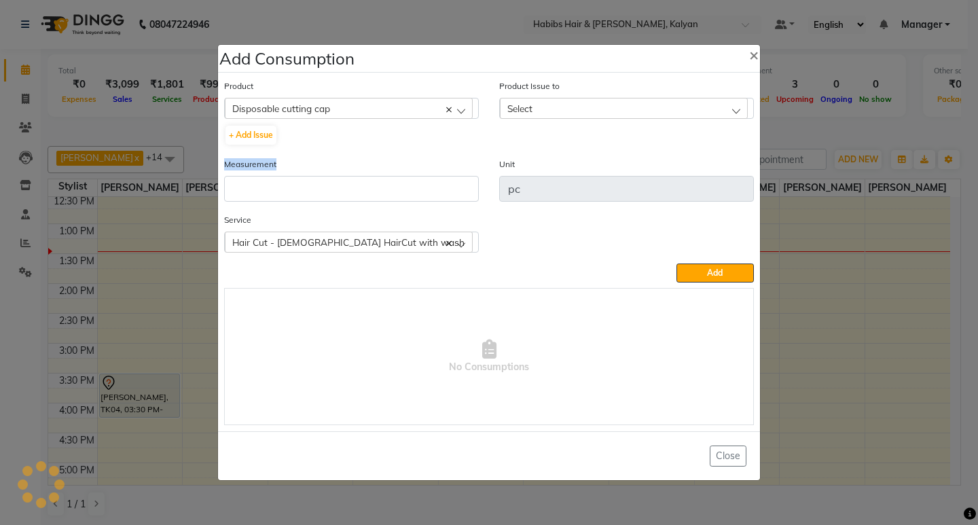
click at [324, 166] on div "Measurement" at bounding box center [351, 179] width 255 height 45
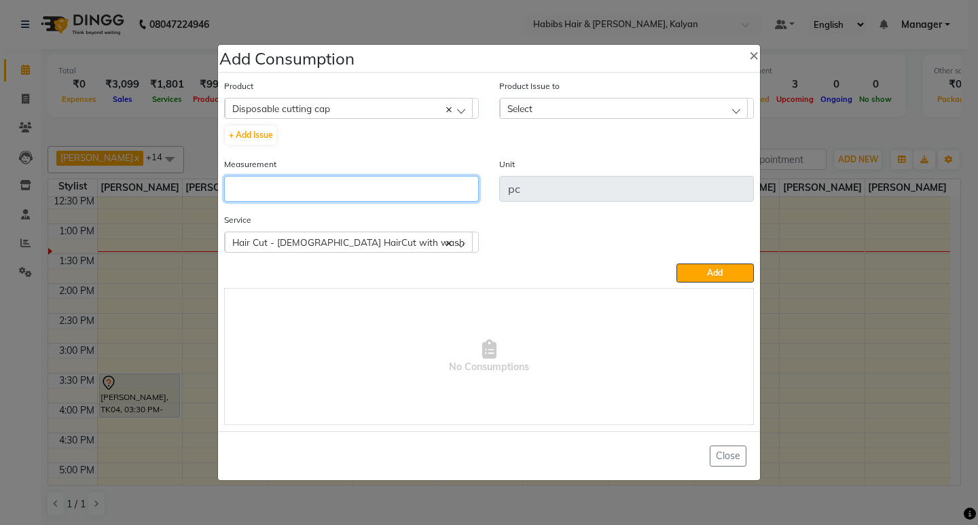
click at [330, 179] on input "number" at bounding box center [351, 189] width 255 height 26
type input "1"
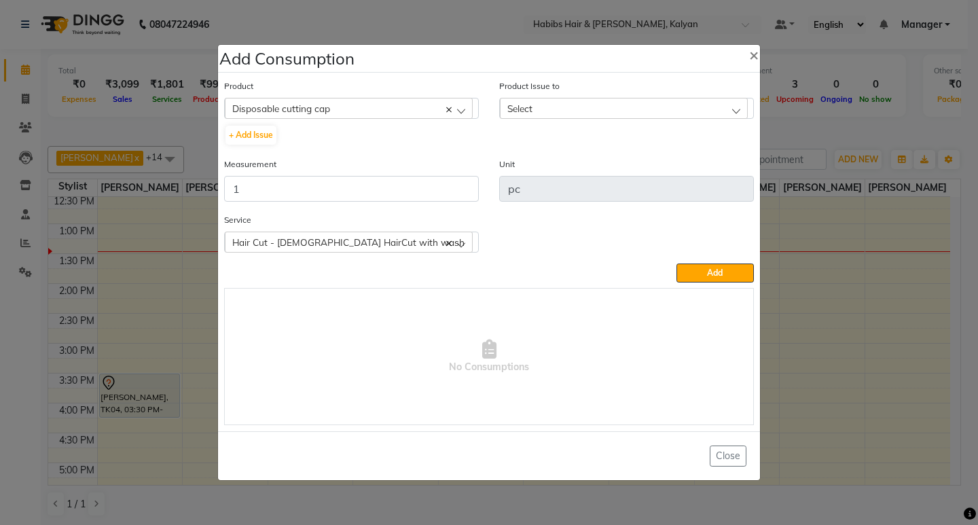
click at [670, 101] on div "Select" at bounding box center [624, 108] width 248 height 20
click at [685, 163] on label "2025-10-03, Issued to: SHALINI, Balance: 49" at bounding box center [606, 167] width 199 height 12
click at [702, 277] on button "Add" at bounding box center [715, 273] width 77 height 19
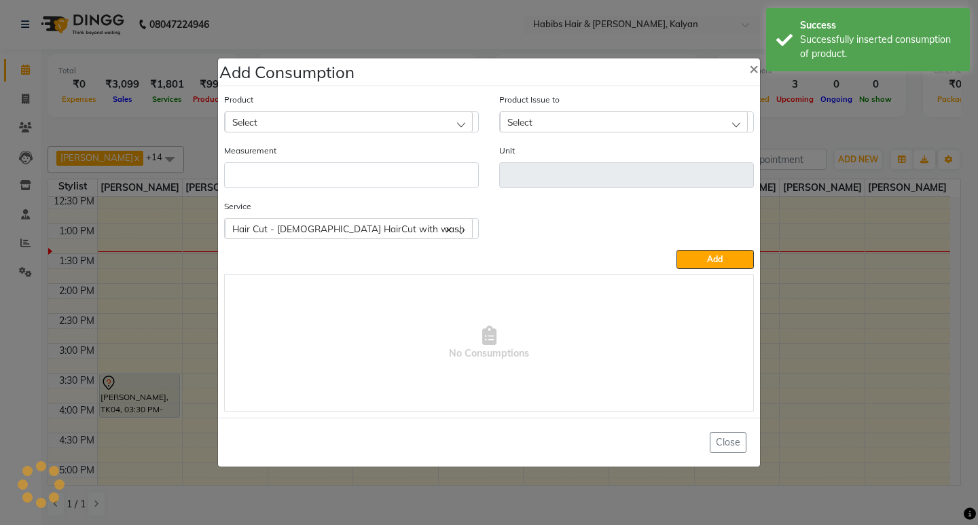
click at [325, 118] on div "Select" at bounding box center [349, 121] width 248 height 20
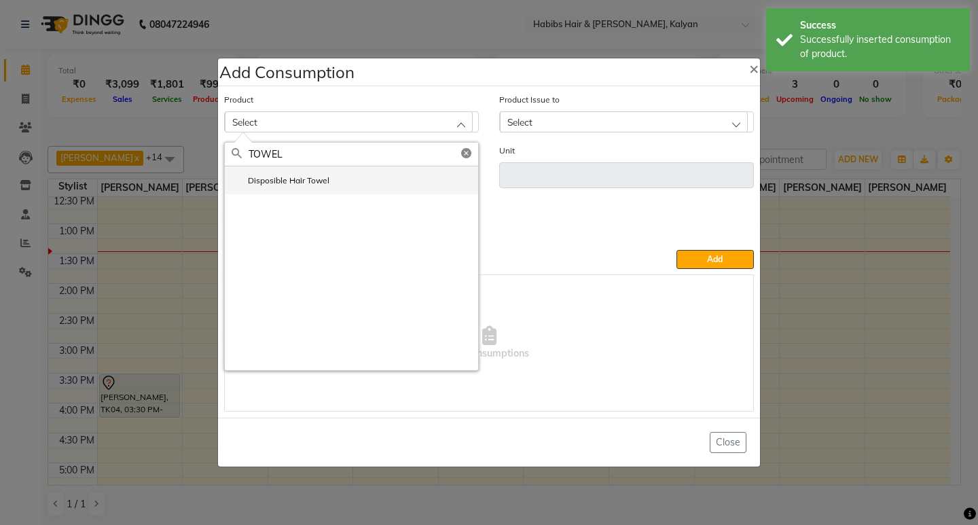
type input "TOWEL"
click at [306, 190] on li "Disposible Hair Towel" at bounding box center [351, 180] width 253 height 28
type input "pc"
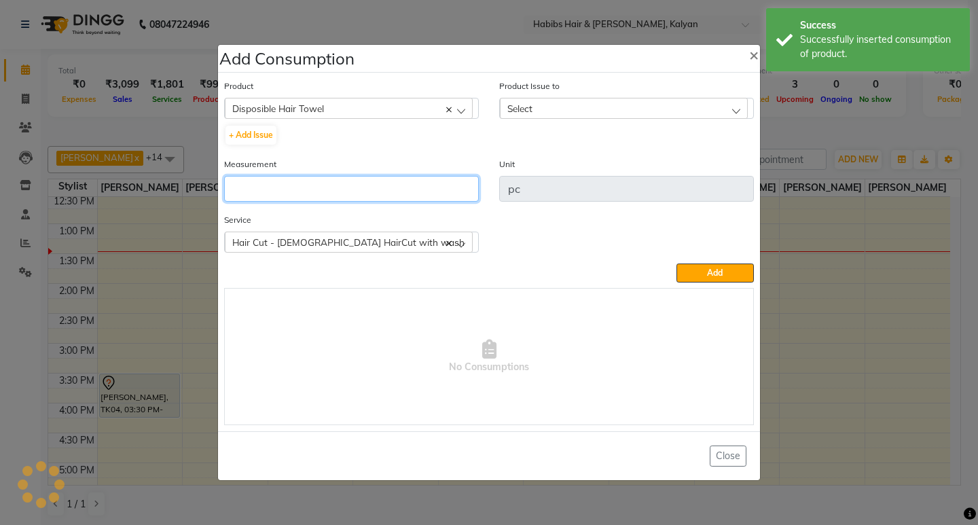
click at [306, 190] on input "number" at bounding box center [351, 189] width 255 height 26
type input "1"
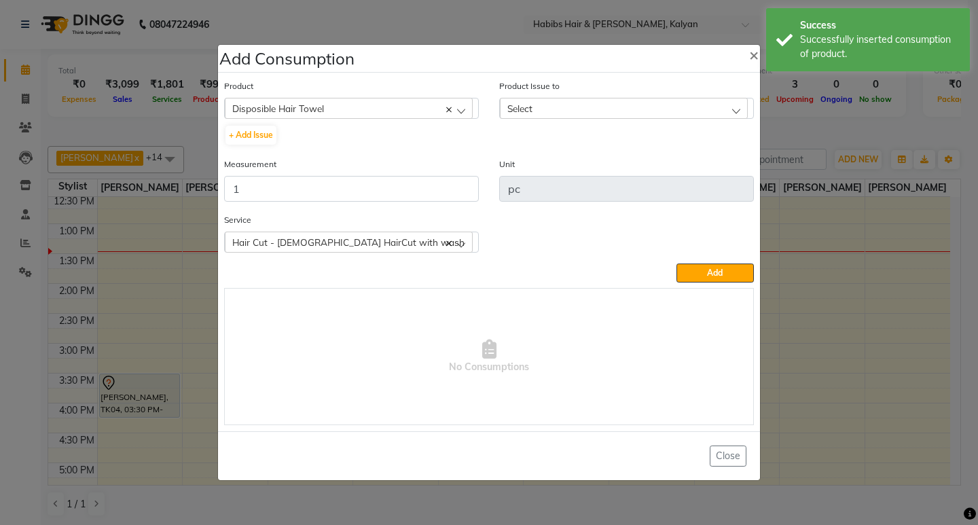
click at [734, 110] on div "Select" at bounding box center [624, 108] width 248 height 20
click at [677, 166] on label "2025-10-01, Issued to: Sagar saindane, Balance: 40" at bounding box center [606, 167] width 199 height 12
click at [706, 279] on button "Add" at bounding box center [715, 273] width 77 height 19
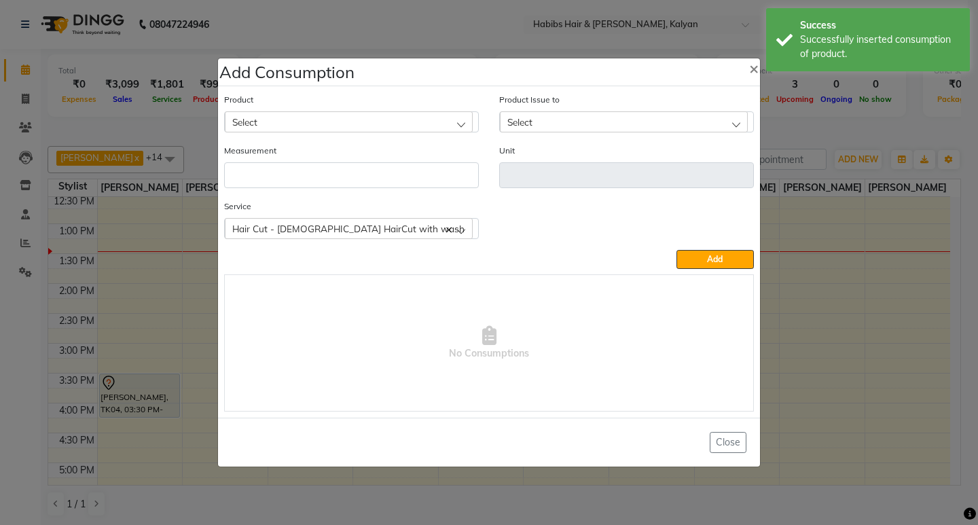
click at [375, 117] on div "Select" at bounding box center [349, 121] width 248 height 20
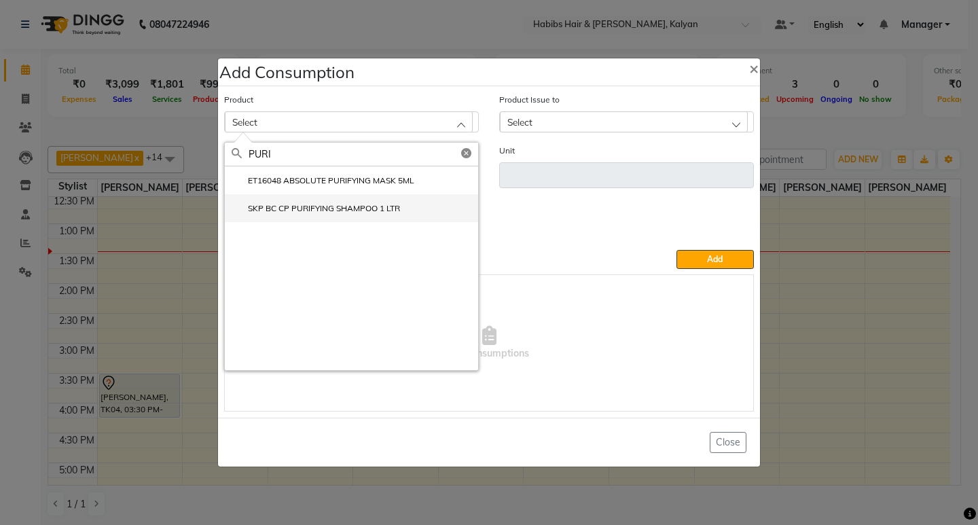
type input "PURI"
click at [334, 203] on label "SKP BC CP PURIFYING SHAMPOO 1 LTR" at bounding box center [316, 208] width 168 height 12
type input "ml"
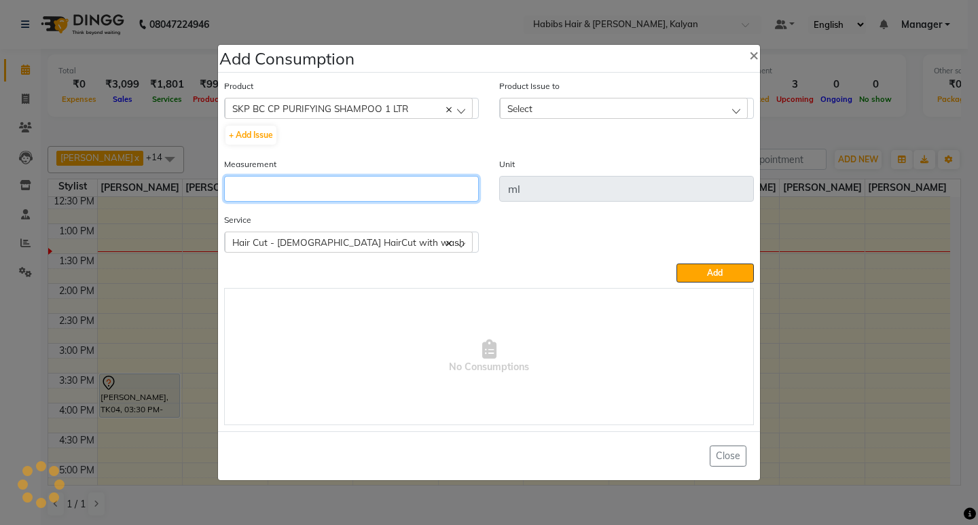
click at [334, 185] on input "number" at bounding box center [351, 189] width 255 height 26
type input "10"
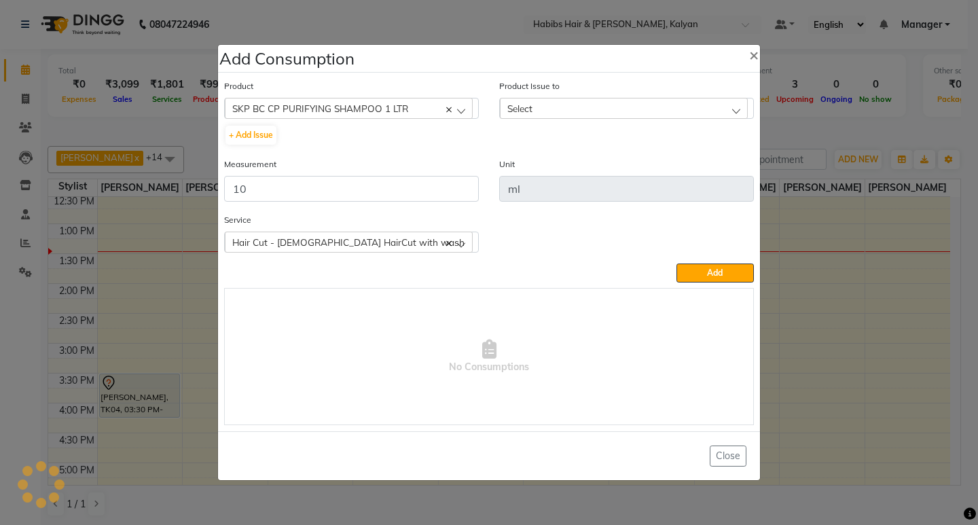
click at [681, 98] on div "Select" at bounding box center [624, 108] width 248 height 20
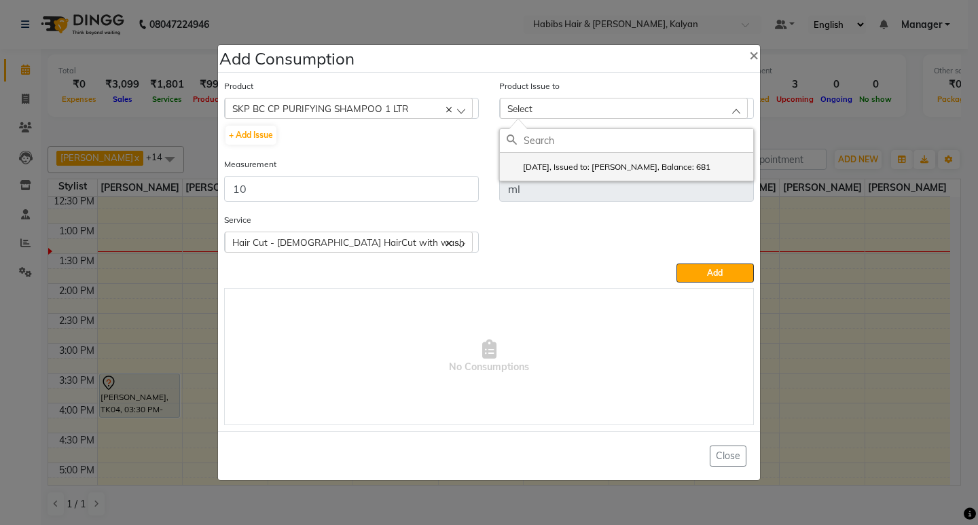
drag, startPoint x: 689, startPoint y: 149, endPoint x: 690, endPoint y: 156, distance: 6.9
click at [690, 154] on div "2025-09-13, Issued to: SHALINI, Balance: 681" at bounding box center [626, 154] width 255 height 53
click at [690, 164] on label "2025-09-13, Issued to: SHALINI, Balance: 681" at bounding box center [609, 167] width 204 height 12
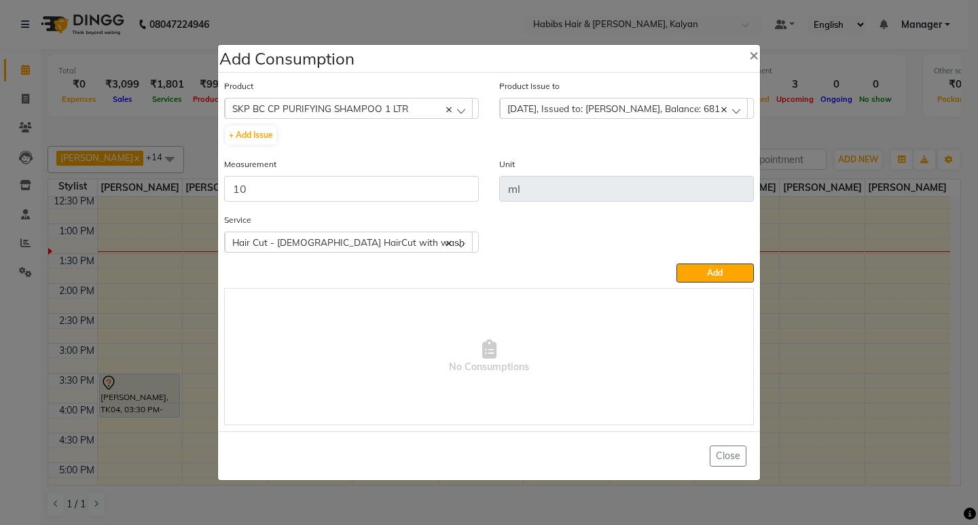
drag, startPoint x: 713, startPoint y: 253, endPoint x: 713, endPoint y: 262, distance: 8.8
click at [713, 257] on div "Service Hair Cut - Female HairCut with wash Hair Cut - Female HairCut with wash" at bounding box center [489, 238] width 550 height 51
click at [713, 269] on div "Product SKP BC CP PURIFYING SHAMPOO 1 LTR 001 BANANA POWDER 10GM + Add Issue Pr…" at bounding box center [489, 251] width 537 height 353
click at [725, 270] on button "Add" at bounding box center [715, 273] width 77 height 19
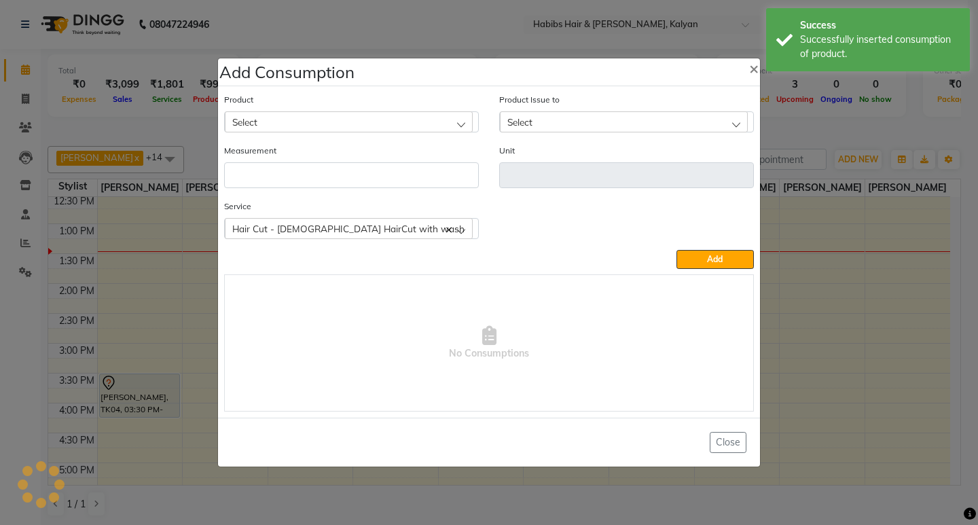
click at [342, 120] on div "Select" at bounding box center [349, 121] width 248 height 20
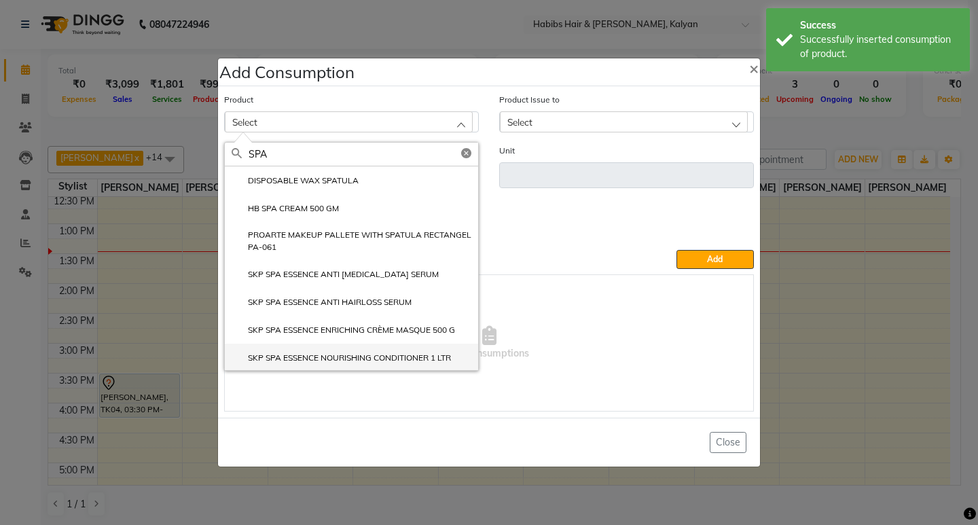
type input "SPA"
click at [410, 355] on label "SKP SPA ESSENCE NOURISHING CONDITIONER 1 LTR" at bounding box center [341, 358] width 219 height 12
type input "ml"
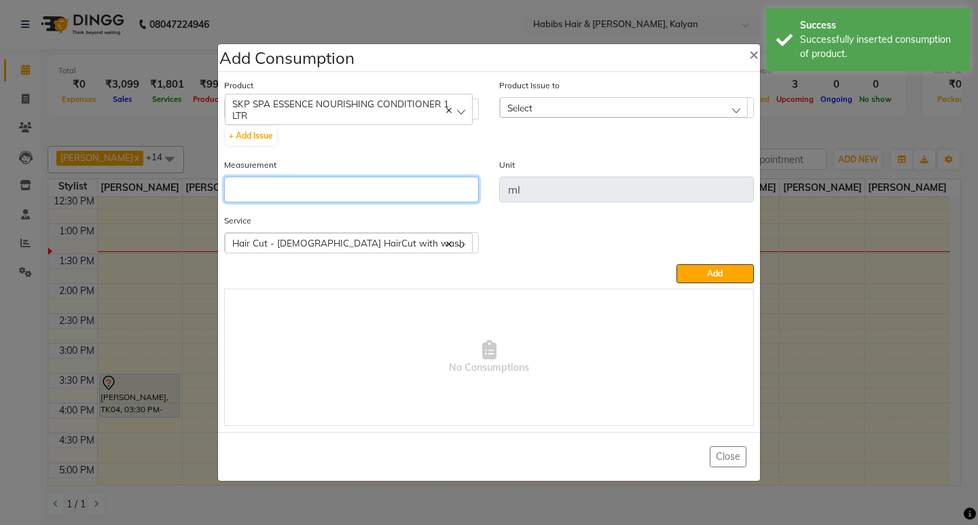
click at [381, 190] on input "number" at bounding box center [351, 190] width 255 height 26
type input "5"
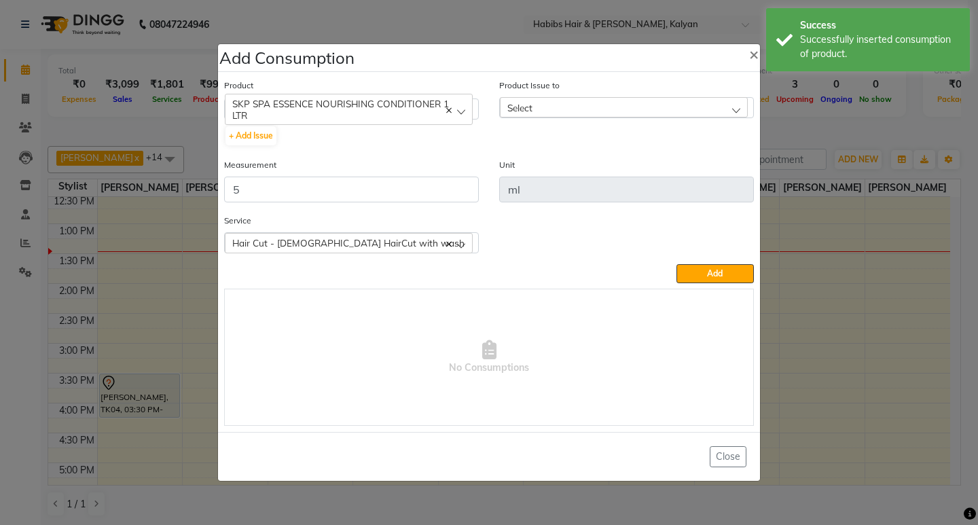
click at [689, 111] on div "Select" at bounding box center [624, 107] width 248 height 20
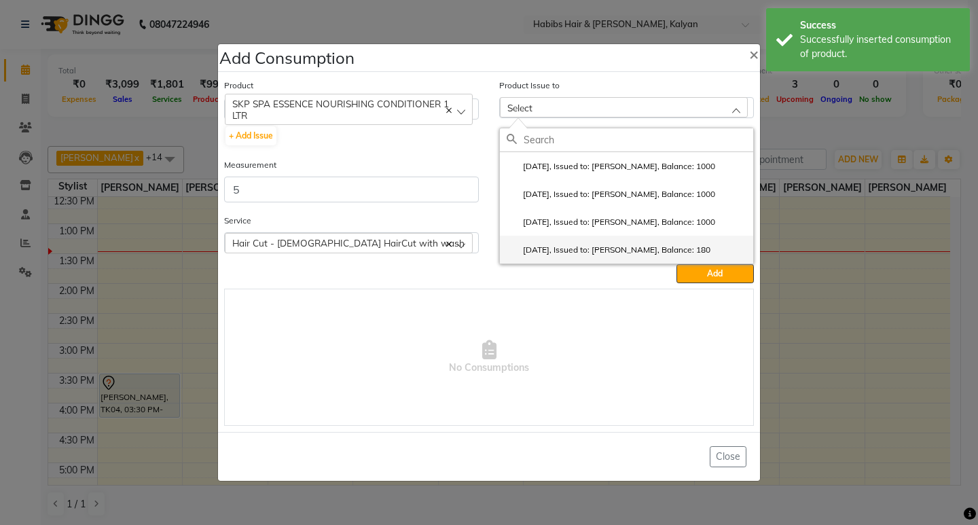
click at [681, 250] on label "2025-07-27, Issued to: SANTOSHI, Balance: 180" at bounding box center [609, 250] width 204 height 12
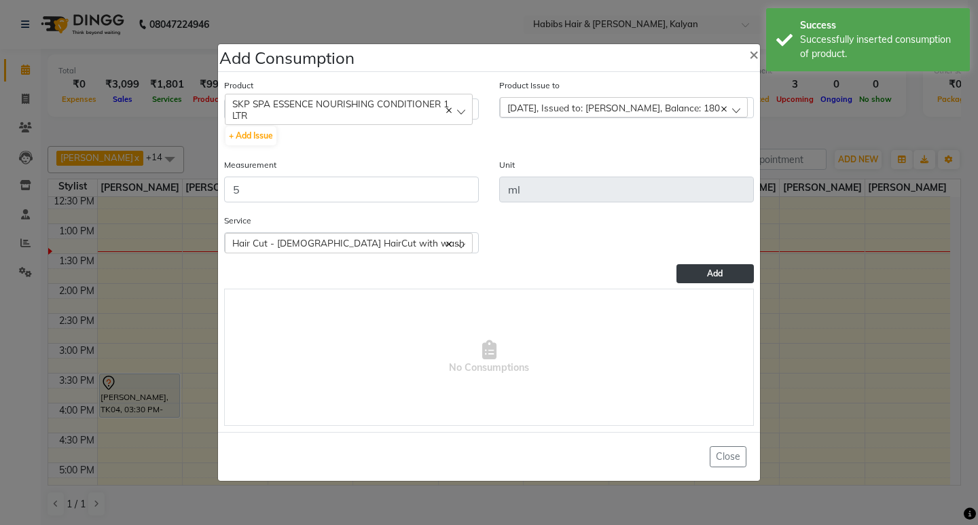
click at [704, 272] on button "Add" at bounding box center [715, 273] width 77 height 19
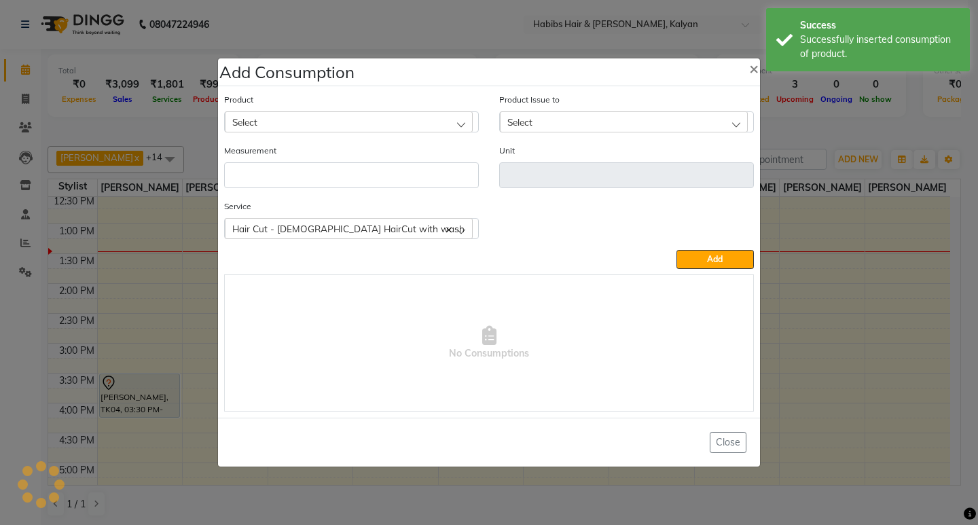
click at [376, 130] on div "Select" at bounding box center [349, 121] width 248 height 20
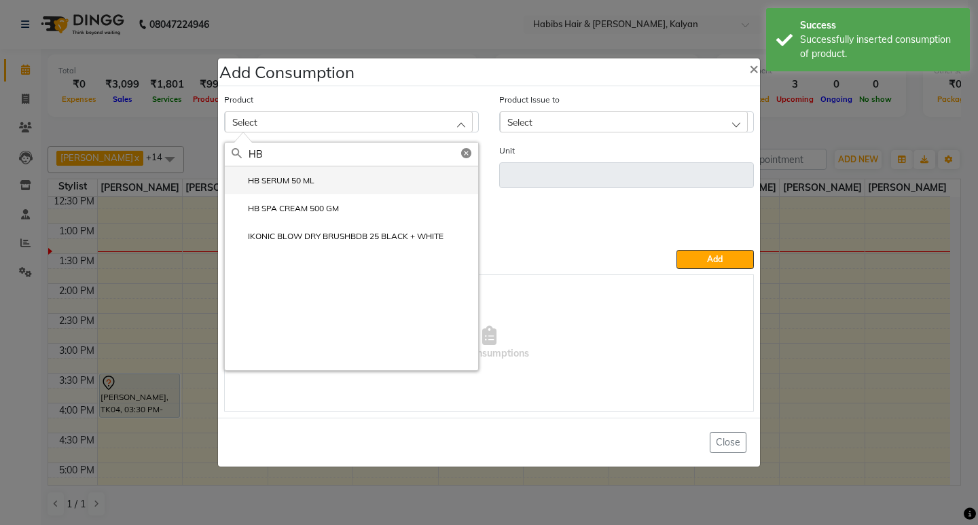
type input "HB"
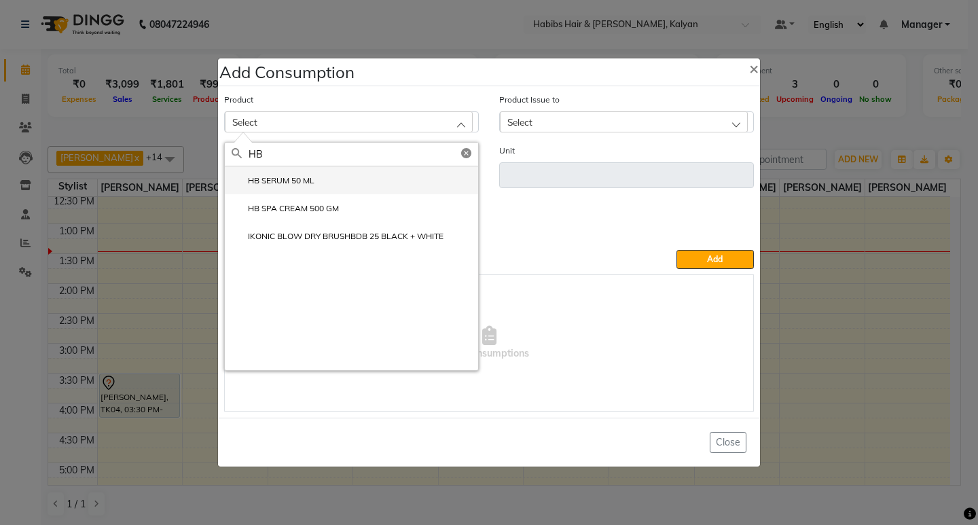
click at [310, 182] on label "HB SERUM 50 ML" at bounding box center [273, 181] width 83 height 12
type input "ML"
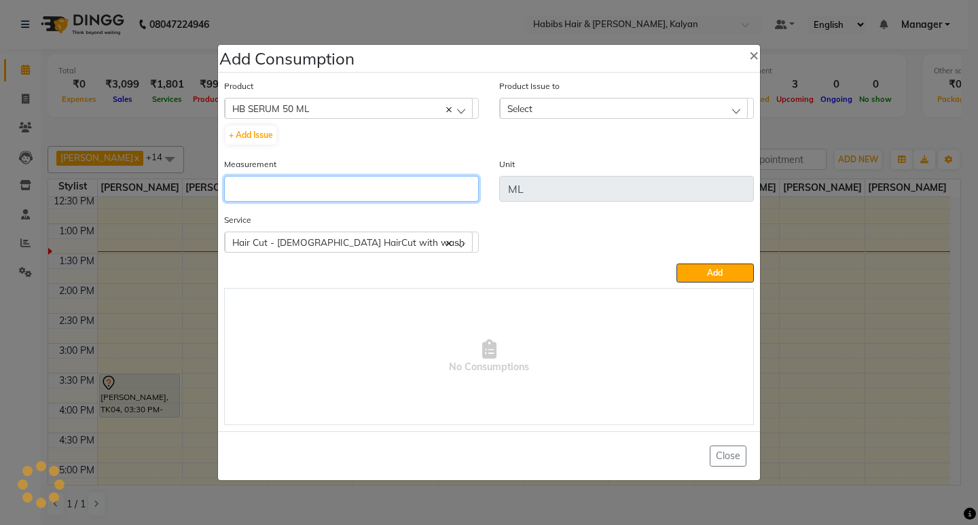
click at [310, 182] on input "number" at bounding box center [351, 189] width 255 height 26
type input "1"
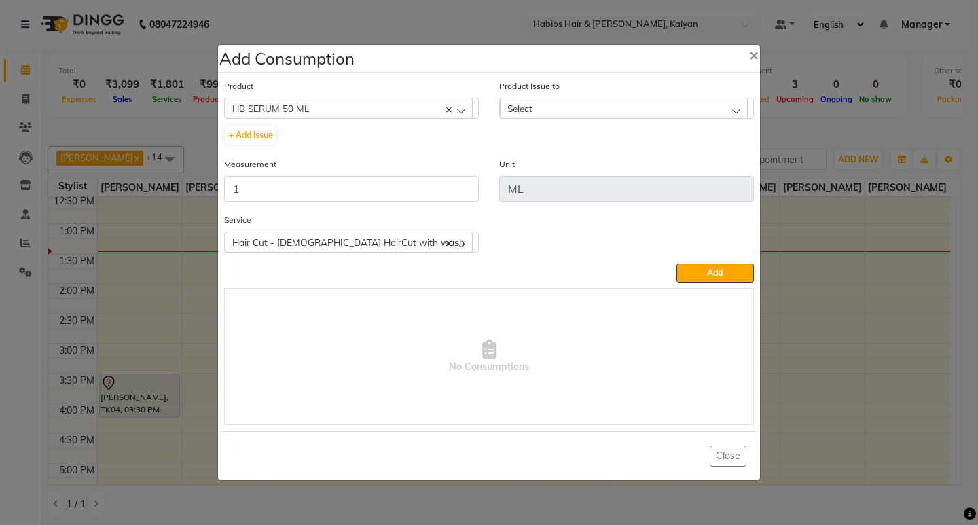
click at [632, 97] on div "Product Issue to Select 2025-09-29, Issued to: Sagar saindane, Balance: 85" at bounding box center [626, 99] width 255 height 40
click at [656, 113] on div "Select" at bounding box center [624, 108] width 248 height 20
click at [673, 164] on label "2025-09-29, Issued to: Sagar saindane, Balance: 85" at bounding box center [606, 167] width 199 height 12
click at [736, 271] on button "Add" at bounding box center [715, 273] width 77 height 19
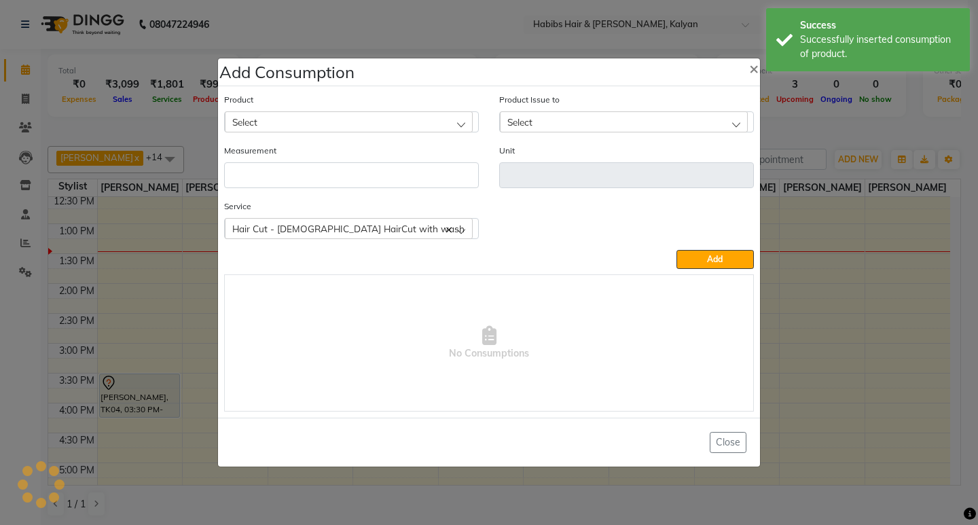
click at [834, 128] on ngb-modal-window "Add Consumption × Product Select 001 BANANA POWDER 10GM Product Issue to Select…" at bounding box center [489, 262] width 978 height 525
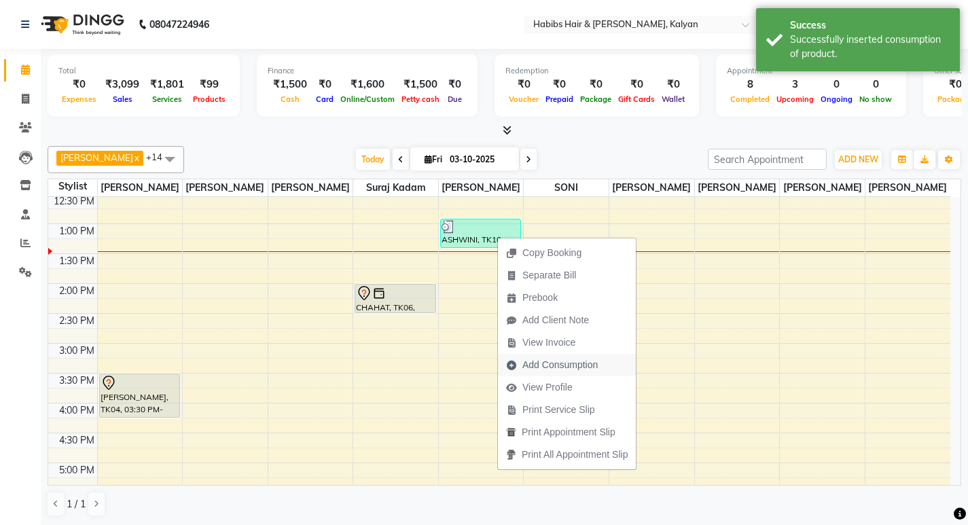
click at [543, 360] on span "Add Consumption" at bounding box center [559, 365] width 75 height 14
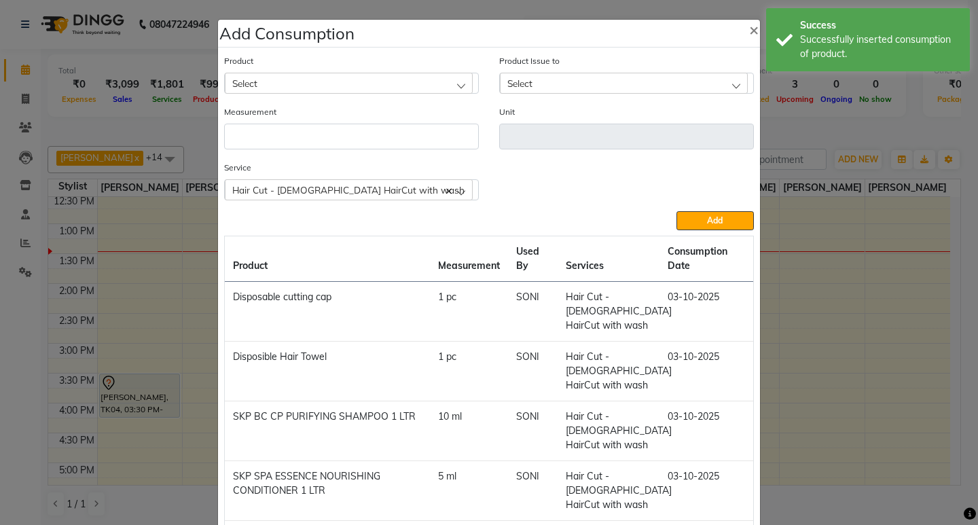
click at [395, 72] on div "Product Select" at bounding box center [351, 74] width 255 height 40
click at [410, 82] on div "Select" at bounding box center [349, 83] width 248 height 20
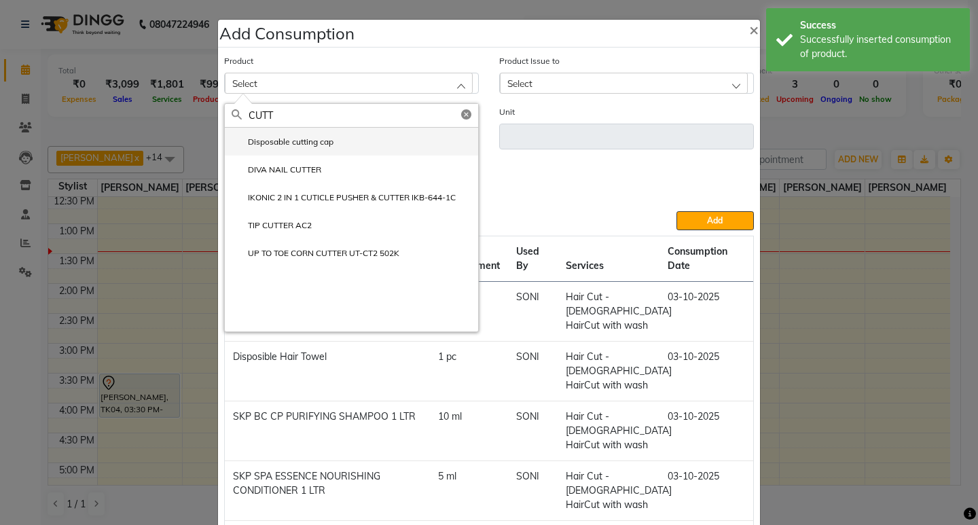
type input "CUTT"
click at [291, 145] on label "Disposable cutting cap" at bounding box center [283, 142] width 102 height 12
type input "pc"
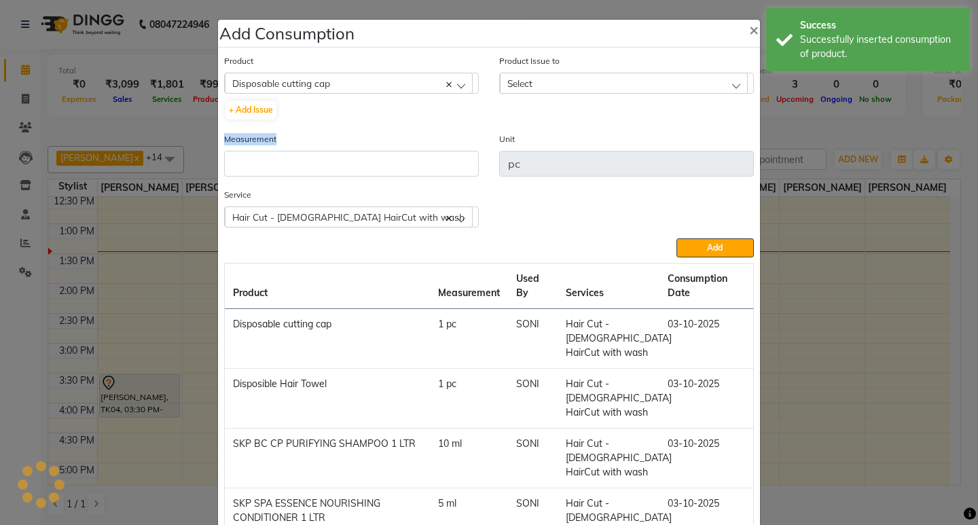
click at [291, 145] on div "Measurement" at bounding box center [351, 154] width 255 height 45
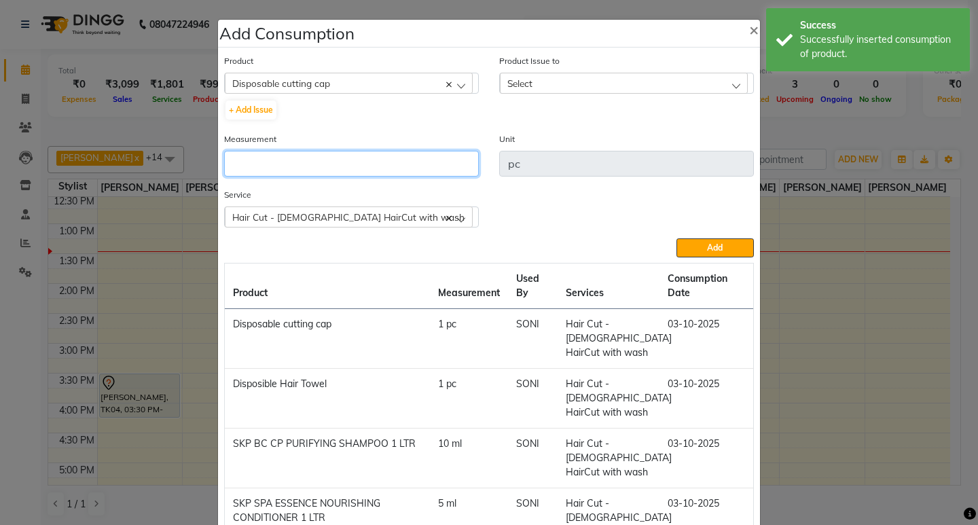
click at [299, 168] on input "number" at bounding box center [351, 164] width 255 height 26
type input "1"
drag, startPoint x: 639, startPoint y: 69, endPoint x: 646, endPoint y: 87, distance: 18.9
click at [640, 69] on div "Product Issue to Select 2025-10-03, Issued to: SHALINI, Balance: 48" at bounding box center [626, 74] width 255 height 40
click at [646, 87] on div "Select" at bounding box center [624, 83] width 248 height 20
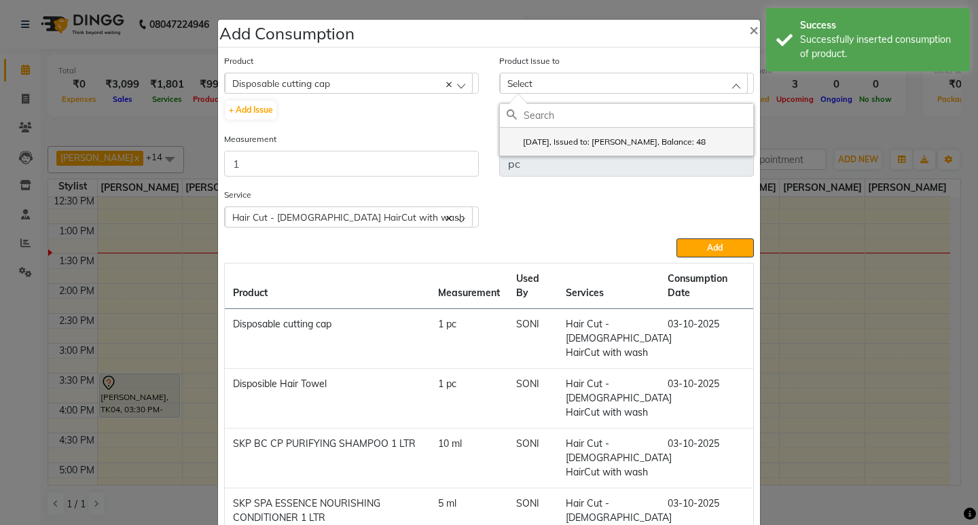
click at [679, 128] on li "2025-10-03, Issued to: SHALINI, Balance: 48" at bounding box center [626, 142] width 253 height 28
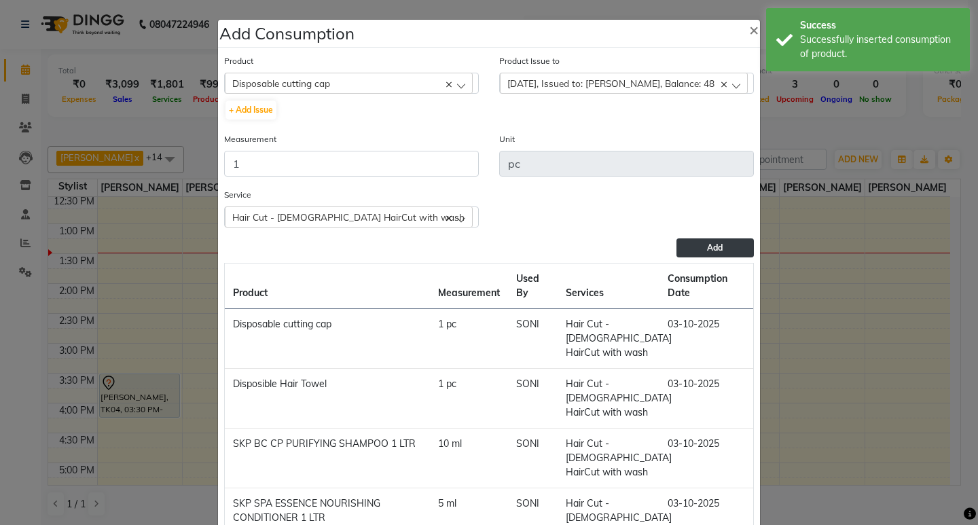
click at [719, 243] on button "Add" at bounding box center [715, 247] width 77 height 19
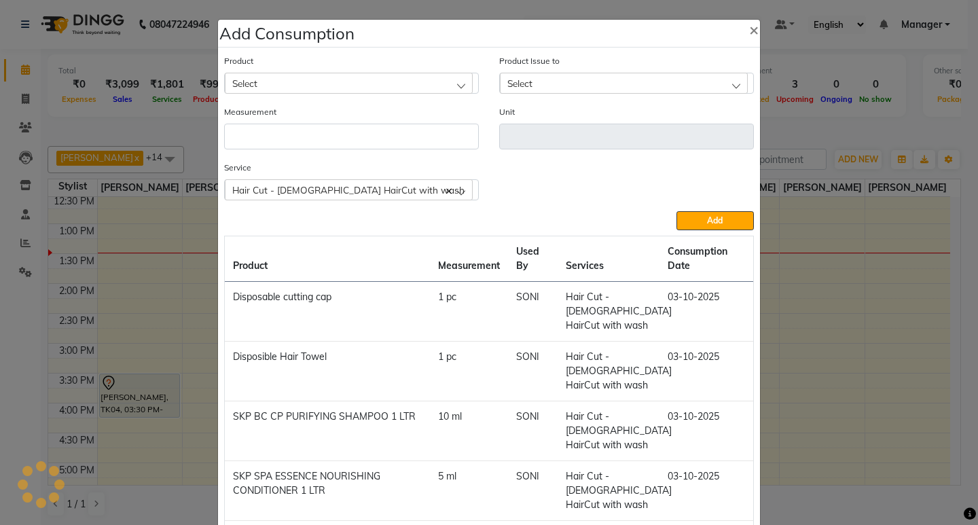
click at [350, 86] on div "Select" at bounding box center [349, 83] width 248 height 20
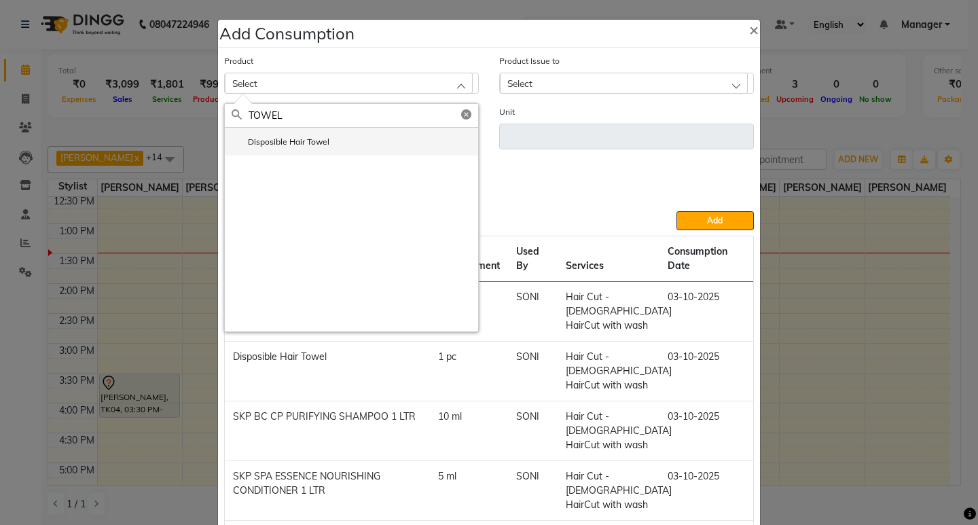
type input "TOWEL"
click at [300, 154] on li "Disposible Hair Towel" at bounding box center [351, 142] width 253 height 28
type input "pc"
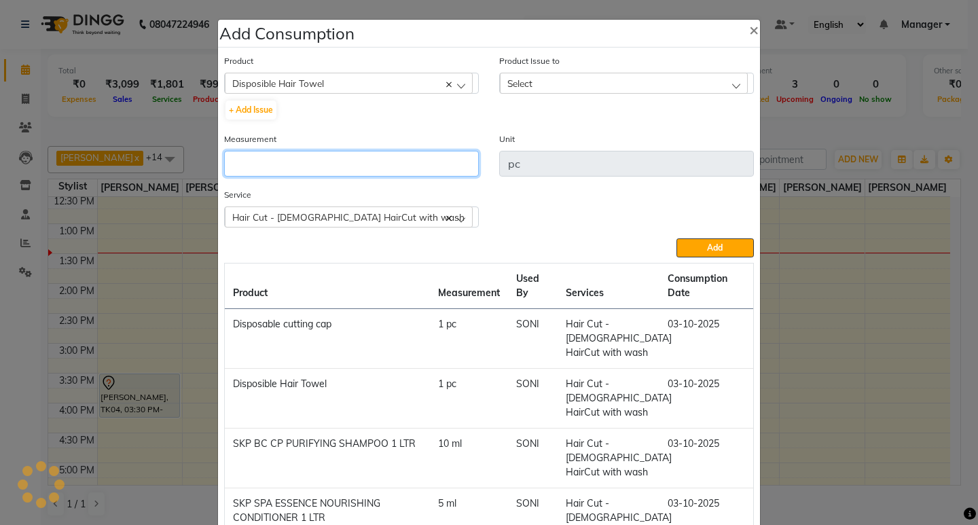
click at [300, 154] on input "number" at bounding box center [351, 164] width 255 height 26
type input "1"
click at [666, 90] on div "Select" at bounding box center [624, 83] width 248 height 20
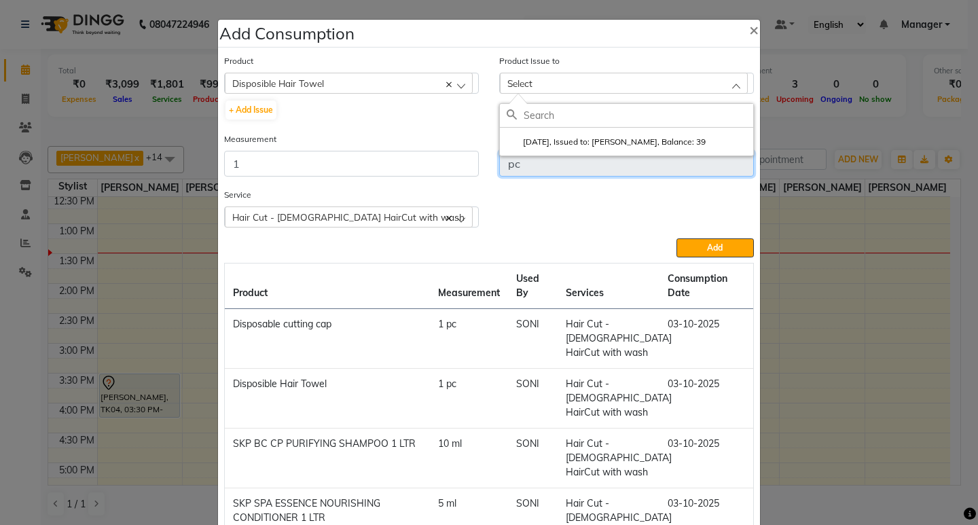
click at [683, 156] on input "pc" at bounding box center [626, 164] width 255 height 26
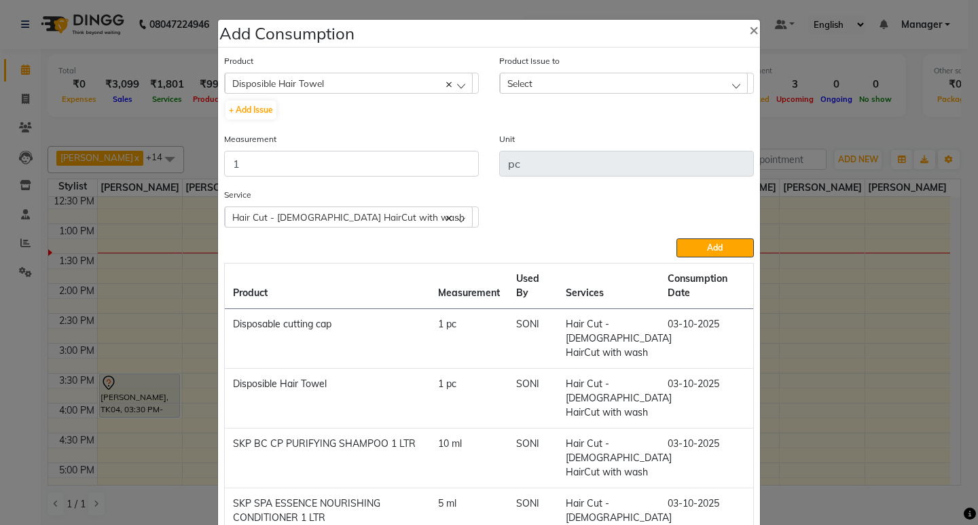
click at [672, 87] on div "Select" at bounding box center [624, 83] width 248 height 20
click at [695, 139] on label "2025-10-01, Issued to: Sagar saindane, Balance: 39" at bounding box center [606, 142] width 199 height 12
click at [707, 245] on span "Add" at bounding box center [715, 248] width 16 height 10
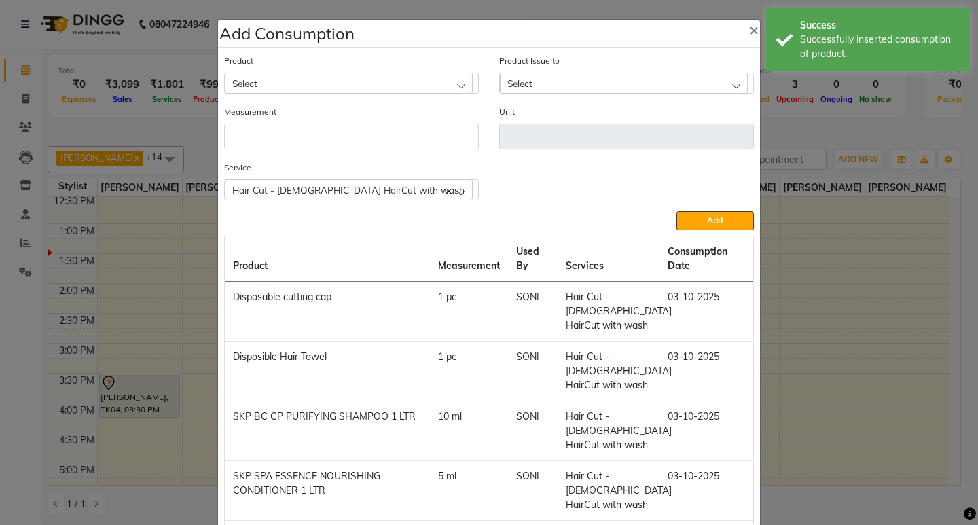
click at [348, 90] on div "Select" at bounding box center [349, 83] width 248 height 20
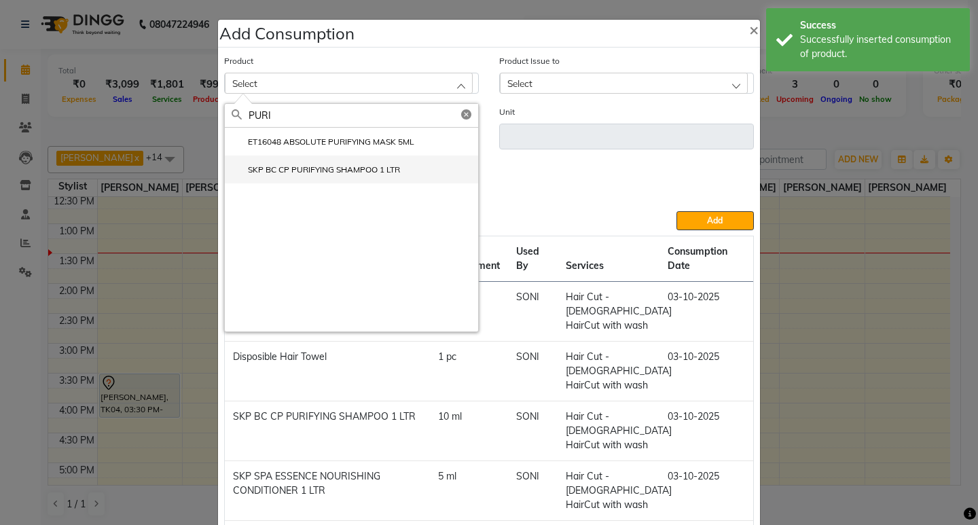
type input "PURI"
click at [331, 164] on label "SKP BC CP PURIFYING SHAMPOO 1 LTR" at bounding box center [316, 170] width 168 height 12
type input "ml"
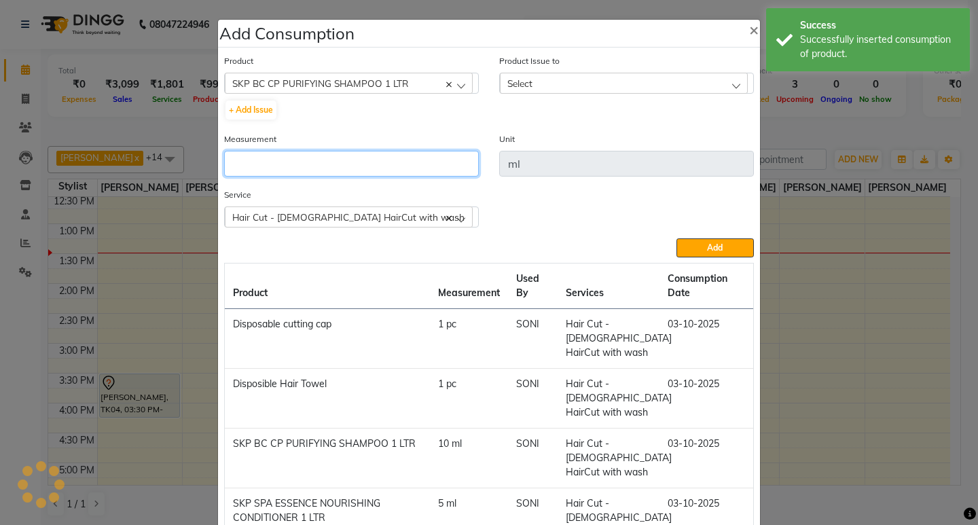
click at [331, 155] on input "number" at bounding box center [351, 164] width 255 height 26
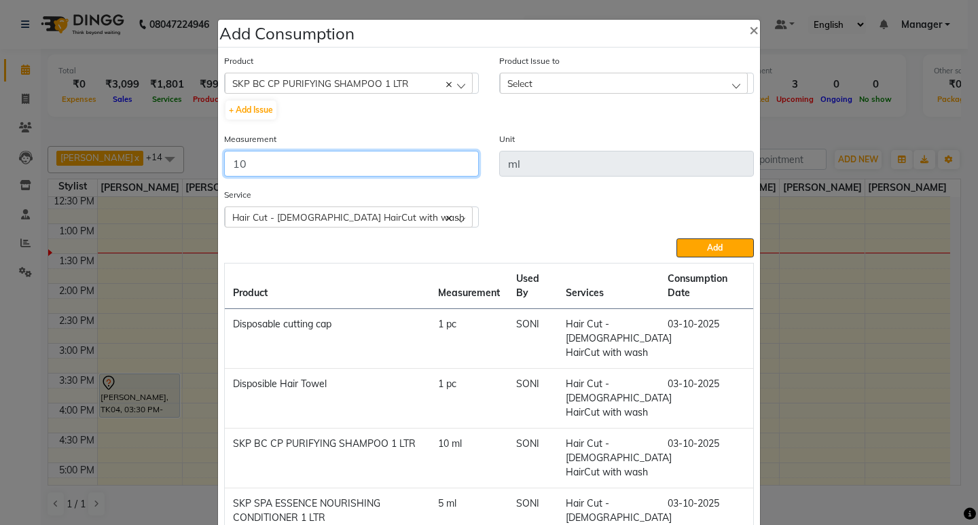
type input "10"
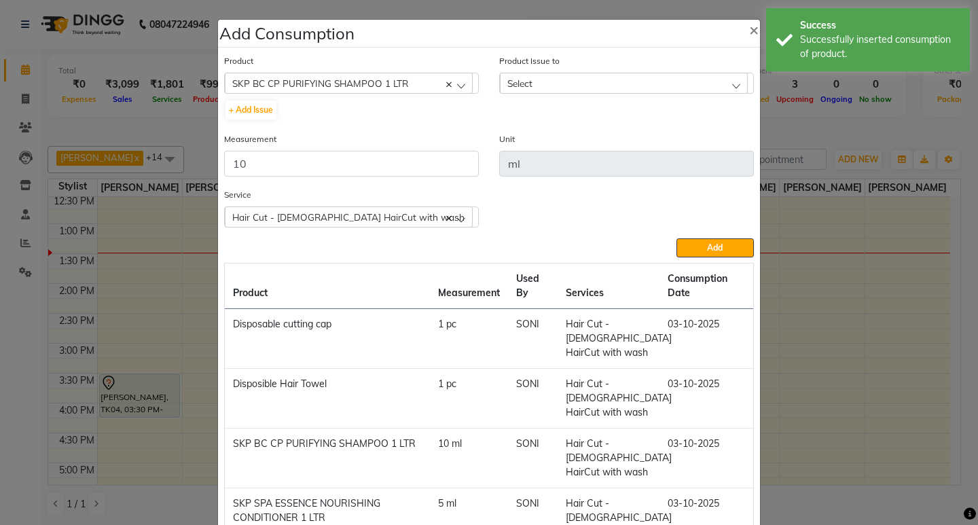
click at [687, 77] on div "Select" at bounding box center [624, 83] width 248 height 20
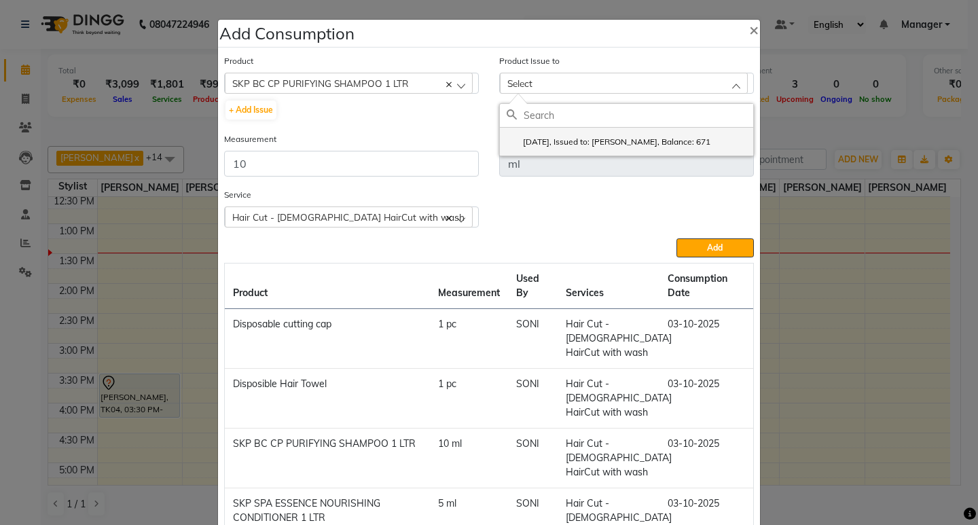
click at [680, 141] on label "2025-09-13, Issued to: SHALINI, Balance: 671" at bounding box center [609, 142] width 204 height 12
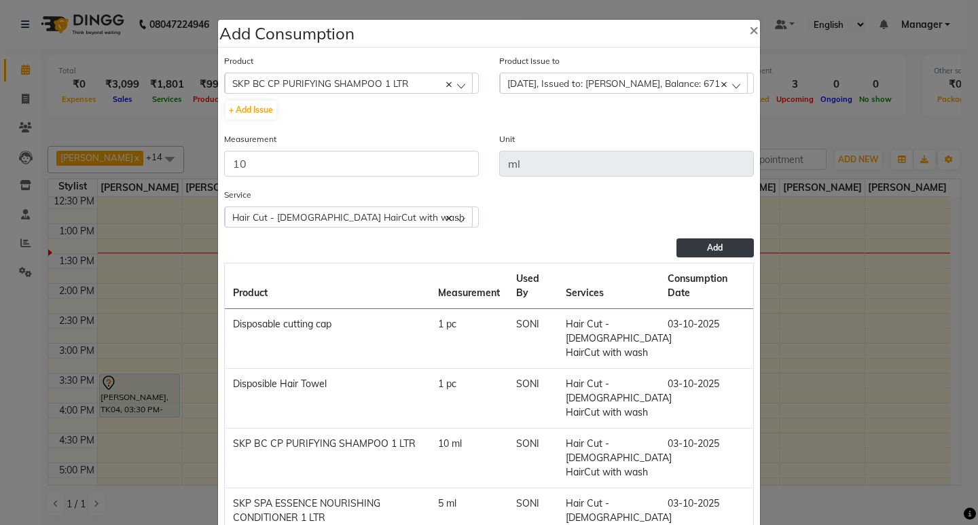
click at [710, 243] on span "Add" at bounding box center [715, 248] width 16 height 10
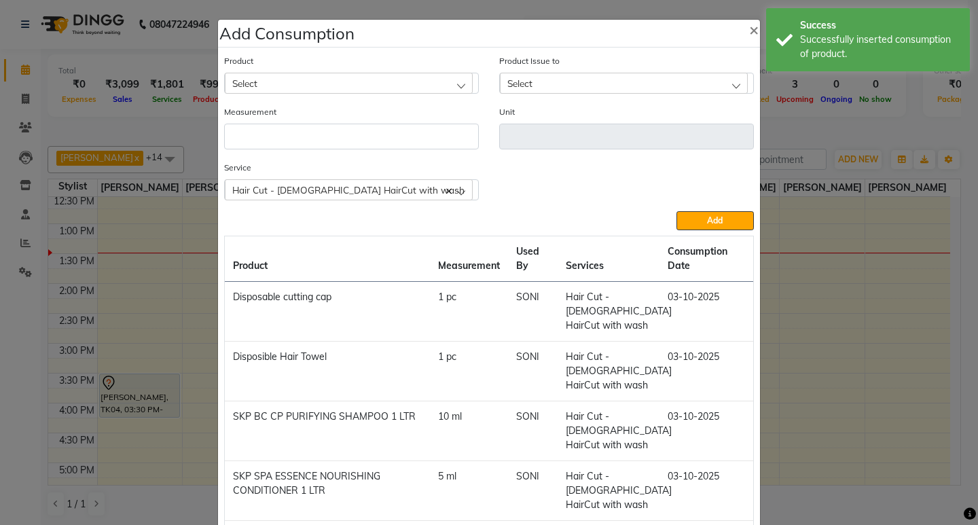
click at [300, 77] on div "Select" at bounding box center [349, 83] width 248 height 20
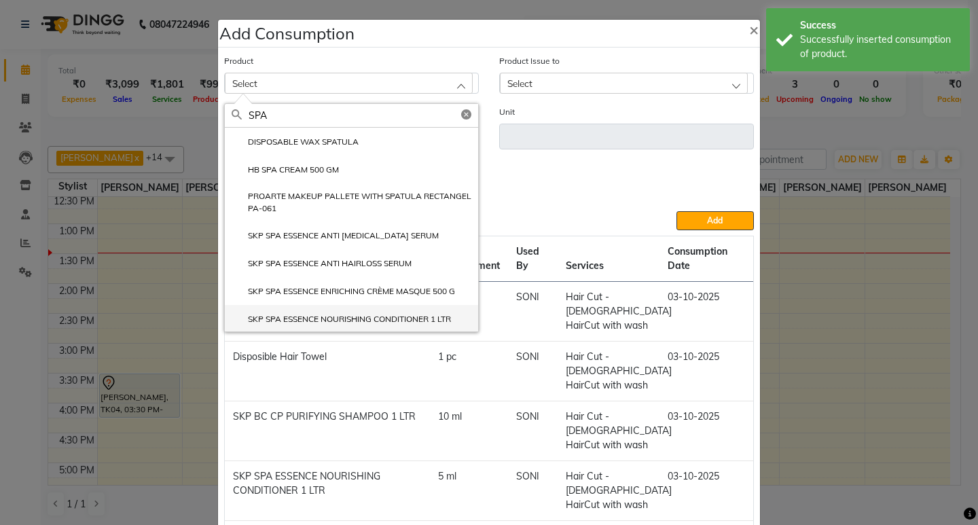
type input "SPA"
click at [384, 321] on label "SKP SPA ESSENCE NOURISHING CONDITIONER 1 LTR" at bounding box center [341, 319] width 219 height 12
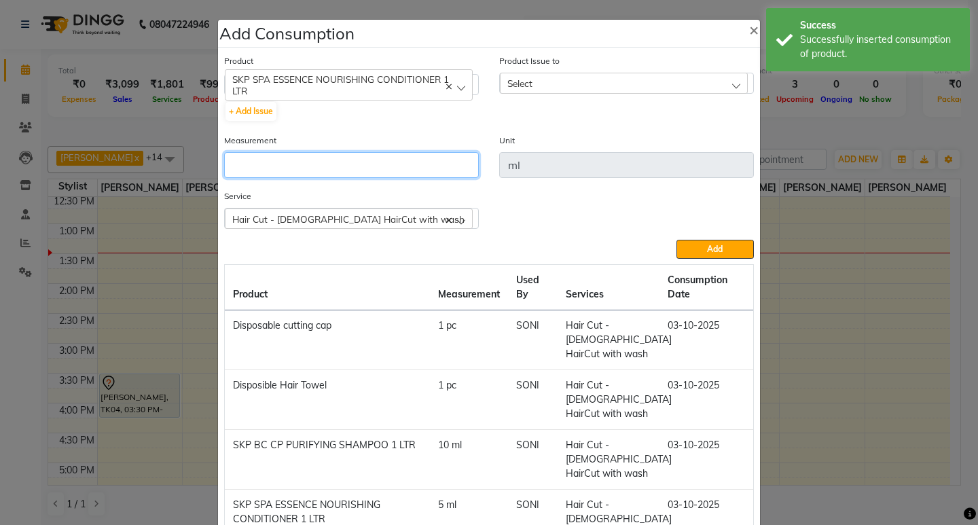
click at [392, 167] on input "number" at bounding box center [351, 165] width 255 height 26
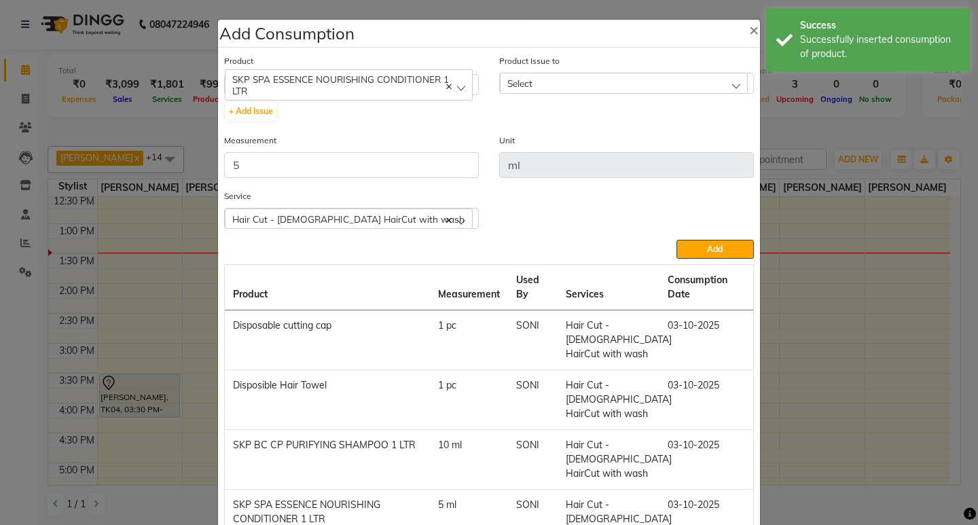
click at [713, 74] on div "Select" at bounding box center [624, 83] width 248 height 20
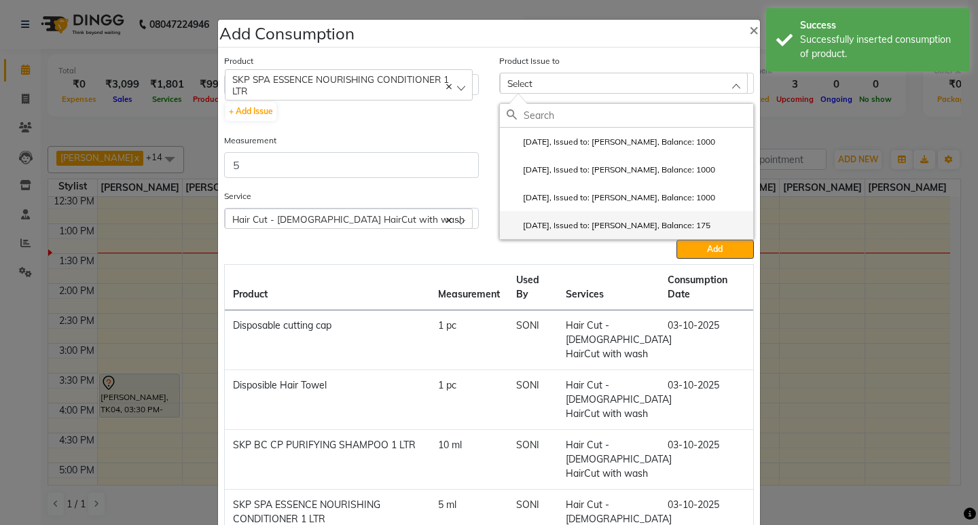
click at [692, 220] on label "2025-07-27, Issued to: SANTOSHI, Balance: 175" at bounding box center [609, 225] width 204 height 12
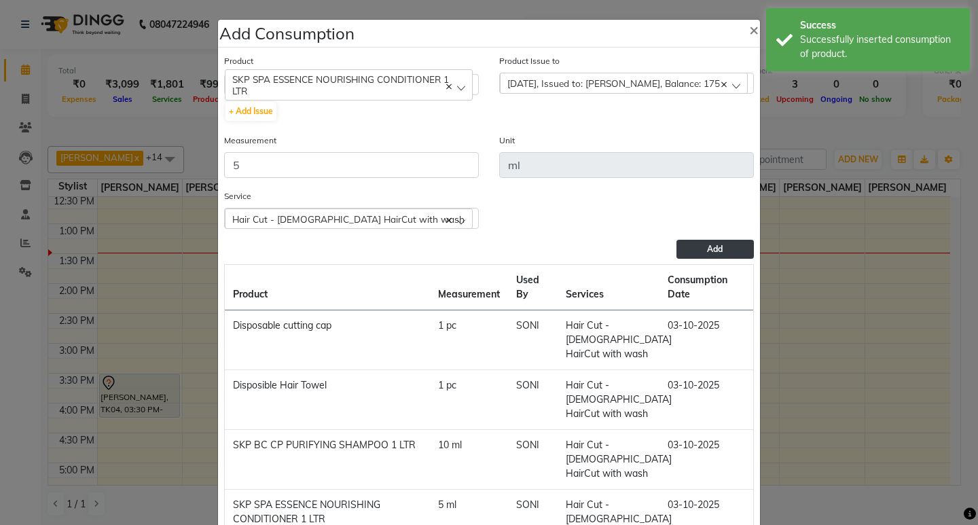
click at [698, 250] on button "Add" at bounding box center [715, 249] width 77 height 19
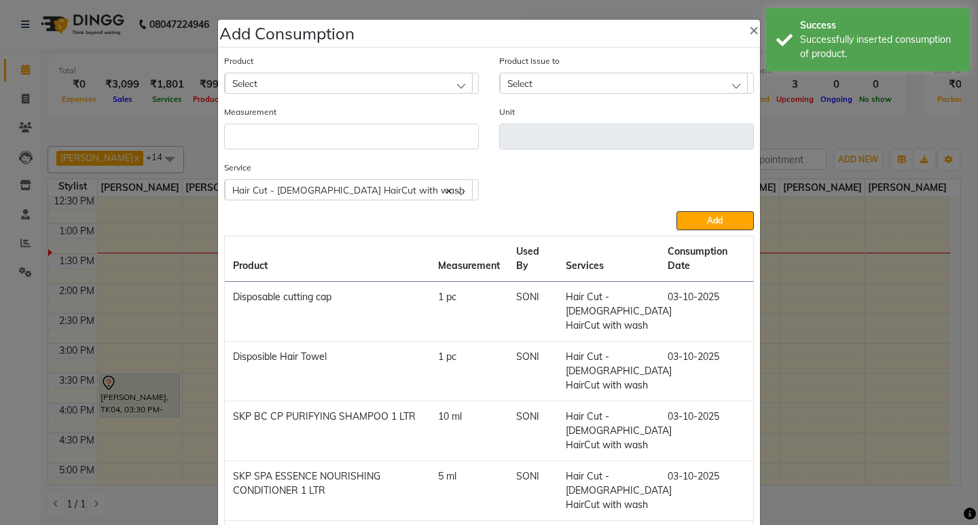
click at [812, 142] on ngb-modal-window "Add Consumption × Product Select 001 BANANA POWDER 10GM Product Issue to Select…" at bounding box center [489, 262] width 978 height 525
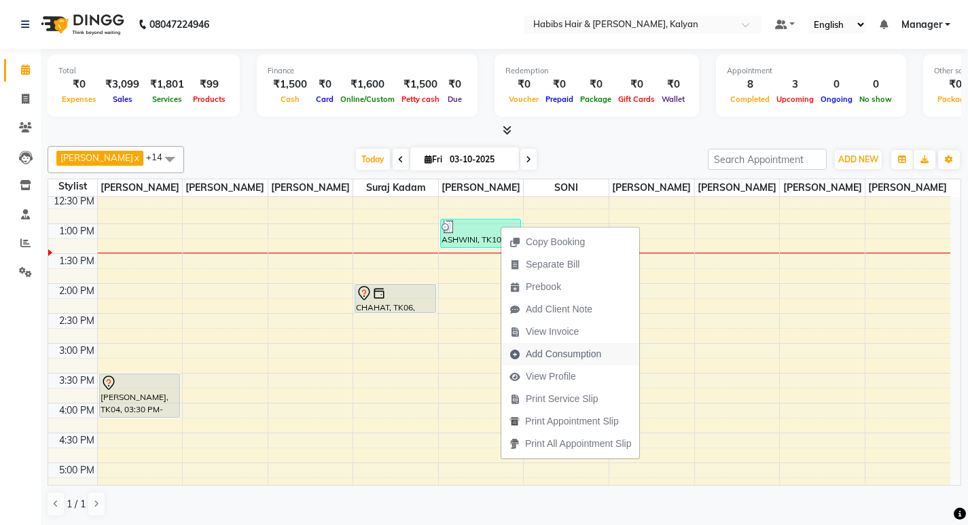
click at [568, 358] on span "Add Consumption" at bounding box center [563, 354] width 75 height 14
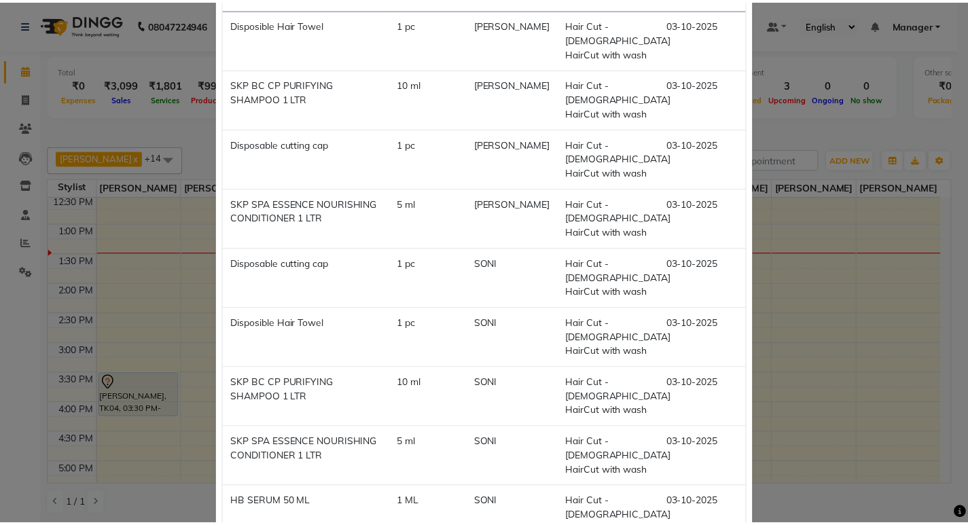
scroll to position [41, 0]
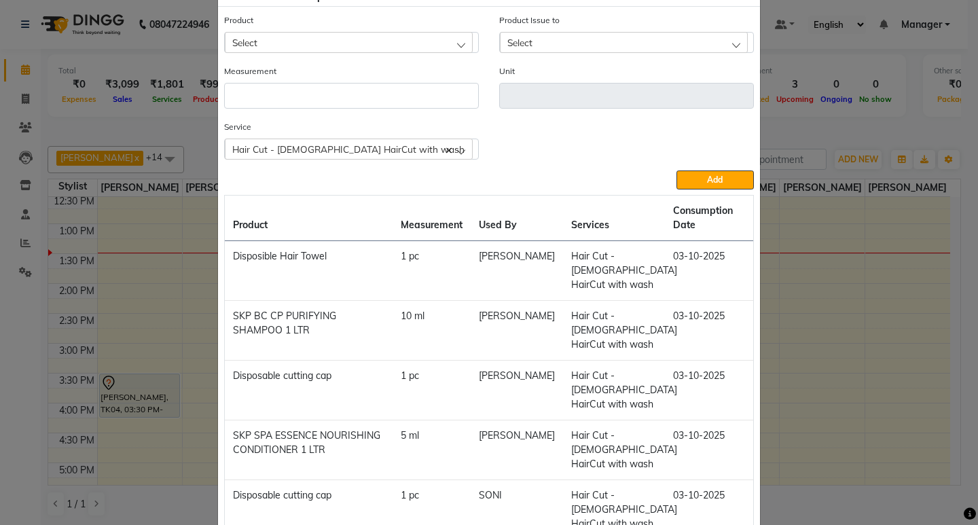
drag, startPoint x: 329, startPoint y: 26, endPoint x: 329, endPoint y: 39, distance: 13.6
click at [329, 28] on div "Product Select" at bounding box center [351, 33] width 255 height 40
click at [331, 50] on div "Select" at bounding box center [349, 42] width 248 height 20
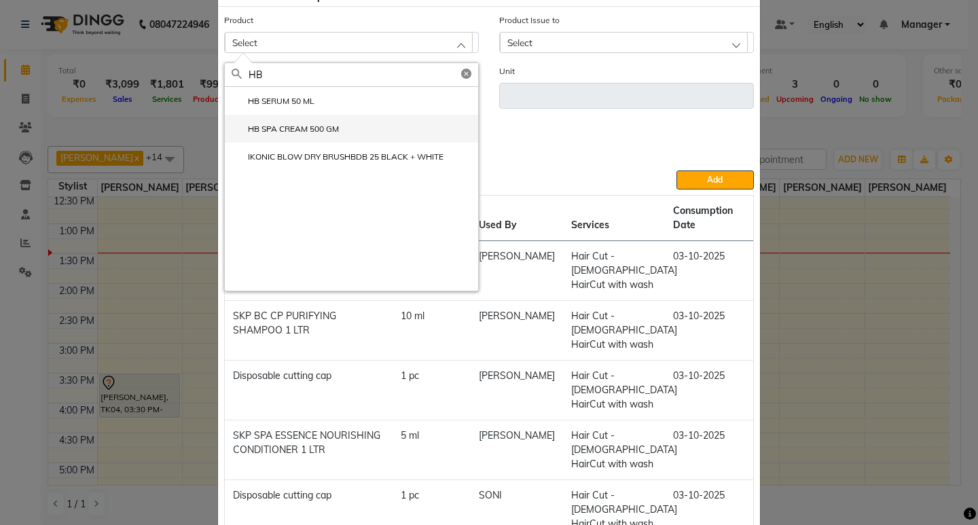
click at [306, 115] on li "HB SPA CREAM 500 GM" at bounding box center [351, 129] width 253 height 28
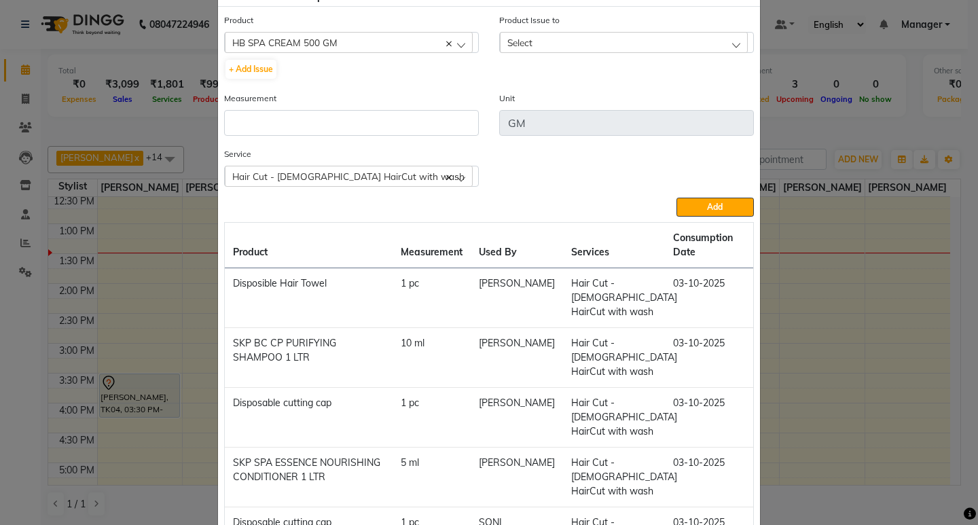
click at [446, 44] on icon at bounding box center [448, 43] width 5 height 5
click at [423, 39] on div "Select" at bounding box center [349, 42] width 248 height 20
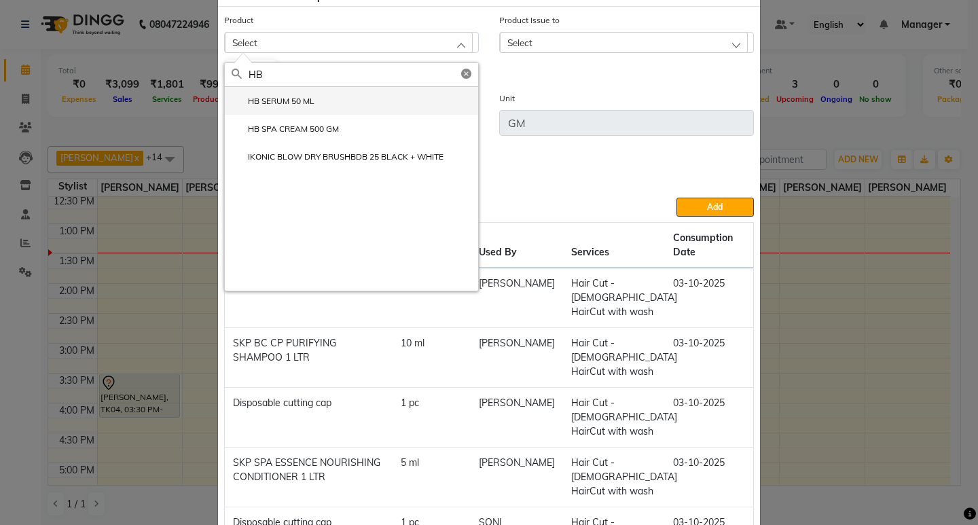
click at [299, 103] on label "HB SERUM 50 ML" at bounding box center [273, 101] width 83 height 12
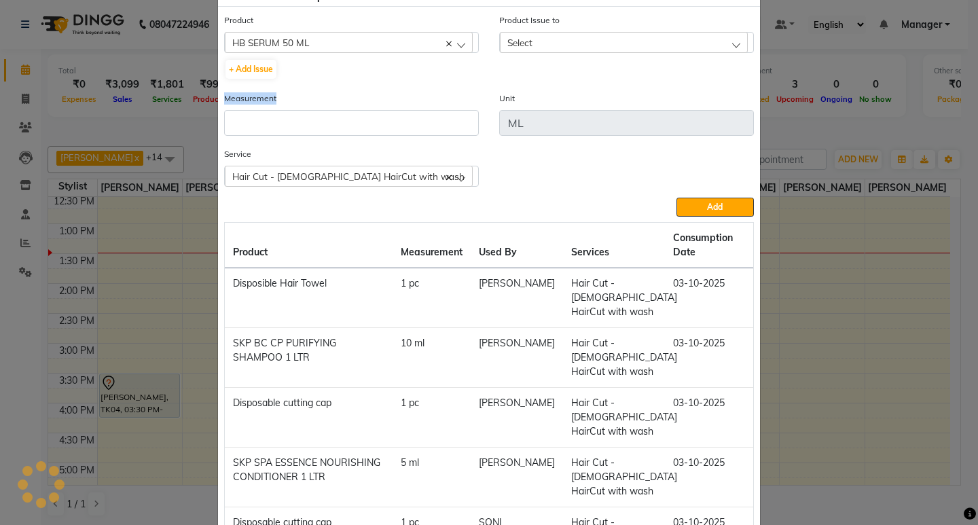
click at [299, 103] on div "Measurement" at bounding box center [351, 113] width 255 height 45
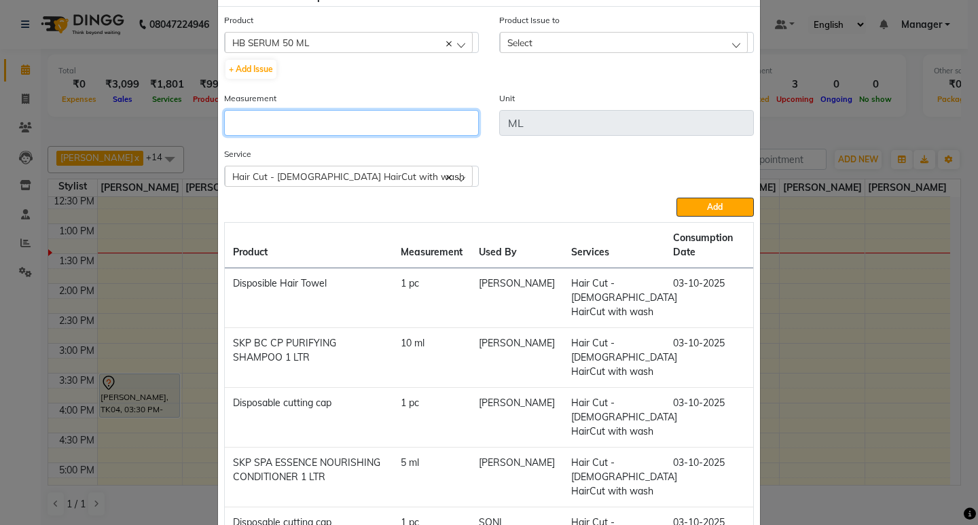
click at [332, 128] on input "number" at bounding box center [351, 123] width 255 height 26
click at [676, 51] on div "Select" at bounding box center [624, 42] width 248 height 20
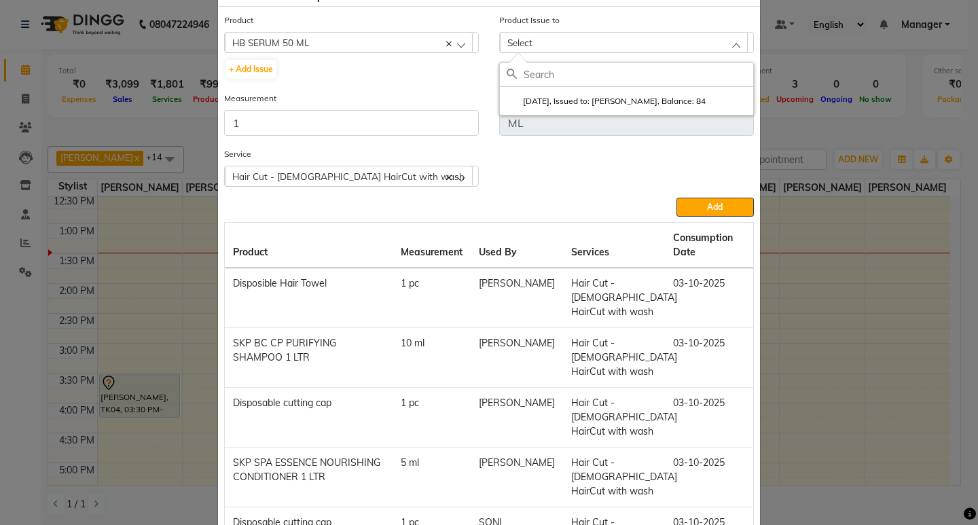
click at [670, 82] on input "text" at bounding box center [639, 74] width 230 height 23
click at [670, 96] on label "2025-09-29, Issued to: Sagar saindane, Balance: 84" at bounding box center [606, 101] width 199 height 12
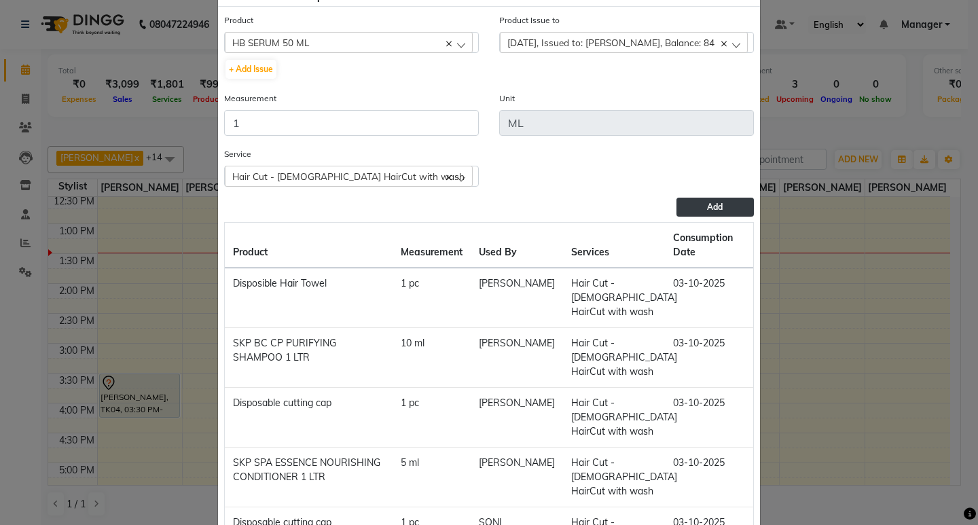
click at [736, 200] on button "Add" at bounding box center [715, 207] width 77 height 19
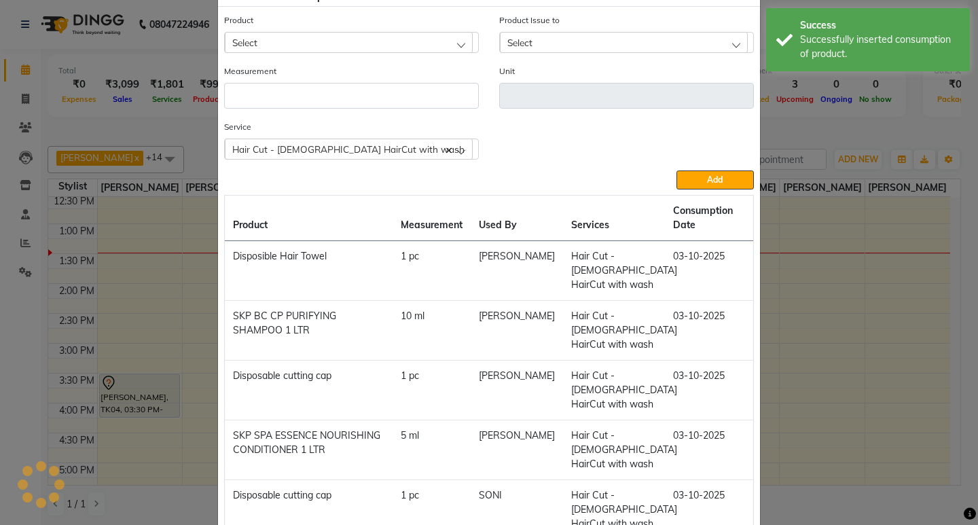
click at [793, 94] on ngb-modal-window "Add Consumption × Product Select 001 BANANA POWDER 10GM Product Issue to Select…" at bounding box center [489, 262] width 978 height 525
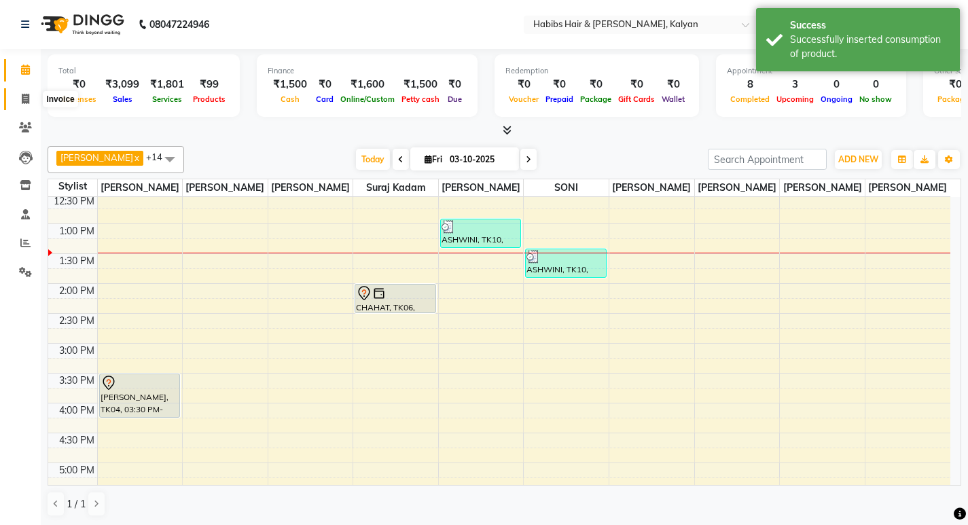
click at [22, 94] on icon at bounding box center [25, 99] width 7 height 10
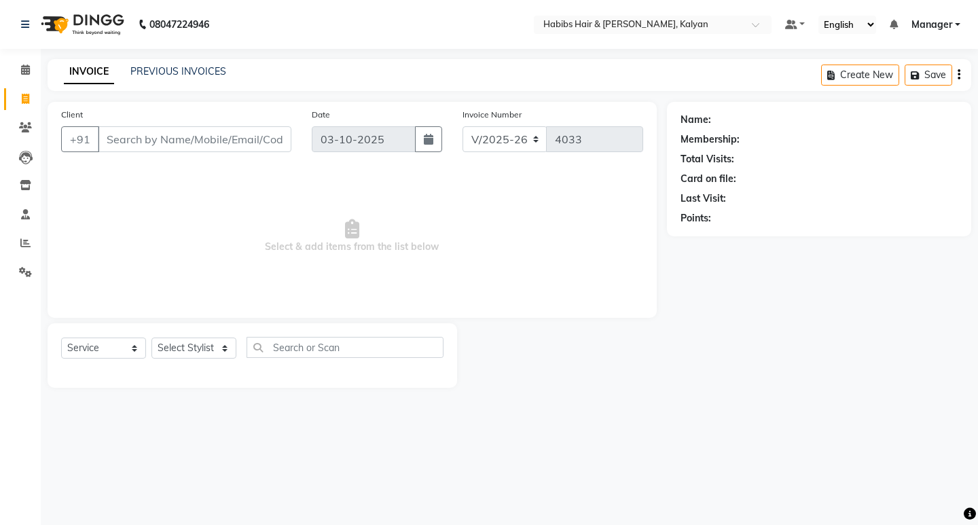
click at [243, 337] on div "Select Service Product Membership Package Voucher Prepaid Gift Card Select Styl…" at bounding box center [252, 353] width 382 height 32
click at [28, 75] on span at bounding box center [26, 70] width 24 height 16
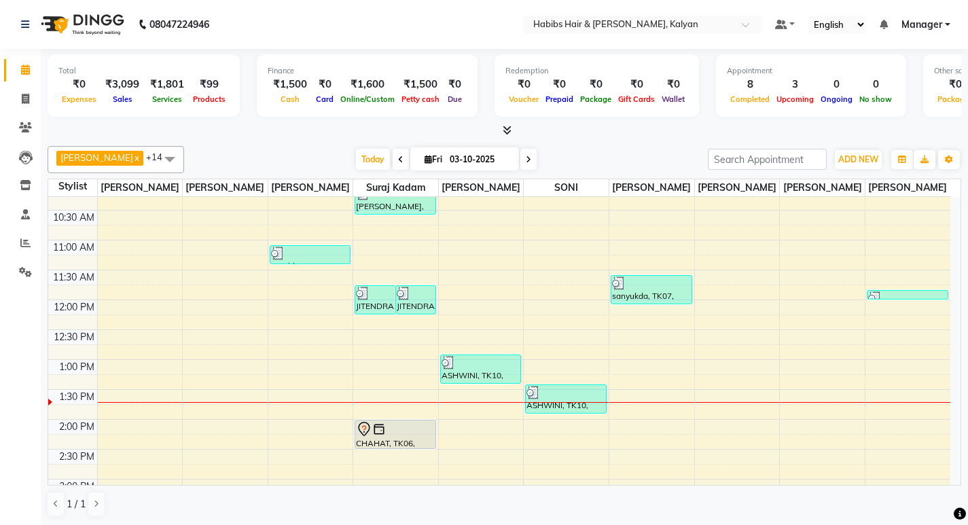
scroll to position [204, 0]
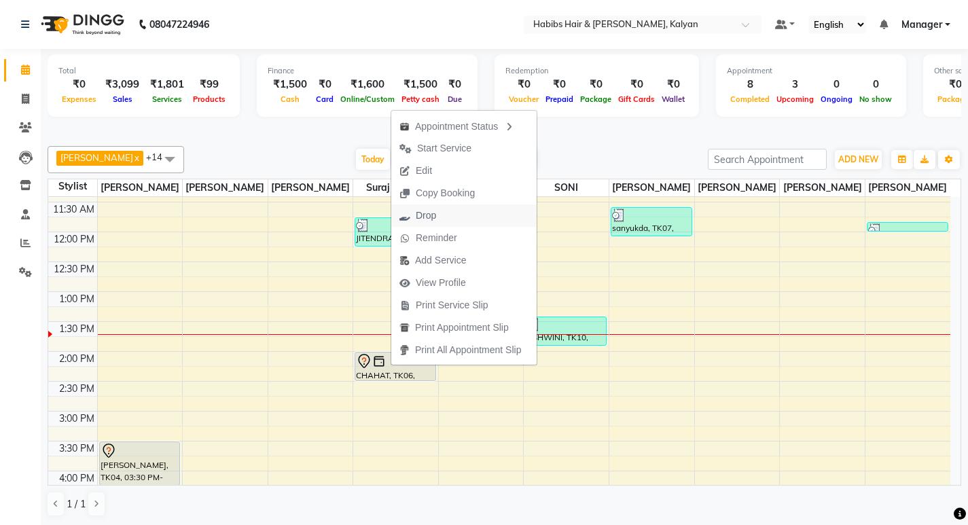
click at [404, 217] on icon "button" at bounding box center [404, 216] width 11 height 10
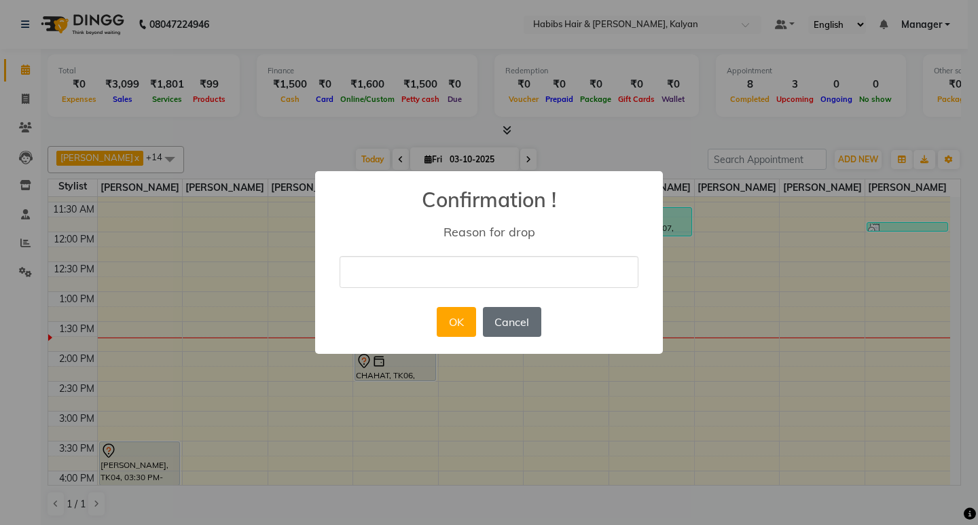
click at [525, 315] on button "Cancel" at bounding box center [512, 322] width 58 height 30
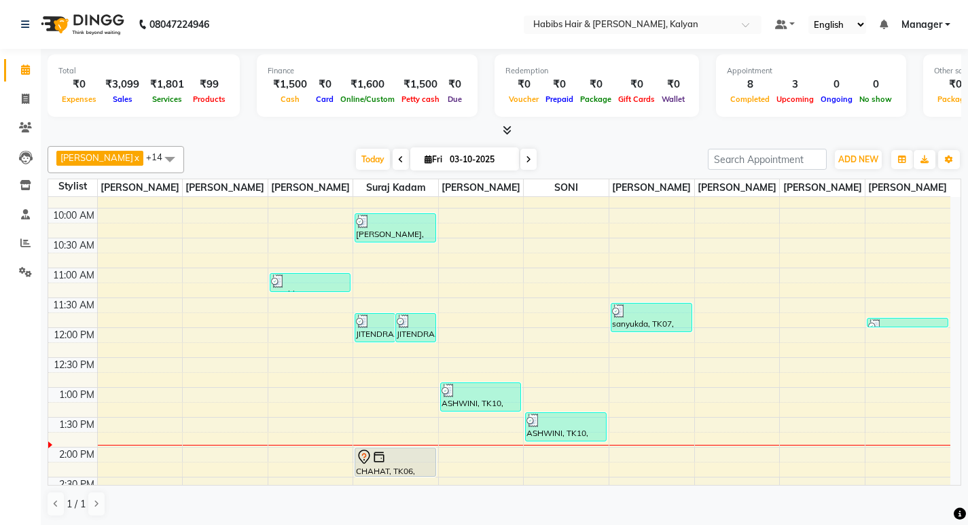
scroll to position [0, 0]
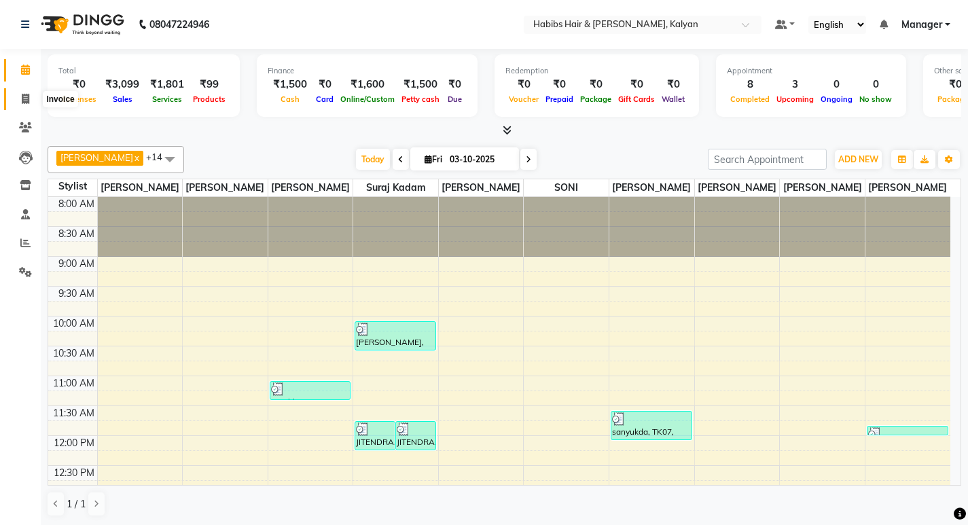
click at [25, 96] on icon at bounding box center [25, 99] width 7 height 10
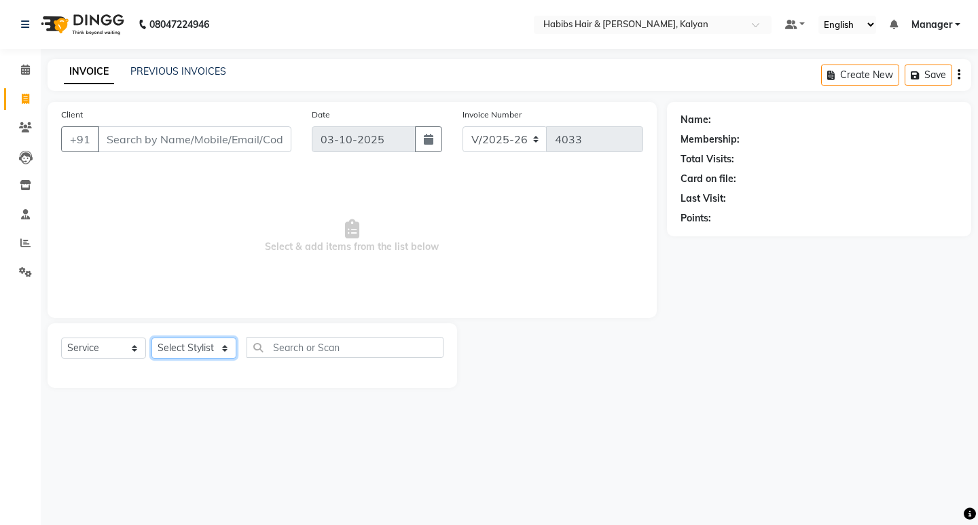
click at [199, 355] on select "Select Stylist [PERSON_NAME] Manager [PERSON_NAME] zipre [PERSON_NAME] [PERSON_…" at bounding box center [193, 348] width 85 height 21
click at [151, 338] on select "Select Stylist [PERSON_NAME] Manager [PERSON_NAME] zipre [PERSON_NAME] [PERSON_…" at bounding box center [193, 348] width 85 height 21
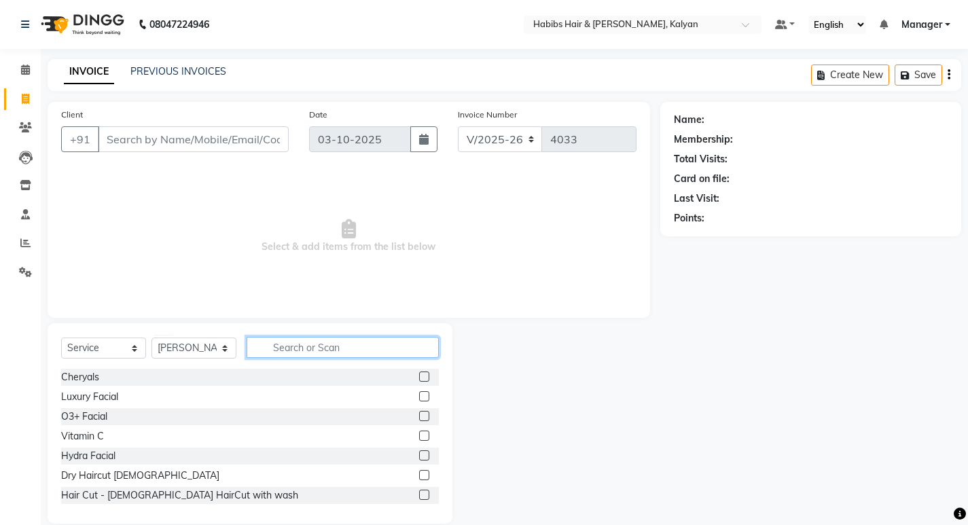
drag, startPoint x: 342, startPoint y: 346, endPoint x: 331, endPoint y: 343, distance: 10.5
click at [333, 346] on input "text" at bounding box center [343, 347] width 192 height 21
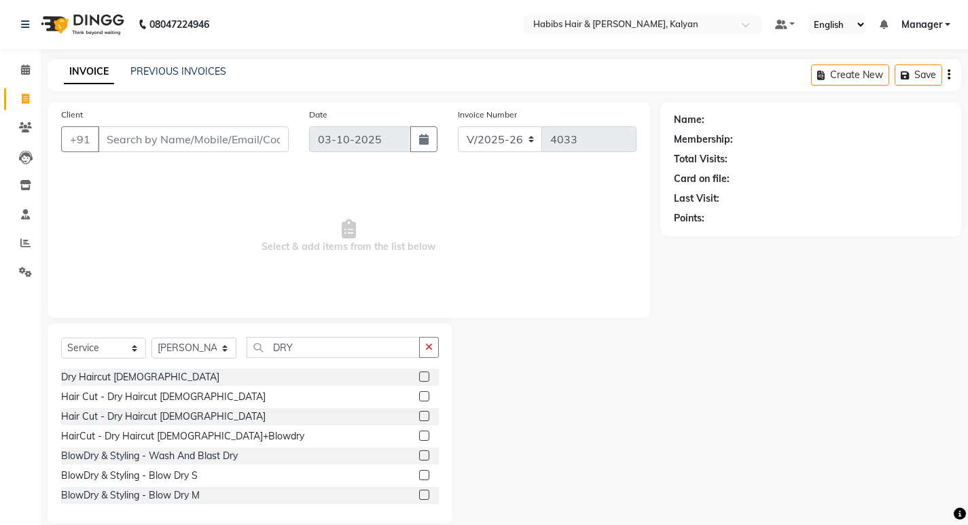
click at [419, 378] on label at bounding box center [424, 377] width 10 height 10
click at [419, 378] on input "checkbox" at bounding box center [423, 377] width 9 height 9
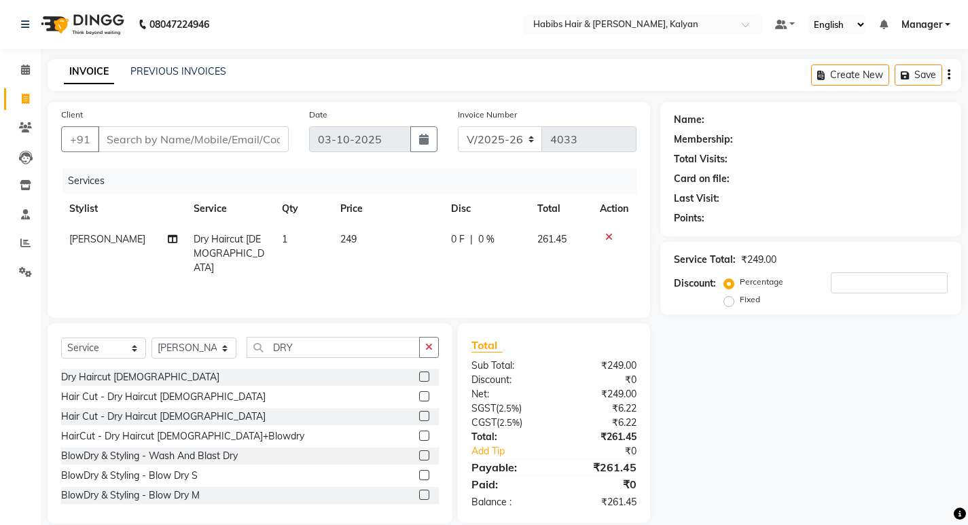
click at [948, 75] on icon "button" at bounding box center [949, 75] width 3 height 1
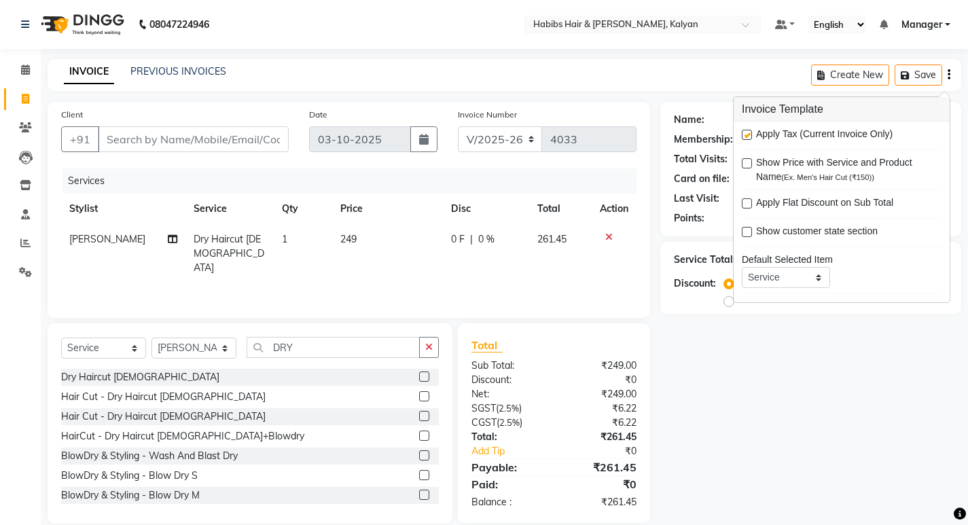
click at [745, 135] on label at bounding box center [747, 135] width 10 height 10
click at [745, 135] on input "checkbox" at bounding box center [746, 135] width 9 height 9
click at [728, 405] on div "Name: Membership: Total Visits: Card on file: Last Visit: Points: Service Total…" at bounding box center [815, 313] width 311 height 422
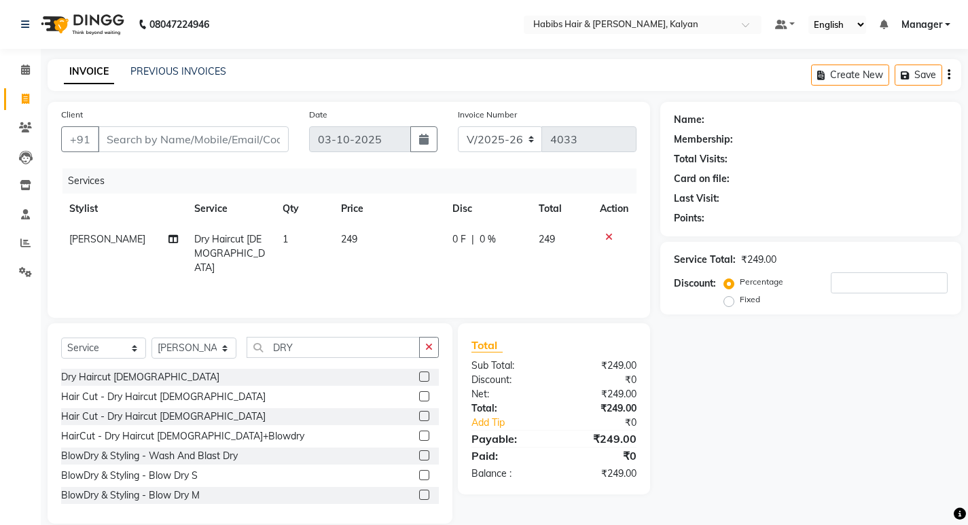
click at [785, 418] on div "Name: Membership: Total Visits: Card on file: Last Visit: Points: Service Total…" at bounding box center [815, 313] width 311 height 422
click at [195, 148] on input "Client" at bounding box center [193, 139] width 191 height 26
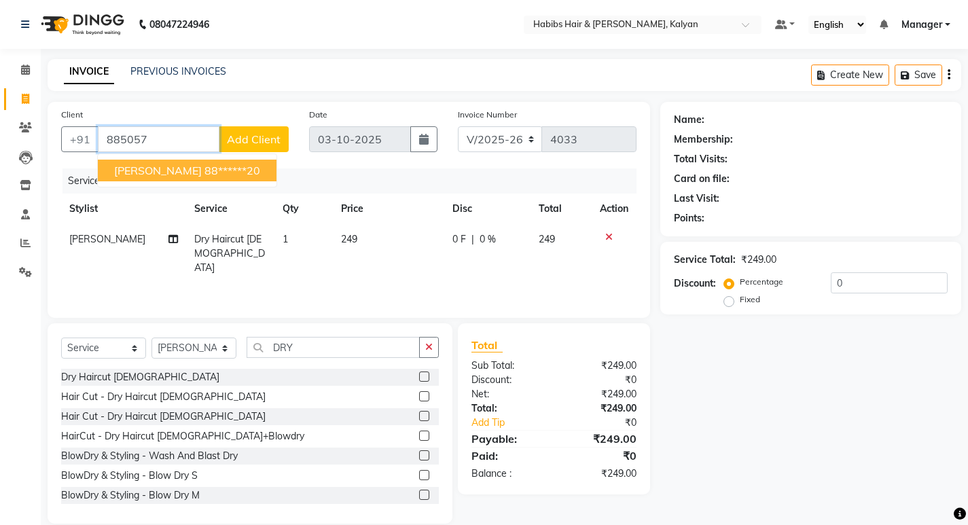
click at [211, 164] on button "ALEX 88******20" at bounding box center [187, 171] width 179 height 22
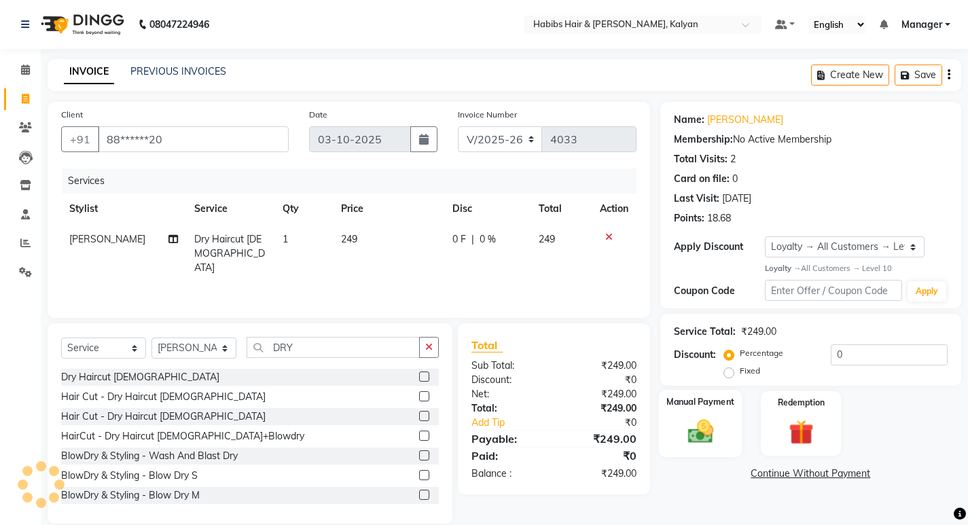
click at [683, 429] on img at bounding box center [699, 431] width 41 height 29
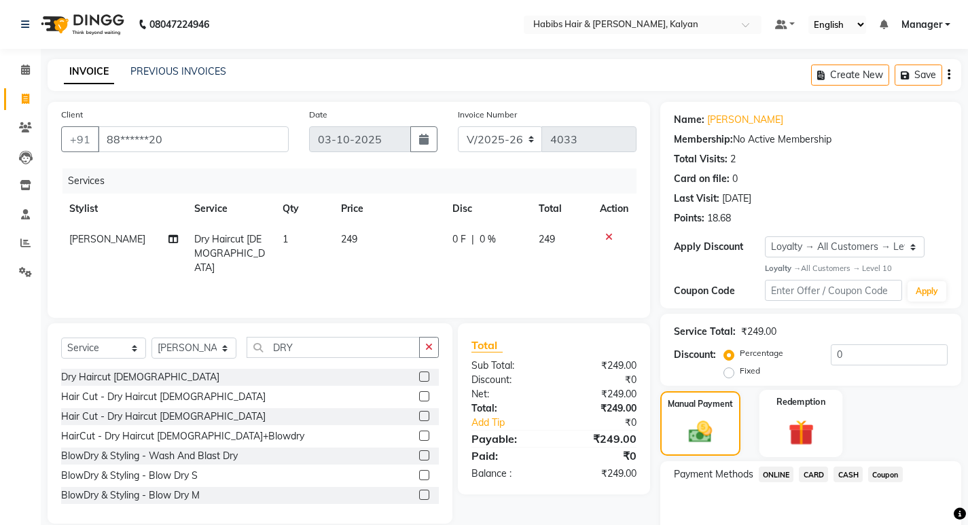
scroll to position [66, 0]
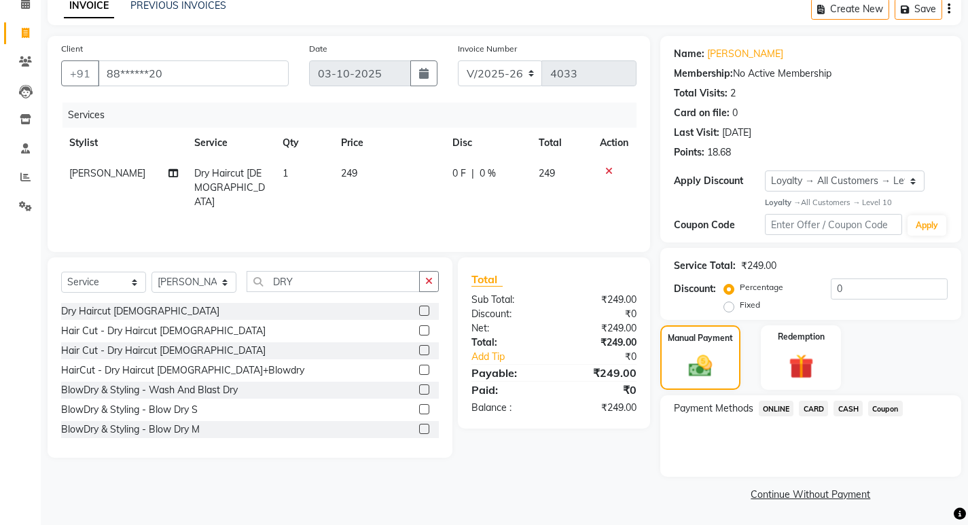
click at [785, 401] on span "ONLINE" at bounding box center [776, 409] width 35 height 16
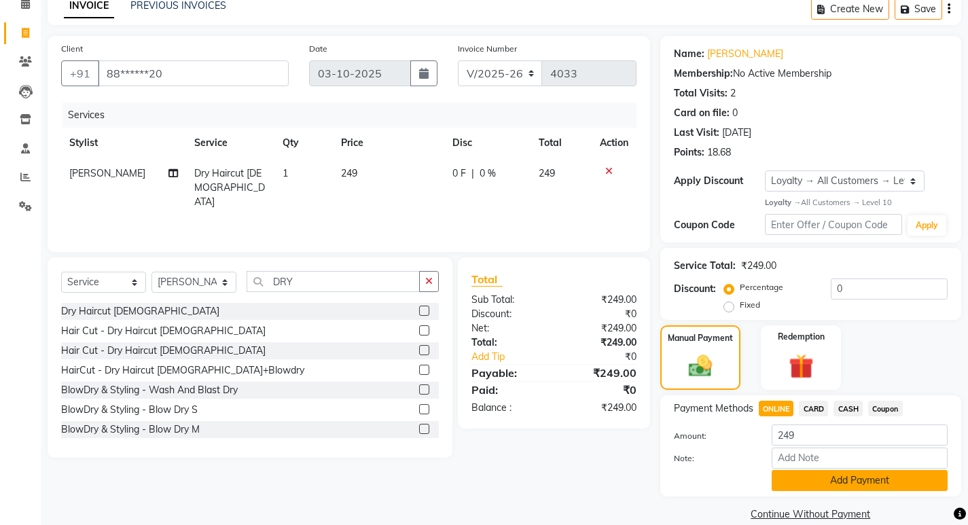
click at [833, 489] on button "Add Payment" at bounding box center [860, 480] width 176 height 21
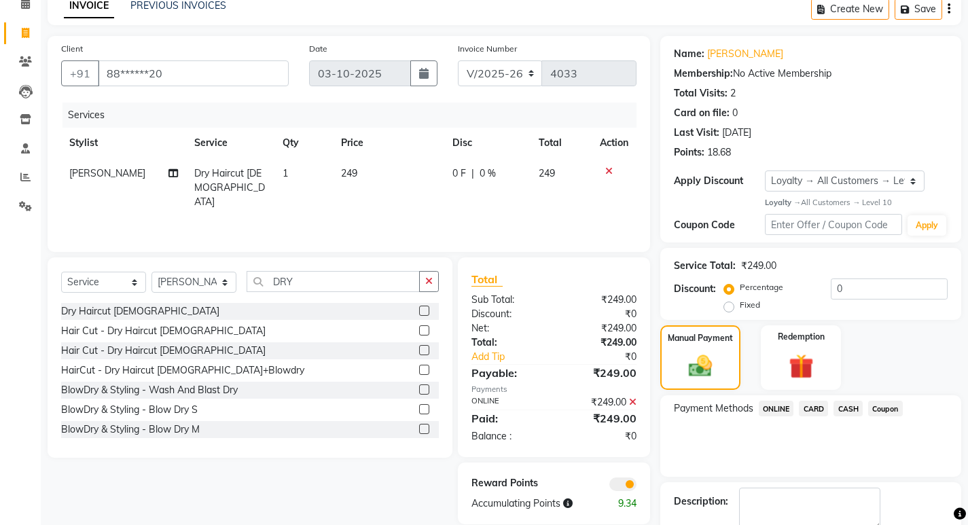
scroll to position [143, 0]
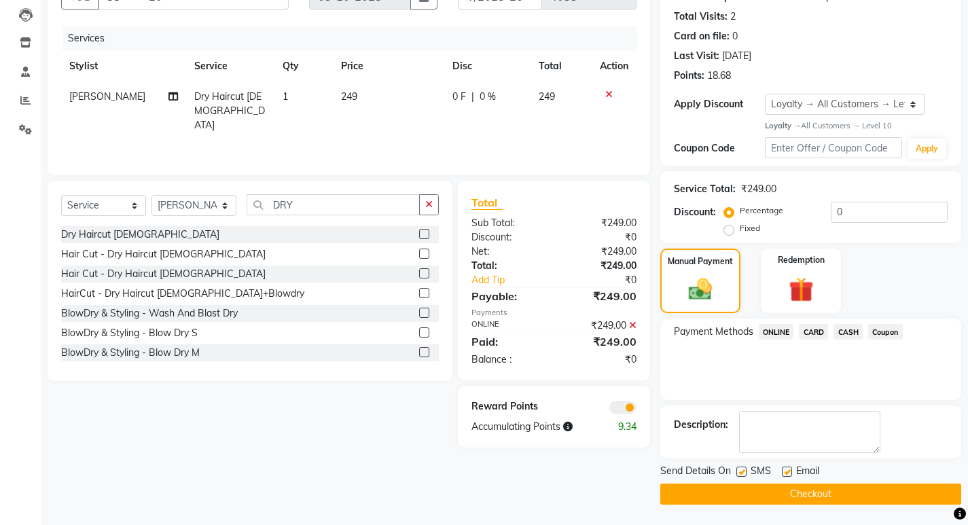
click at [789, 497] on button "Checkout" at bounding box center [810, 494] width 301 height 21
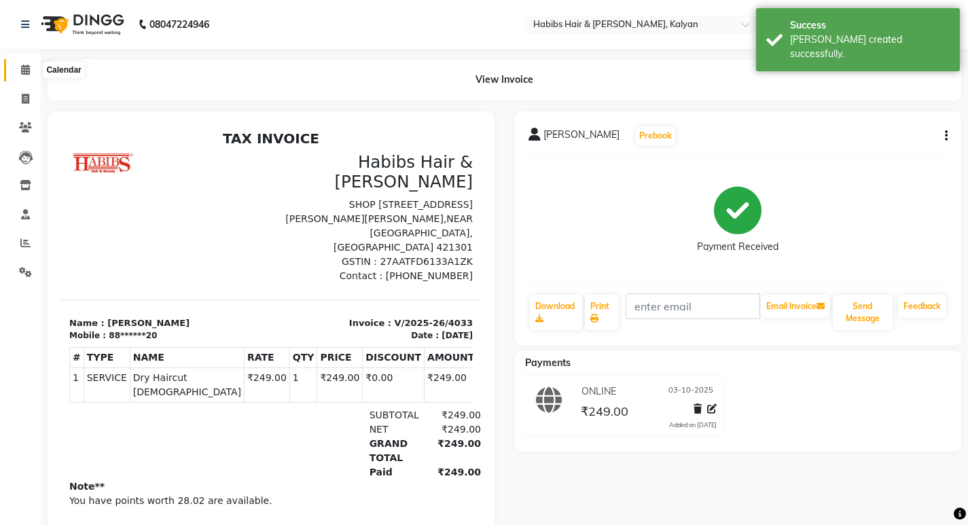
click at [24, 71] on icon at bounding box center [25, 70] width 9 height 10
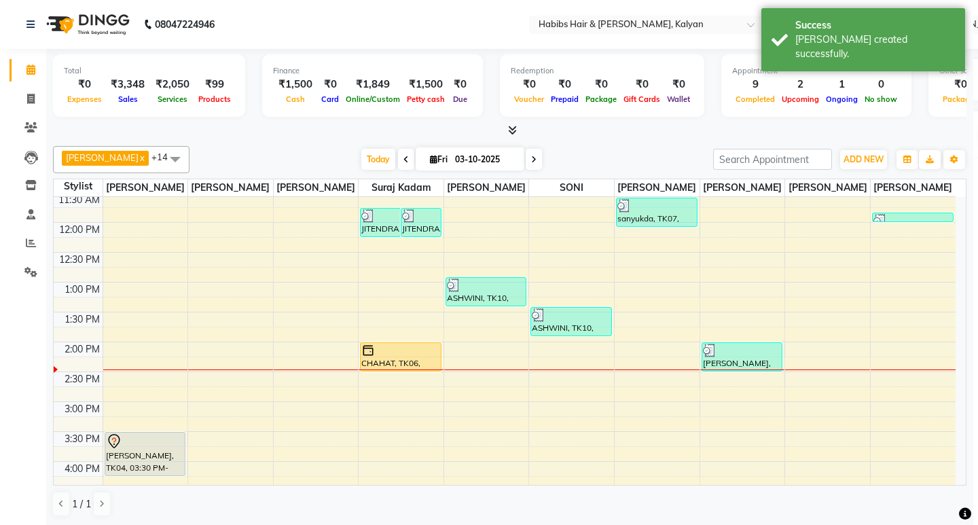
scroll to position [204, 0]
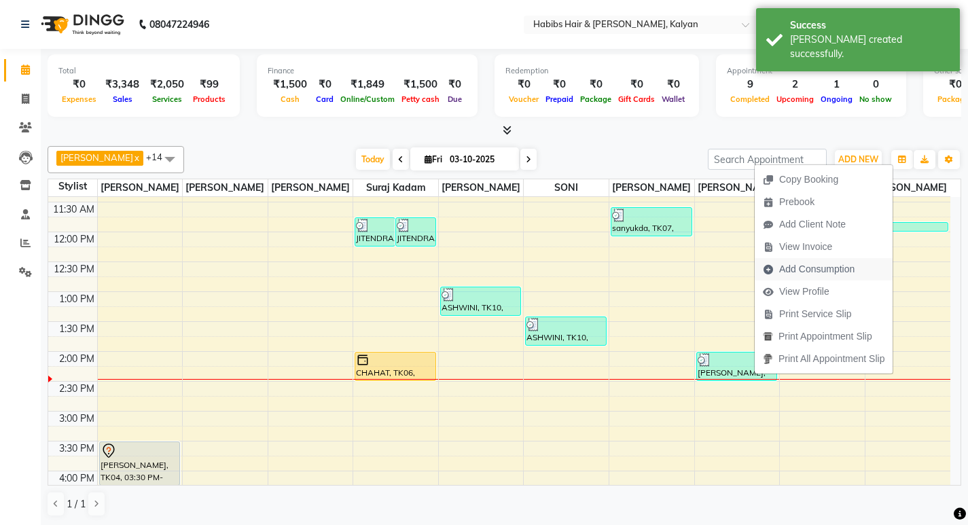
click at [806, 268] on span "Add Consumption" at bounding box center [816, 269] width 75 height 14
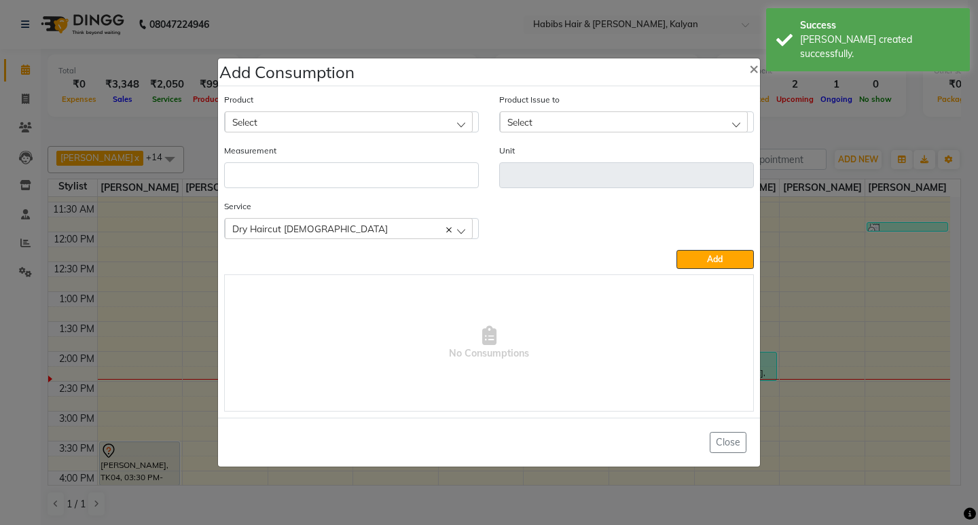
click at [387, 124] on div "Select" at bounding box center [349, 121] width 248 height 20
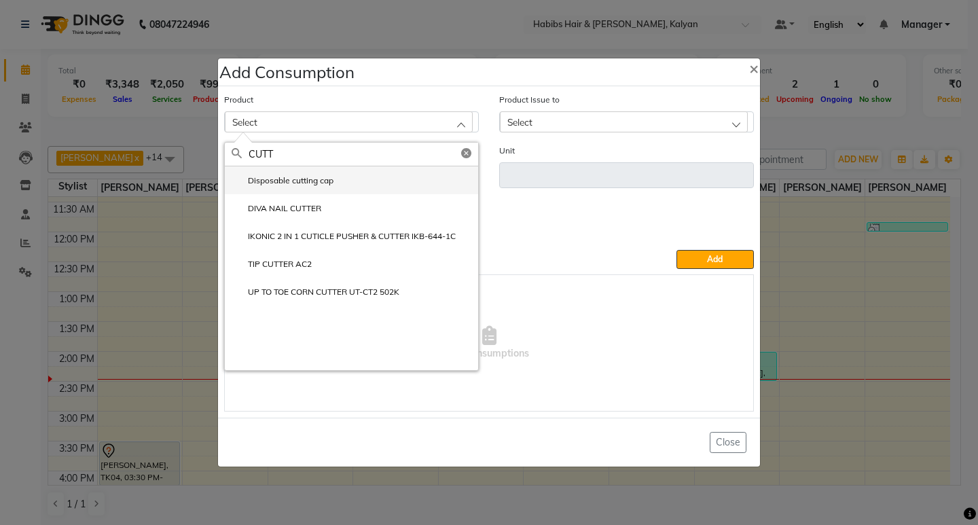
click at [321, 183] on label "Disposable cutting cap" at bounding box center [283, 181] width 102 height 12
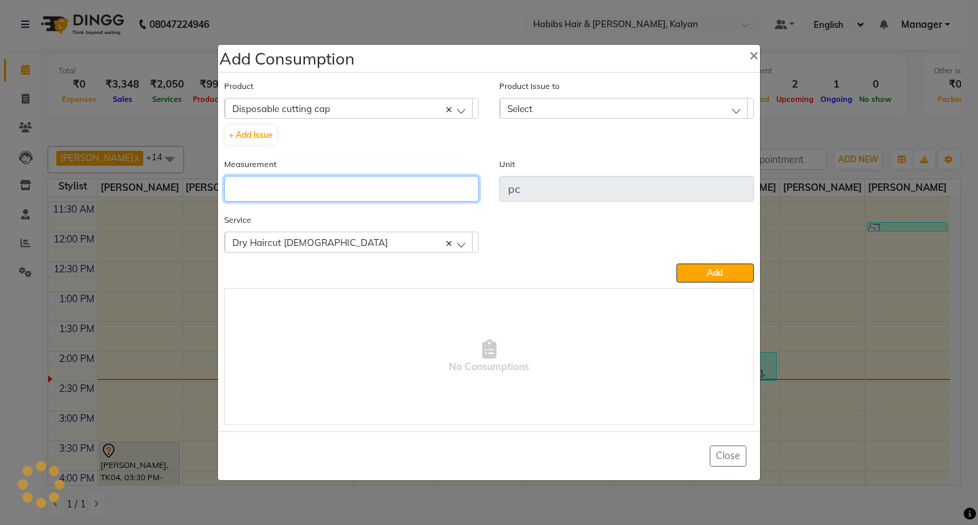
click at [321, 183] on input "number" at bounding box center [351, 189] width 255 height 26
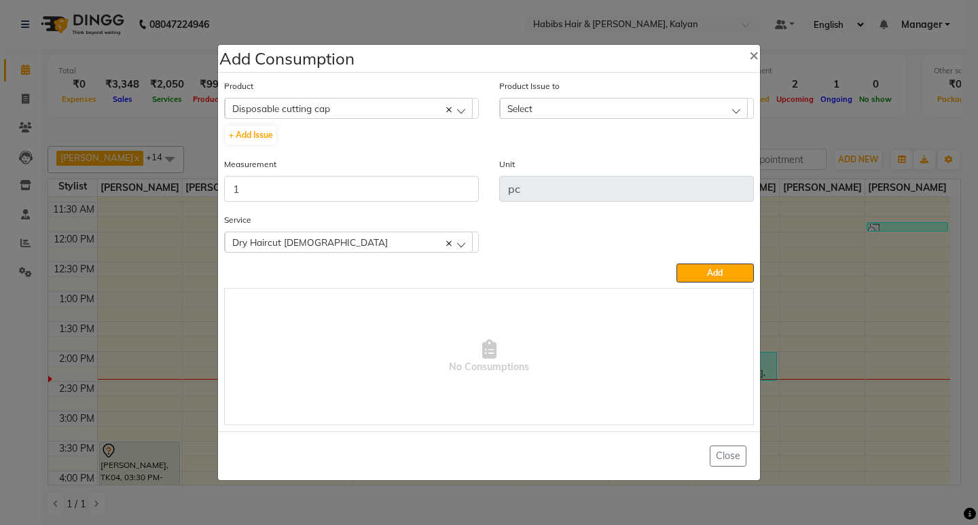
click at [650, 102] on div "Select" at bounding box center [624, 108] width 248 height 20
click at [664, 160] on li "2025-10-03, Issued to: SHALINI, Balance: 47" at bounding box center [626, 167] width 253 height 28
click at [711, 266] on button "Add" at bounding box center [715, 273] width 77 height 19
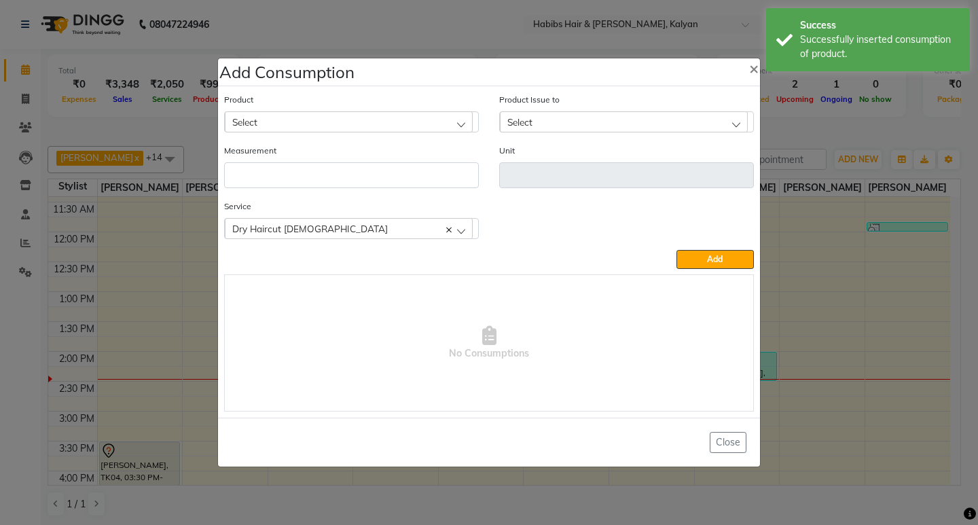
click at [808, 151] on ngb-modal-window "Add Consumption × Product Select 001 BANANA POWDER 10GM Product Issue to Select…" at bounding box center [489, 262] width 978 height 525
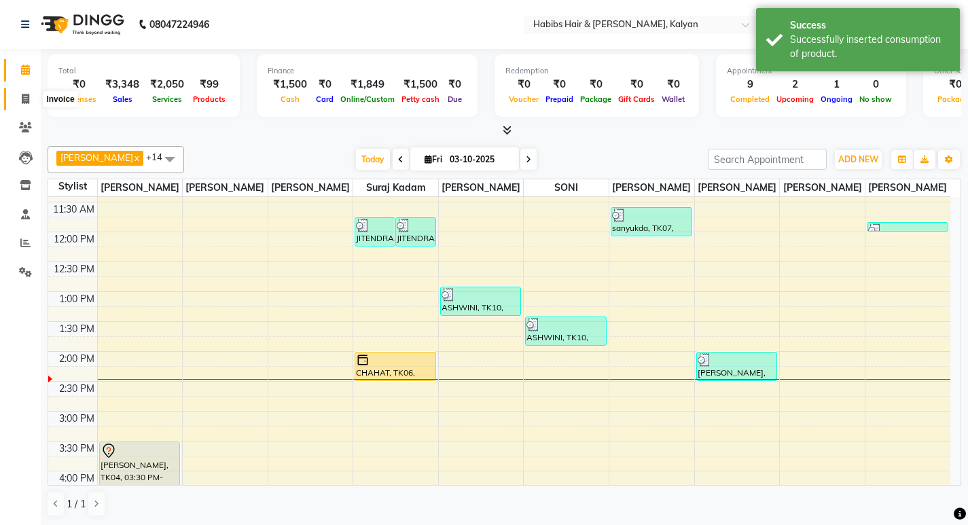
click at [24, 94] on icon at bounding box center [25, 99] width 7 height 10
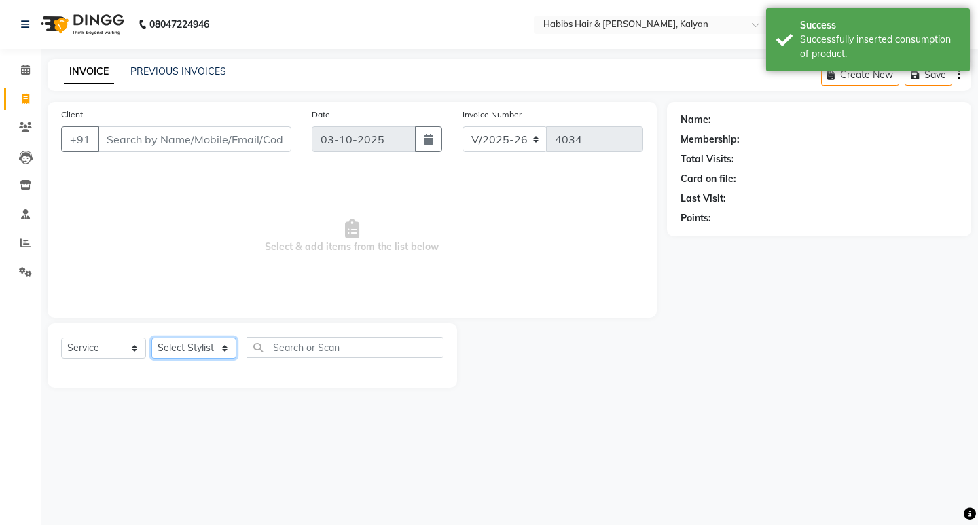
click at [195, 346] on select "Select Stylist [PERSON_NAME] Manager [PERSON_NAME] zipre [PERSON_NAME] [PERSON_…" at bounding box center [193, 348] width 85 height 21
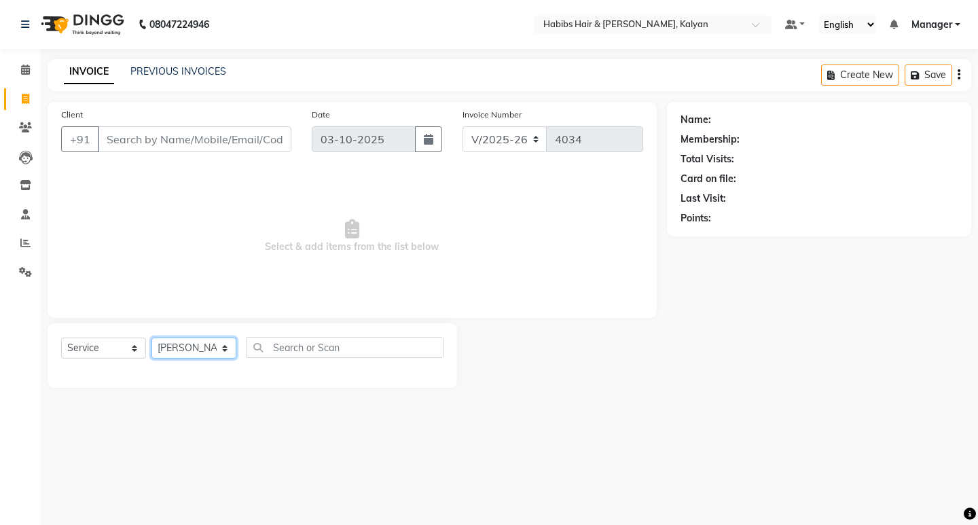
click at [151, 338] on select "Select Stylist [PERSON_NAME] Manager [PERSON_NAME] zipre [PERSON_NAME] [PERSON_…" at bounding box center [193, 348] width 85 height 21
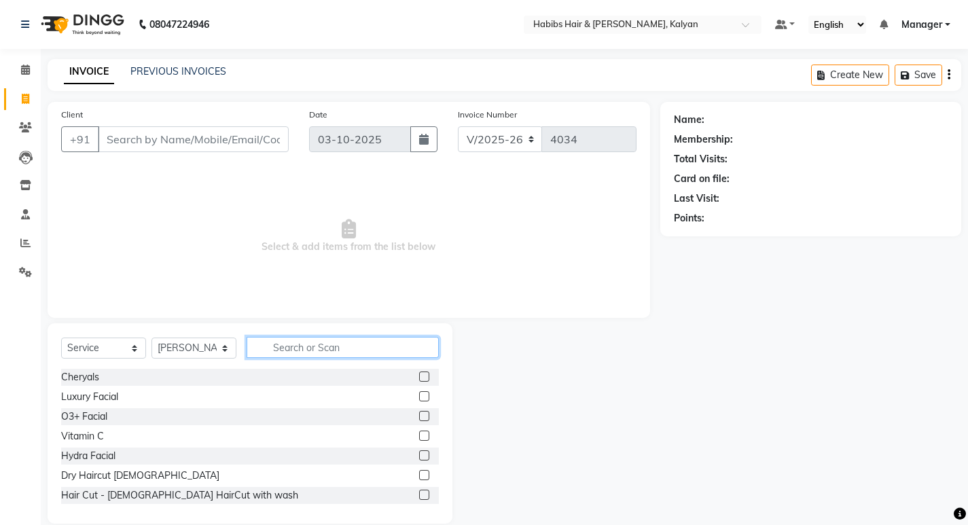
click at [328, 346] on input "text" at bounding box center [343, 347] width 192 height 21
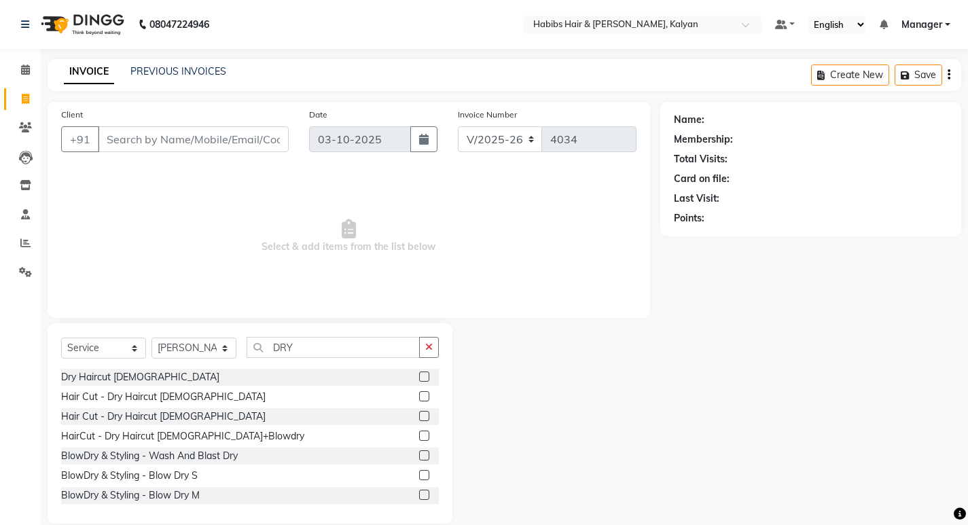
click at [419, 376] on label at bounding box center [424, 377] width 10 height 10
click at [419, 376] on input "checkbox" at bounding box center [423, 377] width 9 height 9
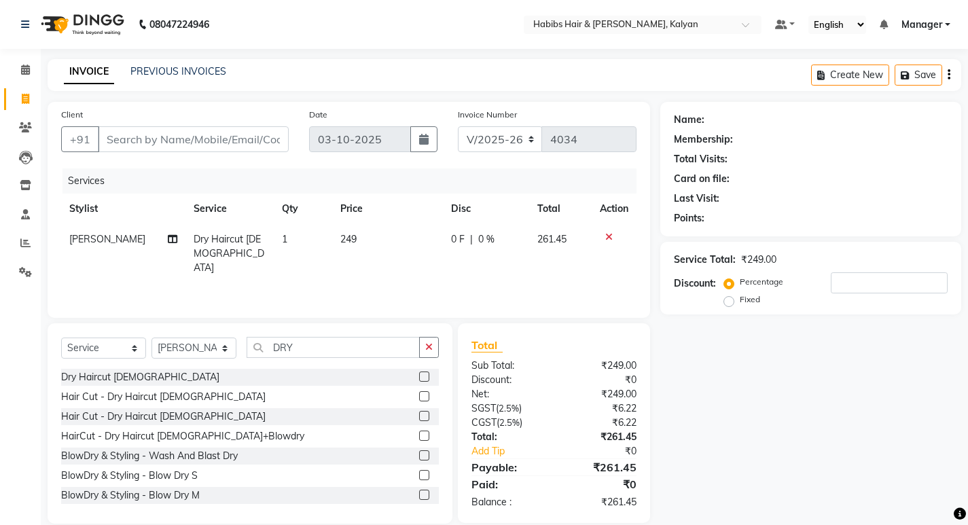
click at [609, 234] on icon at bounding box center [608, 237] width 7 height 10
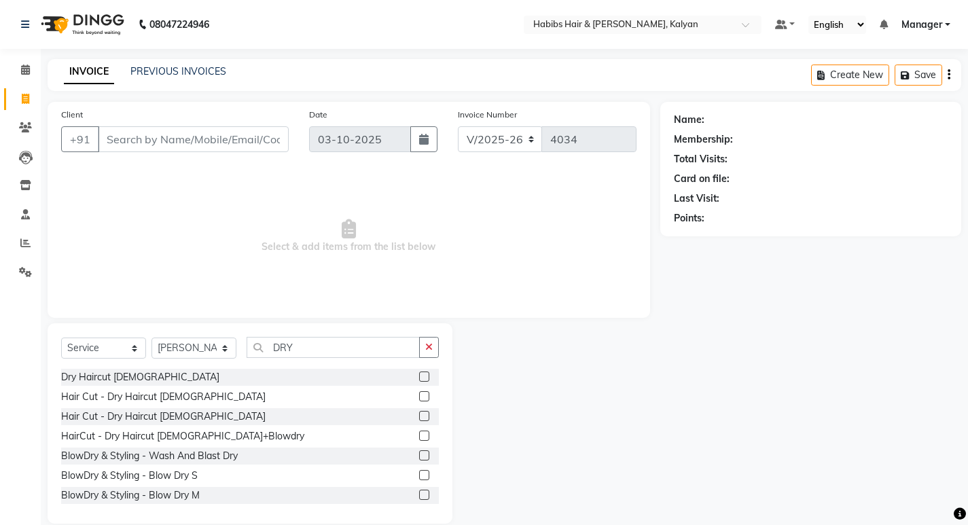
click at [419, 395] on label at bounding box center [424, 396] width 10 height 10
click at [419, 395] on input "checkbox" at bounding box center [423, 397] width 9 height 9
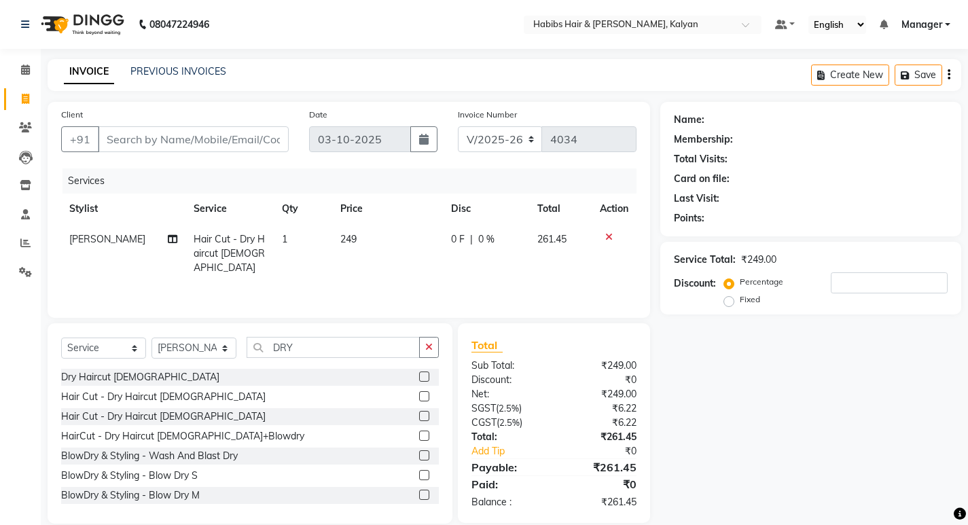
click at [948, 75] on icon "button" at bounding box center [949, 75] width 3 height 1
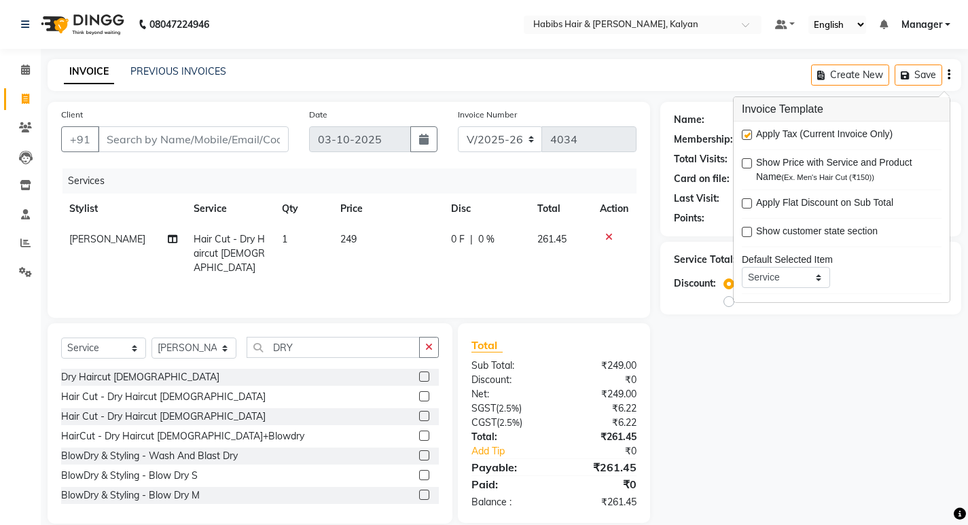
click at [747, 132] on label at bounding box center [747, 135] width 10 height 10
click at [747, 132] on input "checkbox" at bounding box center [746, 135] width 9 height 9
click at [745, 342] on div "Name: Membership: Total Visits: Card on file: Last Visit: Points: Service Total…" at bounding box center [815, 313] width 311 height 422
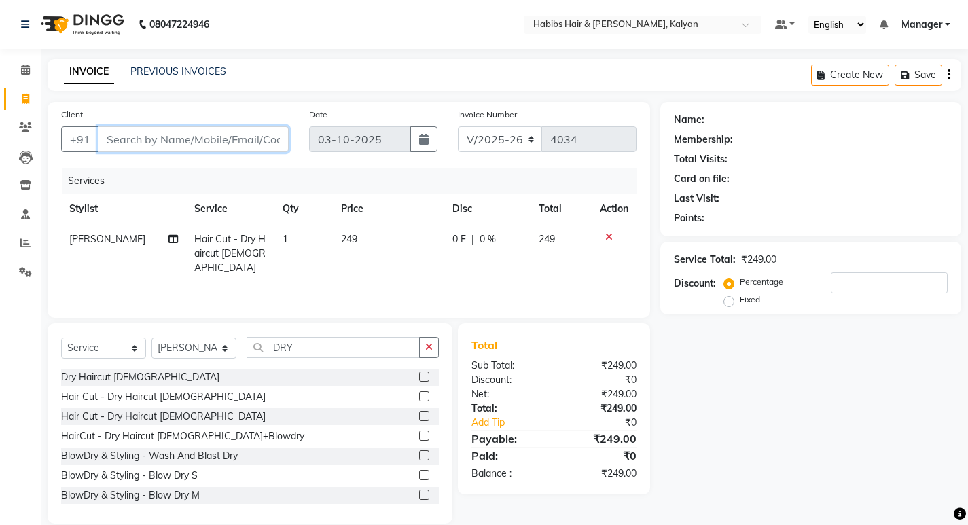
click at [204, 135] on input "Client" at bounding box center [193, 139] width 191 height 26
click at [386, 249] on td "249" at bounding box center [388, 253] width 111 height 59
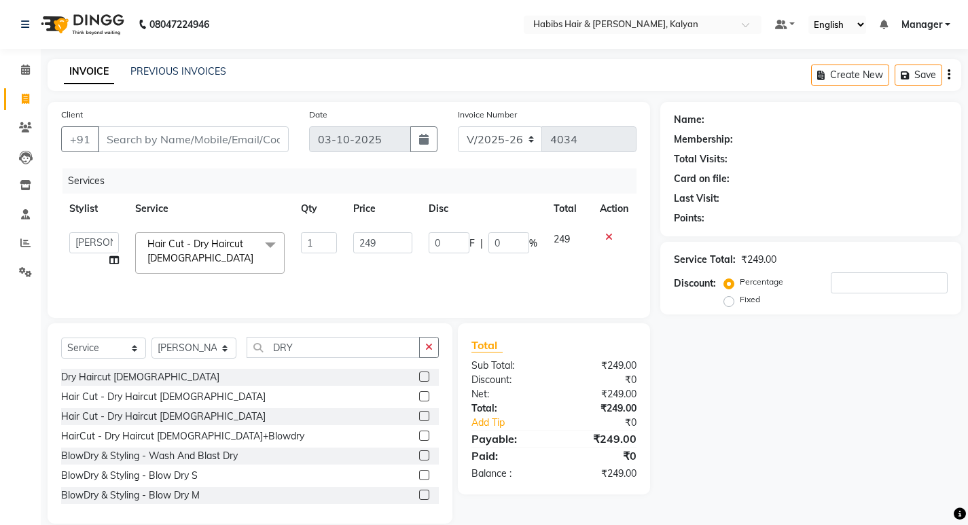
click at [386, 249] on input "249" at bounding box center [382, 242] width 59 height 21
click at [439, 293] on div "Services Stylist Service Qty Price Disc Total Action Kumudini Manager Minakshi …" at bounding box center [348, 236] width 575 height 136
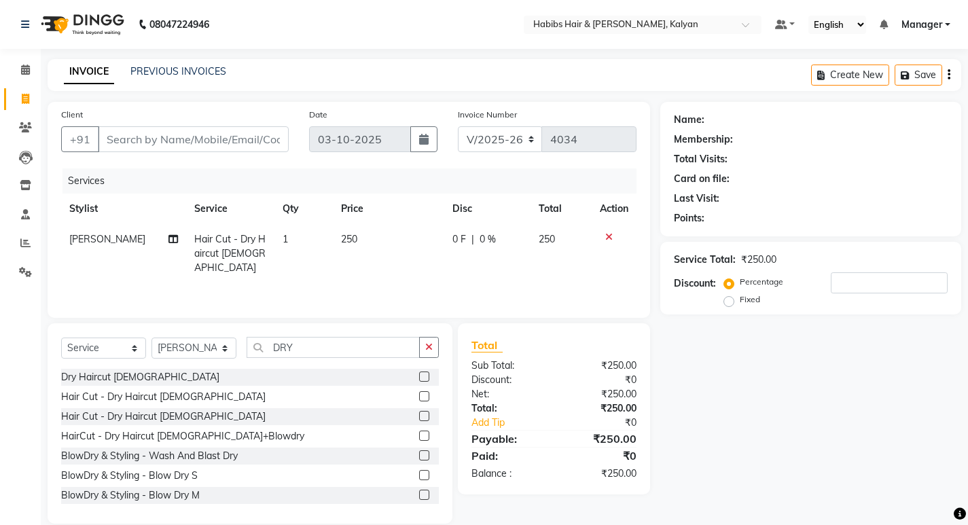
click at [225, 164] on div "Client +91 Date 03-10-2025 Invoice Number V/2025 V/2025-26 4034 Services Stylis…" at bounding box center [349, 210] width 603 height 216
click at [225, 139] on input "Client" at bounding box center [193, 139] width 191 height 26
click at [178, 143] on input "9922771000" at bounding box center [159, 139] width 122 height 26
click at [187, 145] on input "9922771000" at bounding box center [159, 139] width 122 height 26
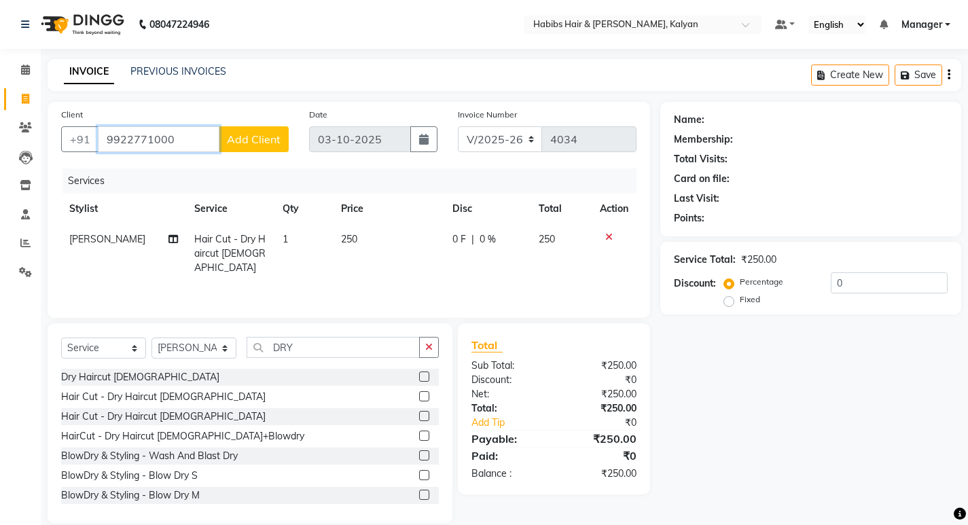
click at [187, 145] on input "9922771000" at bounding box center [159, 139] width 122 height 26
click at [267, 144] on span "Add Client" at bounding box center [254, 139] width 54 height 14
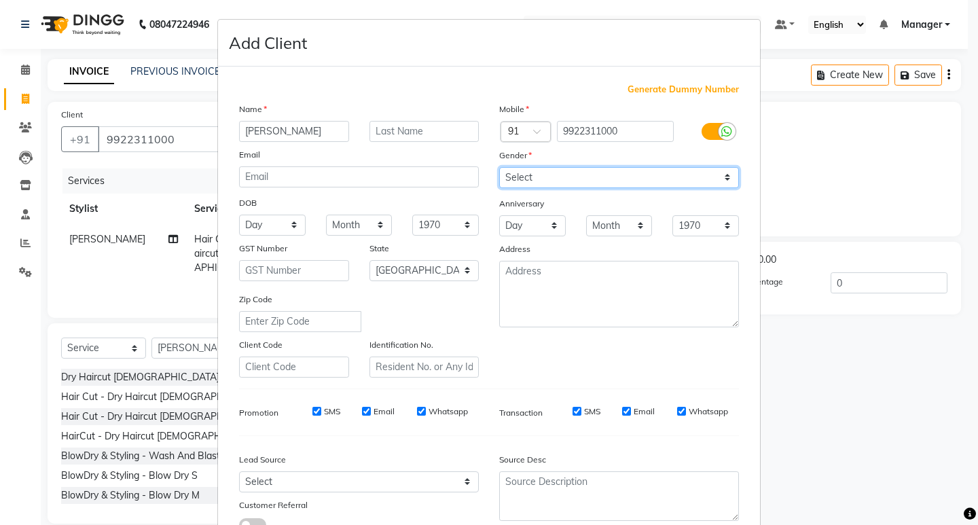
click at [600, 172] on select "Select Male Female Other Prefer Not To Say" at bounding box center [619, 177] width 240 height 21
click at [499, 167] on select "Select Male Female Other Prefer Not To Say" at bounding box center [619, 177] width 240 height 21
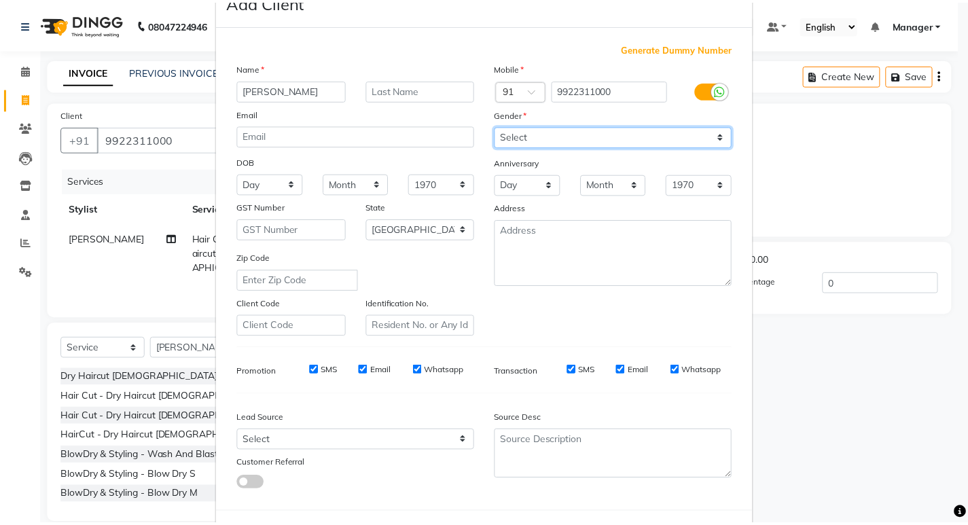
scroll to position [102, 0]
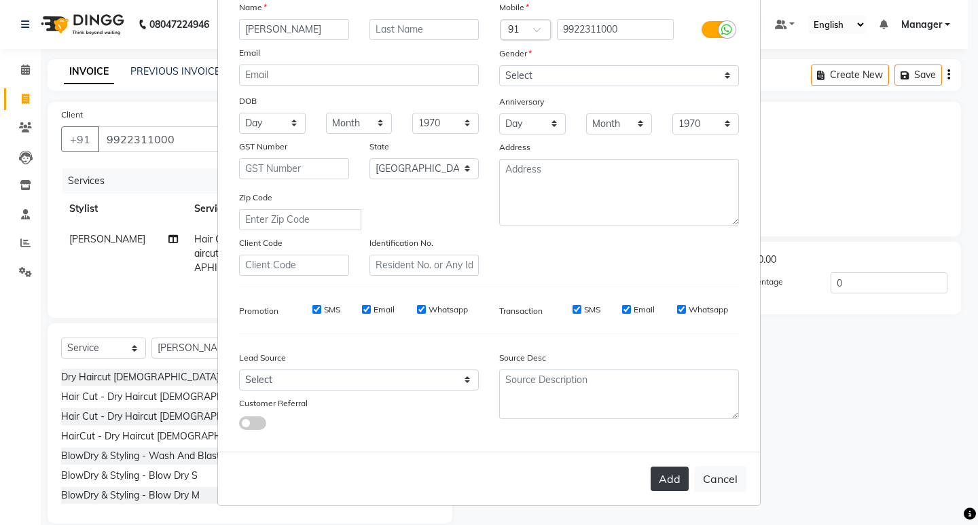
click at [664, 473] on button "Add" at bounding box center [670, 479] width 38 height 24
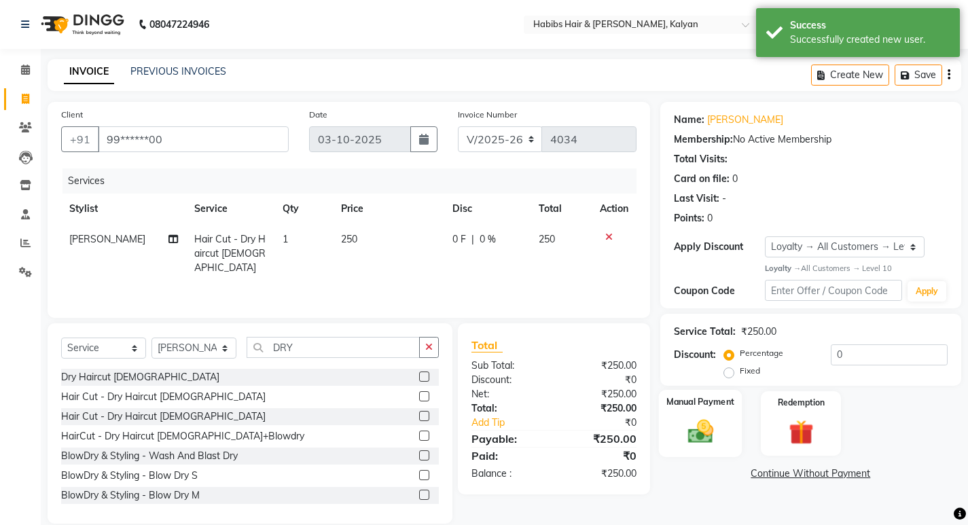
click at [695, 441] on img at bounding box center [699, 431] width 41 height 29
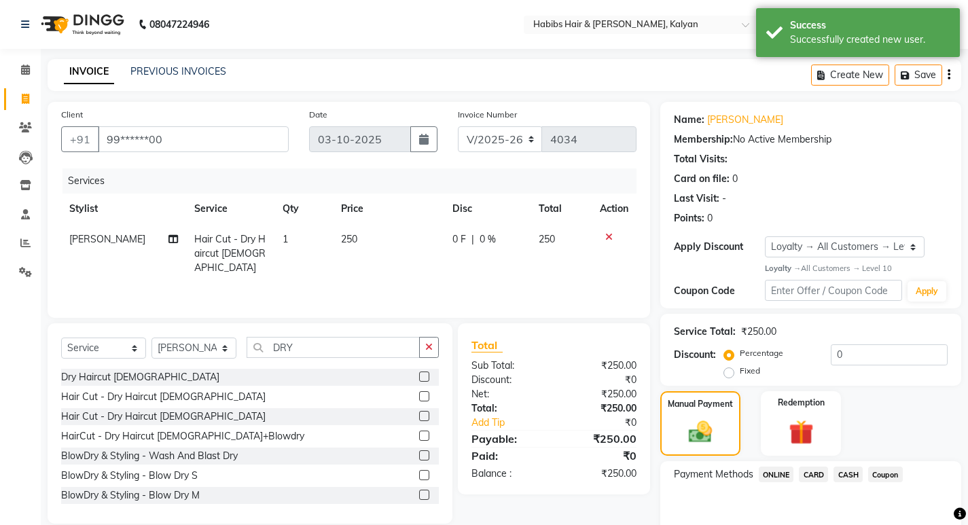
scroll to position [66, 0]
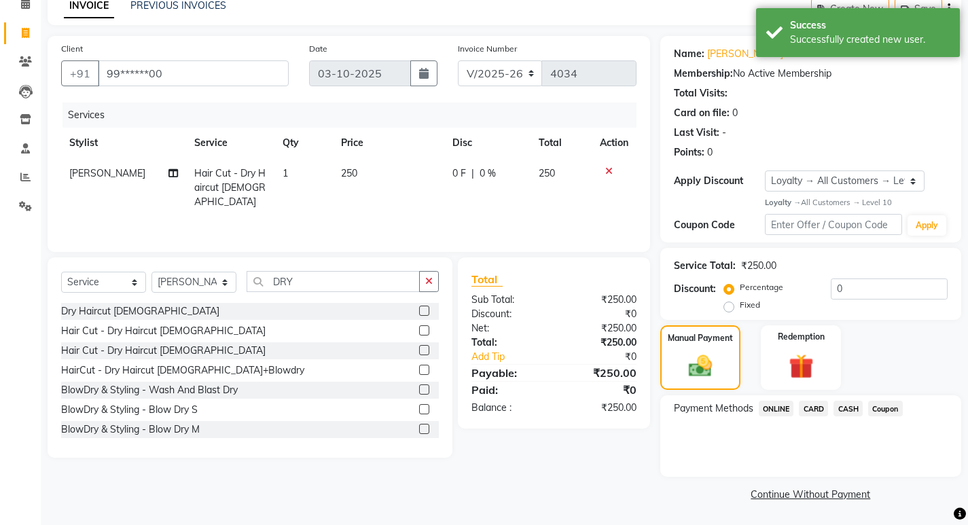
click at [855, 404] on span "CASH" at bounding box center [847, 409] width 29 height 16
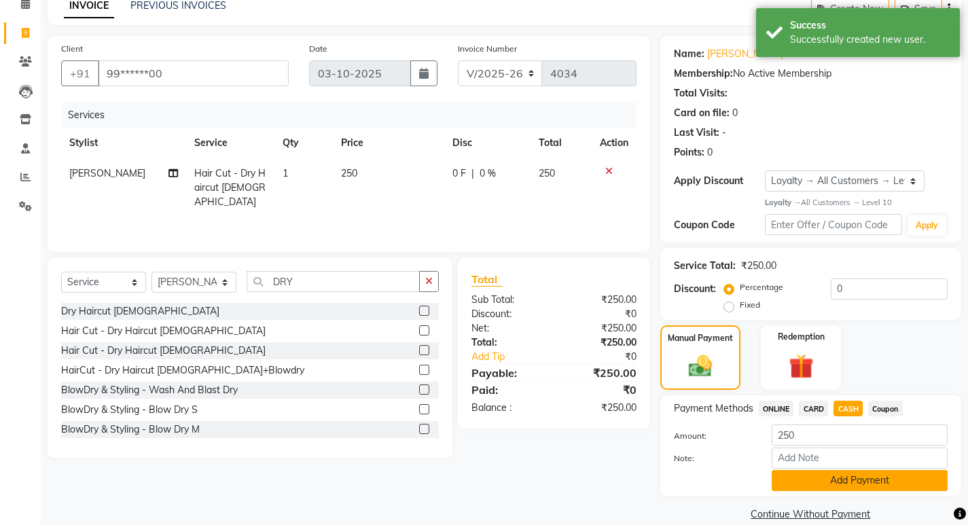
click at [863, 473] on button "Add Payment" at bounding box center [860, 480] width 176 height 21
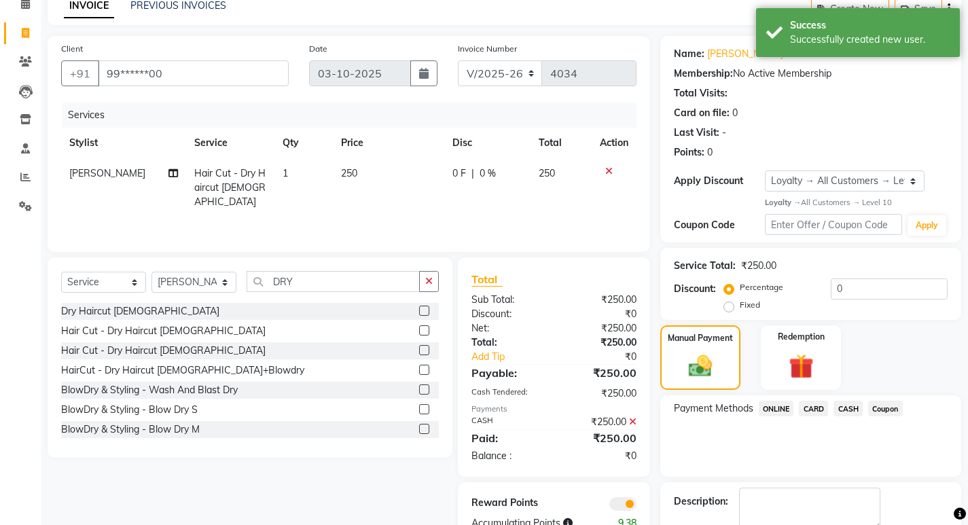
scroll to position [143, 0]
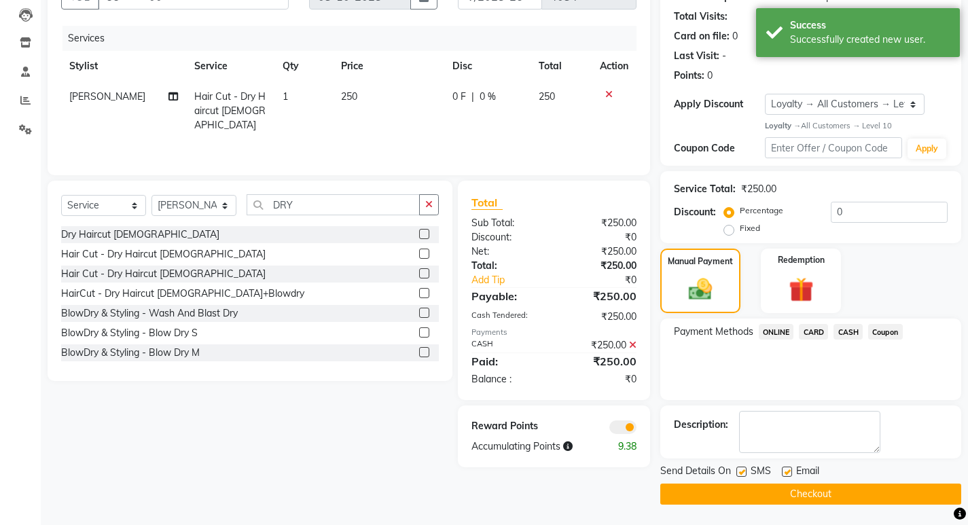
click at [874, 490] on button "Checkout" at bounding box center [810, 494] width 301 height 21
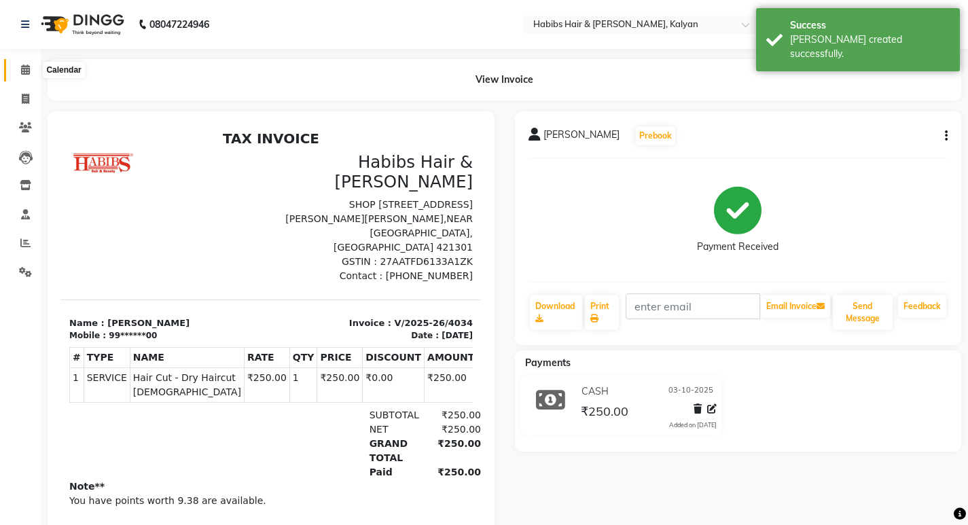
click at [28, 68] on icon at bounding box center [25, 70] width 9 height 10
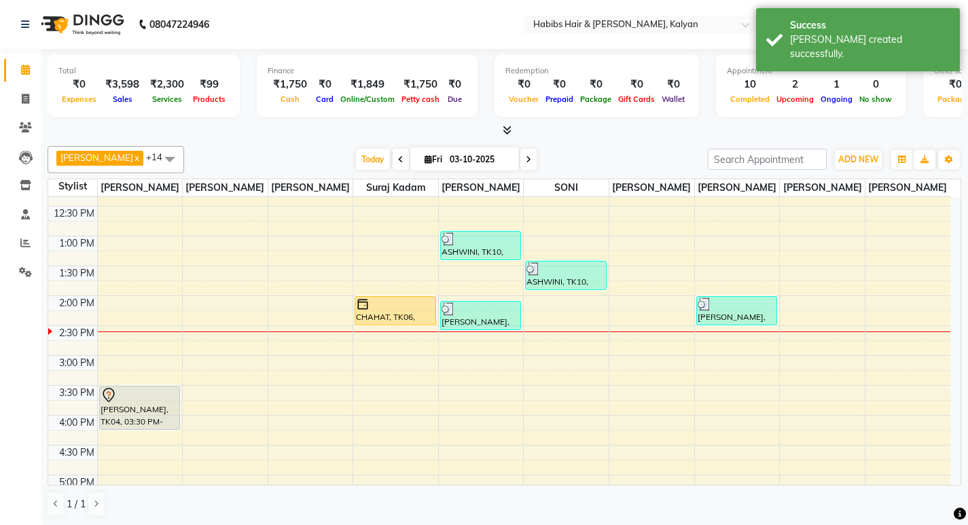
scroll to position [272, 0]
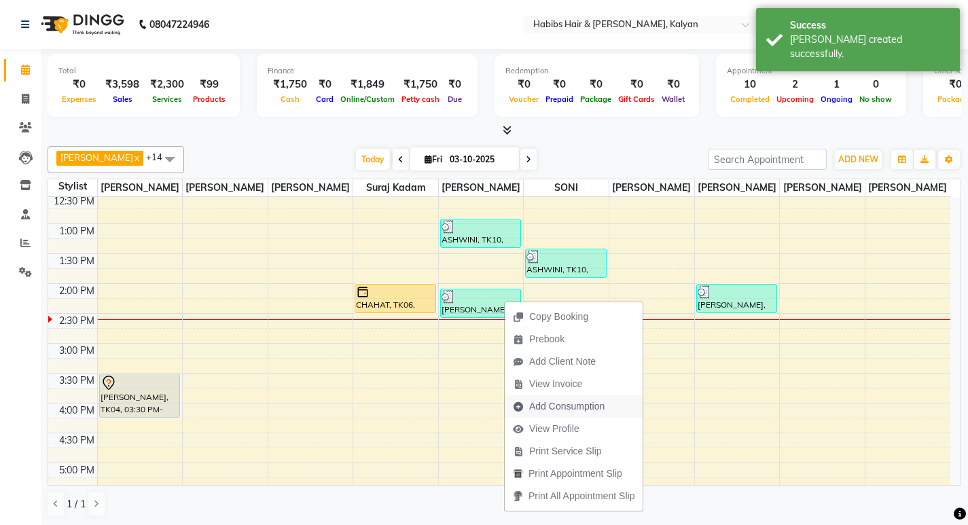
click at [556, 405] on span "Add Consumption" at bounding box center [566, 406] width 75 height 14
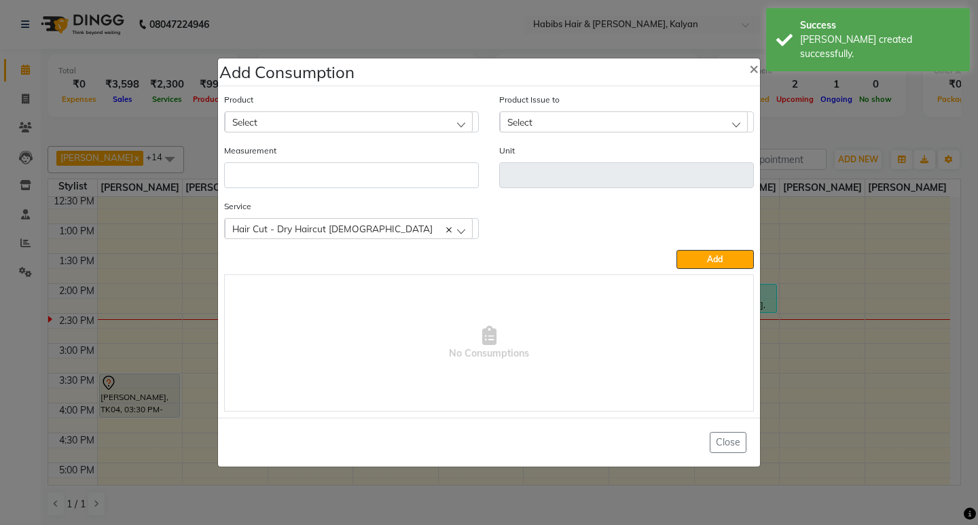
click at [379, 121] on div "Select" at bounding box center [349, 121] width 248 height 20
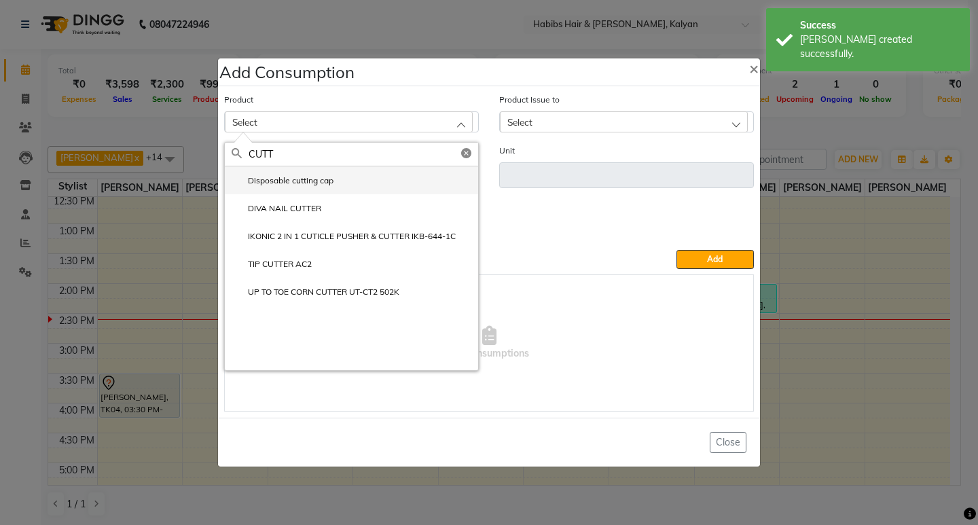
click at [317, 179] on label "Disposable cutting cap" at bounding box center [283, 181] width 102 height 12
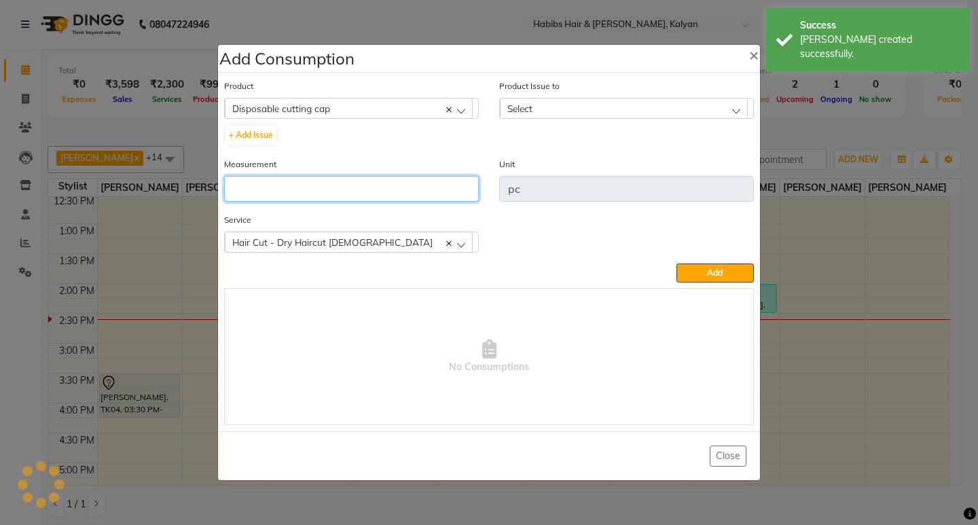
click at [317, 179] on input "number" at bounding box center [351, 189] width 255 height 26
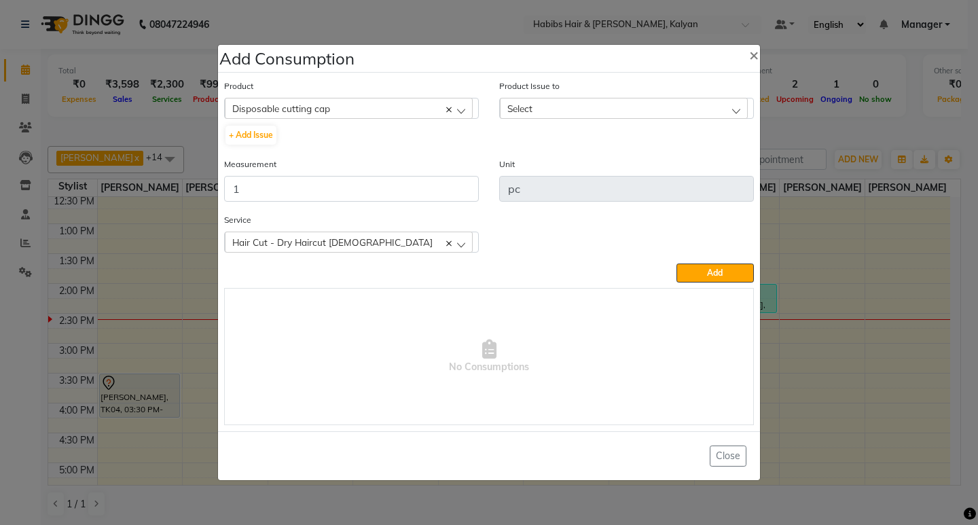
click at [595, 120] on div "Product Issue to Select 2025-10-03, Issued to: SHALINI, Balance: 46" at bounding box center [626, 118] width 275 height 78
drag, startPoint x: 597, startPoint y: 110, endPoint x: 660, endPoint y: 148, distance: 73.7
click at [600, 110] on div "Select" at bounding box center [624, 108] width 248 height 20
click at [668, 171] on label "2025-10-03, Issued to: SHALINI, Balance: 46" at bounding box center [606, 167] width 199 height 12
click at [705, 276] on button "Add" at bounding box center [715, 273] width 77 height 19
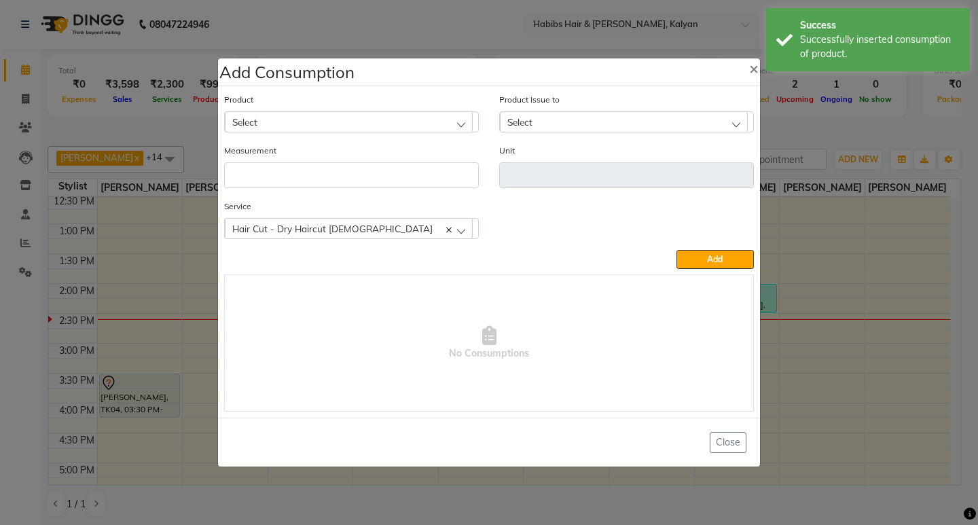
click at [855, 124] on ngb-modal-window "Add Consumption × Product Select 001 BANANA POWDER 10GM Product Issue to Select…" at bounding box center [489, 262] width 978 height 525
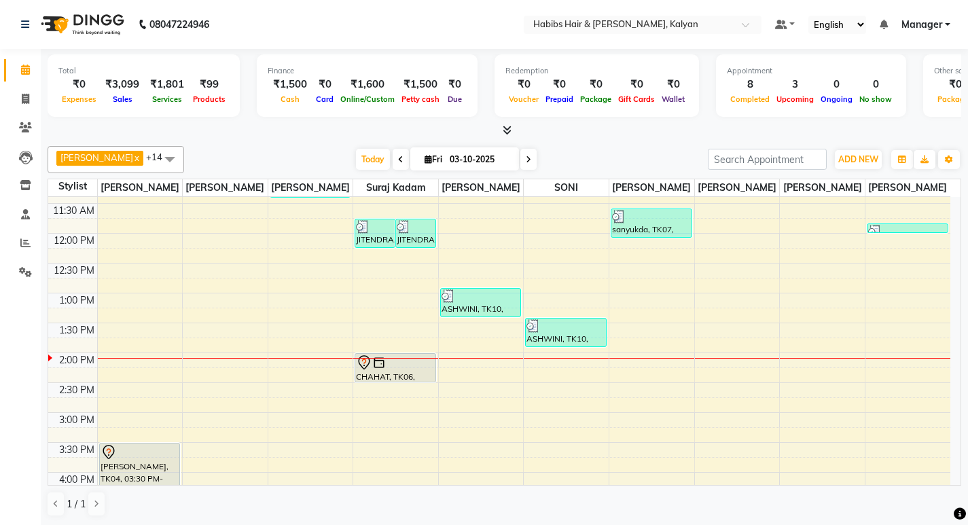
scroll to position [204, 0]
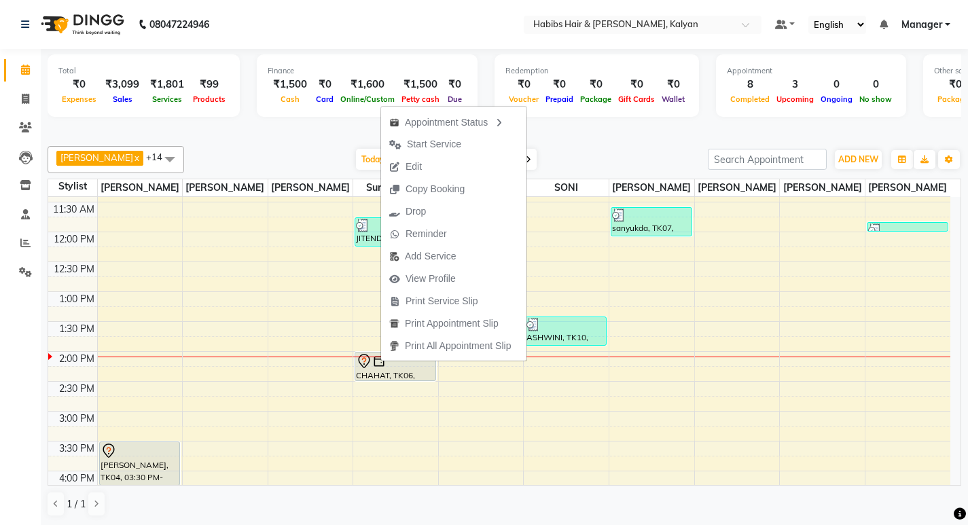
drag, startPoint x: 429, startPoint y: 141, endPoint x: 437, endPoint y: 142, distance: 8.9
click at [437, 142] on span "Start Service" at bounding box center [434, 144] width 54 height 14
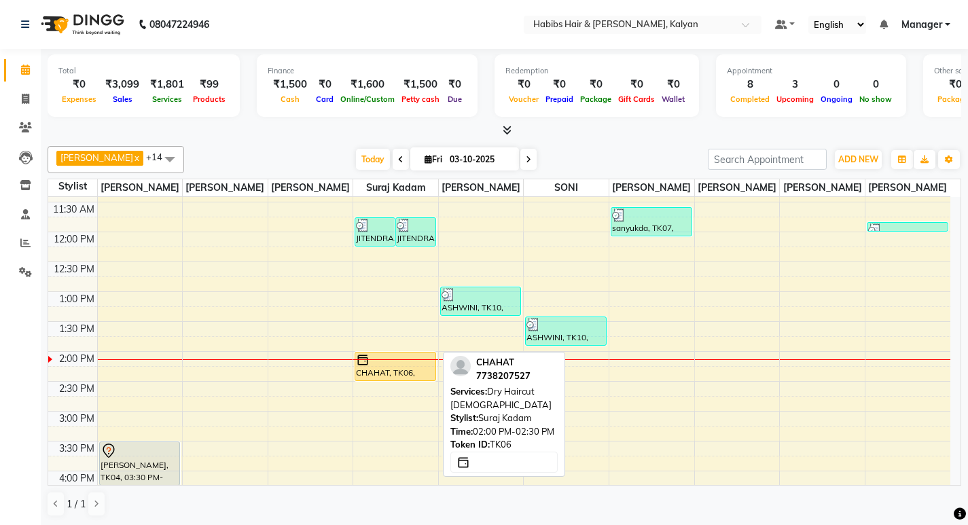
click at [416, 358] on div at bounding box center [395, 360] width 78 height 14
select select "1"
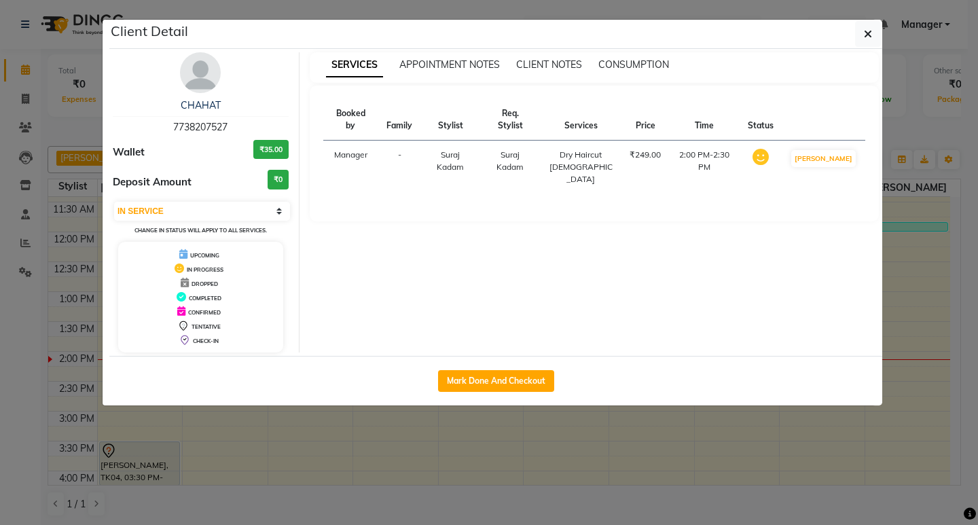
click at [444, 469] on ngb-modal-window "Client Detail CHAHAT 7738207527 Wallet ₹35.00 Deposit Amount ₹0 Select IN SERVI…" at bounding box center [489, 262] width 978 height 525
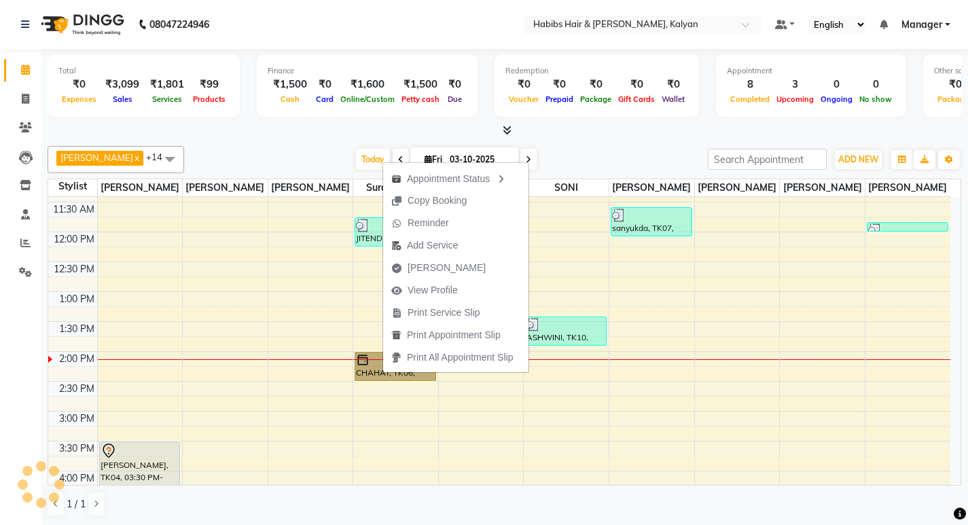
click at [584, 408] on div "8:00 AM 8:30 AM 9:00 AM 9:30 AM 10:00 AM 10:30 AM 11:00 AM 11:30 AM 12:00 PM 12…" at bounding box center [499, 441] width 902 height 896
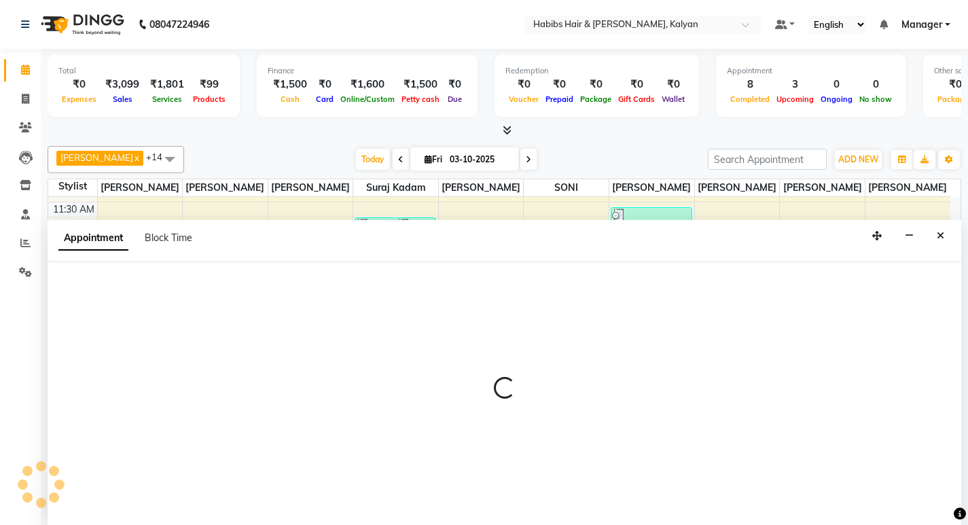
scroll to position [1, 0]
select select "89442"
select select "tentative"
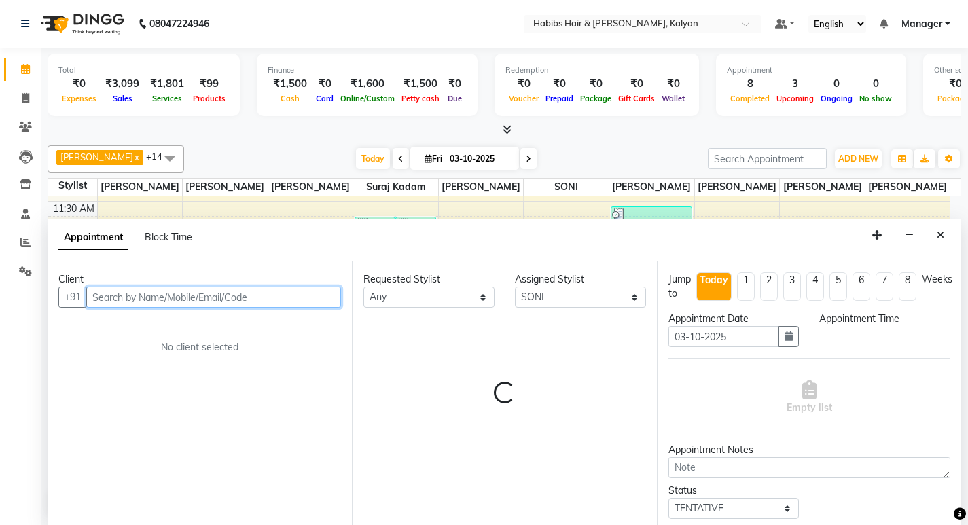
select select "885"
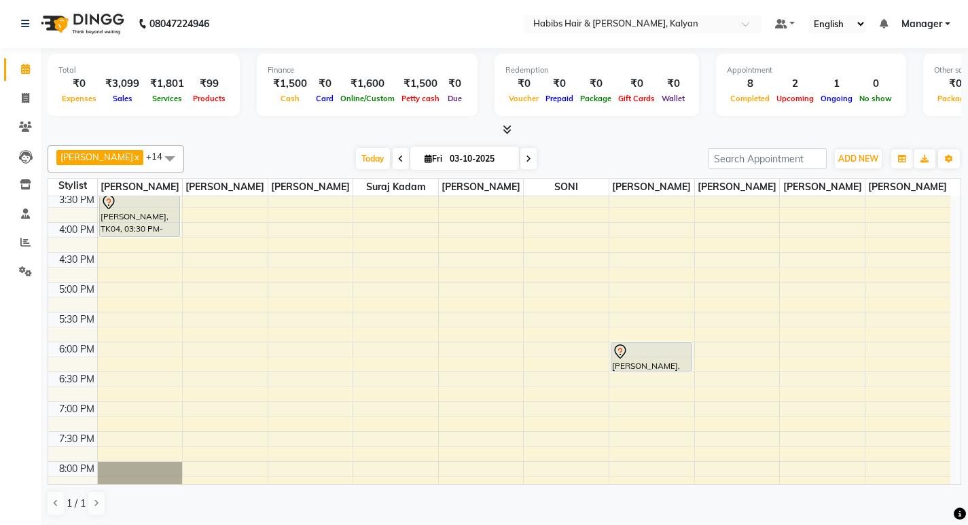
scroll to position [336, 0]
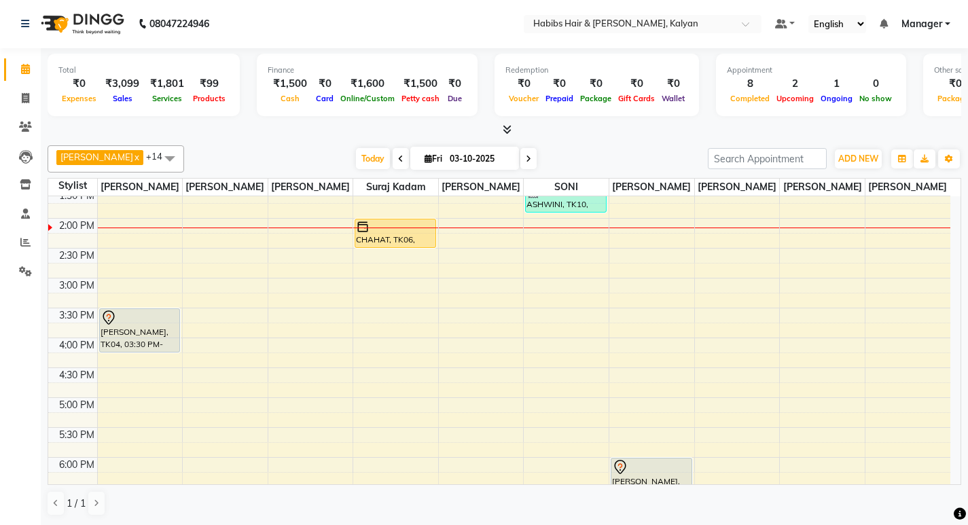
click at [27, 80] on link "Calendar" at bounding box center [20, 69] width 33 height 22
click at [25, 100] on icon at bounding box center [25, 98] width 7 height 10
select select "service"
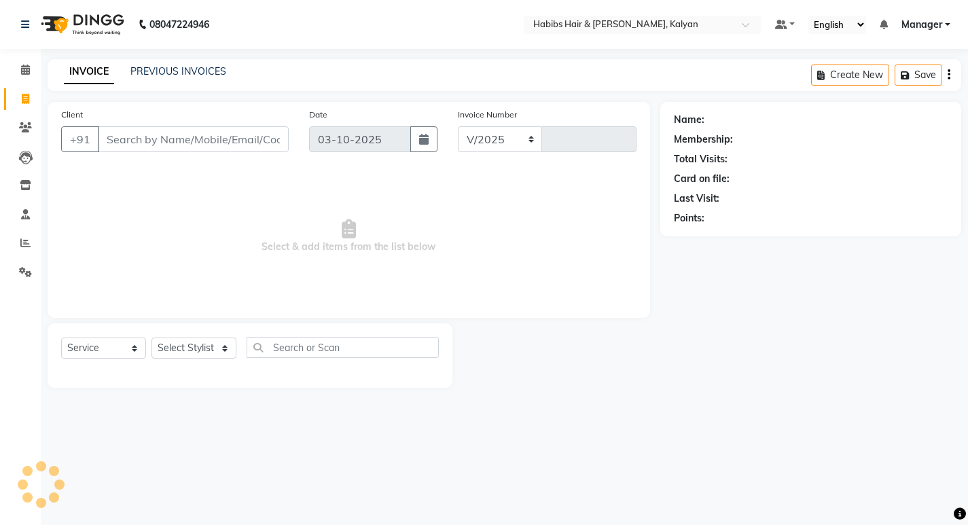
select select "8185"
type input "4033"
click at [27, 67] on icon at bounding box center [25, 70] width 9 height 10
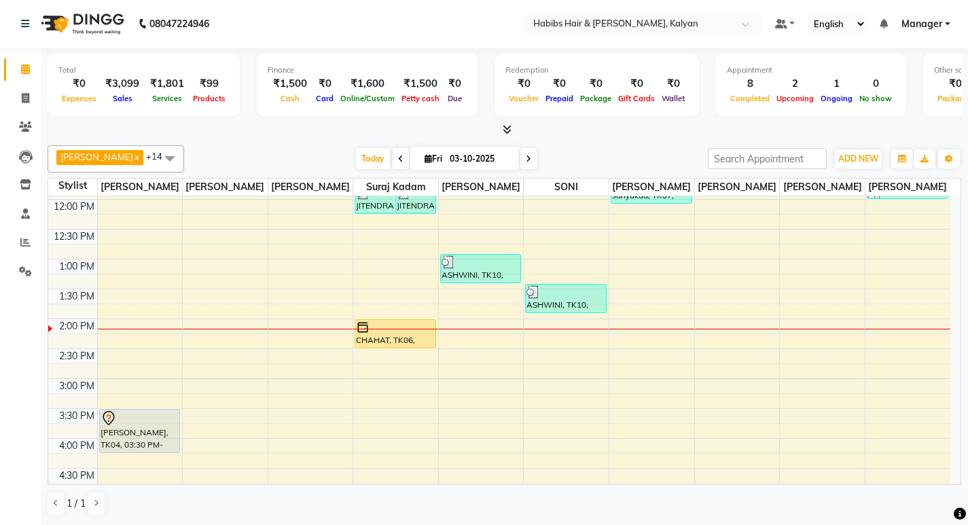
scroll to position [268, 0]
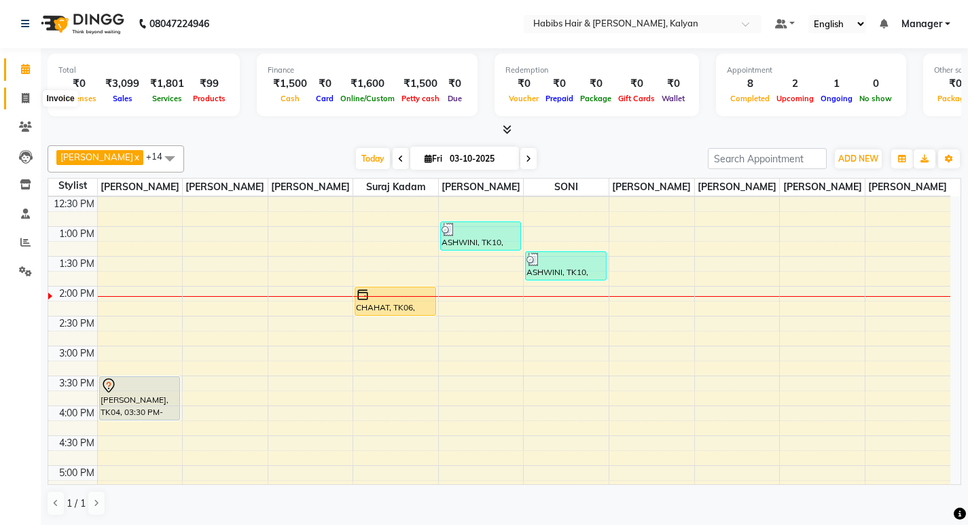
click at [26, 101] on icon at bounding box center [25, 98] width 7 height 10
select select "8185"
select select "service"
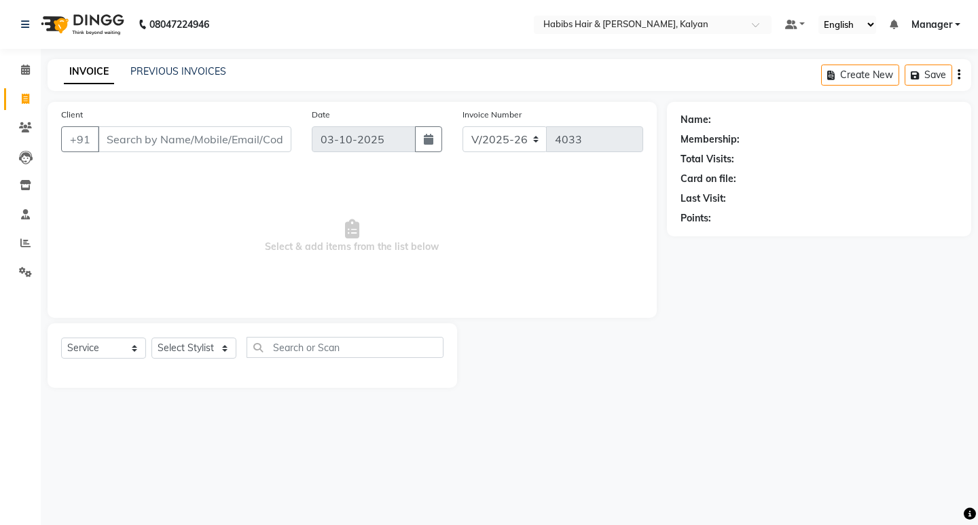
click at [748, 412] on div "08047224946 Select Location × Habibs Hair & [PERSON_NAME], [PERSON_NAME] Defaul…" at bounding box center [489, 262] width 978 height 525
click at [195, 139] on input "Client" at bounding box center [195, 139] width 194 height 26
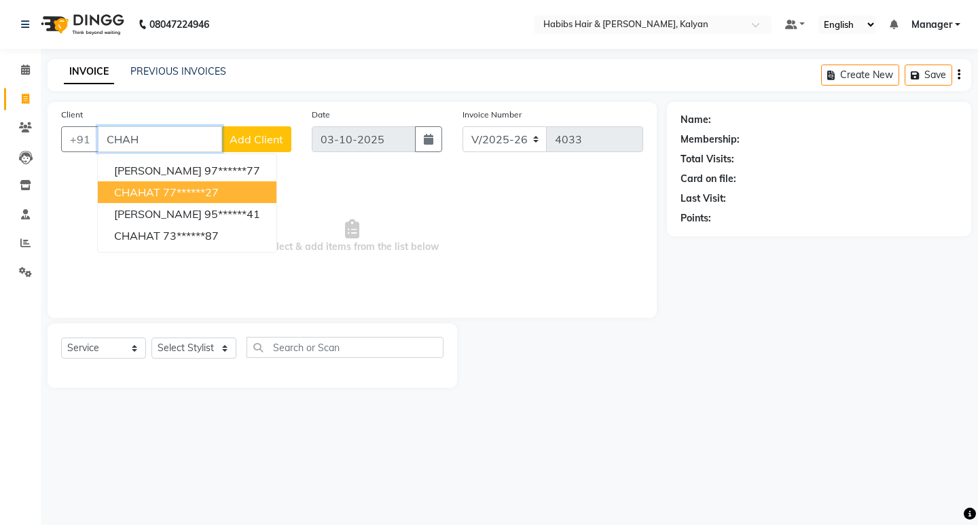
click at [194, 201] on button "CHAHAT 77******27" at bounding box center [187, 192] width 179 height 22
type input "77******27"
select select "2: Object"
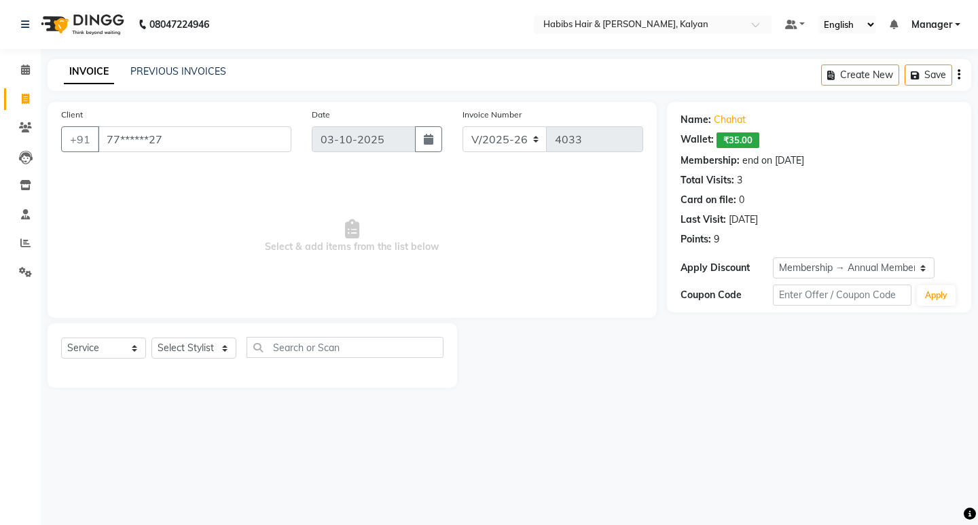
click at [191, 359] on div "Select Service Product Membership Package Voucher Prepaid Gift Card Select Styl…" at bounding box center [252, 353] width 382 height 32
click at [194, 357] on select "Select Stylist [PERSON_NAME] Manager [PERSON_NAME] zipre [PERSON_NAME] [PERSON_…" at bounding box center [193, 348] width 85 height 21
select select "77419"
click at [151, 338] on select "Select Stylist [PERSON_NAME] Manager [PERSON_NAME] zipre [PERSON_NAME] [PERSON_…" at bounding box center [193, 348] width 85 height 21
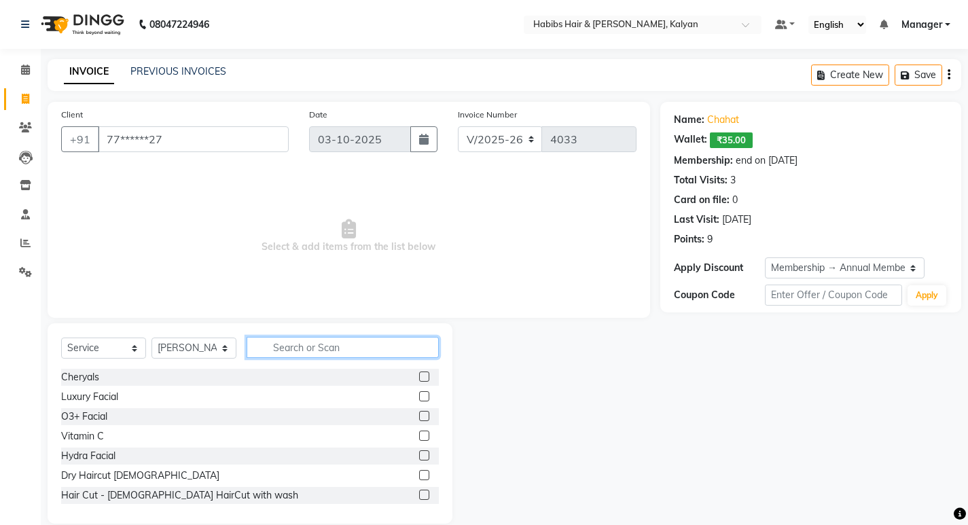
click at [314, 348] on input "text" at bounding box center [343, 347] width 192 height 21
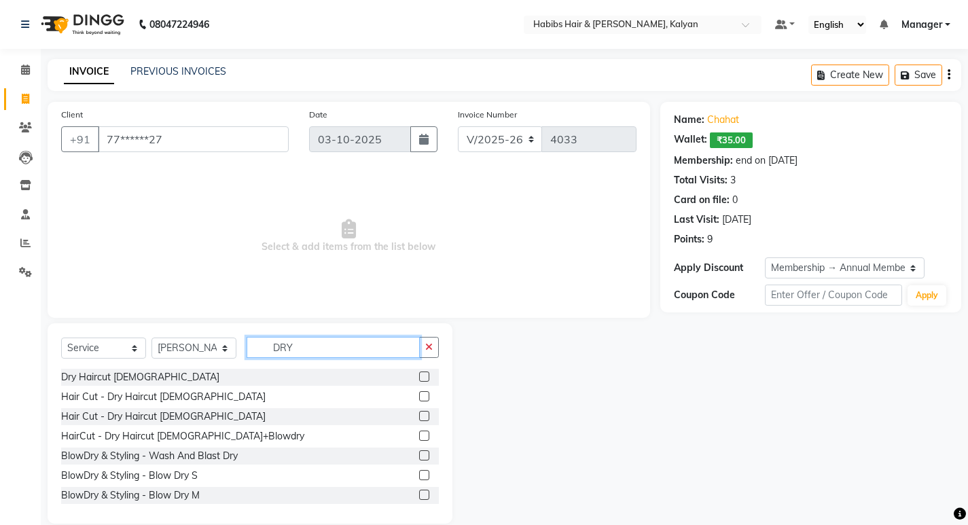
type input "DRY"
click at [419, 379] on label at bounding box center [424, 377] width 10 height 10
click at [419, 379] on input "checkbox" at bounding box center [423, 377] width 9 height 9
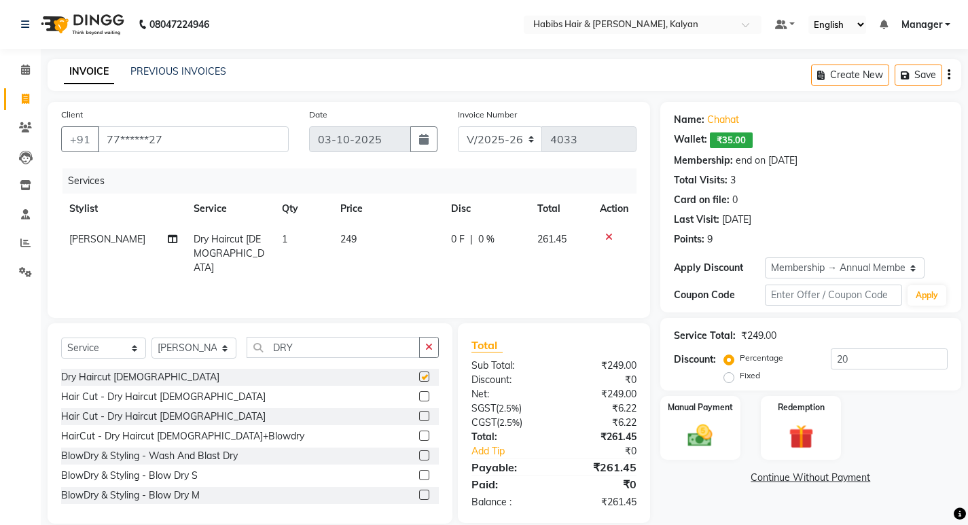
checkbox input "false"
click at [416, 347] on input "DRY" at bounding box center [333, 347] width 173 height 21
click at [436, 351] on button "button" at bounding box center [429, 347] width 20 height 21
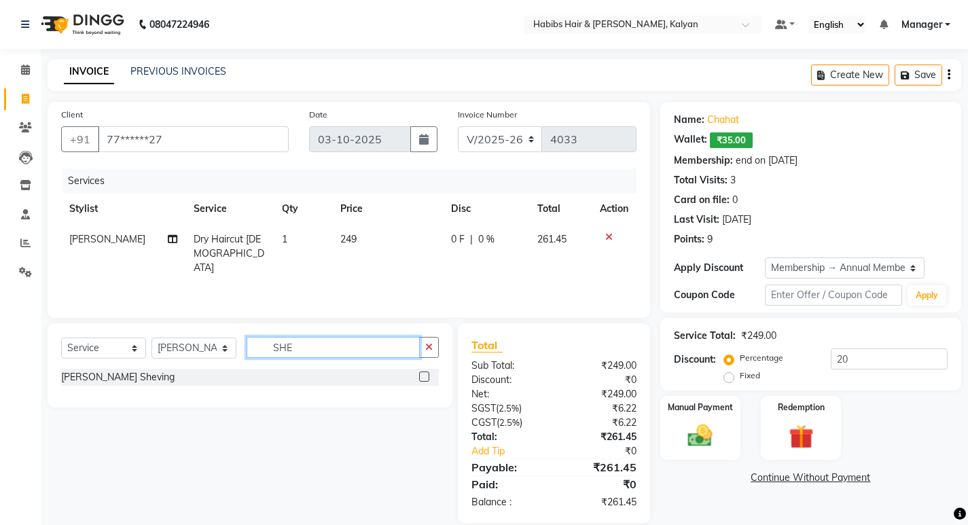
type input "SHE"
click at [419, 378] on label at bounding box center [424, 377] width 10 height 10
click at [419, 378] on input "checkbox" at bounding box center [423, 377] width 9 height 9
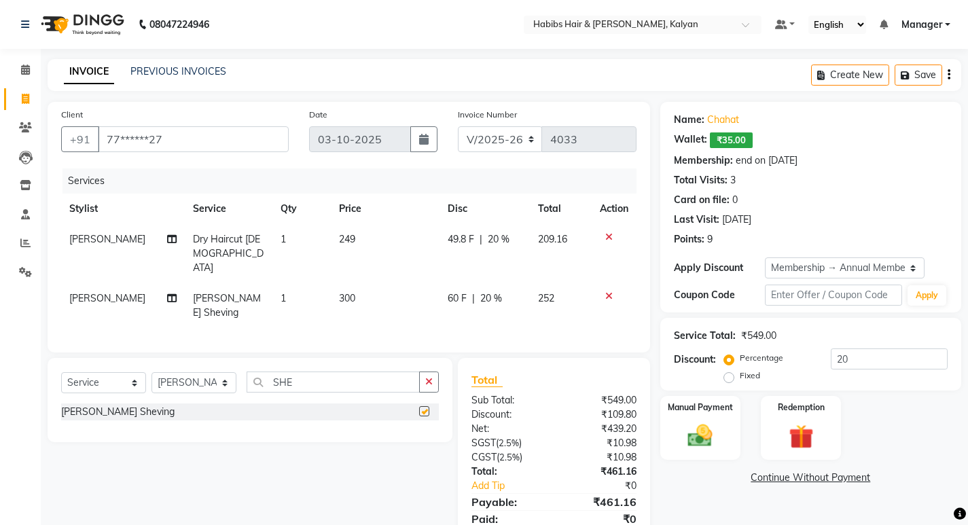
checkbox input "false"
click at [861, 272] on select "Select Membership → Annual Membership Loyalty → All Customers → Level 10" at bounding box center [845, 267] width 160 height 21
select select "0:"
click at [765, 257] on select "Select Membership → Annual Membership Loyalty → All Customers → Level 10" at bounding box center [845, 267] width 160 height 21
type input "0"
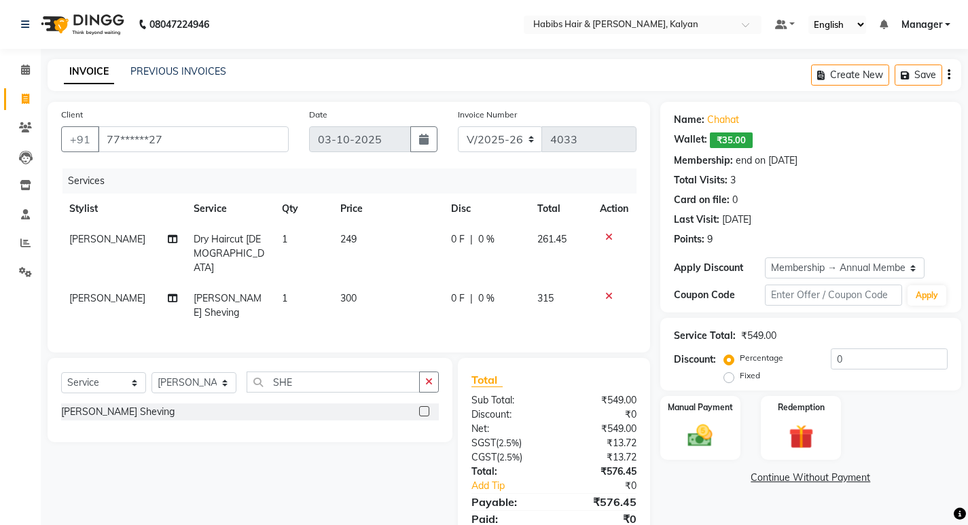
click at [503, 230] on td "0 F | 0 %" at bounding box center [486, 253] width 86 height 59
select select "77419"
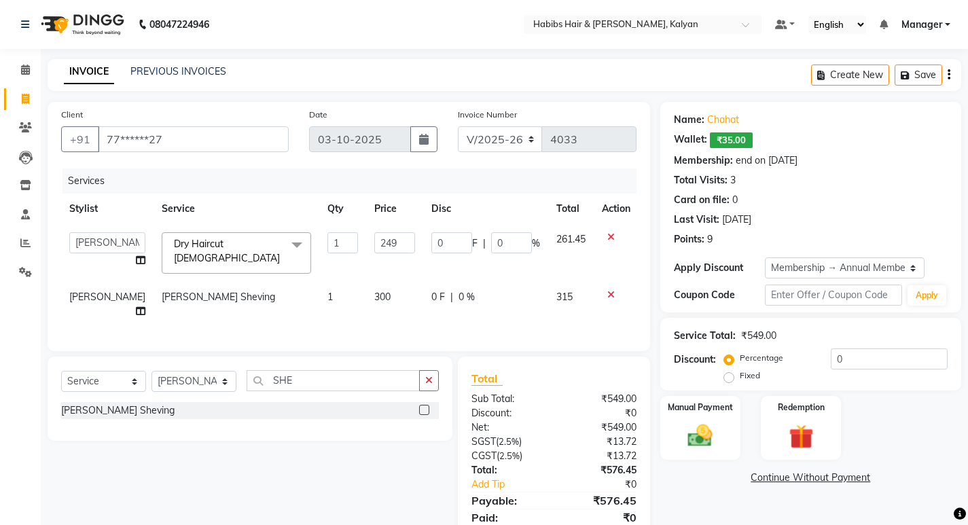
click at [503, 230] on td "0 F | 0 %" at bounding box center [485, 253] width 125 height 58
click at [503, 247] on input "0" at bounding box center [511, 242] width 41 height 21
type input "100"
click at [392, 289] on td "300" at bounding box center [394, 304] width 57 height 45
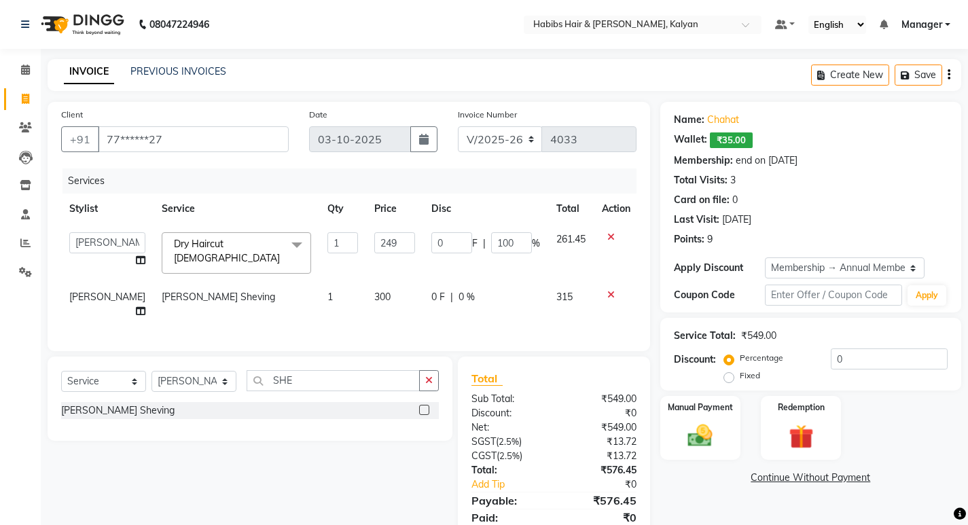
select select "77419"
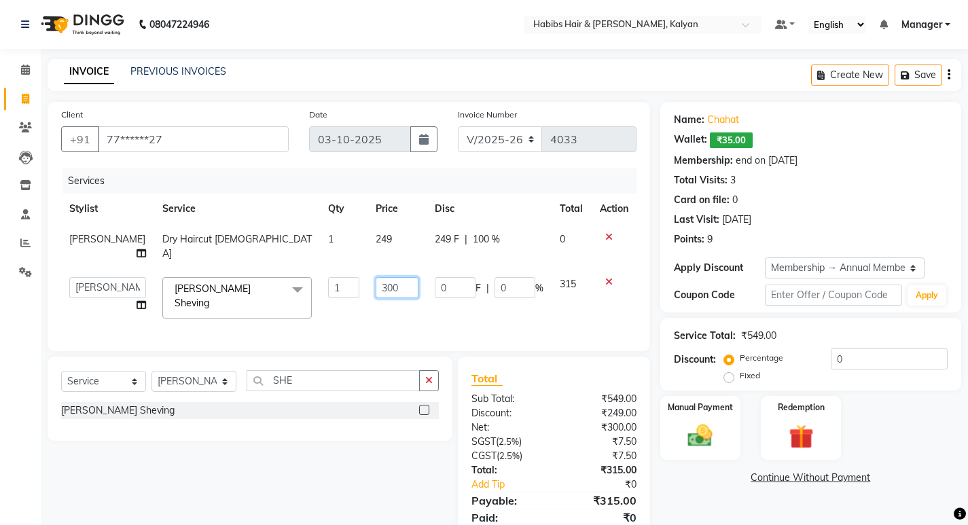
click at [391, 289] on input "300" at bounding box center [397, 287] width 43 height 21
type input "240"
click at [408, 315] on div "Services Stylist Service Qty Price Disc Total Action Sagar saindane Dry Haircut…" at bounding box center [348, 252] width 575 height 169
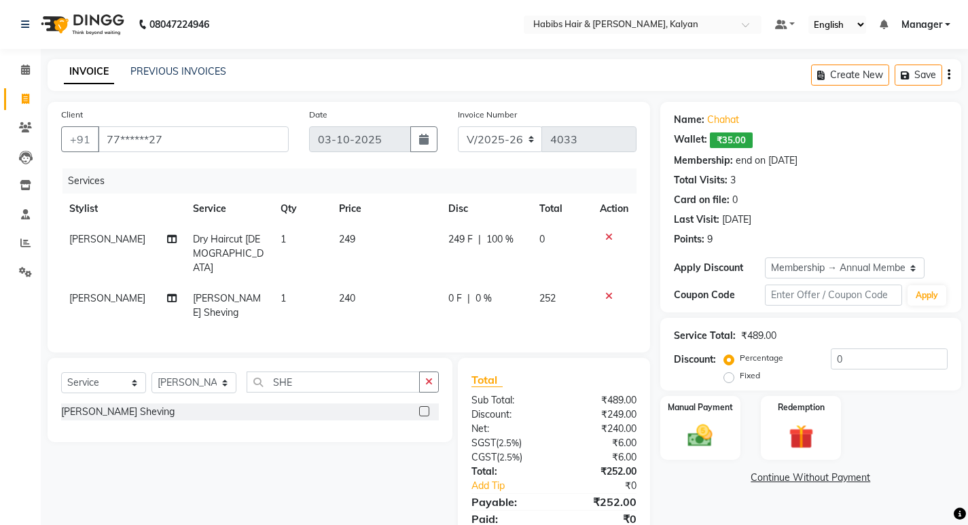
scroll to position [35, 0]
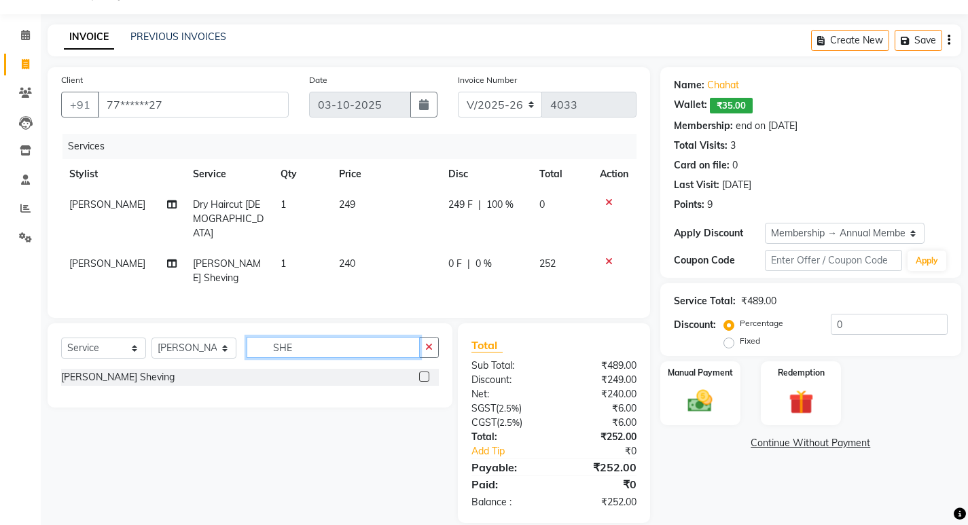
click at [352, 337] on input "SHE" at bounding box center [333, 347] width 173 height 21
type input "S"
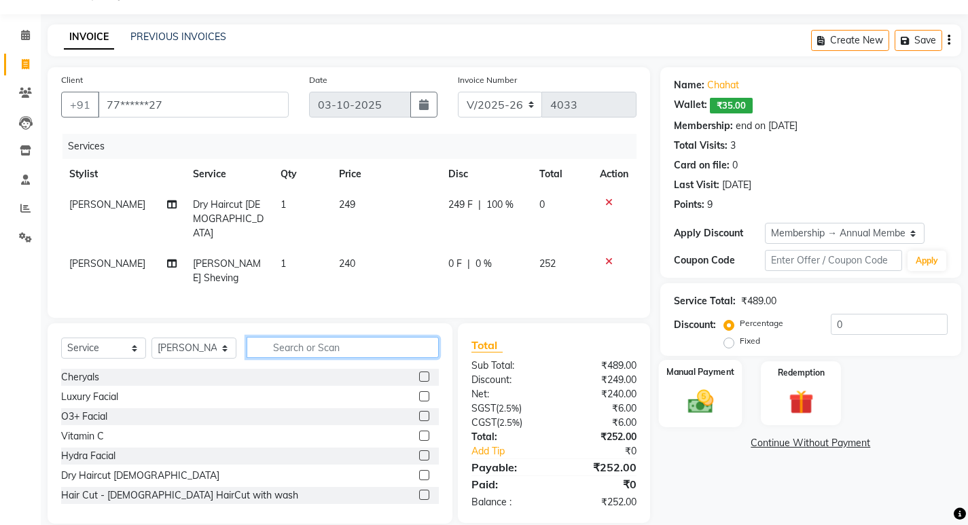
scroll to position [35, 0]
click at [711, 384] on div "Manual Payment" at bounding box center [700, 392] width 84 height 67
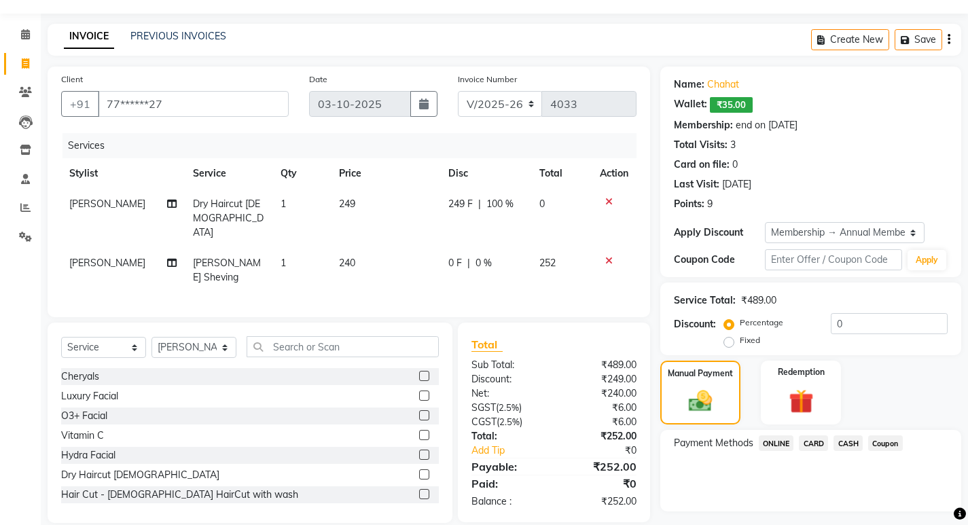
scroll to position [70, 0]
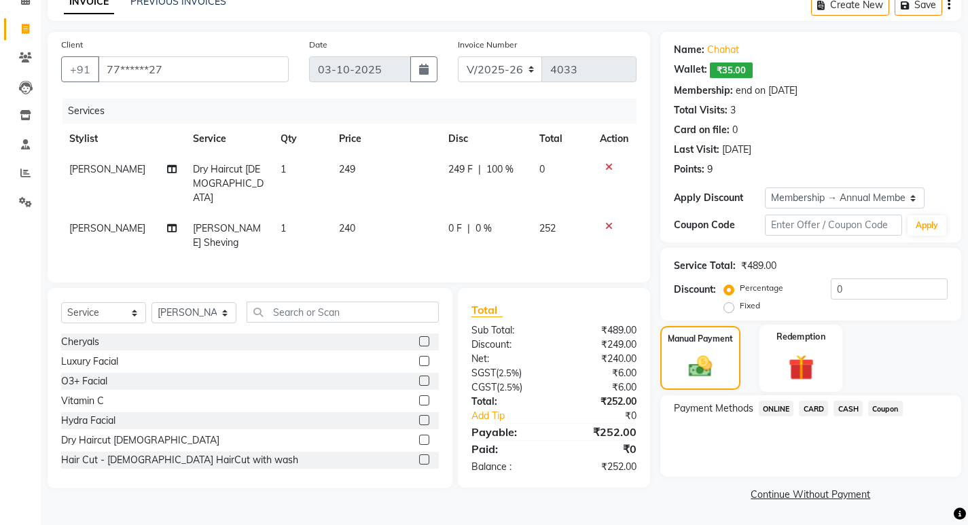
click at [790, 373] on img at bounding box center [801, 367] width 41 height 32
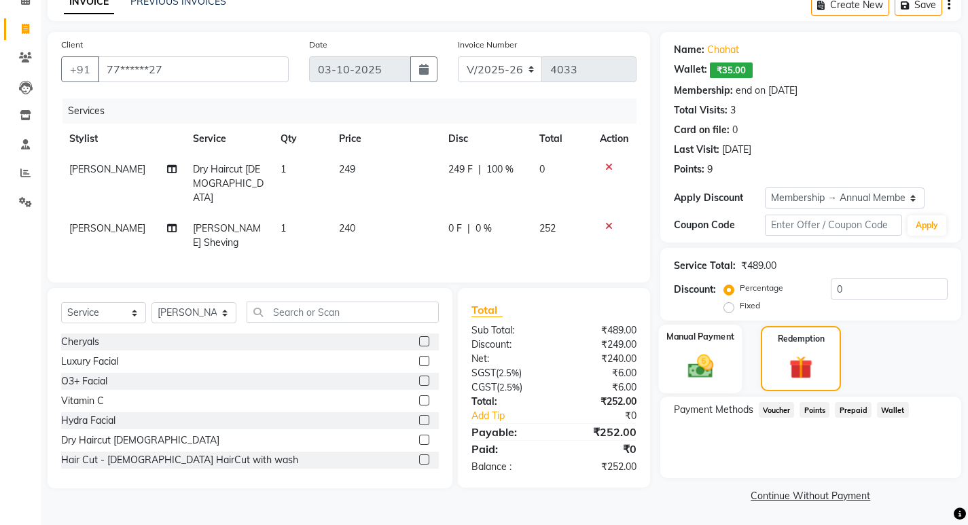
click at [691, 363] on img at bounding box center [699, 365] width 41 height 29
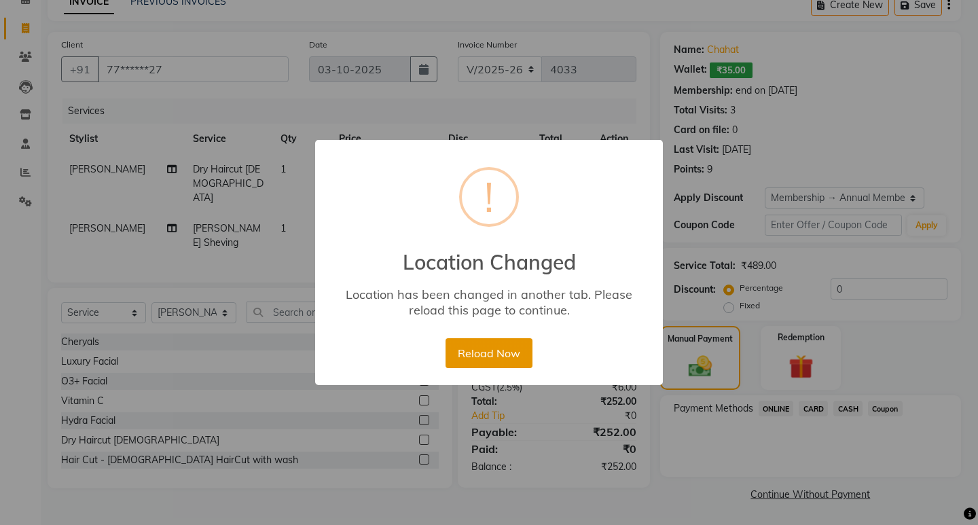
click at [499, 354] on button "Reload Now" at bounding box center [489, 353] width 86 height 30
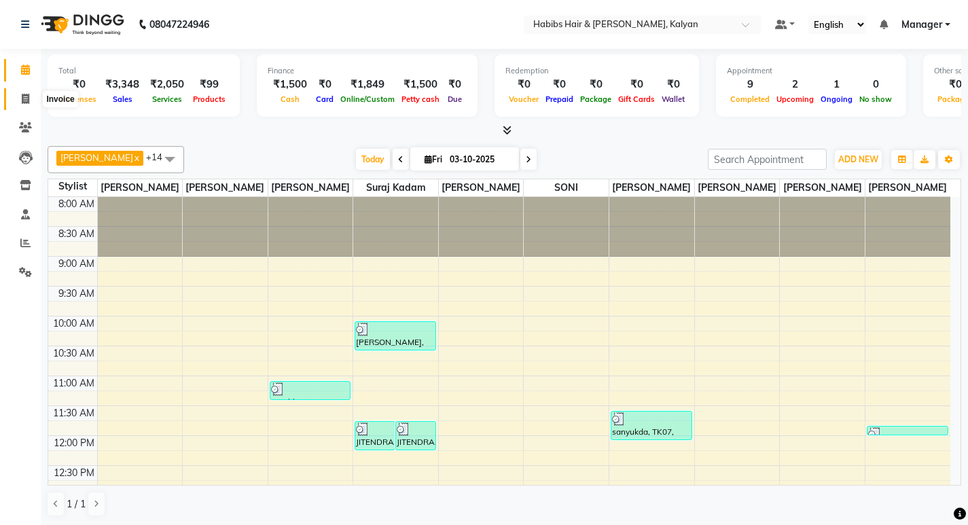
click at [22, 101] on icon at bounding box center [25, 99] width 7 height 10
select select "8185"
select select "service"
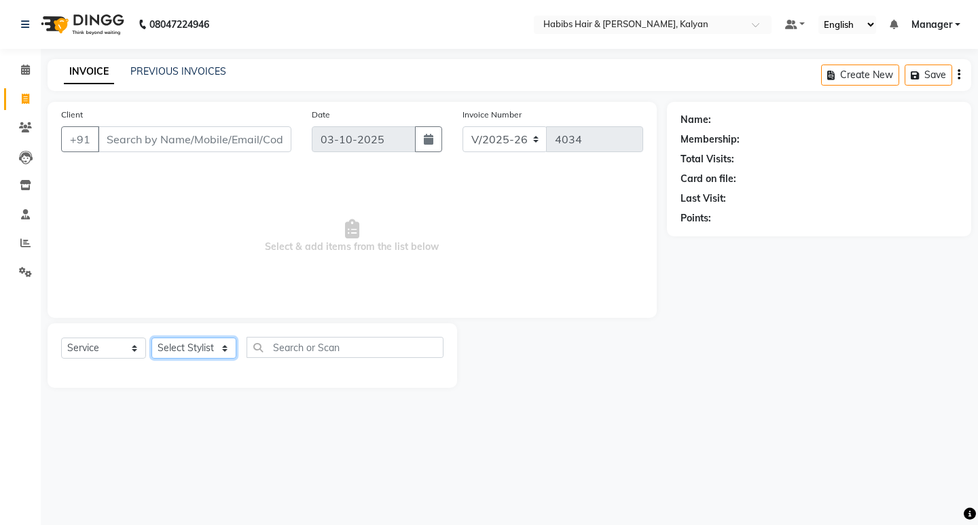
click at [196, 343] on select "Select Stylist [PERSON_NAME] Manager [PERSON_NAME] zipre [PERSON_NAME] [PERSON_…" at bounding box center [193, 348] width 85 height 21
click at [151, 338] on select "Select Stylist [PERSON_NAME] Manager [PERSON_NAME] zipre [PERSON_NAME] [PERSON_…" at bounding box center [193, 348] width 85 height 21
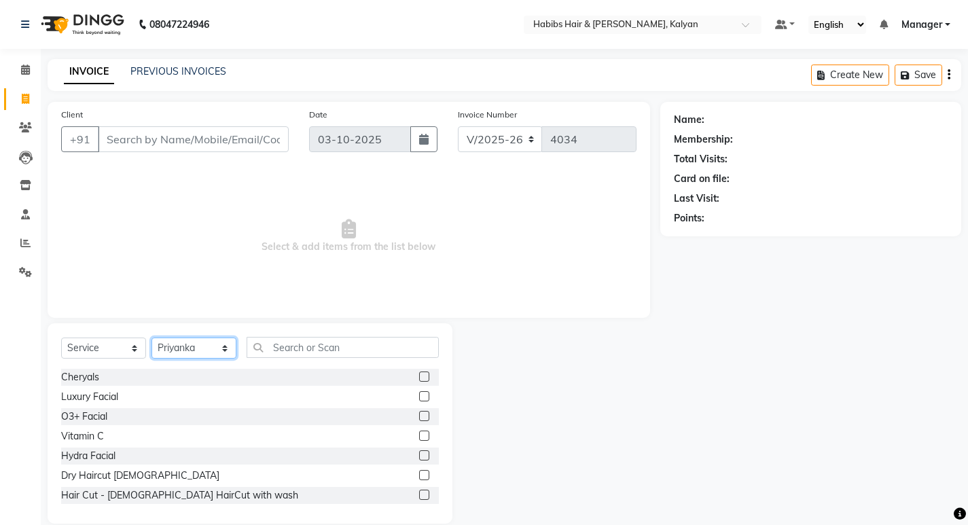
click at [195, 340] on select "Select Stylist [PERSON_NAME] Manager [PERSON_NAME] zipre [PERSON_NAME] [PERSON_…" at bounding box center [193, 348] width 85 height 21
select select "91726"
click at [151, 338] on select "Select Stylist [PERSON_NAME] Manager [PERSON_NAME] zipre [PERSON_NAME] [PERSON_…" at bounding box center [193, 348] width 85 height 21
click at [293, 345] on input "text" at bounding box center [343, 347] width 192 height 21
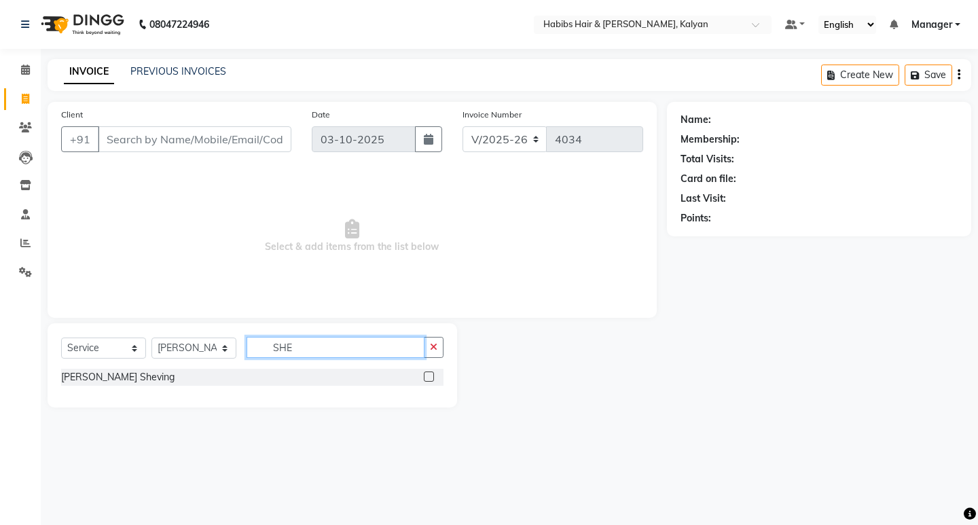
type input "SHE"
click at [429, 380] on label at bounding box center [429, 377] width 10 height 10
click at [429, 380] on input "checkbox" at bounding box center [428, 377] width 9 height 9
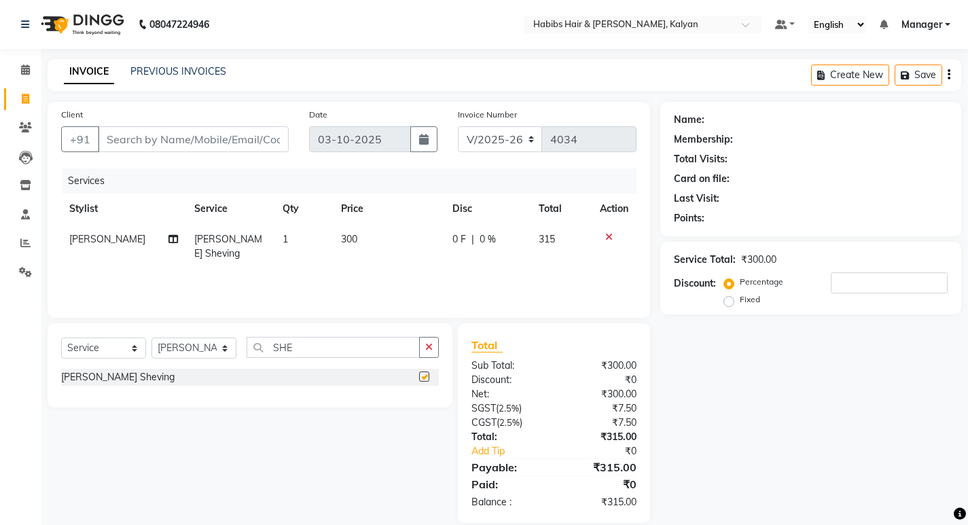
checkbox input "false"
click at [319, 349] on input "SHE" at bounding box center [333, 347] width 173 height 21
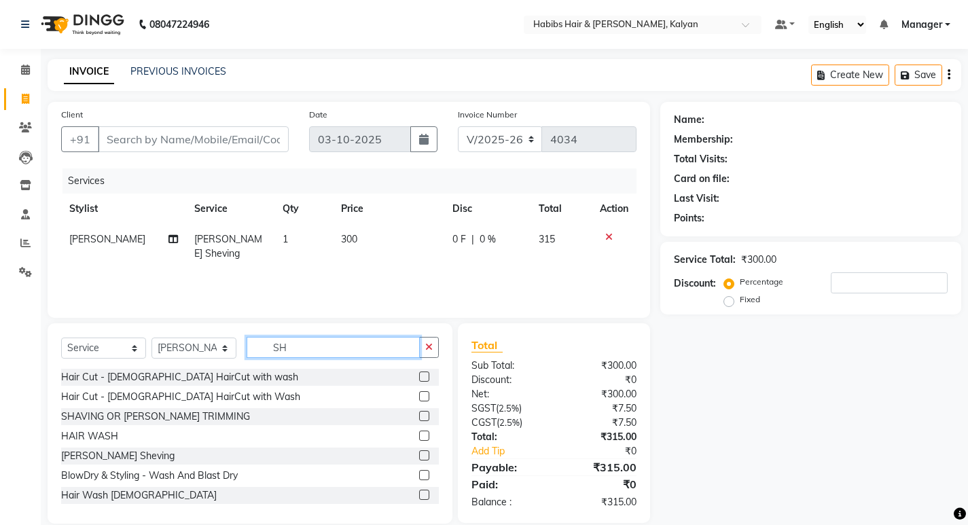
type input "S"
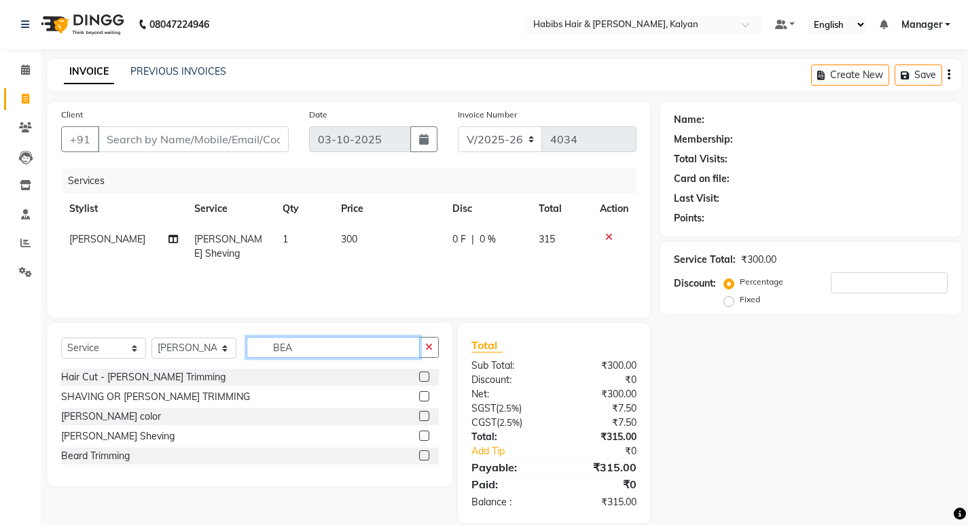
type input "BEA"
click at [420, 375] on label at bounding box center [424, 377] width 10 height 10
click at [420, 375] on input "checkbox" at bounding box center [423, 377] width 9 height 9
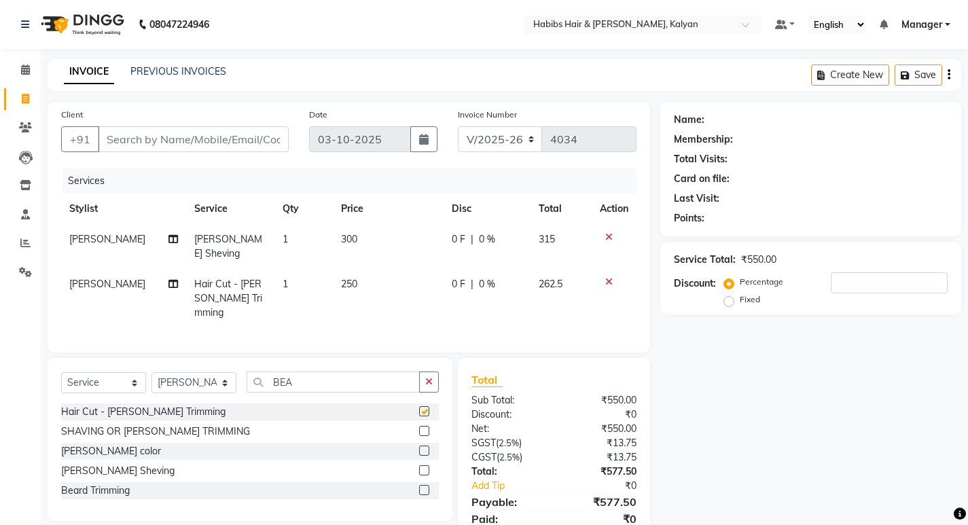
checkbox input "false"
click at [607, 235] on icon at bounding box center [608, 237] width 7 height 10
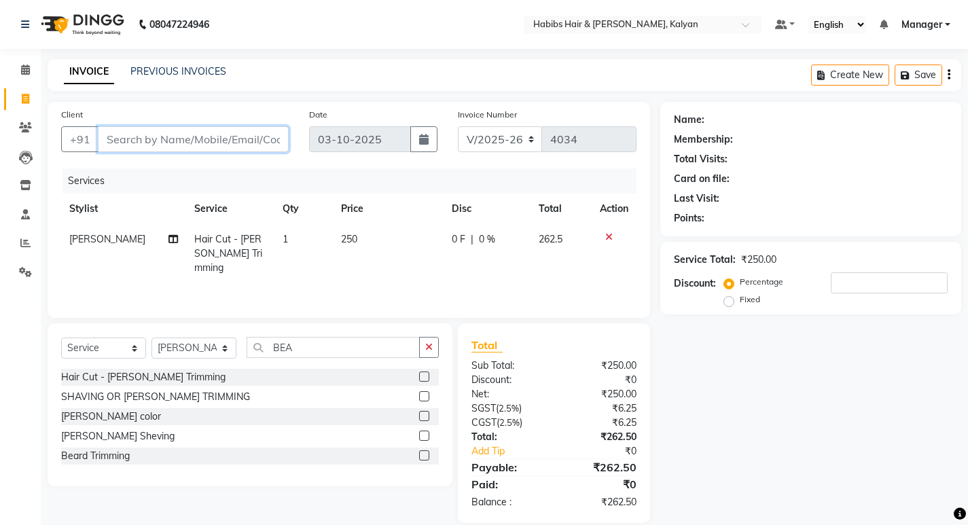
click at [225, 137] on input "Client" at bounding box center [193, 139] width 191 height 26
type input "9"
type input "0"
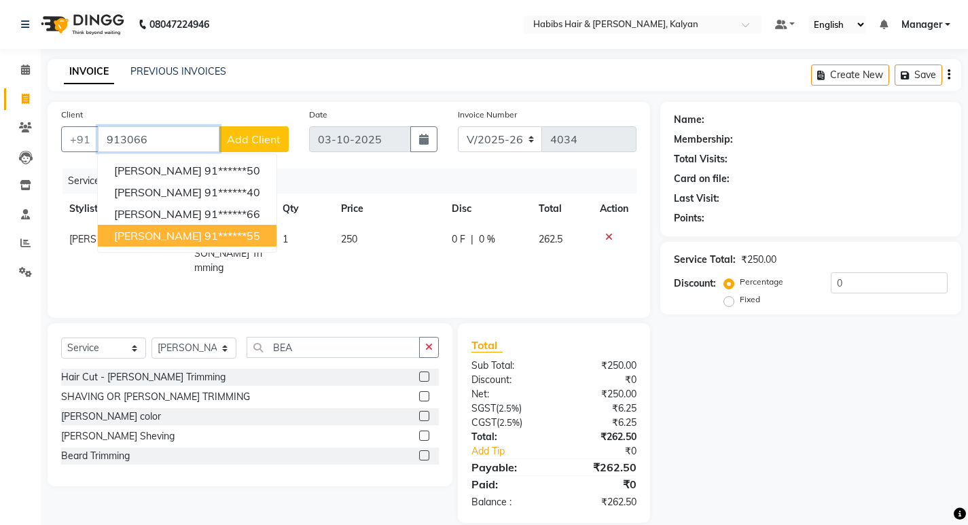
click at [205, 230] on ngb-highlight "91******55" at bounding box center [232, 236] width 56 height 14
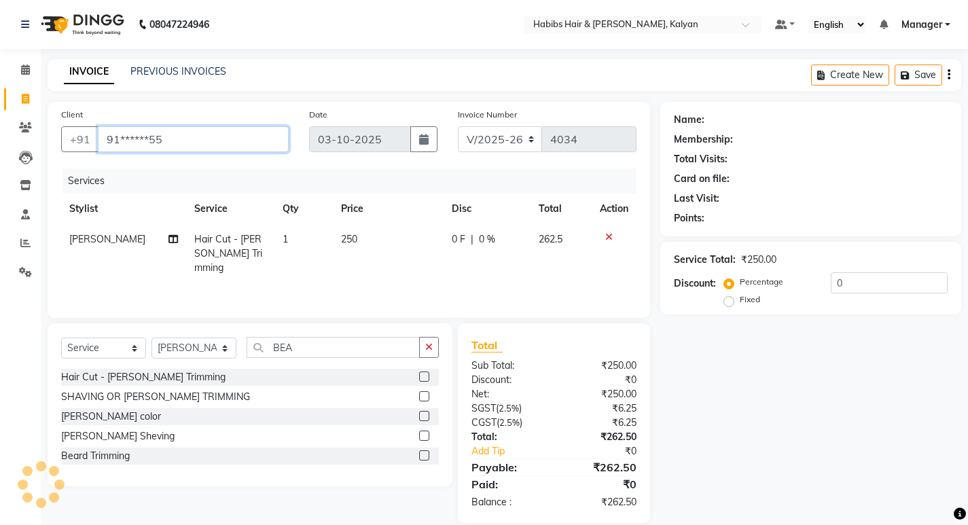
type input "91******55"
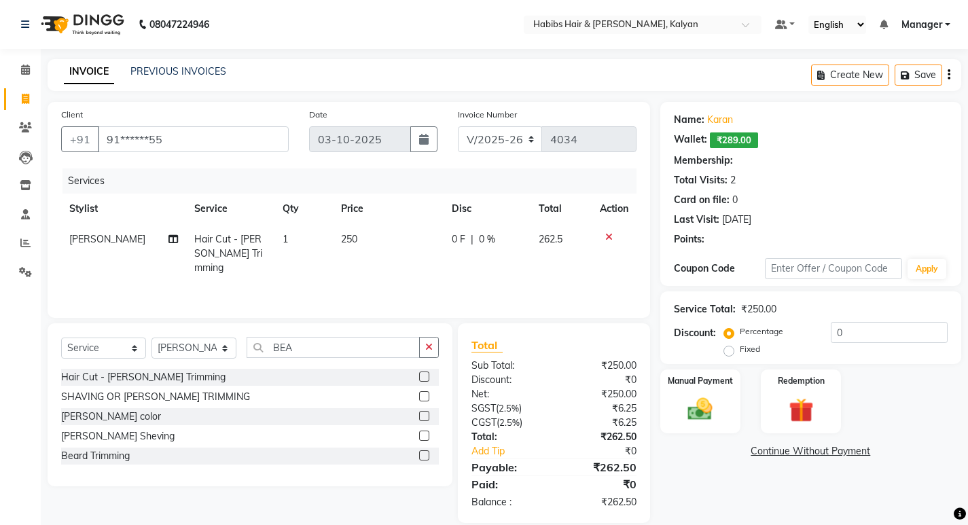
select select "1: Object"
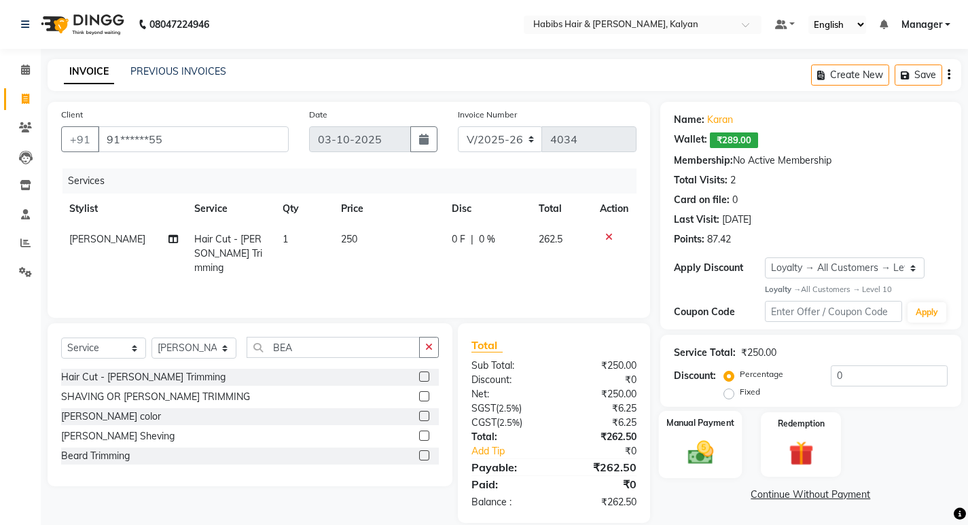
click at [694, 433] on div "Manual Payment" at bounding box center [700, 444] width 84 height 67
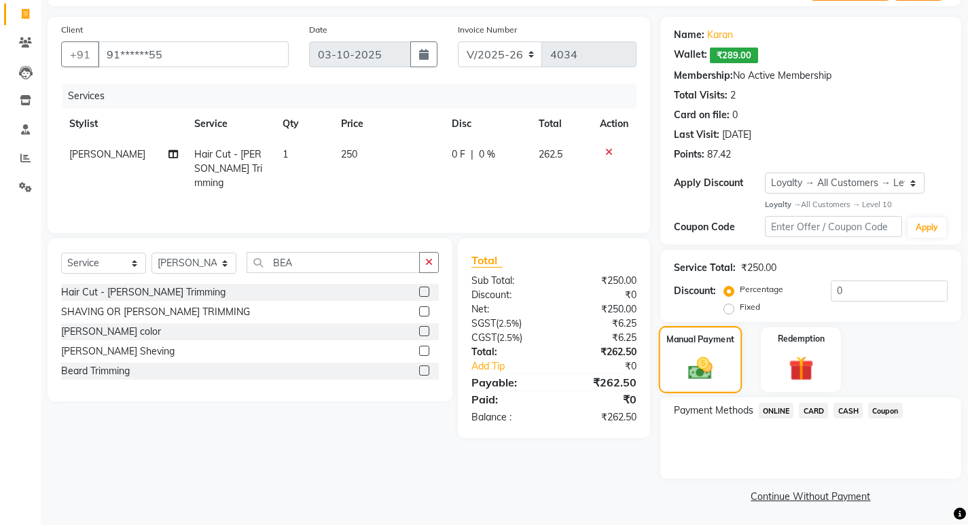
scroll to position [87, 0]
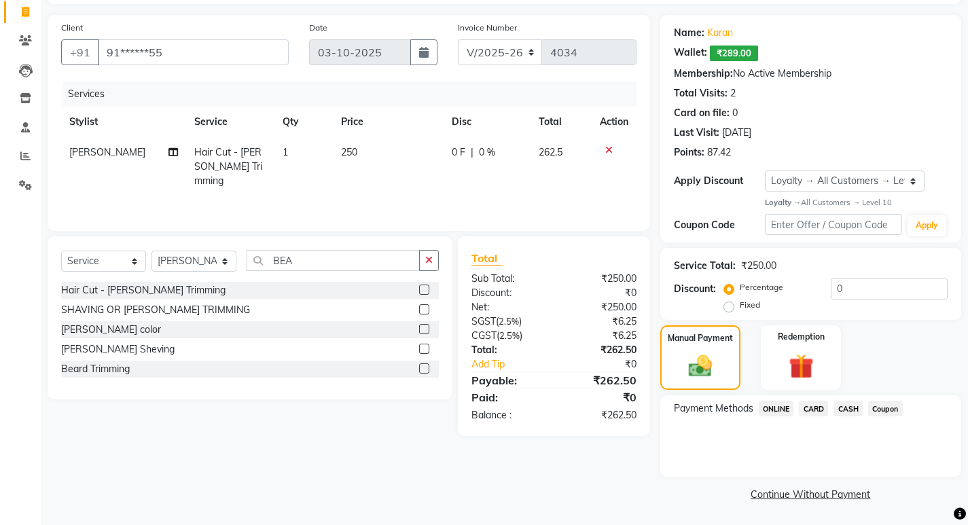
click at [774, 406] on span "ONLINE" at bounding box center [776, 409] width 35 height 16
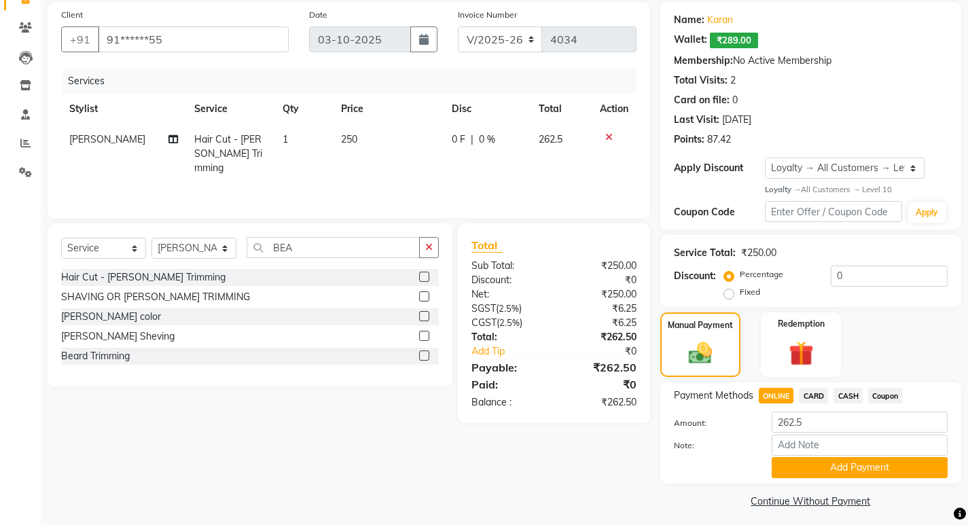
scroll to position [107, 0]
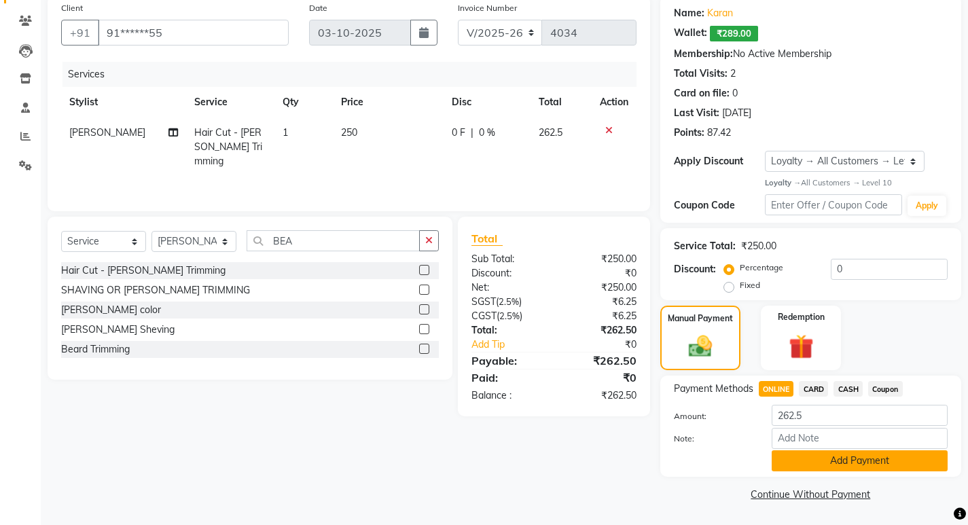
click at [818, 461] on button "Add Payment" at bounding box center [860, 460] width 176 height 21
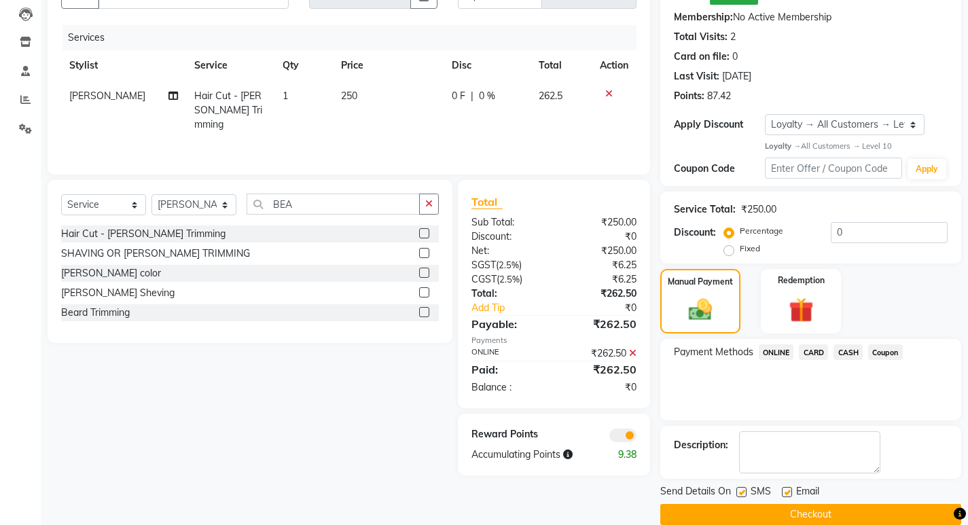
scroll to position [164, 0]
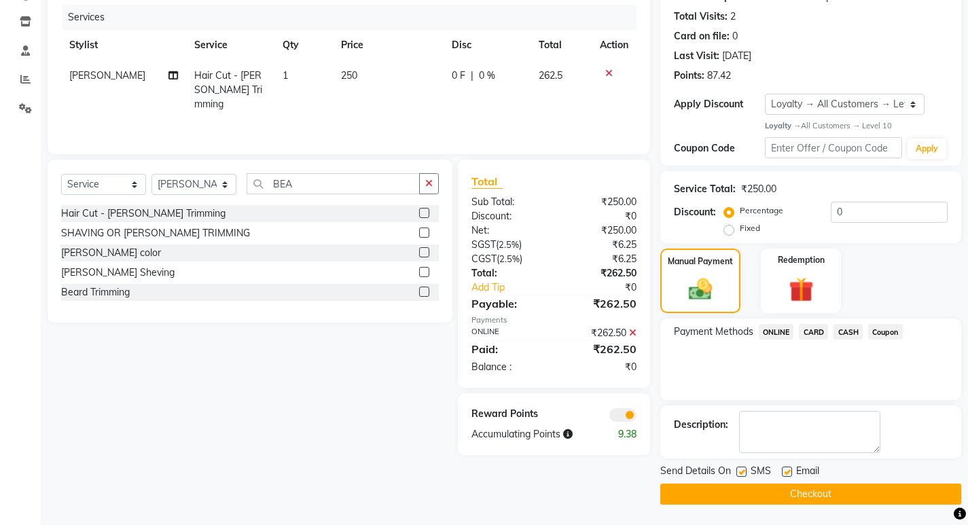
click at [789, 495] on button "Checkout" at bounding box center [810, 494] width 301 height 21
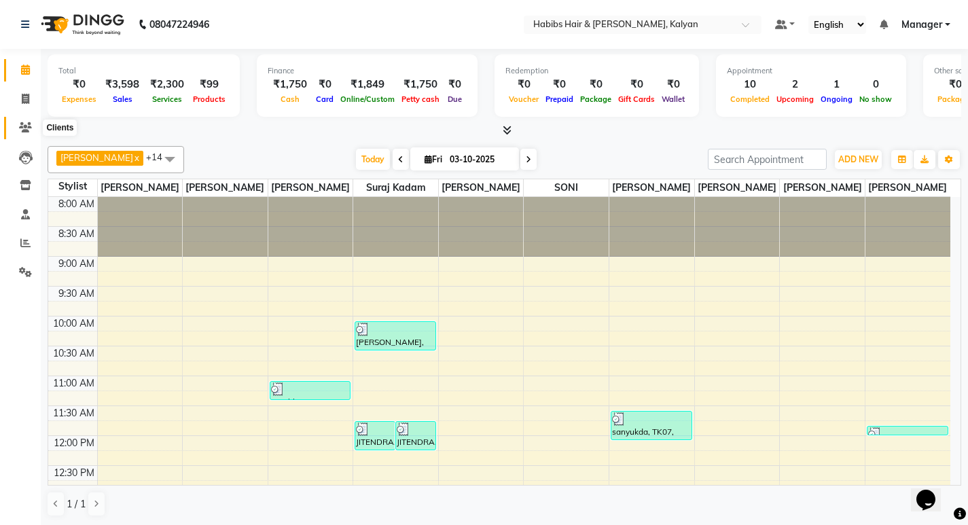
click at [20, 128] on icon at bounding box center [25, 127] width 13 height 10
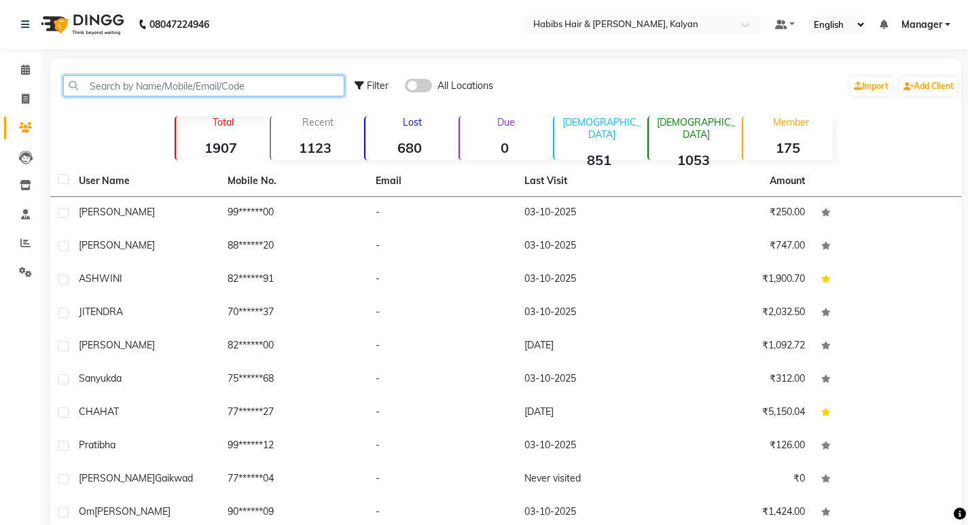
click at [253, 86] on input "text" at bounding box center [203, 85] width 281 height 21
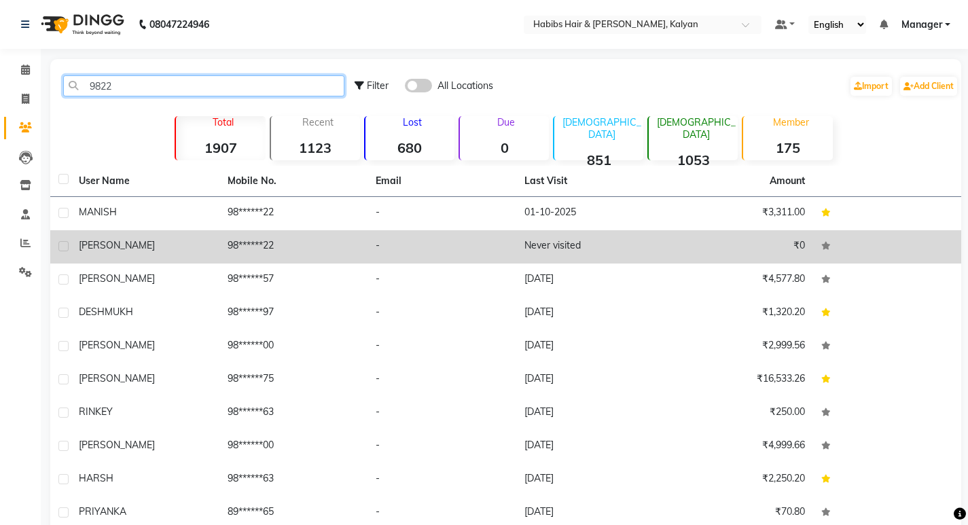
type input "9822"
click at [202, 249] on div "[PERSON_NAME]" at bounding box center [145, 245] width 132 height 14
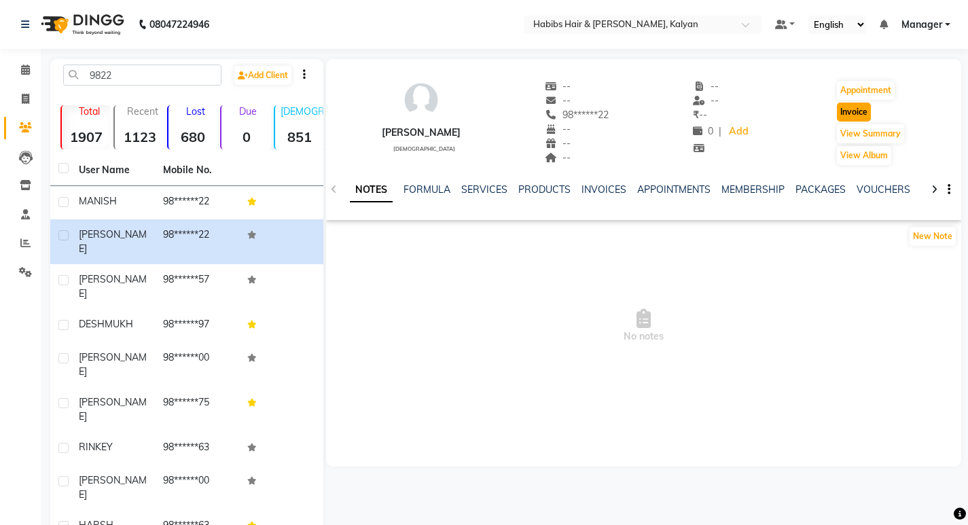
click at [842, 109] on button "Invoice" at bounding box center [854, 112] width 34 height 19
select select "service"
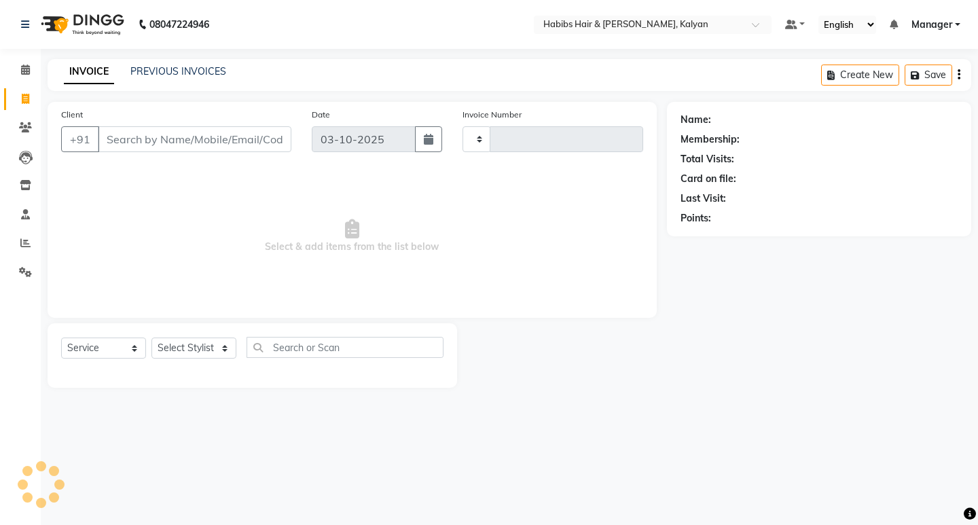
type input "4035"
select select "8185"
type input "98******22"
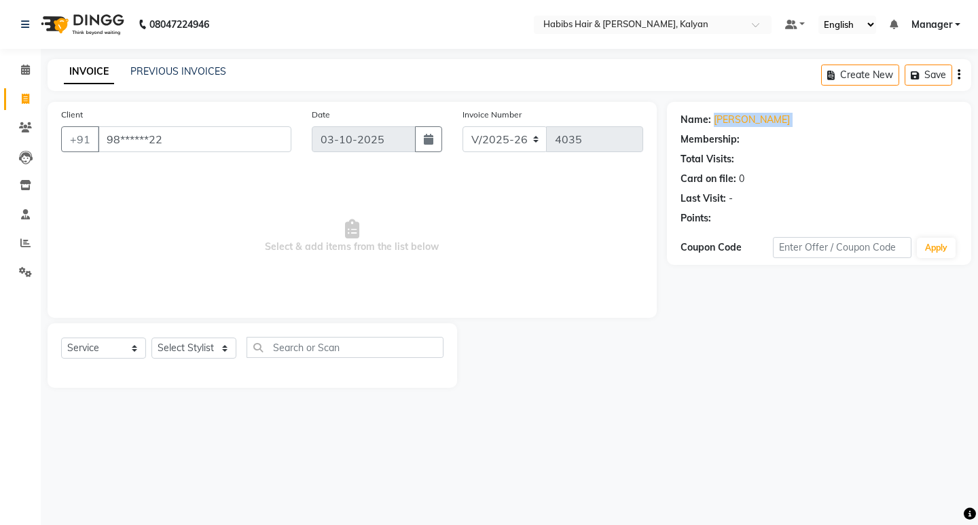
select select "1: Object"
click at [958, 75] on icon "button" at bounding box center [959, 75] width 3 height 1
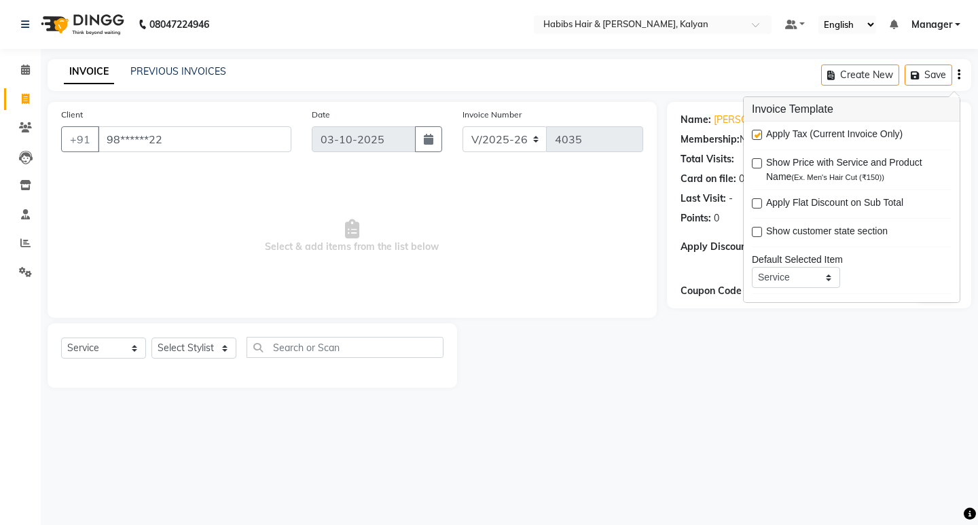
click at [456, 249] on span "Select & add items from the list below" at bounding box center [352, 236] width 582 height 136
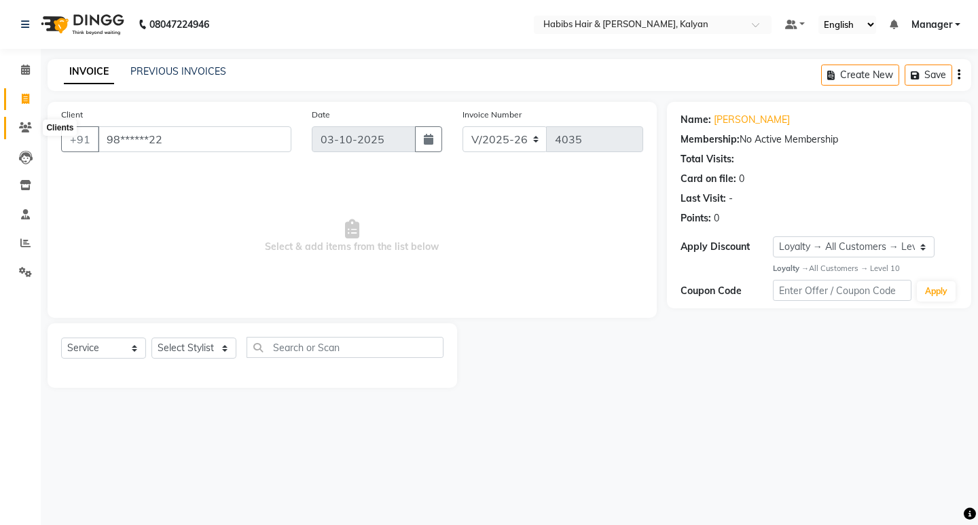
click at [27, 123] on icon at bounding box center [25, 127] width 13 height 10
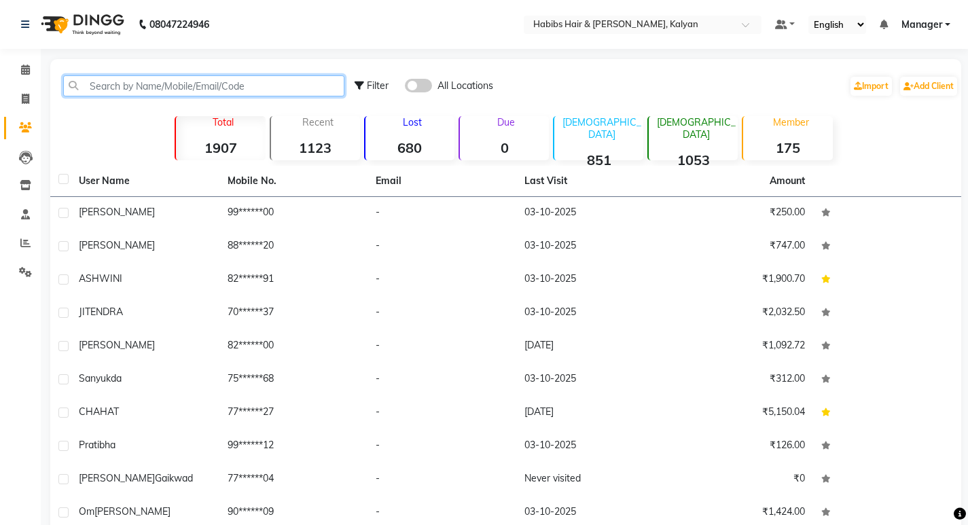
click at [205, 88] on input "text" at bounding box center [203, 85] width 281 height 21
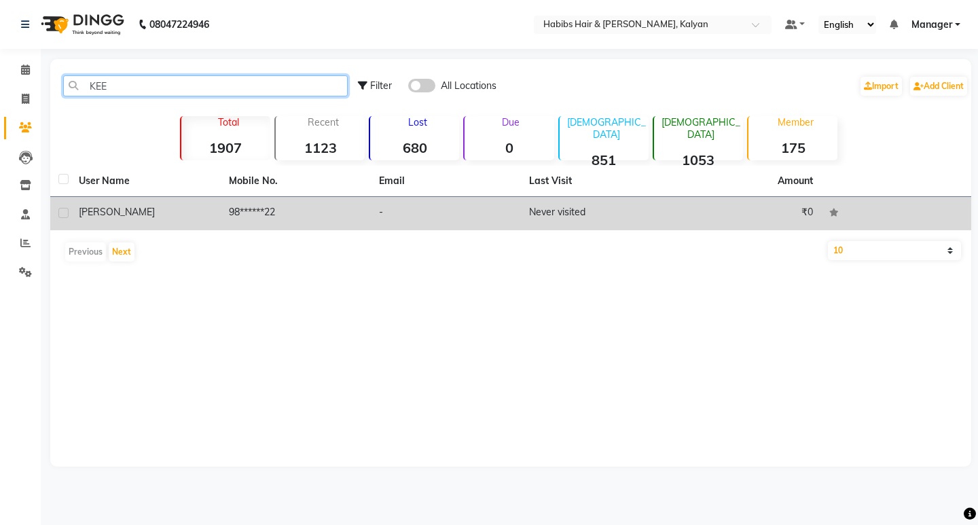
type input "KEE"
click at [271, 210] on td "98******22" at bounding box center [296, 213] width 150 height 33
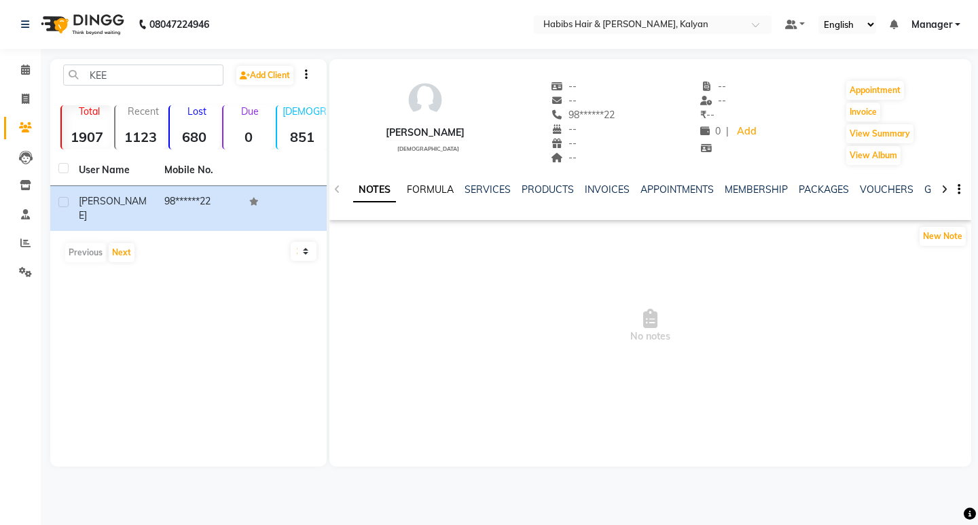
click at [416, 183] on link "FORMULA" at bounding box center [430, 189] width 47 height 12
click at [481, 186] on link "SERVICES" at bounding box center [486, 189] width 46 height 12
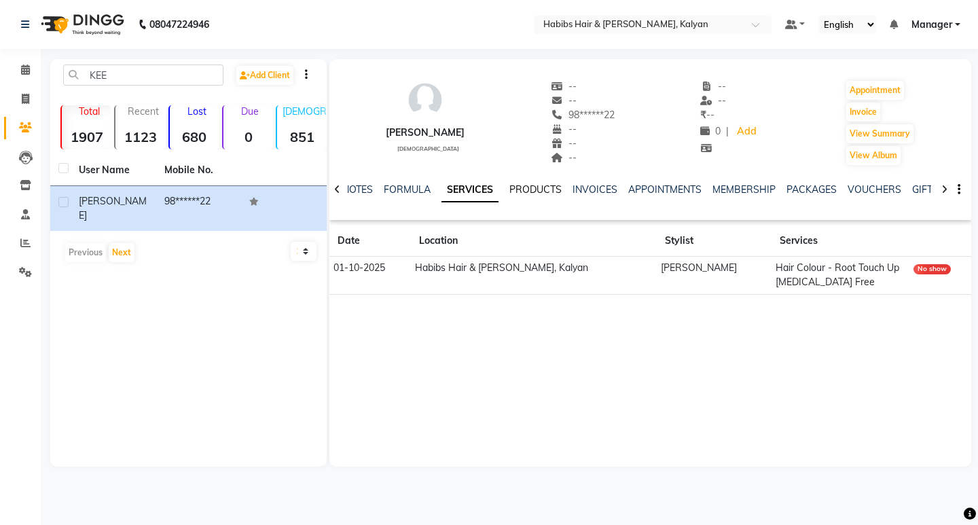
click at [537, 190] on link "PRODUCTS" at bounding box center [535, 189] width 52 height 12
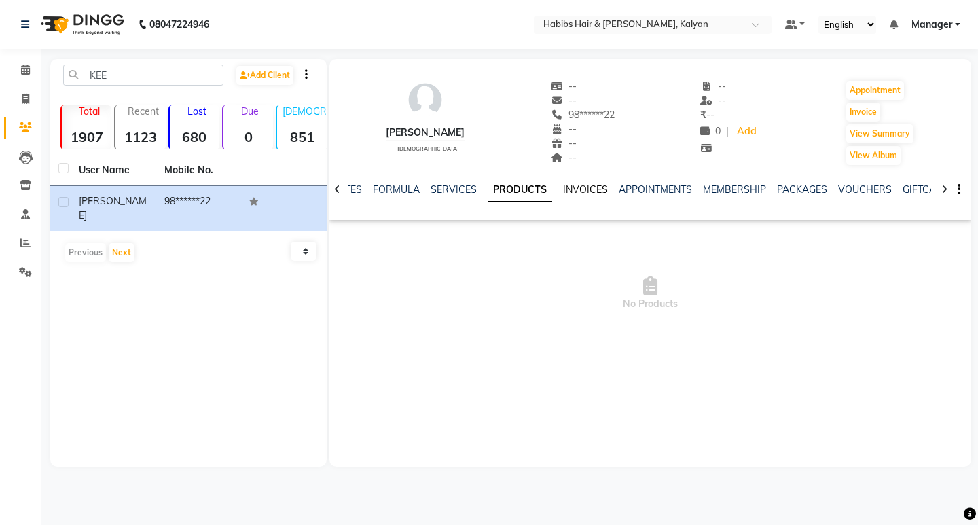
click at [571, 184] on link "INVOICES" at bounding box center [585, 189] width 45 height 12
click at [623, 184] on link "APPOINTMENTS" at bounding box center [643, 189] width 73 height 12
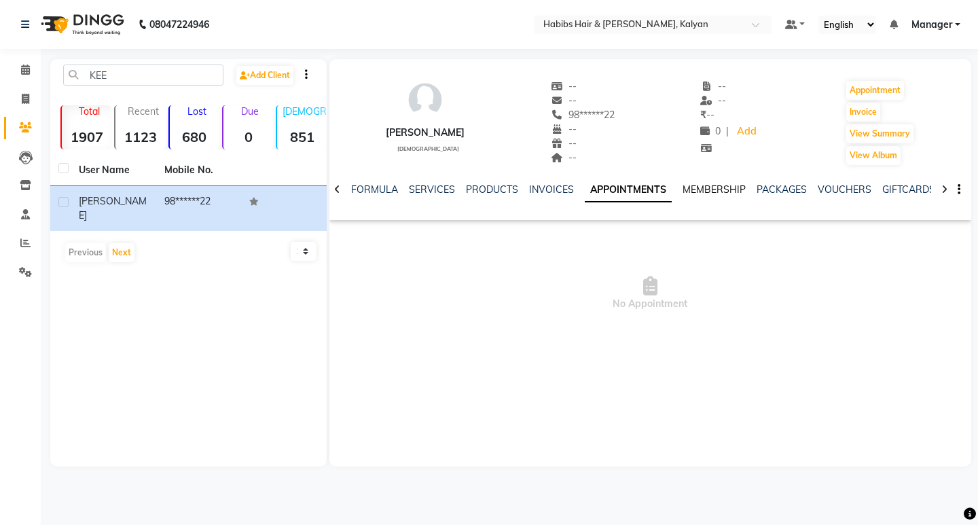
click at [709, 188] on link "MEMBERSHIP" at bounding box center [714, 189] width 63 height 12
click at [754, 194] on link "PACKAGES" at bounding box center [768, 189] width 50 height 12
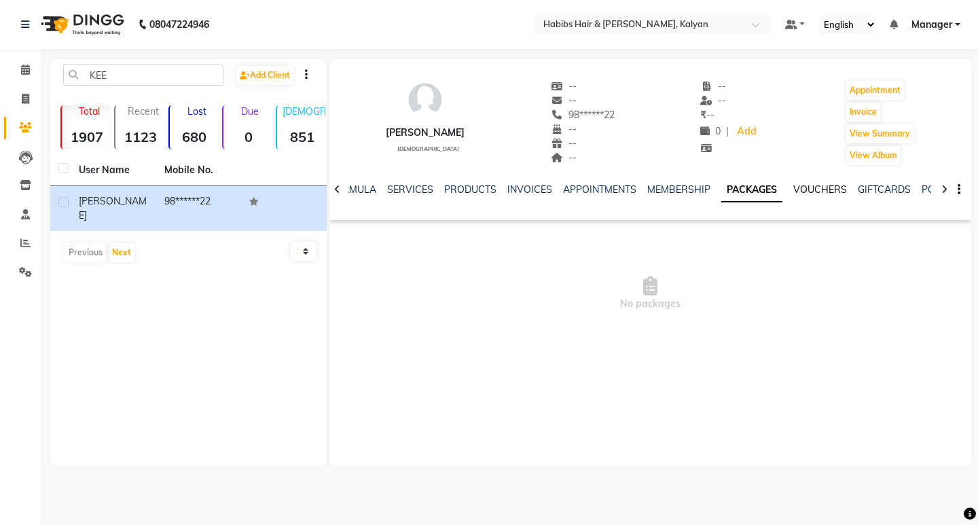
click at [820, 186] on link "VOUCHERS" at bounding box center [820, 189] width 54 height 12
click at [871, 187] on link "GIFTCARDS" at bounding box center [873, 189] width 53 height 12
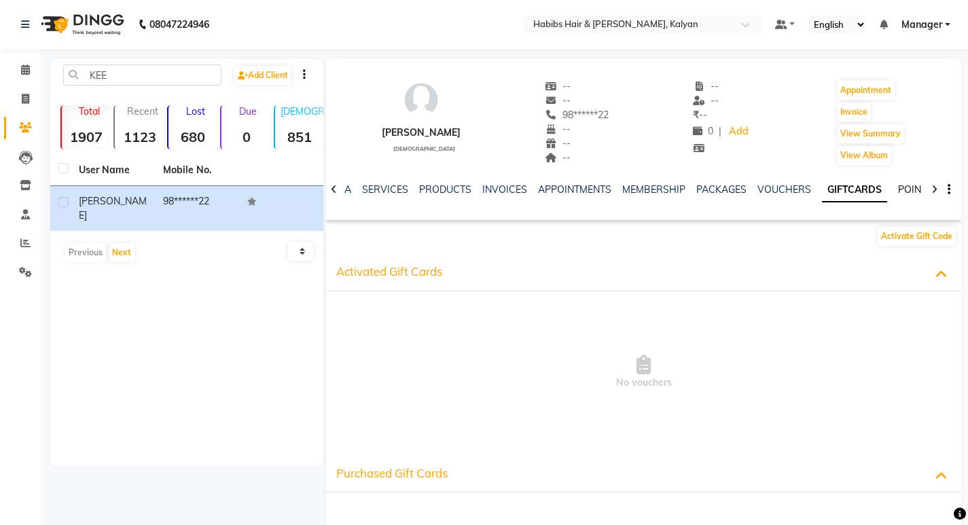
click at [898, 187] on link "POINTS" at bounding box center [915, 189] width 35 height 12
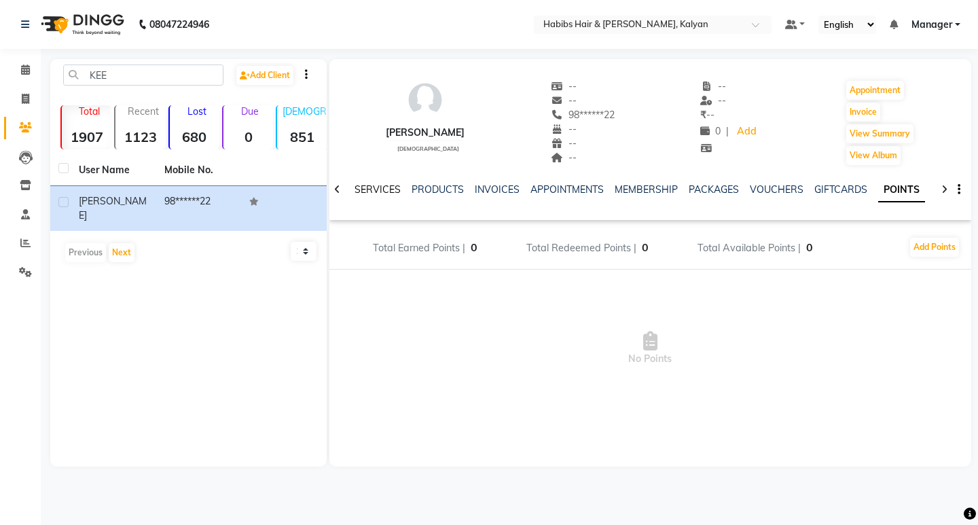
click at [361, 184] on link "SERVICES" at bounding box center [378, 189] width 46 height 12
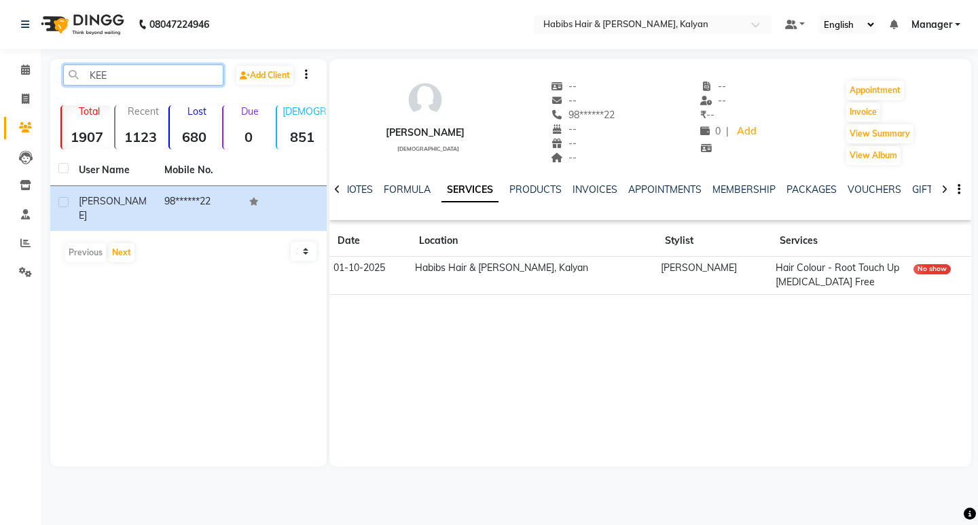
click at [135, 79] on input "KEE" at bounding box center [143, 75] width 160 height 21
click at [401, 187] on link "FORMULA" at bounding box center [407, 189] width 47 height 12
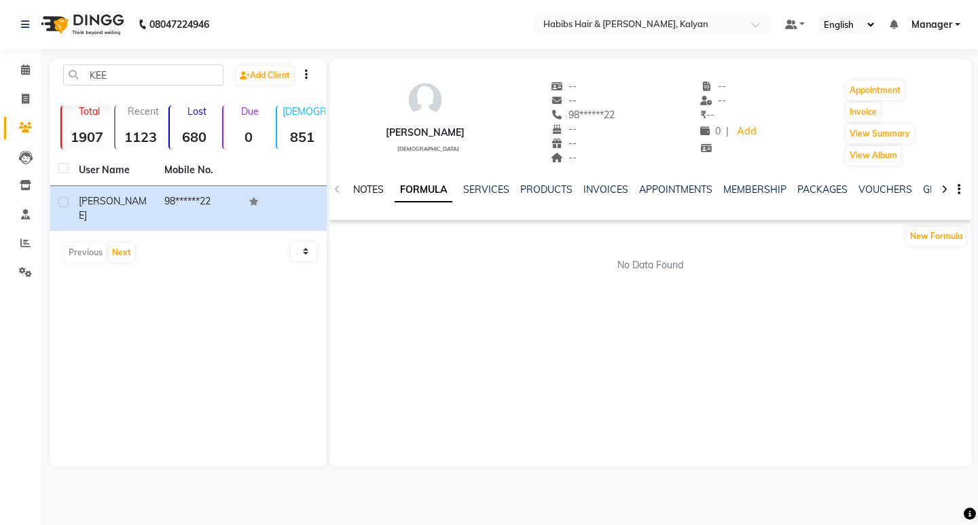
click at [377, 185] on link "NOTES" at bounding box center [368, 189] width 31 height 12
click at [447, 190] on link "FORMULA" at bounding box center [430, 189] width 47 height 12
click at [472, 190] on link "SERVICES" at bounding box center [486, 189] width 46 height 12
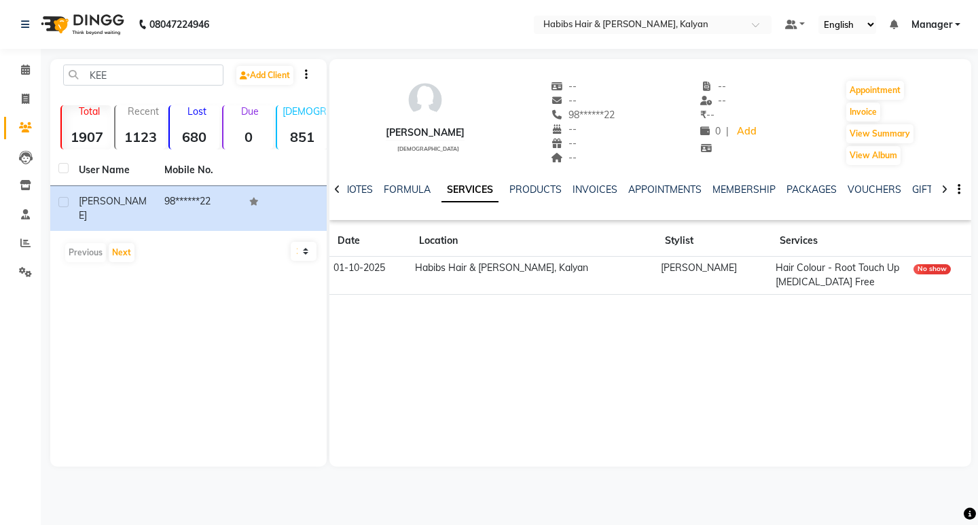
click at [819, 264] on td "Hair Colour - Root Touch Up [MEDICAL_DATA] Free" at bounding box center [841, 276] width 138 height 38
click at [920, 274] on div "No show" at bounding box center [932, 269] width 37 height 10
click at [593, 190] on link "INVOICES" at bounding box center [595, 189] width 45 height 12
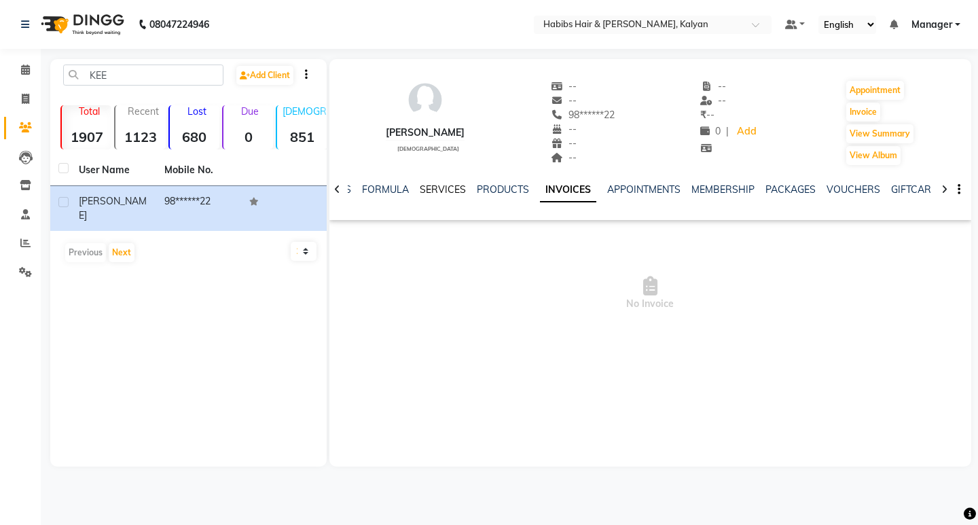
click at [446, 188] on link "SERVICES" at bounding box center [443, 189] width 46 height 12
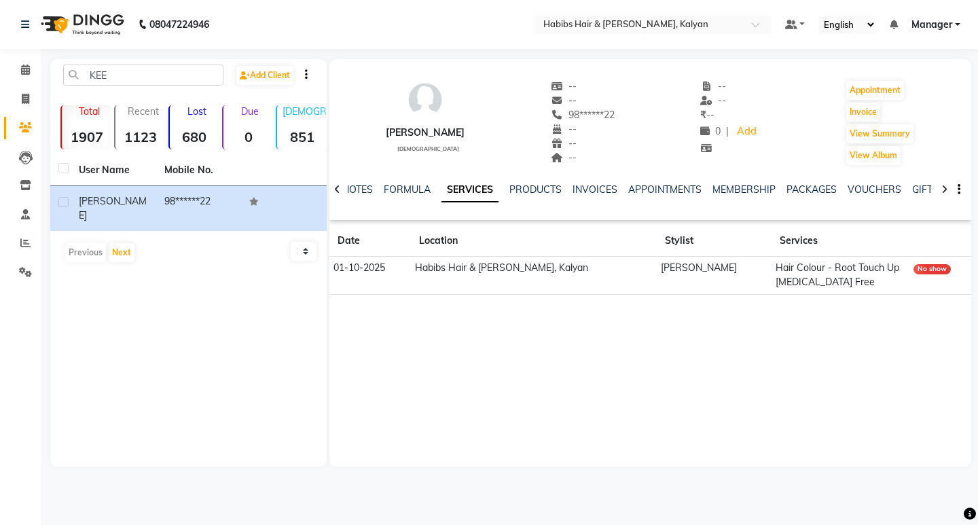
click at [942, 268] on div "No show" at bounding box center [932, 269] width 37 height 10
click at [542, 270] on td "Habibs Hair & [PERSON_NAME], Kalyan" at bounding box center [534, 276] width 246 height 38
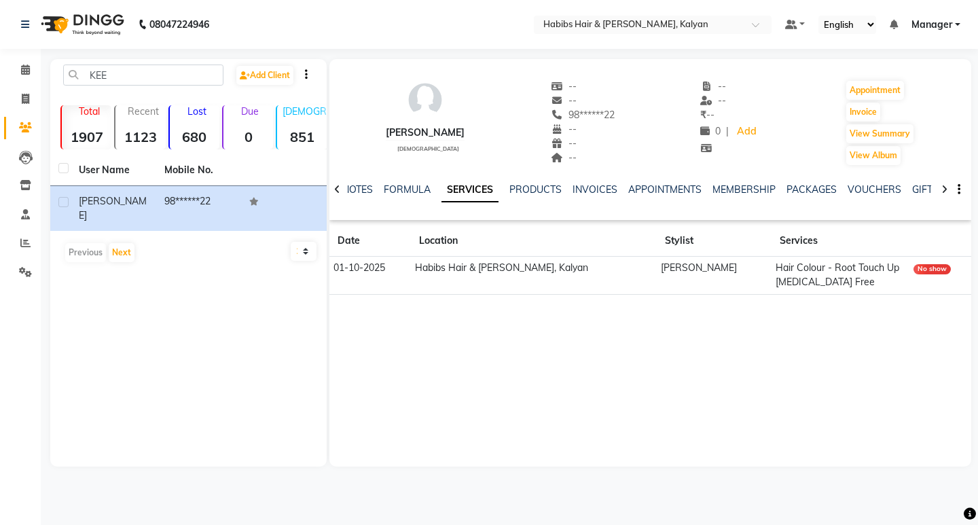
click at [377, 271] on td "01-10-2025" at bounding box center [370, 276] width 82 height 38
click at [558, 266] on td "Habibs Hair & [PERSON_NAME], Kalyan" at bounding box center [534, 276] width 246 height 38
click at [27, 69] on icon at bounding box center [25, 70] width 9 height 10
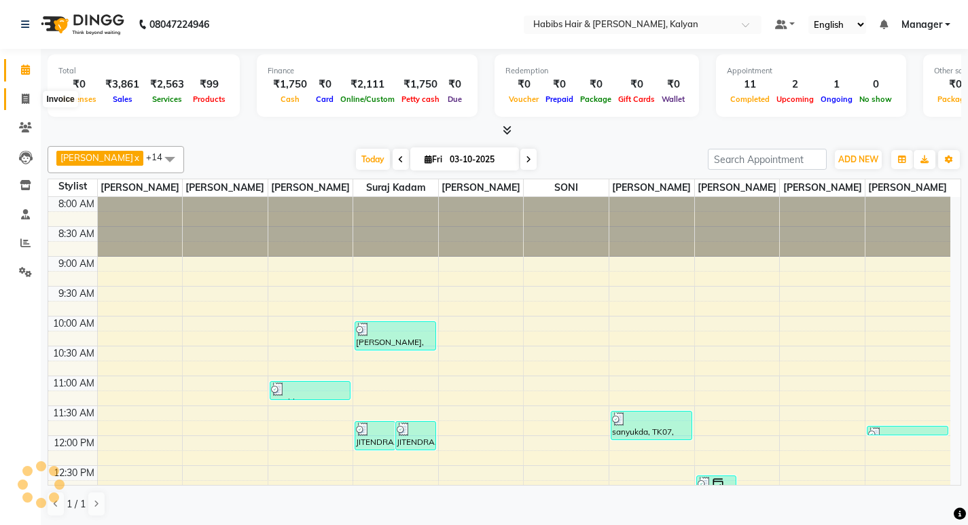
click at [22, 101] on icon at bounding box center [25, 99] width 7 height 10
select select "8185"
select select "service"
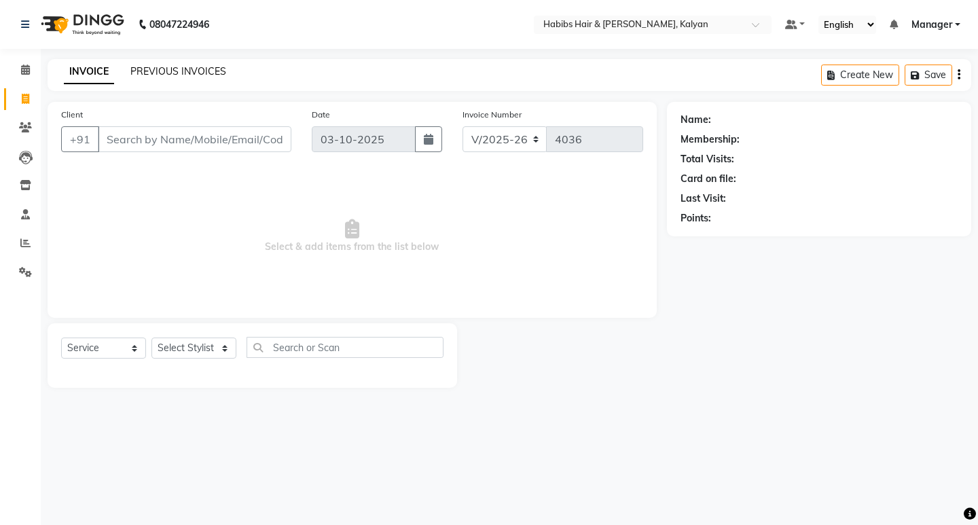
click at [164, 73] on link "PREVIOUS INVOICES" at bounding box center [178, 71] width 96 height 12
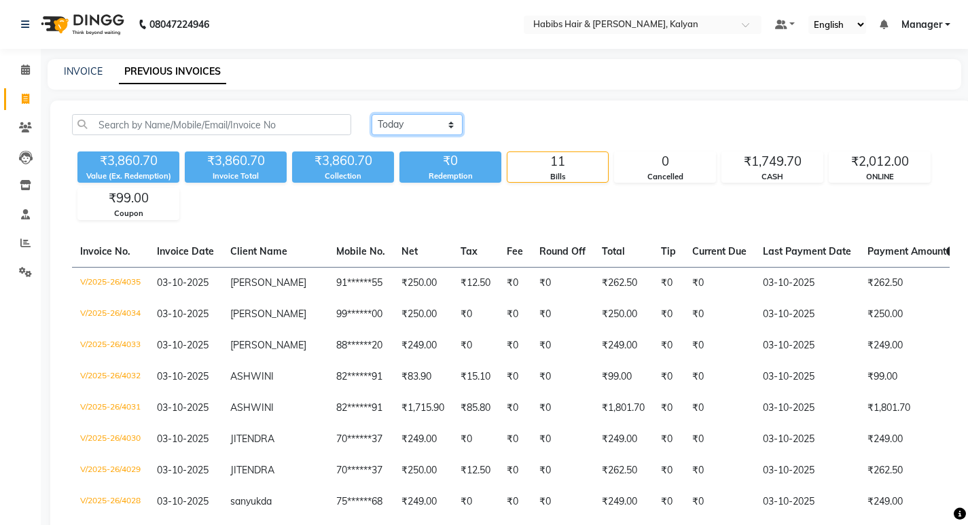
drag, startPoint x: 454, startPoint y: 123, endPoint x: 451, endPoint y: 133, distance: 10.5
click at [454, 123] on select "Today Yesterday Custom Range" at bounding box center [417, 124] width 91 height 21
select select "range"
click at [372, 114] on select "Today Yesterday Custom Range" at bounding box center [417, 124] width 91 height 21
click at [528, 132] on input "03-10-2025" at bounding box center [527, 124] width 95 height 19
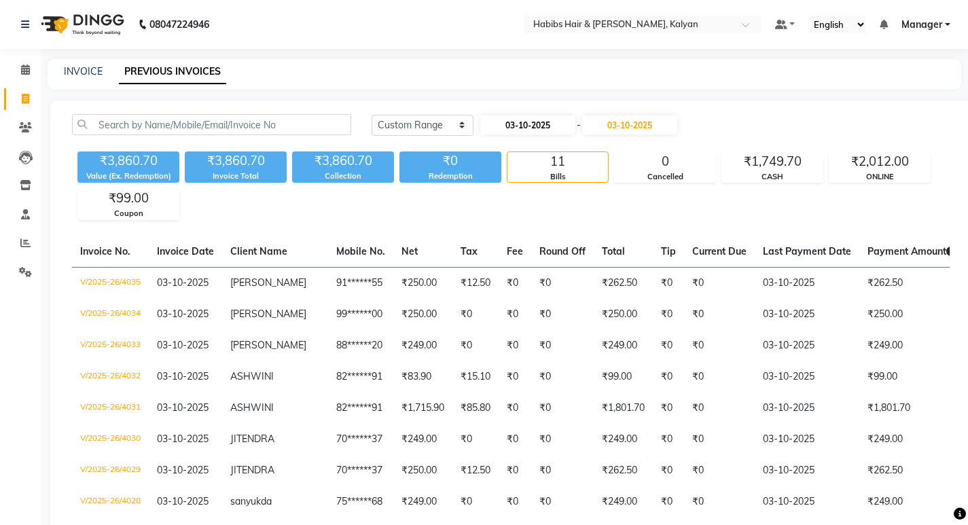
select select "10"
select select "2025"
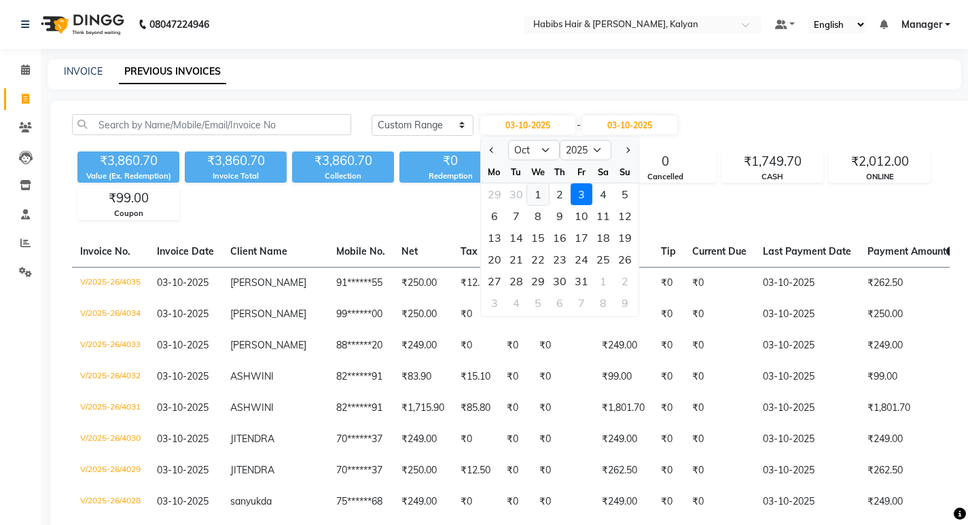
click at [538, 195] on div "1" at bounding box center [538, 194] width 22 height 22
type input "01-10-2025"
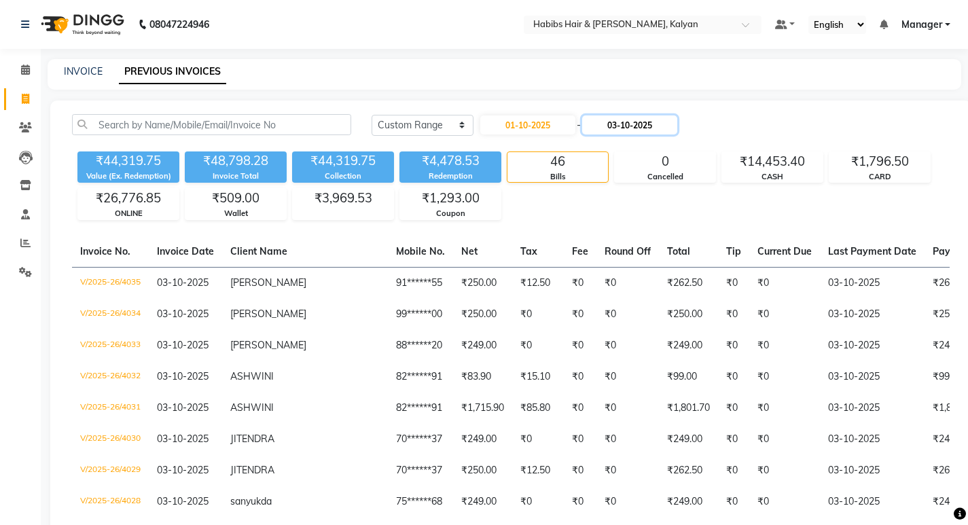
click at [626, 123] on input "03-10-2025" at bounding box center [629, 124] width 95 height 19
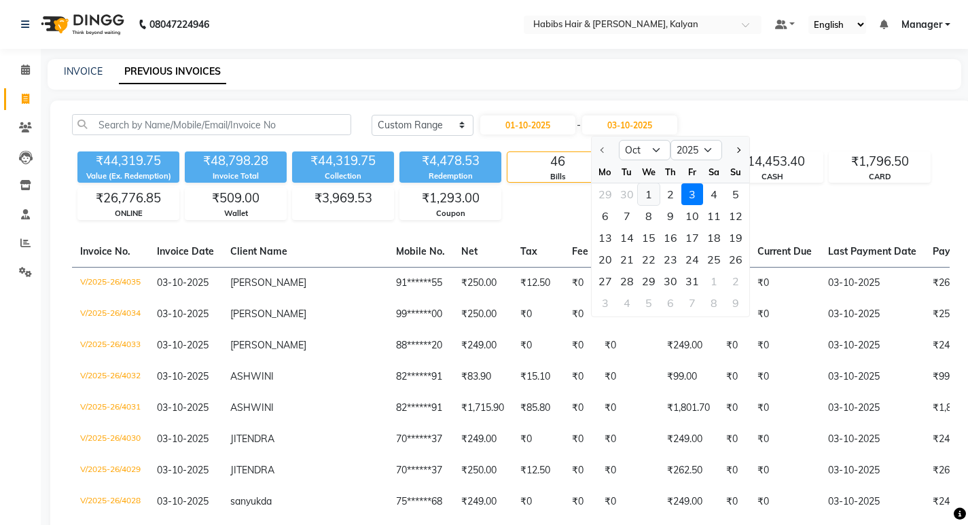
click at [649, 195] on div "1" at bounding box center [649, 194] width 22 height 22
type input "01-10-2025"
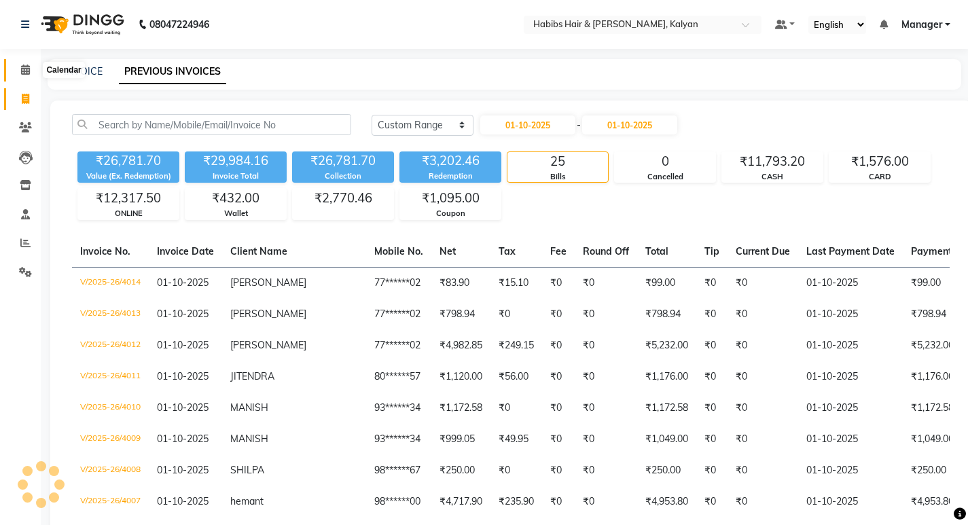
click at [26, 71] on icon at bounding box center [25, 70] width 9 height 10
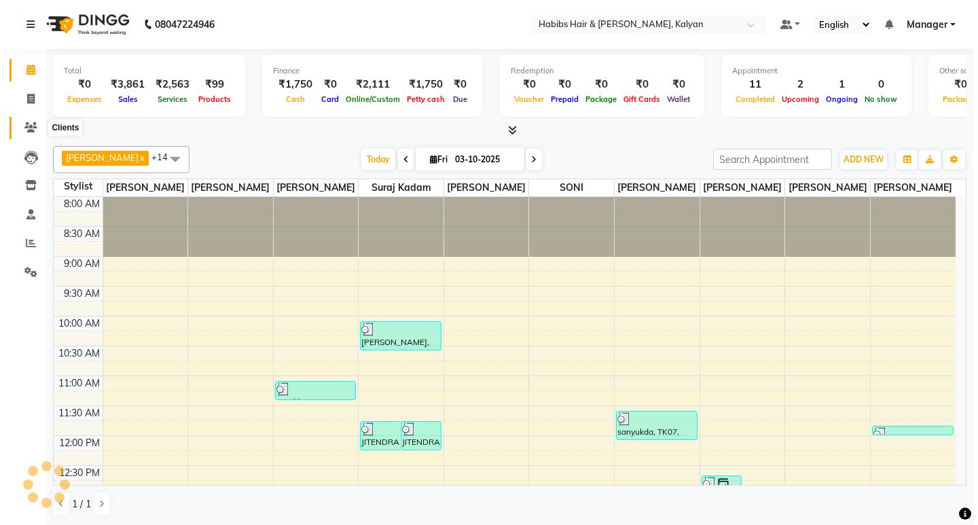
scroll to position [419, 0]
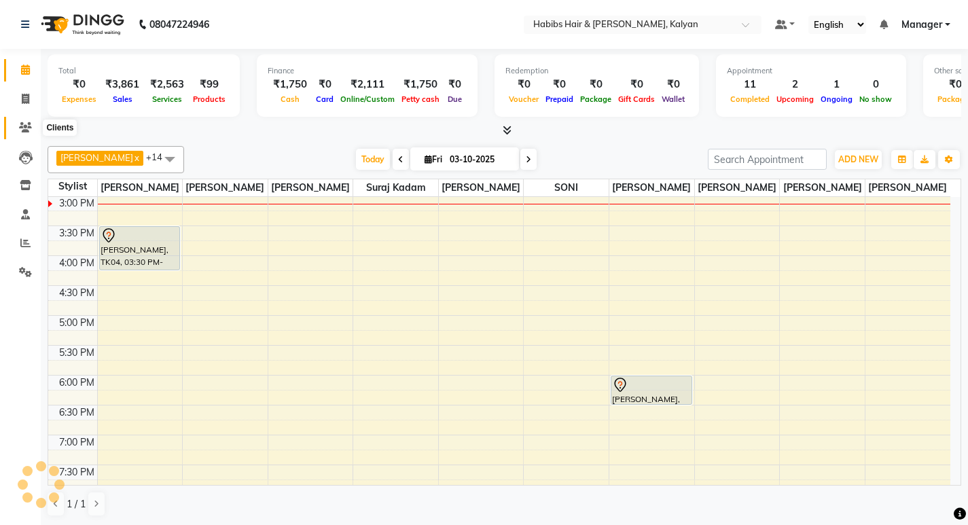
click at [24, 132] on span at bounding box center [26, 128] width 24 height 16
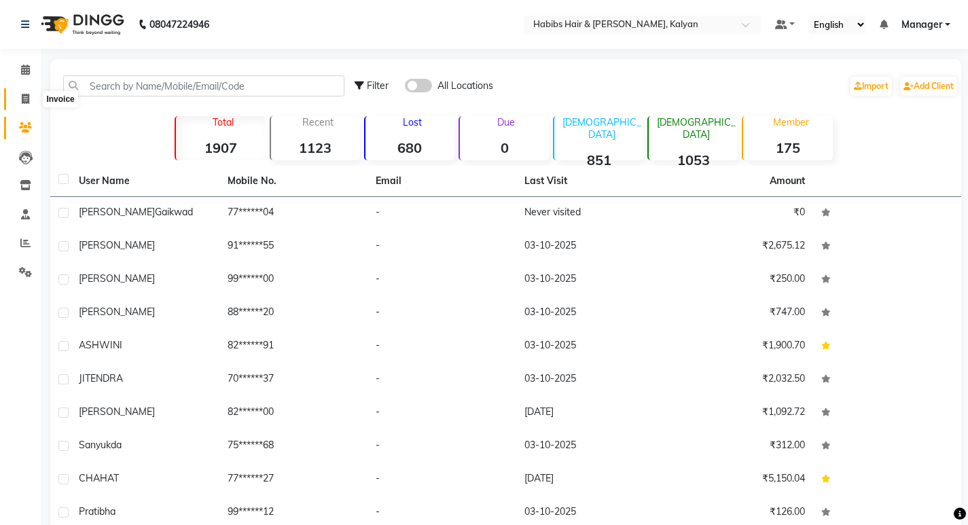
click at [22, 103] on icon at bounding box center [25, 99] width 7 height 10
select select "8185"
select select "service"
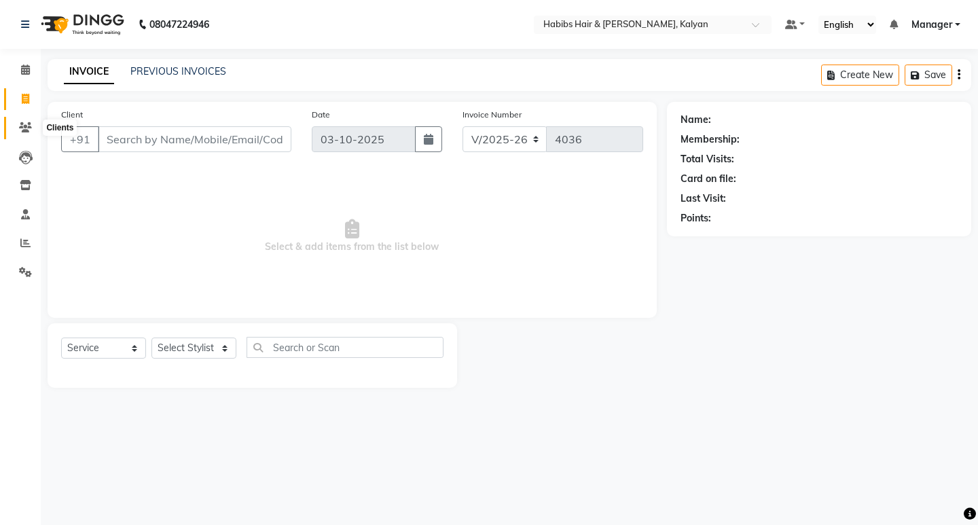
click at [28, 130] on icon at bounding box center [25, 127] width 13 height 10
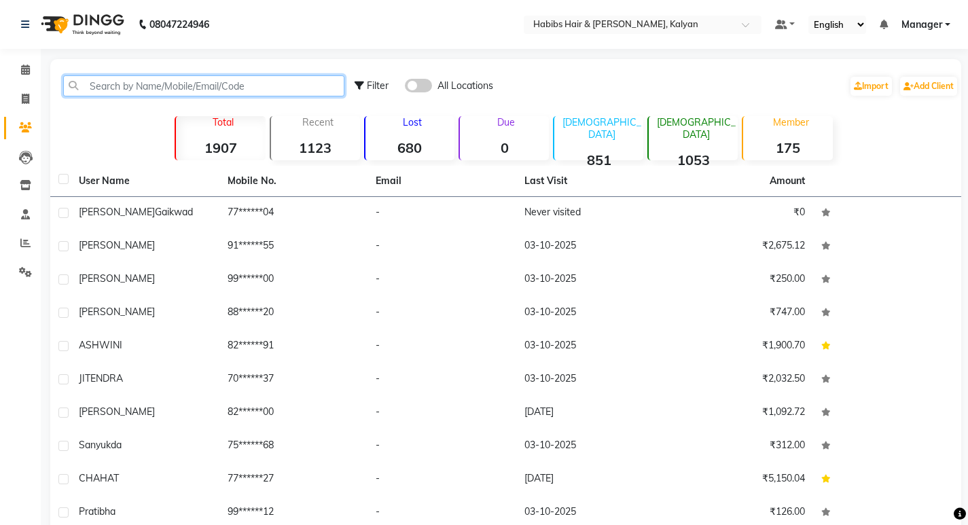
click at [236, 86] on input "text" at bounding box center [203, 85] width 281 height 21
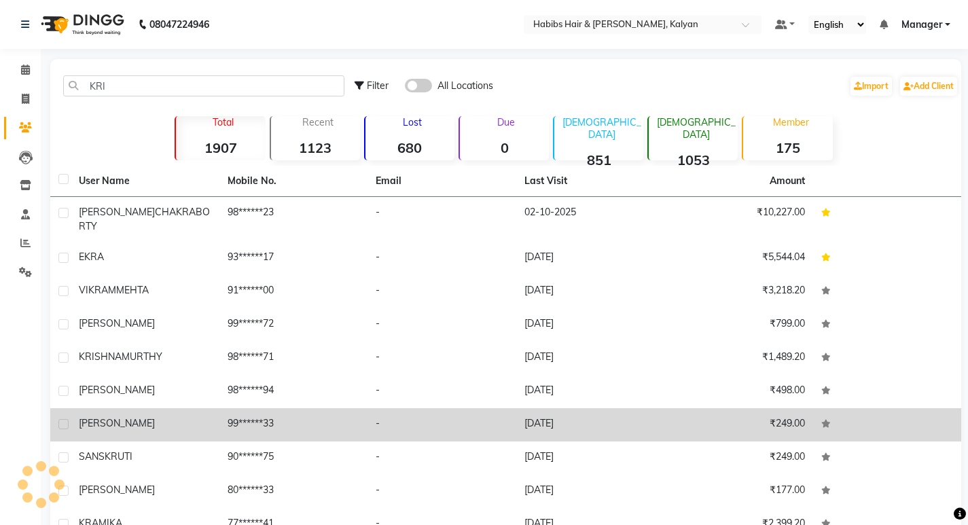
click at [167, 416] on div "KRITIKA" at bounding box center [145, 423] width 132 height 14
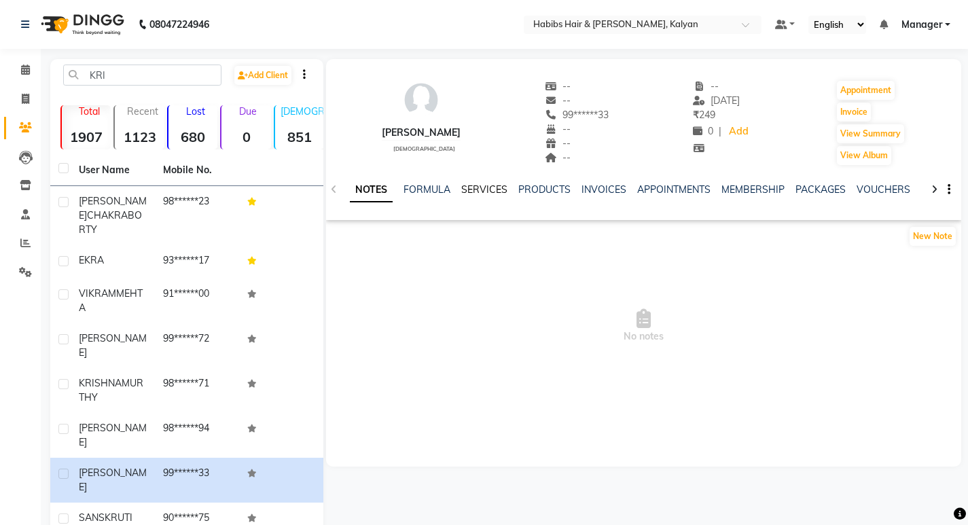
click at [464, 186] on link "SERVICES" at bounding box center [484, 189] width 46 height 12
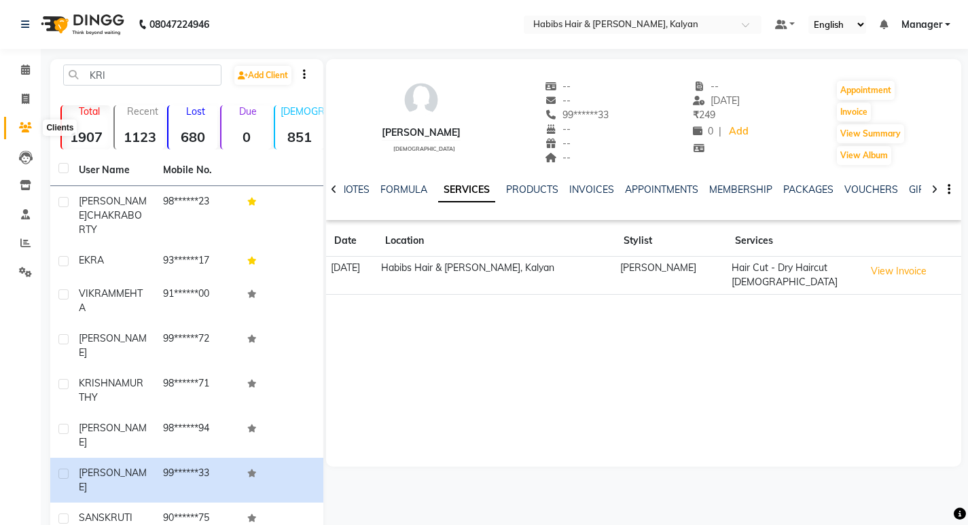
click at [22, 129] on icon at bounding box center [25, 127] width 13 height 10
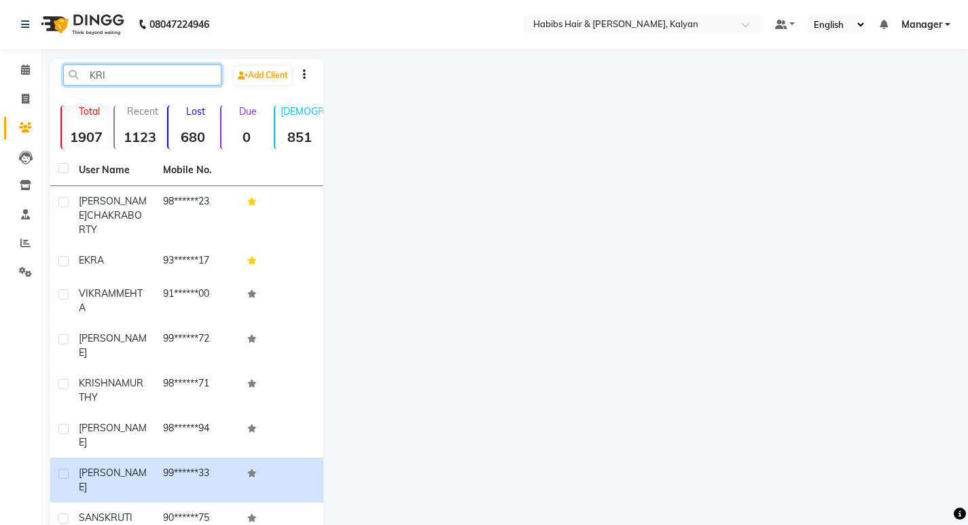
click at [131, 73] on input "KRI" at bounding box center [142, 75] width 158 height 21
type input "K"
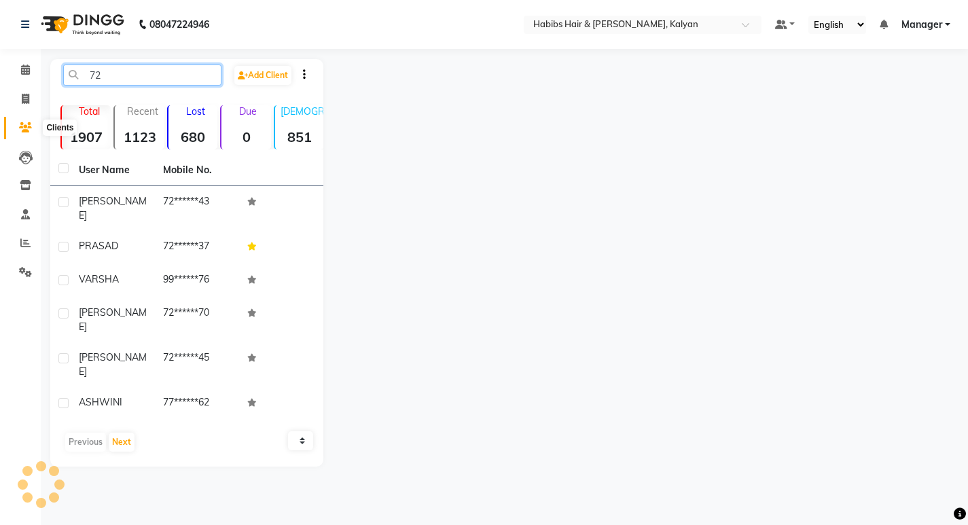
type input "7"
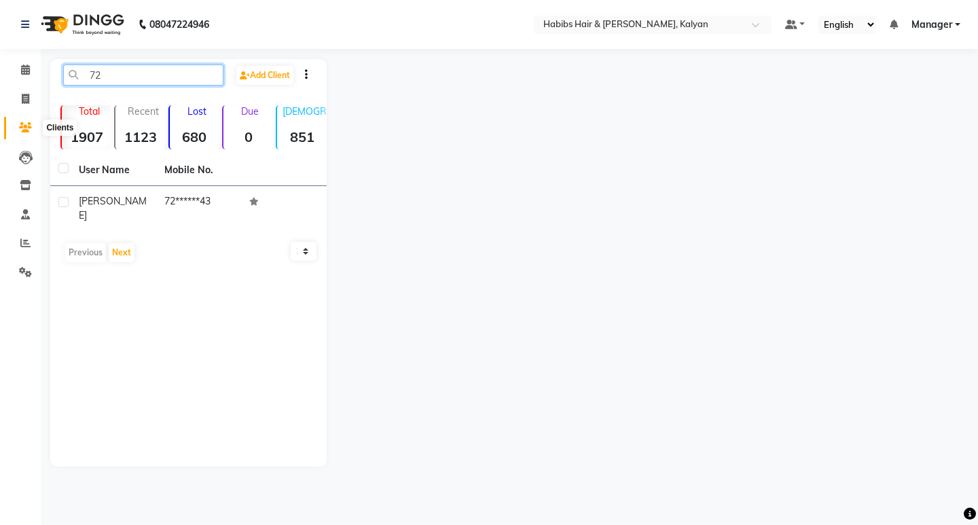
type input "7"
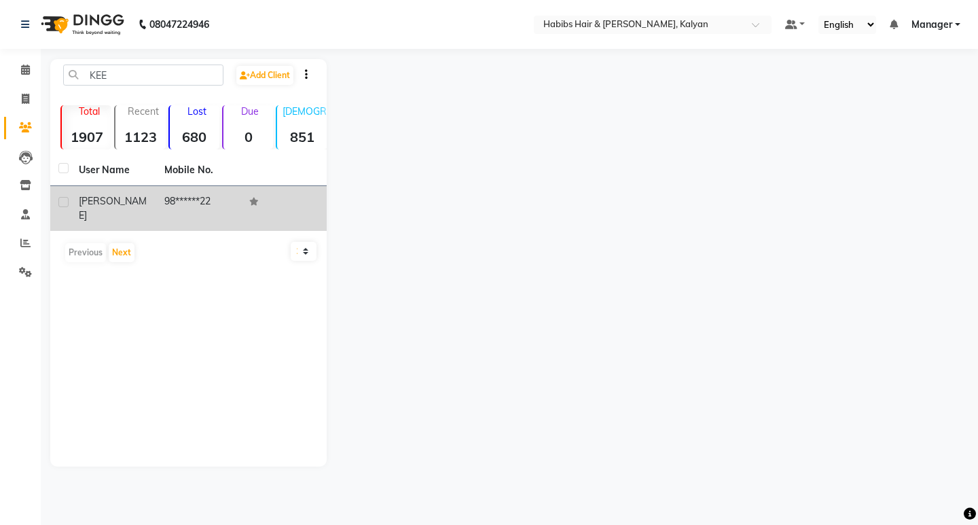
click at [143, 207] on div "KEERATH" at bounding box center [113, 208] width 69 height 29
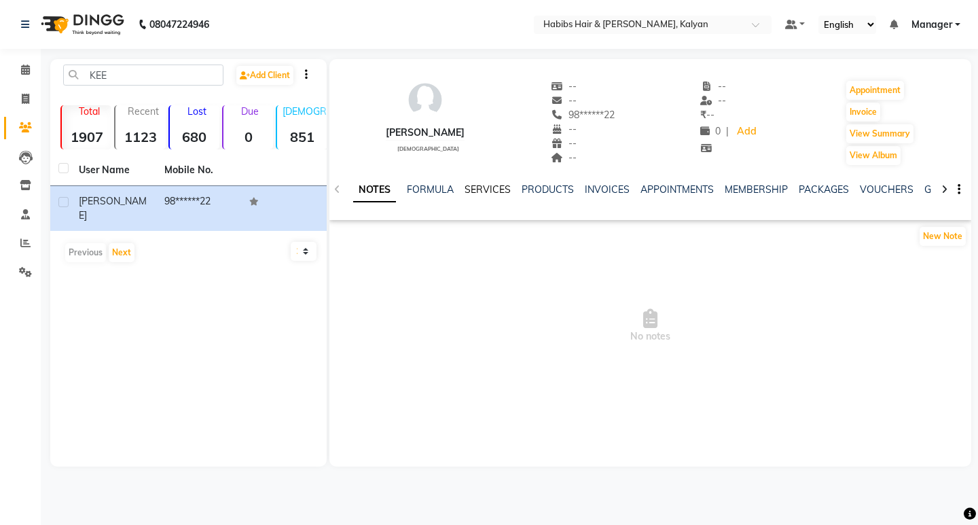
click at [496, 188] on link "SERVICES" at bounding box center [488, 189] width 46 height 12
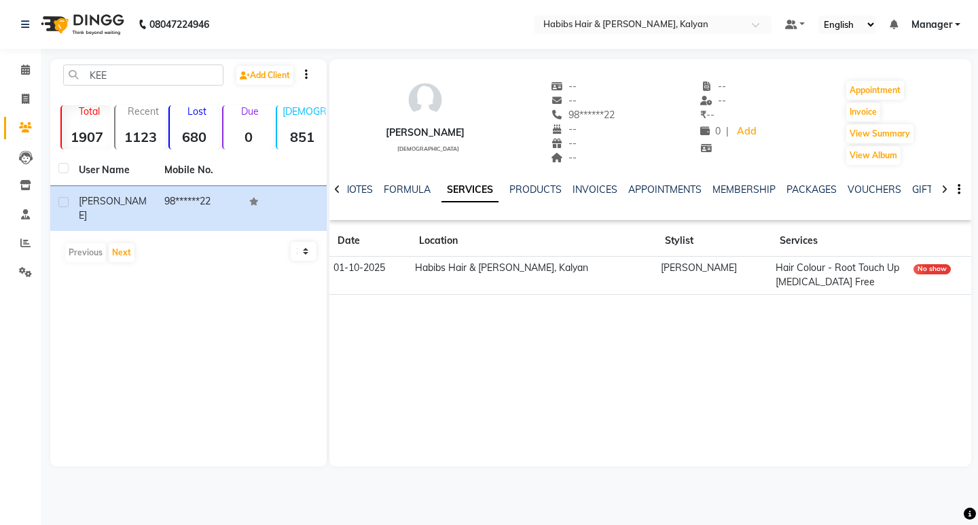
click at [917, 274] on td "No show" at bounding box center [940, 276] width 62 height 38
click at [917, 272] on div "No show" at bounding box center [932, 269] width 37 height 10
click at [740, 187] on link "MEMBERSHIP" at bounding box center [744, 189] width 63 height 12
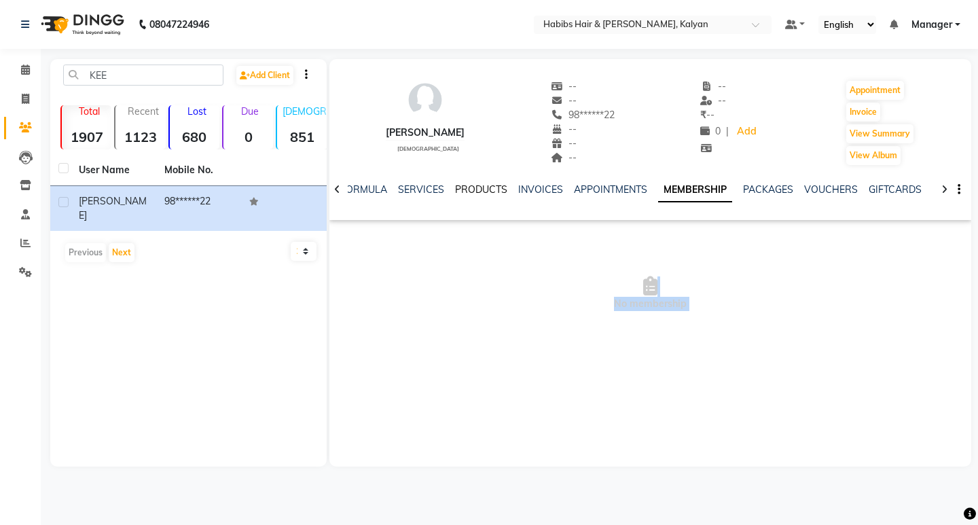
click at [475, 187] on link "PRODUCTS" at bounding box center [481, 189] width 52 height 12
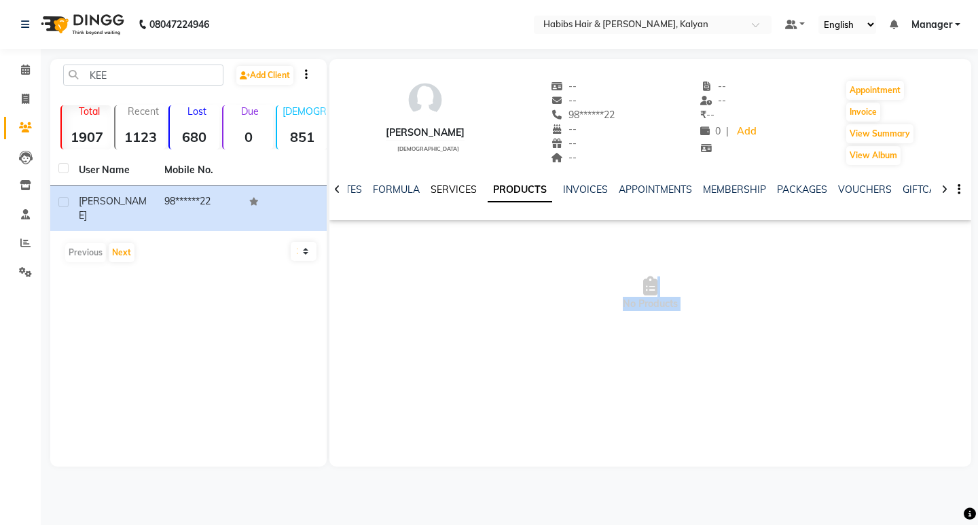
click at [454, 190] on link "SERVICES" at bounding box center [454, 189] width 46 height 12
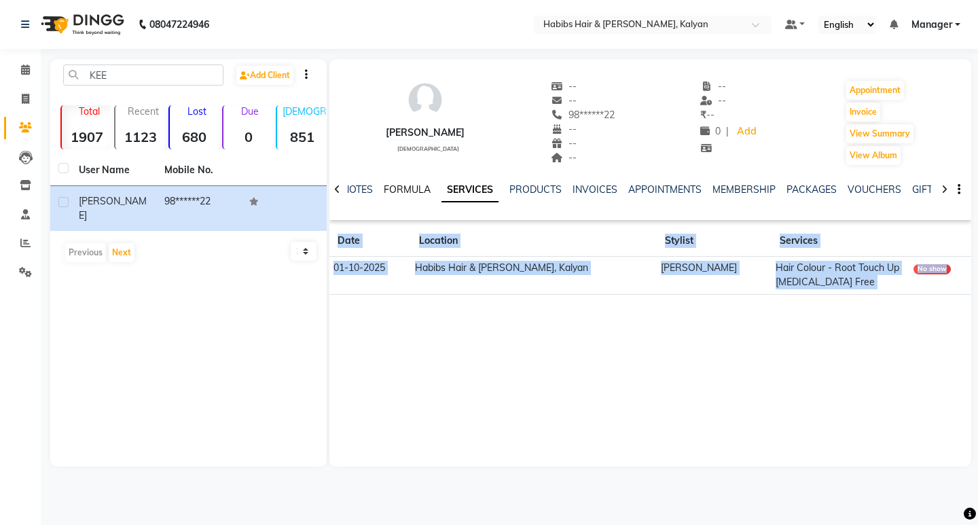
click at [402, 190] on link "FORMULA" at bounding box center [407, 189] width 47 height 12
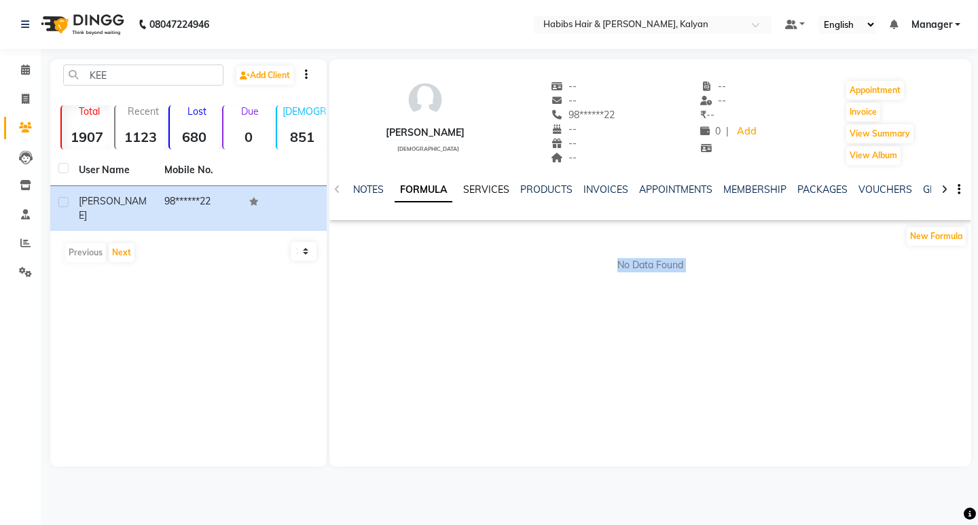
click at [495, 188] on link "SERVICES" at bounding box center [486, 189] width 46 height 12
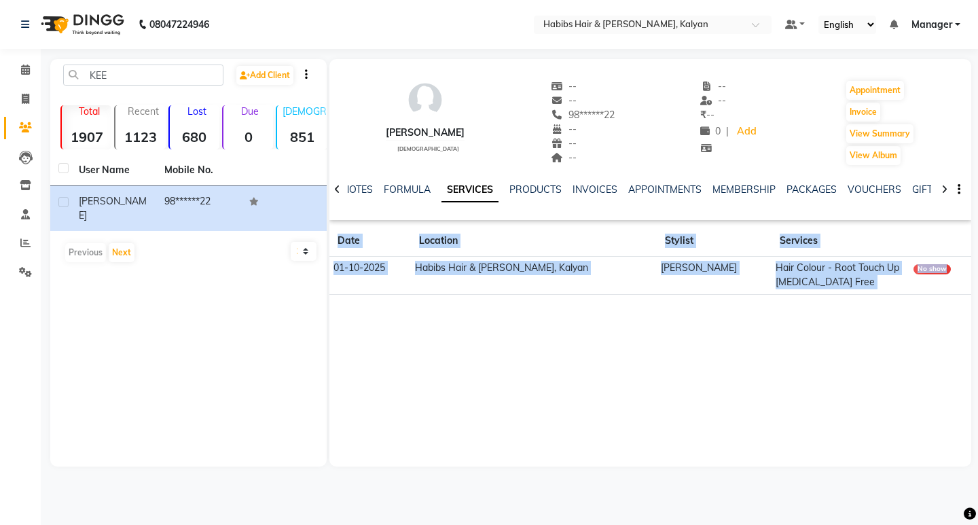
click at [460, 316] on div "KEERATH female -- -- 98******22 -- -- -- -- -- ₹ -- 0 | Add Appointment Invoice…" at bounding box center [650, 263] width 642 height 408
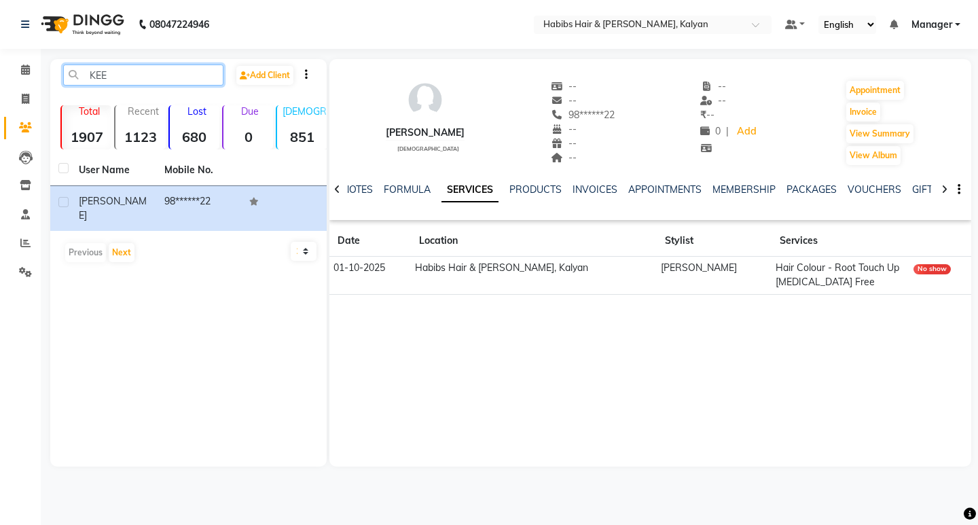
click at [142, 74] on input "KEE" at bounding box center [143, 75] width 160 height 21
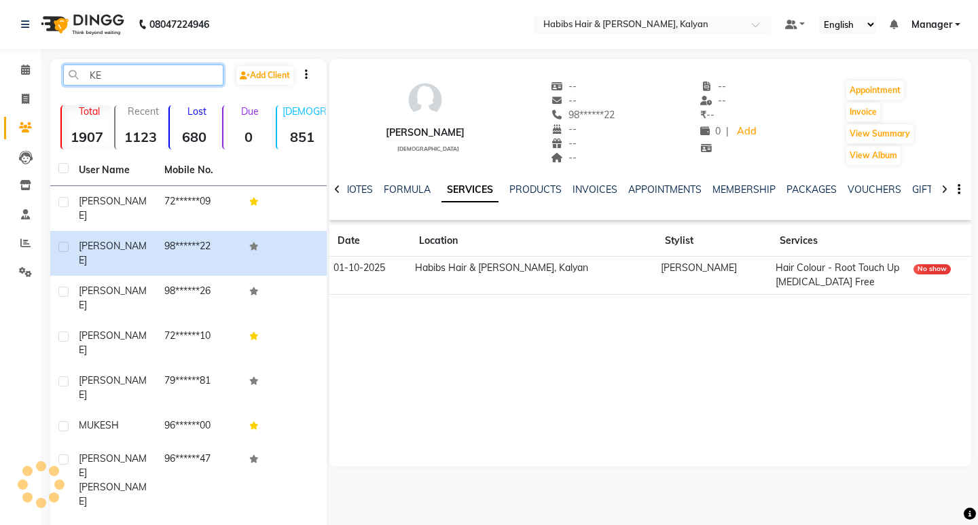
type input "K"
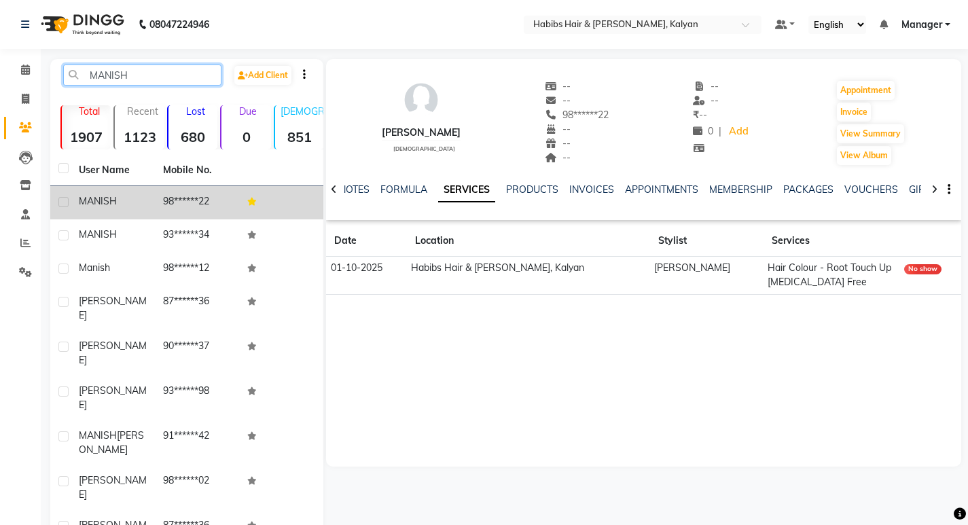
type input "MANISH"
click at [132, 208] on div "MANISH" at bounding box center [113, 201] width 68 height 14
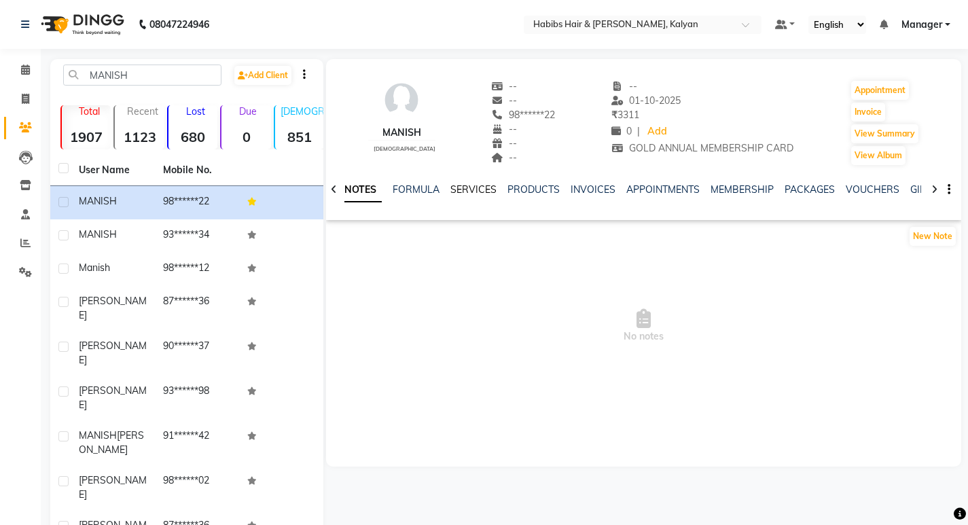
click at [478, 195] on link "SERVICES" at bounding box center [473, 189] width 46 height 12
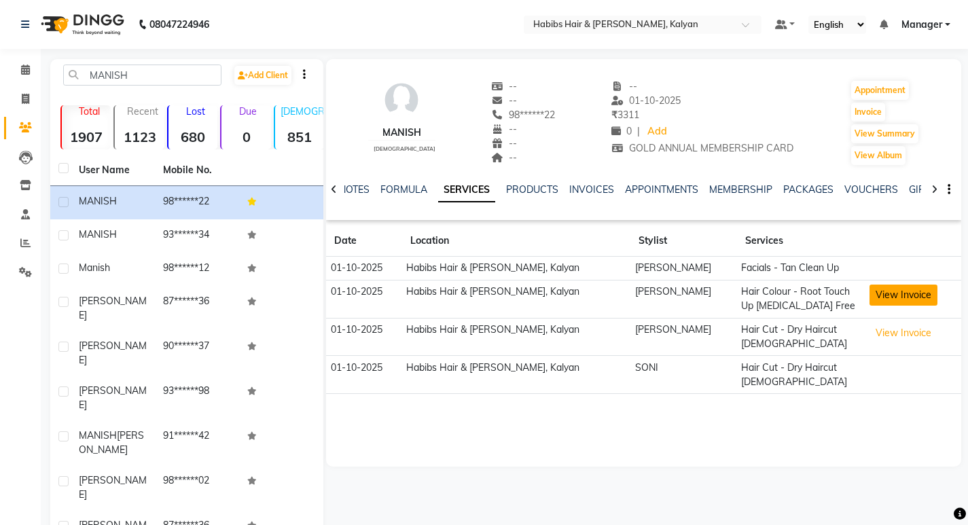
click at [897, 295] on button "View Invoice" at bounding box center [904, 295] width 68 height 21
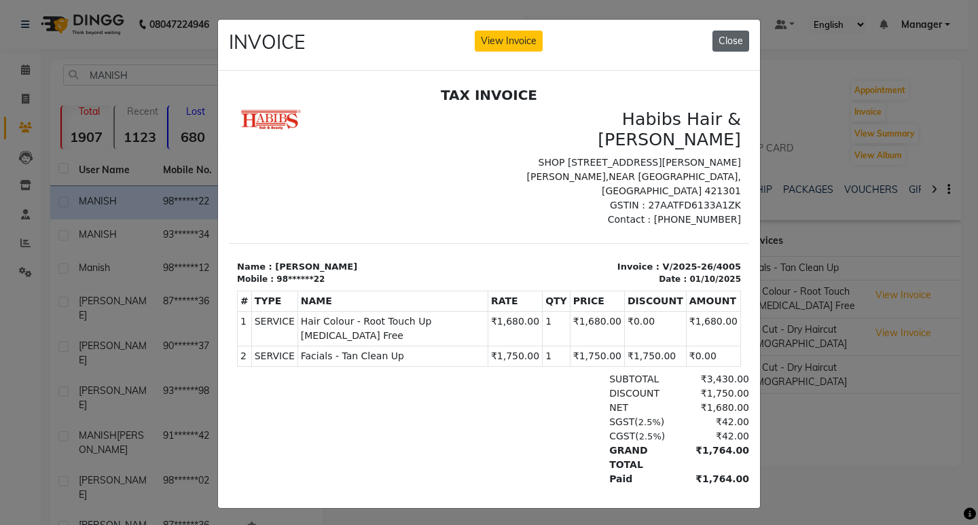
click at [734, 48] on button "Close" at bounding box center [731, 41] width 37 height 21
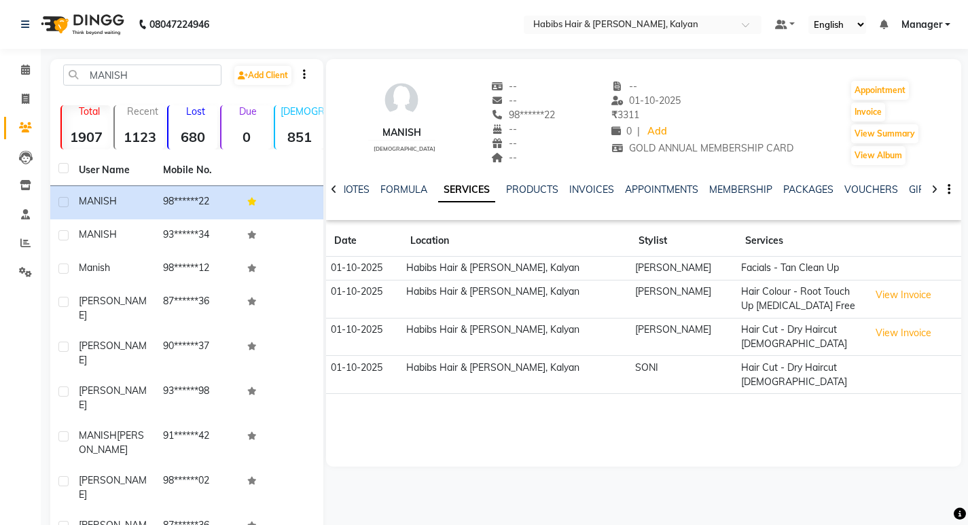
click at [949, 24] on link "Manager" at bounding box center [925, 25] width 49 height 14
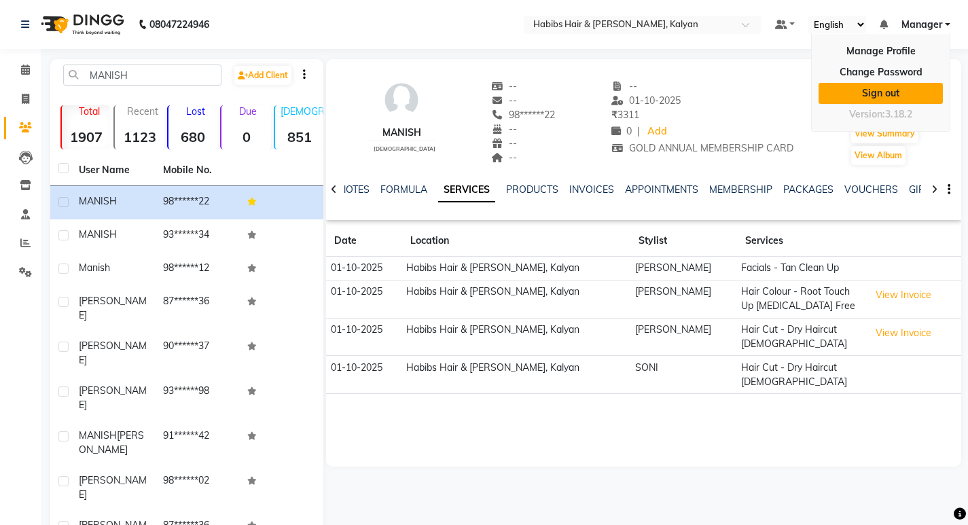
click at [881, 88] on link "Sign out" at bounding box center [881, 93] width 124 height 21
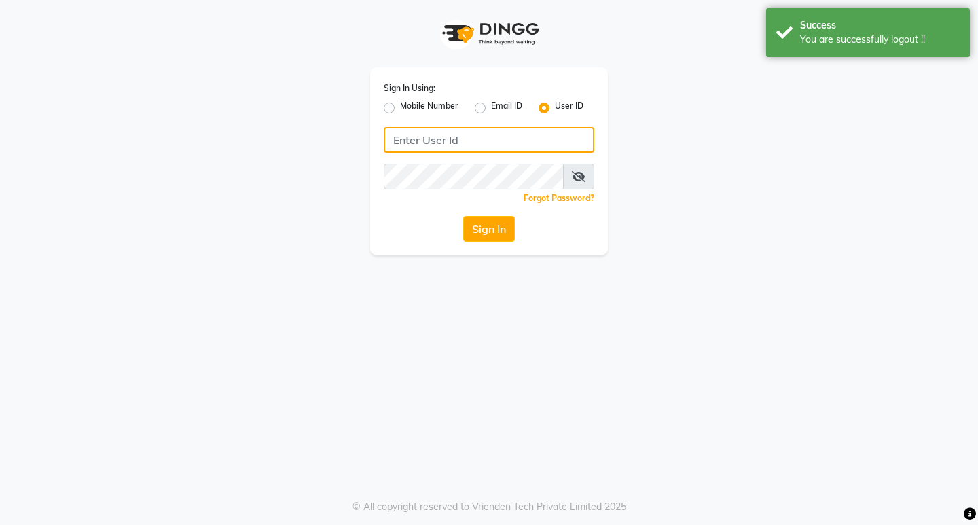
type input "9930166066"
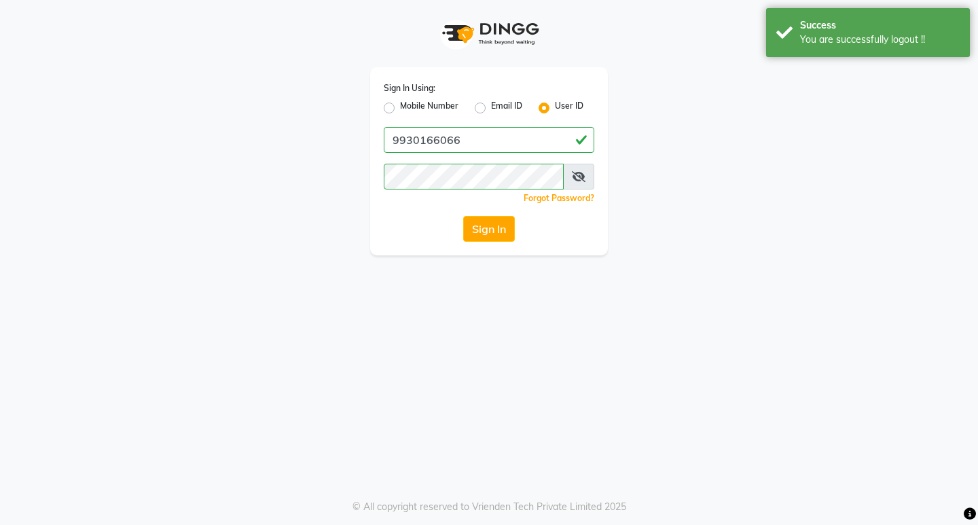
click at [400, 108] on label "Mobile Number" at bounding box center [429, 108] width 58 height 16
click at [400, 108] on input "Mobile Number" at bounding box center [404, 104] width 9 height 9
radio input "true"
radio input "false"
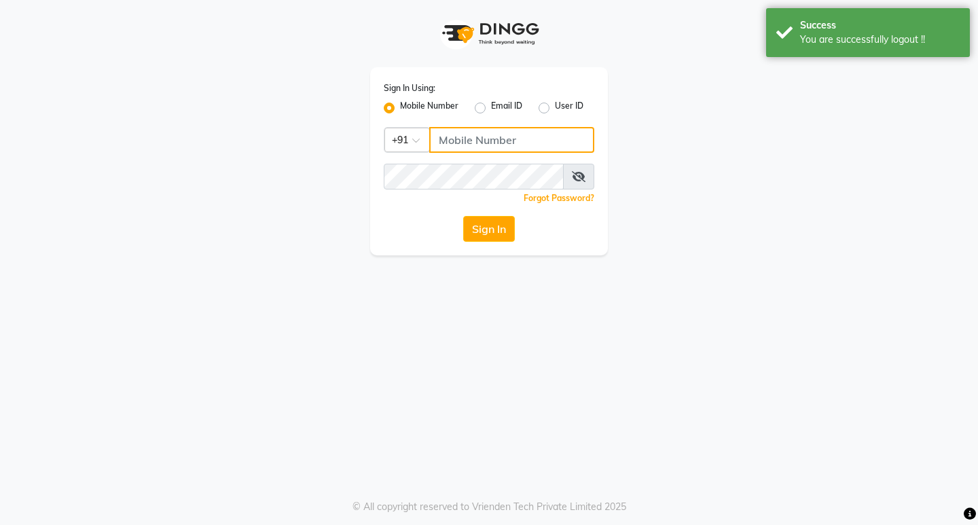
click at [484, 135] on input "Username" at bounding box center [511, 140] width 165 height 26
type input "8975867006"
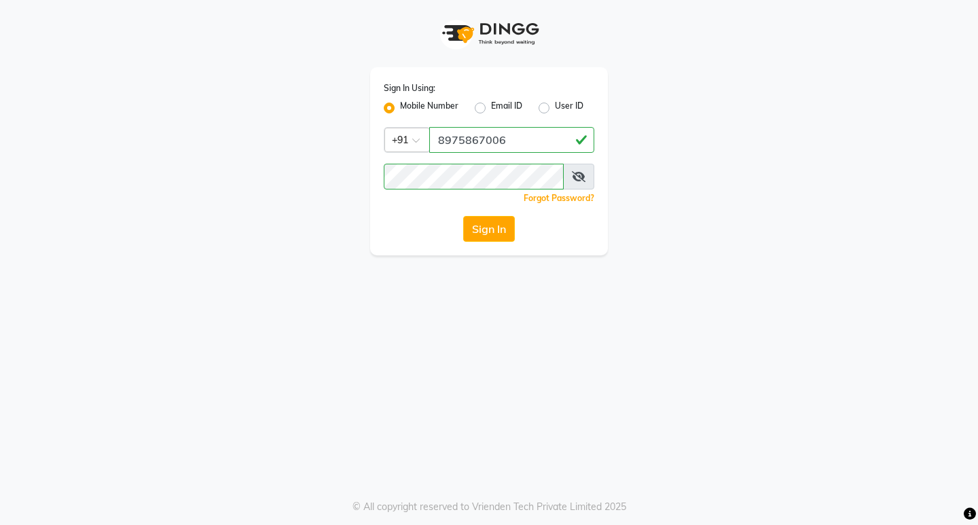
click at [738, 344] on div "Sign In Using: Mobile Number Email ID User ID Country Code × +91 8975867006 Rem…" at bounding box center [489, 262] width 978 height 525
click at [484, 217] on button "Sign In" at bounding box center [489, 229] width 52 height 26
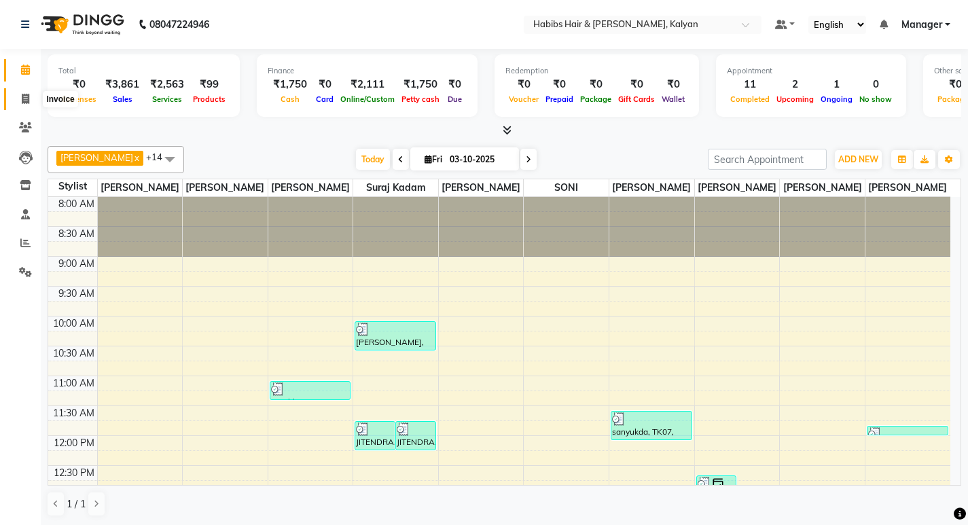
click at [22, 103] on icon at bounding box center [25, 99] width 7 height 10
select select "8185"
select select "service"
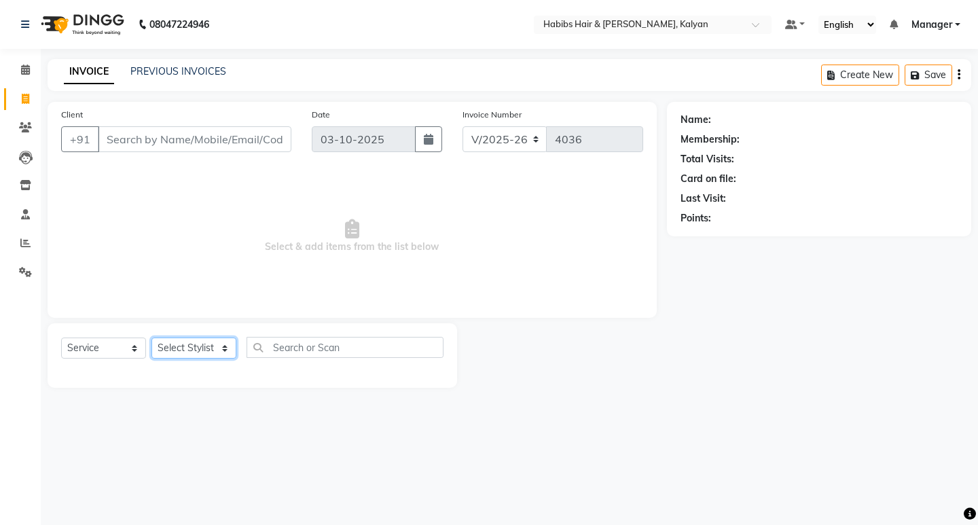
click at [219, 344] on select "Select Stylist [PERSON_NAME] Manager [PERSON_NAME] zipre [PERSON_NAME] [PERSON_…" at bounding box center [193, 348] width 85 height 21
select select "91726"
click at [151, 338] on select "Select Stylist [PERSON_NAME] Manager [PERSON_NAME] zipre [PERSON_NAME] [PERSON_…" at bounding box center [193, 348] width 85 height 21
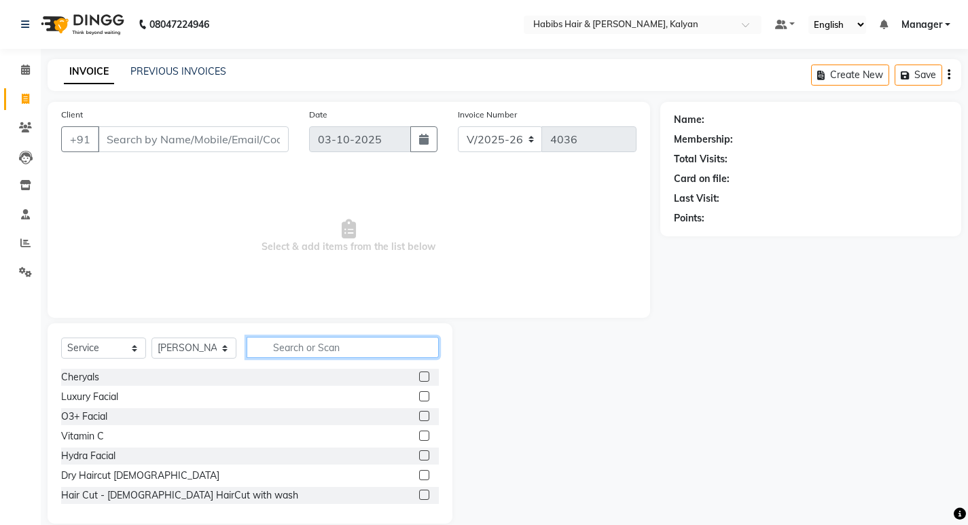
click at [313, 346] on input "text" at bounding box center [343, 347] width 192 height 21
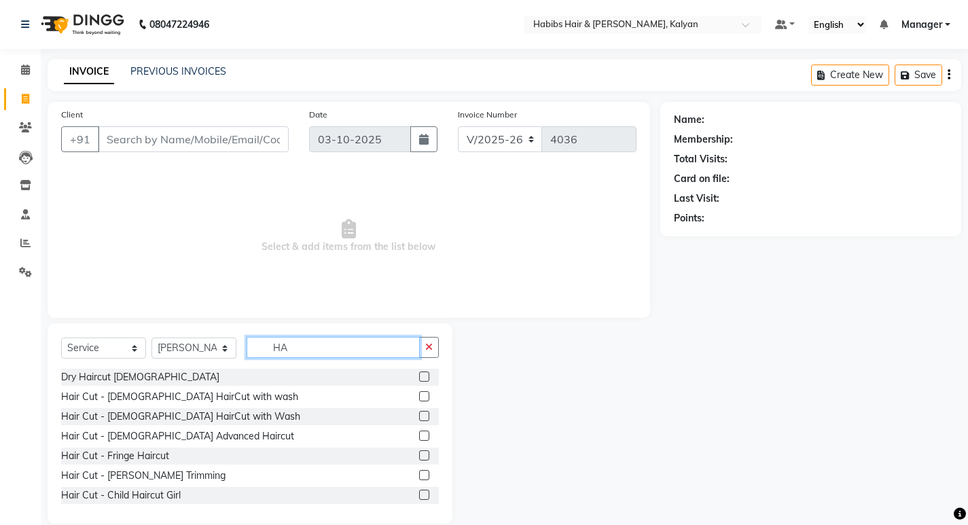
type input "HA"
click at [419, 378] on label at bounding box center [424, 377] width 10 height 10
click at [419, 378] on input "checkbox" at bounding box center [423, 377] width 9 height 9
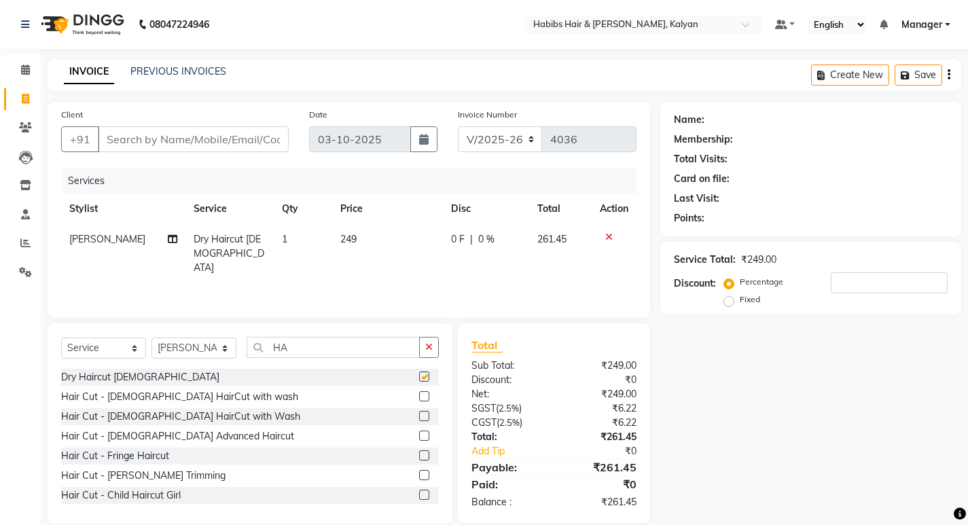
checkbox input "false"
click at [948, 75] on icon "button" at bounding box center [949, 75] width 3 height 1
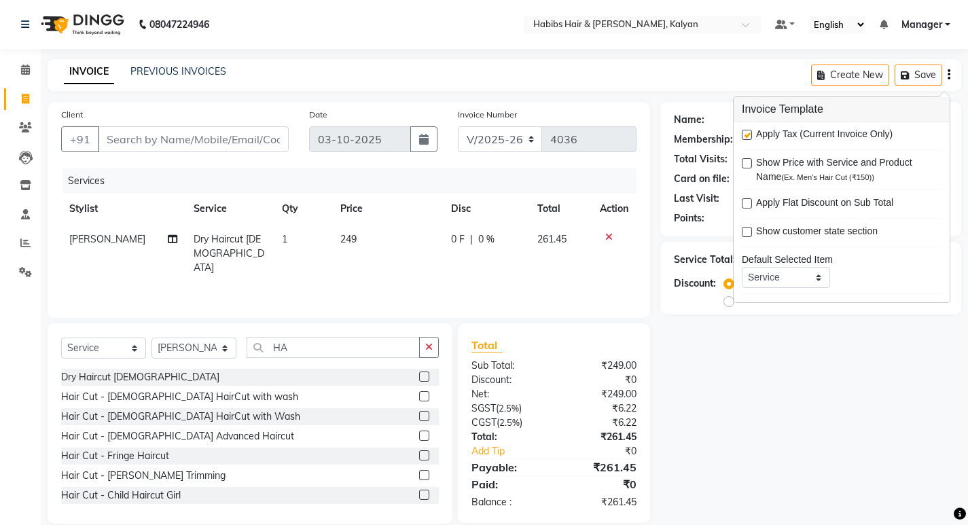
click at [748, 138] on label at bounding box center [747, 135] width 10 height 10
click at [748, 138] on input "checkbox" at bounding box center [746, 135] width 9 height 9
checkbox input "false"
click at [721, 425] on div "Name: Membership: Total Visits: Card on file: Last Visit: Points: Service Total…" at bounding box center [815, 313] width 311 height 422
